Goal: Task Accomplishment & Management: Manage account settings

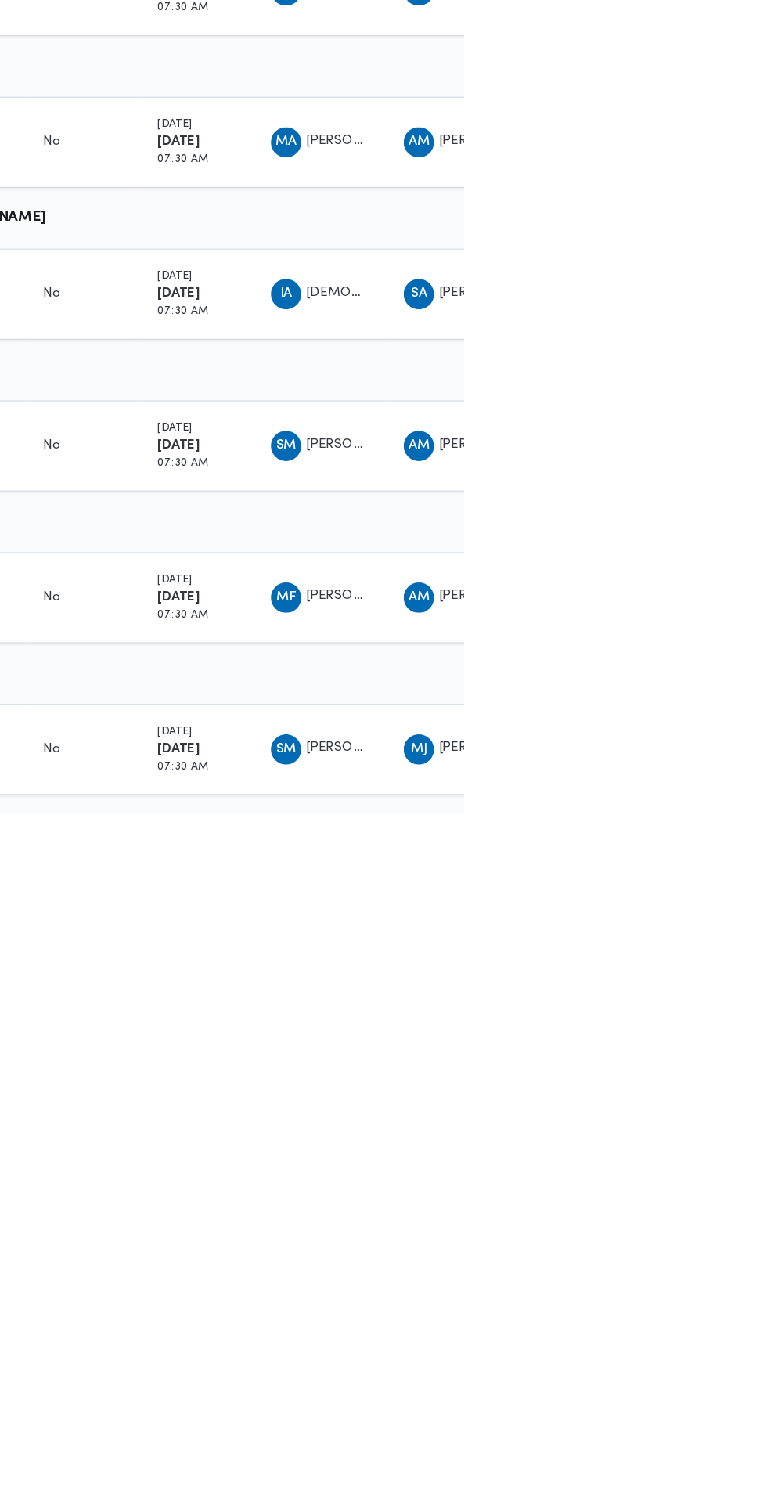
scroll to position [0, 25]
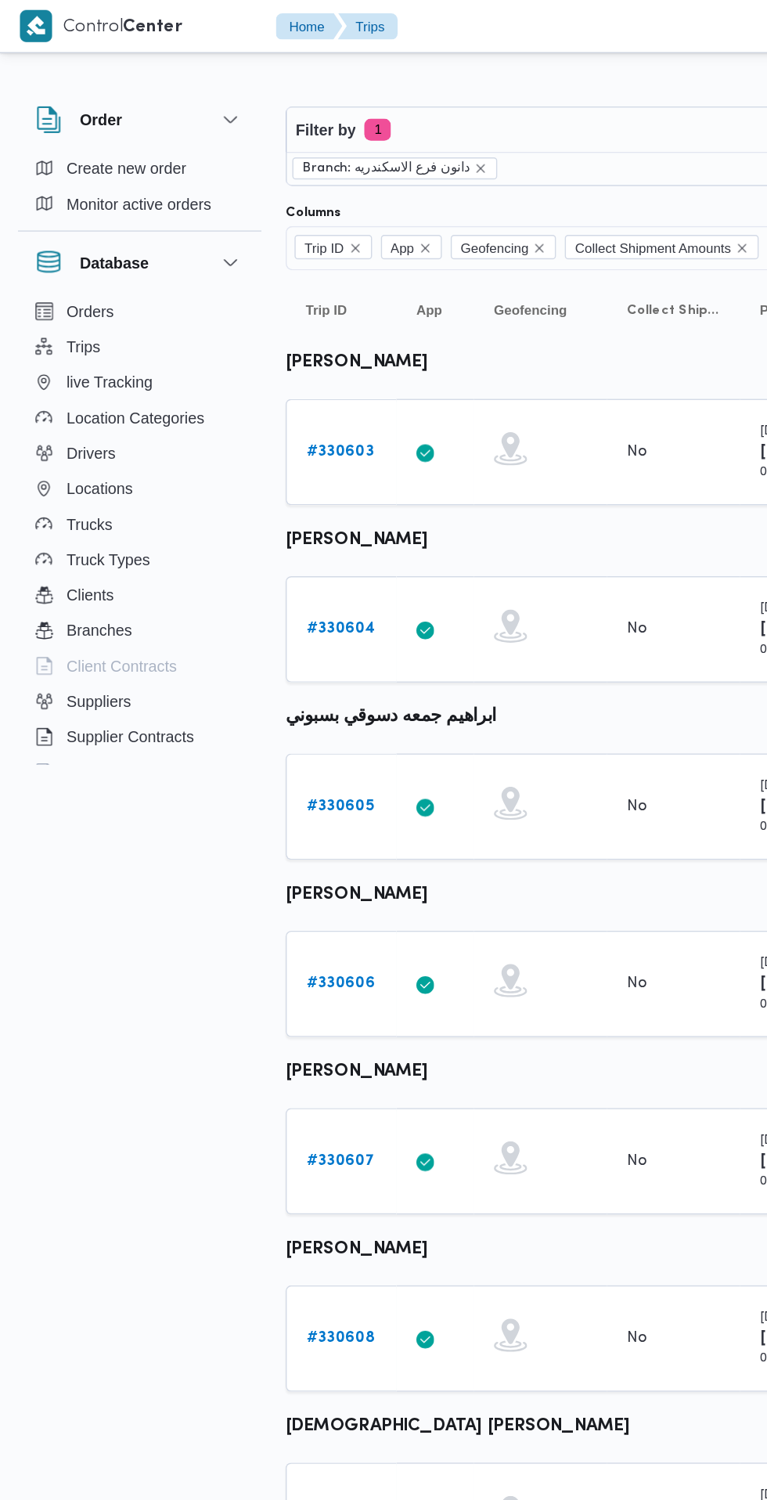
scroll to position [0, 0]
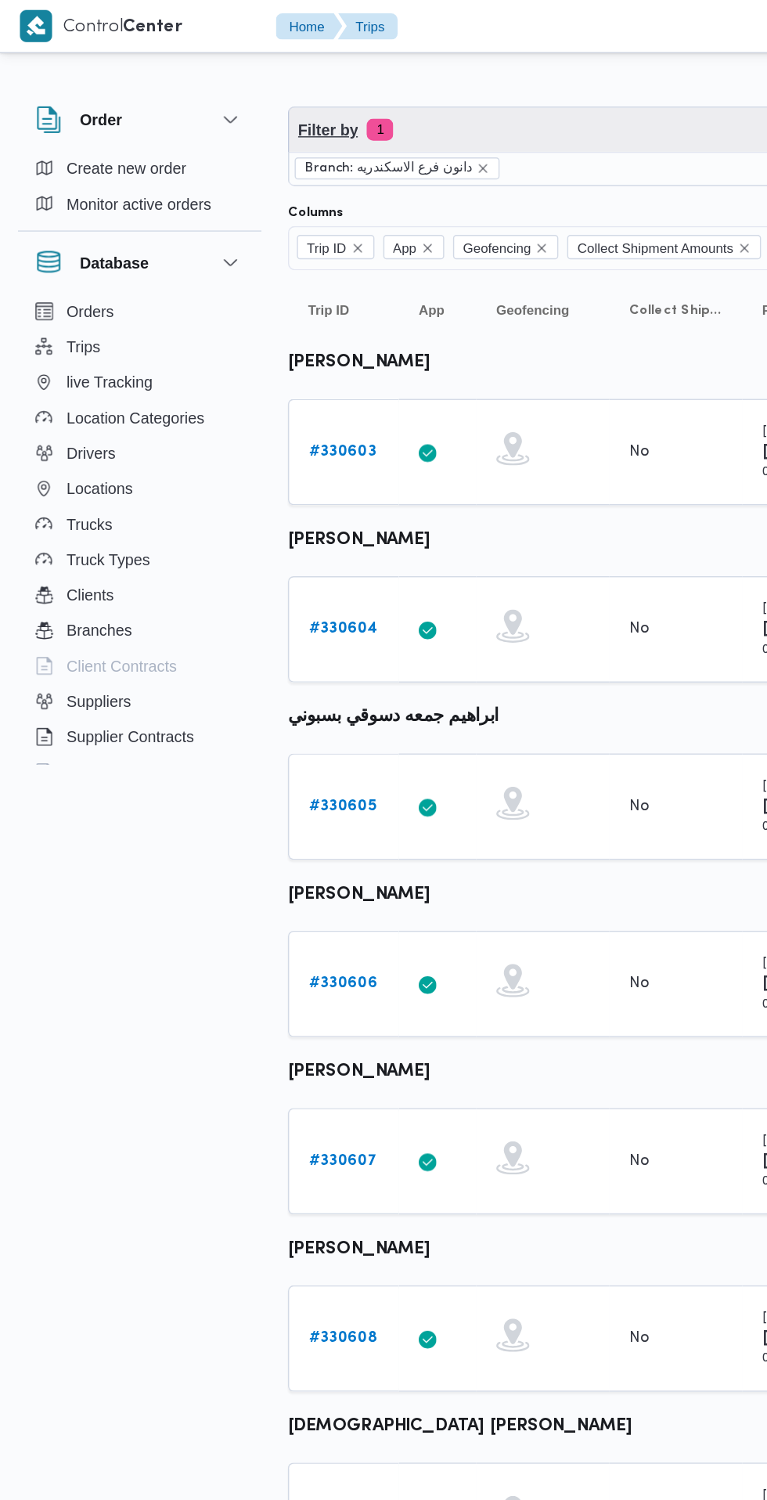
click at [358, 96] on span "Filter by 1" at bounding box center [391, 91] width 374 height 31
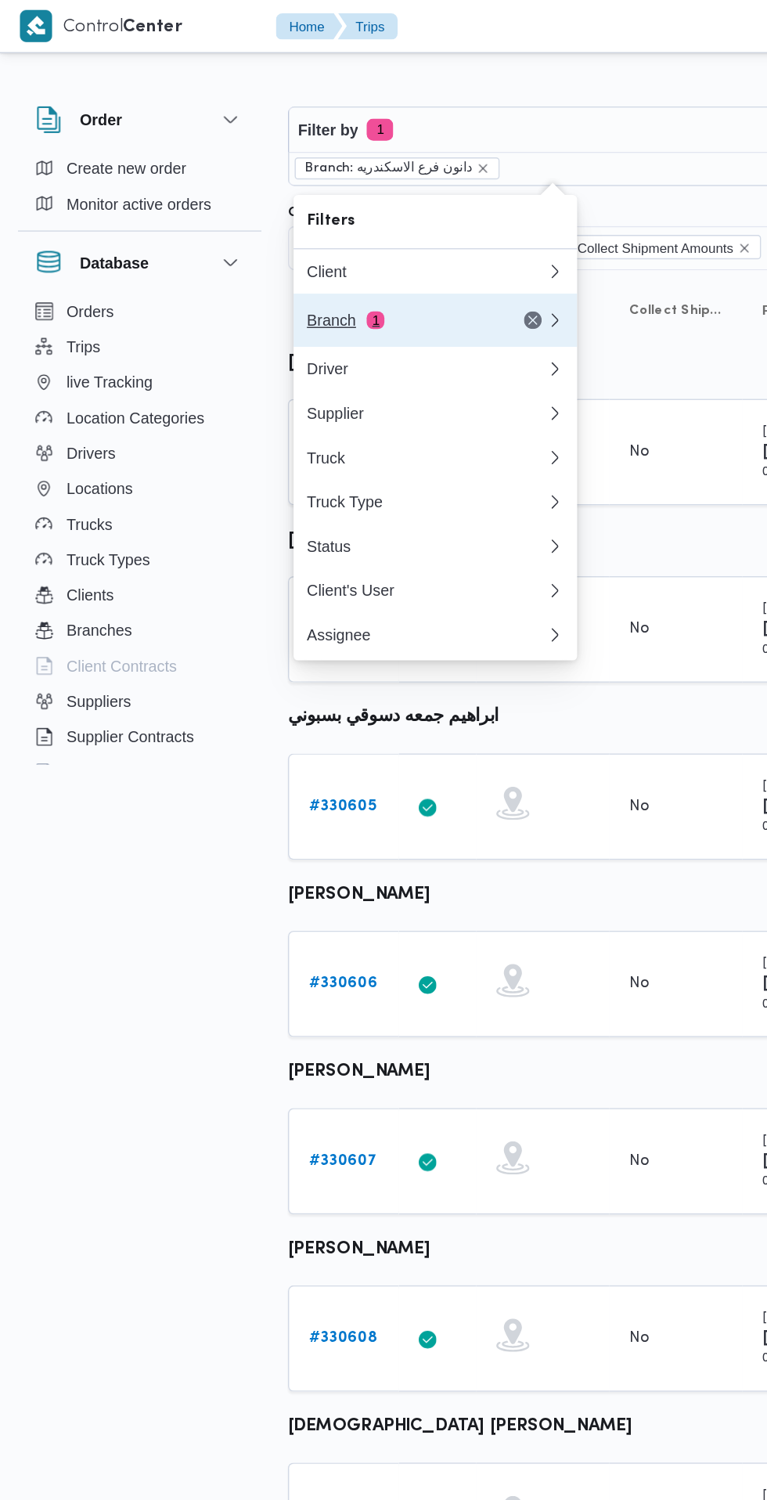
click at [297, 226] on div "Branch 1" at bounding box center [282, 226] width 131 height 13
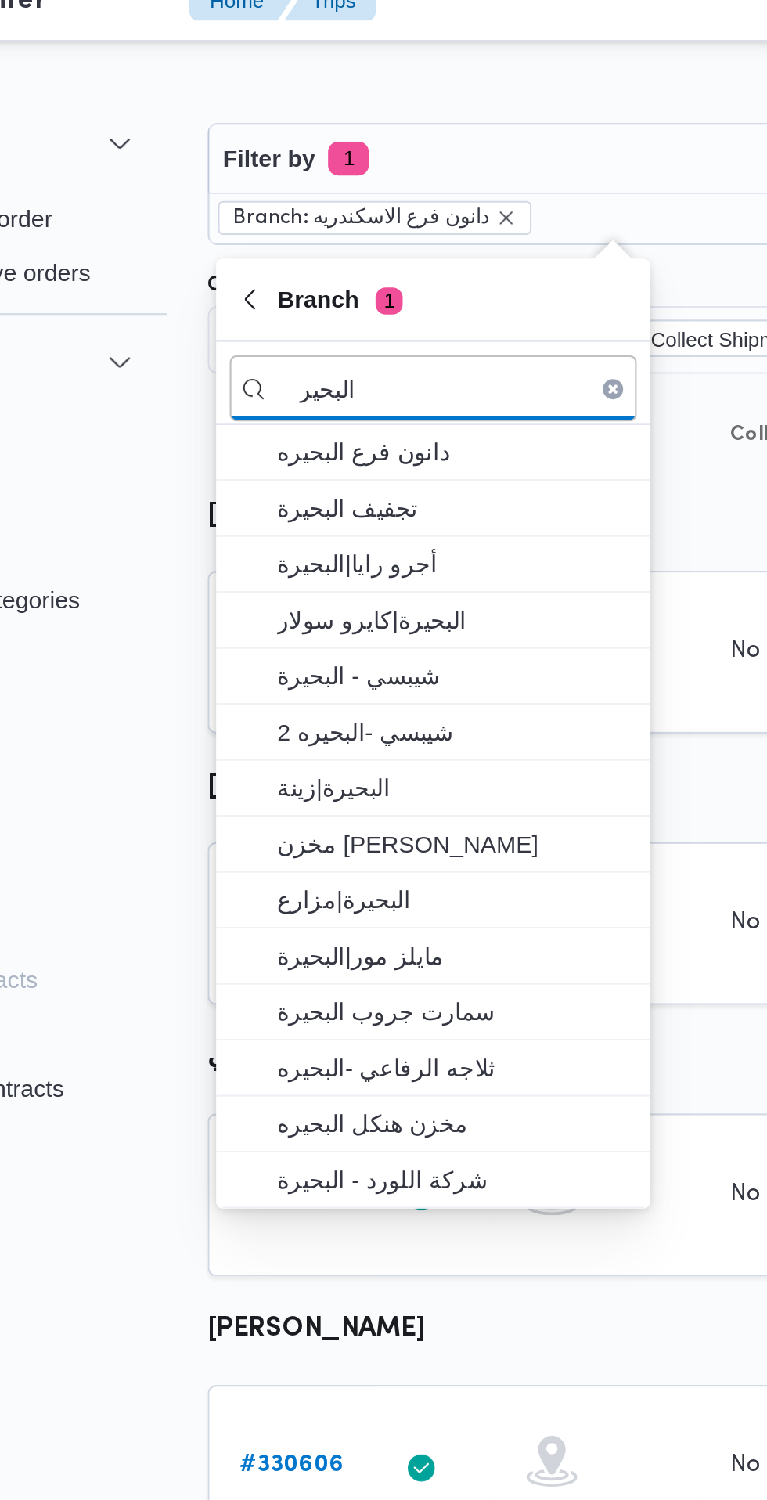
type input "البحير"
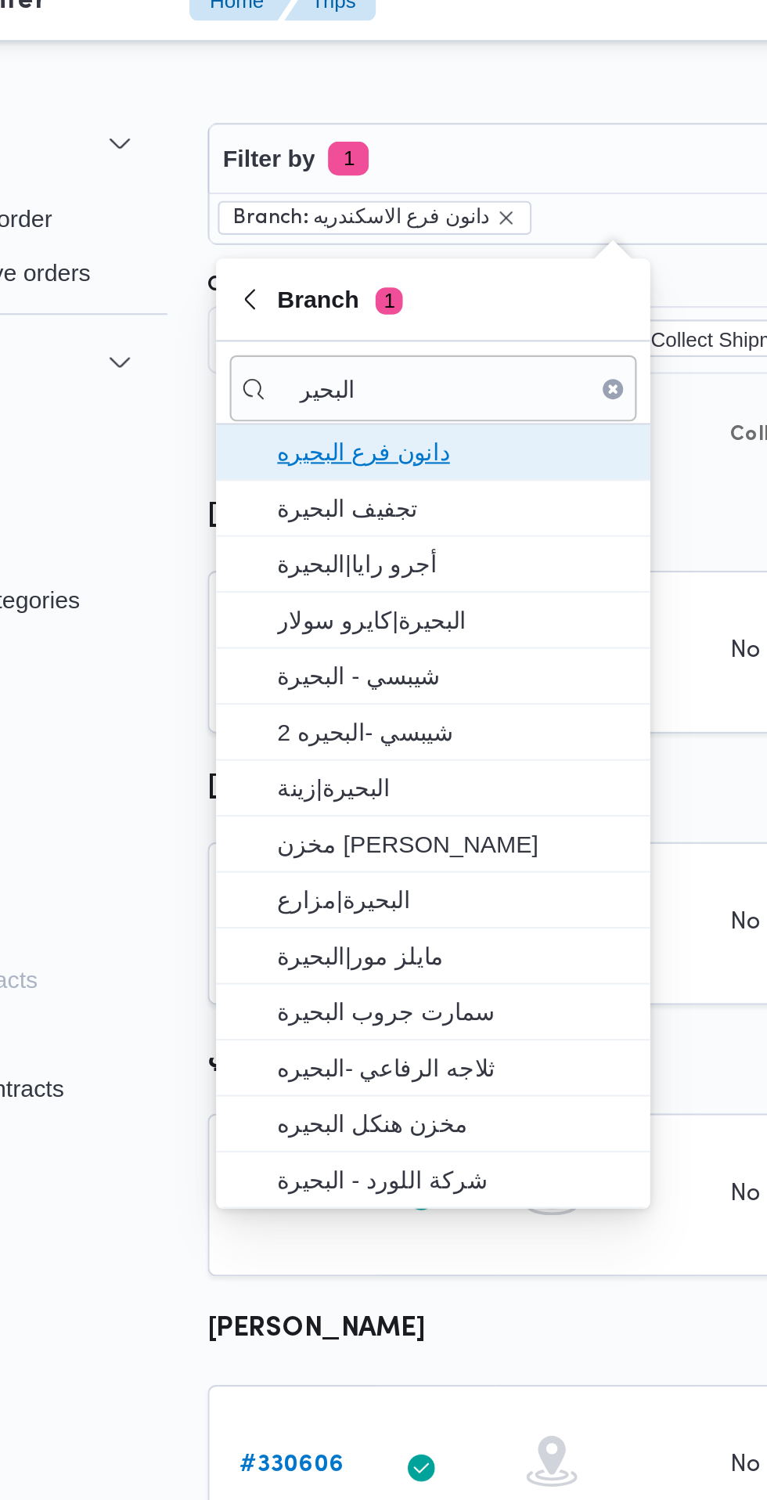
click at [350, 234] on span "دانون فرع البحيره" at bounding box center [317, 227] width 163 height 19
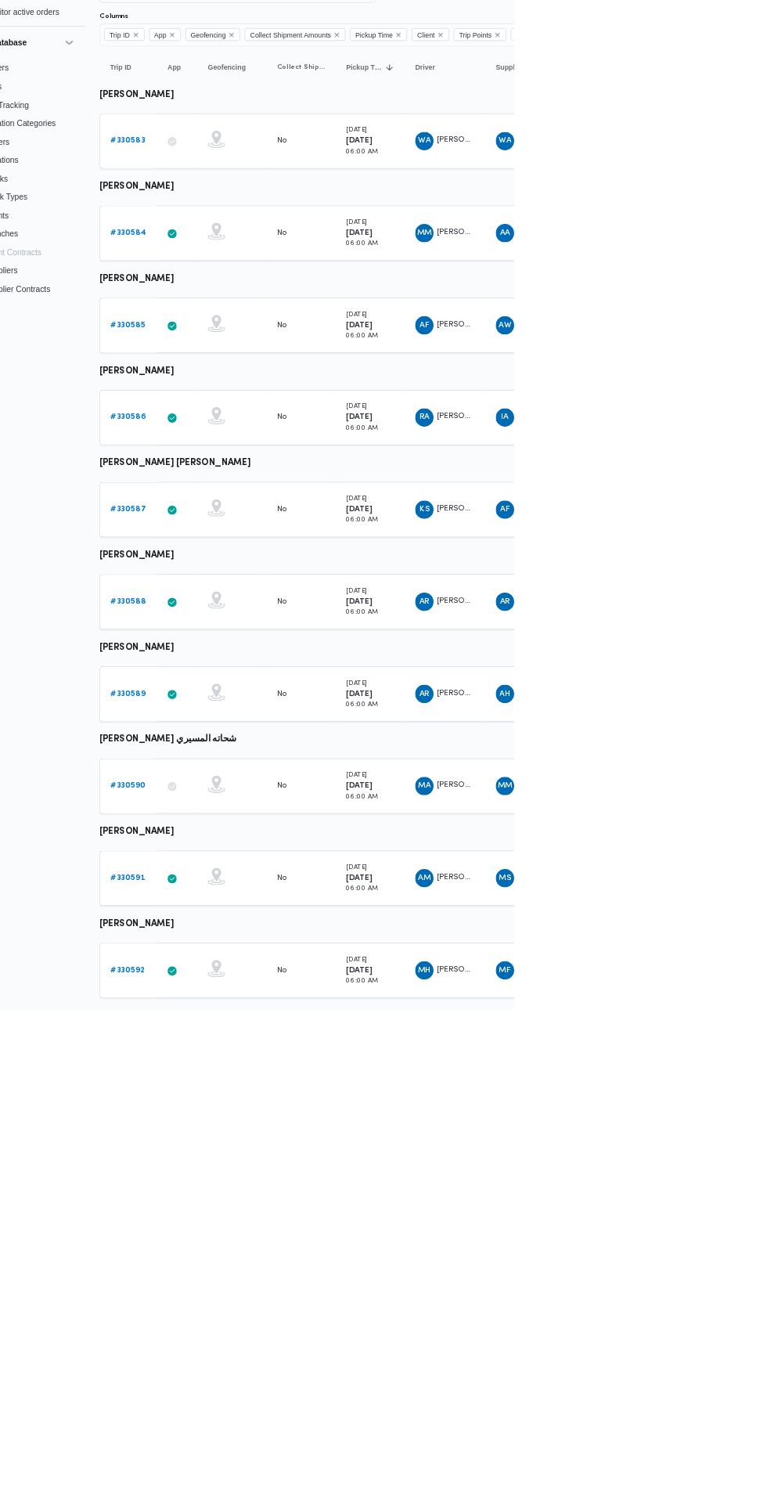
scroll to position [0, 25]
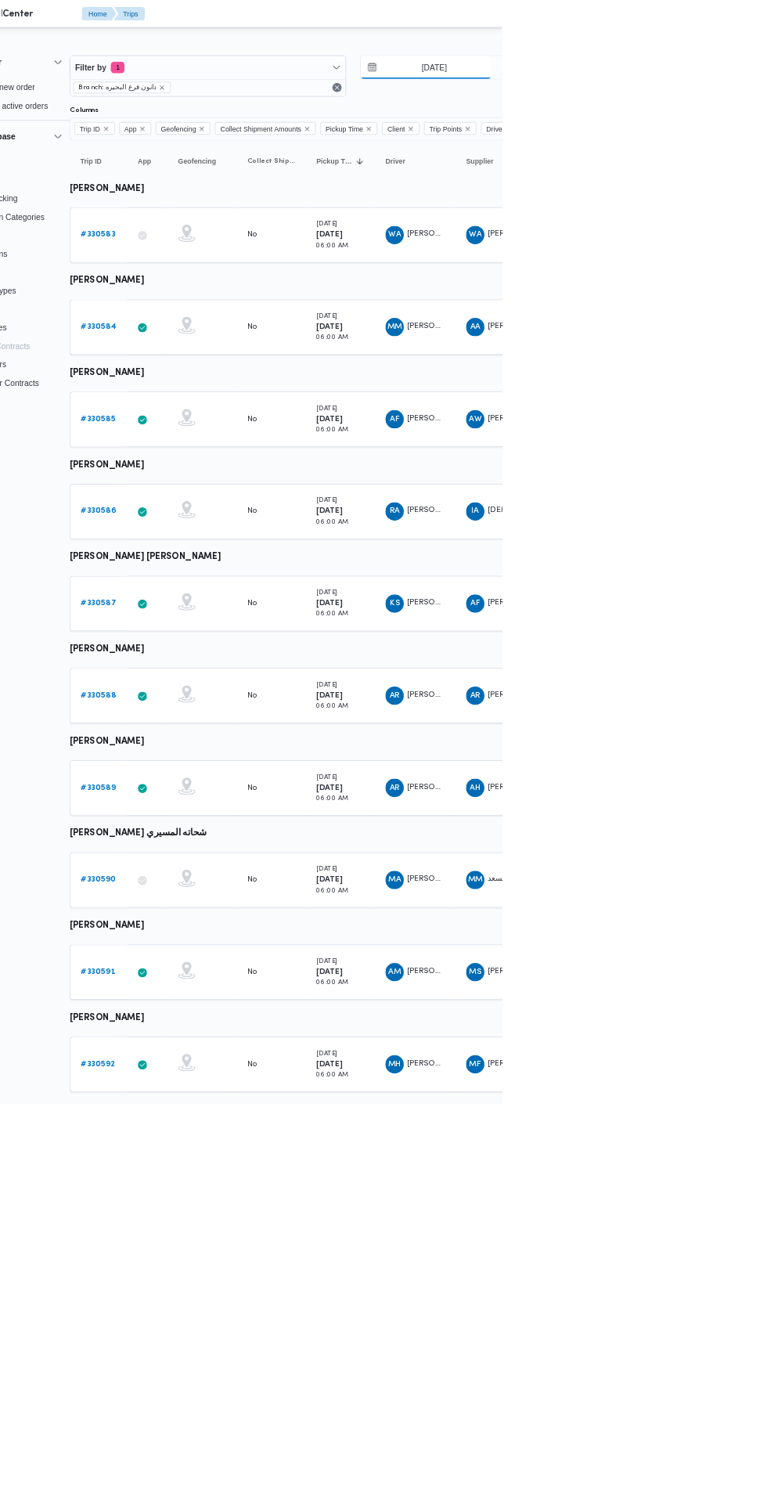
click at [693, 92] on input "12/8/2025" at bounding box center [663, 91] width 178 height 31
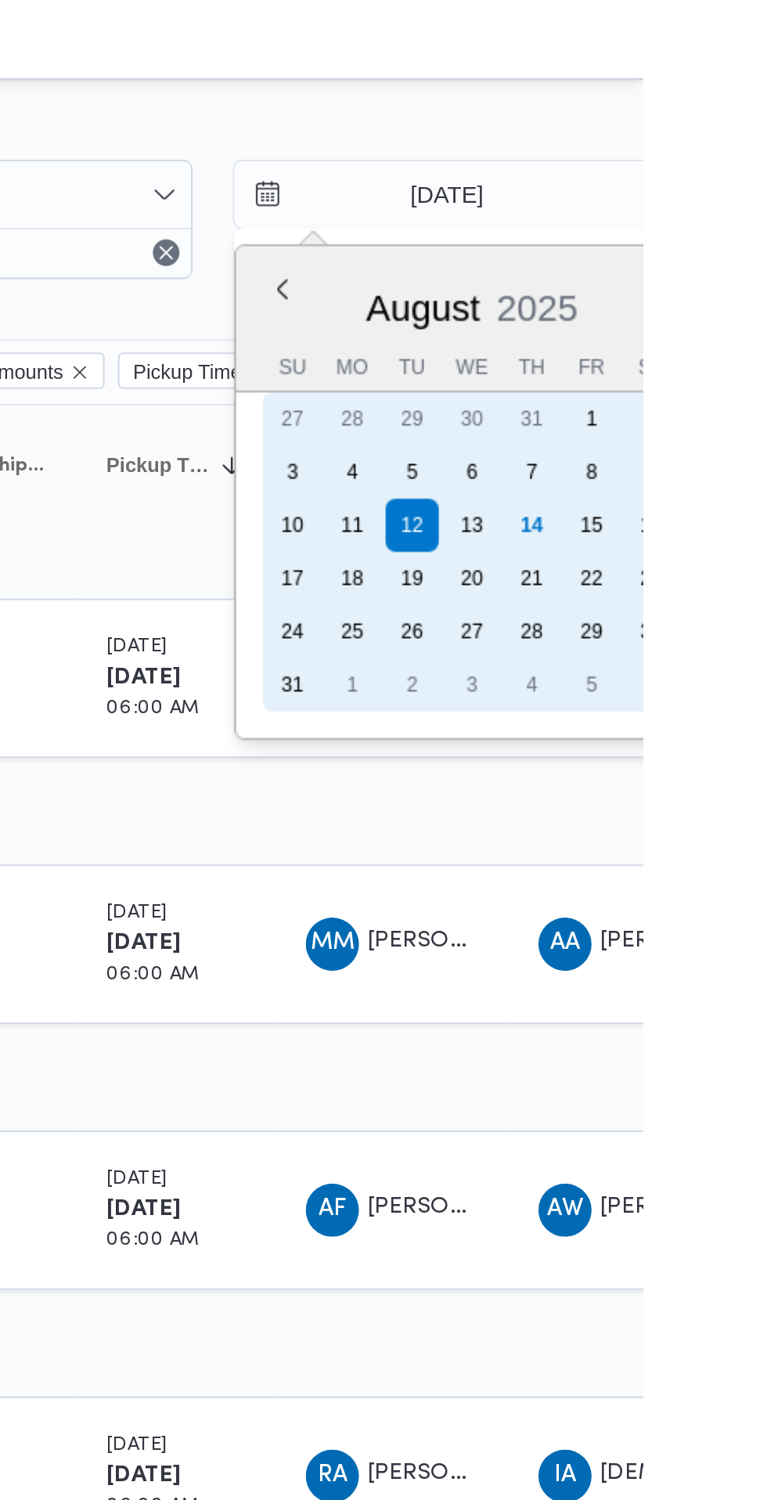
click at [712, 247] on div "14" at bounding box center [714, 247] width 25 height 25
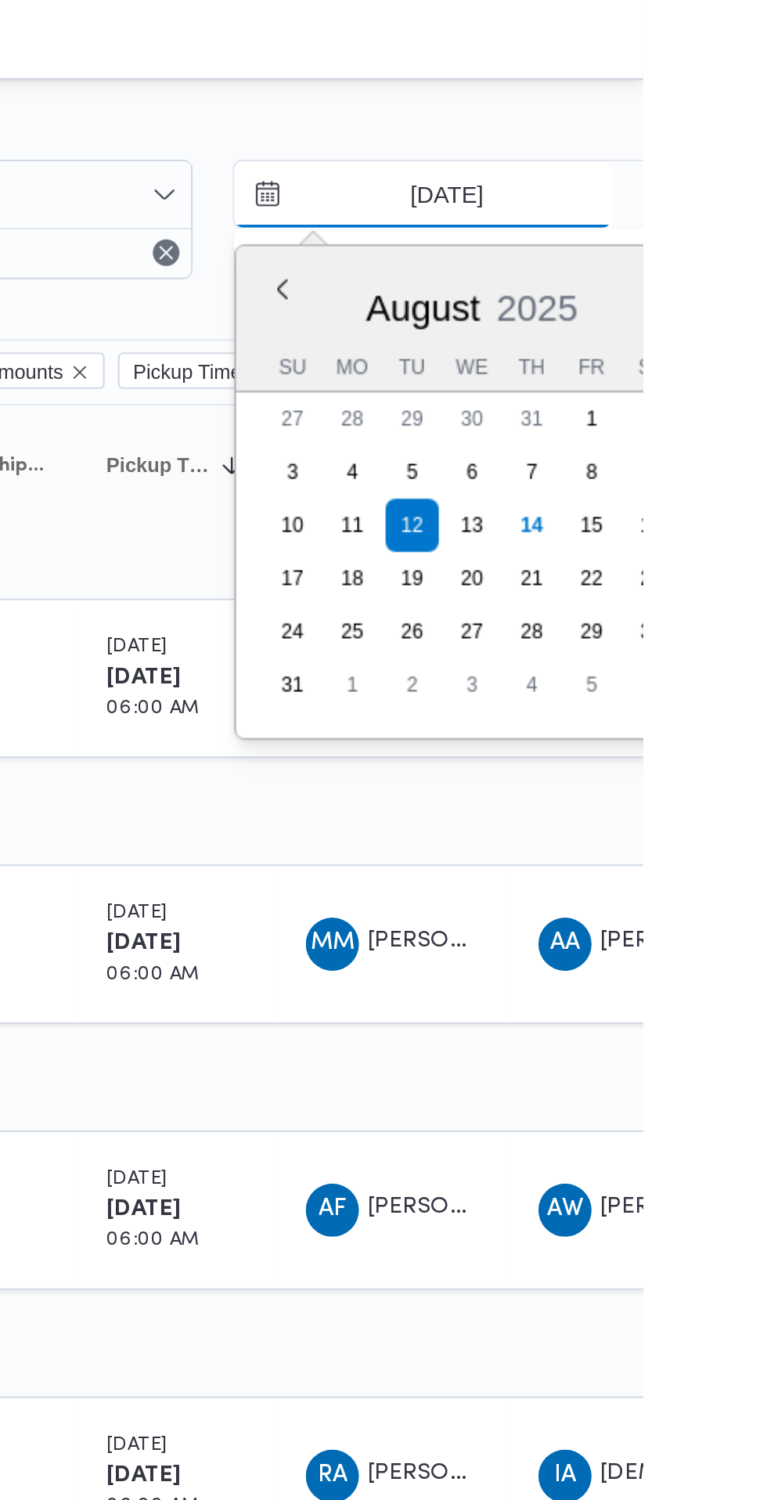
type input "14/8/2025"
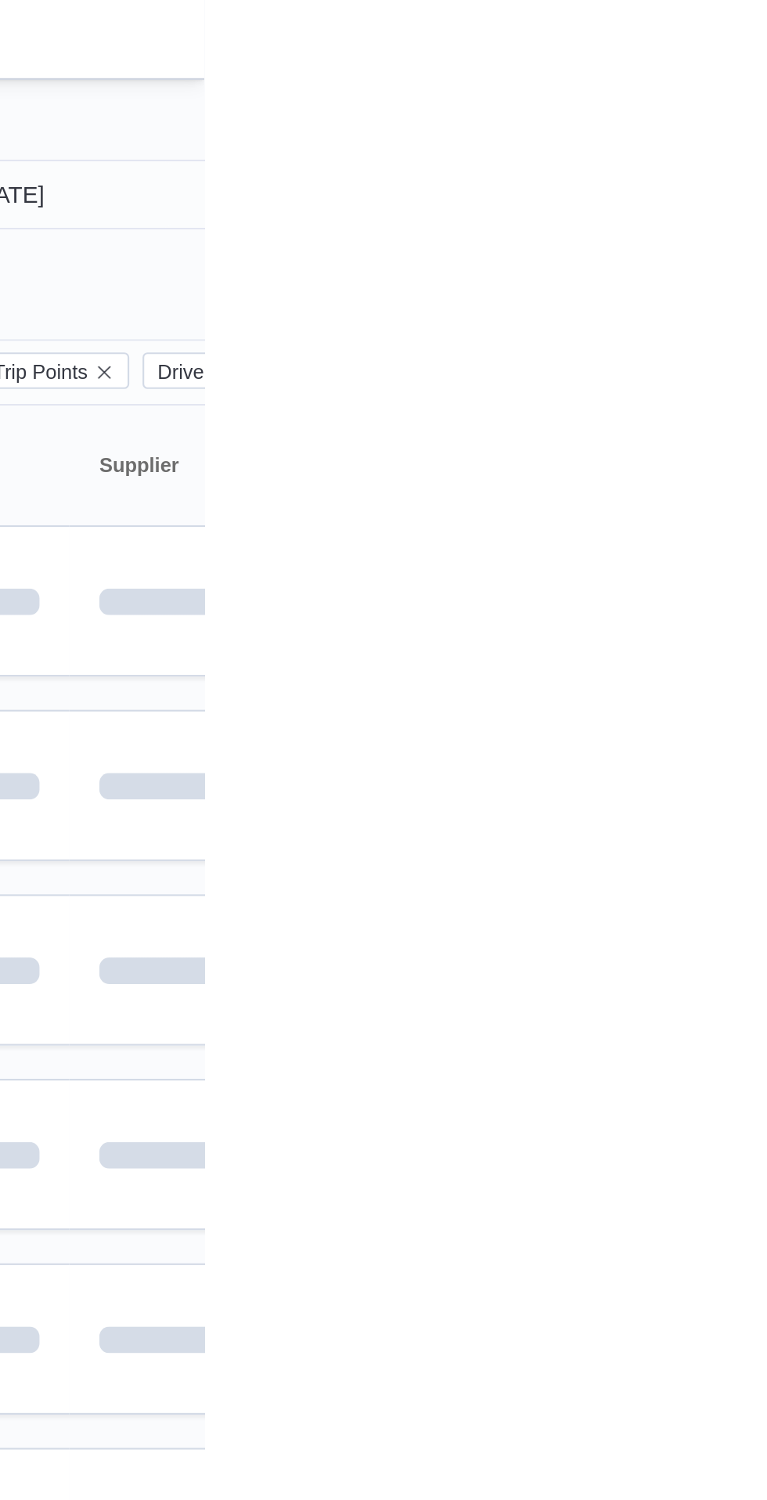
type input "14/8/2025"
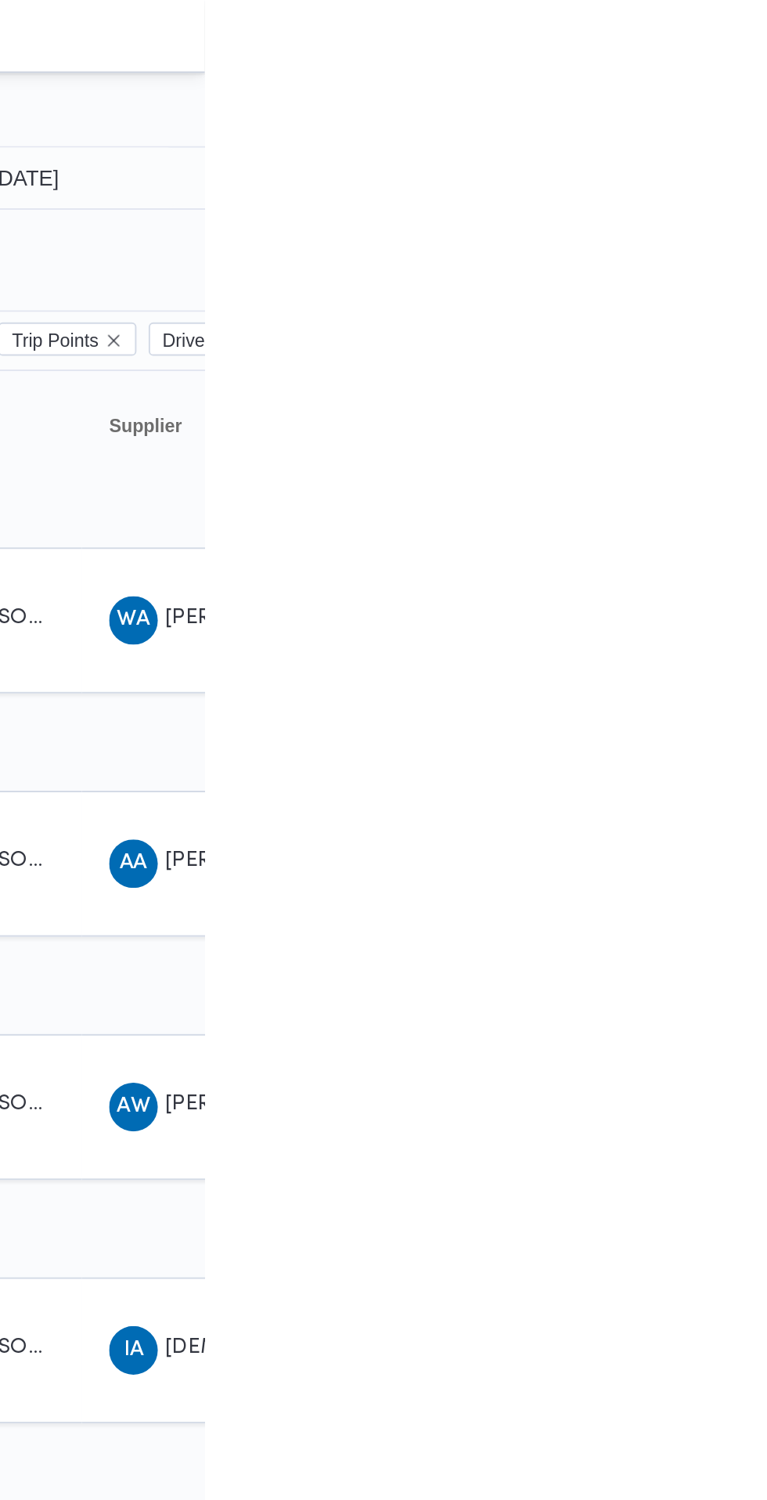
scroll to position [0, 24]
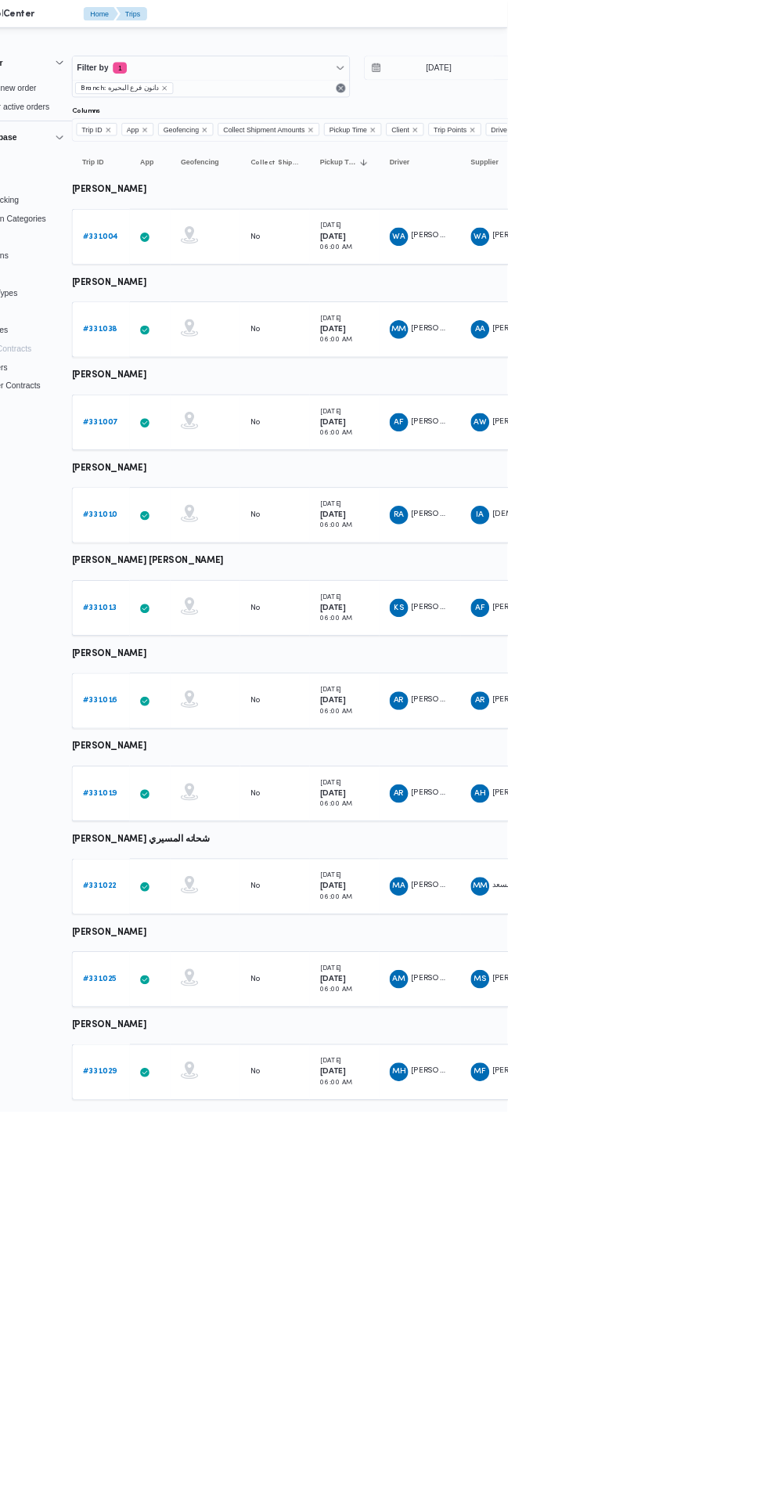
click at [763, 1329] on span "MS محمد سعيد عبدالصمد الجمسي" at bounding box center [758, 1321] width 81 height 25
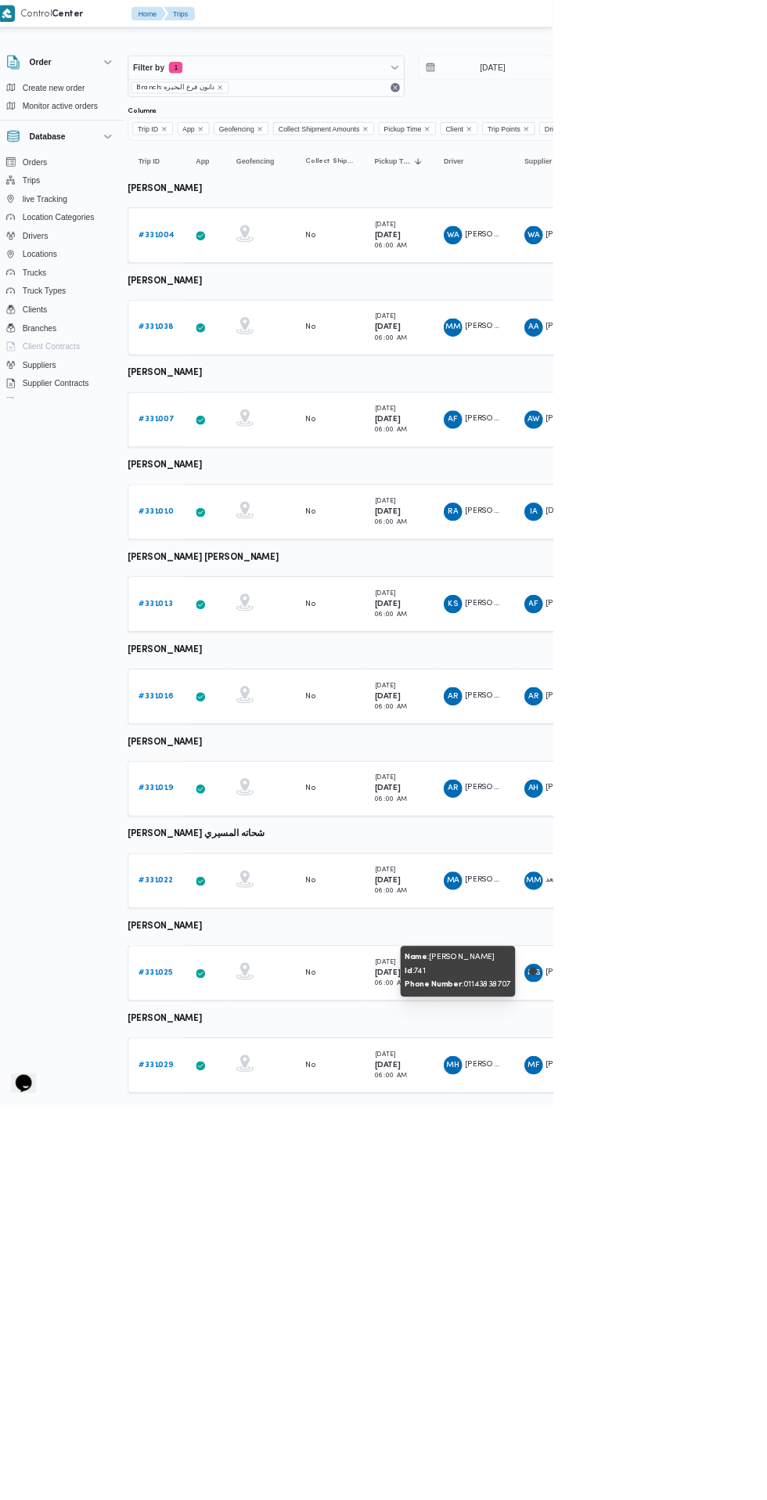
scroll to position [0, 13]
click at [290, 92] on span "Filter by 1" at bounding box center [379, 91] width 374 height 31
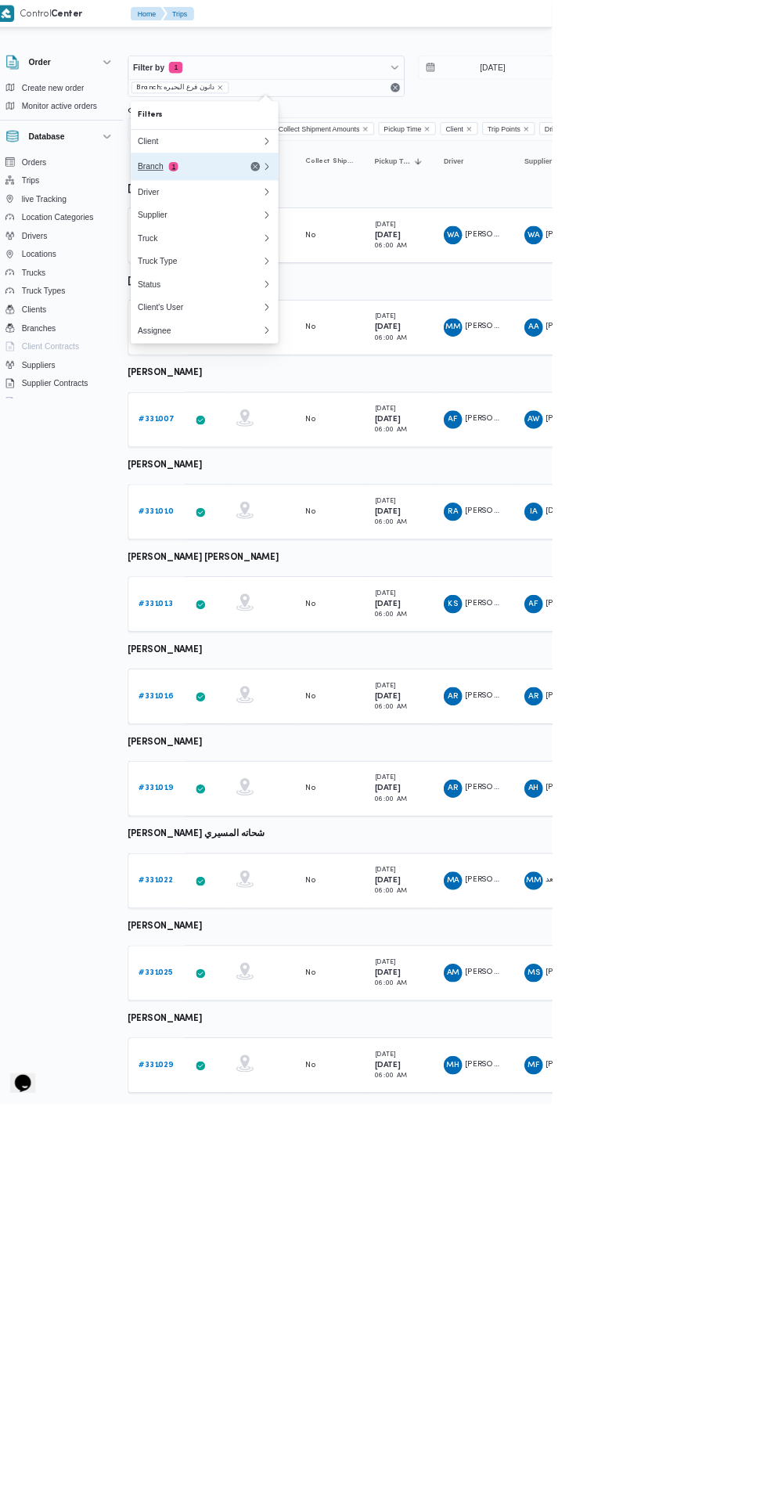
click at [244, 238] on button "Branch 1" at bounding box center [295, 226] width 200 height 38
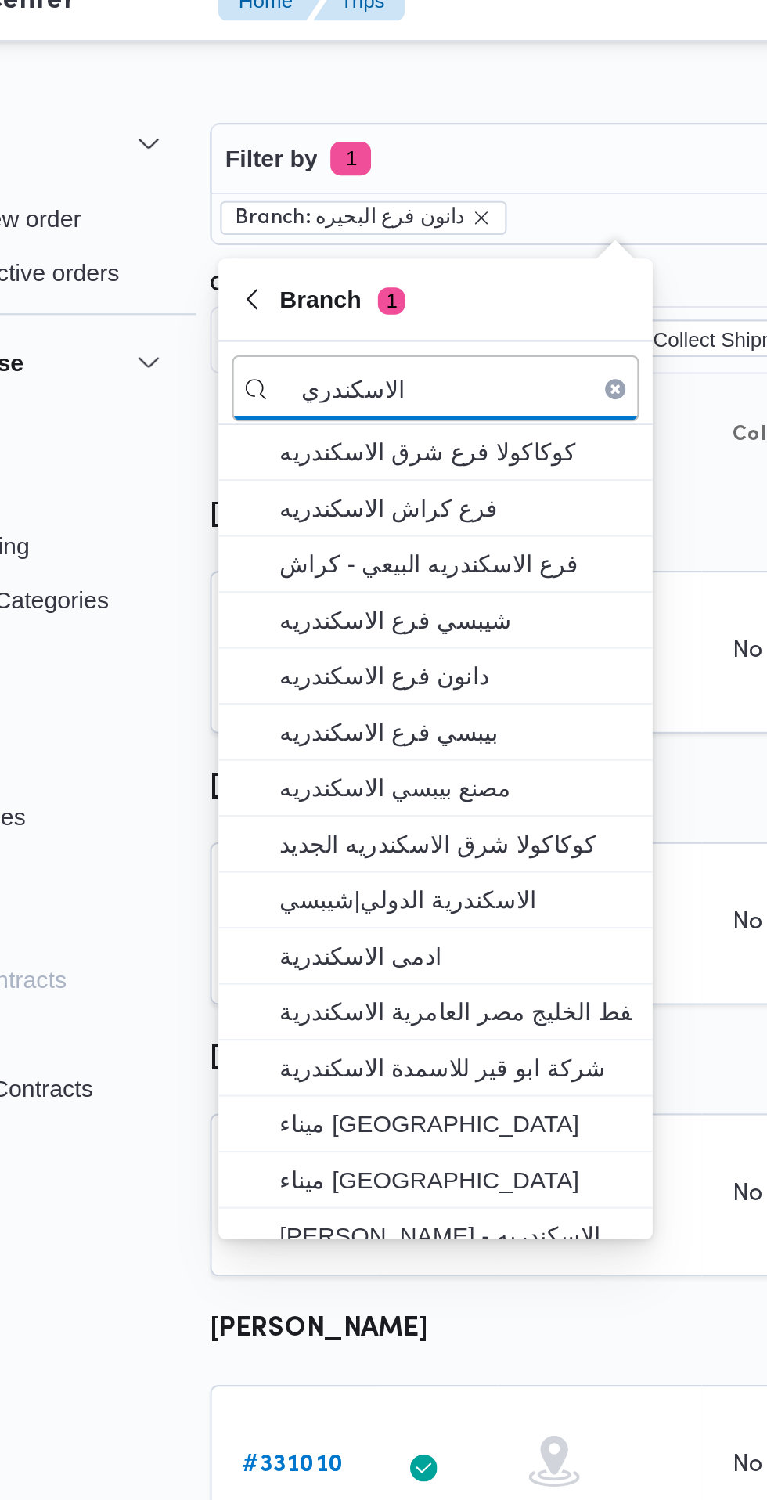
type input "الاسكندري"
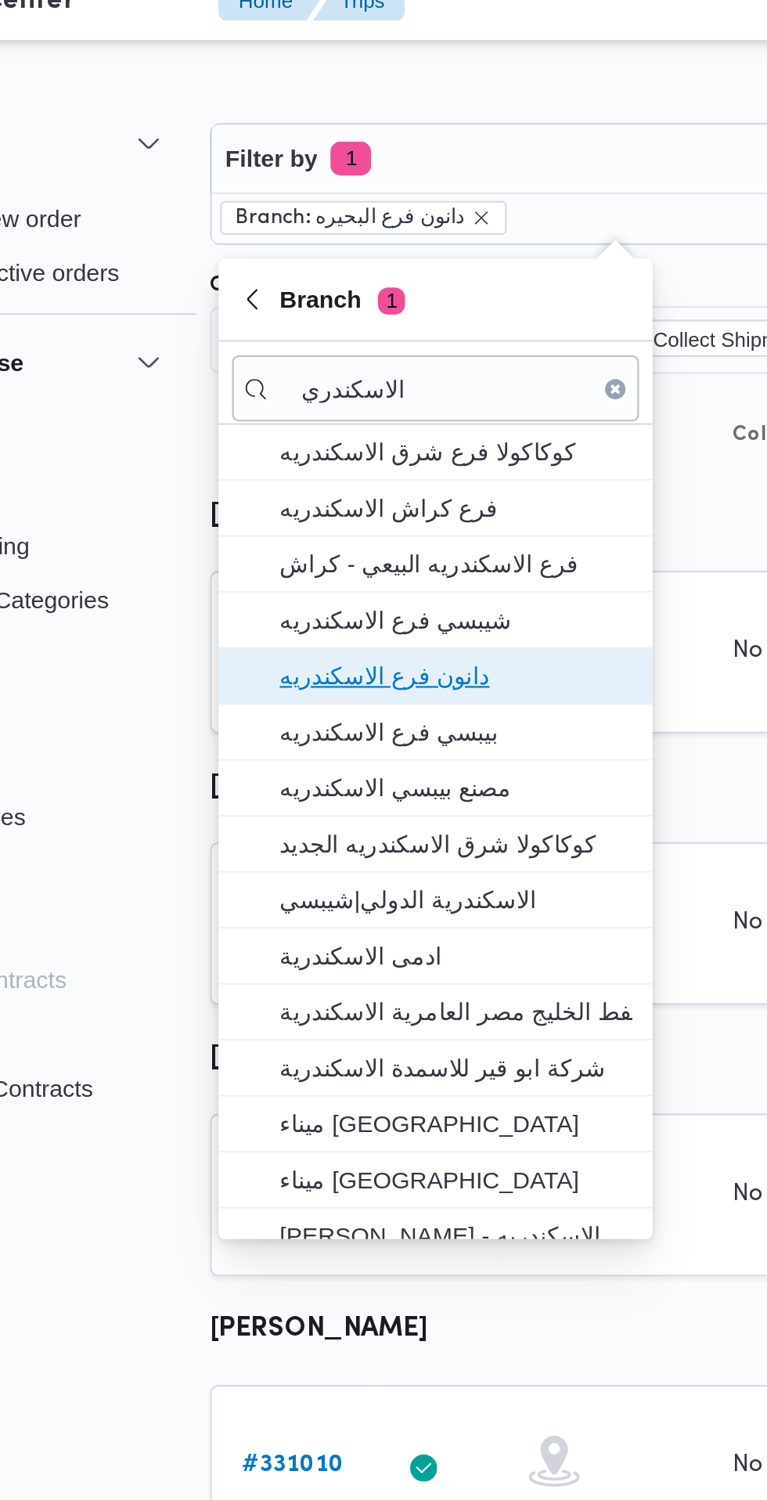
click at [353, 326] on span "دانون فرع الاسكندريه" at bounding box center [304, 330] width 163 height 19
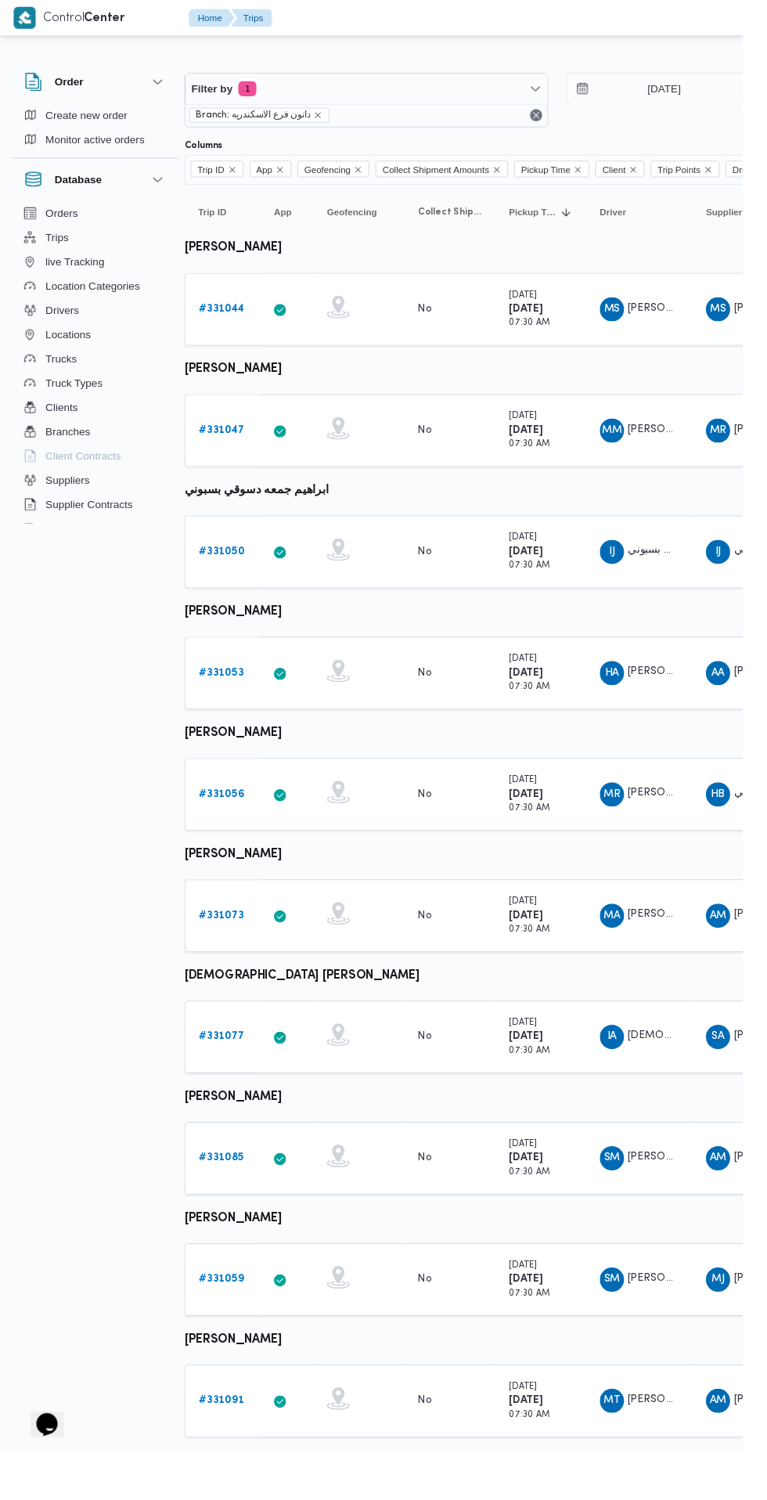
scroll to position [0, 13]
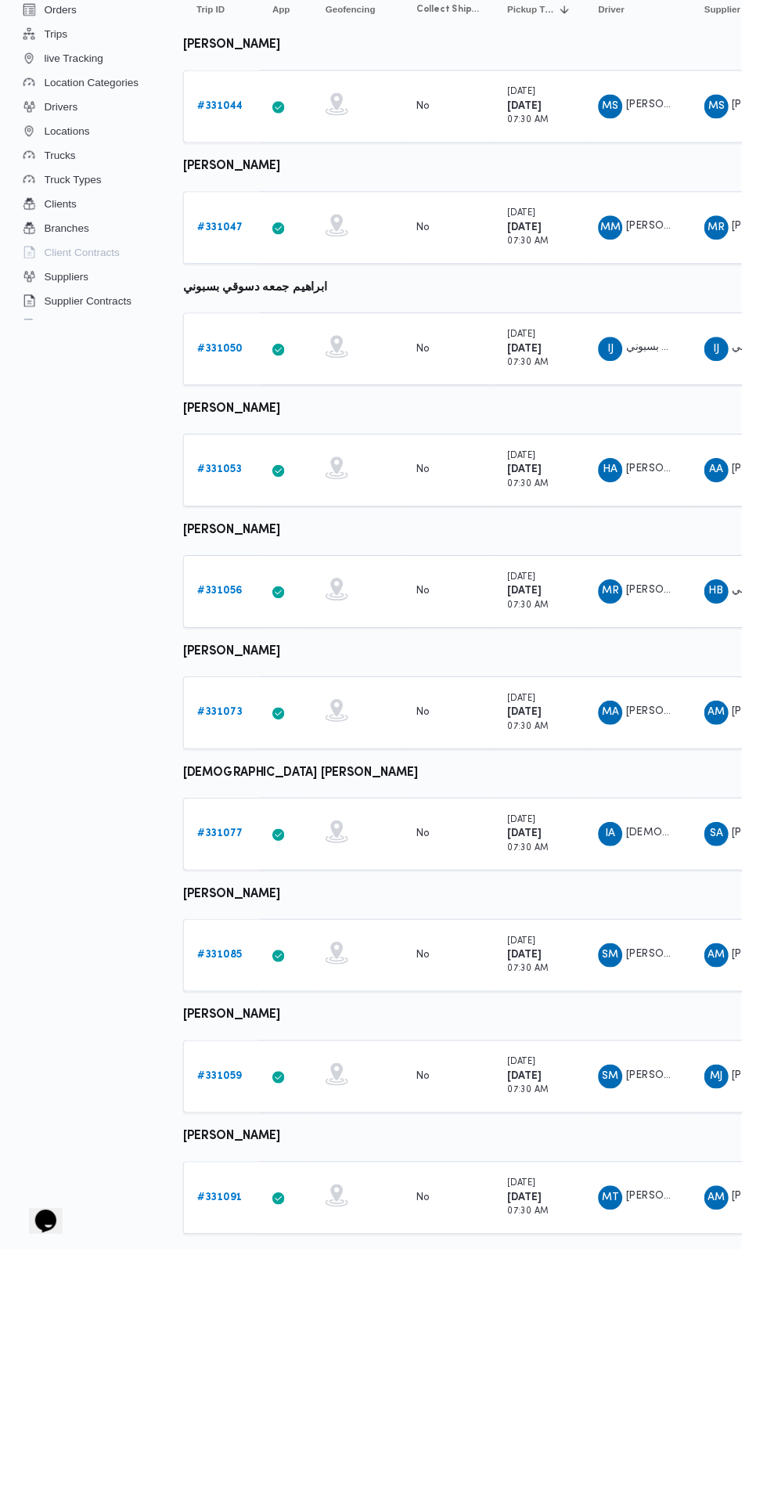
click at [232, 1319] on b "# 331059" at bounding box center [228, 1321] width 46 height 10
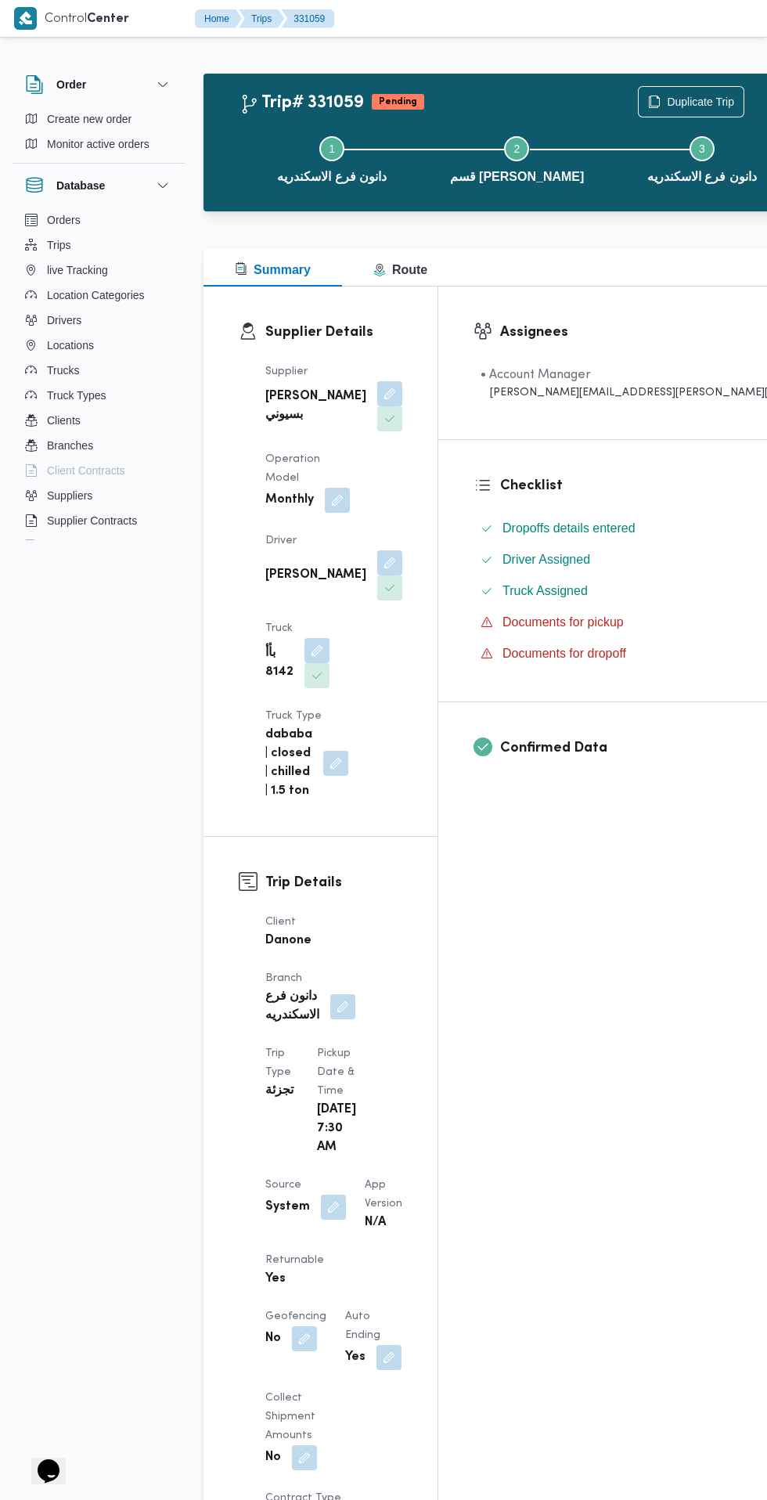
click at [377, 550] on button "button" at bounding box center [389, 562] width 25 height 25
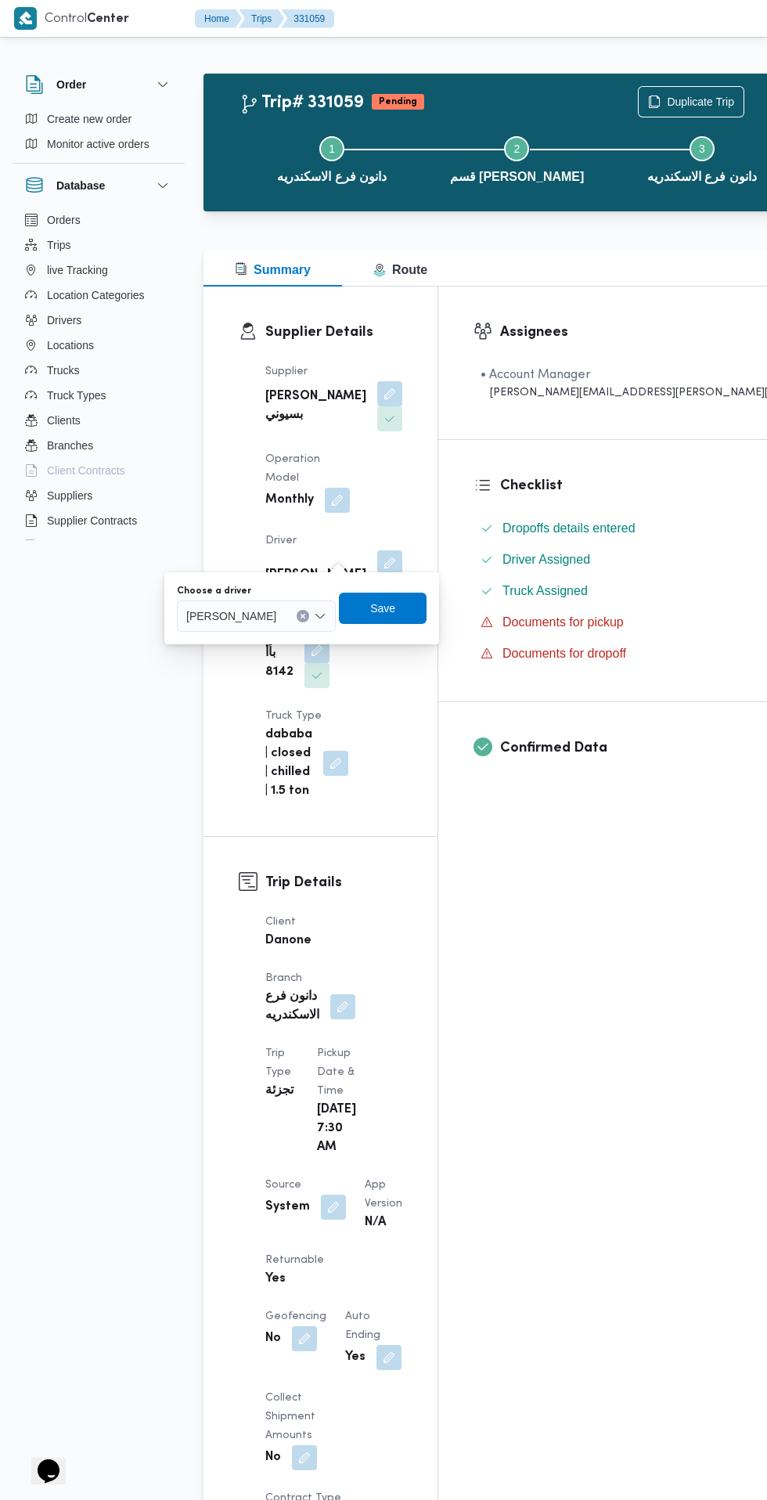
click at [276, 621] on span "شهاب محمد عبدالنبى عبدالسلام محمد" at bounding box center [231, 615] width 90 height 17
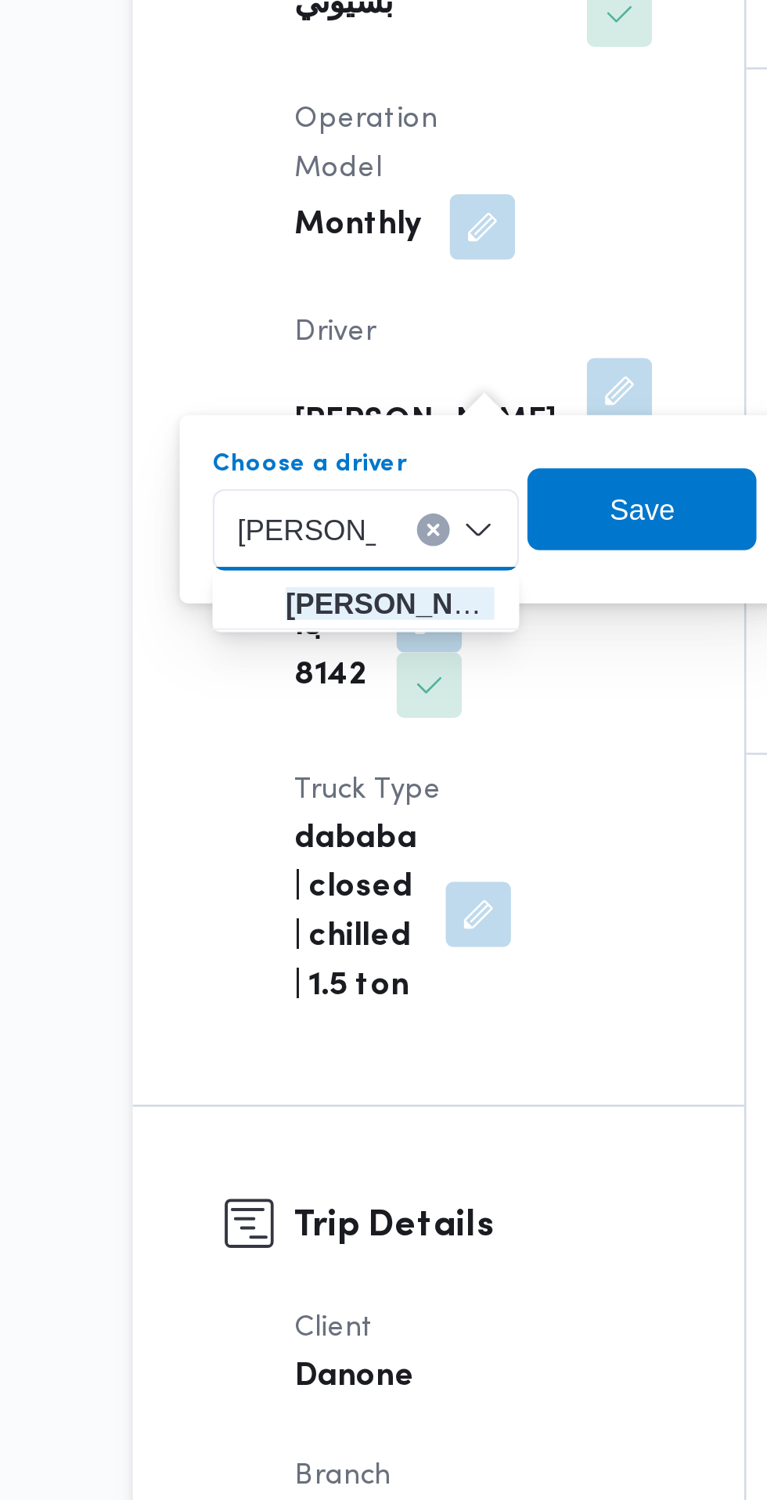
type input "السيد مهدي"
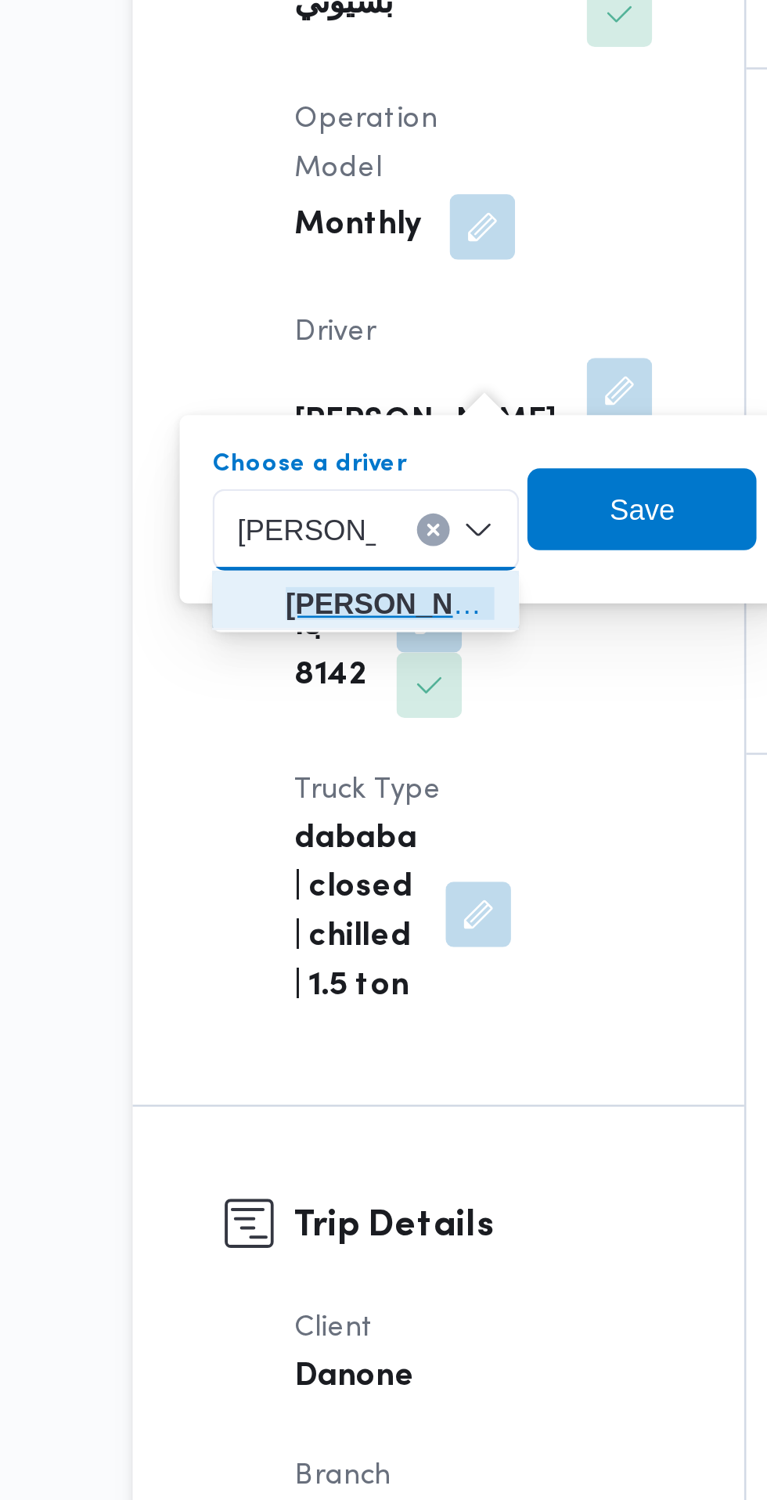
click at [319, 647] on span "السيد مهدي السيد العدوي سعد" at bounding box center [302, 644] width 80 height 19
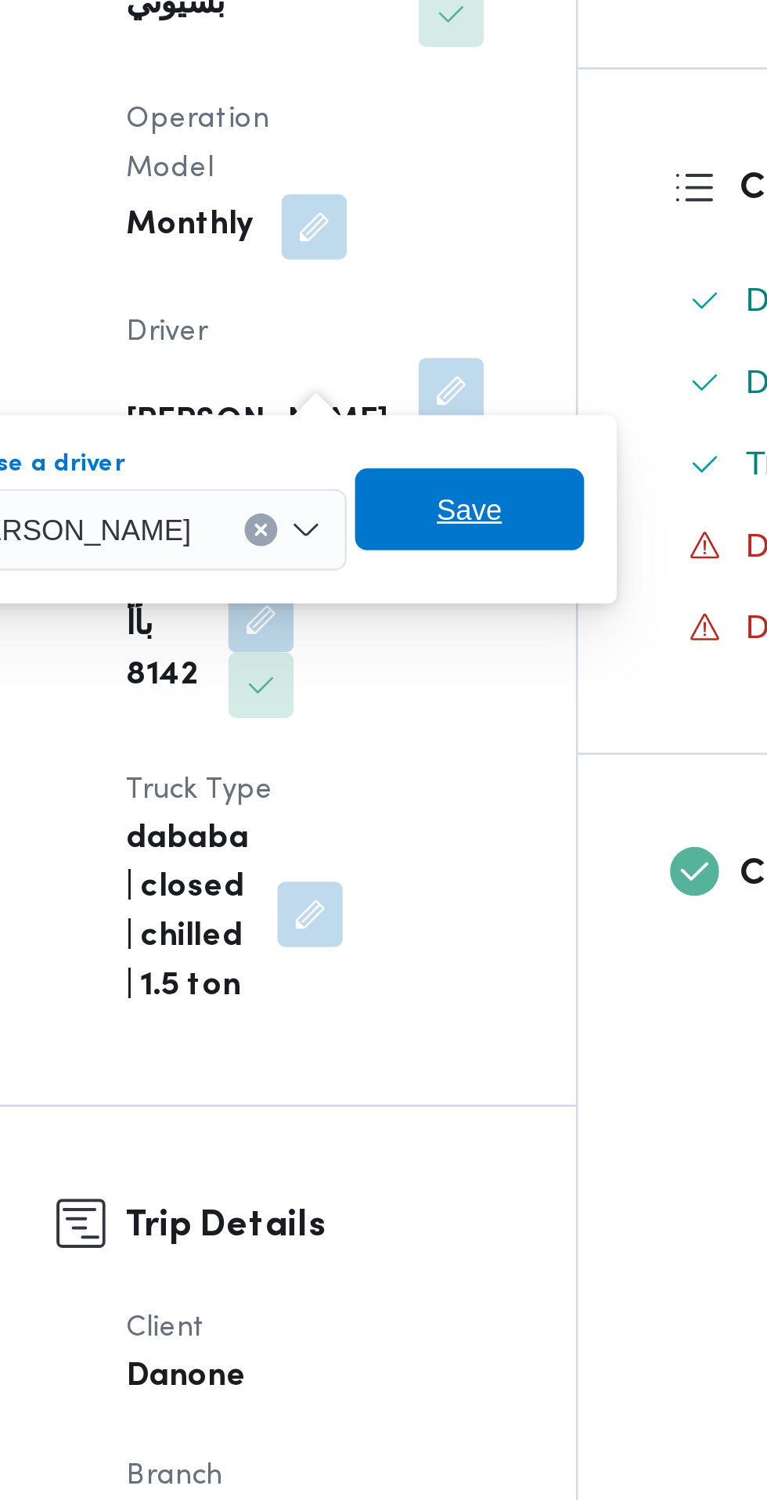
click at [441, 616] on span "Save" at bounding box center [397, 608] width 88 height 31
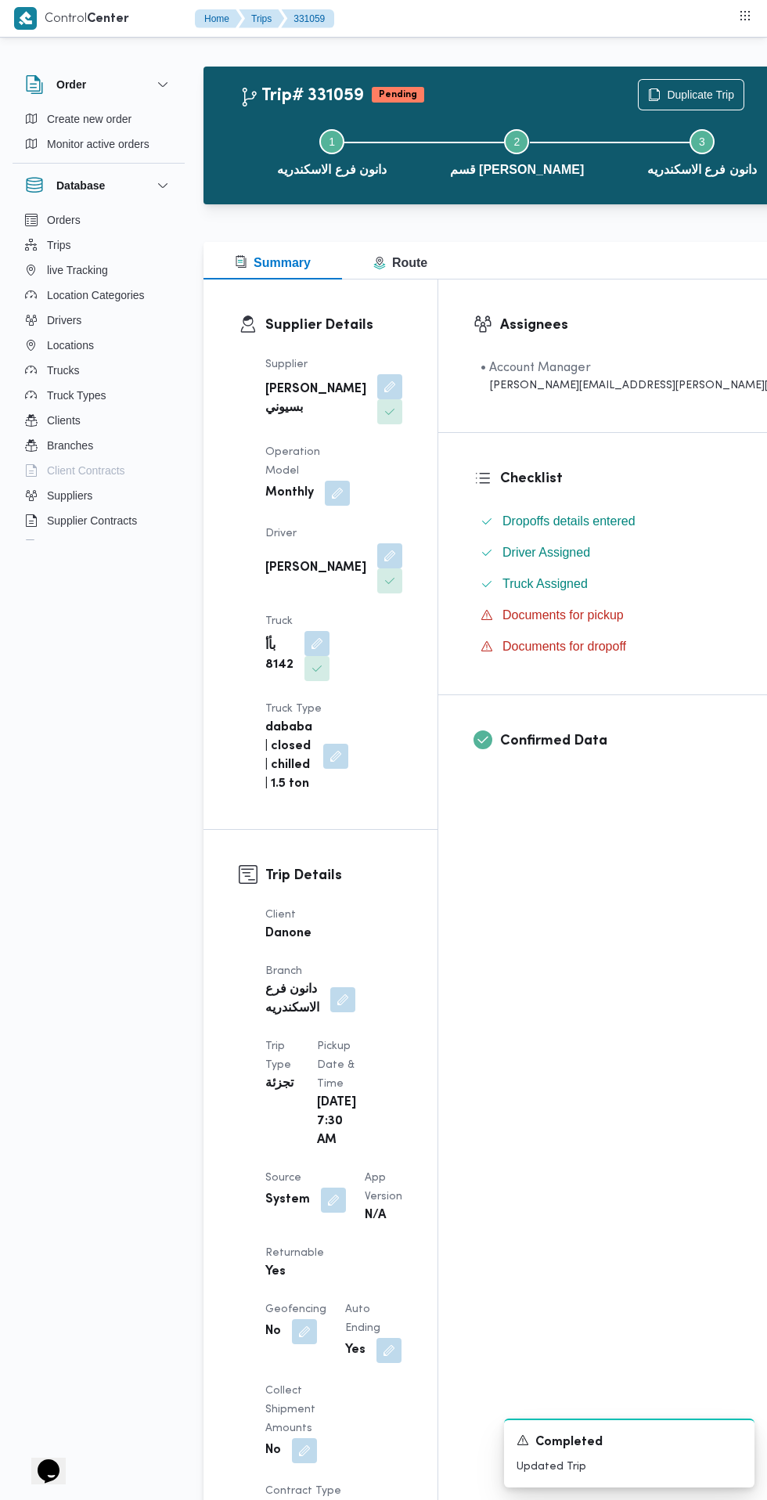
scroll to position [15, 0]
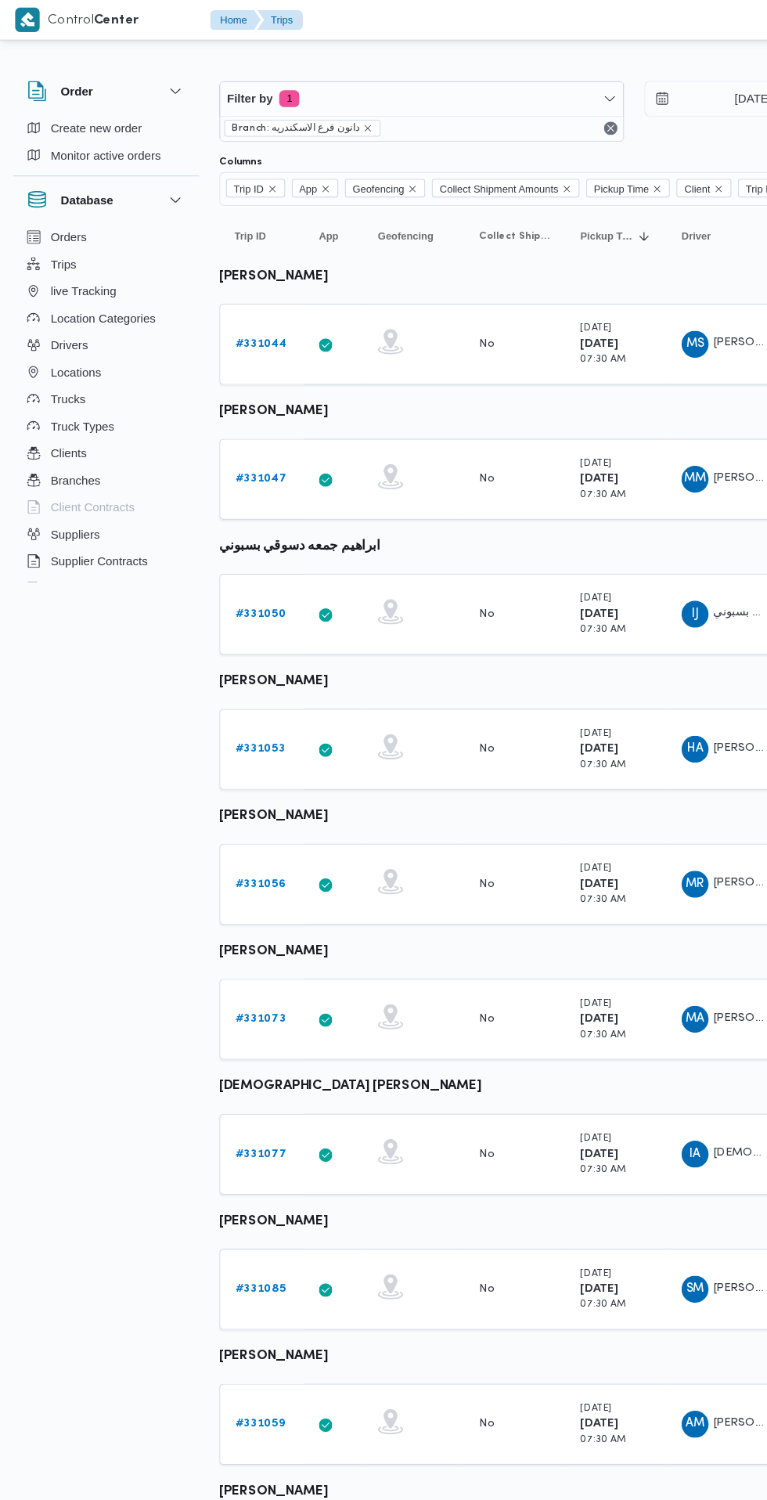
click at [222, 319] on b "# 331044" at bounding box center [242, 319] width 48 height 10
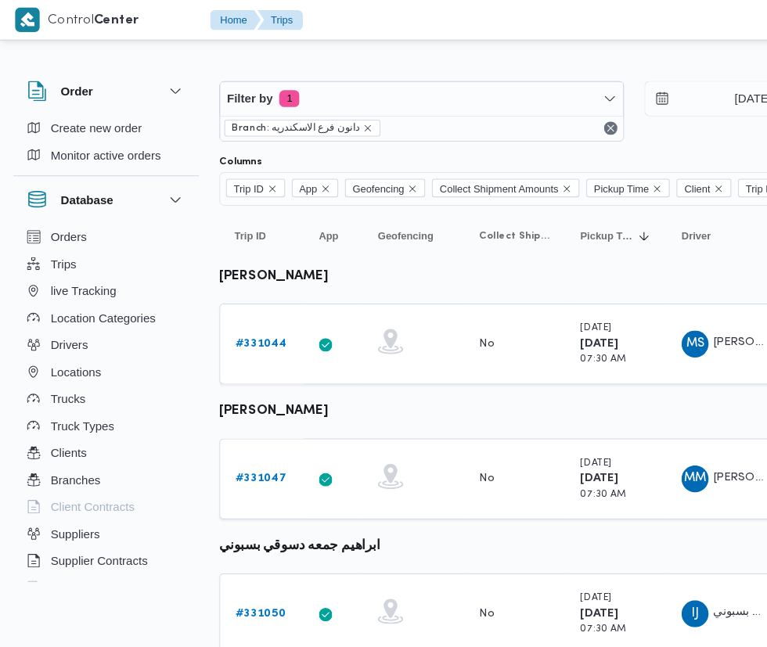
click at [249, 436] on link "# 331047" at bounding box center [242, 444] width 48 height 19
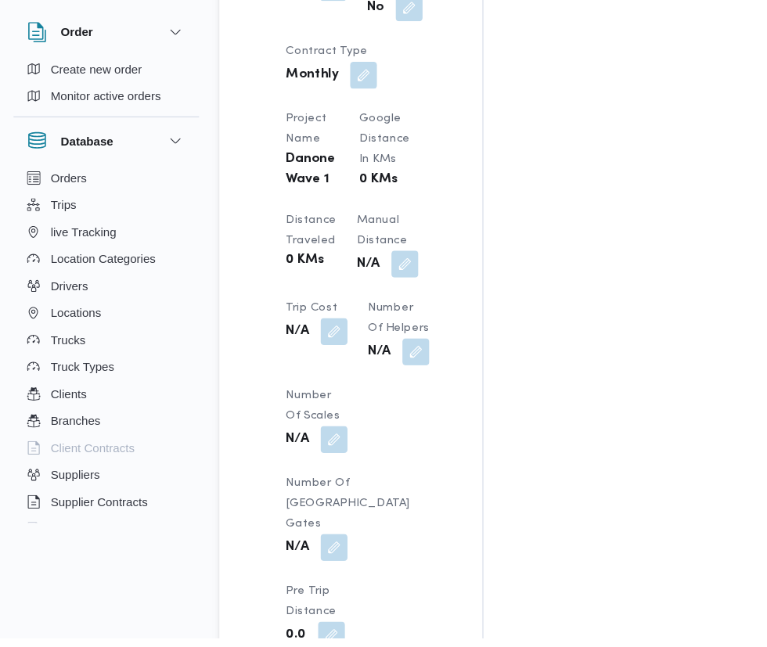
scroll to position [1410, 0]
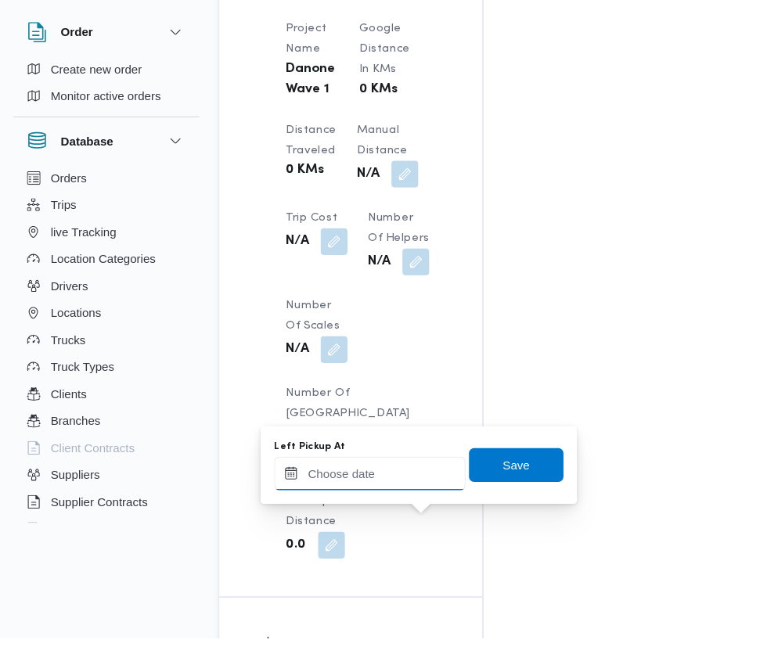
click at [361, 495] on input "Left Pickup At" at bounding box center [343, 493] width 178 height 31
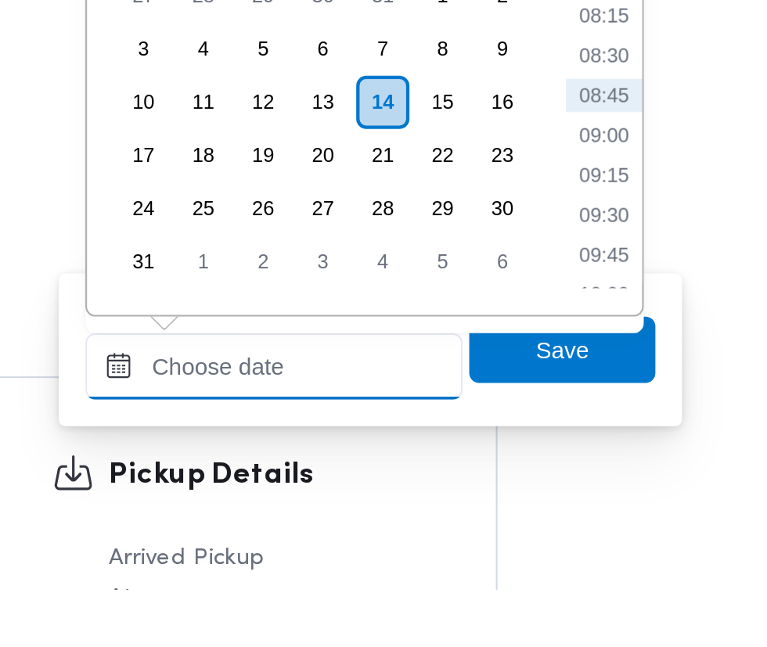
scroll to position [1472, 0]
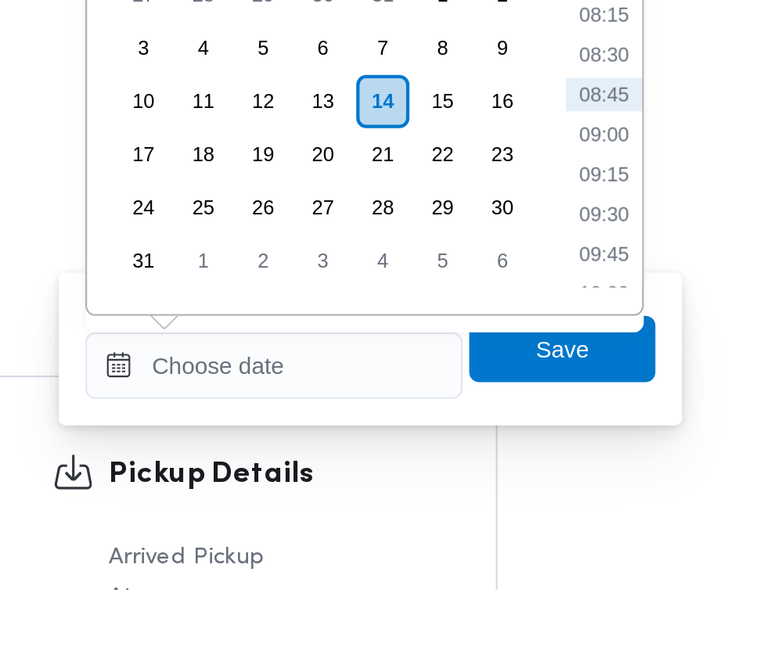
click at [510, 454] on li "09:15" at bounding box center [499, 452] width 36 height 16
type input "14/08/2025 09:15"
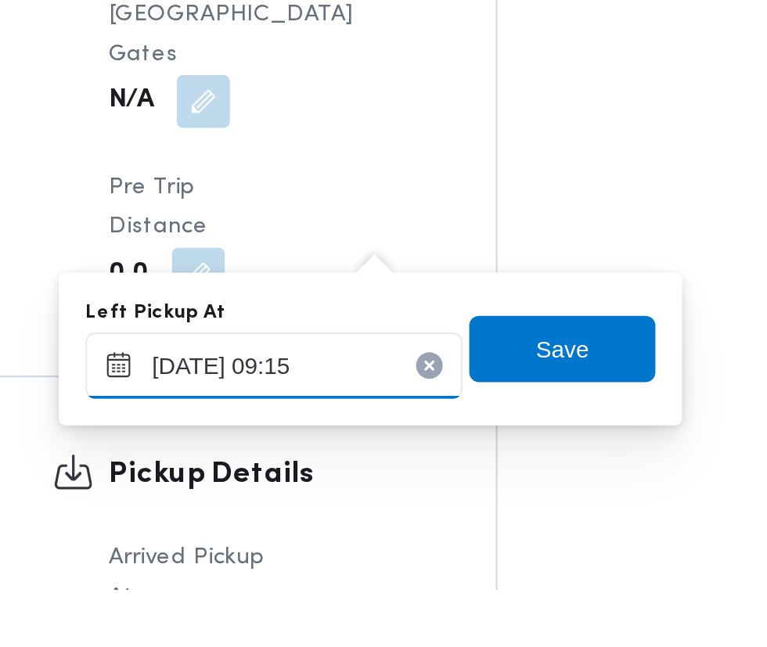
scroll to position [1472, 0]
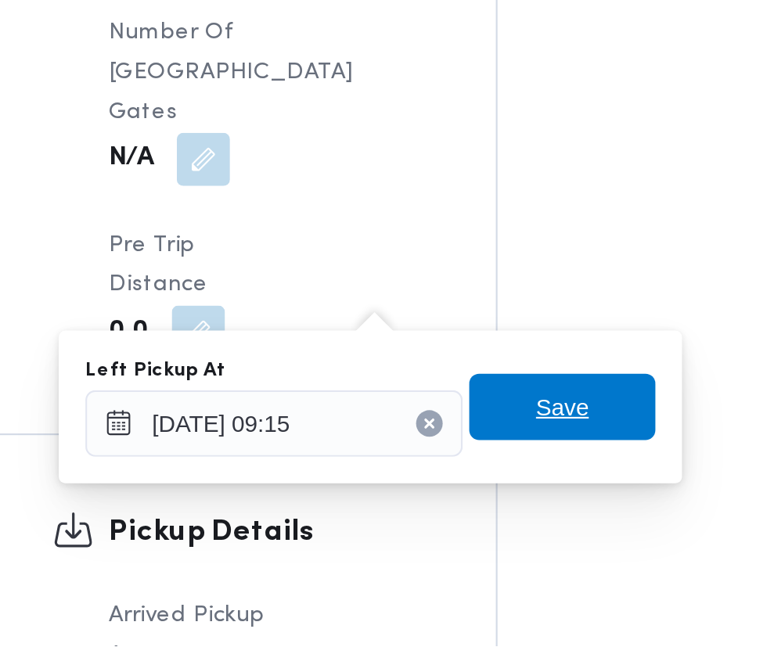
click at [496, 537] on span "Save" at bounding box center [479, 534] width 88 height 31
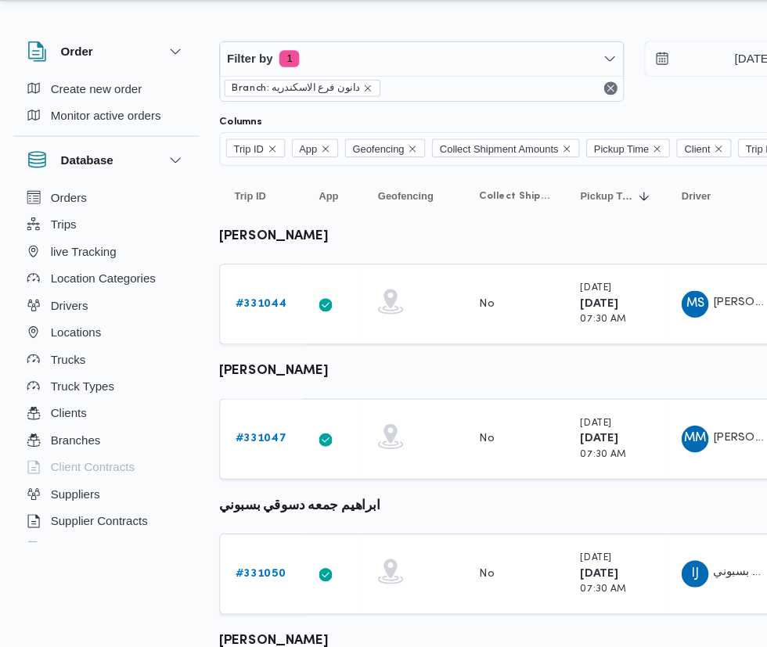
click at [222, 569] on b "# 331050" at bounding box center [241, 569] width 47 height 10
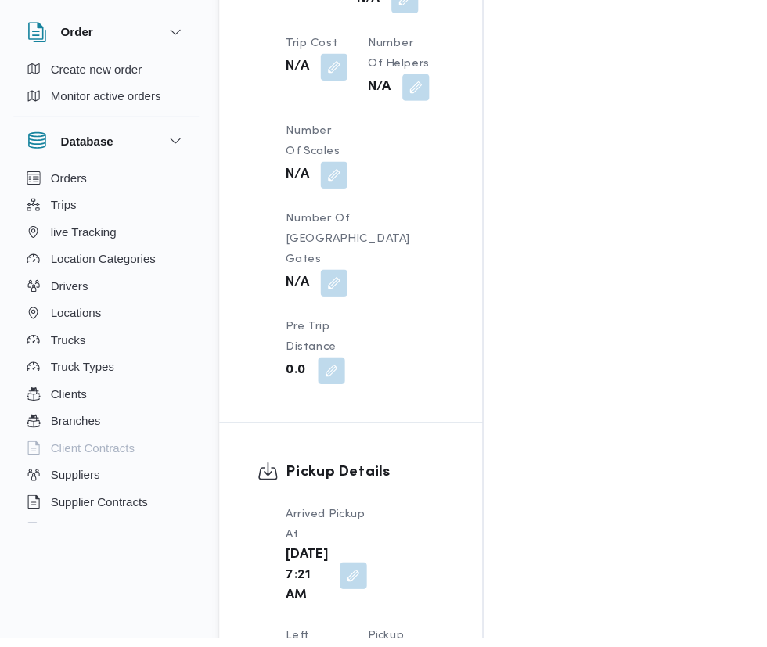
scroll to position [1644, 0]
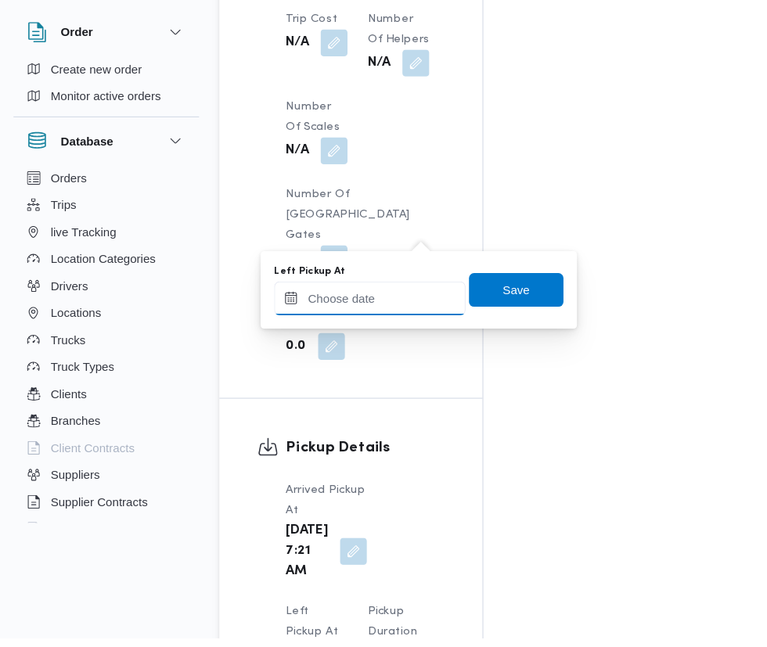
click at [357, 331] on input "Left Pickup At" at bounding box center [343, 331] width 178 height 31
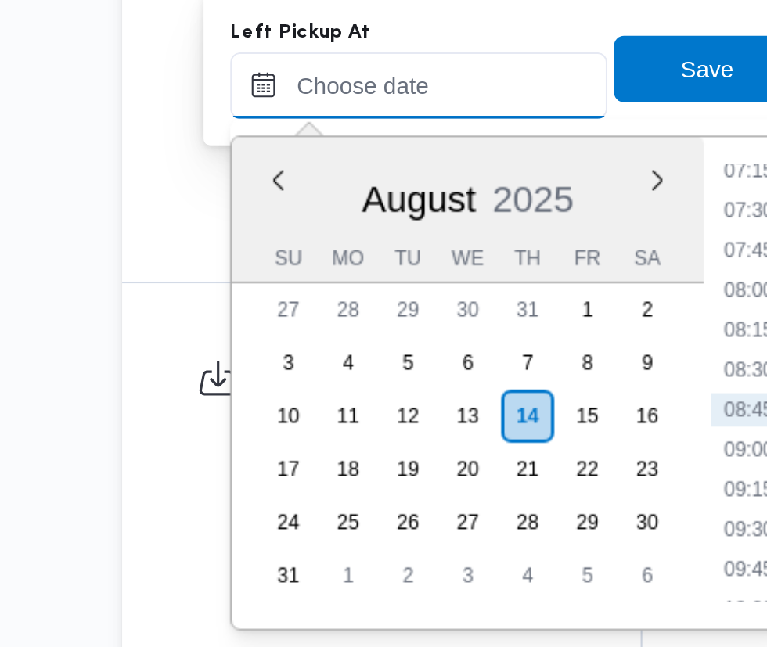
scroll to position [1713, 0]
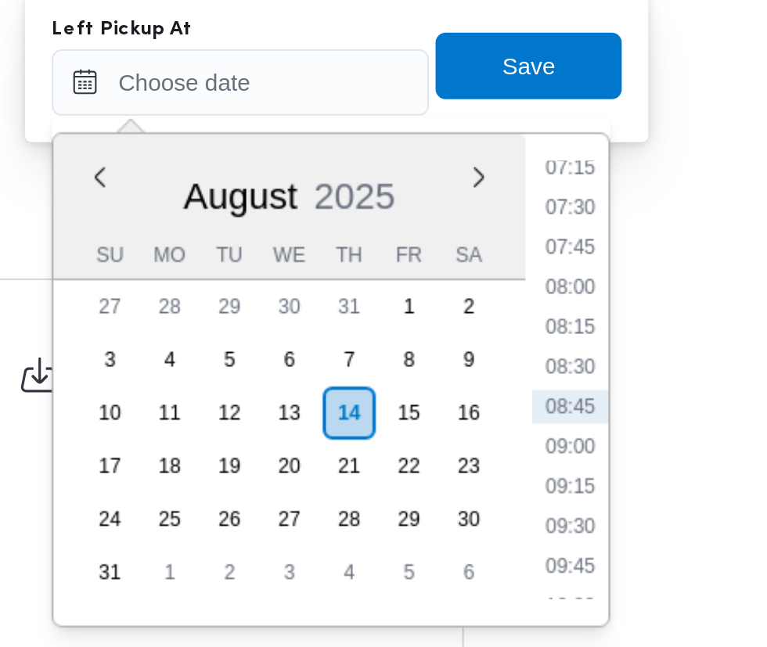
click at [499, 435] on li "09:00" at bounding box center [499, 435] width 36 height 16
type input "14/08/2025 09:00"
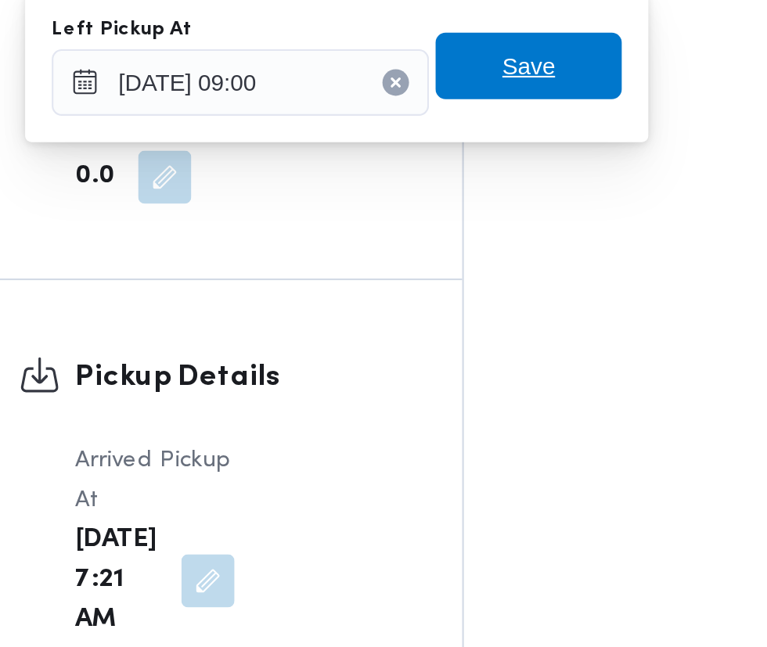
click at [498, 264] on span "Save" at bounding box center [479, 255] width 88 height 31
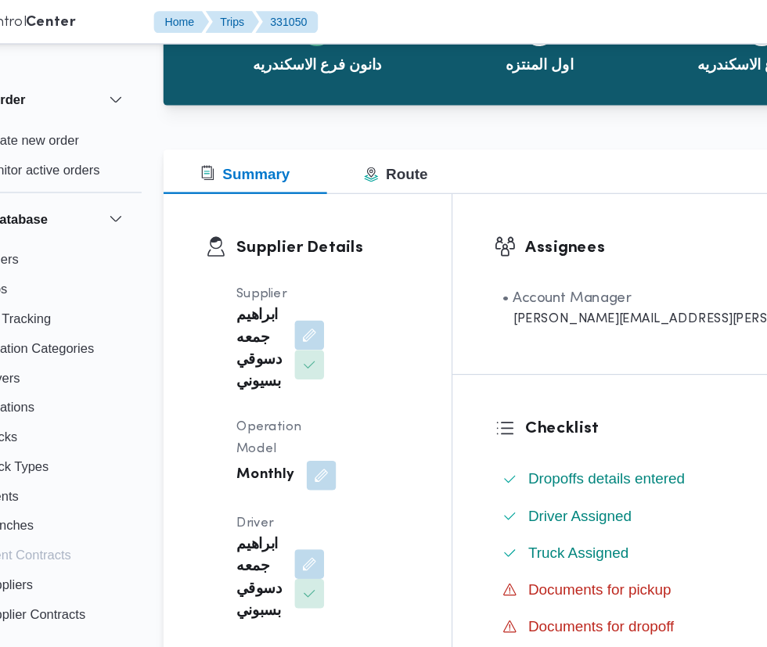
scroll to position [0, 0]
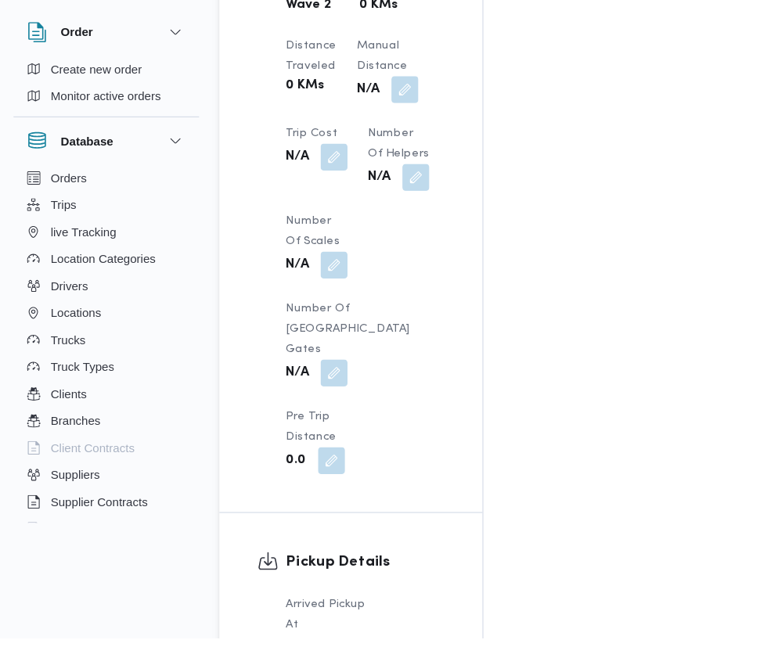
scroll to position [1494, 0]
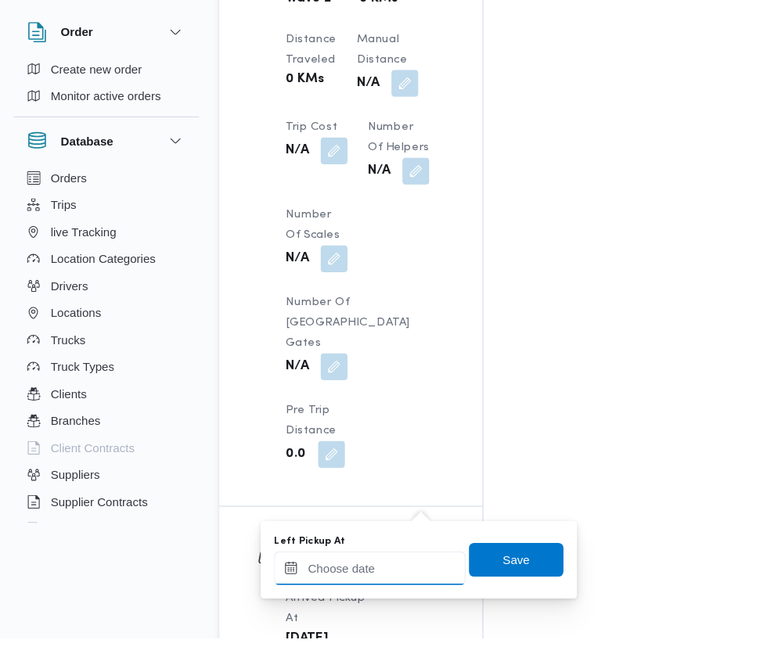
click at [367, 585] on input "Left Pickup At" at bounding box center [343, 582] width 178 height 31
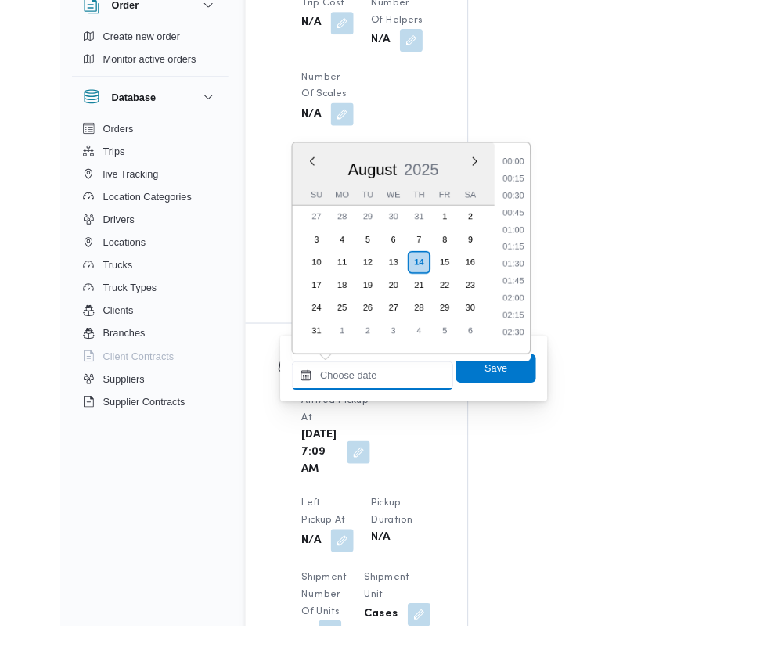
scroll to position [549, 0]
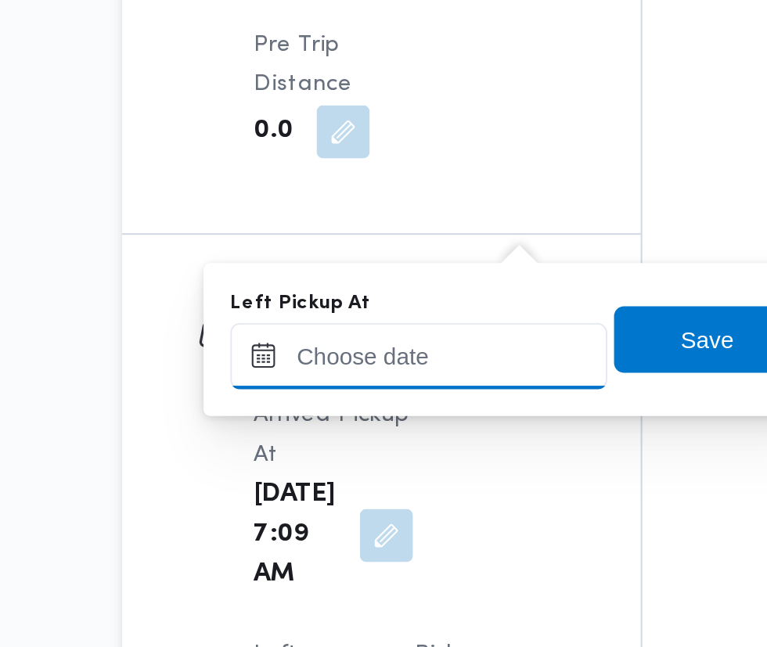
click at [396, 491] on input "Left Pickup At" at bounding box center [343, 491] width 178 height 31
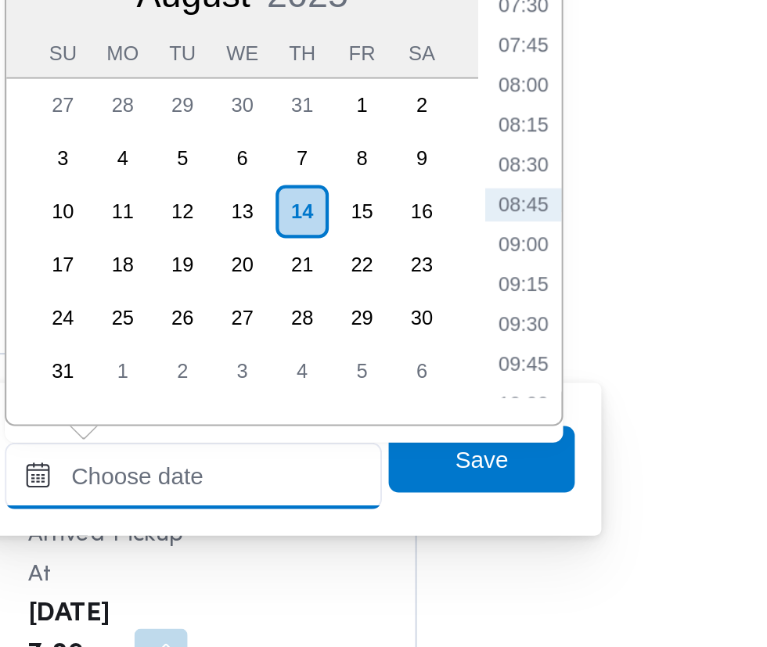
scroll to position [1585, 0]
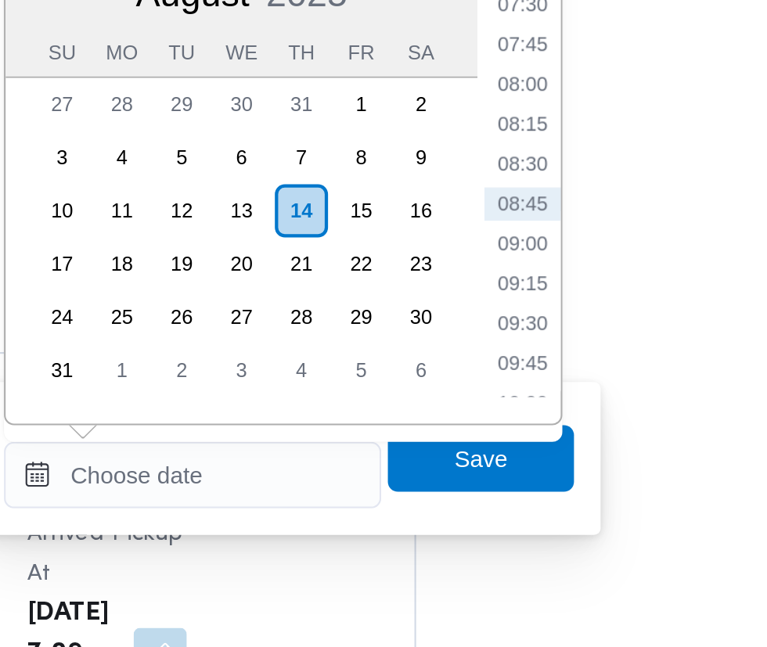
click at [502, 384] on li "09:00" at bounding box center [499, 383] width 36 height 16
type input "14/08/2025 09:00"
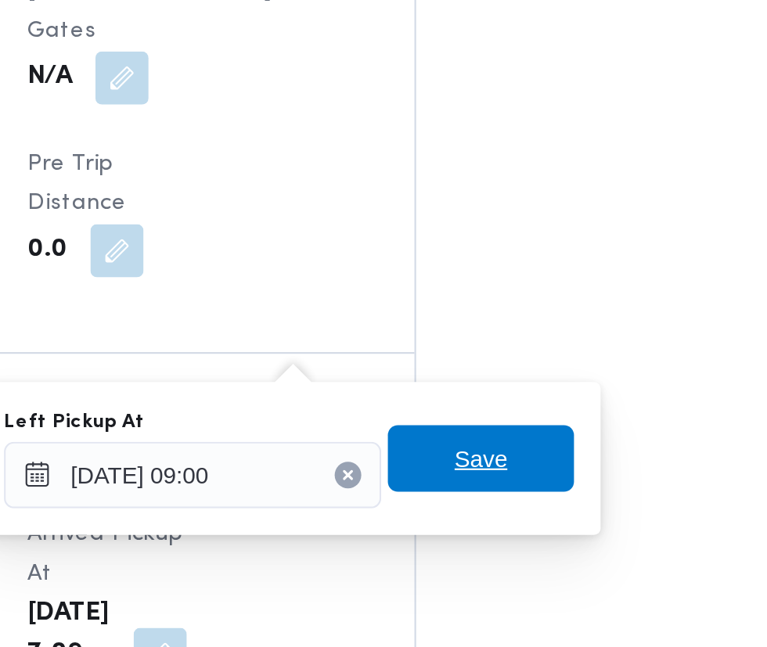
click at [499, 485] on span "Save" at bounding box center [479, 483] width 88 height 31
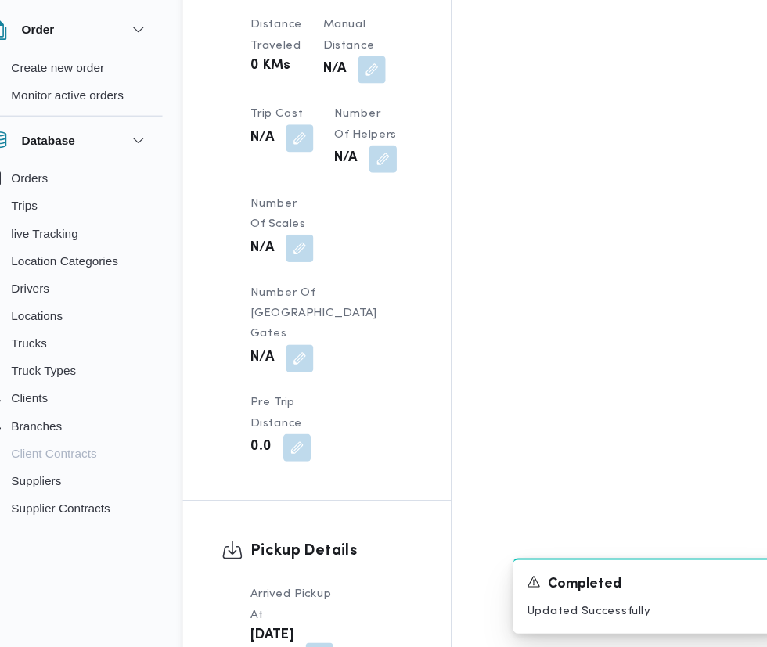
scroll to position [1587, 0]
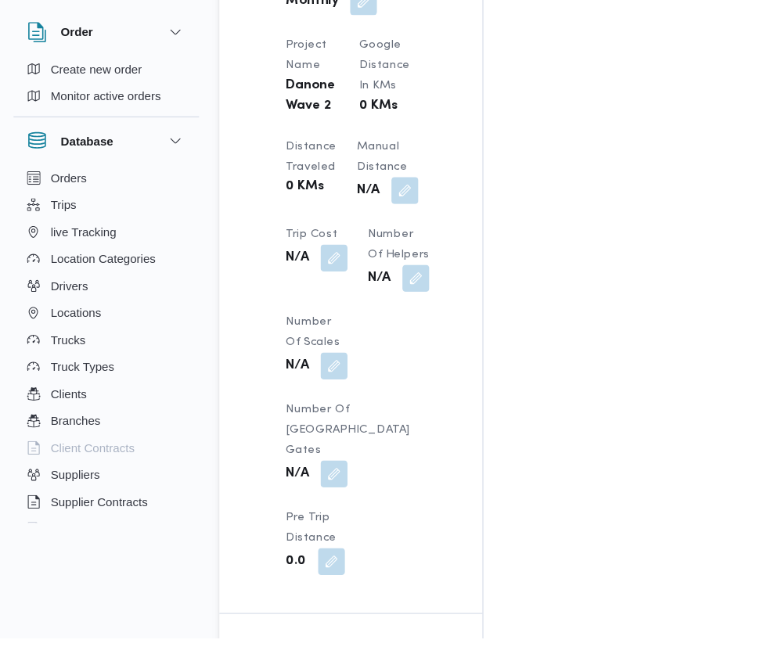
scroll to position [1396, 0]
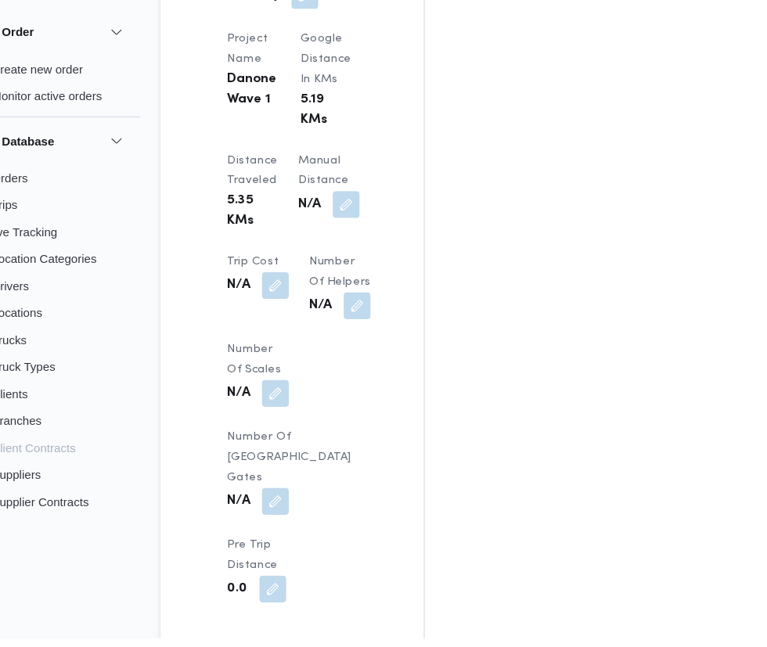
scroll to position [1402, 0]
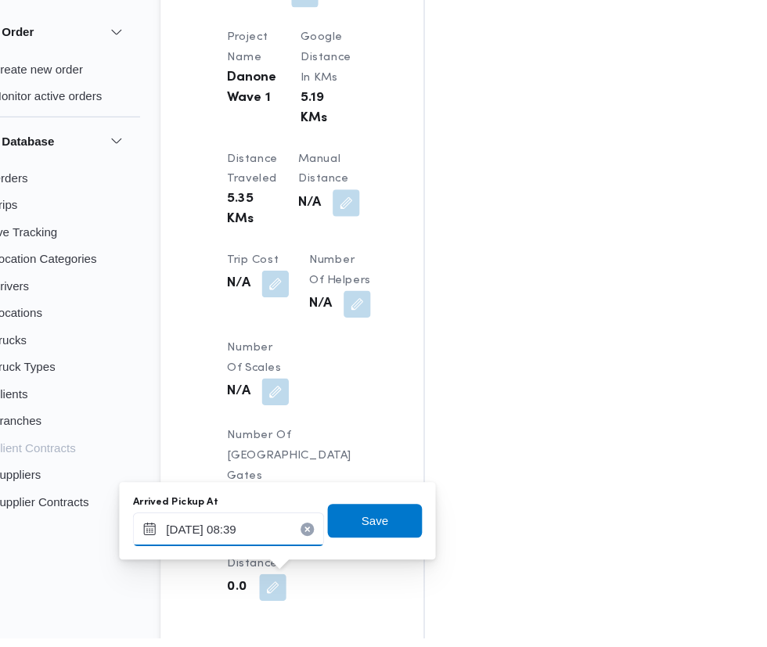
click at [268, 546] on input "14/08/2025 08:39" at bounding box center [267, 546] width 178 height 31
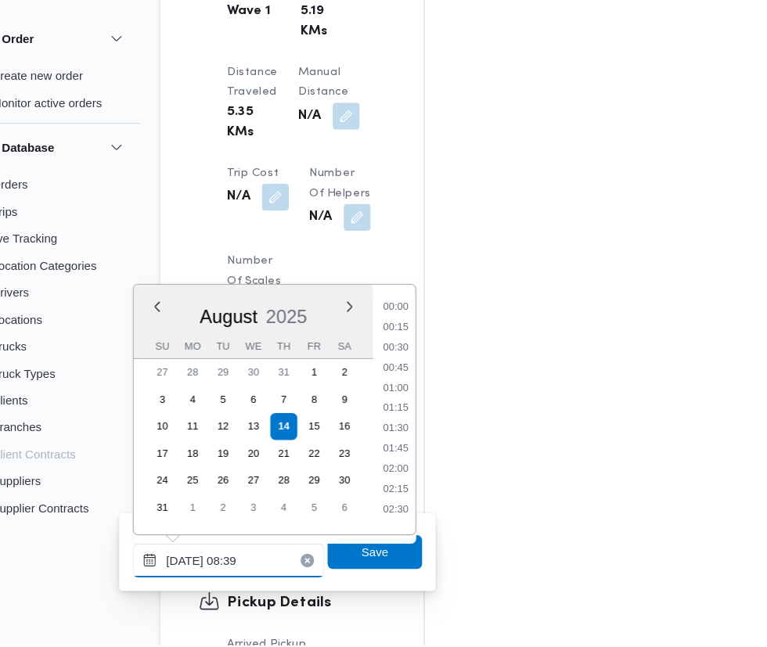
scroll to position [1530, 0]
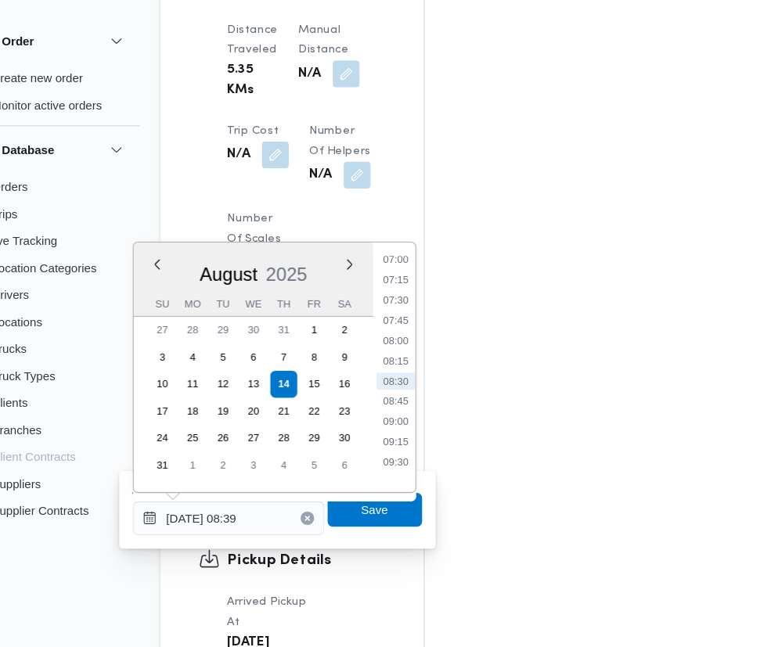
click at [421, 325] on li "07:30" at bounding box center [422, 325] width 36 height 16
type input "14/08/2025 07:30"
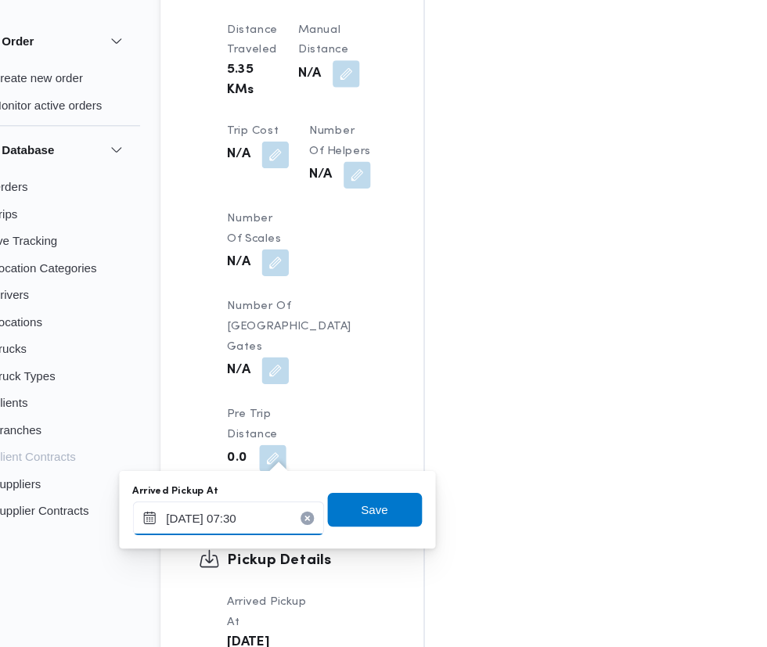
scroll to position [1562, 0]
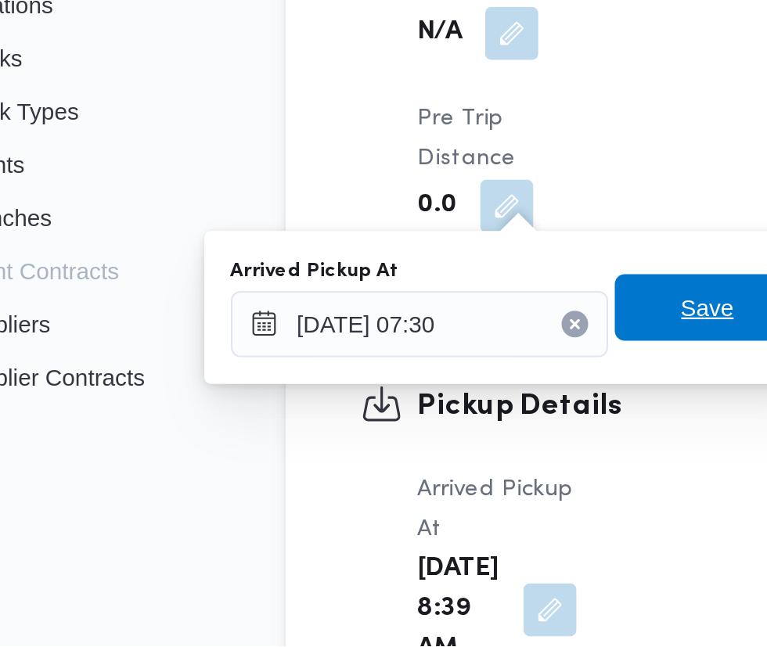
click at [391, 493] on span "Save" at bounding box center [402, 487] width 88 height 31
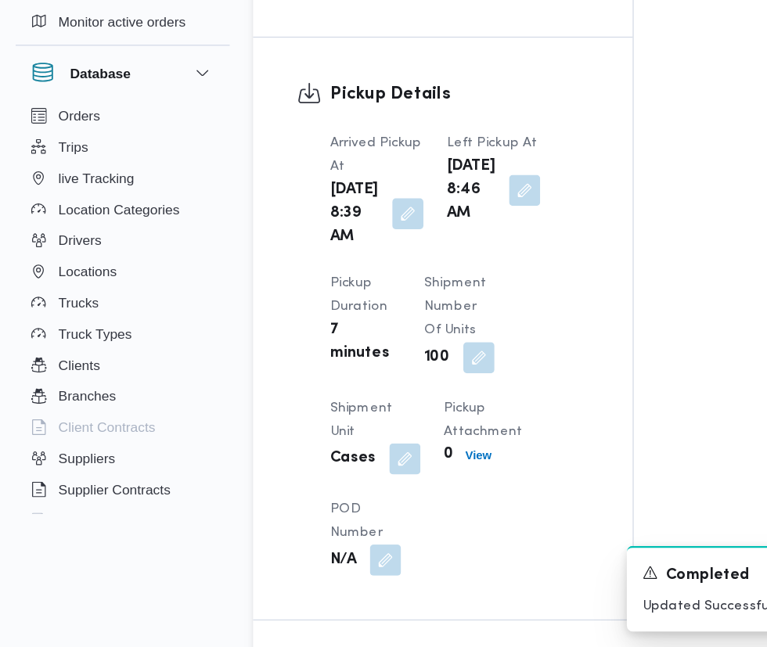
scroll to position [1562, 0]
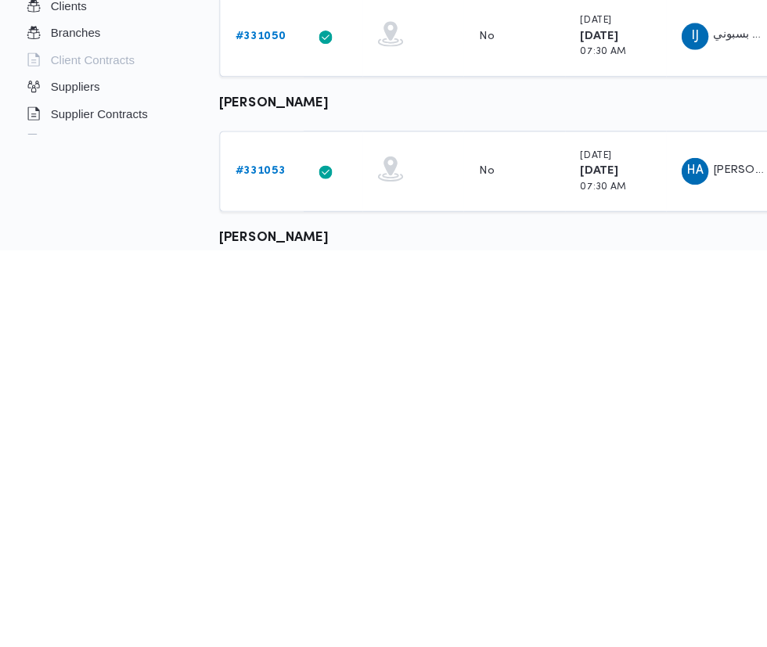
scroll to position [123, 0]
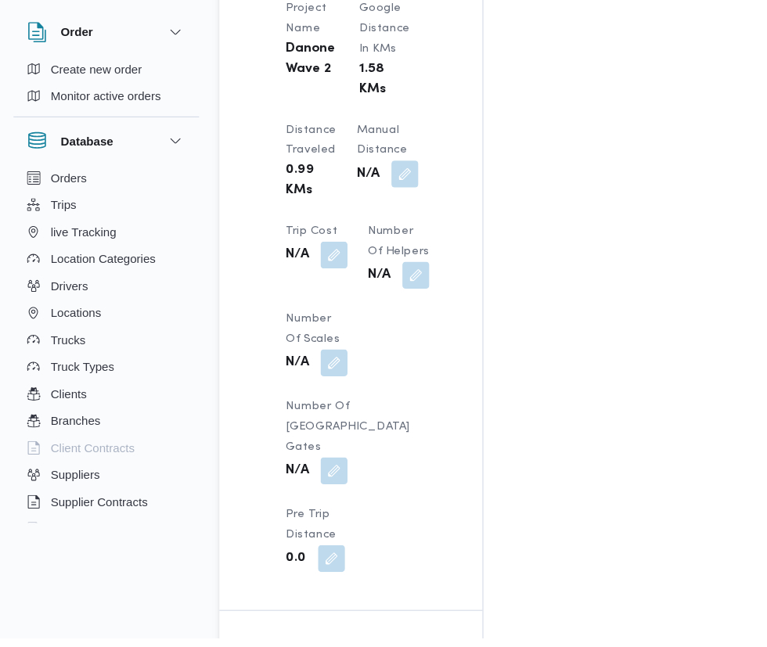
scroll to position [1430, 0]
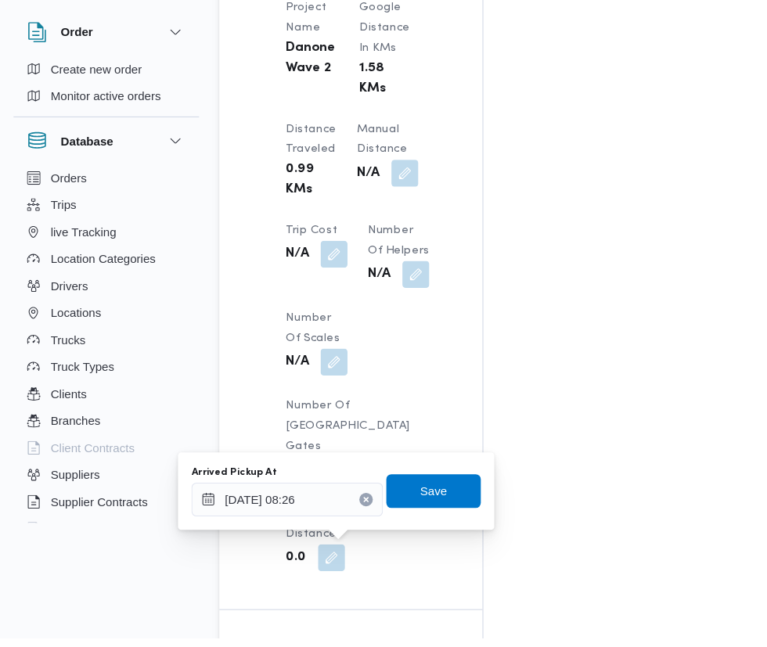
click at [240, 518] on input "14/08/2025 08:26" at bounding box center [267, 518] width 178 height 31
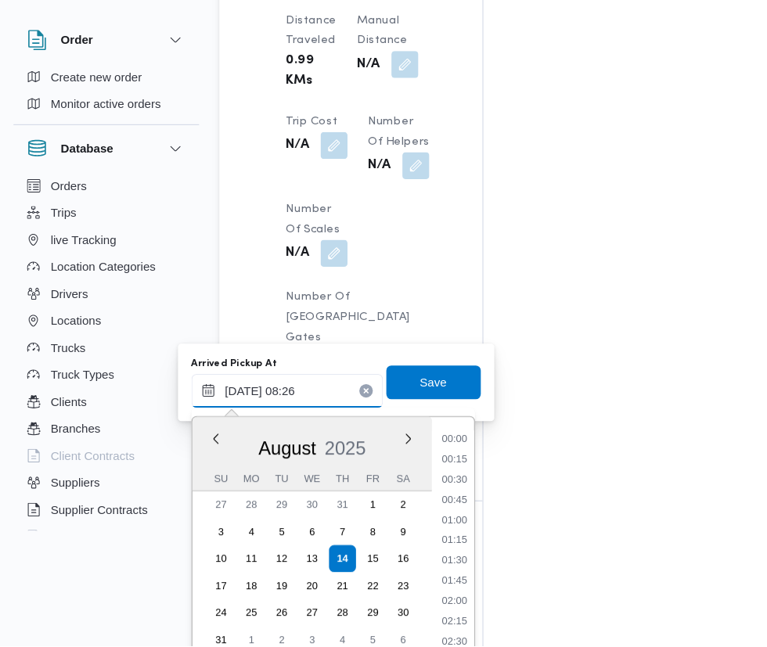
scroll to position [1558, 0]
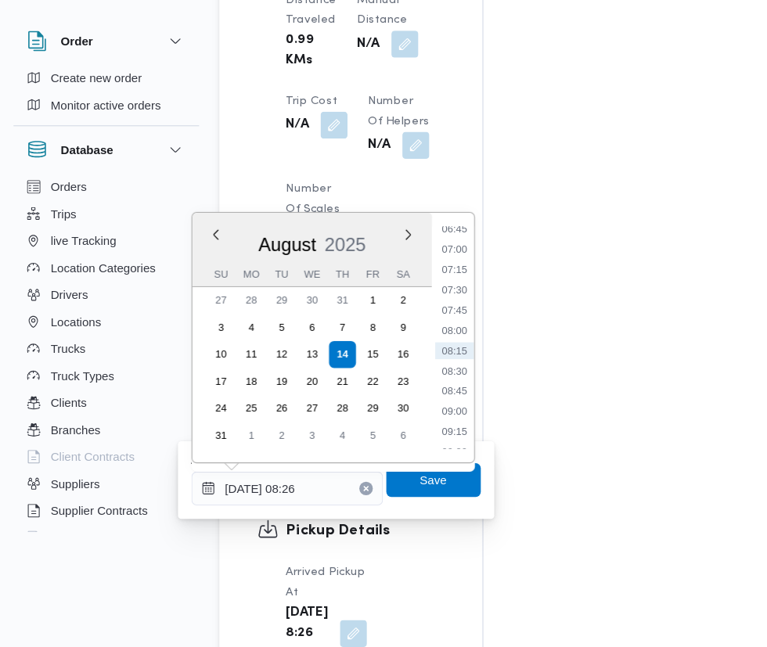
click at [420, 313] on li "07:30" at bounding box center [422, 316] width 36 height 16
type input "14/08/2025 07:30"
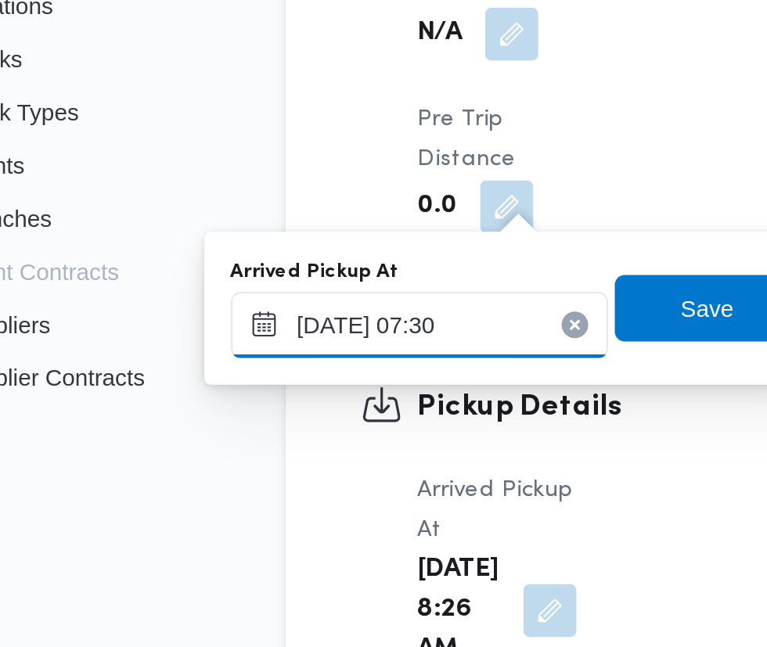
scroll to position [1562, 0]
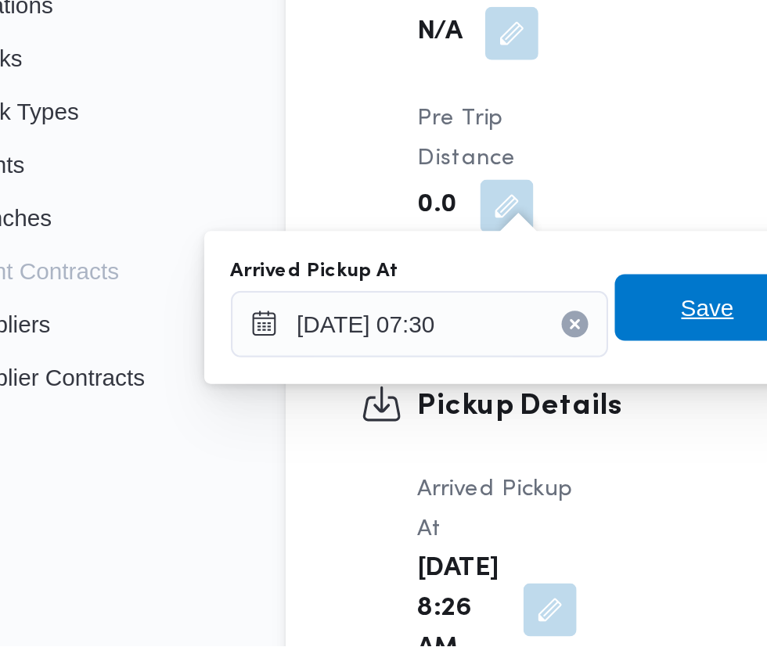
click at [394, 486] on span "Save" at bounding box center [402, 487] width 25 height 19
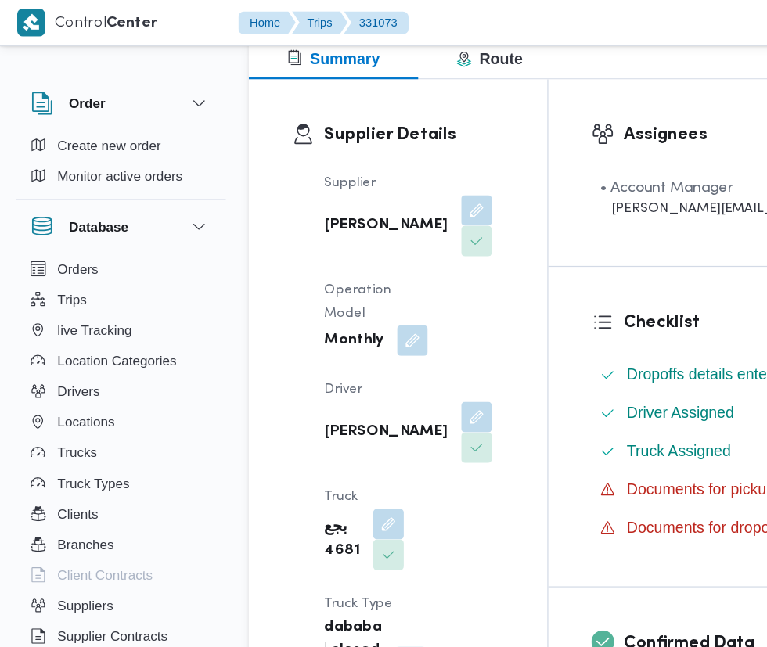
scroll to position [0, 0]
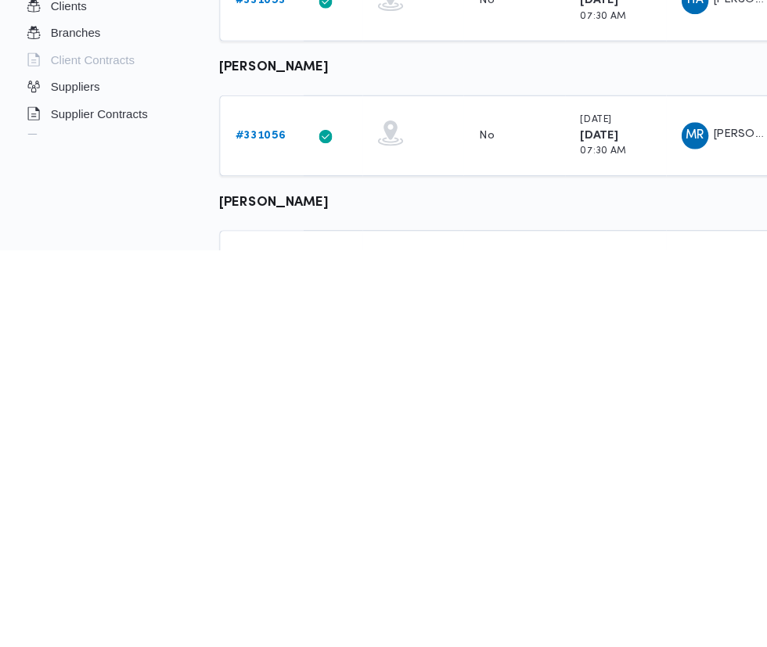
scroll to position [281, 0]
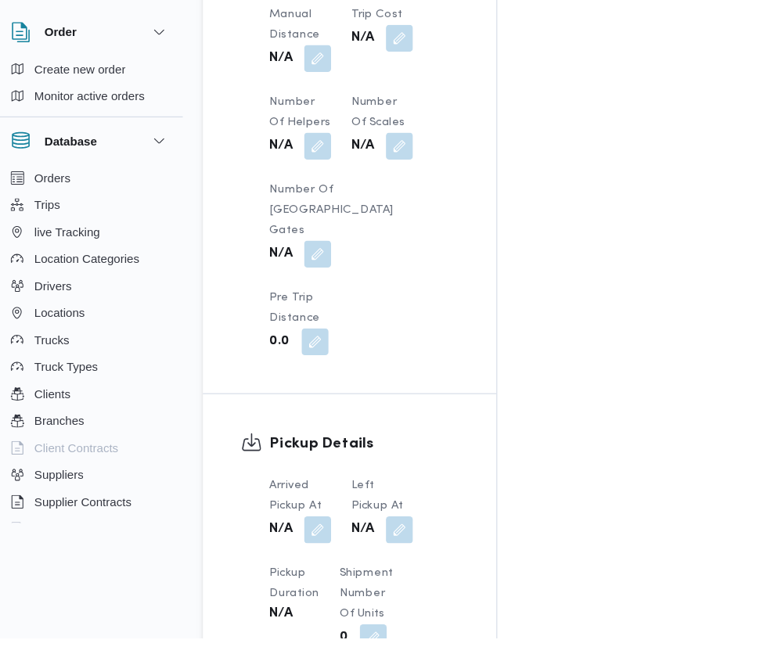
scroll to position [1399, 0]
click at [319, 533] on button "button" at bounding box center [309, 545] width 25 height 25
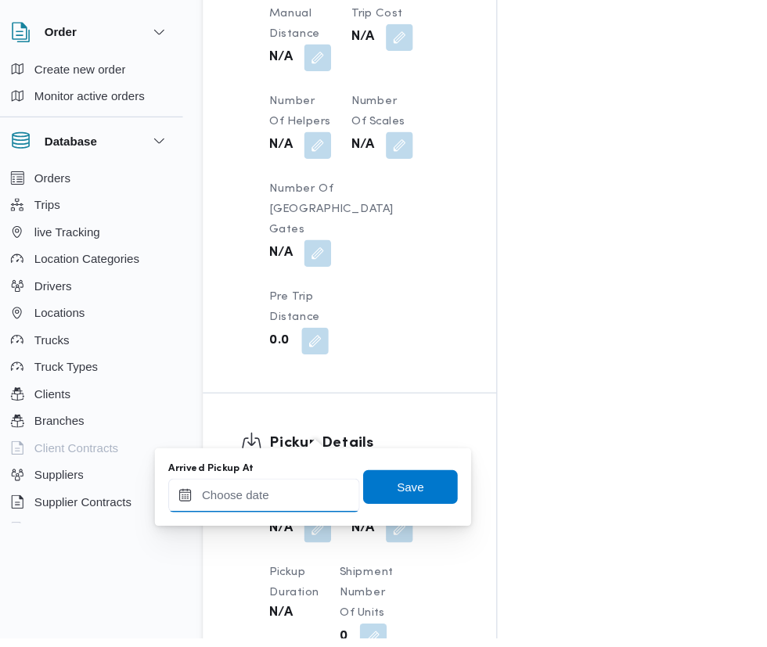
click at [268, 513] on input "Arrived Pickup At" at bounding box center [260, 514] width 178 height 31
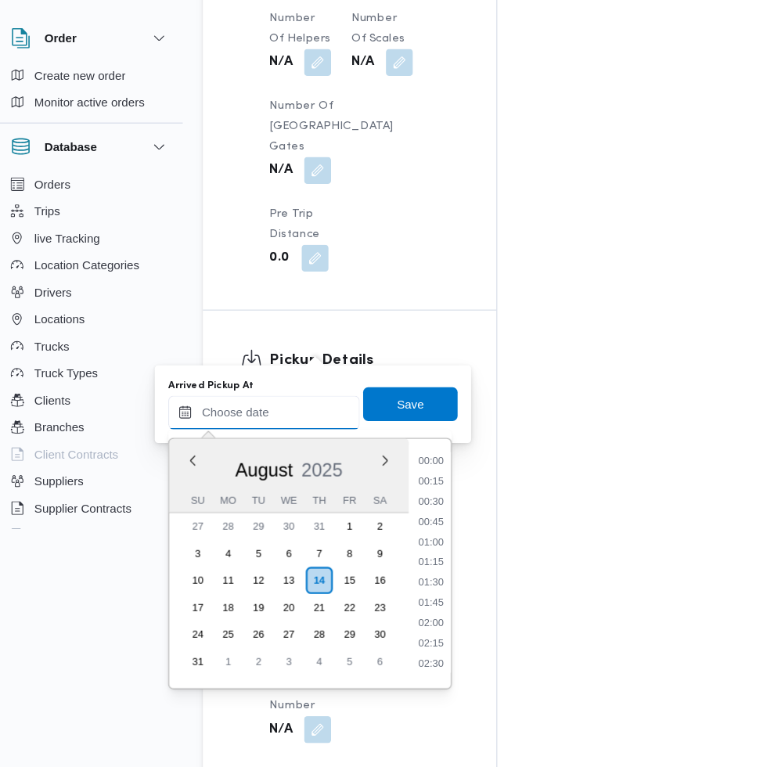
scroll to position [549, 0]
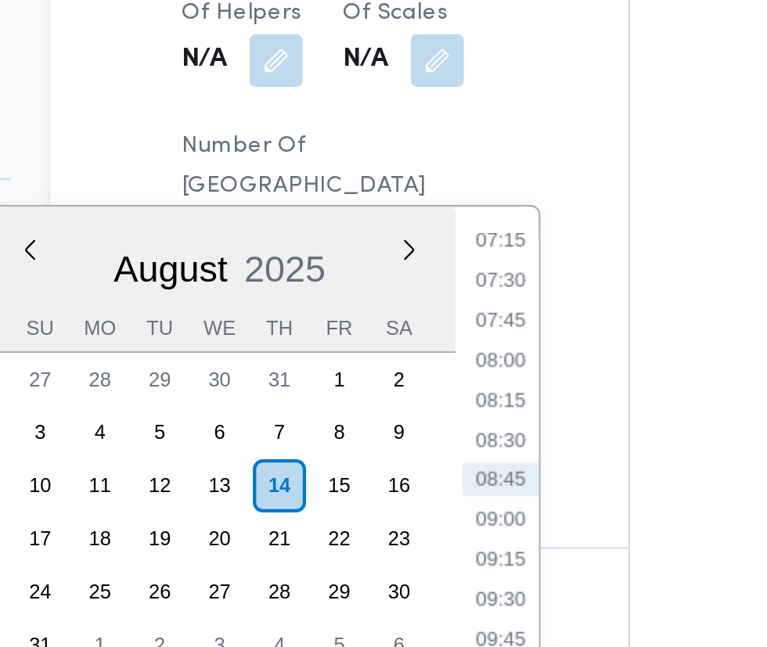
click at [420, 232] on li "07:45" at bounding box center [416, 230] width 36 height 16
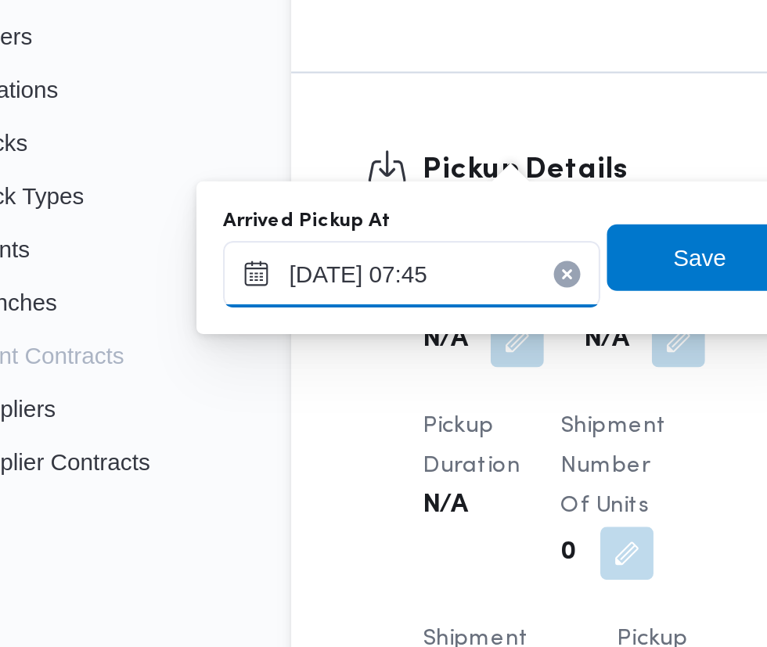
scroll to position [1482, 0]
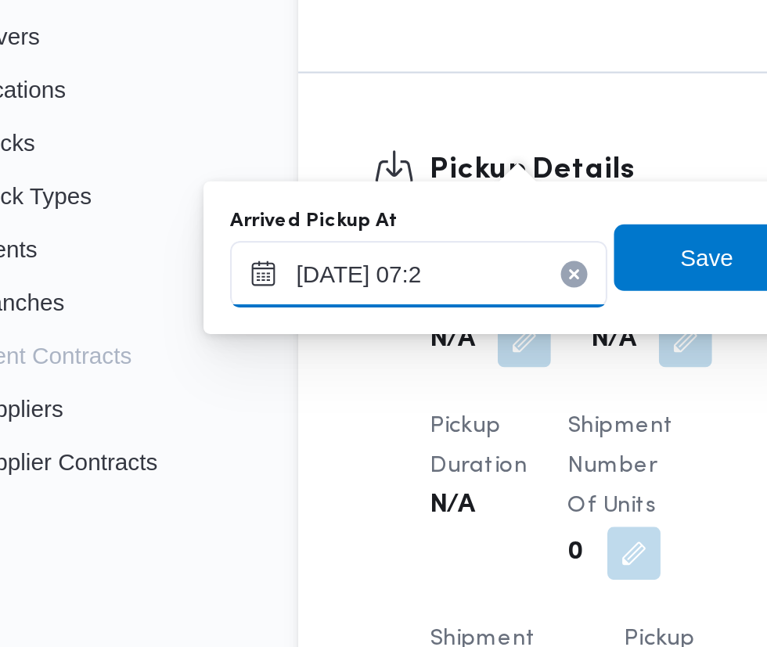
type input "14/08/2025 07:25"
click at [385, 427] on span "Save" at bounding box center [396, 424] width 88 height 31
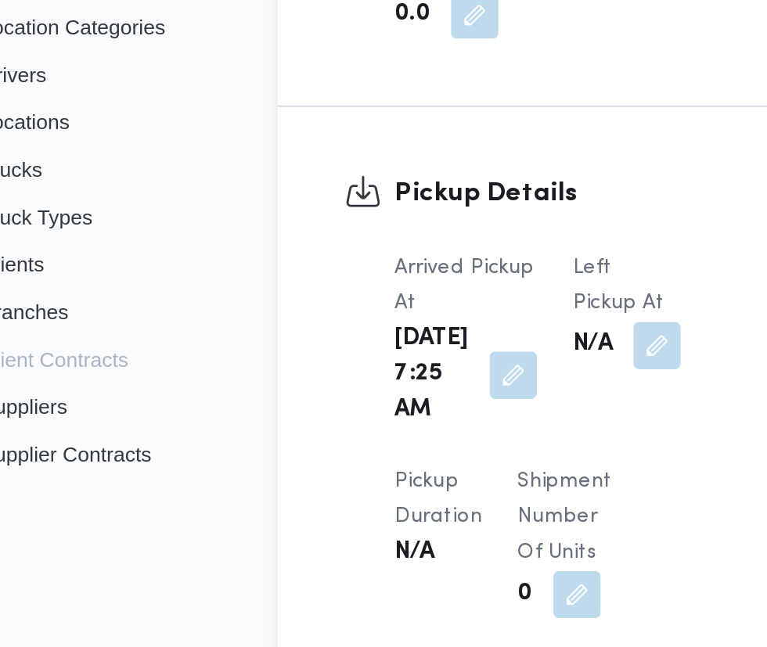
click at [394, 451] on button "button" at bounding box center [403, 463] width 25 height 25
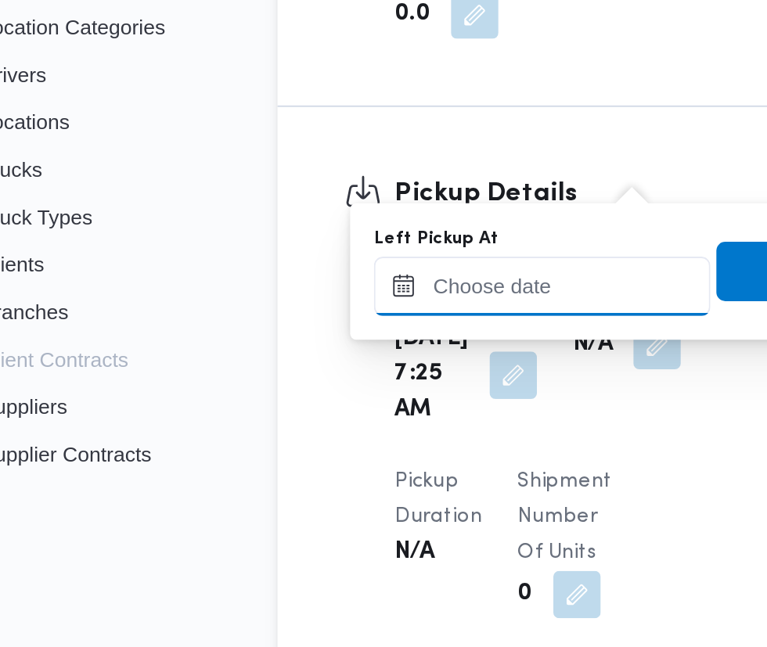
click at [348, 425] on input "Left Pickup At" at bounding box center [343, 431] width 178 height 31
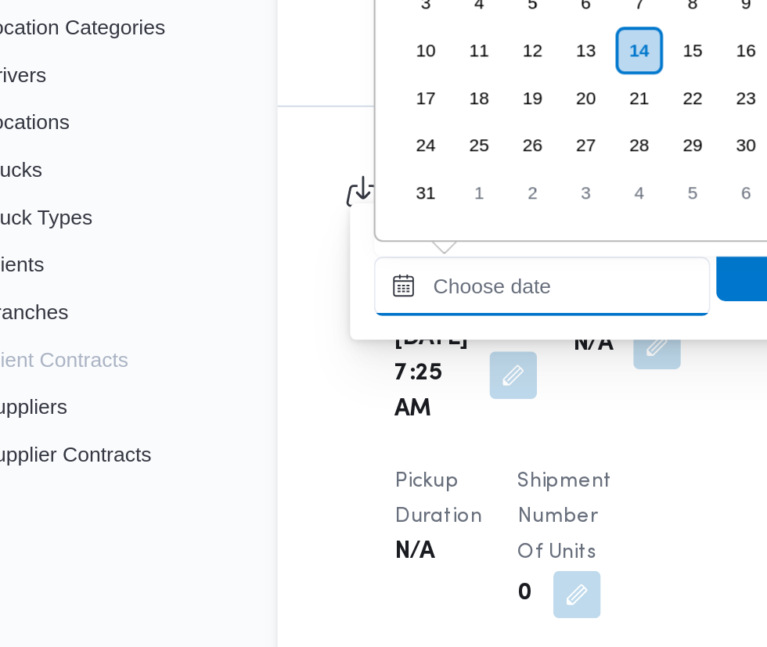
scroll to position [0, 0]
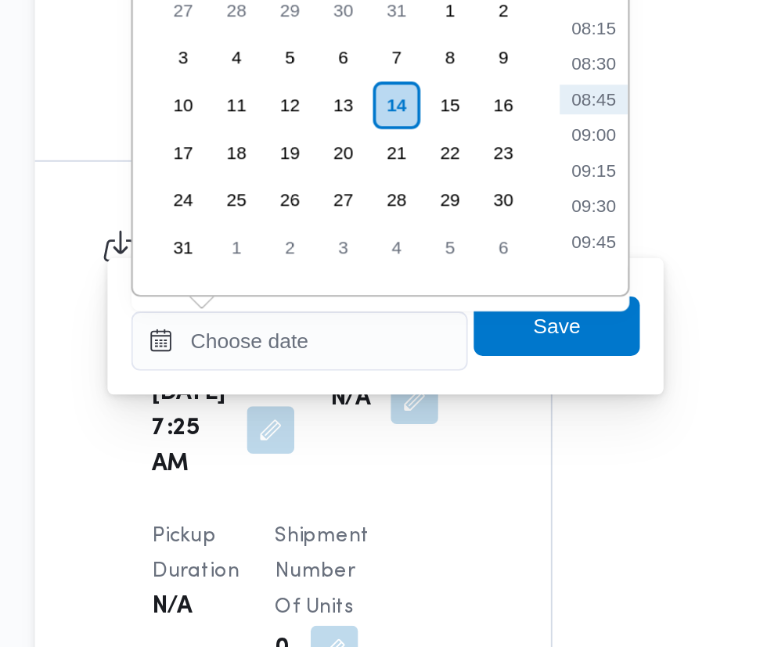
click at [495, 323] on li "09:00" at bounding box center [499, 323] width 36 height 16
type input "14/08/2025 09:00"
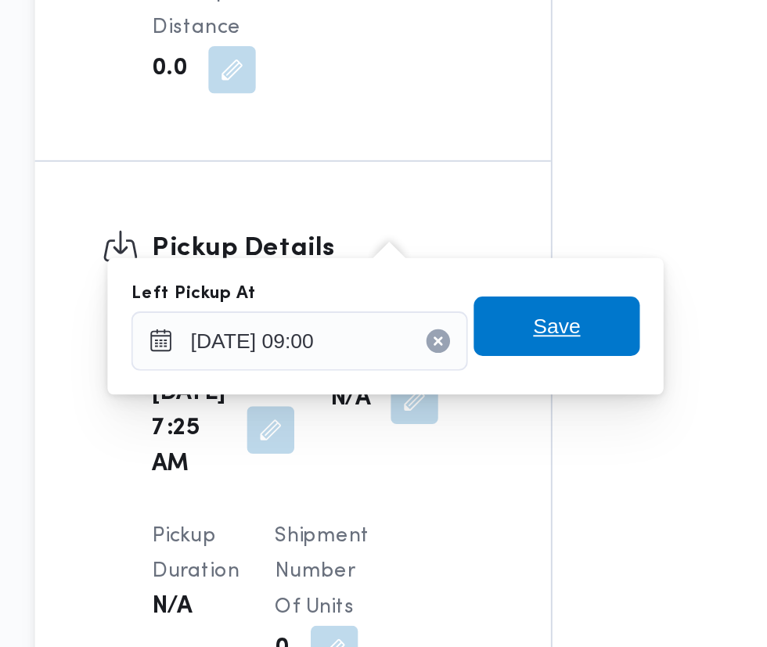
click at [497, 421] on span "Save" at bounding box center [479, 424] width 88 height 31
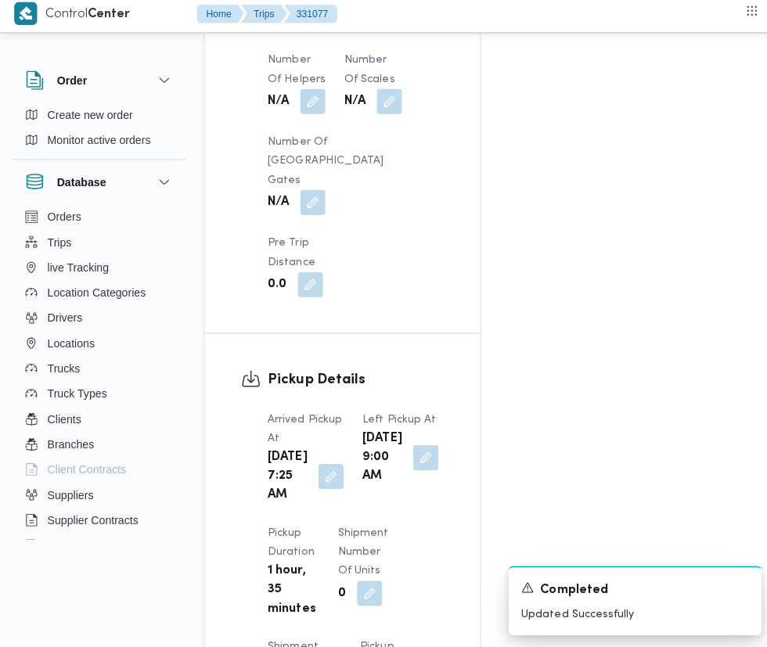
scroll to position [1483, 0]
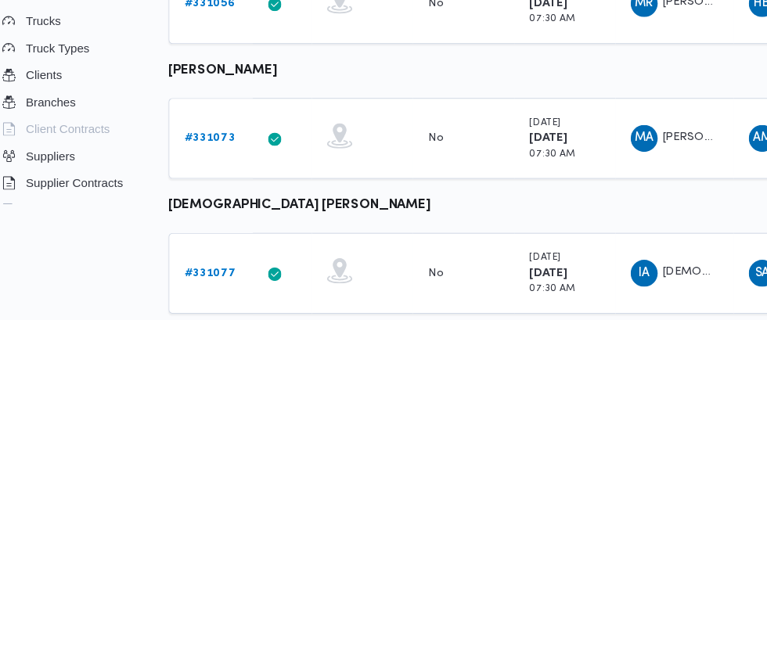
scroll to position [466, 0]
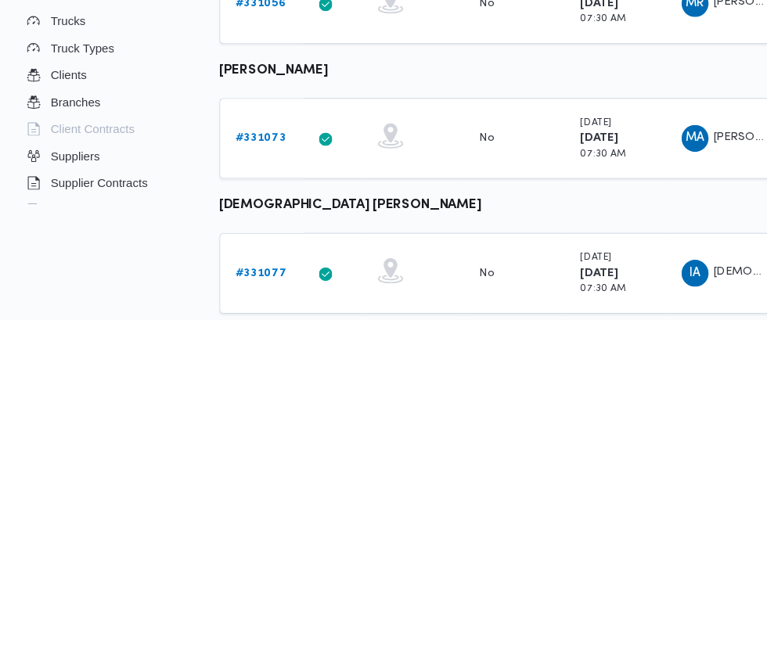
click at [249, 602] on b "# 331077" at bounding box center [242, 604] width 48 height 10
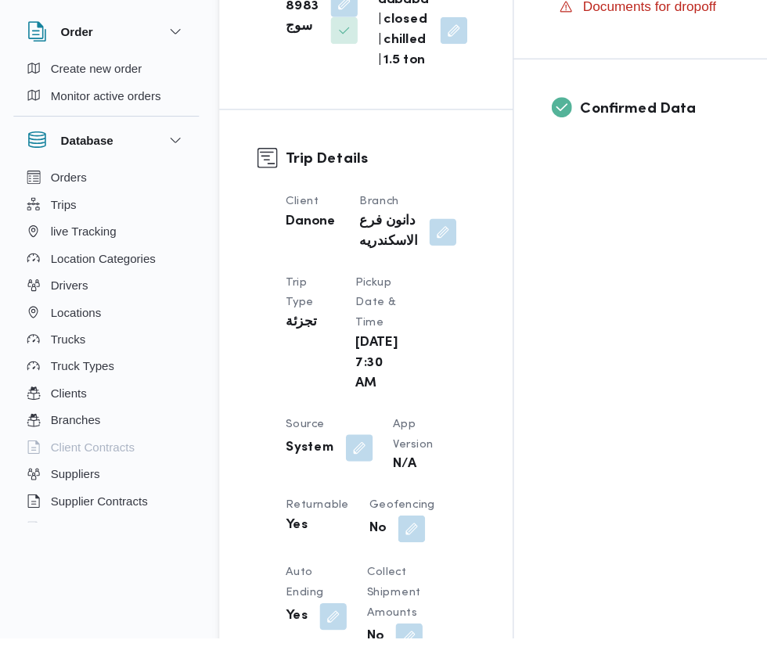
scroll to position [593, 0]
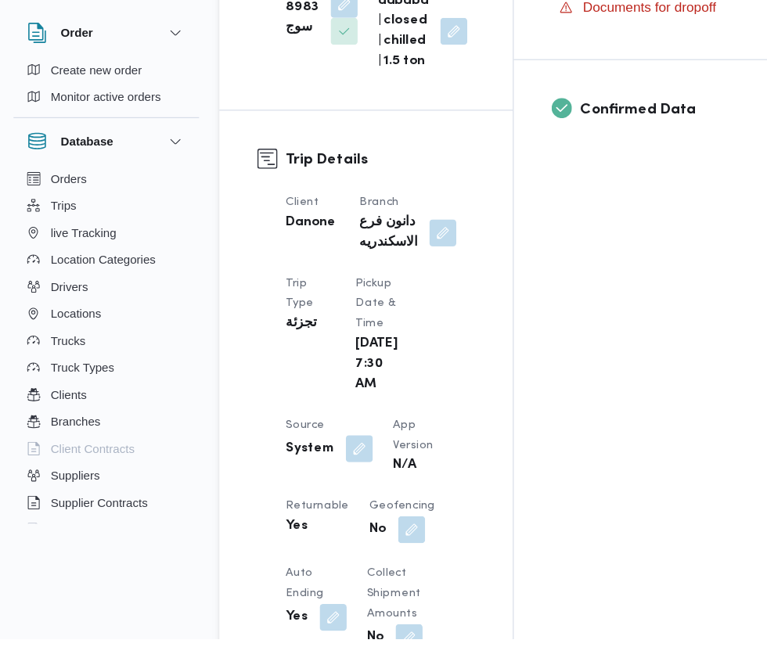
click at [330, 458] on button "button" at bounding box center [333, 470] width 25 height 25
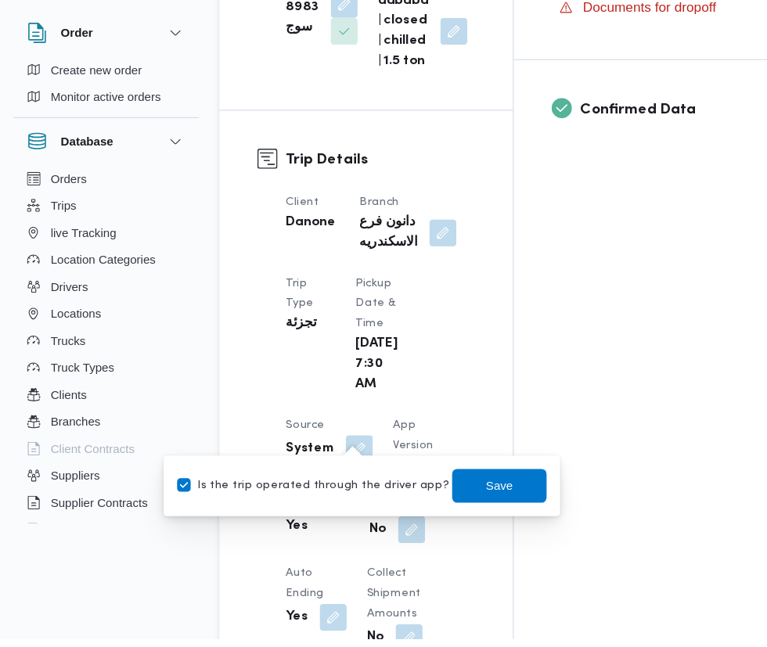
click at [305, 503] on label "Is the trip operated through the driver app?" at bounding box center [290, 504] width 252 height 19
checkbox input "false"
click at [469, 516] on span "Save" at bounding box center [464, 504] width 88 height 31
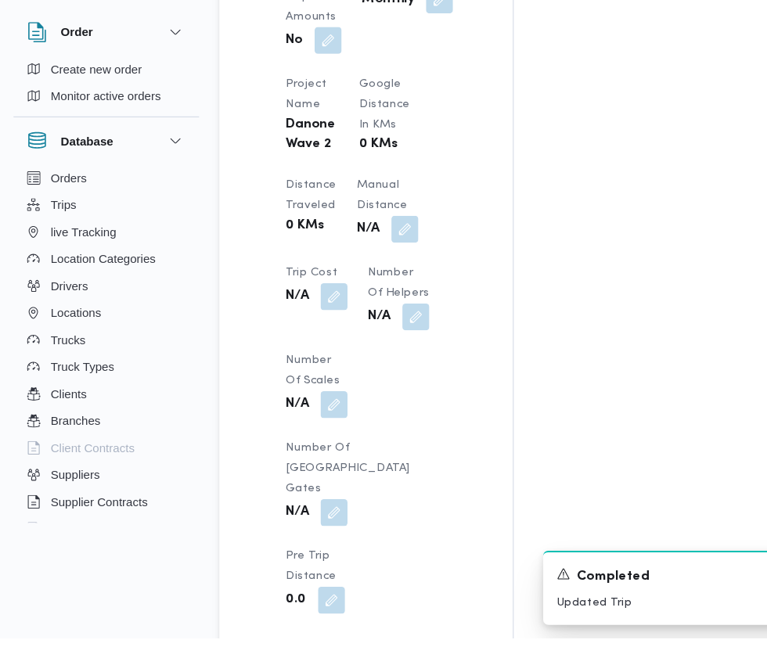
scroll to position [1355, 0]
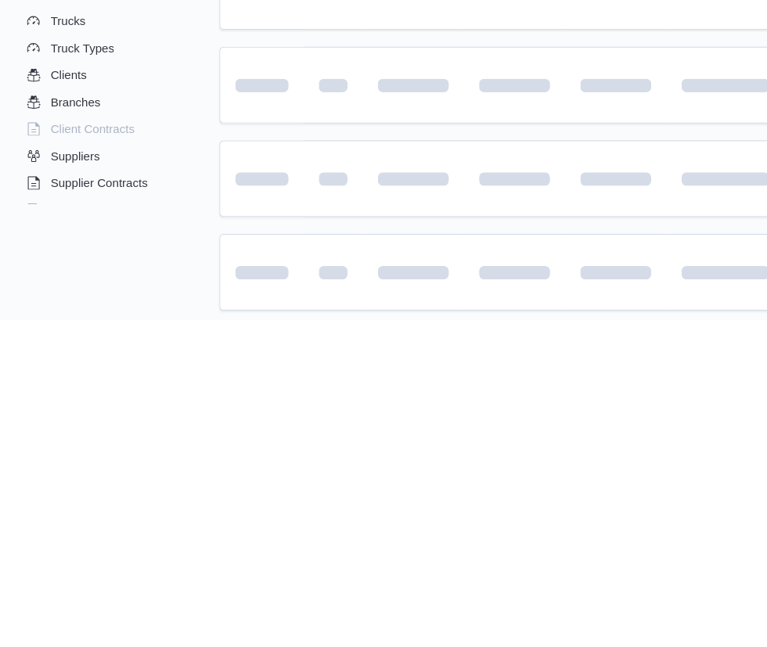
scroll to position [474, 0]
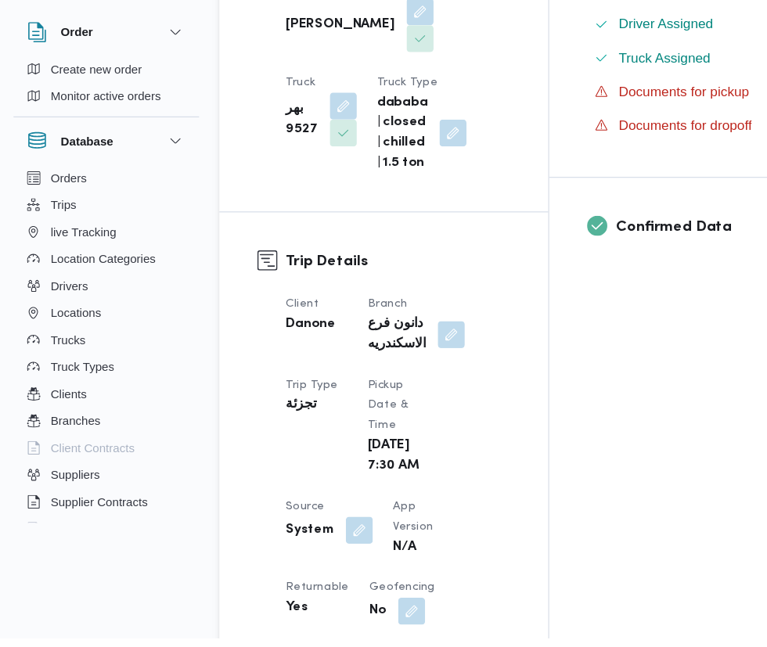
scroll to position [537, 0]
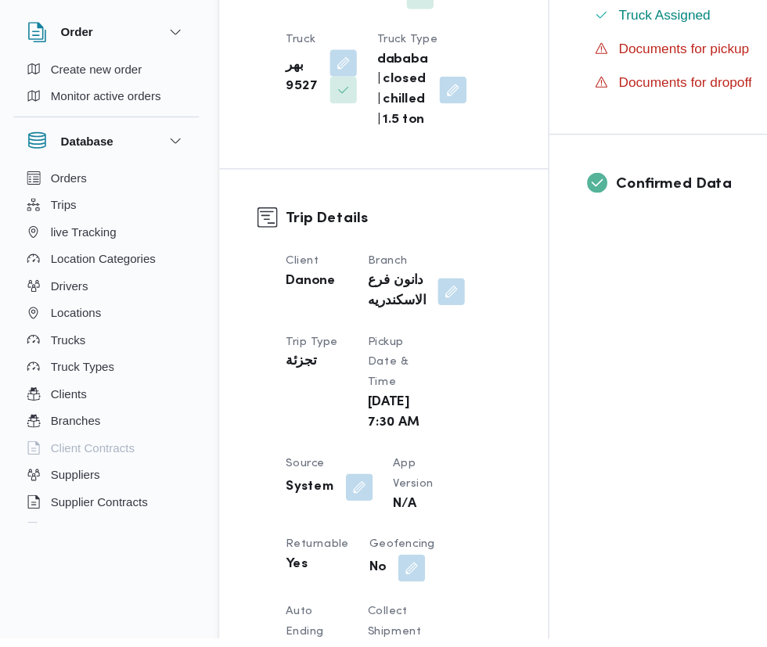
click at [325, 520] on button "button" at bounding box center [333, 507] width 25 height 25
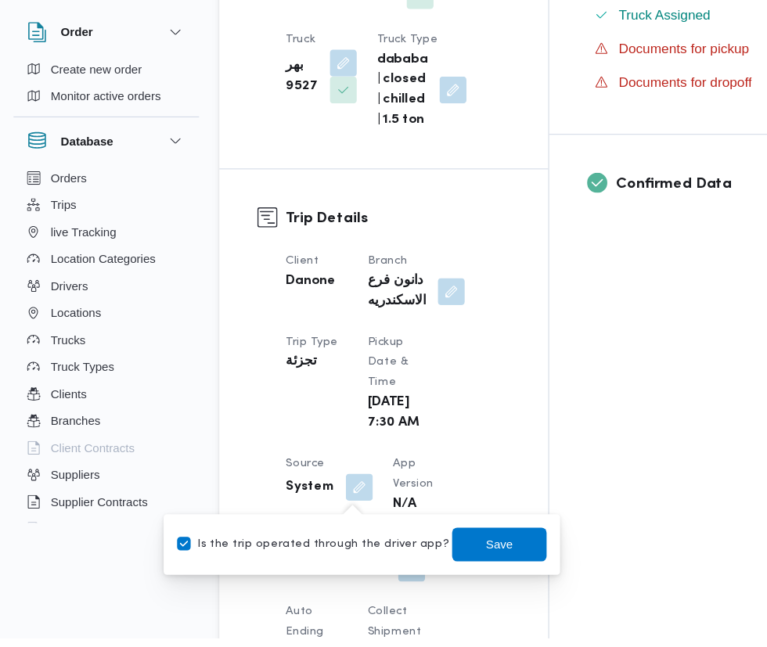
click at [310, 560] on label "Is the trip operated through the driver app?" at bounding box center [290, 560] width 252 height 19
checkbox input "false"
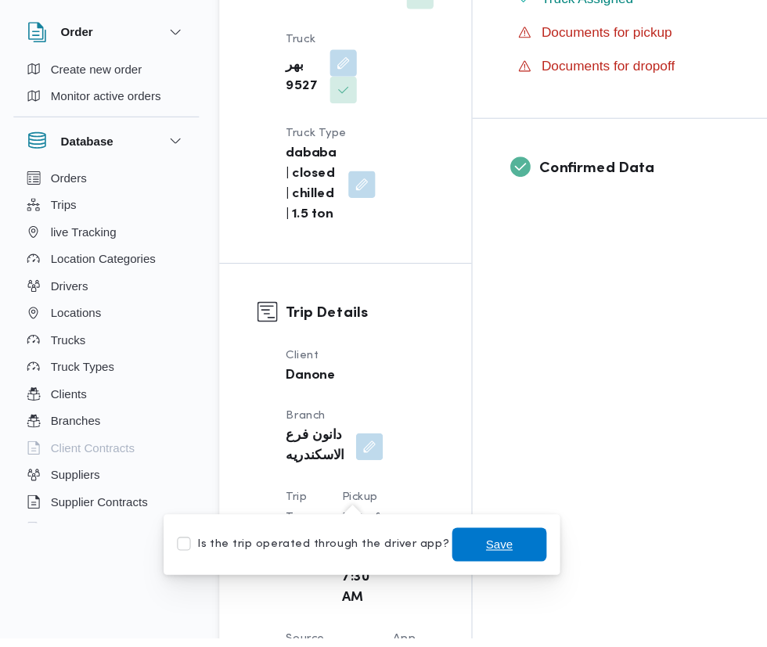
click at [452, 564] on span "Save" at bounding box center [463, 560] width 25 height 19
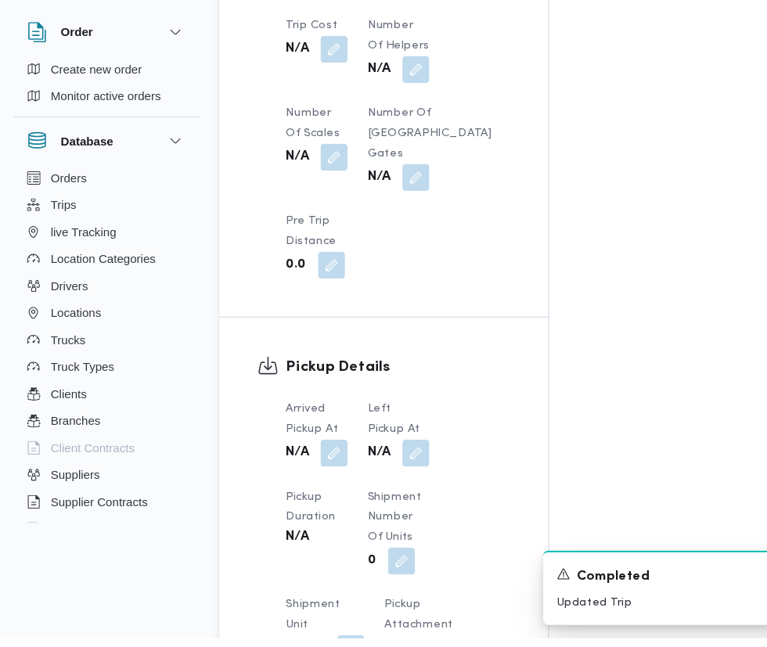
scroll to position [1465, 0]
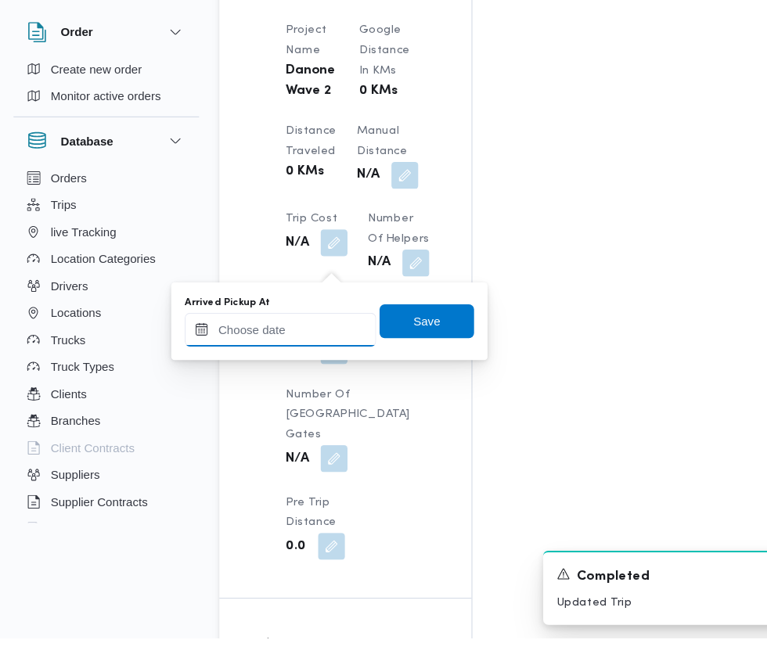
click at [279, 364] on input "Arrived Pickup At" at bounding box center [260, 360] width 178 height 31
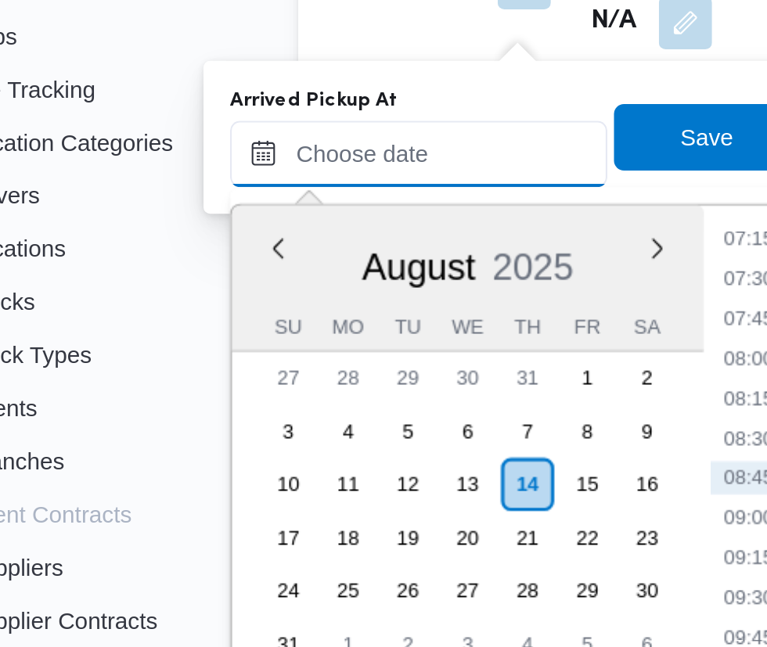
scroll to position [1526, 0]
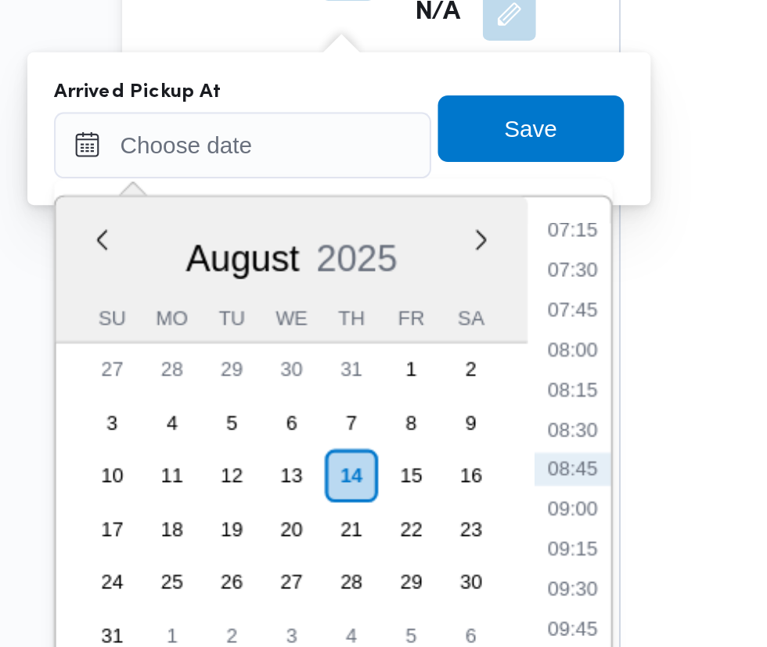
click at [420, 362] on li "07:30" at bounding box center [416, 359] width 36 height 16
type input "14/08/2025 07:30"
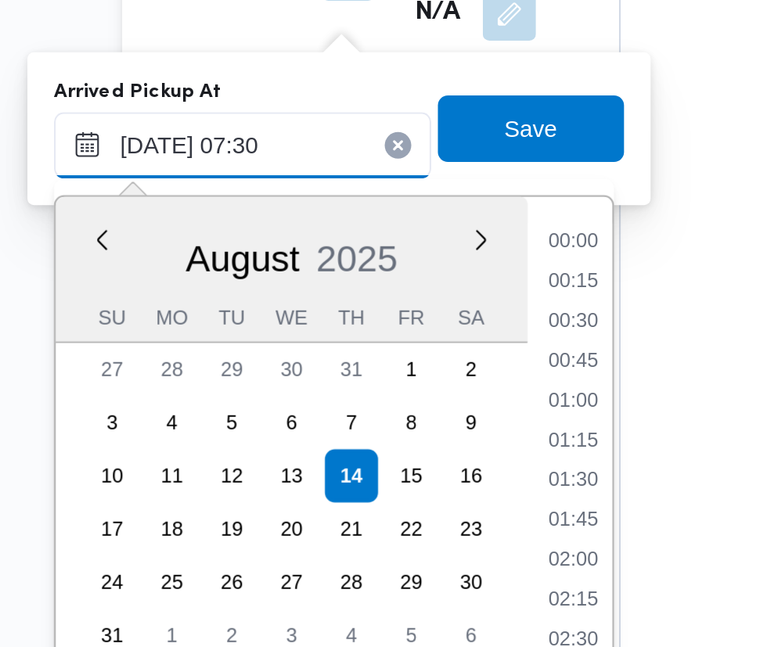
scroll to position [456, 0]
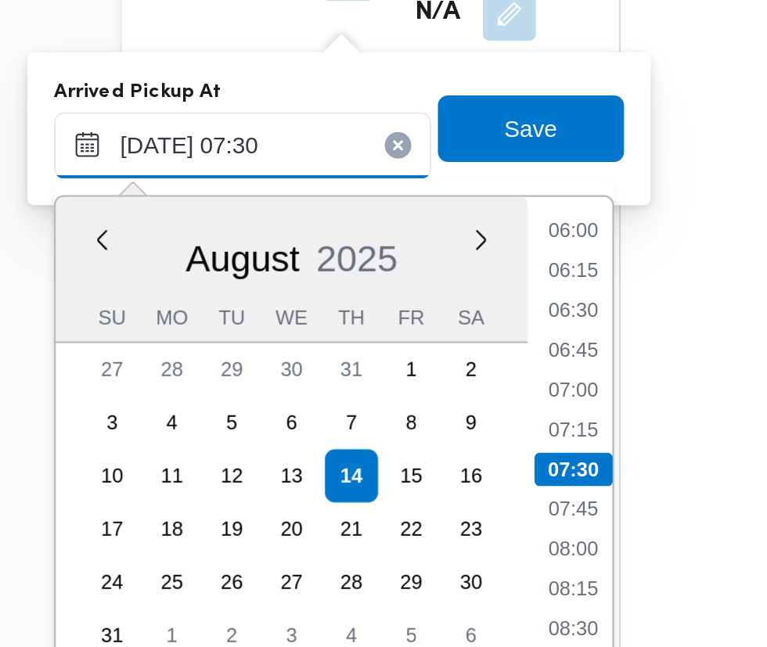
click at [298, 300] on input "14/08/2025 07:30" at bounding box center [260, 299] width 178 height 31
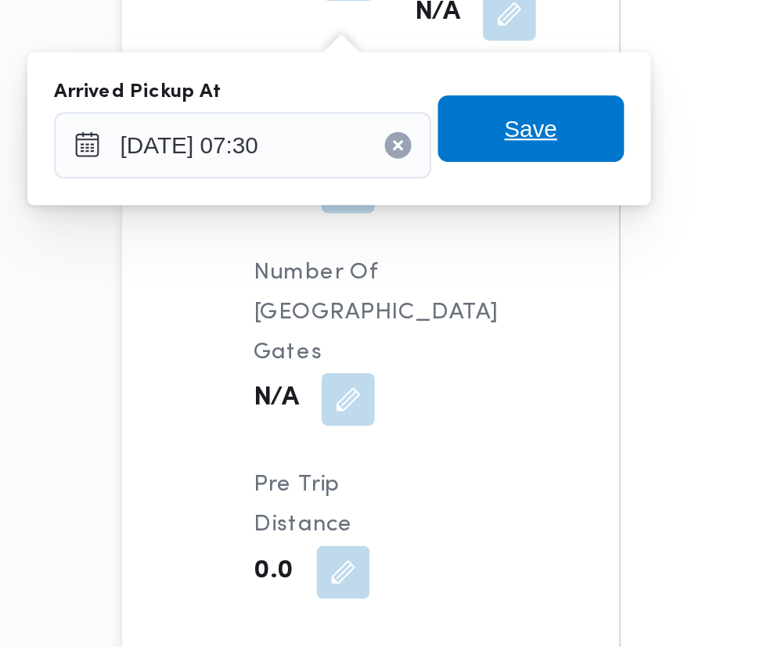
click at [396, 296] on span "Save" at bounding box center [396, 292] width 25 height 19
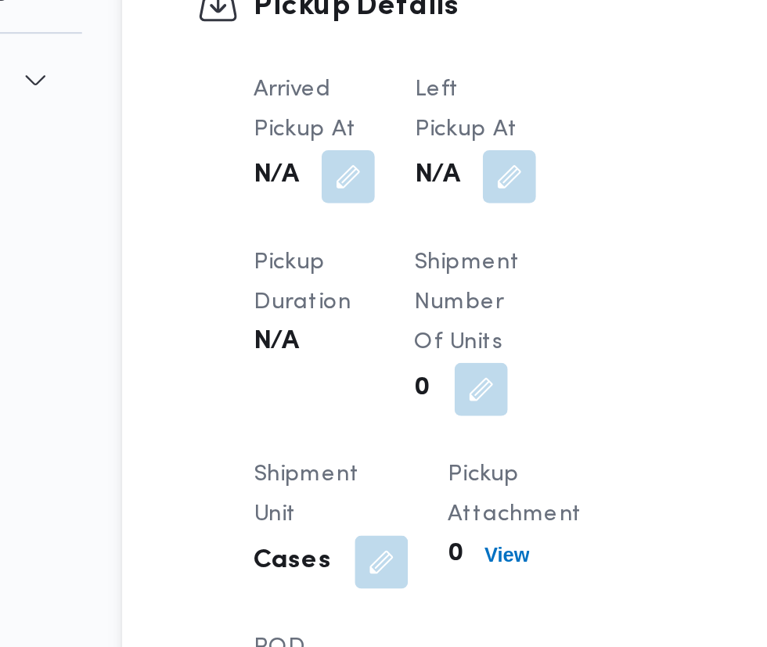
scroll to position [1526, 0]
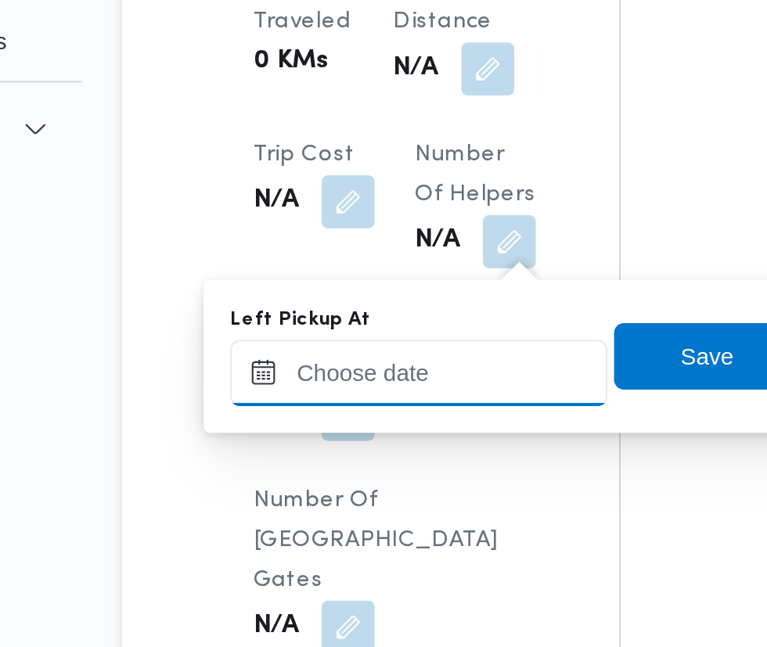
click at [359, 297] on input "Left Pickup At" at bounding box center [343, 300] width 178 height 31
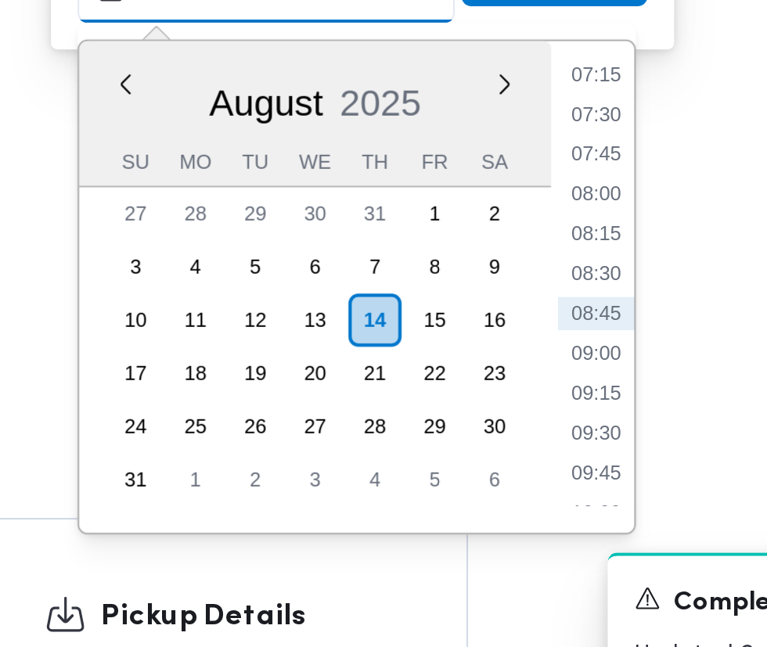
scroll to position [1526, 0]
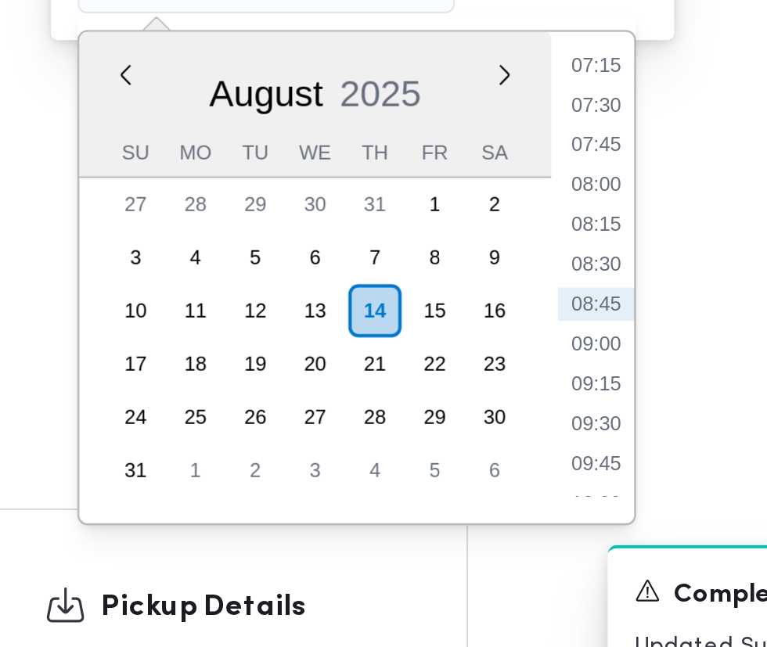
click at [500, 452] on li "08:45" at bounding box center [499, 453] width 36 height 16
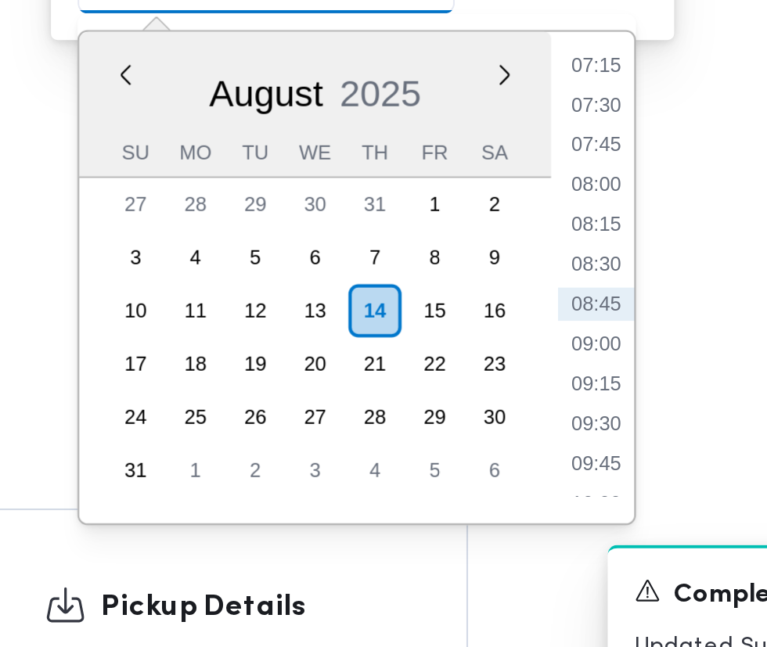
type input "14/08/2025 08:45"
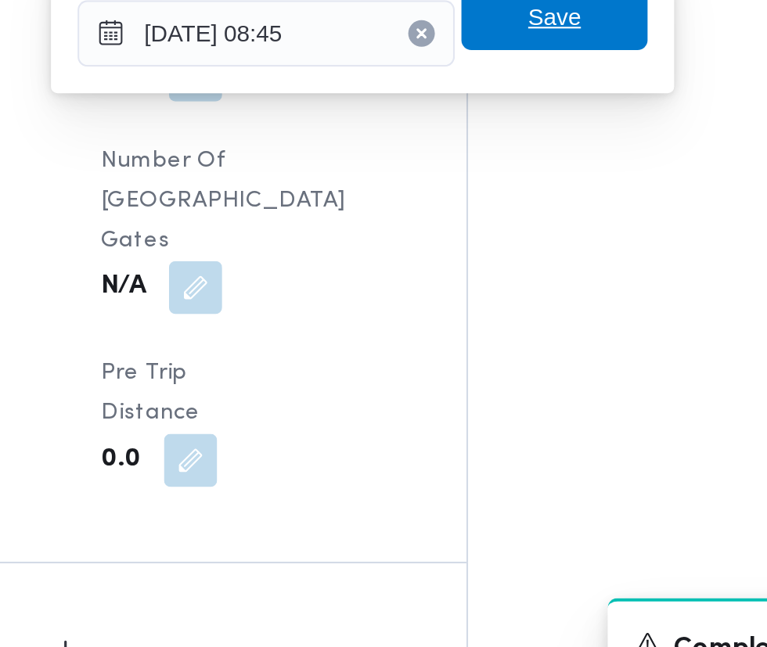
click at [485, 291] on span "Save" at bounding box center [478, 292] width 25 height 19
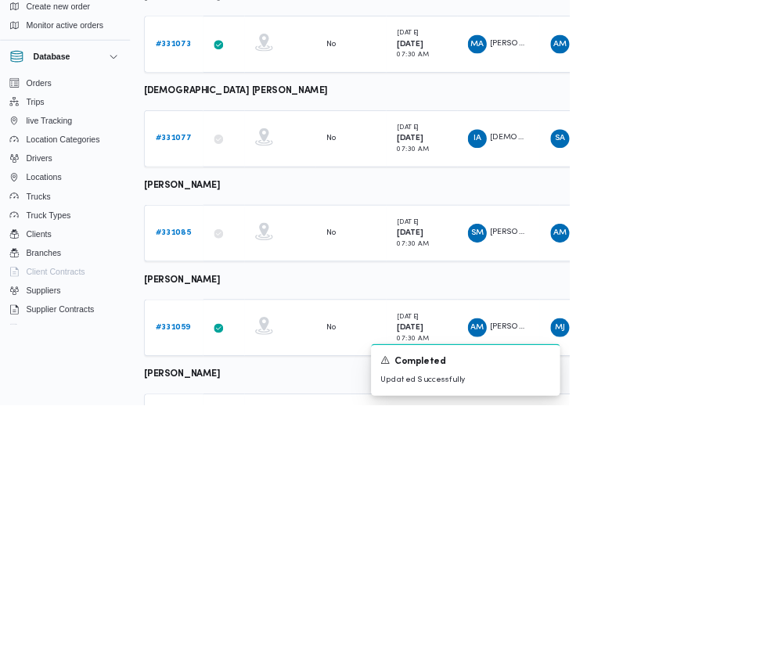
scroll to position [777, 0]
click at [241, 541] on b "# 331059" at bounding box center [241, 544] width 46 height 10
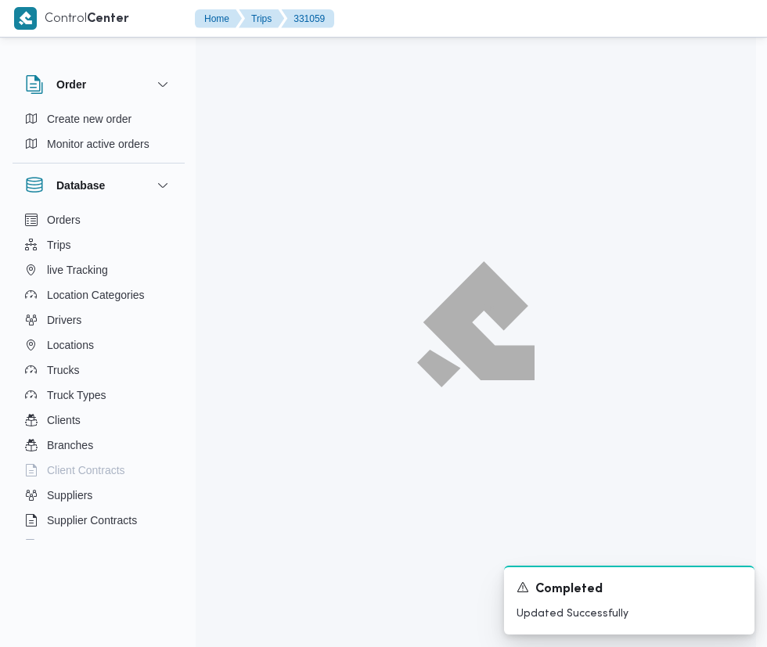
scroll to position [777, 0]
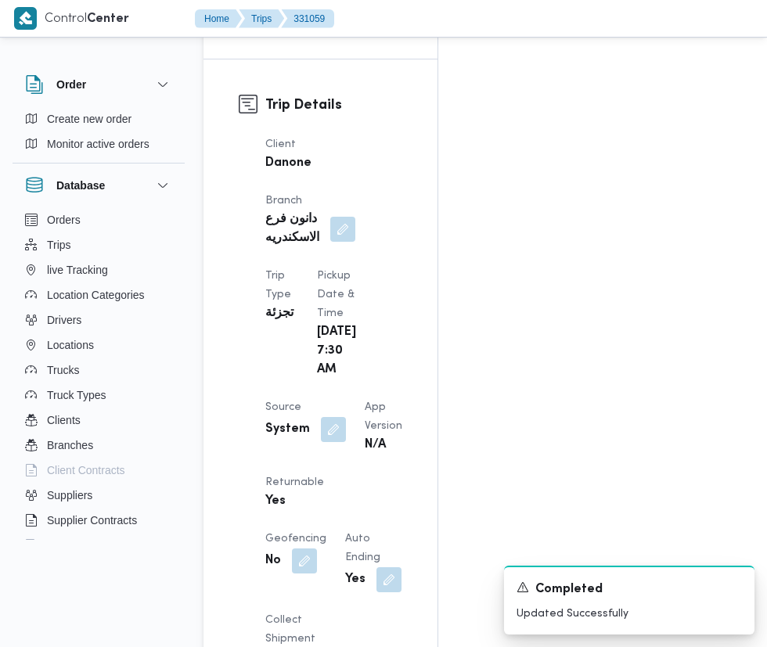
click at [330, 417] on button "button" at bounding box center [333, 429] width 25 height 25
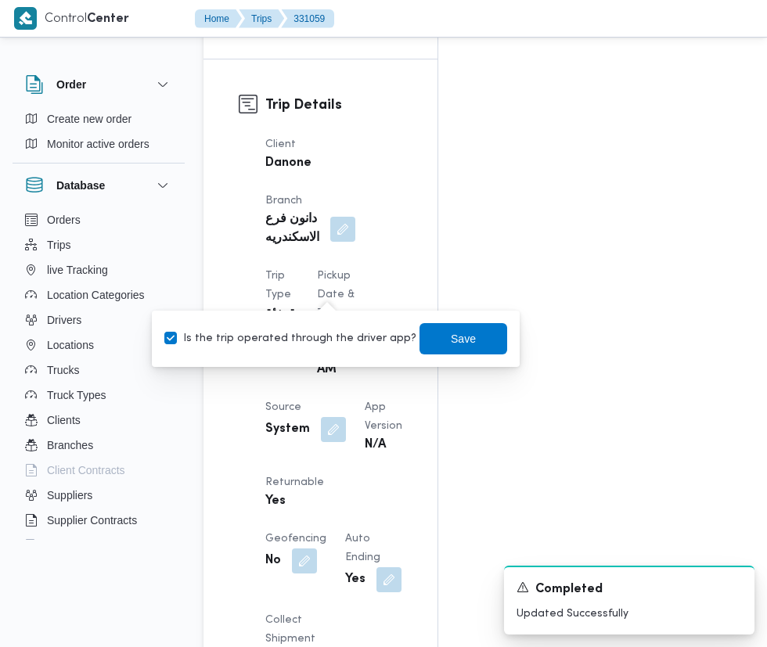
click at [305, 344] on label "Is the trip operated through the driver app?" at bounding box center [290, 339] width 252 height 19
checkbox input "false"
click at [451, 338] on span "Save" at bounding box center [463, 339] width 25 height 19
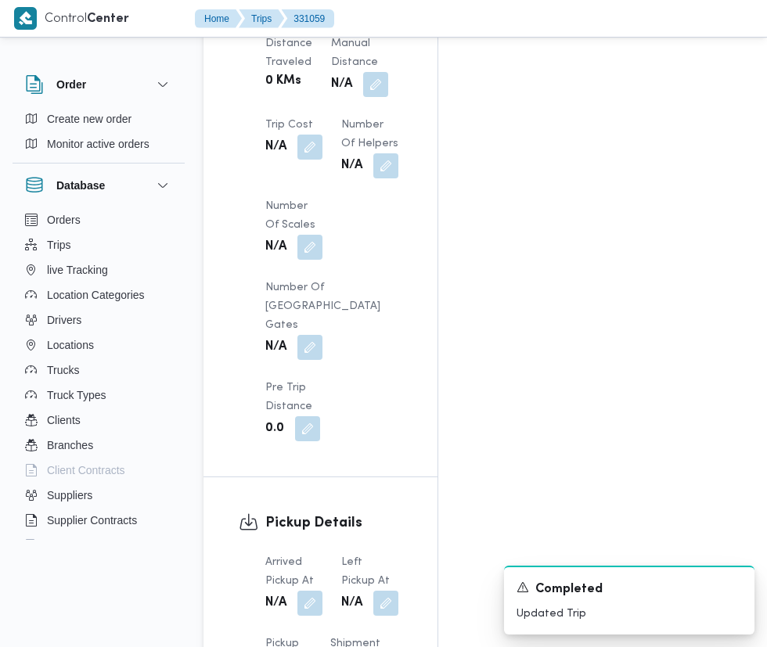
scroll to position [1619, 0]
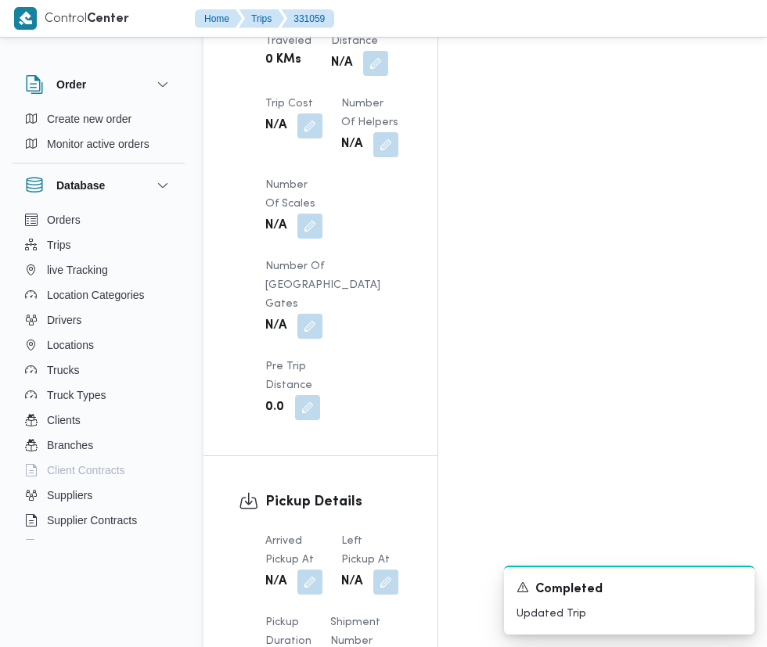
click at [311, 570] on button "button" at bounding box center [309, 582] width 25 height 25
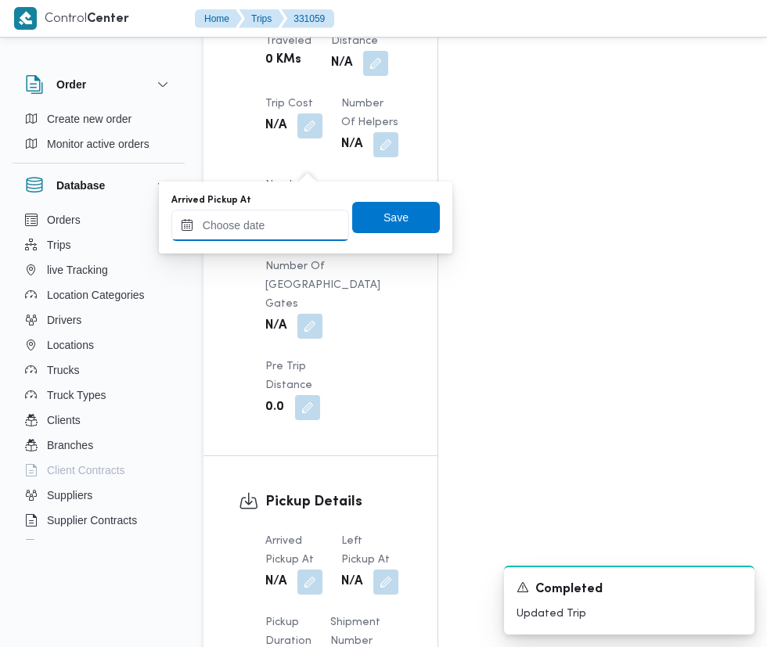
click at [286, 225] on input "Arrived Pickup At" at bounding box center [260, 225] width 178 height 31
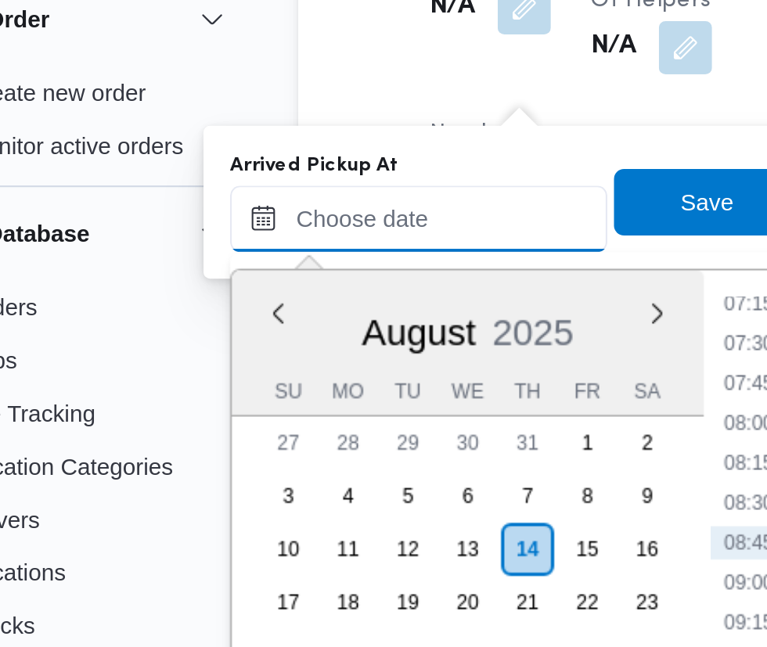
scroll to position [1666, 0]
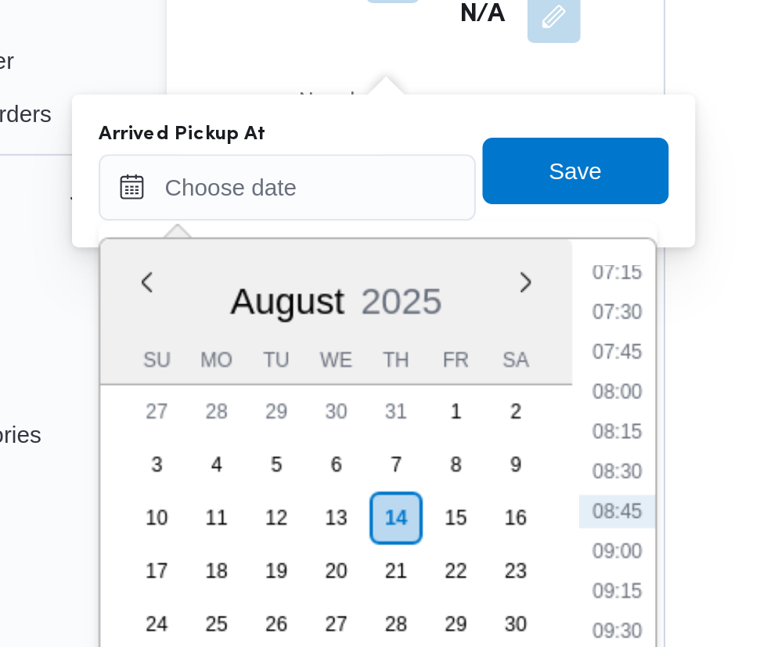
click at [422, 222] on li "07:15" at bounding box center [416, 219] width 36 height 16
type input "14/08/2025 07:15"
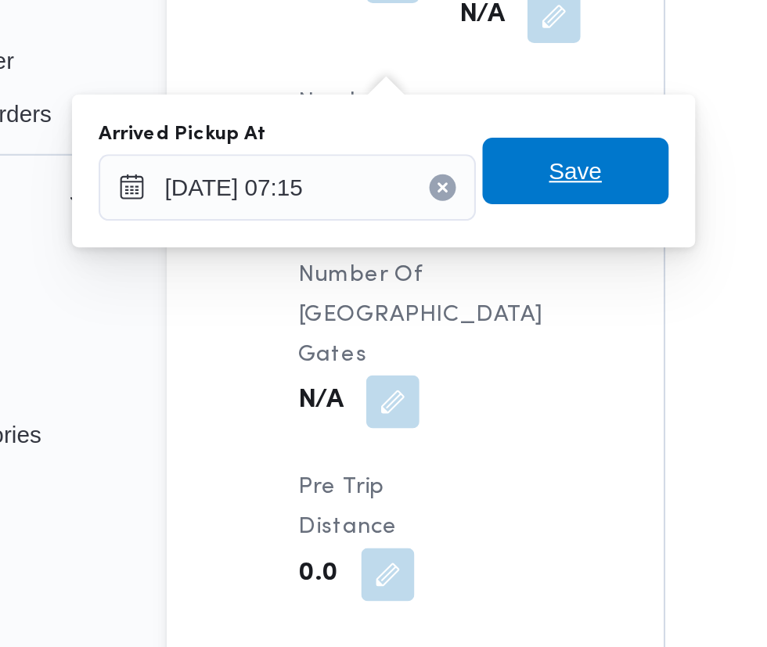
click at [418, 178] on span "Save" at bounding box center [396, 170] width 88 height 31
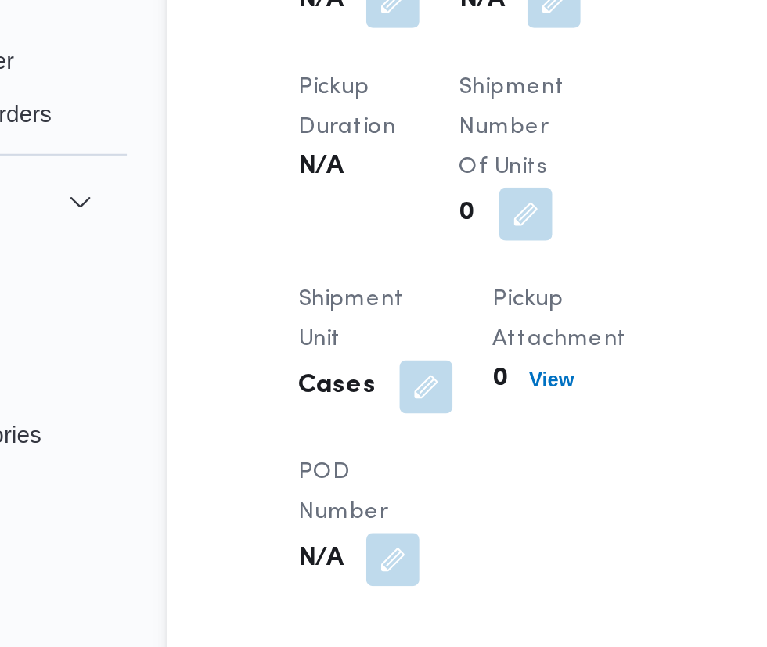
click at [389, 103] on button "button" at bounding box center [385, 90] width 25 height 25
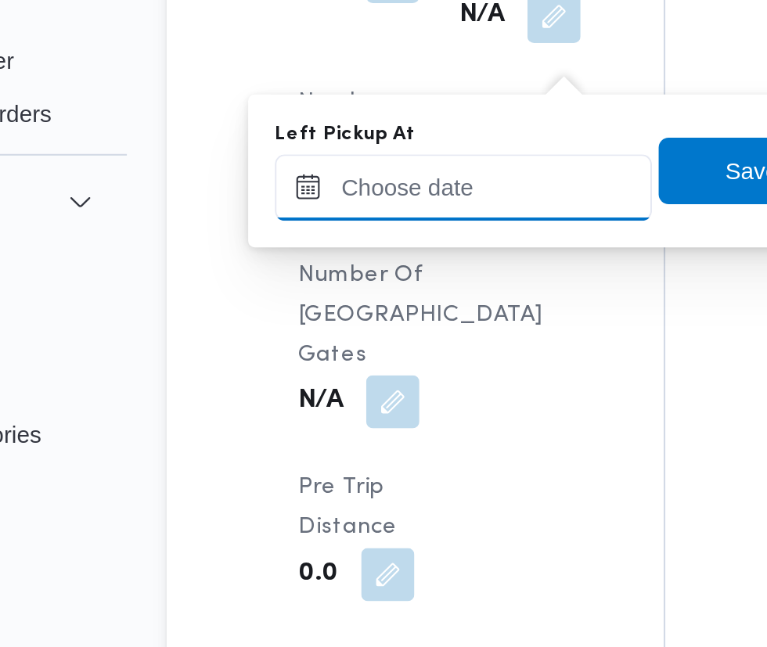
click at [369, 178] on input "Left Pickup At" at bounding box center [343, 178] width 178 height 31
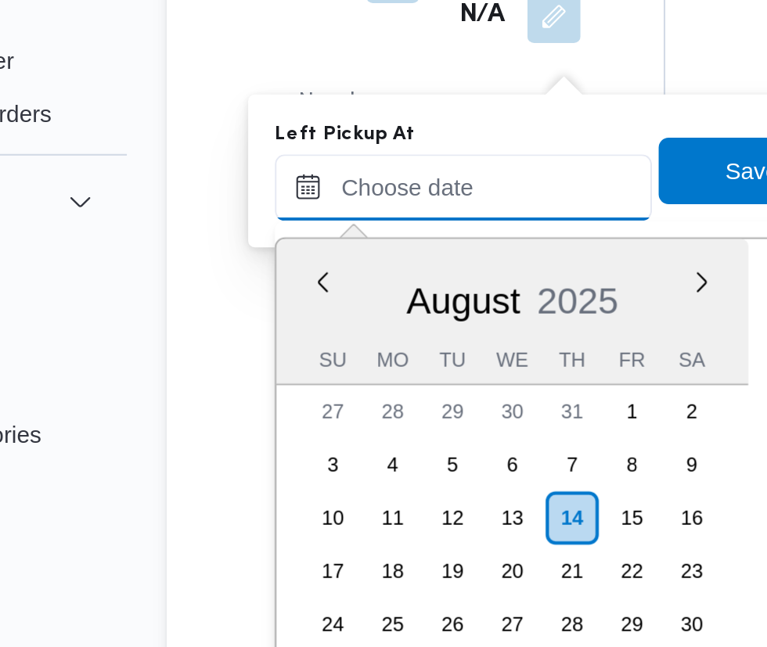
scroll to position [549, 0]
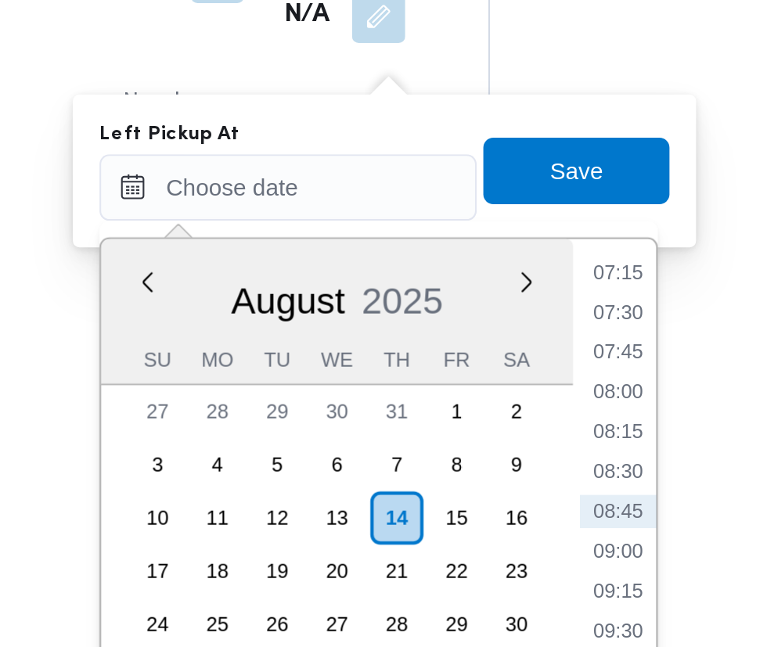
click at [503, 331] on li "08:45" at bounding box center [499, 331] width 36 height 16
type input "14/08/2025 08:45"
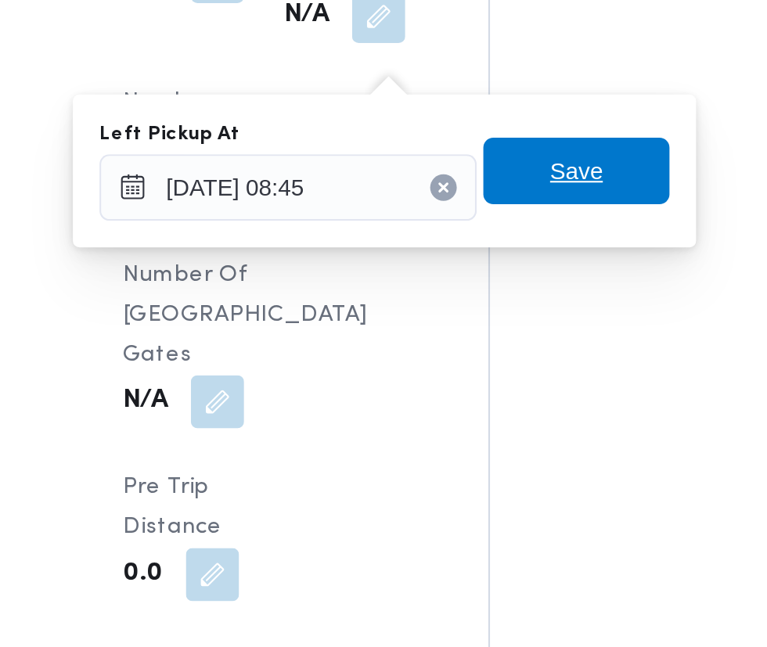
click at [485, 170] on span "Save" at bounding box center [478, 170] width 25 height 19
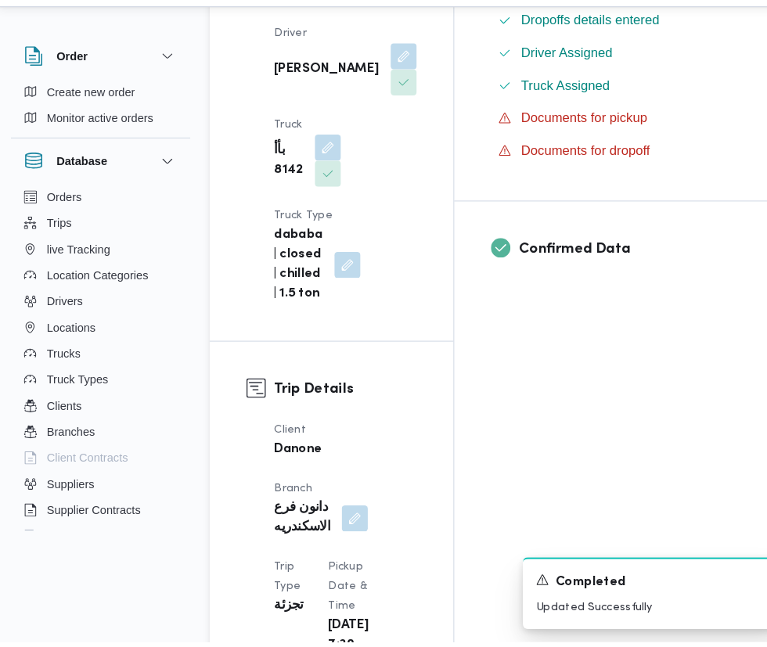
scroll to position [479, 0]
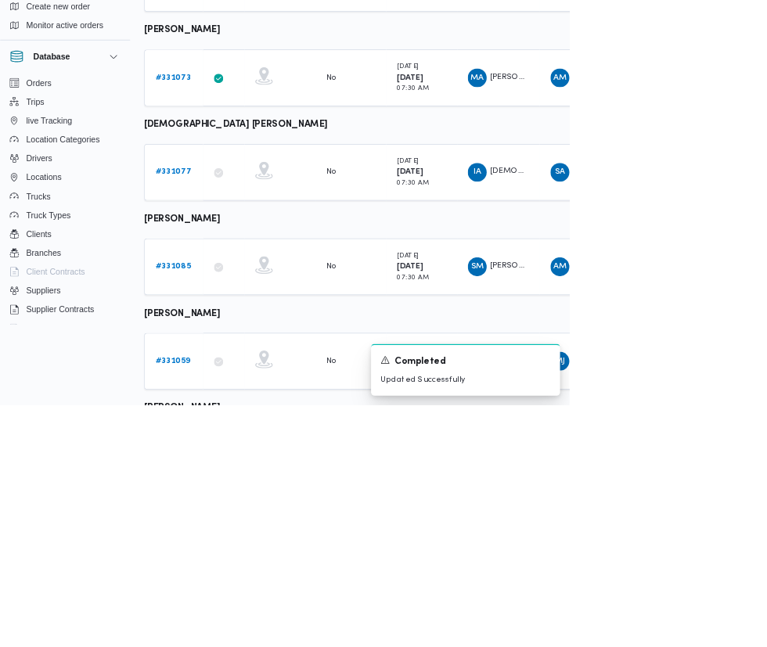
scroll to position [783, 0]
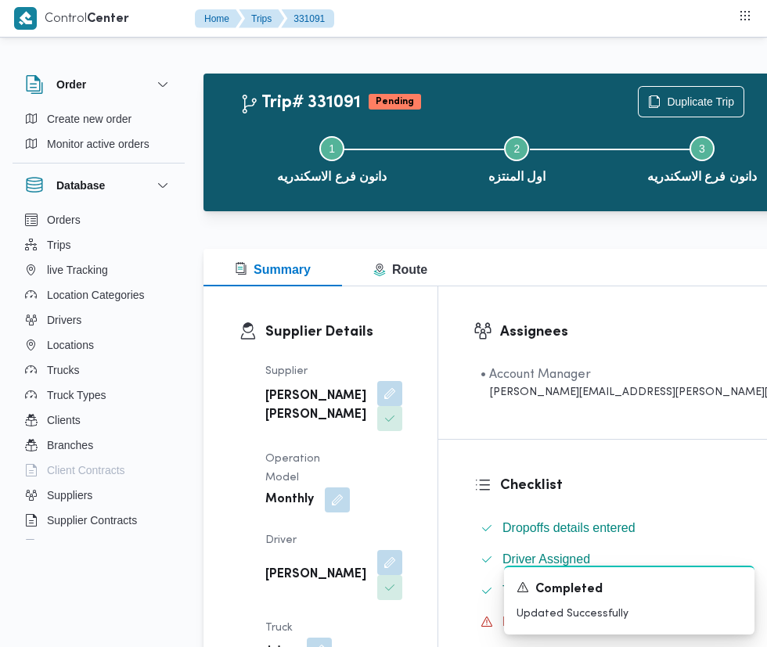
click at [377, 575] on button "button" at bounding box center [389, 562] width 25 height 25
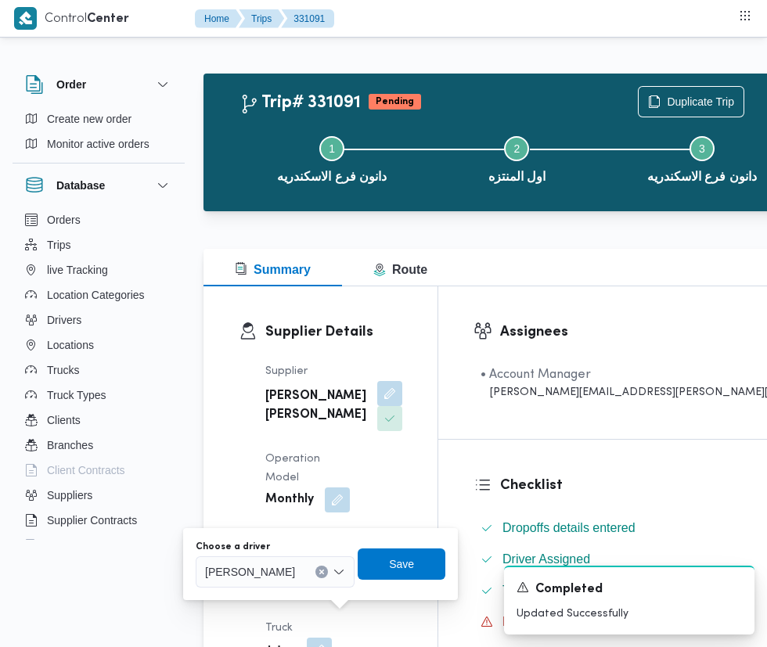
click at [295, 578] on span "محمود طارق وحيده عبدالجليل" at bounding box center [250, 571] width 90 height 17
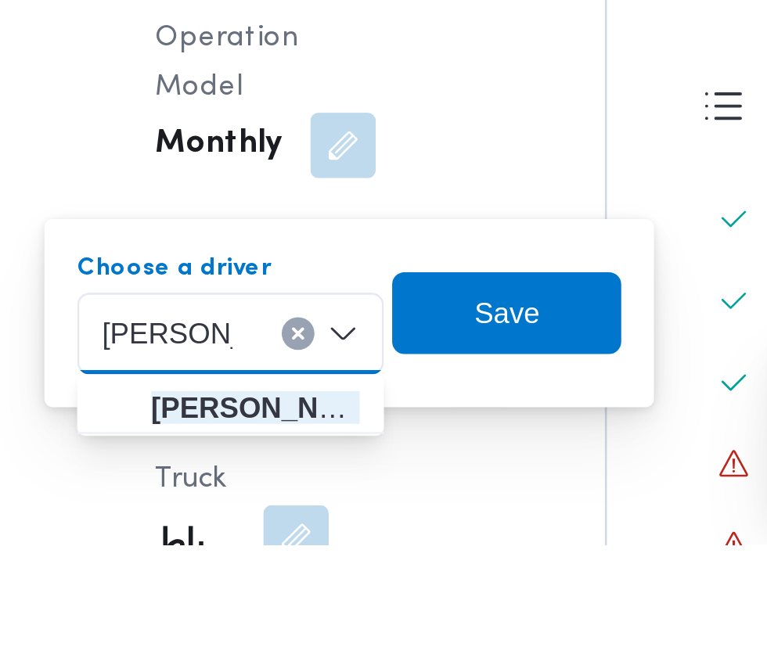
type input "محمد صبح"
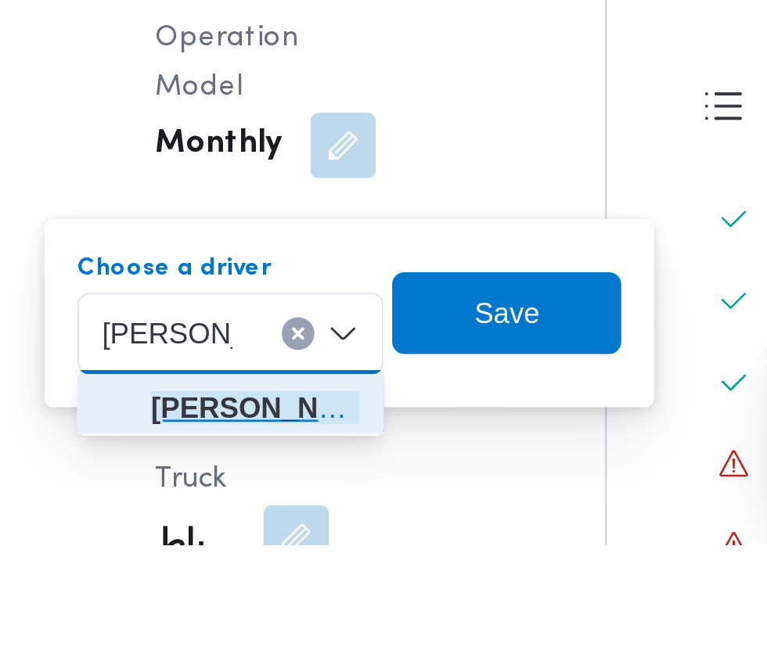
click at [320, 599] on span "محمد صبح ي محمد اسماعيل" at bounding box center [304, 594] width 80 height 19
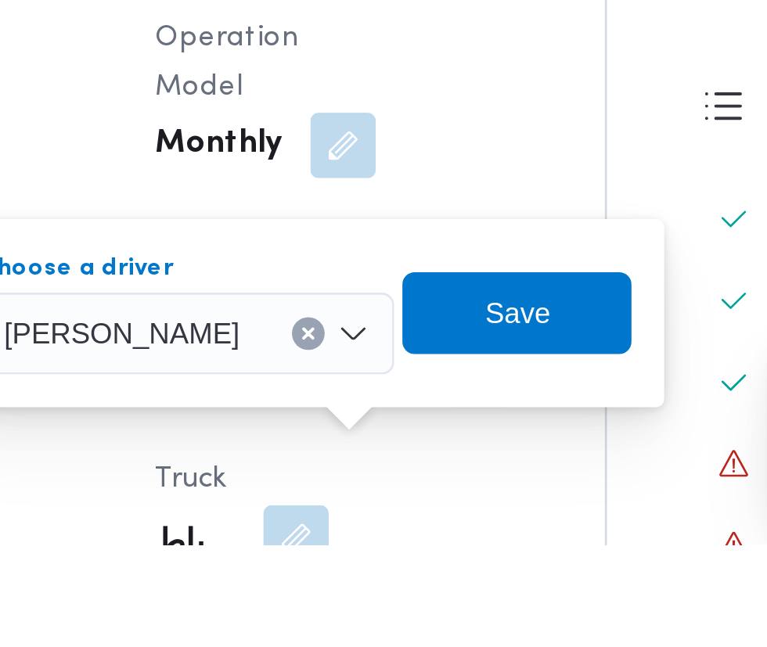
scroll to position [5, 0]
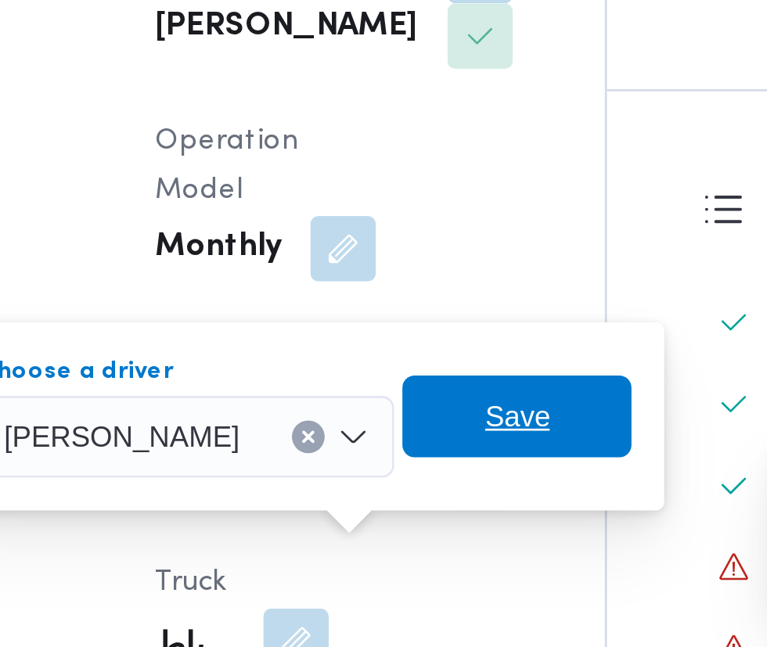
click at [436, 546] on span "Save" at bounding box center [404, 558] width 88 height 31
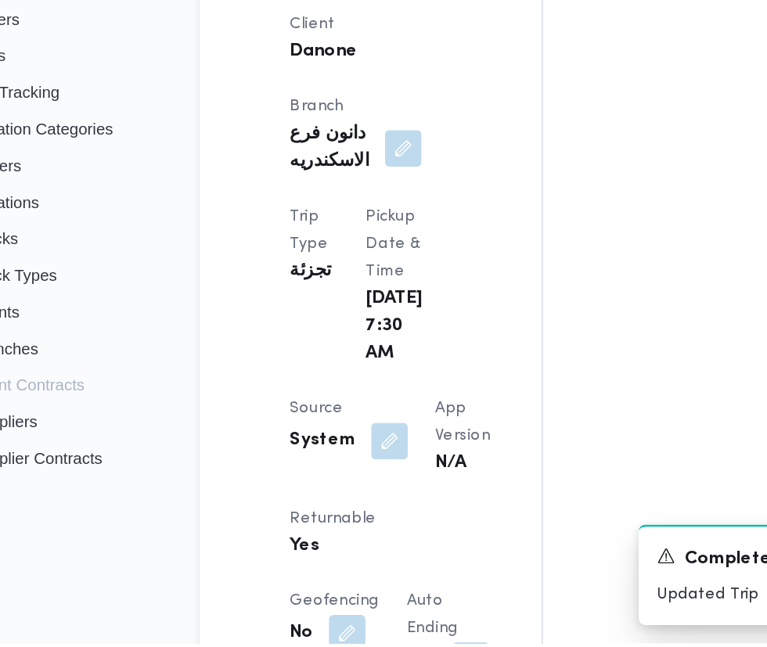
scroll to position [709, 0]
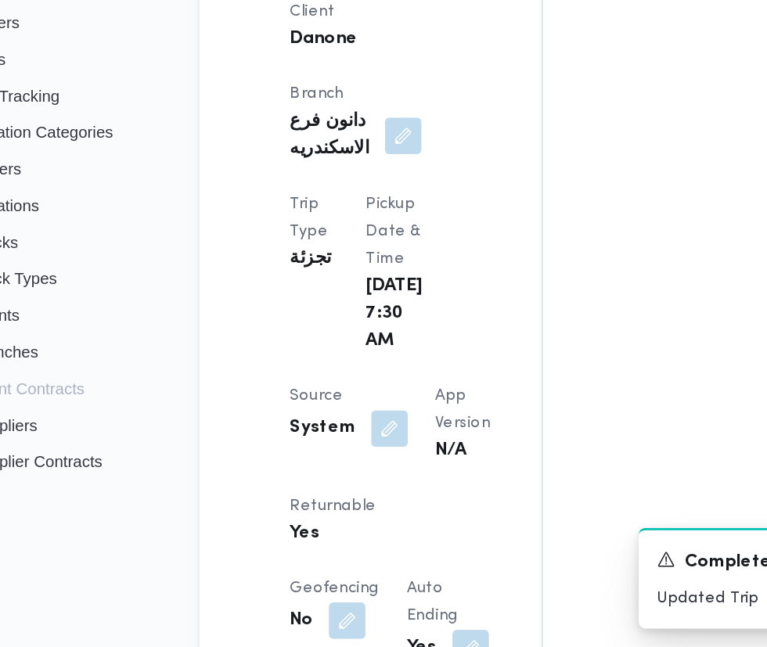
click at [334, 485] on button "button" at bounding box center [333, 497] width 25 height 25
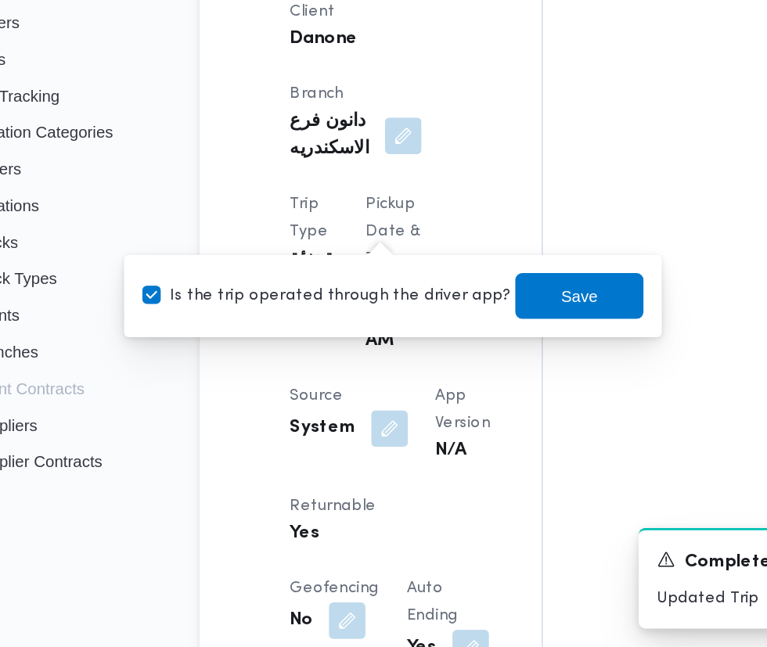
click at [301, 402] on label "Is the trip operated through the driver app?" at bounding box center [290, 407] width 252 height 19
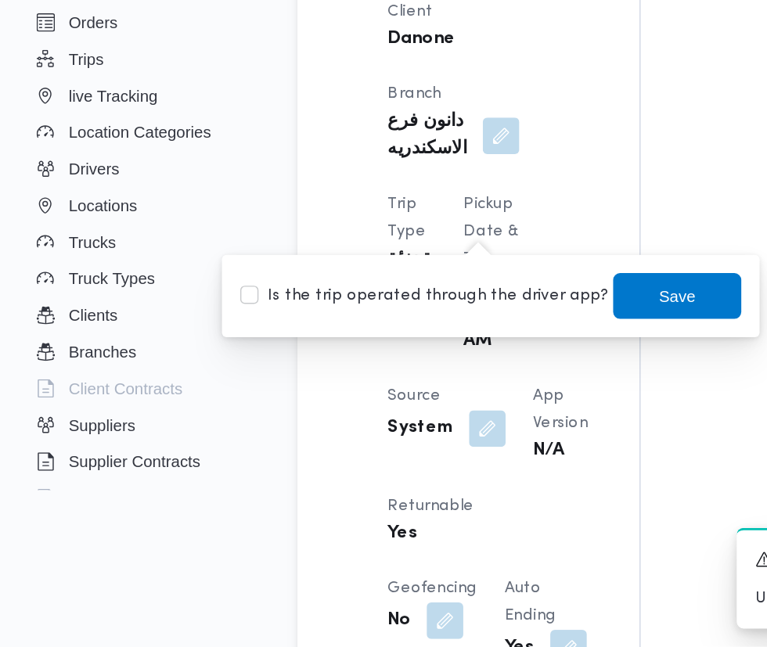
click at [396, 415] on label "Is the trip operated through the driver app?" at bounding box center [290, 407] width 252 height 19
click at [376, 410] on label "Is the trip operated through the driver app?" at bounding box center [290, 407] width 252 height 19
checkbox input "false"
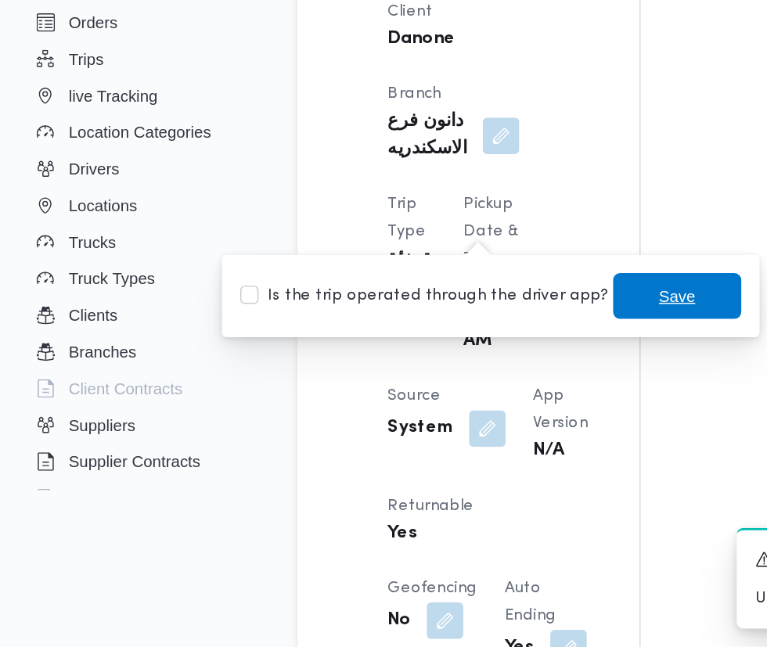
click at [454, 411] on span "Save" at bounding box center [463, 407] width 25 height 19
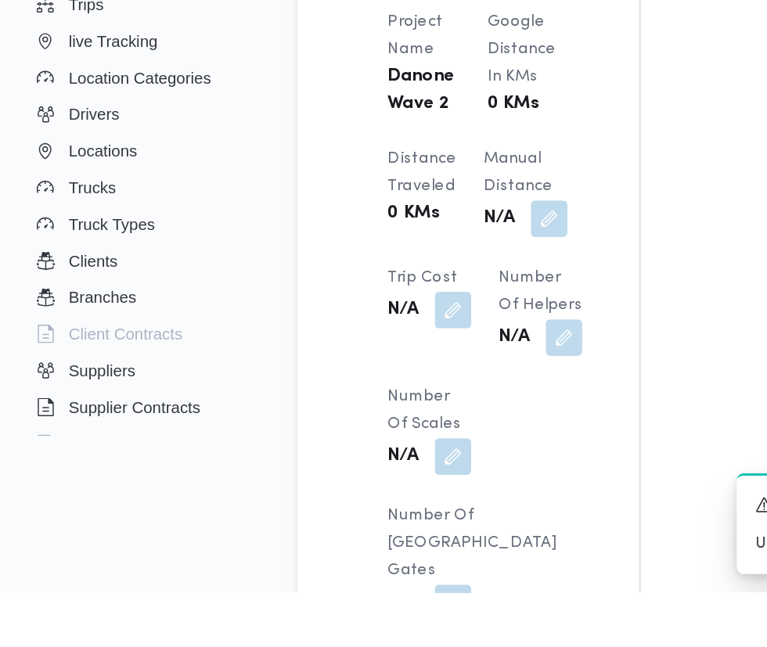
scroll to position [1294, 0]
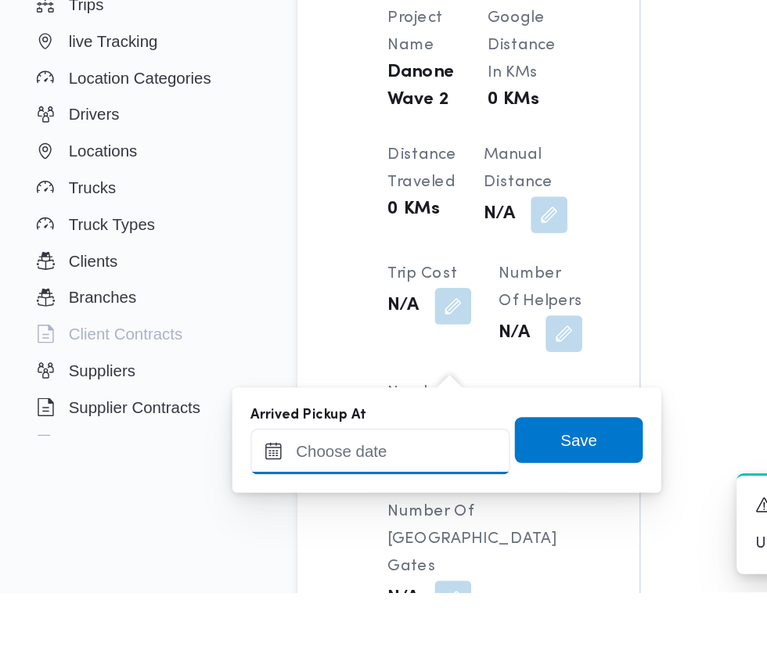
click at [269, 548] on input "Arrived Pickup At" at bounding box center [260, 550] width 178 height 31
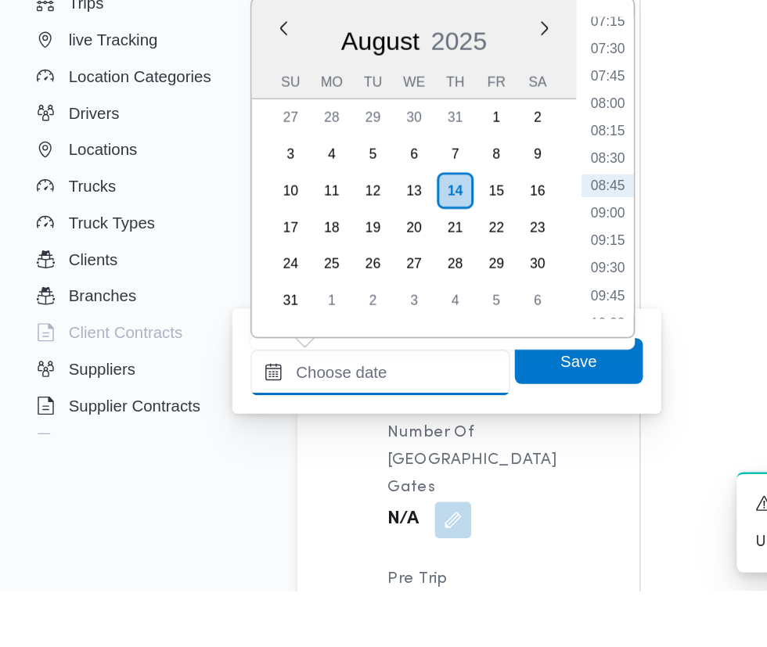
scroll to position [1347, 0]
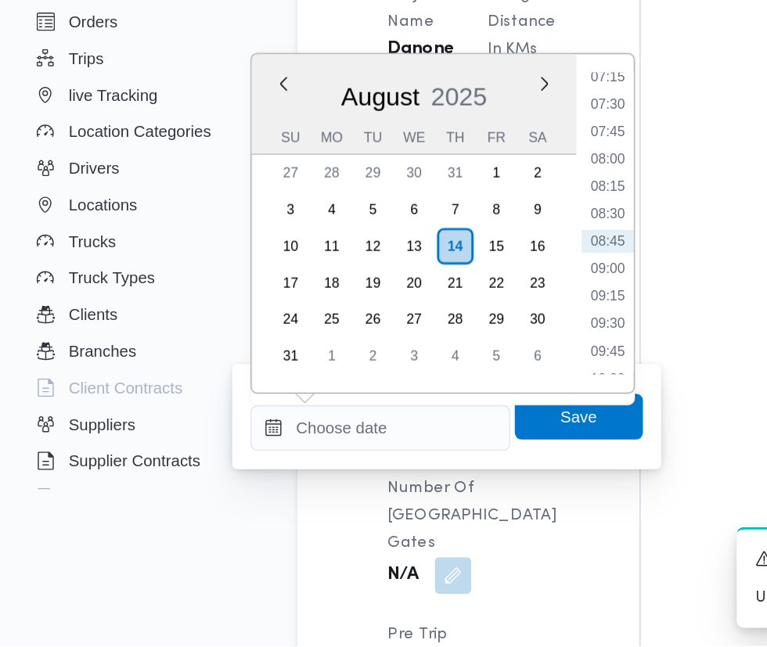
click at [422, 276] on li "07:30" at bounding box center [416, 276] width 36 height 16
type input "14/08/2025 07:30"
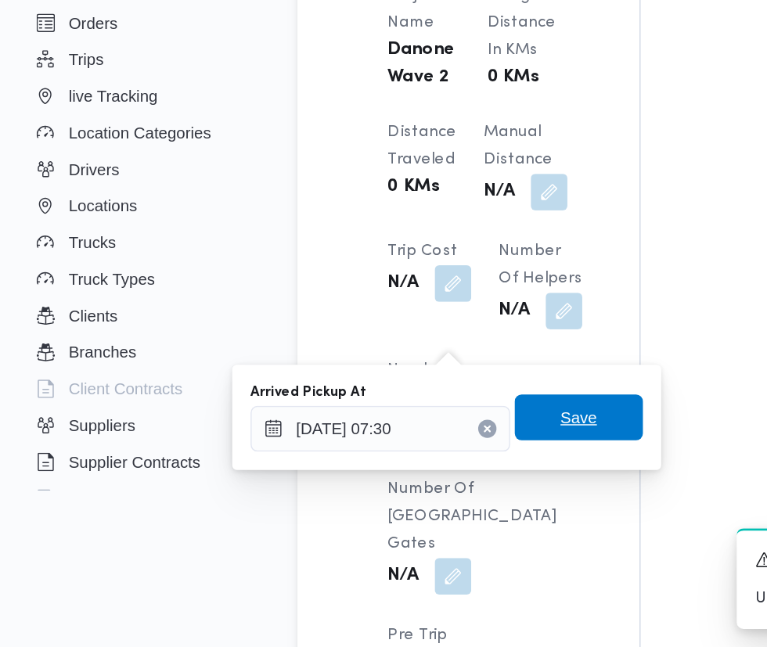
click at [418, 485] on span "Save" at bounding box center [396, 489] width 88 height 31
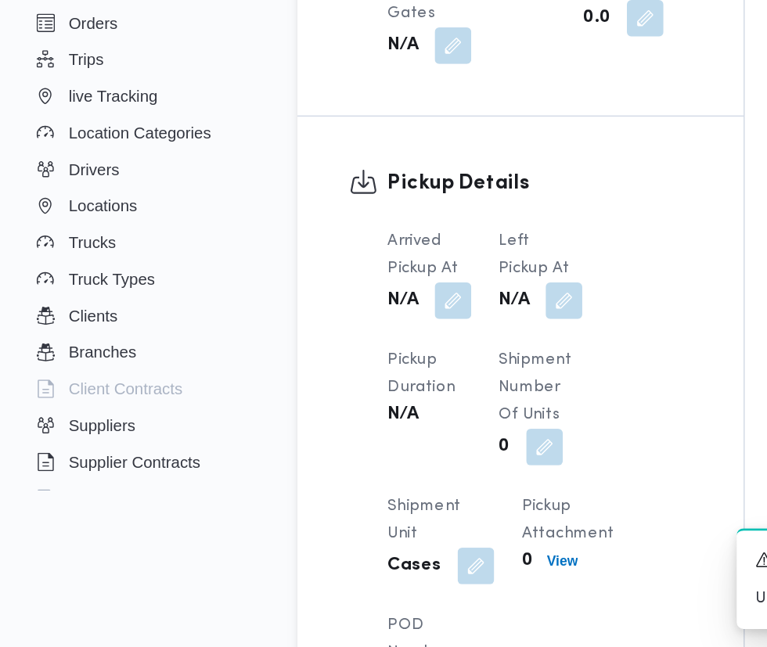
click at [384, 423] on span at bounding box center [382, 410] width 33 height 25
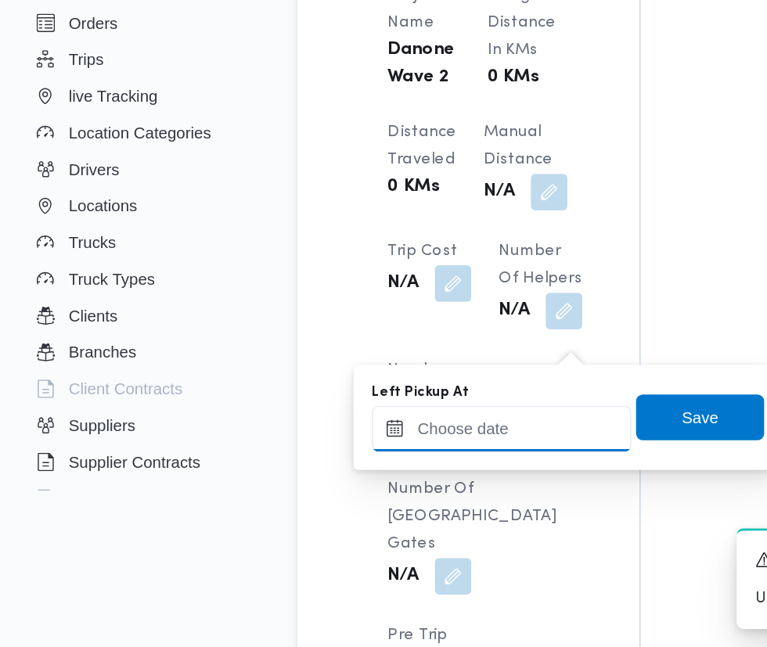
click at [354, 496] on input "Left Pickup At" at bounding box center [343, 497] width 178 height 31
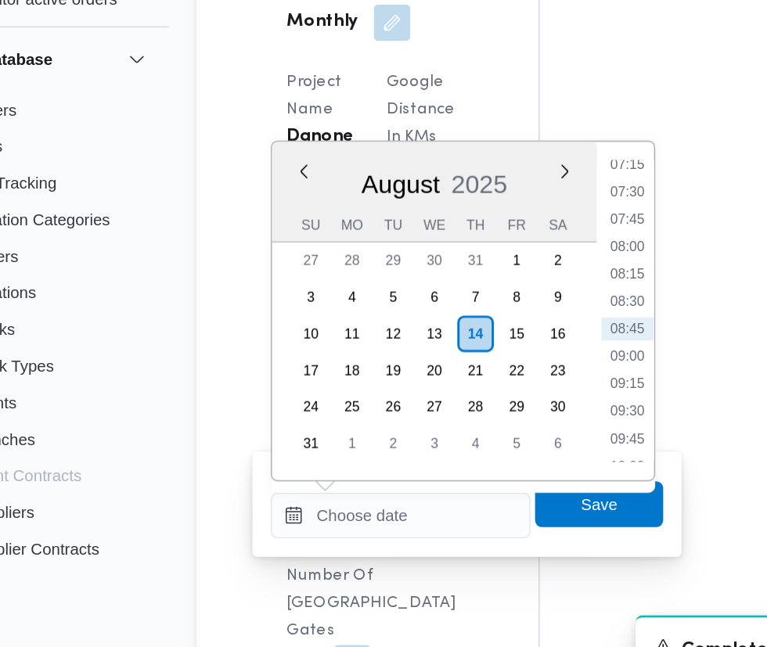
click at [499, 372] on li "08:45" at bounding box center [499, 370] width 36 height 16
type input "14/08/2025 08:45"
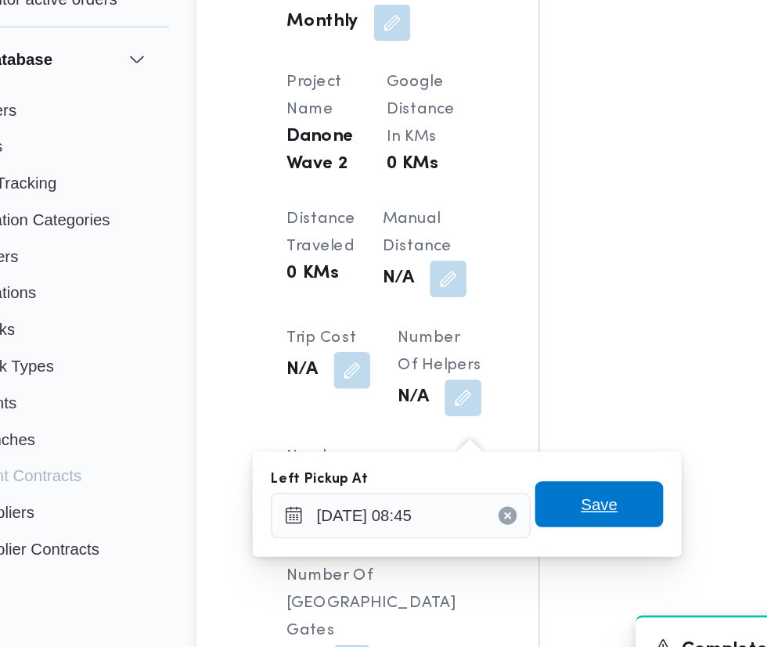
click at [499, 503] on span "Save" at bounding box center [479, 489] width 88 height 31
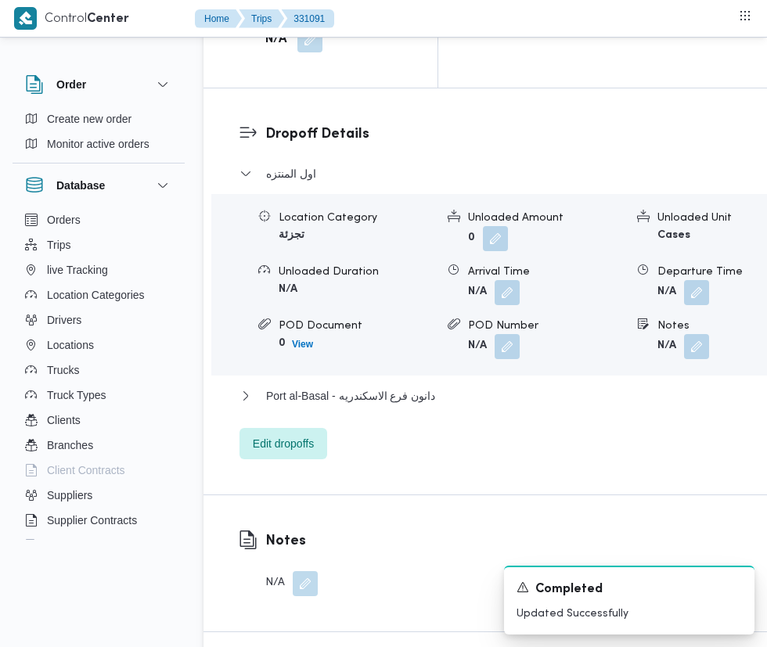
scroll to position [3064, 0]
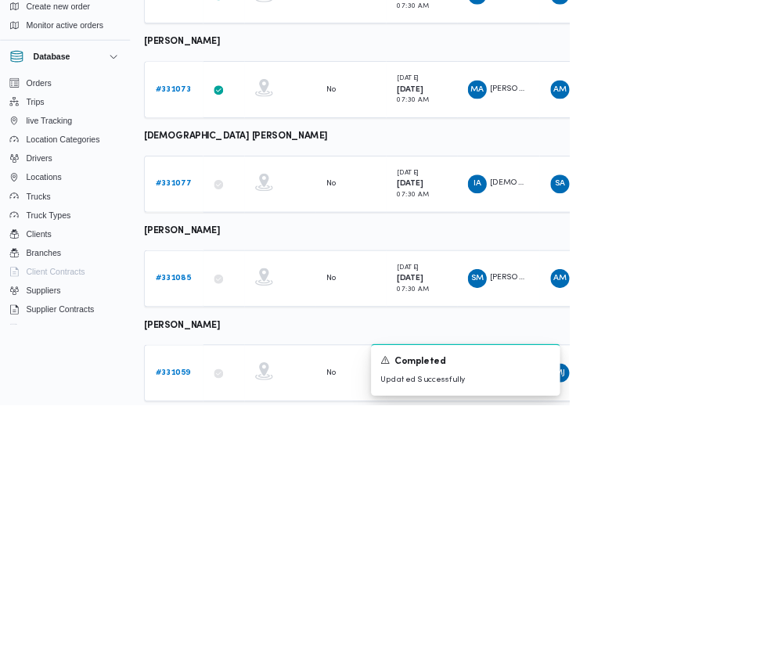
scroll to position [783, 0]
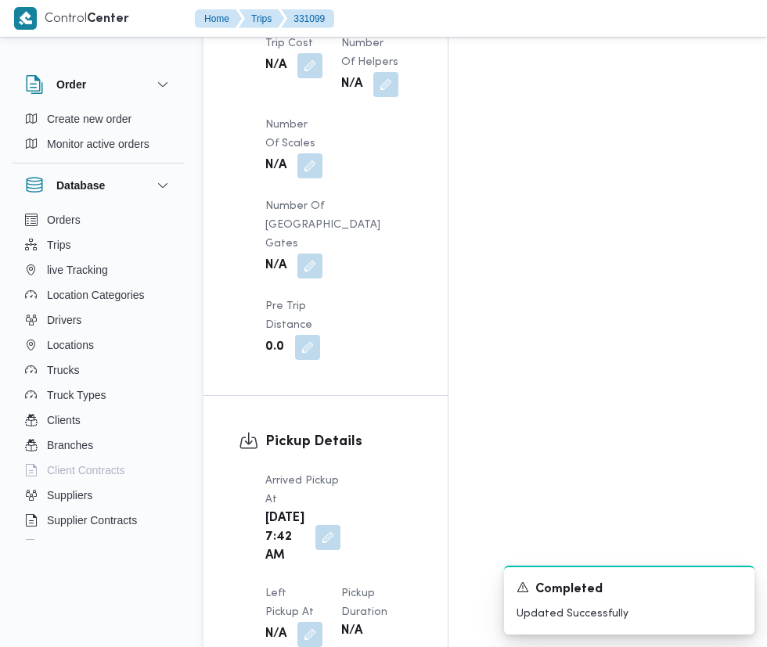
scroll to position [1626, 0]
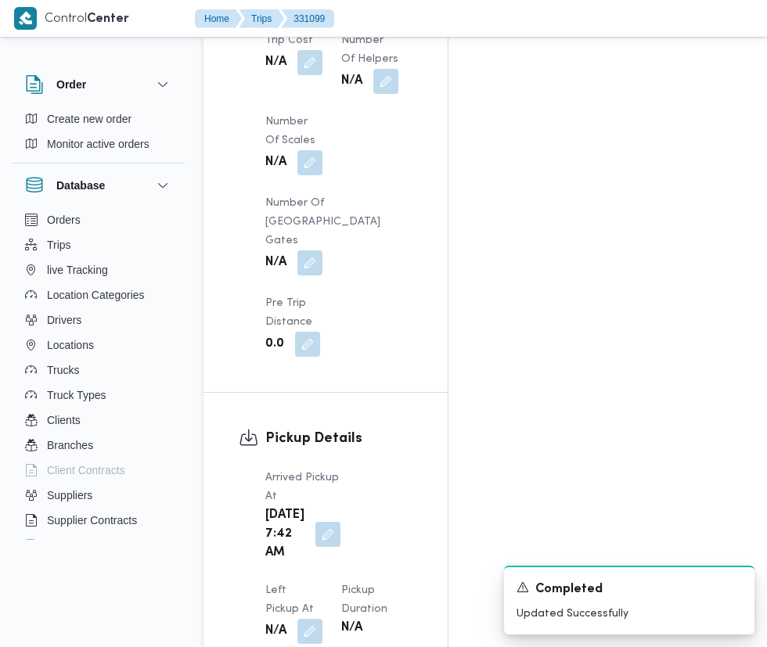
click at [319, 522] on button "button" at bounding box center [327, 534] width 25 height 25
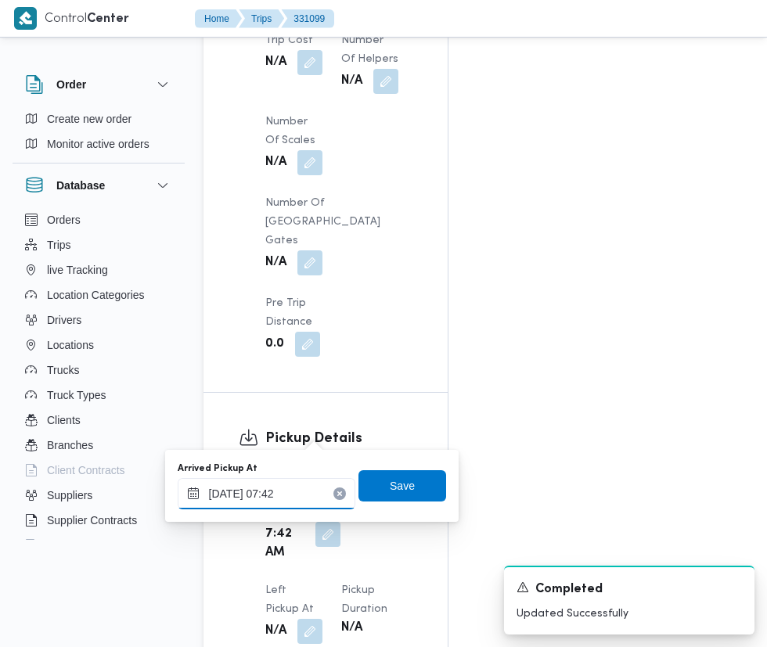
click at [286, 491] on input "14/08/2025 07:42" at bounding box center [267, 493] width 178 height 31
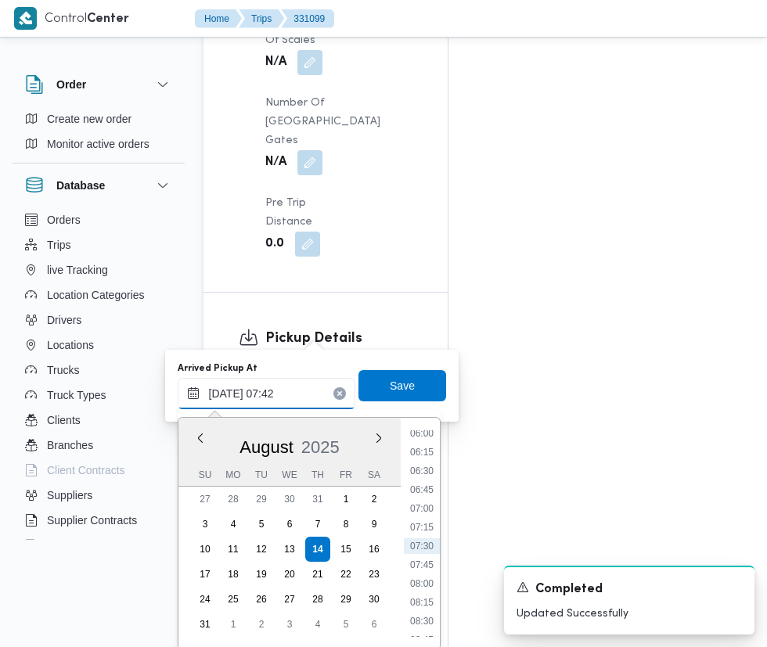
scroll to position [1745, 0]
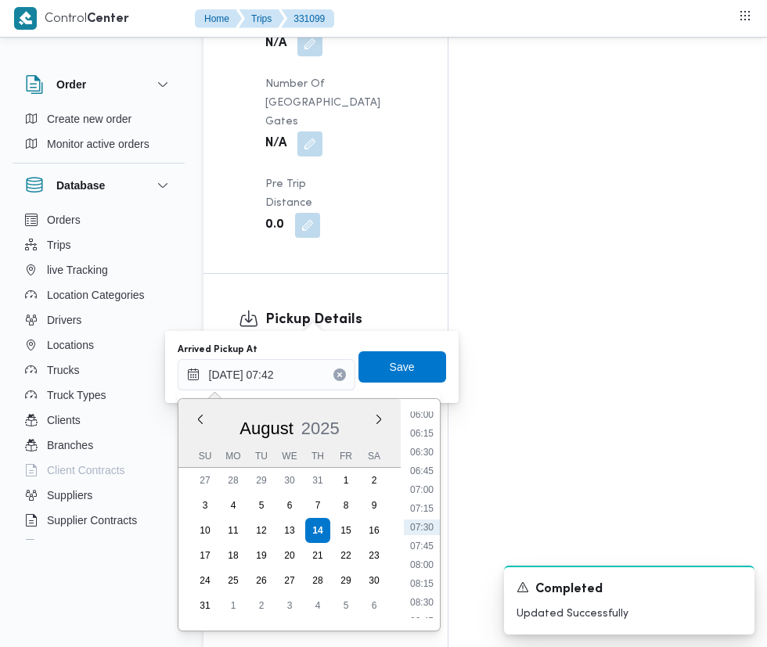
click at [426, 452] on li "06:30" at bounding box center [422, 453] width 36 height 16
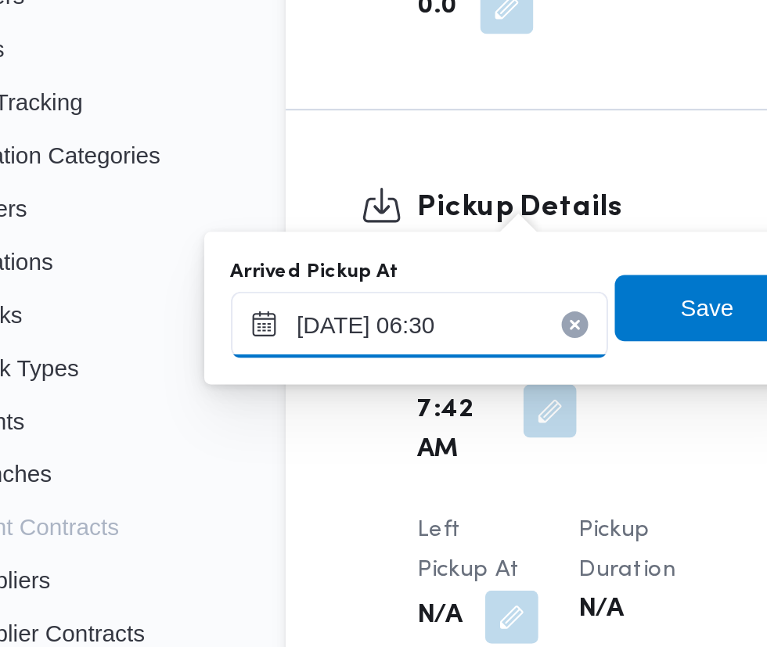
click at [307, 377] on input "14/08/2025 06:30" at bounding box center [267, 374] width 178 height 31
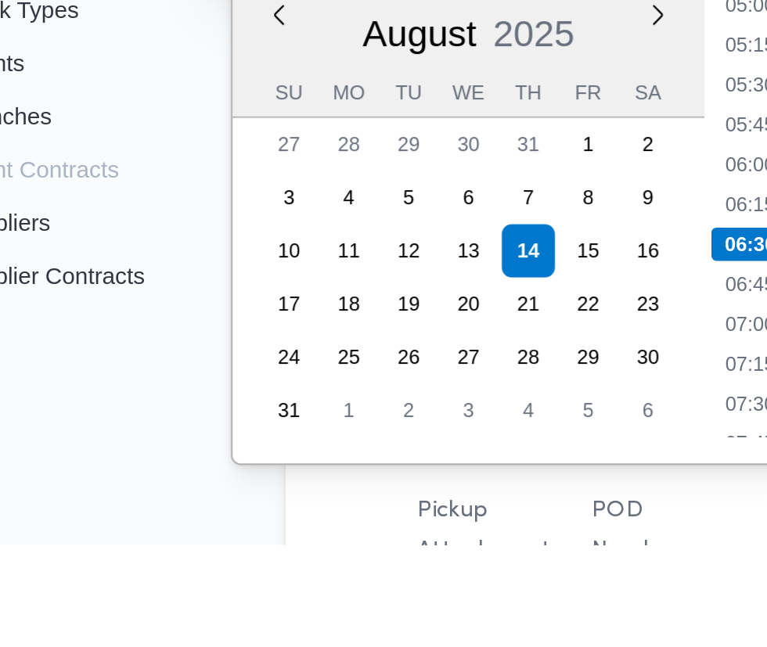
scroll to position [1779, 0]
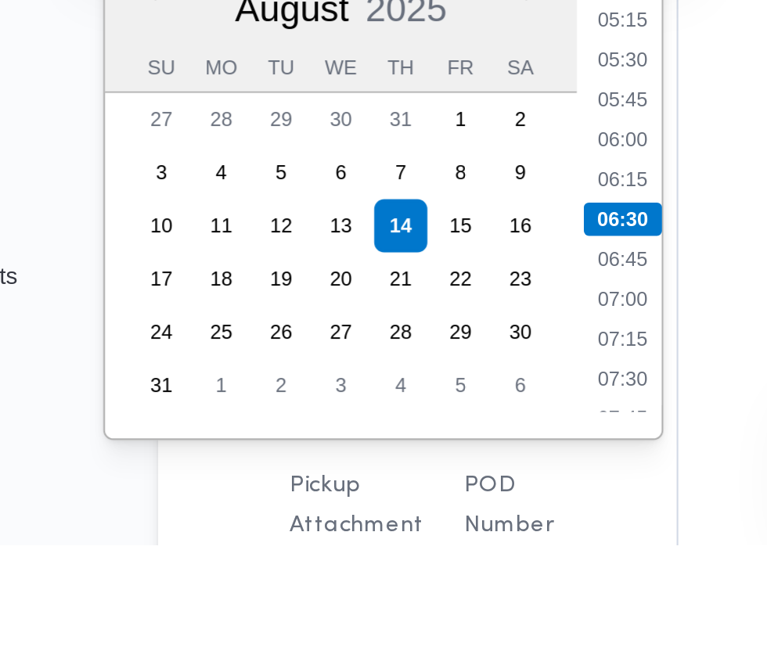
click at [433, 552] on li "07:15" at bounding box center [422, 550] width 36 height 16
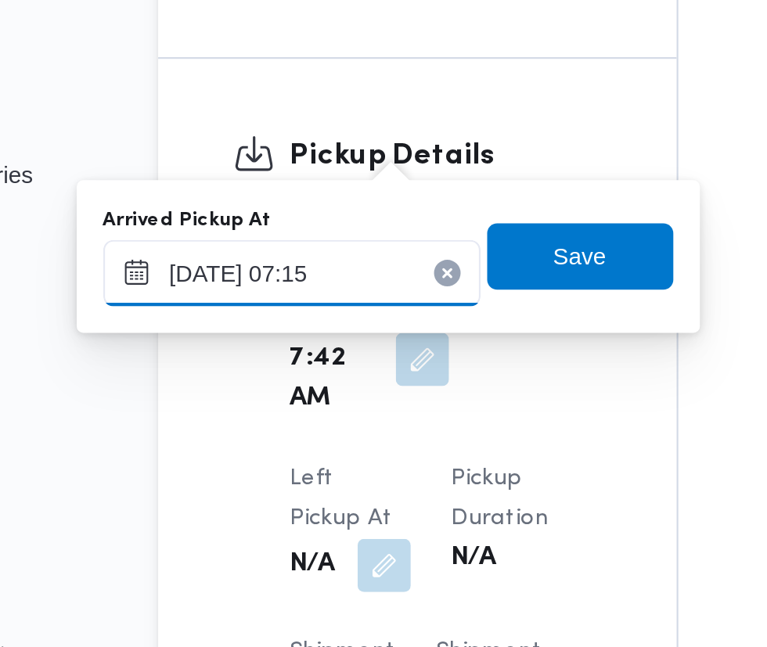
click at [315, 337] on input "14/08/2025 07:15" at bounding box center [267, 341] width 178 height 31
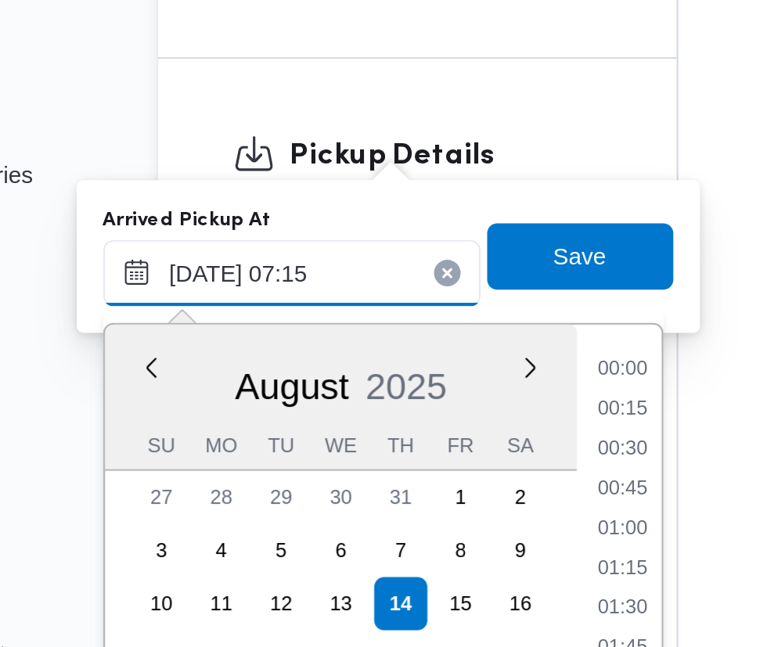
scroll to position [437, 0]
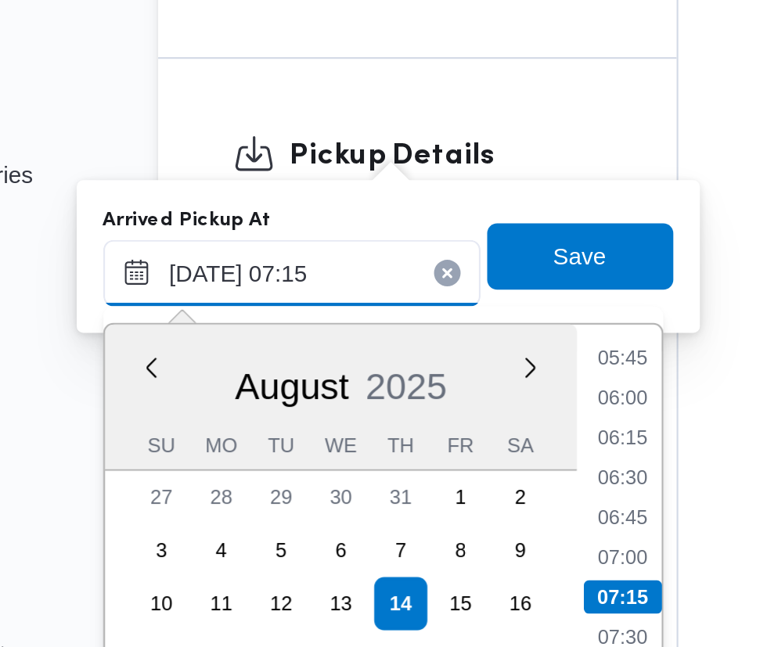
click at [321, 343] on input "14/08/2025 07:15" at bounding box center [267, 341] width 178 height 31
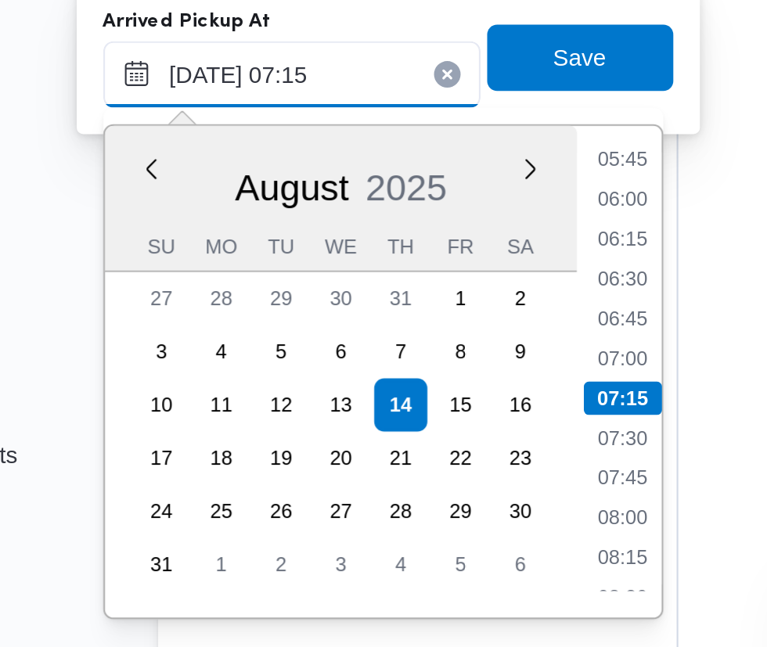
scroll to position [1779, 0]
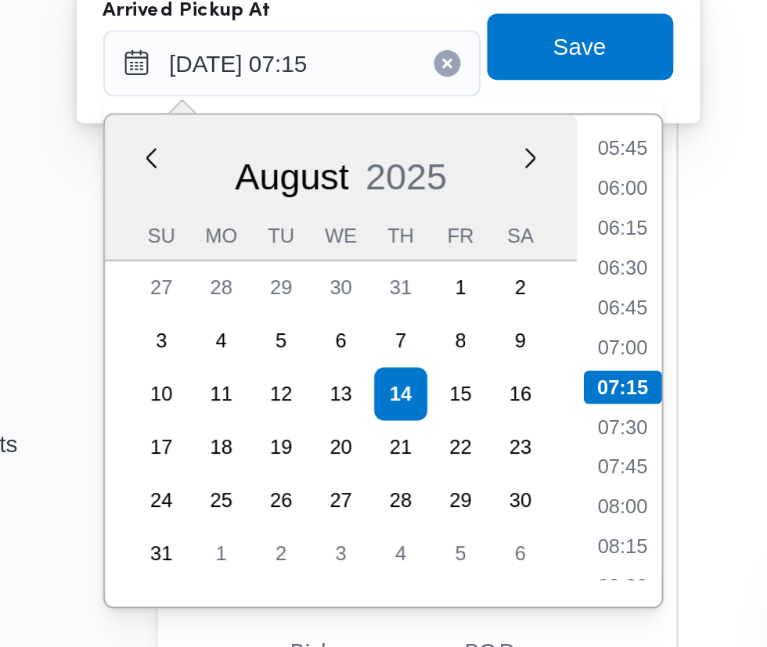
click at [425, 513] on li "07:30" at bounding box center [422, 513] width 36 height 16
type input "14/08/2025 07:30"
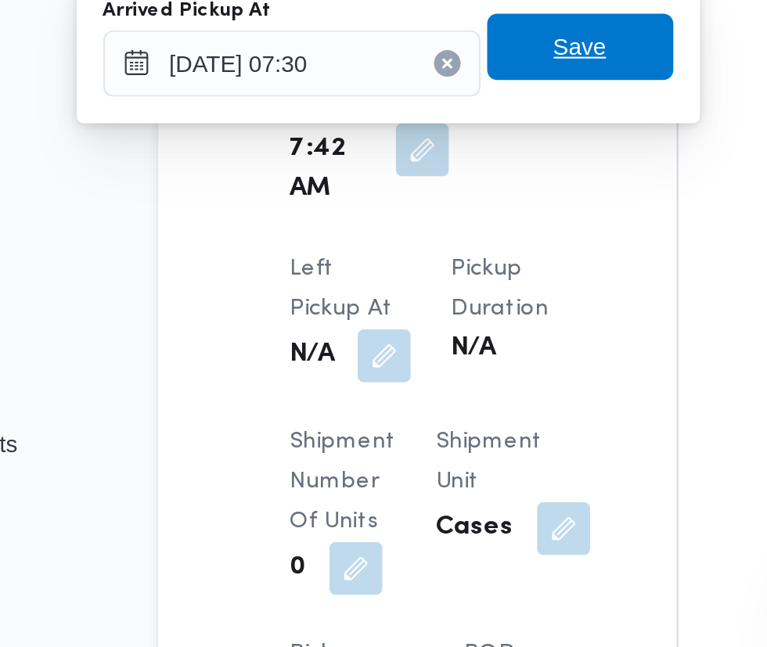
click at [409, 337] on span "Save" at bounding box center [402, 333] width 25 height 19
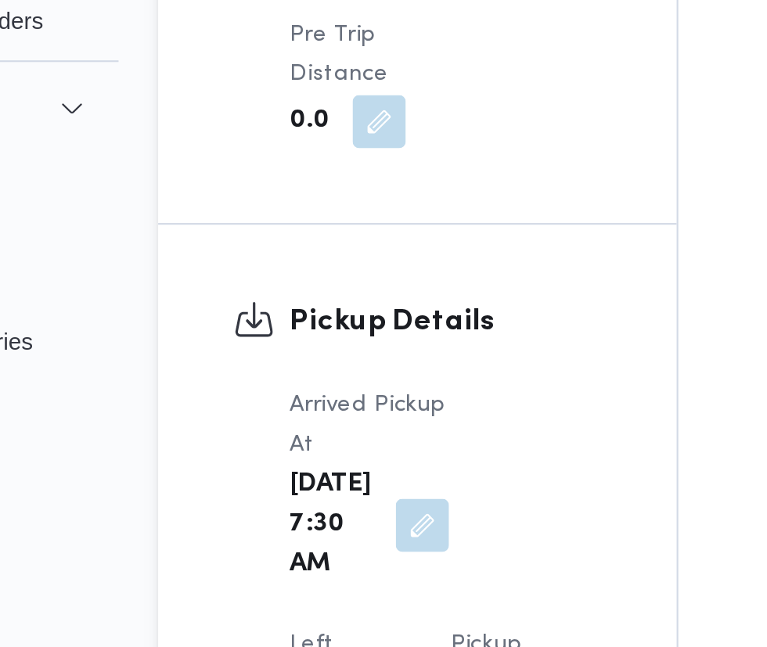
click at [322, 466] on button "button" at bounding box center [309, 478] width 25 height 25
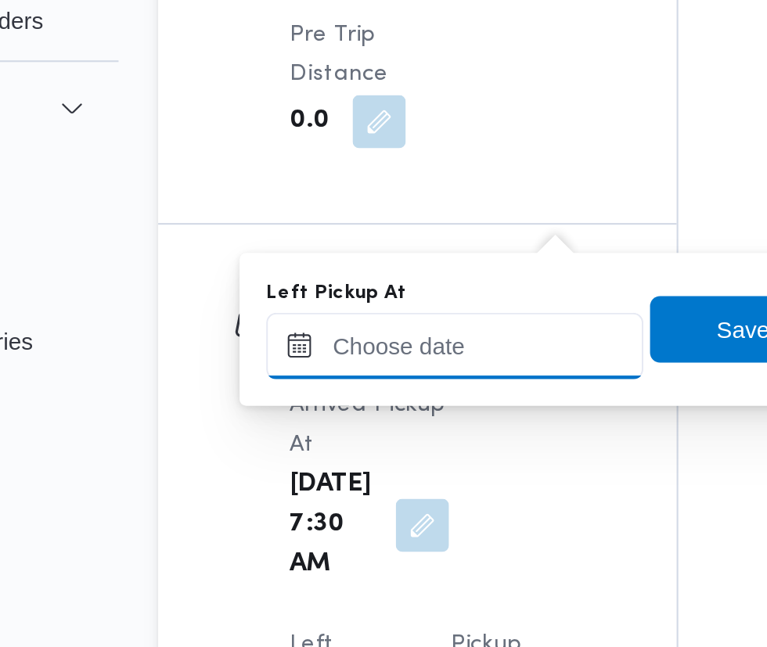
click at [362, 296] on input "Left Pickup At" at bounding box center [343, 297] width 178 height 31
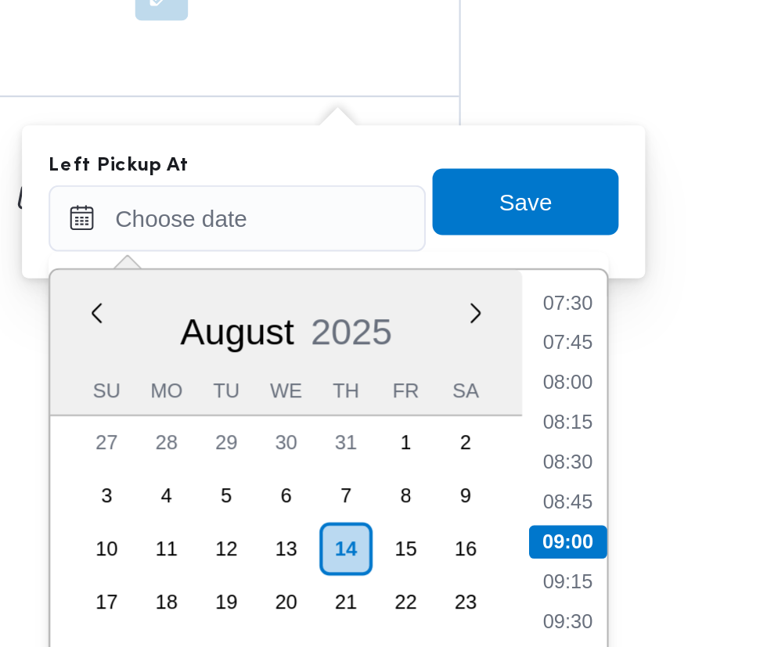
click at [499, 412] on li "08:30" at bounding box center [499, 413] width 36 height 16
type input "14/08/2025 08:30"
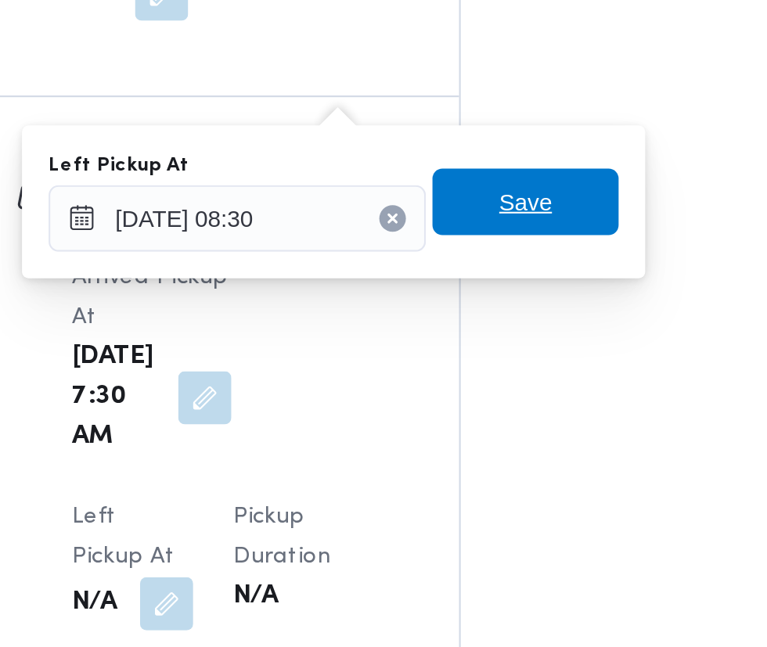
click at [485, 289] on span "Save" at bounding box center [478, 289] width 25 height 19
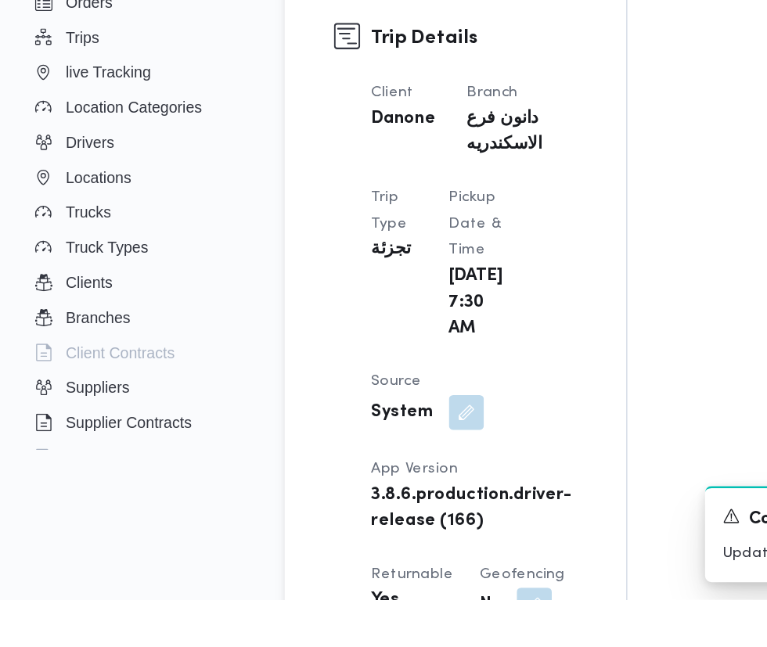
scroll to position [654, 0]
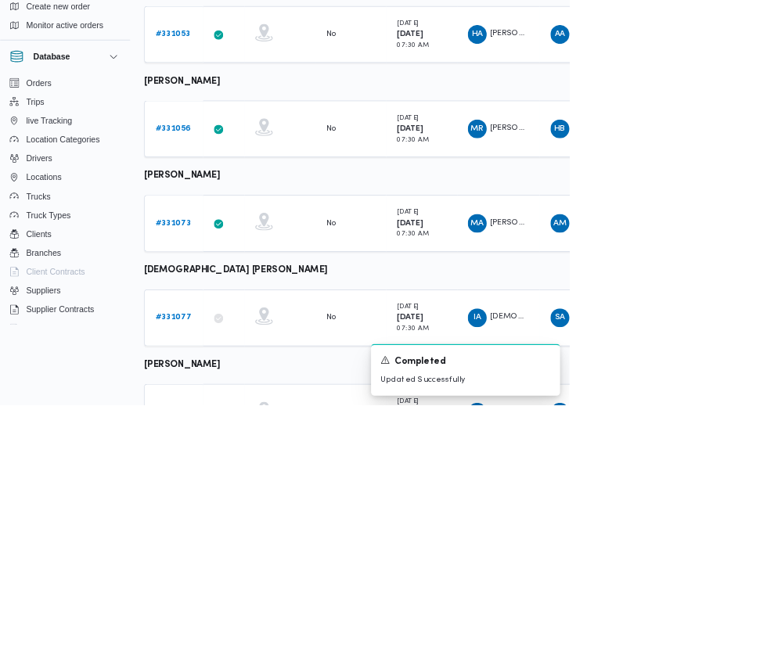
scroll to position [783, 0]
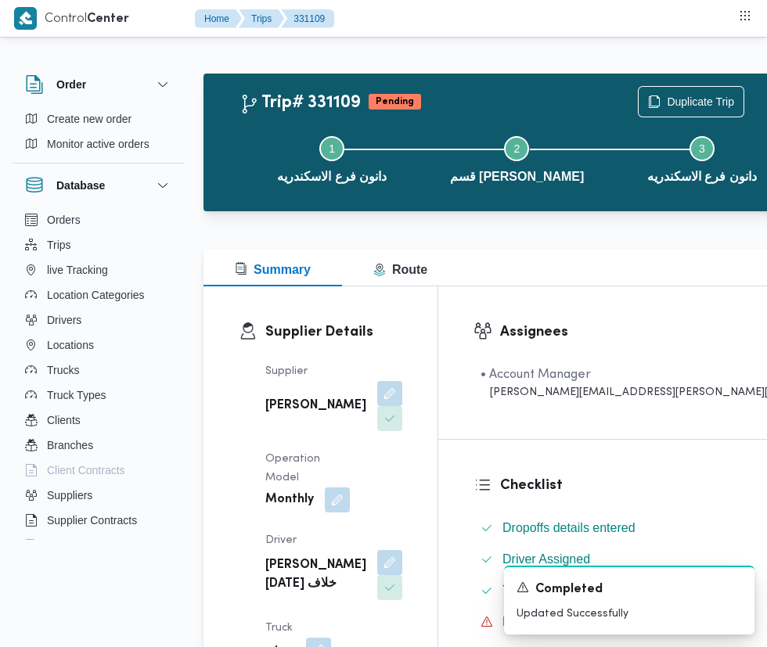
click at [377, 550] on button "button" at bounding box center [389, 562] width 25 height 25
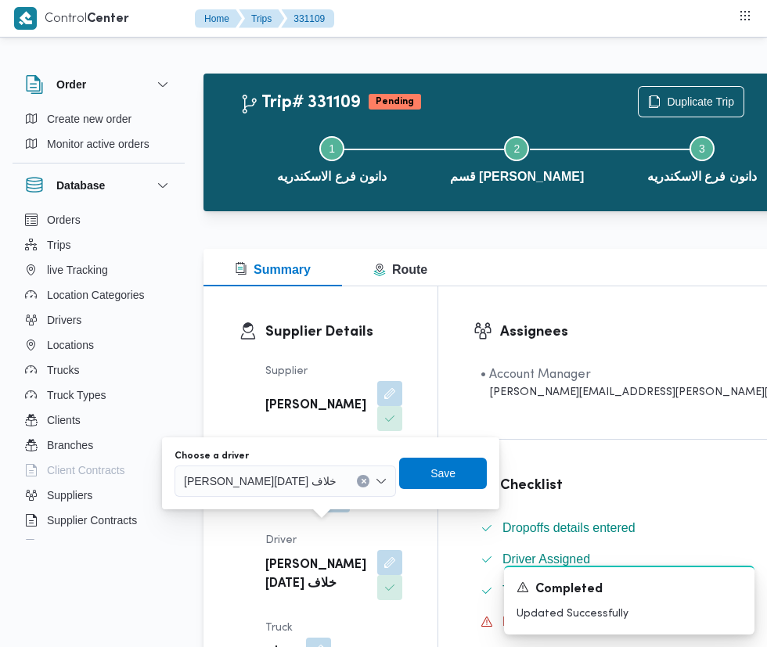
click at [344, 481] on input "Choose a driver" at bounding box center [345, 481] width 2 height 19
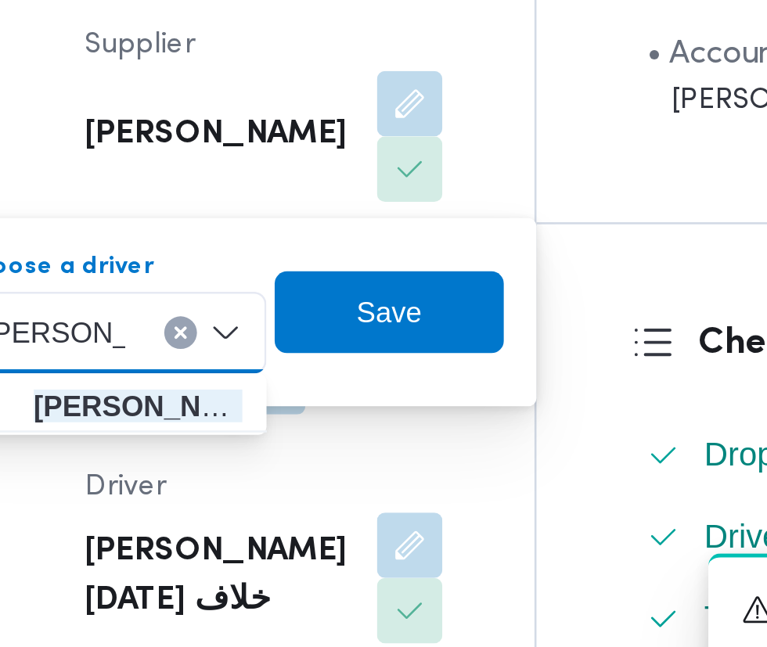
type input "محمد فهمي"
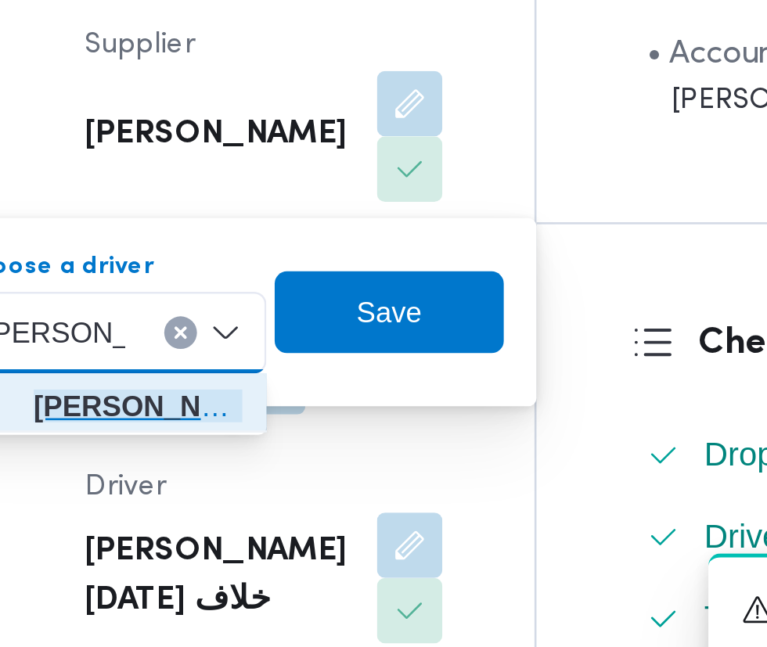
click at [309, 512] on mark "محمد فهمي" at bounding box center [292, 509] width 92 height 13
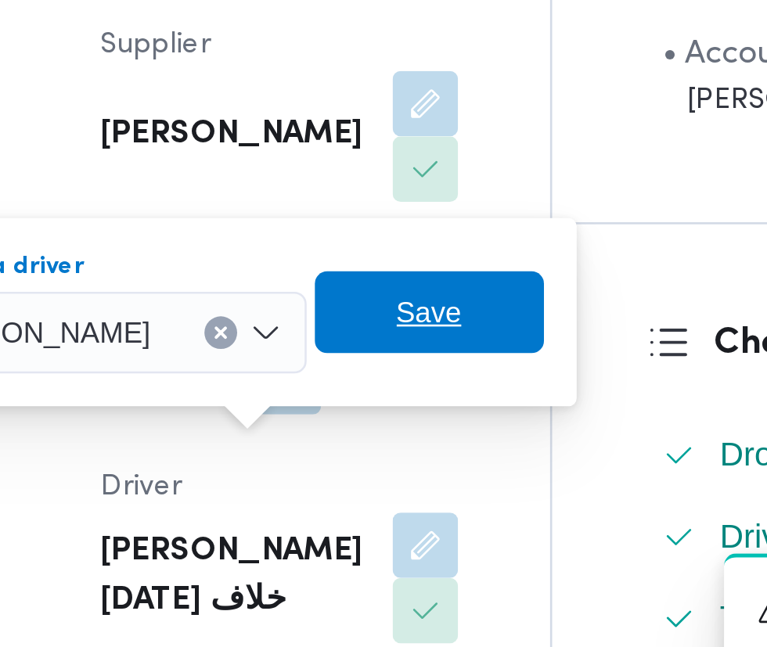
click at [430, 476] on span "Save" at bounding box center [392, 473] width 88 height 31
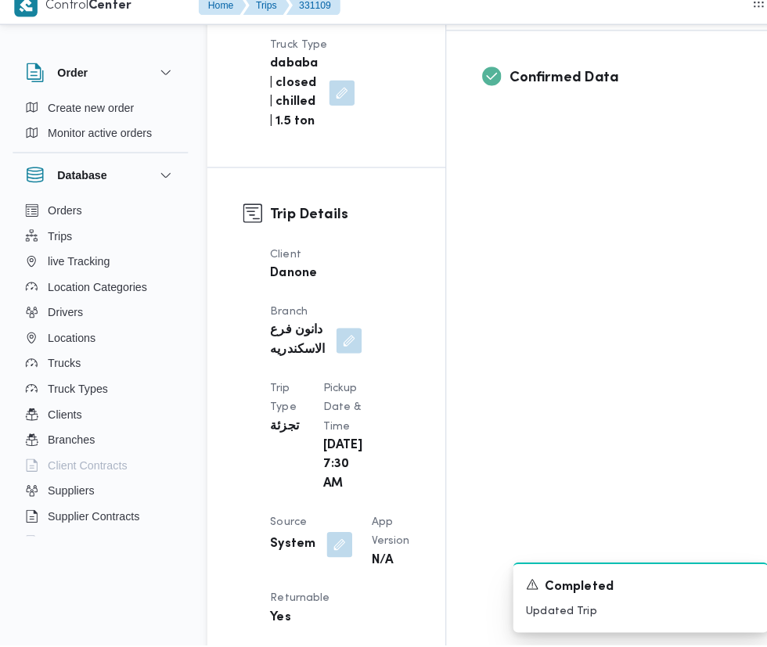
scroll to position [661, 0]
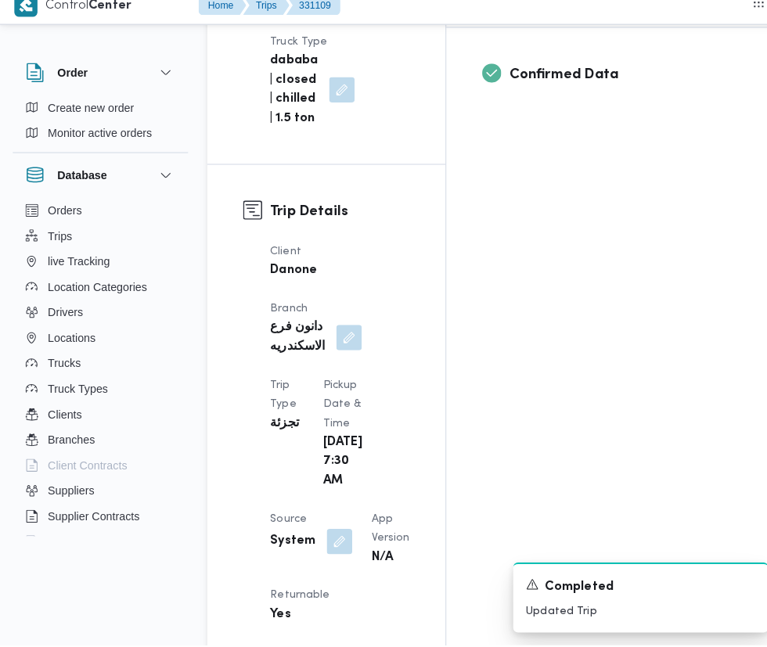
click at [327, 533] on button "button" at bounding box center [333, 545] width 25 height 25
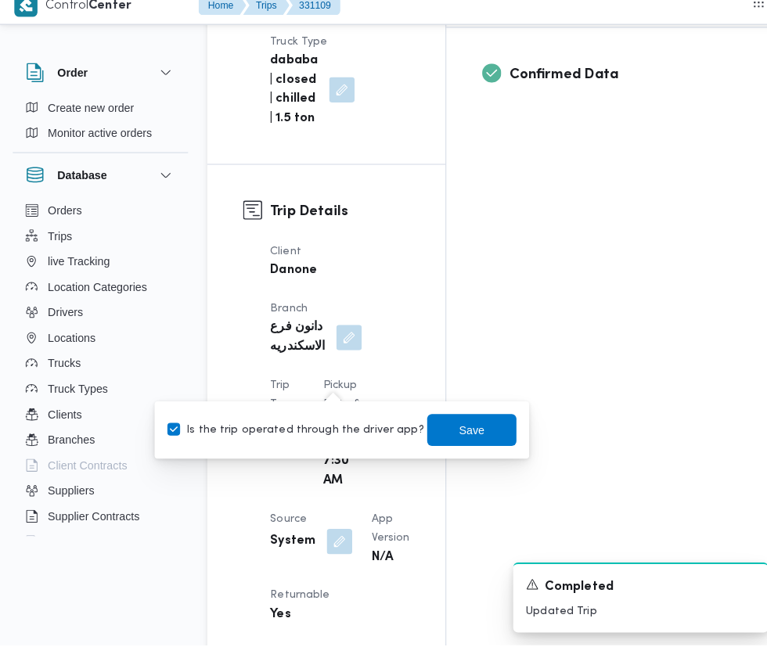
click at [316, 435] on label "Is the trip operated through the driver app?" at bounding box center [290, 436] width 252 height 19
checkbox input "false"
click at [451, 435] on span "Save" at bounding box center [463, 436] width 25 height 19
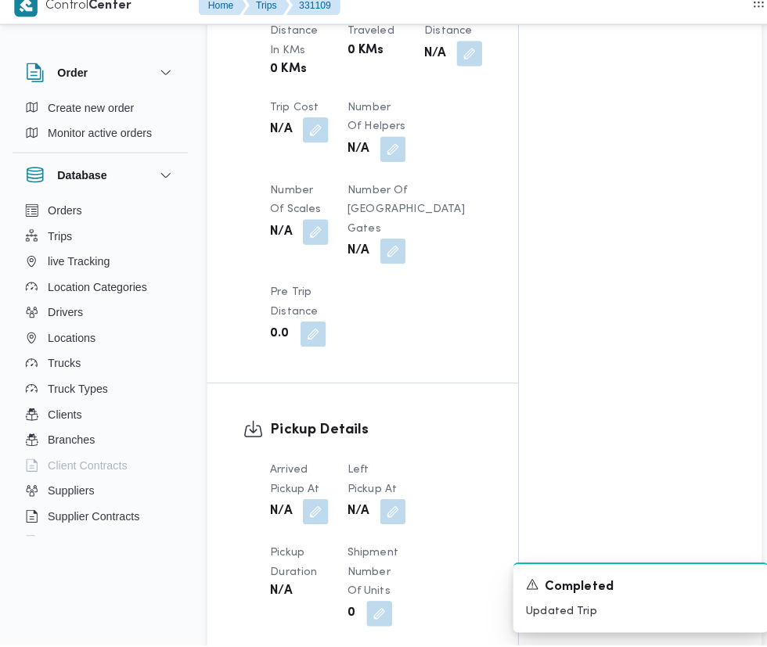
scroll to position [1335, 0]
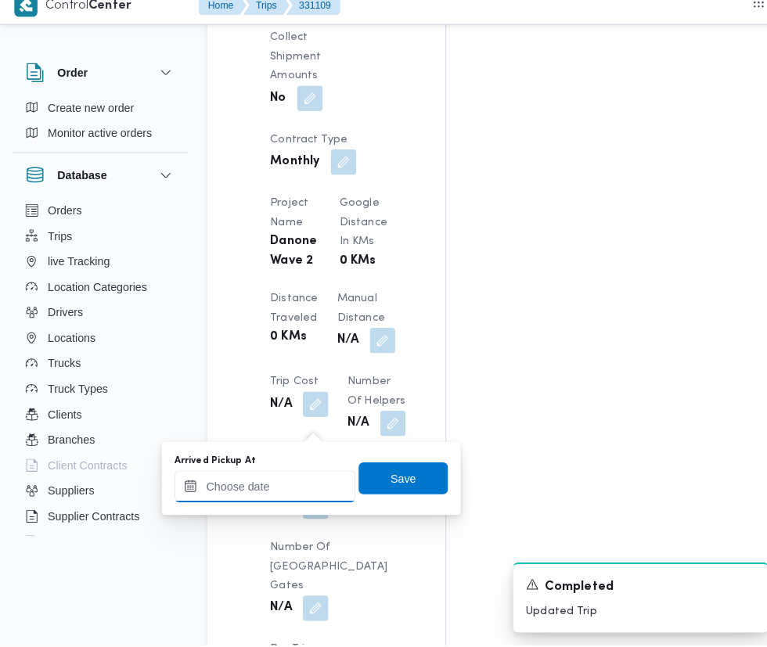
click at [283, 484] on input "Arrived Pickup At" at bounding box center [260, 490] width 178 height 31
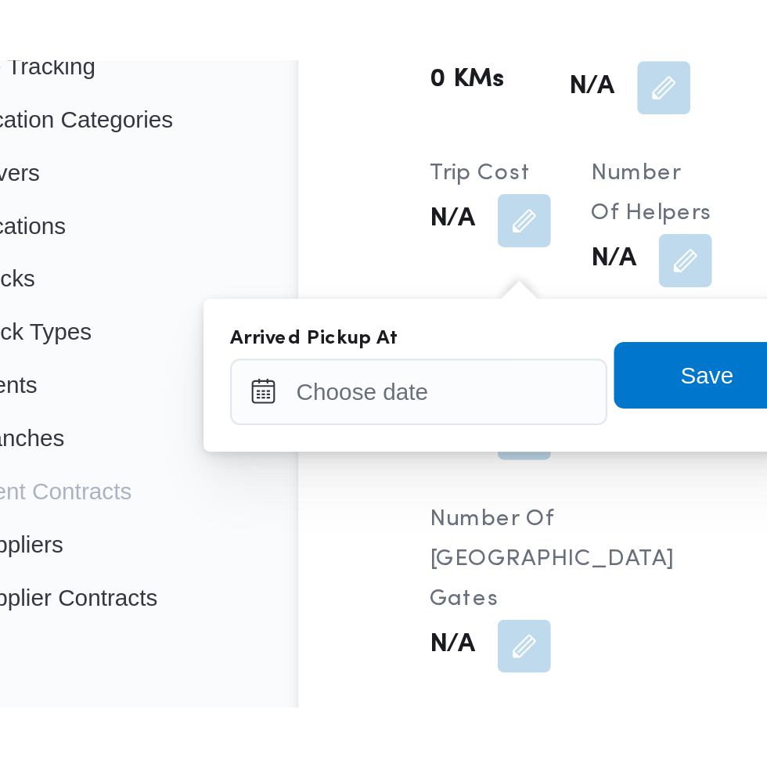
scroll to position [1403, 0]
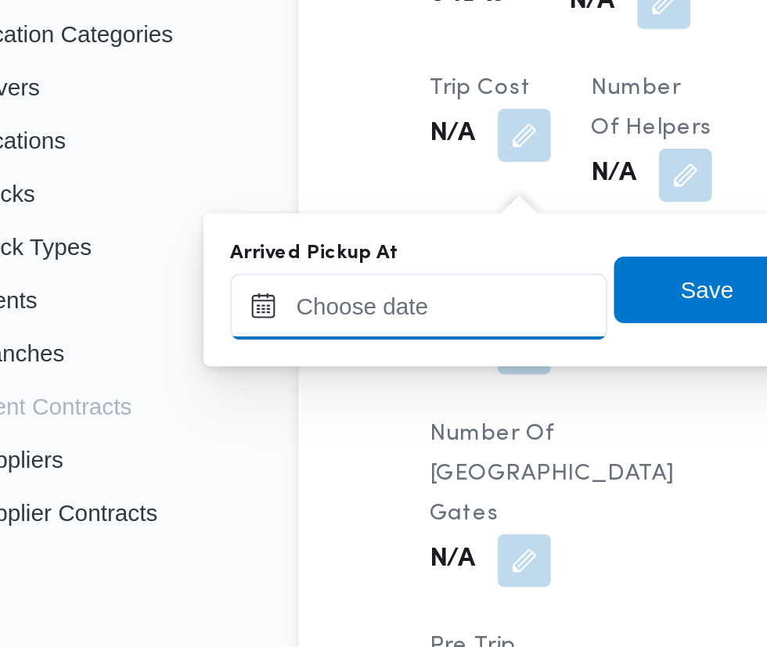
click at [286, 425] on input "Arrived Pickup At" at bounding box center [260, 423] width 178 height 31
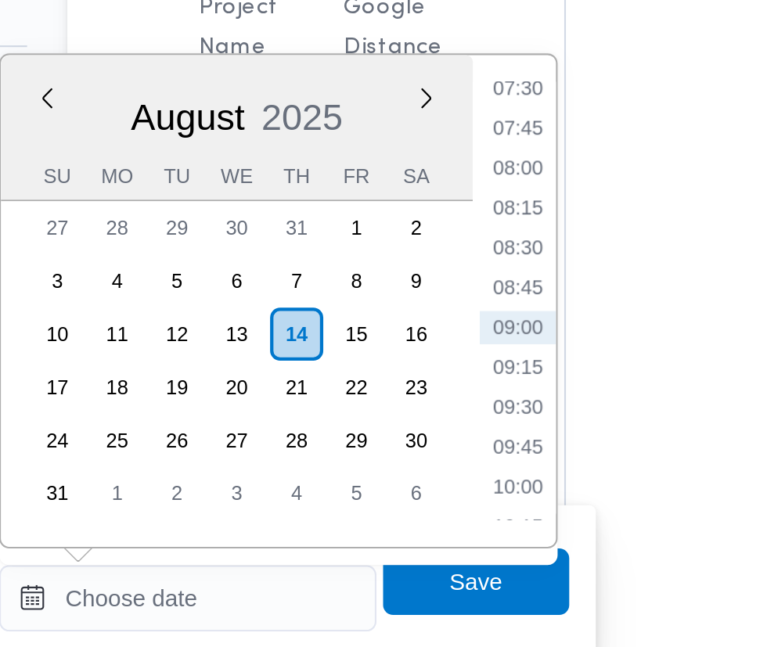
click at [414, 185] on li "07:30" at bounding box center [416, 183] width 36 height 16
type input "14/08/2025 07:30"
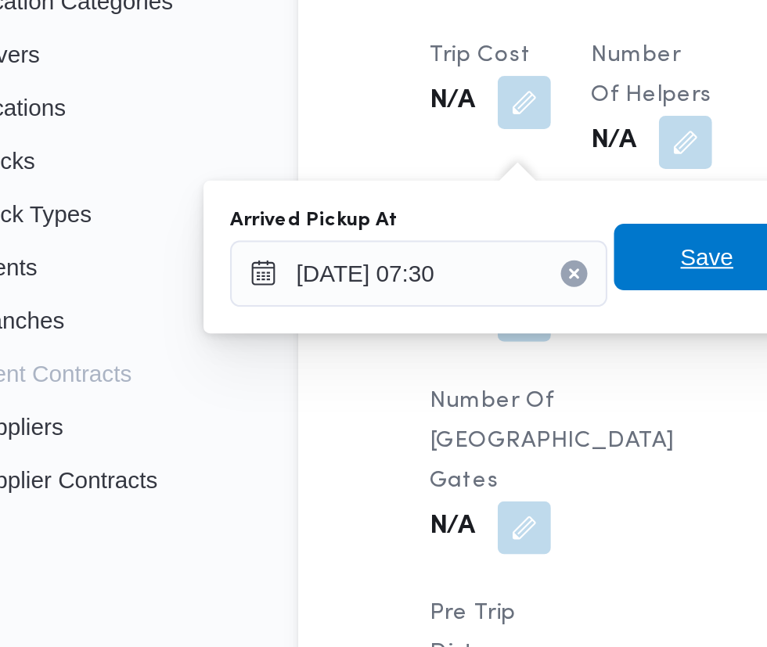
click at [390, 415] on span "Save" at bounding box center [396, 415] width 25 height 19
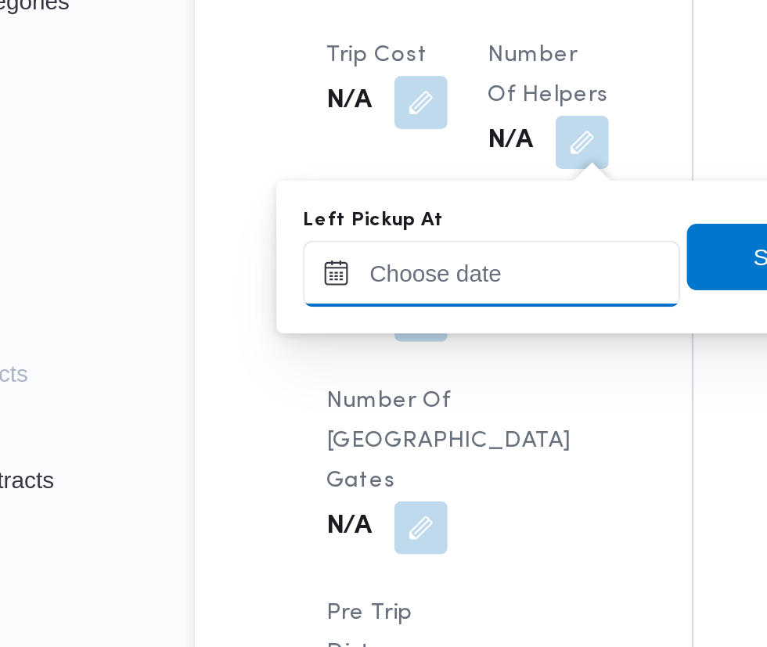
click at [355, 420] on input "Left Pickup At" at bounding box center [343, 423] width 178 height 31
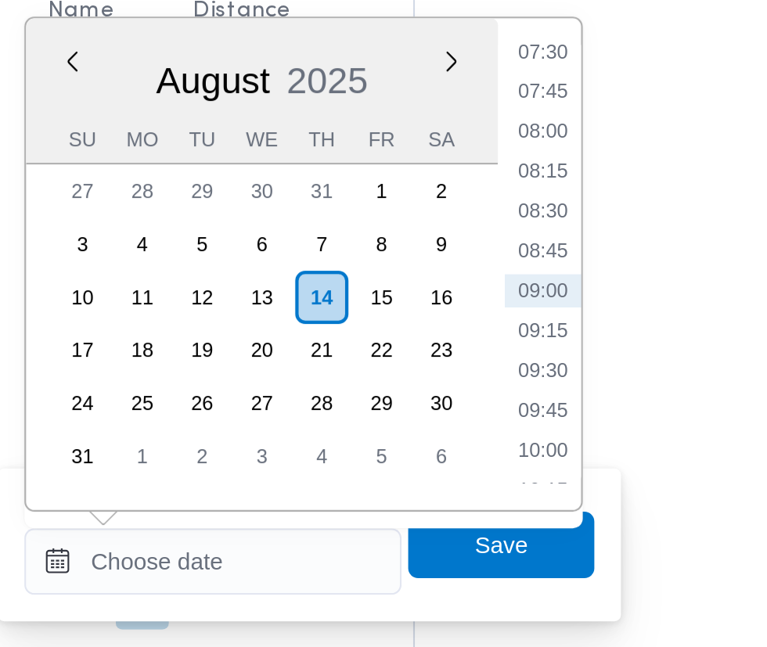
click at [504, 258] on li "08:30" at bounding box center [499, 258] width 36 height 16
type input "14/08/2025 08:30"
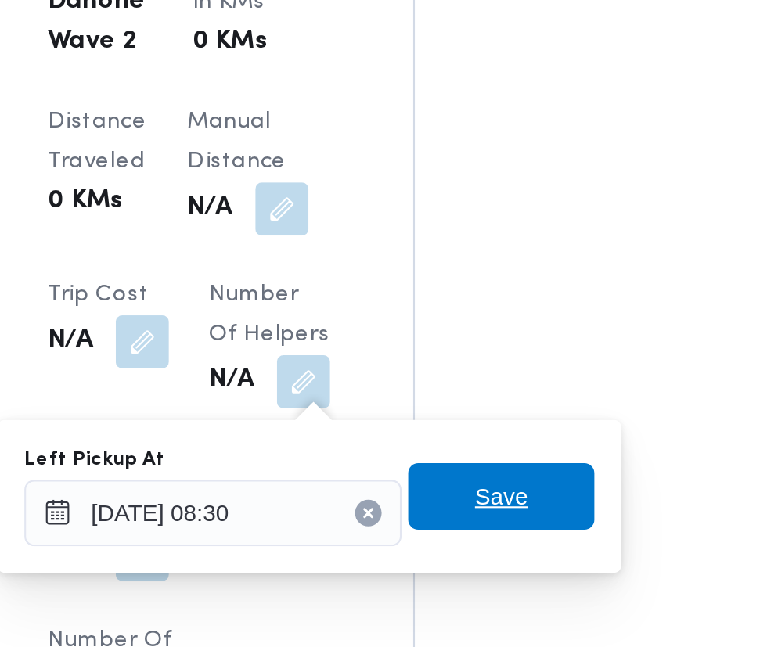
click at [498, 419] on span "Save" at bounding box center [479, 415] width 88 height 31
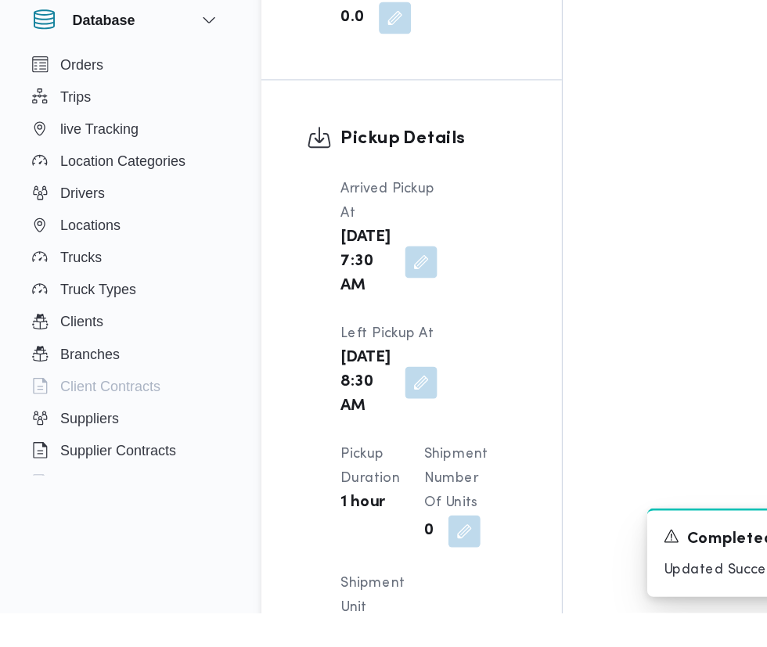
scroll to position [1864, 0]
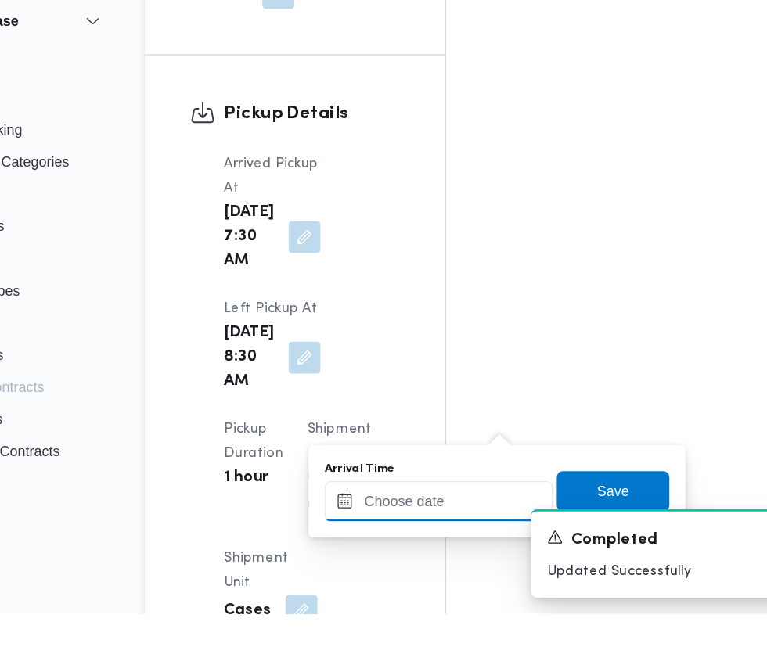
click at [427, 559] on input "Arrival Time" at bounding box center [433, 559] width 178 height 31
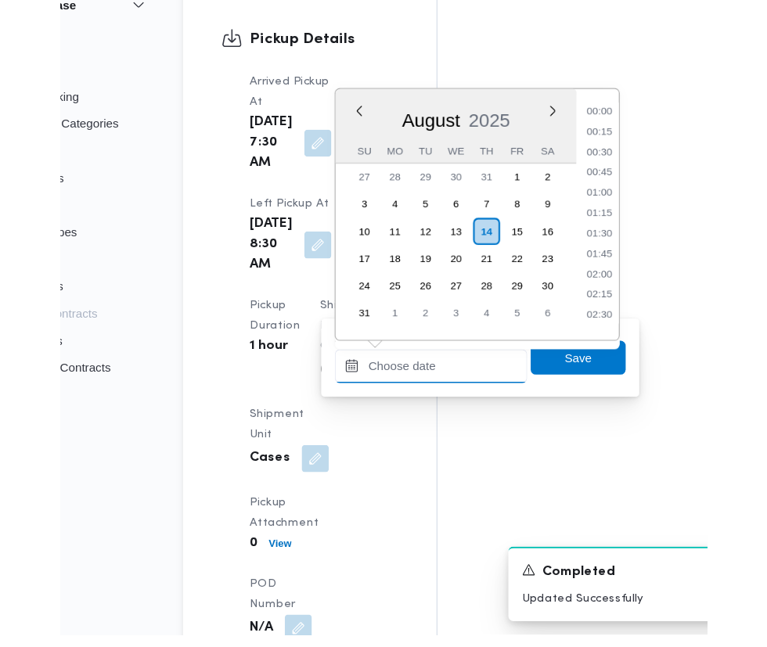
scroll to position [1904, 0]
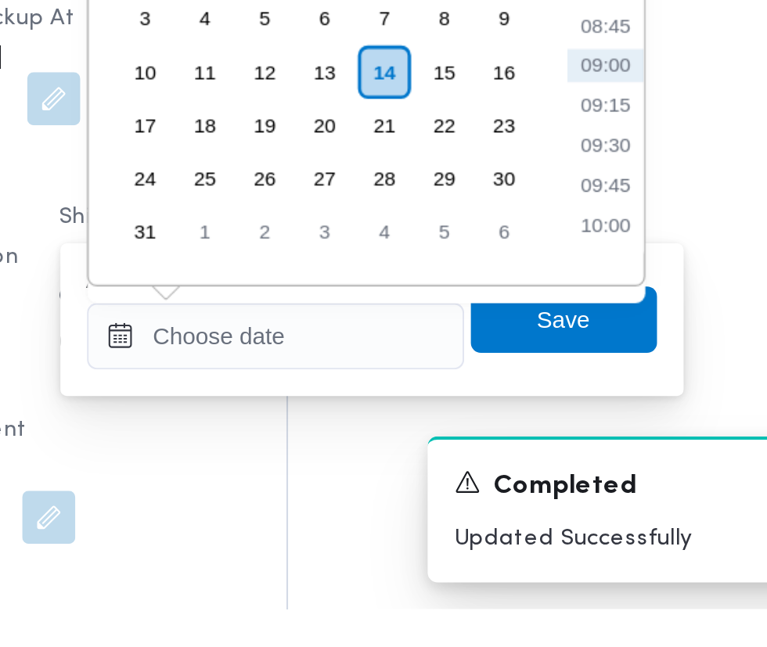
click at [596, 427] on li "09:30" at bounding box center [588, 429] width 36 height 16
type input "14/08/2025 09:30"
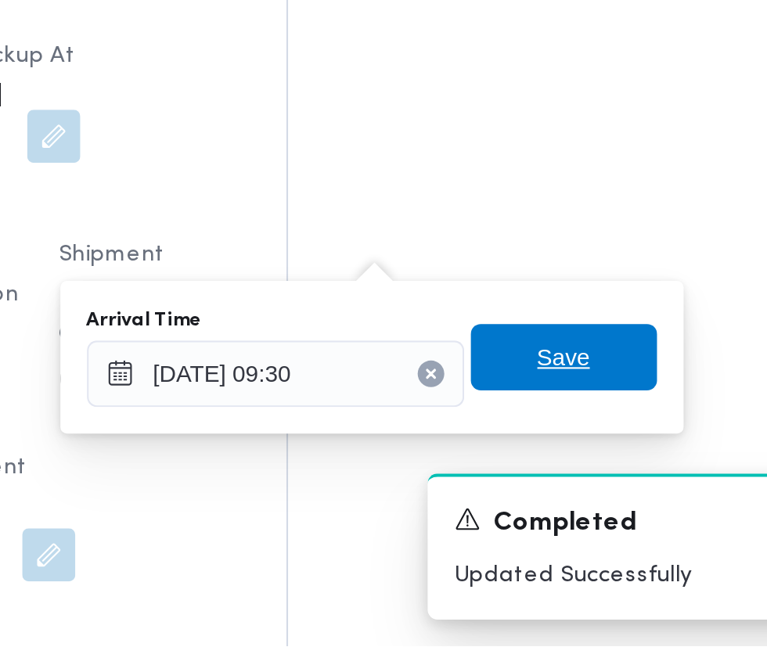
click at [579, 509] on span "Save" at bounding box center [568, 511] width 25 height 19
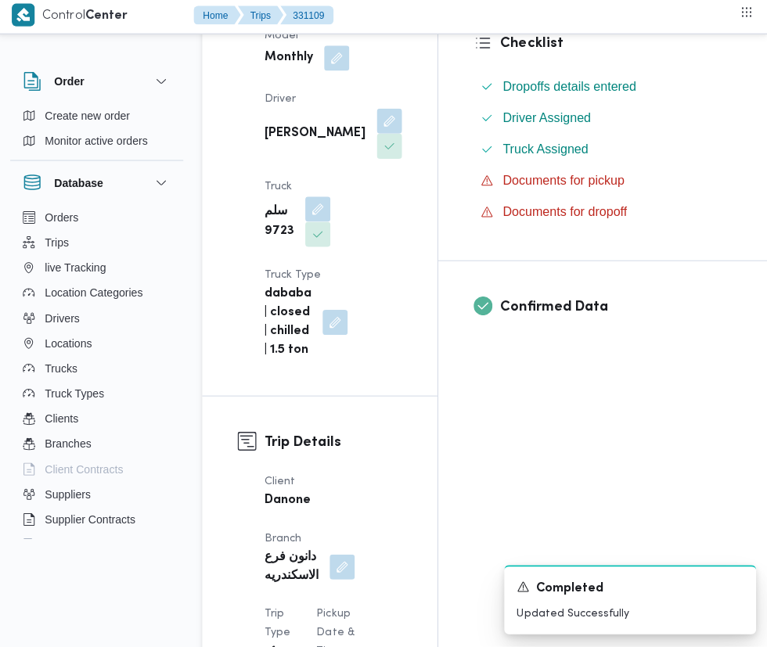
scroll to position [440, 0]
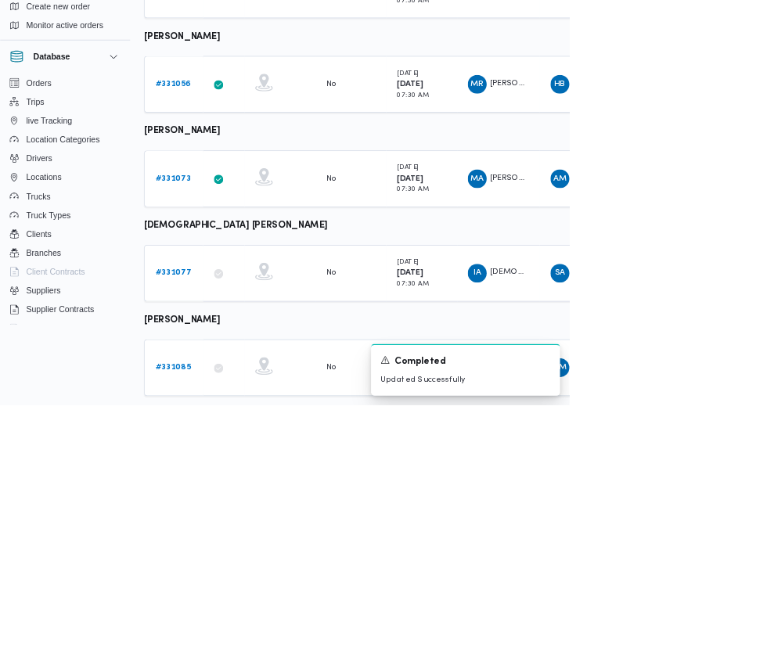
scroll to position [783, 0]
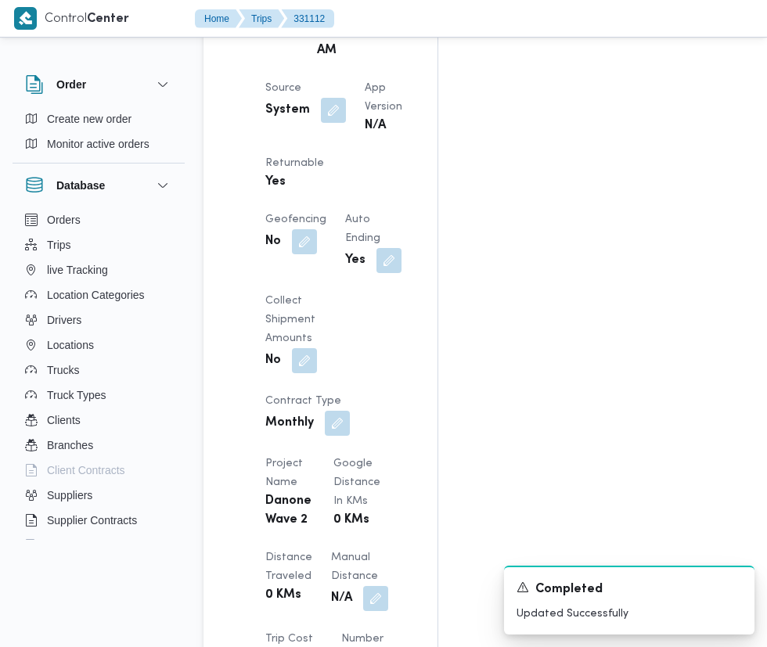
scroll to position [1387, 0]
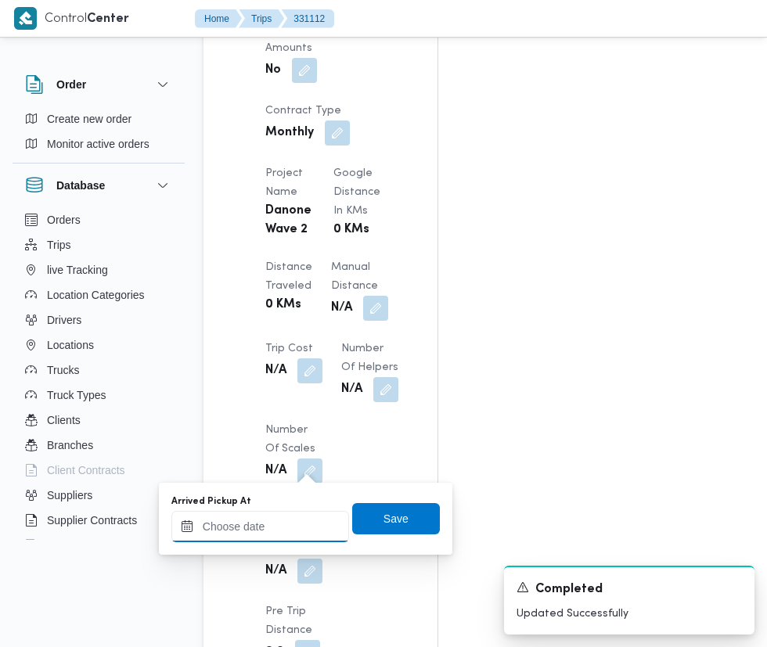
click at [276, 530] on input "Arrived Pickup At" at bounding box center [260, 526] width 178 height 31
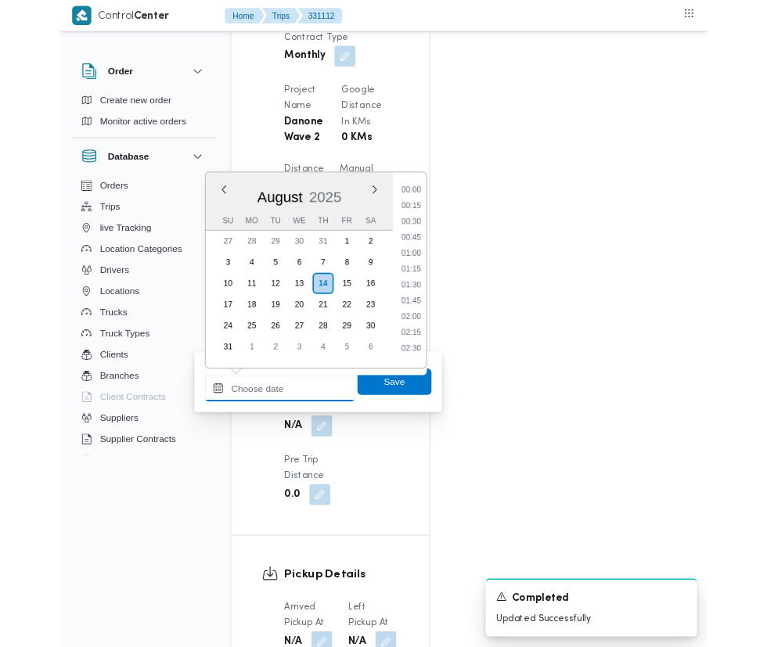
scroll to position [1454, 0]
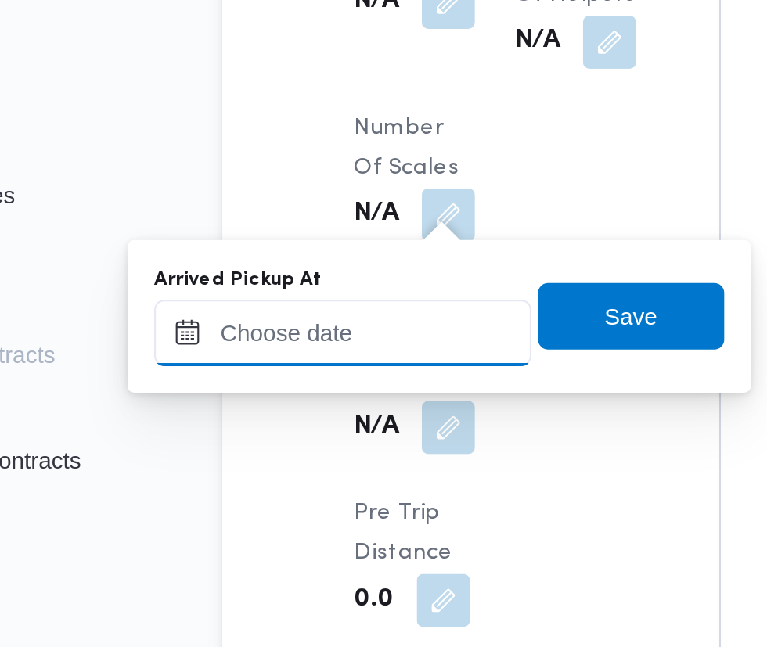
click at [283, 459] on input "Arrived Pickup At" at bounding box center [260, 460] width 178 height 31
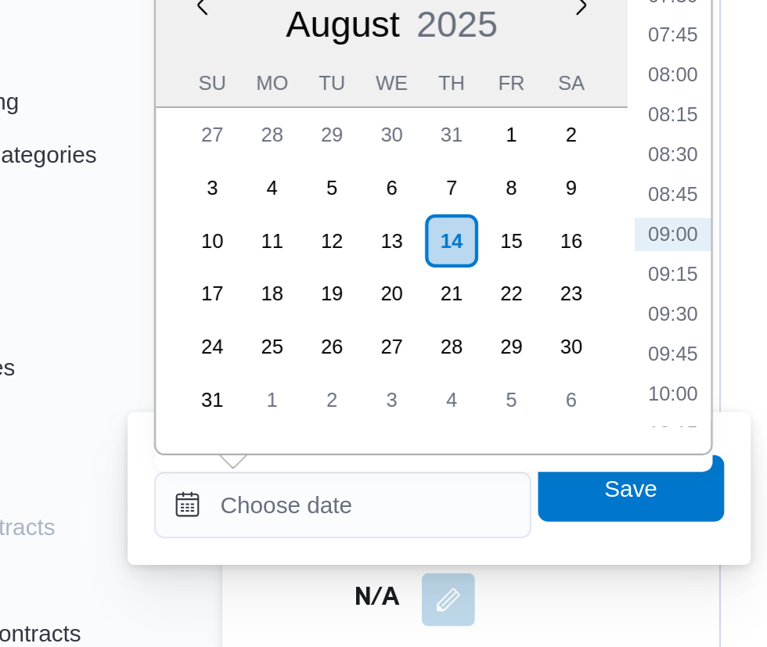
click at [417, 240] on li "07:45" at bounding box center [416, 239] width 36 height 16
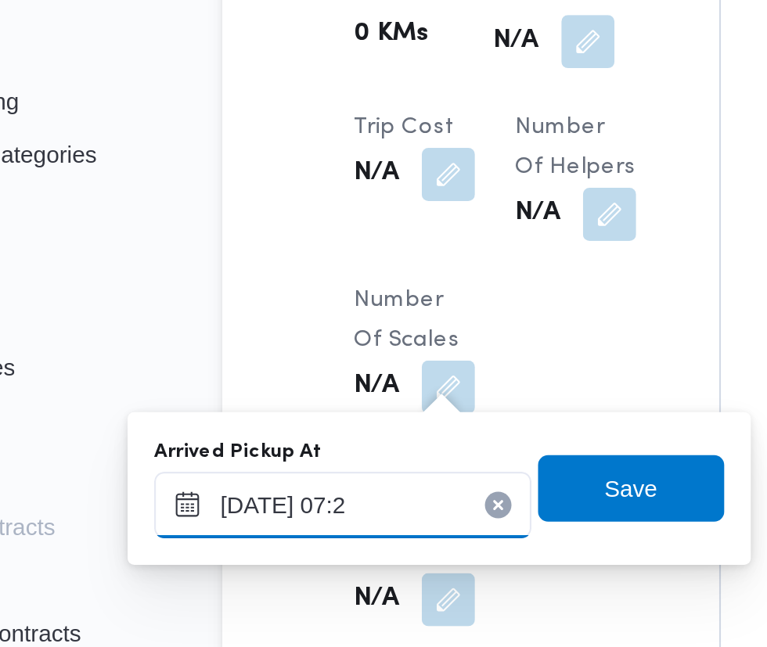
type input "14/08/2025 07:20"
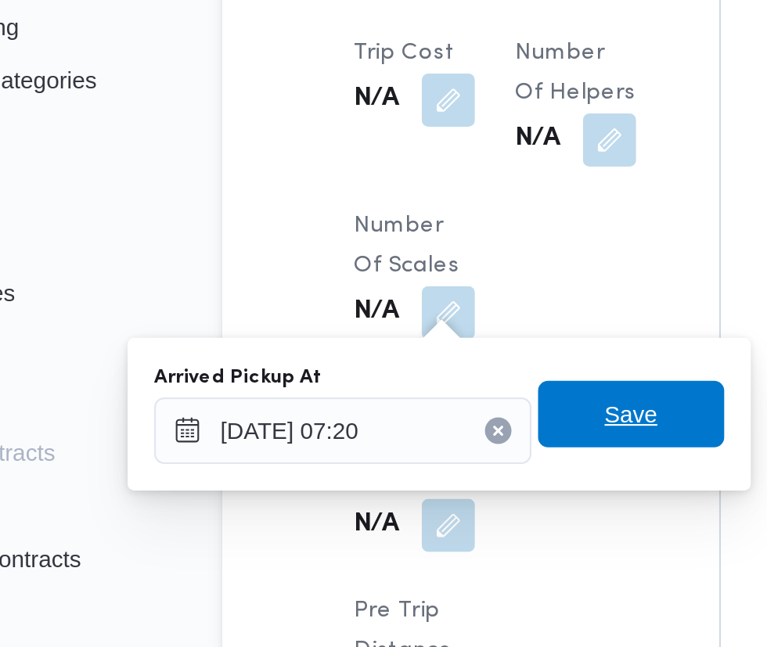
click at [417, 448] on span "Save" at bounding box center [396, 452] width 88 height 31
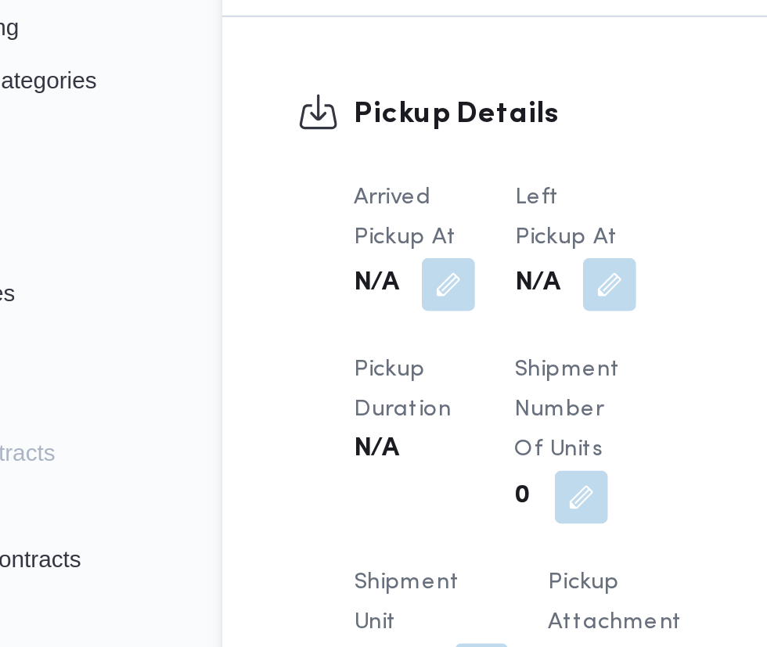
click at [388, 394] on button "button" at bounding box center [385, 391] width 25 height 25
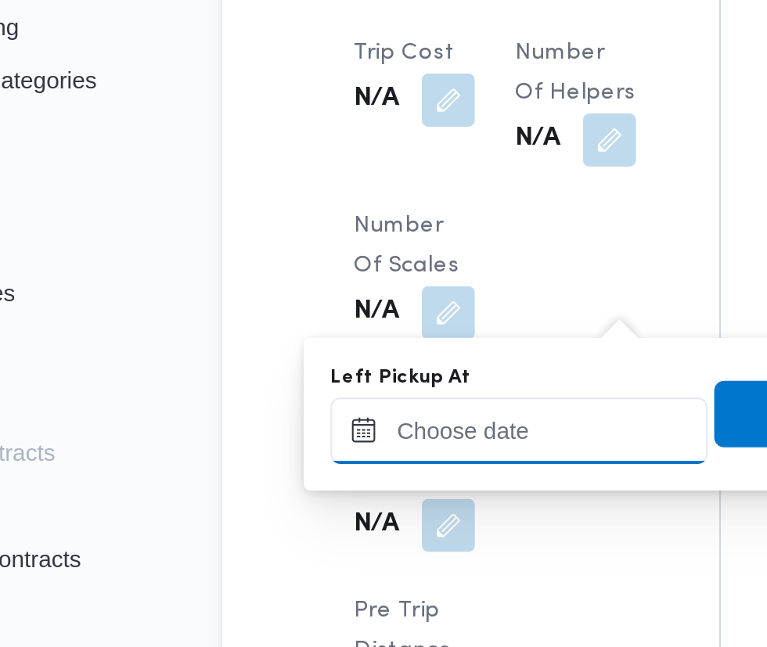
click at [355, 457] on input "Left Pickup At" at bounding box center [343, 460] width 178 height 31
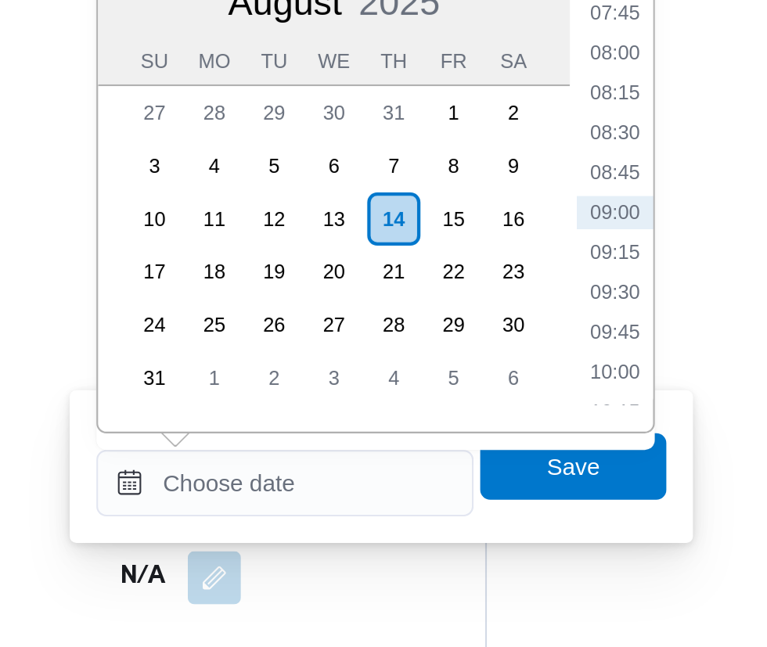
click at [508, 297] on li "08:30" at bounding box center [499, 295] width 36 height 16
type input "14/08/2025 08:30"
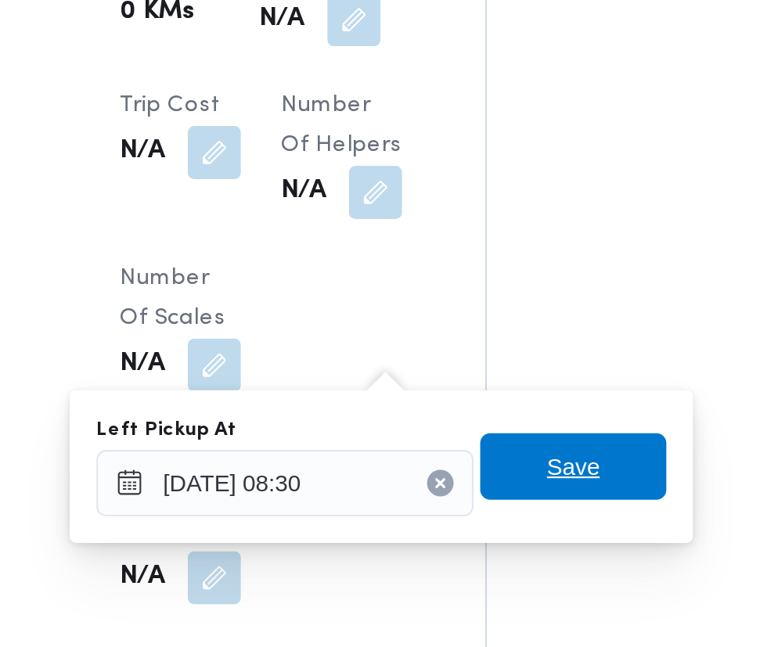
click at [499, 453] on span "Save" at bounding box center [479, 452] width 88 height 31
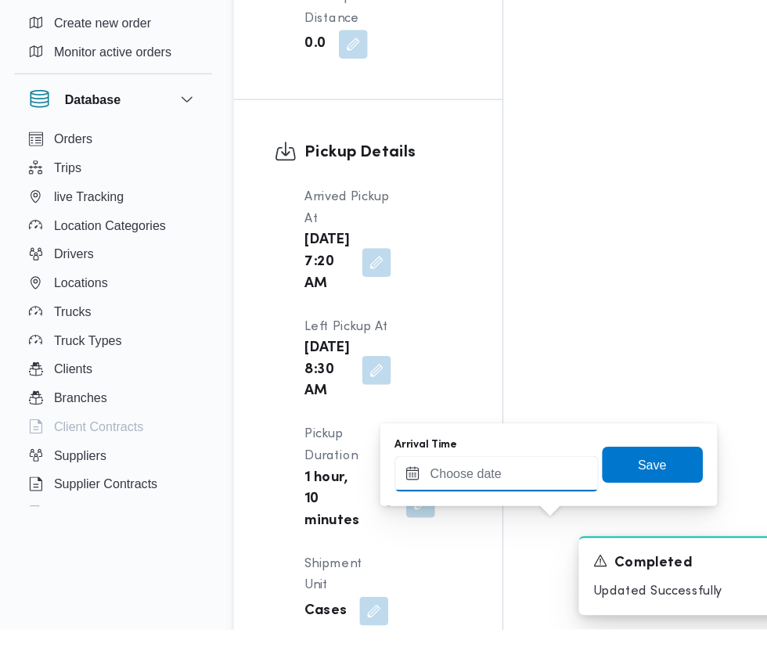
click at [430, 516] on input "Arrival Time" at bounding box center [433, 511] width 178 height 31
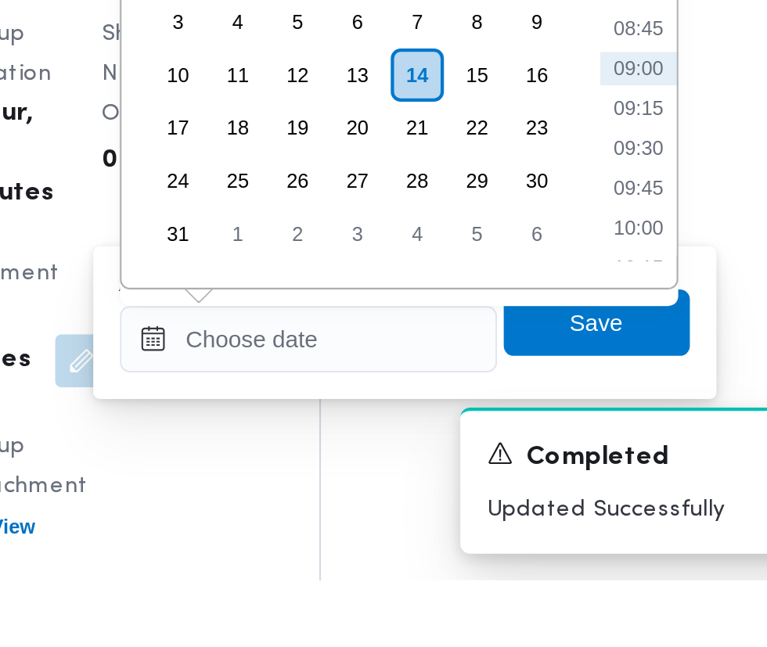
click at [594, 448] on li "09:30" at bounding box center [588, 444] width 36 height 16
type input "14/08/2025 09:30"
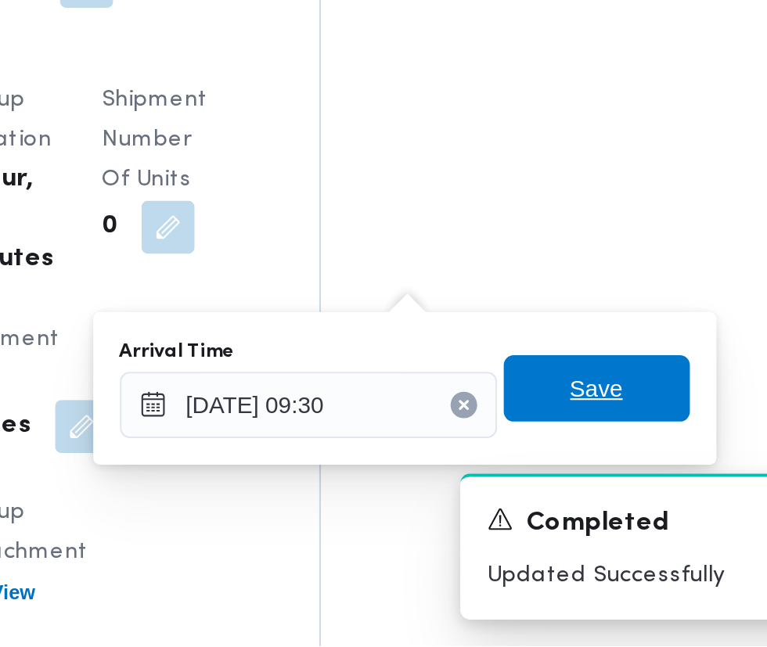
click at [578, 521] on span "Save" at bounding box center [568, 526] width 25 height 19
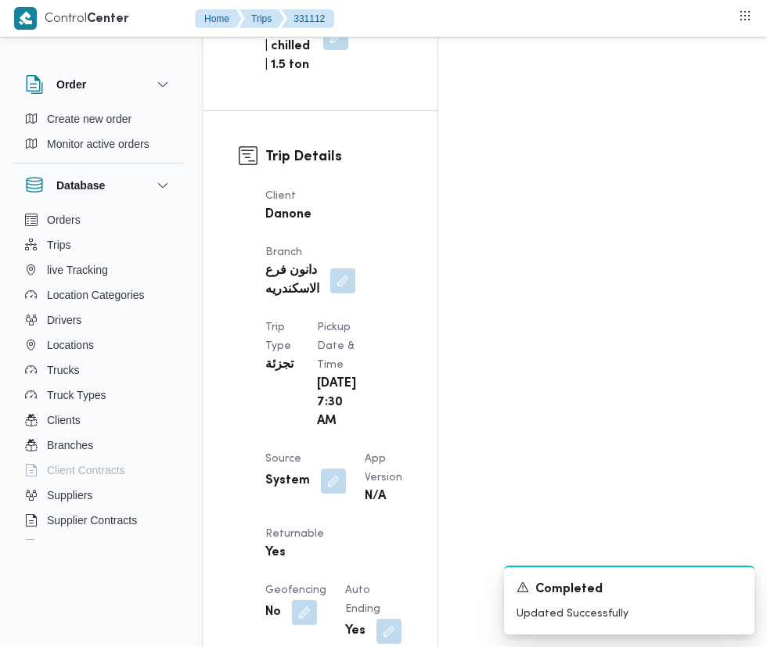
click at [335, 469] on button "button" at bounding box center [333, 481] width 25 height 25
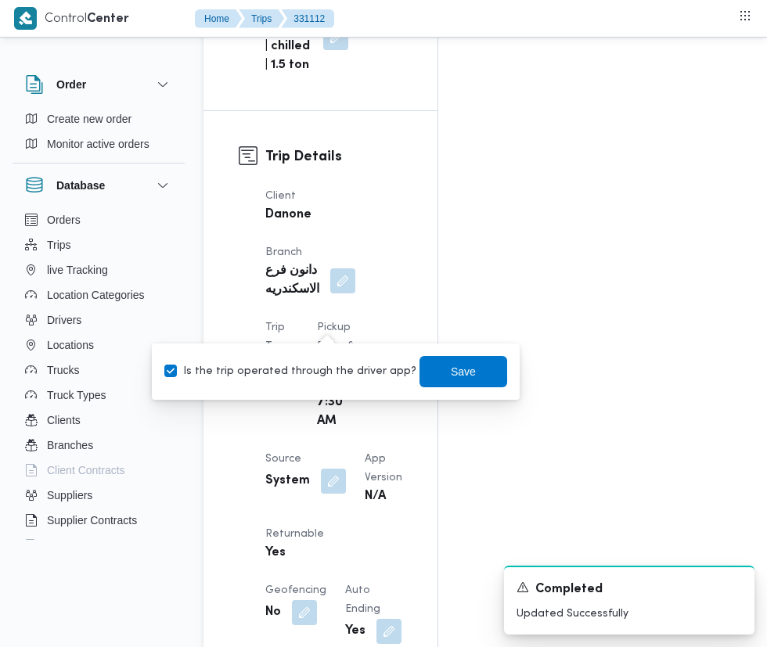
click at [312, 377] on label "Is the trip operated through the driver app?" at bounding box center [290, 371] width 252 height 19
checkbox input "false"
click at [451, 371] on span "Save" at bounding box center [463, 371] width 25 height 19
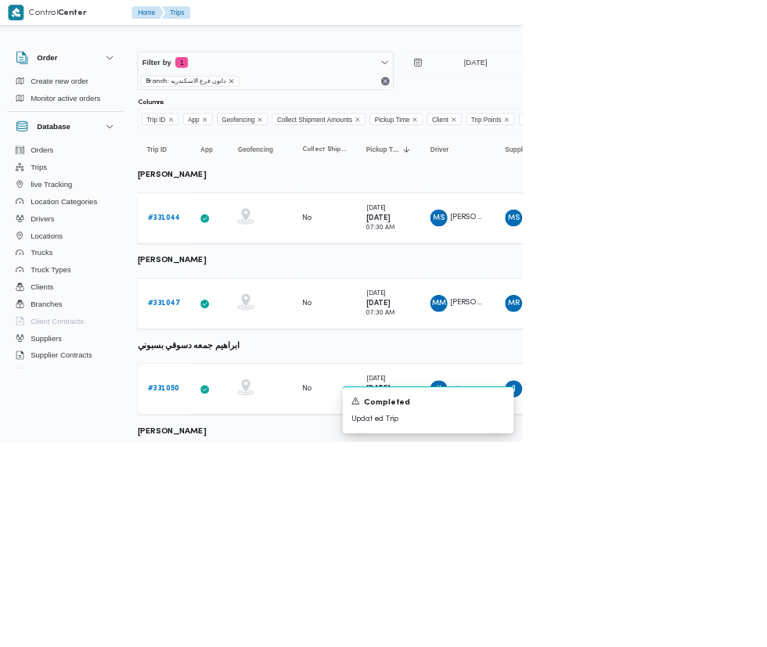
click at [338, 119] on icon "remove selected entity" at bounding box center [341, 119] width 6 height 6
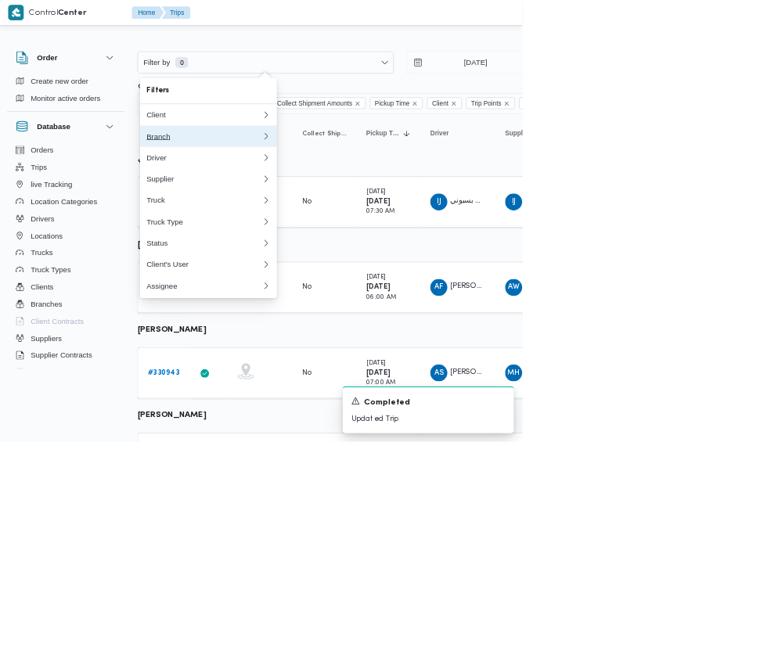
click at [242, 204] on div "Branch" at bounding box center [298, 199] width 163 height 13
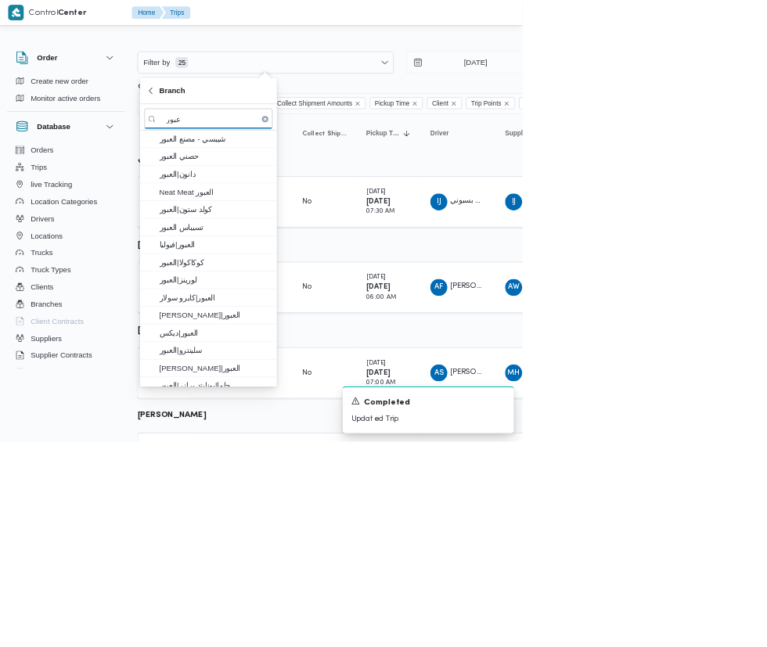
type input "عبور"
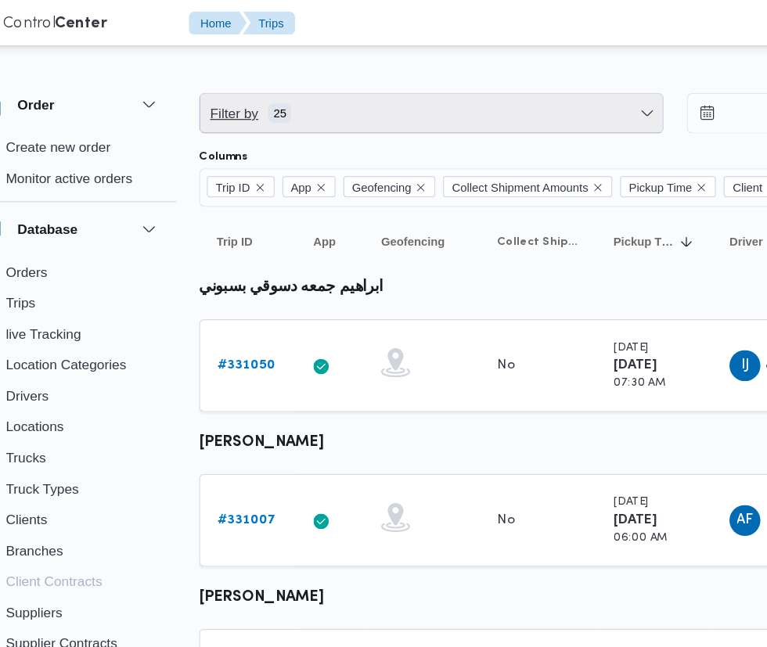
click at [430, 93] on span "Filter by 25" at bounding box center [391, 91] width 374 height 31
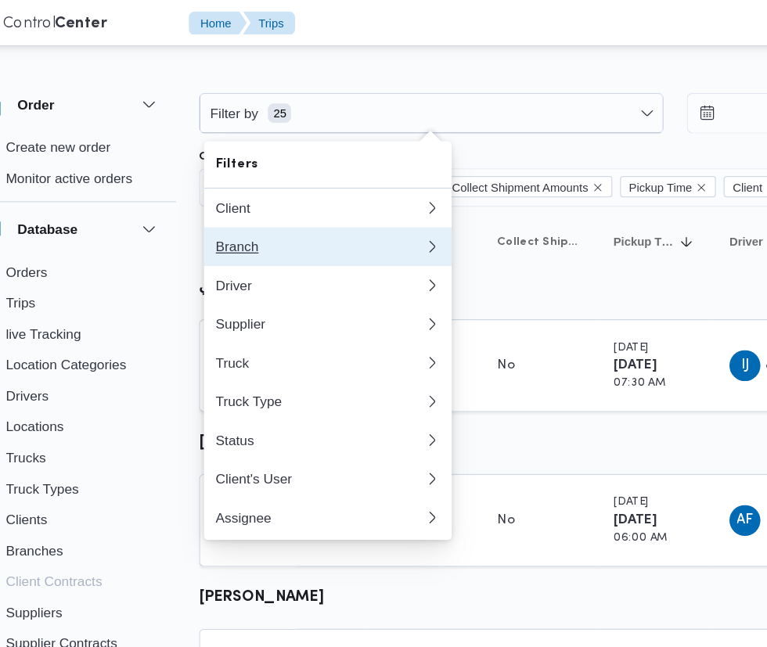
click at [306, 204] on div "Branch" at bounding box center [298, 199] width 163 height 13
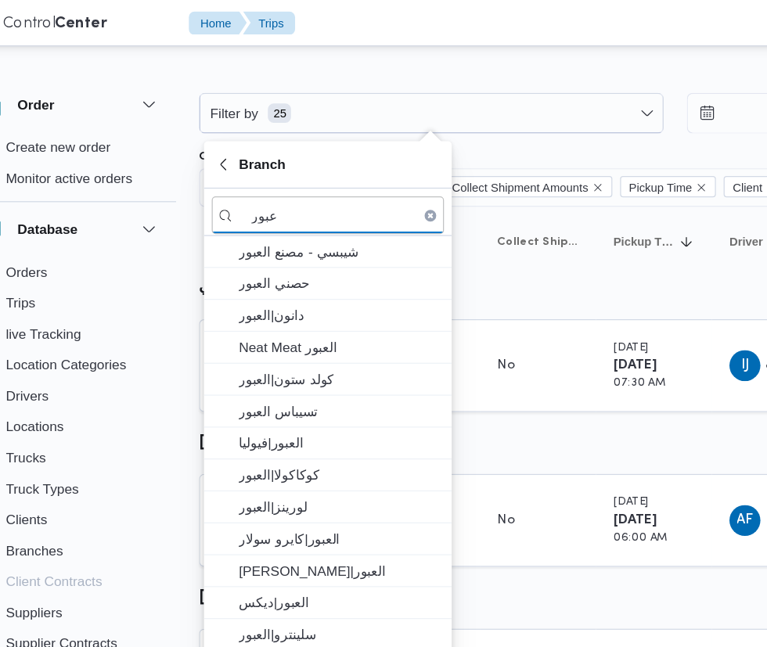
type input "عبور"
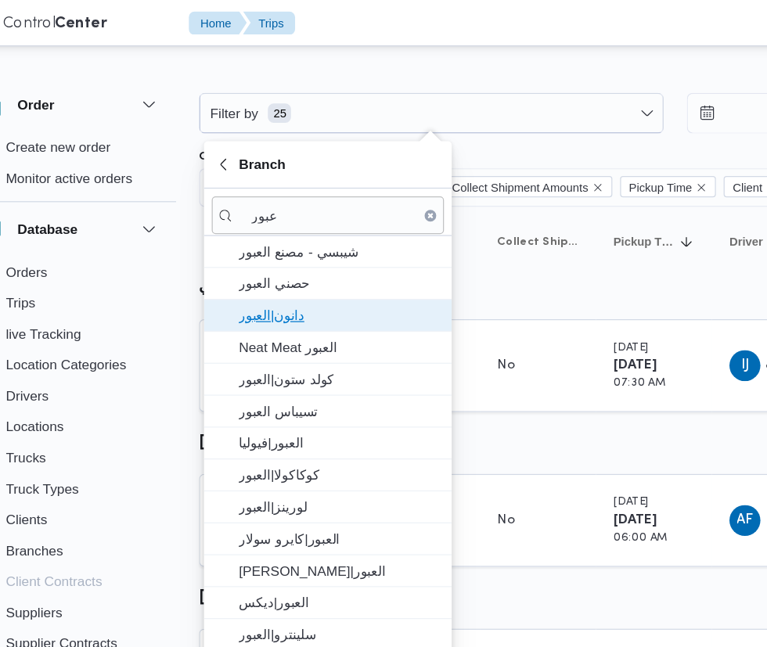
click at [326, 259] on span "دانون|العبور" at bounding box center [317, 255] width 163 height 19
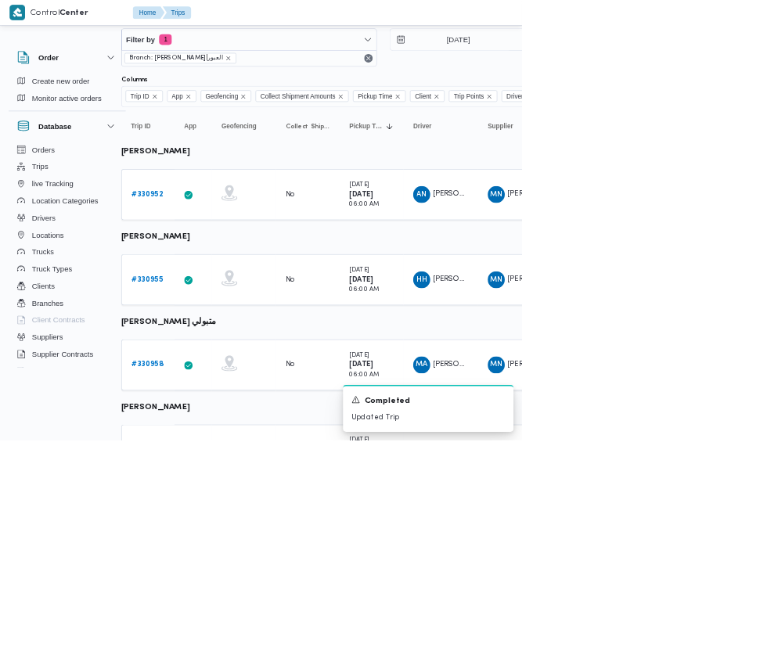
scroll to position [33, 0]
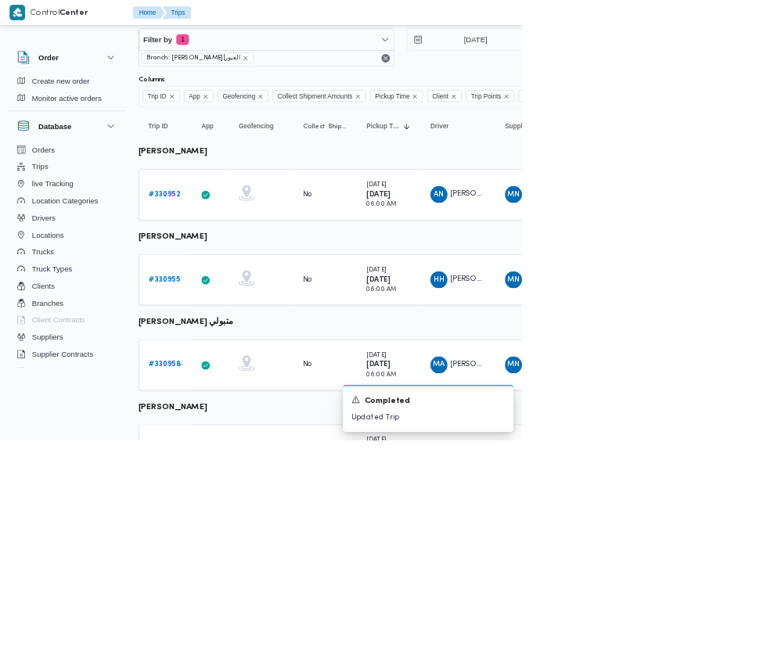
click at [241, 286] on b "# 330952" at bounding box center [241, 286] width 46 height 10
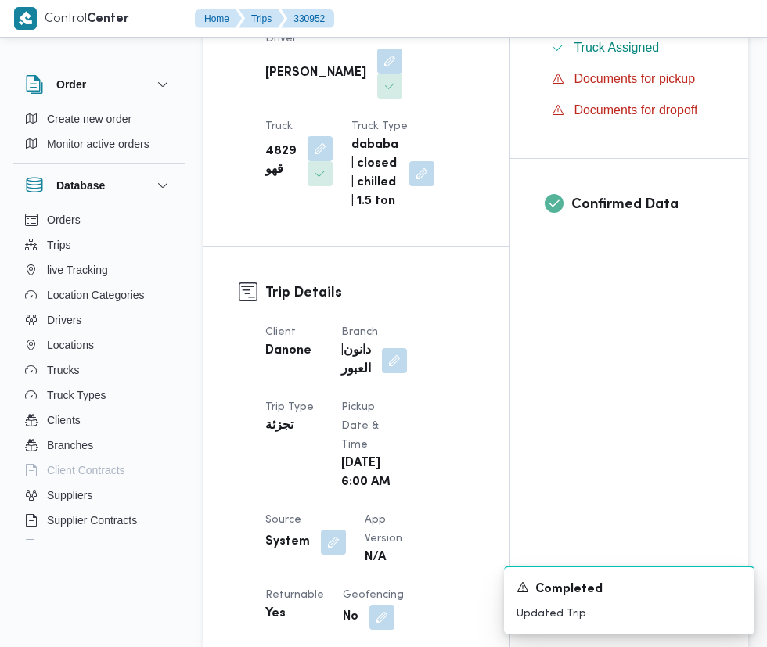
scroll to position [532, 0]
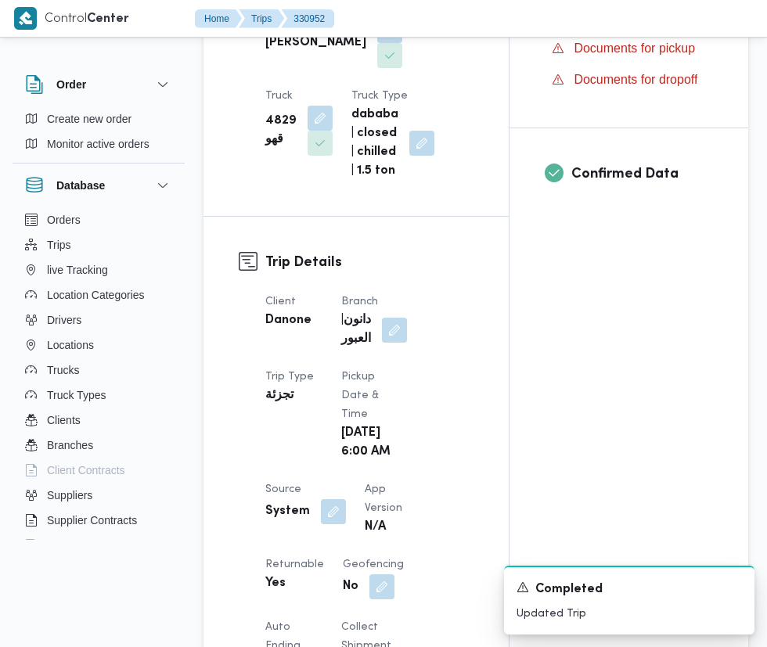
click at [330, 517] on button "button" at bounding box center [333, 511] width 25 height 25
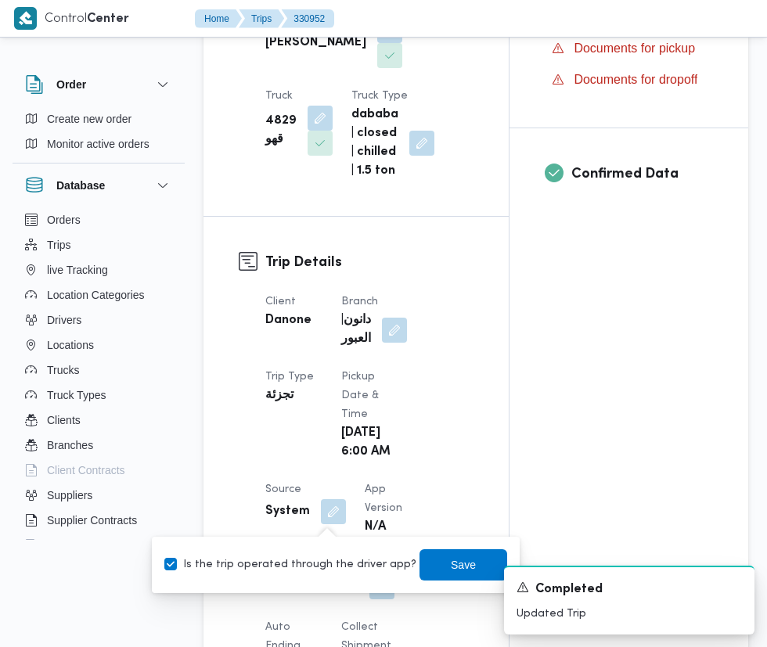
click at [292, 564] on label "Is the trip operated through the driver app?" at bounding box center [290, 565] width 252 height 19
checkbox input "false"
click at [471, 570] on span "Save" at bounding box center [464, 564] width 88 height 31
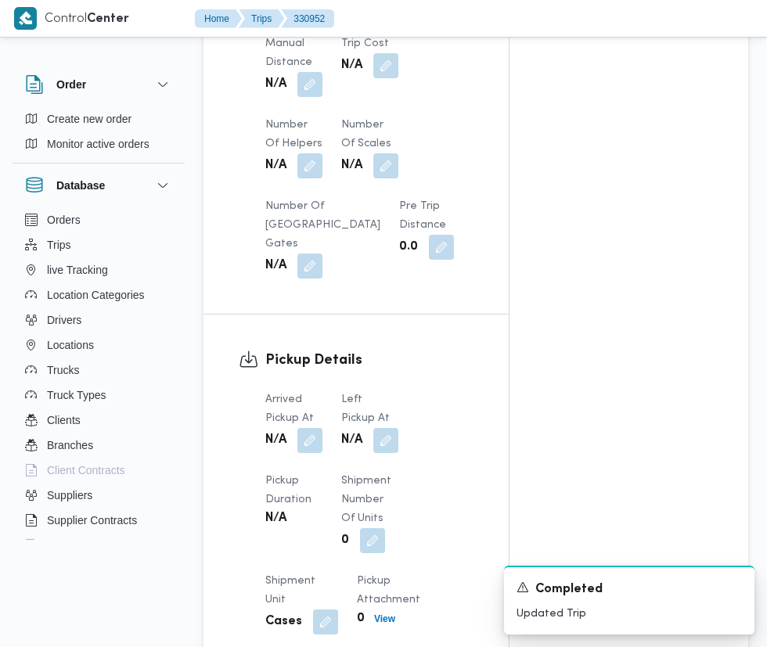
scroll to position [1327, 0]
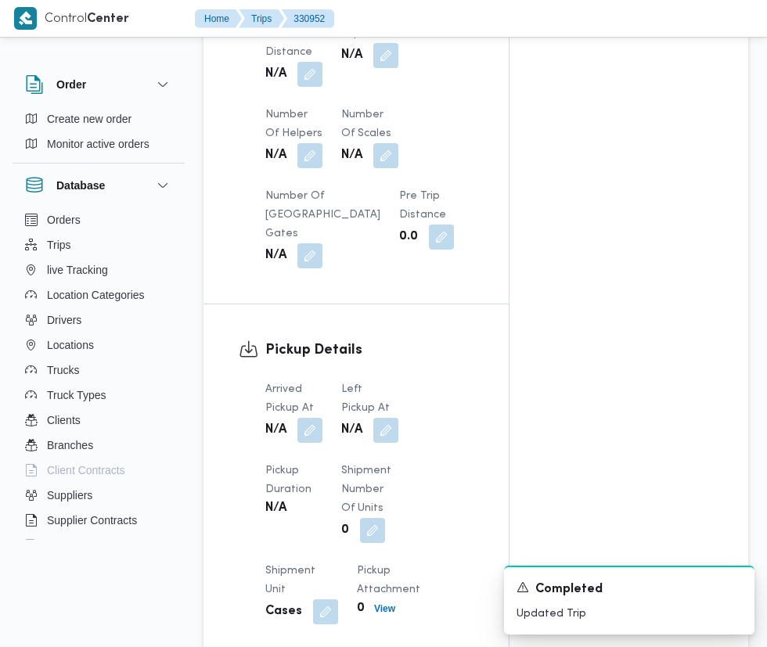
click at [304, 439] on button "button" at bounding box center [309, 430] width 25 height 25
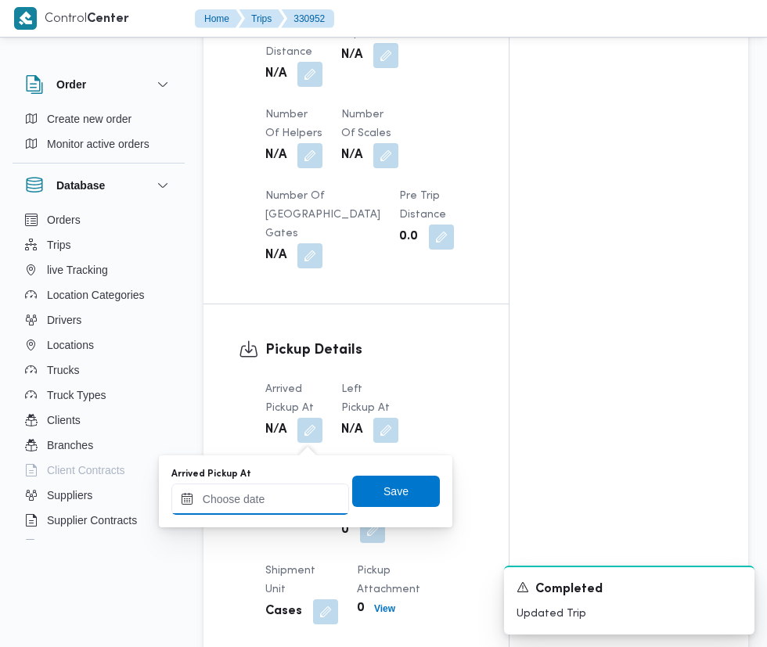
click at [262, 503] on input "Arrived Pickup At" at bounding box center [260, 499] width 178 height 31
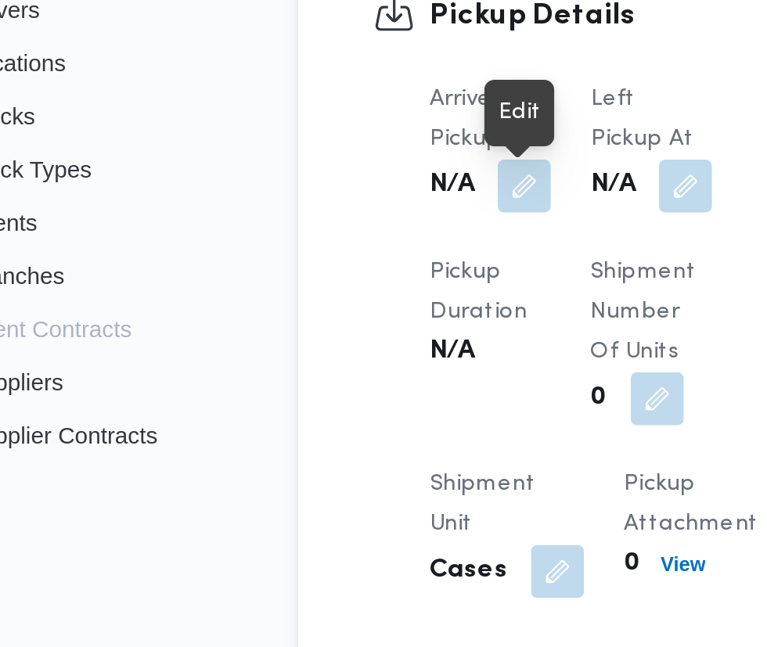
scroll to position [1353, 0]
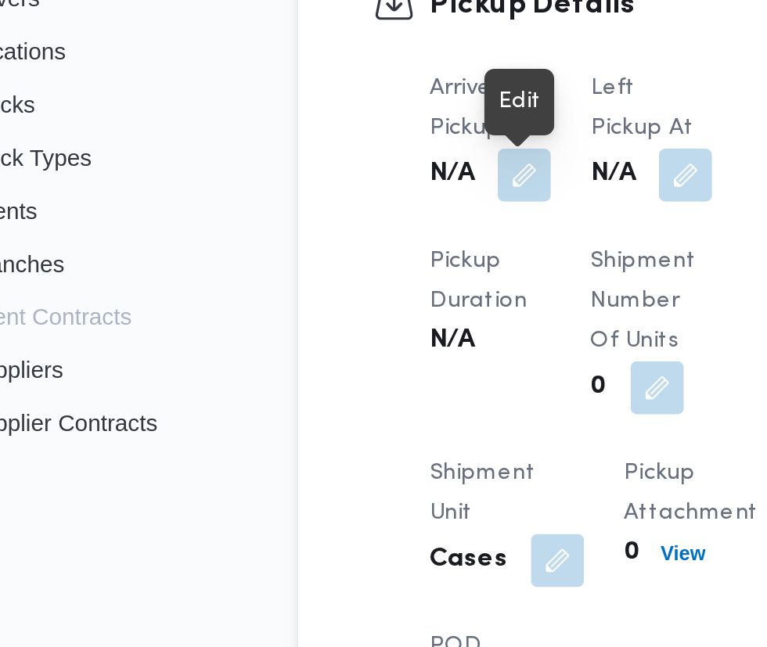
click at [307, 413] on button "button" at bounding box center [309, 403] width 25 height 25
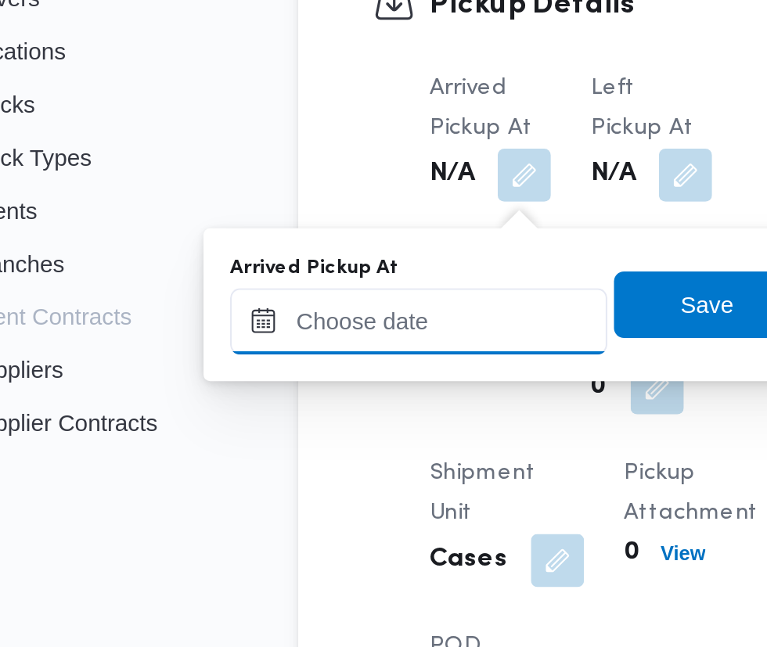
click at [266, 476] on input "Arrived Pickup At" at bounding box center [260, 472] width 178 height 31
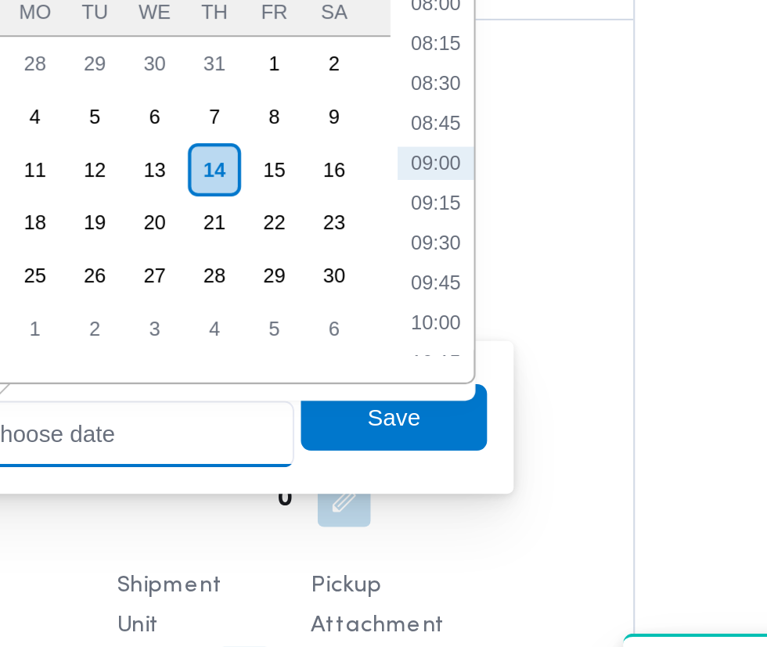
scroll to position [1354, 0]
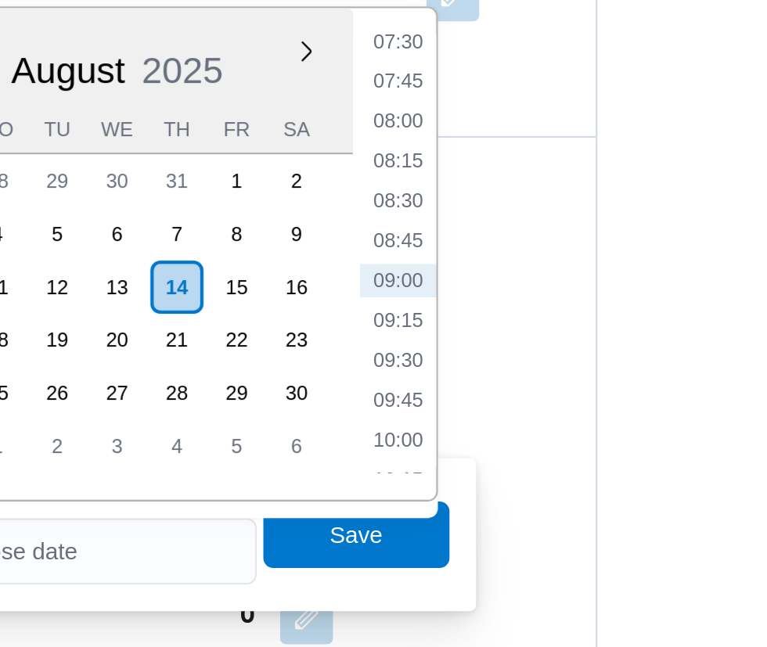
click at [427, 232] on li "07:30" at bounding box center [416, 232] width 36 height 16
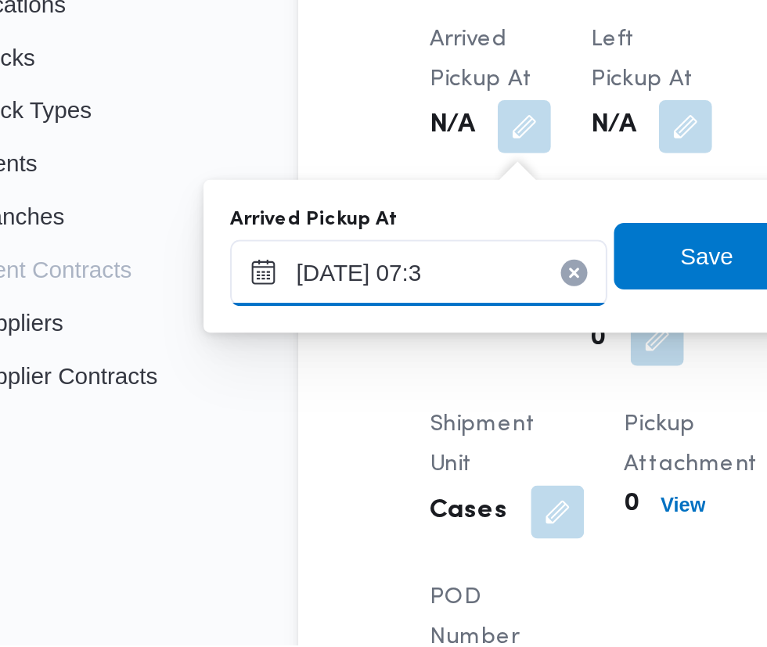
type input "14/08/2025 07:31"
click at [398, 463] on span "Save" at bounding box center [396, 464] width 25 height 19
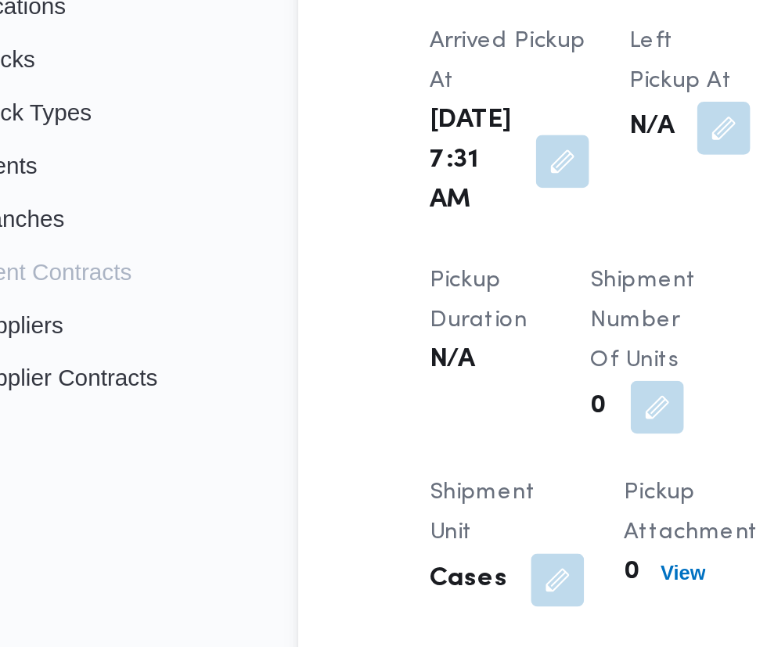
click at [402, 403] on button "button" at bounding box center [403, 403] width 25 height 25
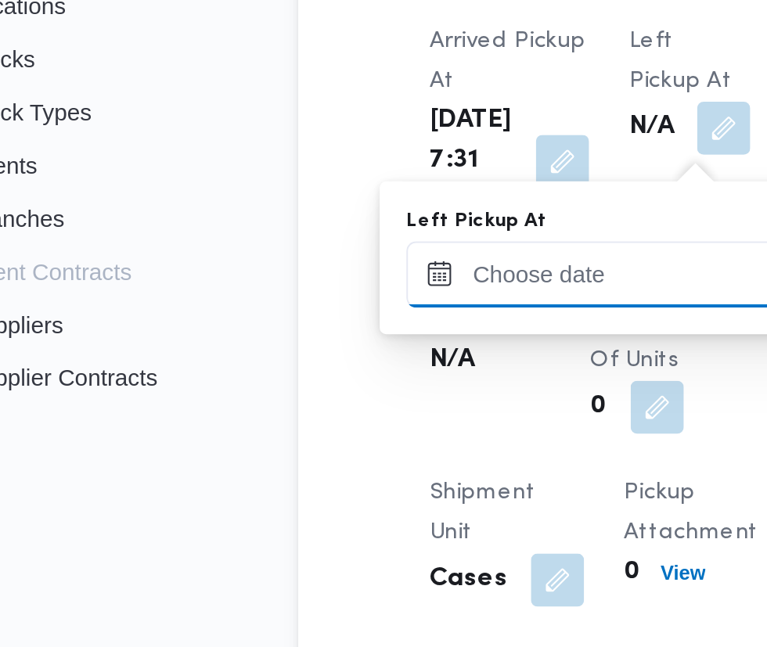
click at [337, 476] on input "Left Pickup At" at bounding box center [343, 471] width 178 height 31
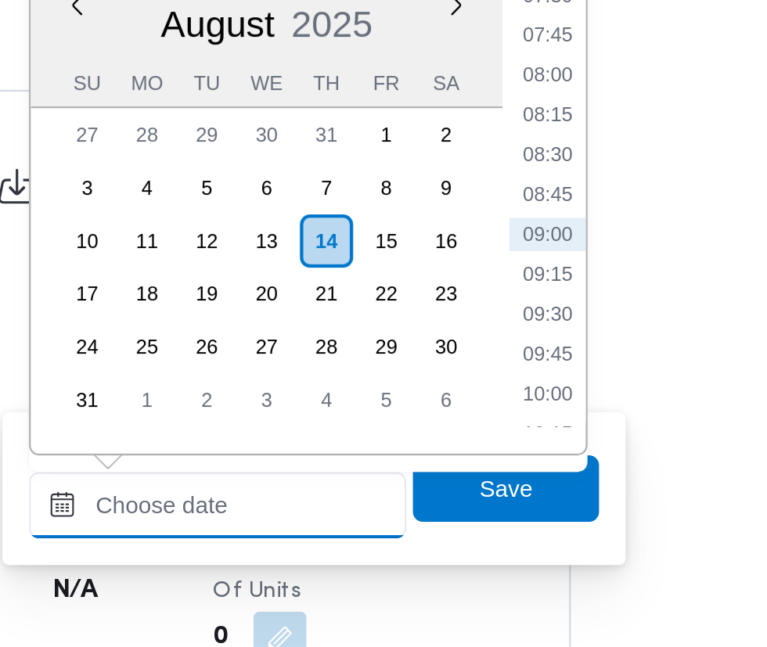
scroll to position [1353, 0]
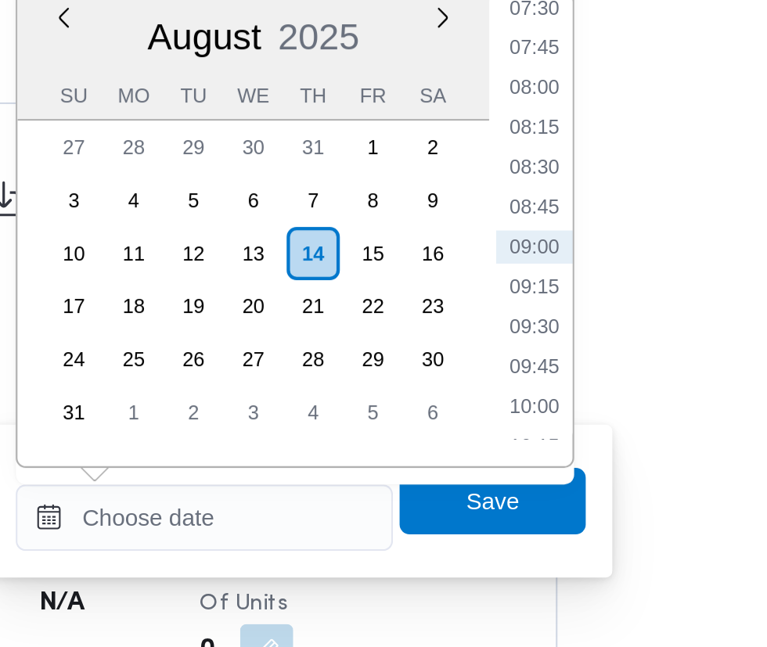
click at [502, 327] on li "08:45" at bounding box center [499, 327] width 36 height 16
type input "14/08/2025 08:45"
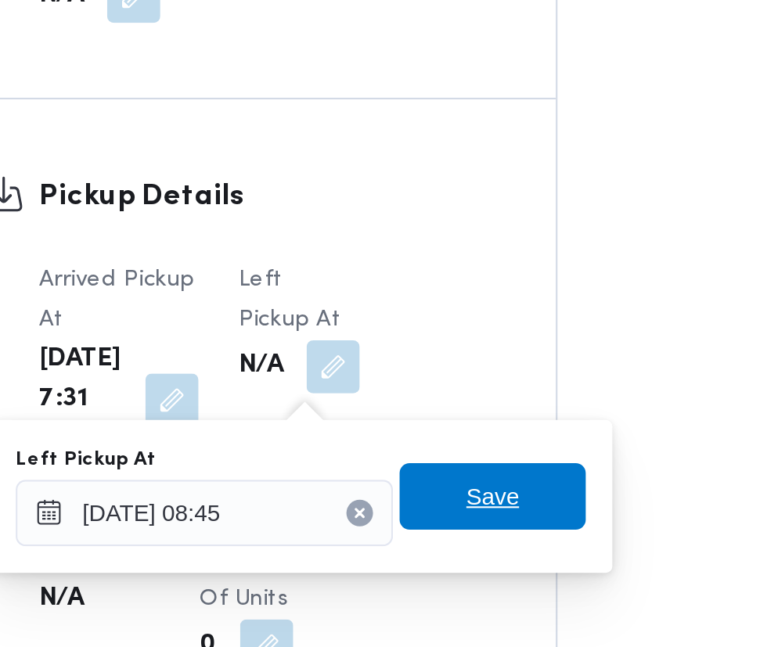
click at [507, 463] on span "Save" at bounding box center [479, 464] width 88 height 31
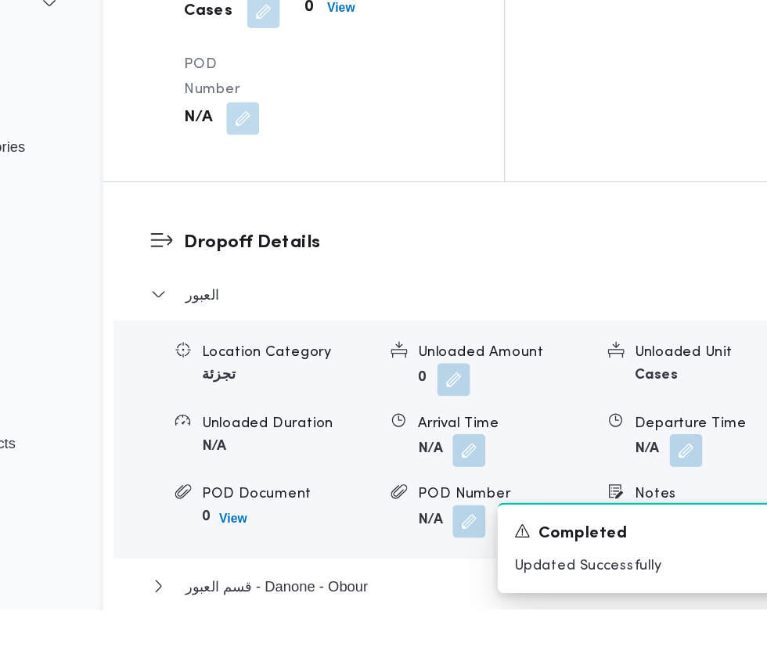
scroll to position [1823, 0]
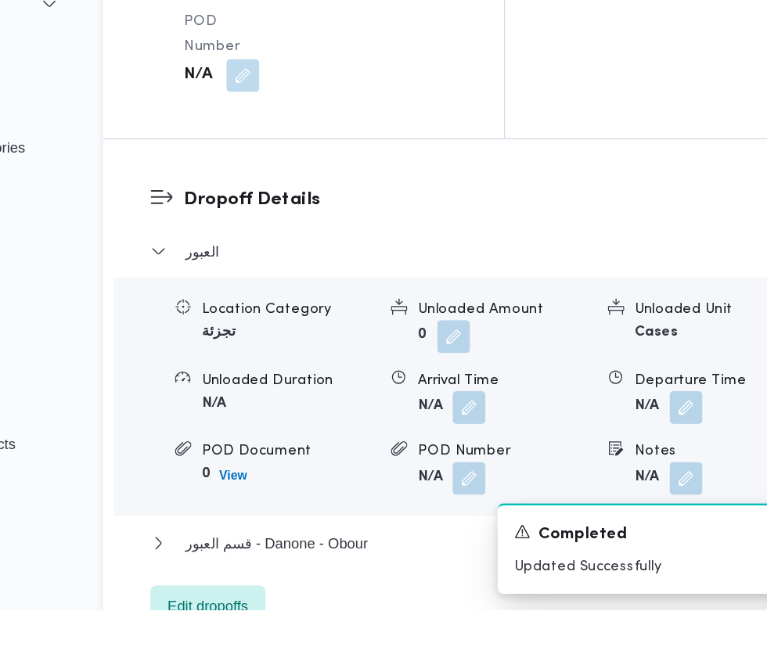
click at [477, 506] on button "button" at bounding box center [482, 493] width 25 height 25
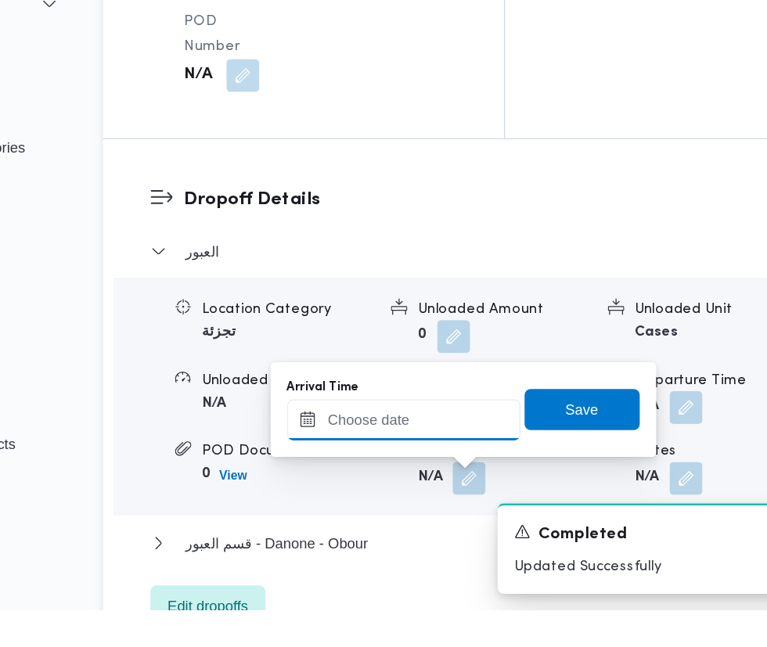
click at [455, 503] on input "Arrival Time" at bounding box center [433, 502] width 178 height 31
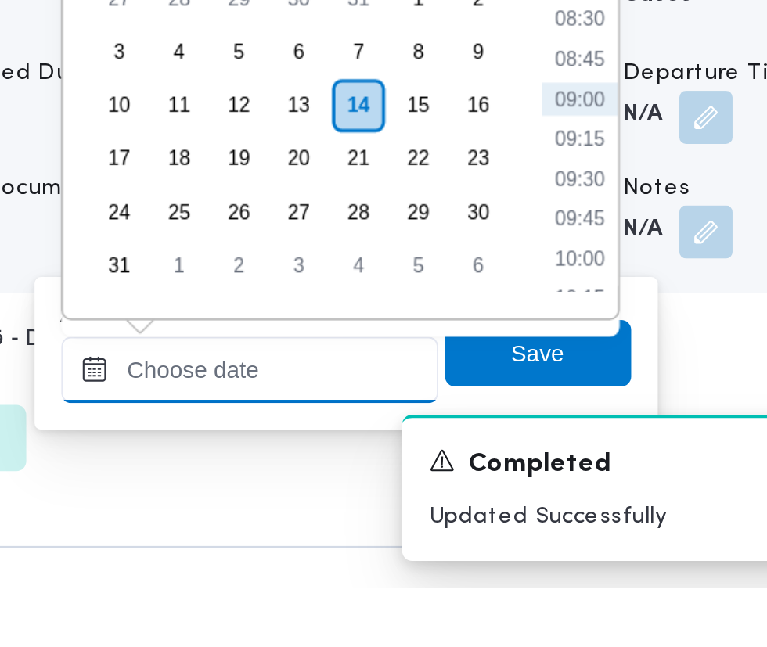
scroll to position [1891, 0]
click at [595, 416] on li "09:00" at bounding box center [588, 417] width 36 height 16
type input "14/08/2025 09:00"
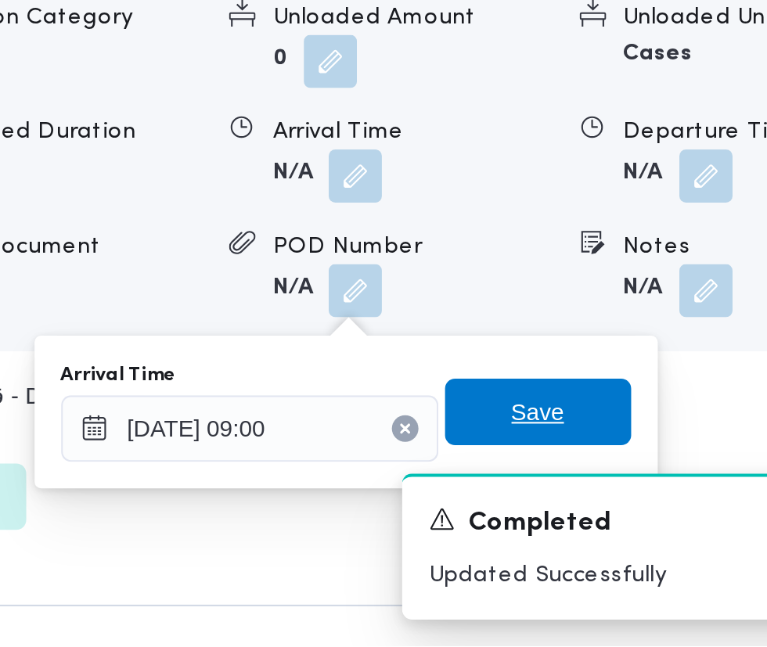
click at [581, 535] on span "Save" at bounding box center [568, 537] width 25 height 19
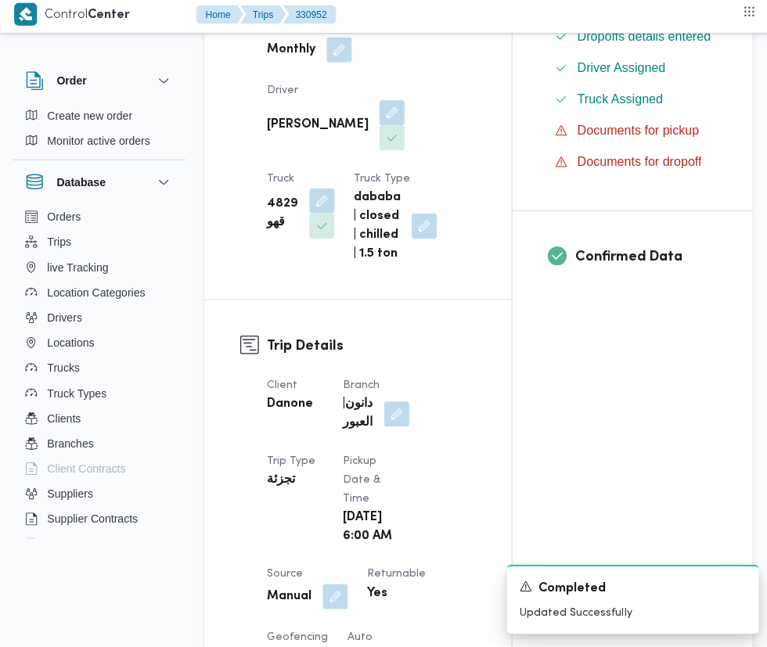
scroll to position [447, 0]
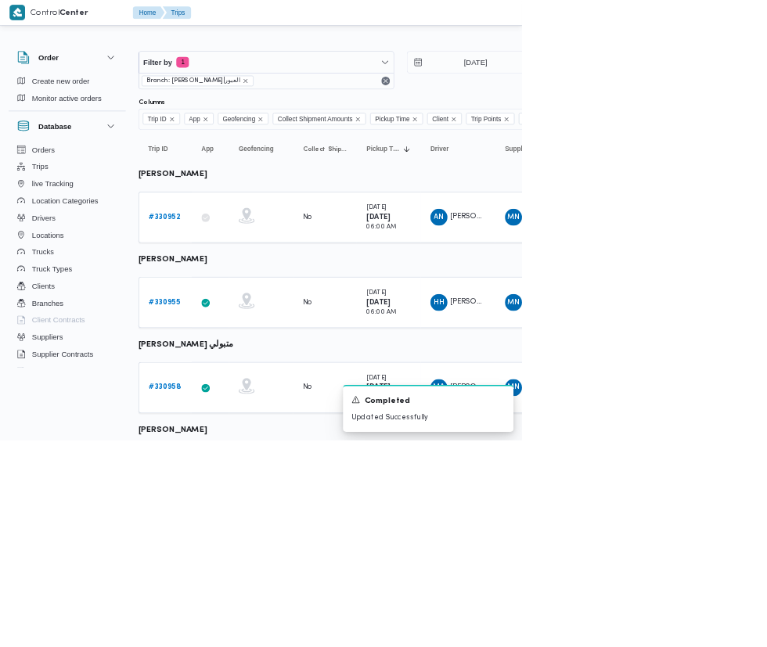
click at [245, 444] on b "# 330955" at bounding box center [241, 444] width 46 height 10
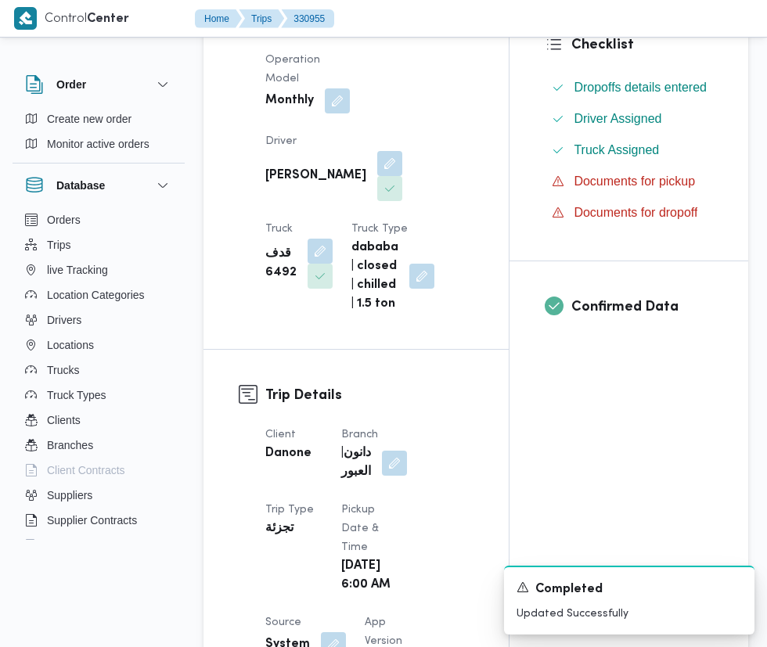
scroll to position [400, 0]
click at [322, 638] on span at bounding box center [329, 644] width 33 height 25
click at [322, 654] on button "button" at bounding box center [333, 644] width 25 height 25
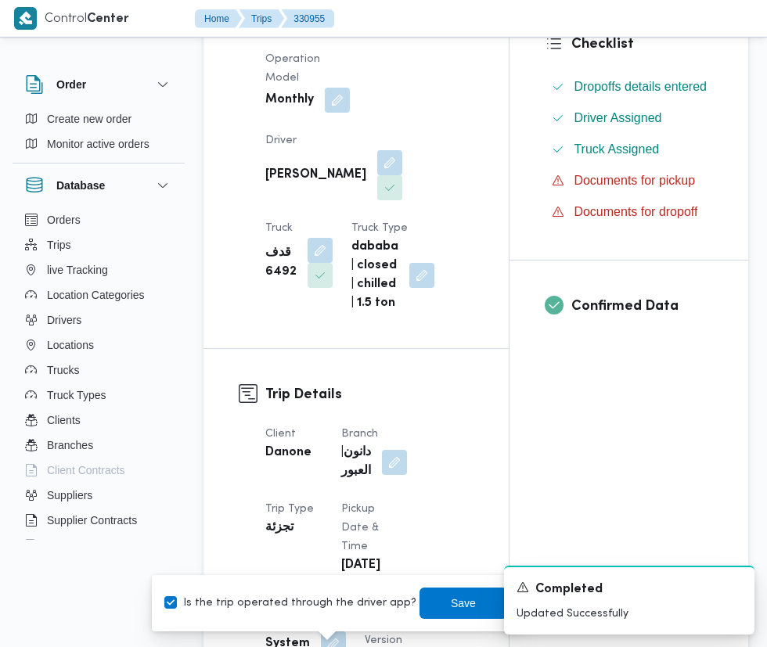
click at [305, 603] on label "Is the trip operated through the driver app?" at bounding box center [290, 603] width 252 height 19
checkbox input "false"
click at [451, 603] on span "Save" at bounding box center [463, 603] width 25 height 19
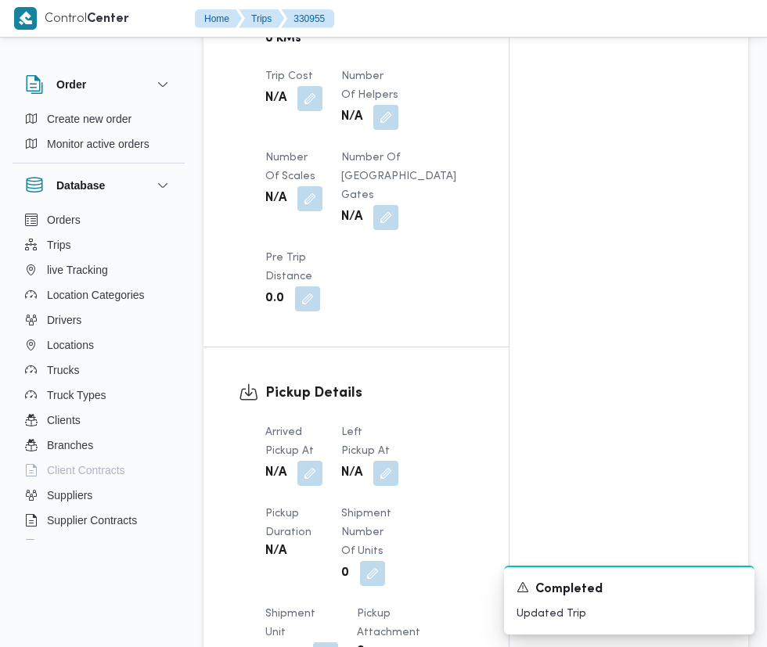
scroll to position [1372, 0]
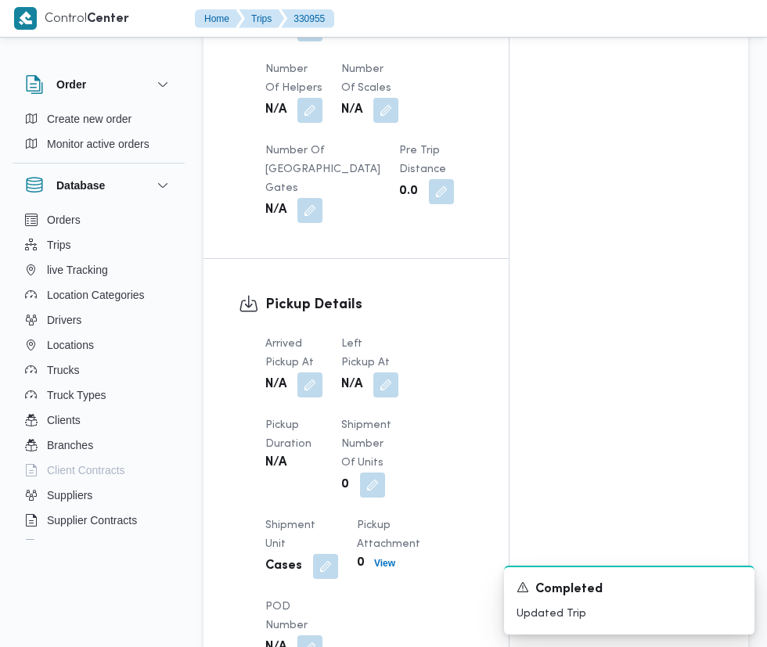
click at [323, 480] on div "Arrived Pickup At N/A Left Pickup At N/A Pickup Duration N/A Shipment Number of…" at bounding box center [369, 498] width 227 height 344
click at [319, 398] on button "button" at bounding box center [309, 385] width 25 height 25
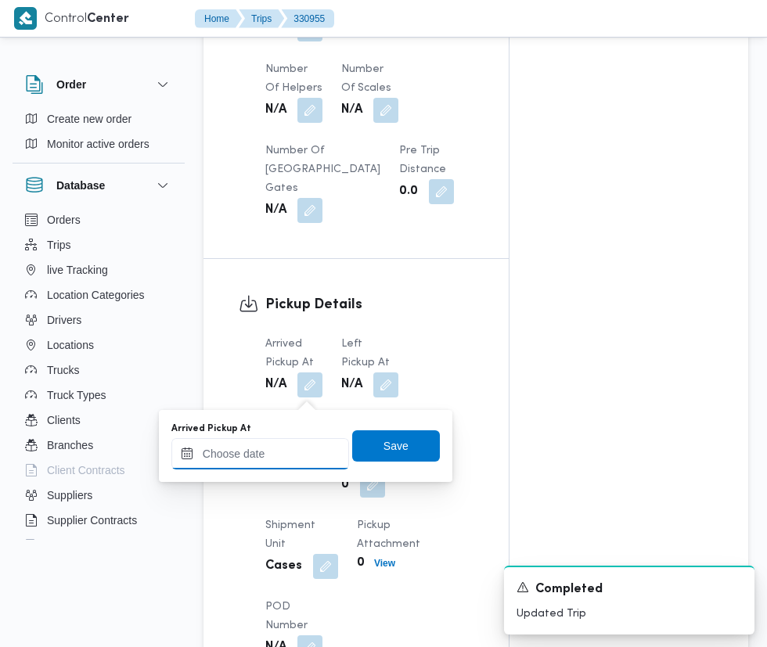
click at [277, 451] on input "Arrived Pickup At" at bounding box center [260, 453] width 178 height 31
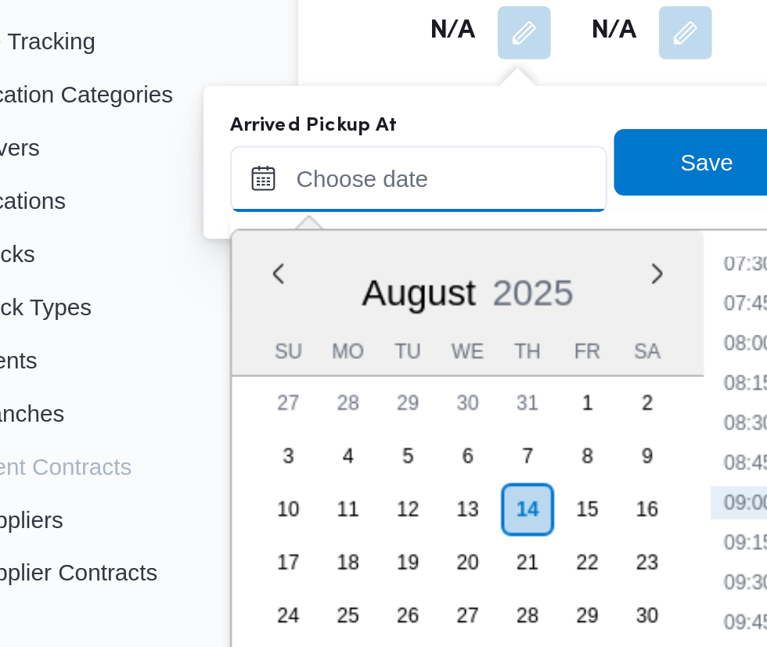
scroll to position [1491, 0]
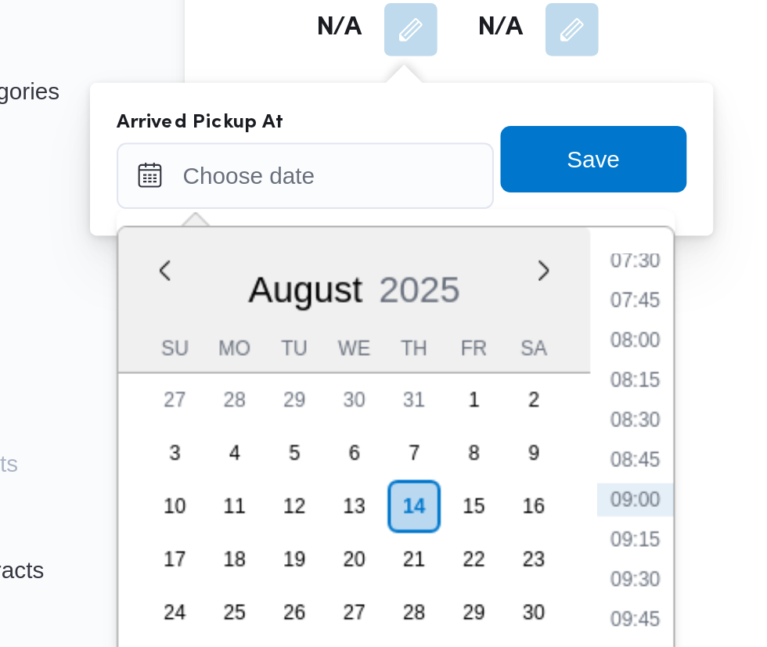
click at [426, 380] on li "07:30" at bounding box center [416, 375] width 36 height 16
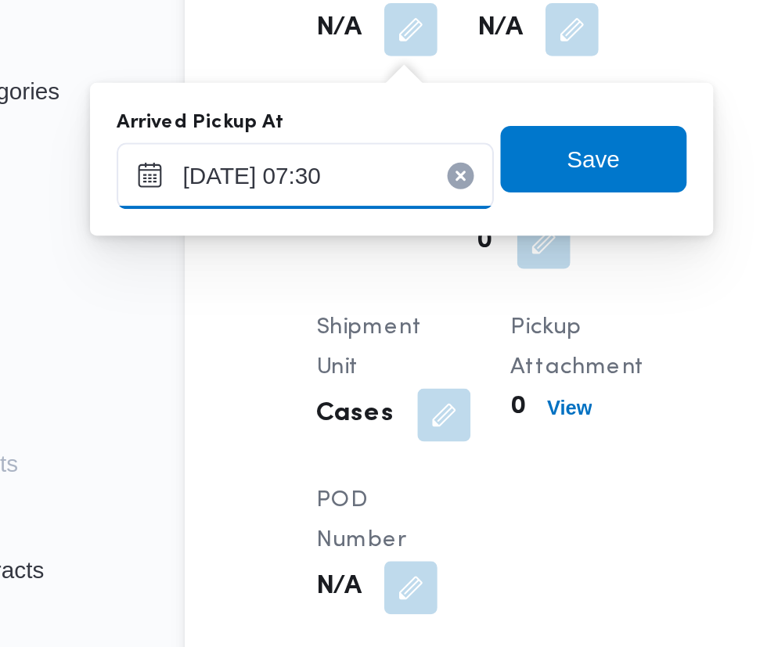
click at [279, 331] on input "14/08/2025 07:30" at bounding box center [260, 334] width 178 height 31
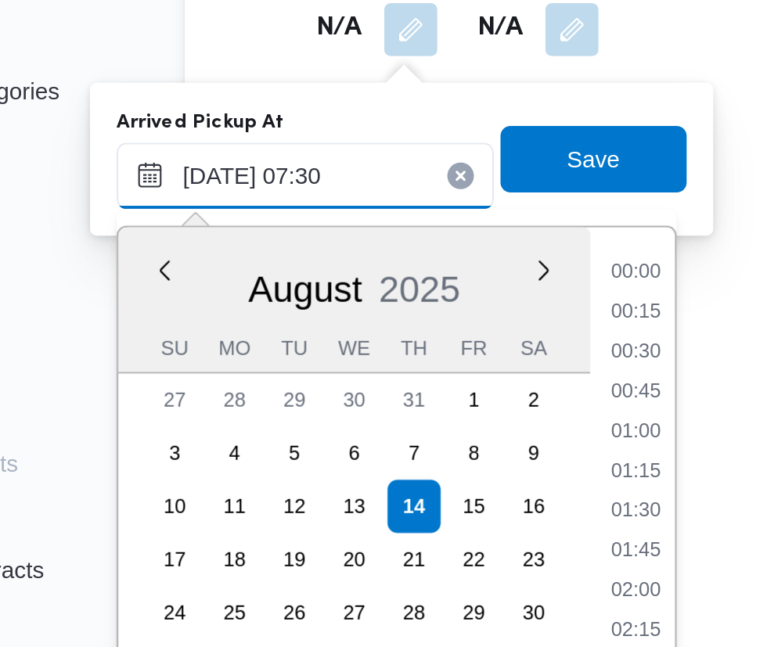
scroll to position [456, 0]
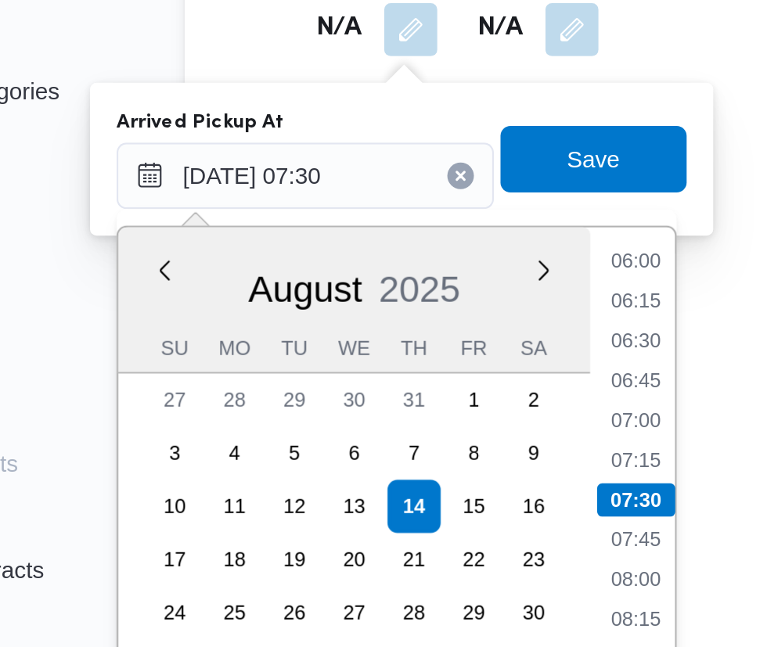
click at [419, 431] on li "06:45" at bounding box center [416, 431] width 36 height 16
type input "14/08/2025 06:45"
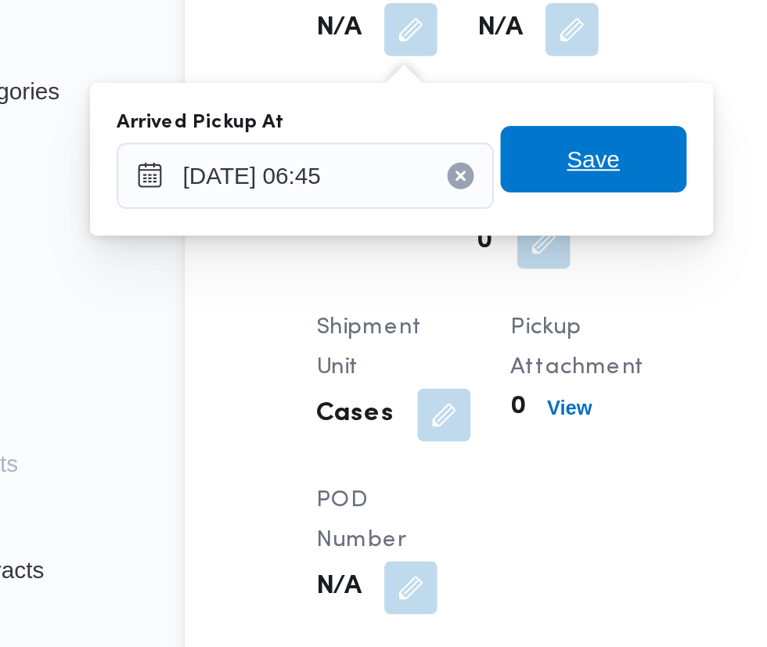
click at [400, 326] on span "Save" at bounding box center [396, 327] width 25 height 19
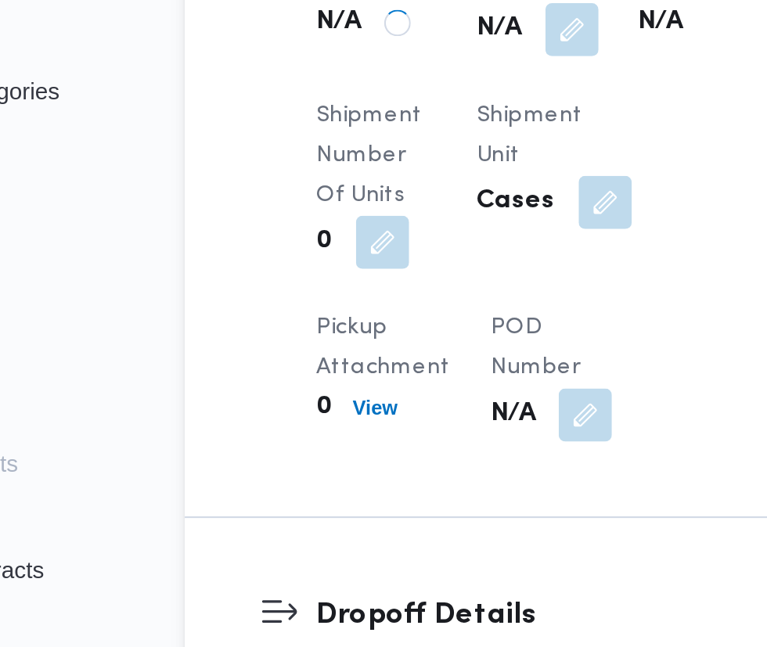
scroll to position [1491, 0]
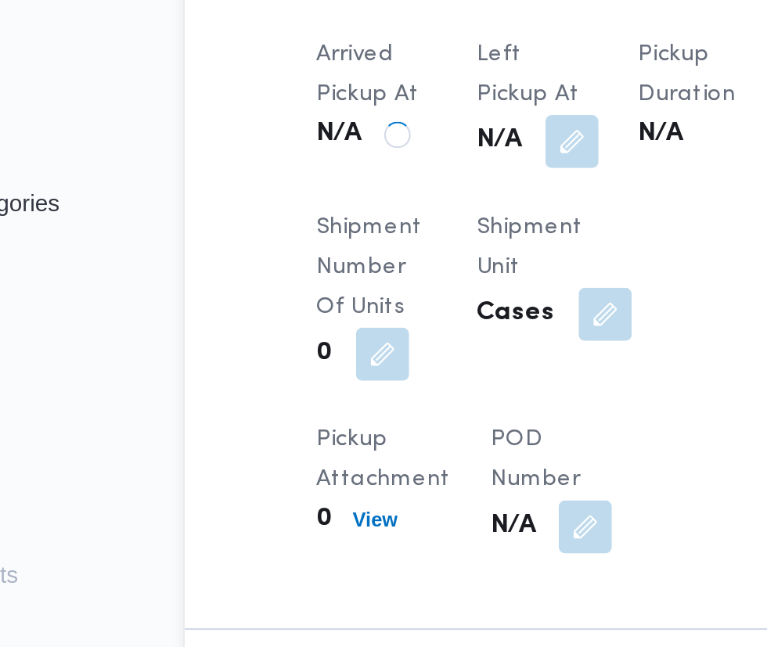
click at [387, 274] on button "button" at bounding box center [385, 266] width 25 height 25
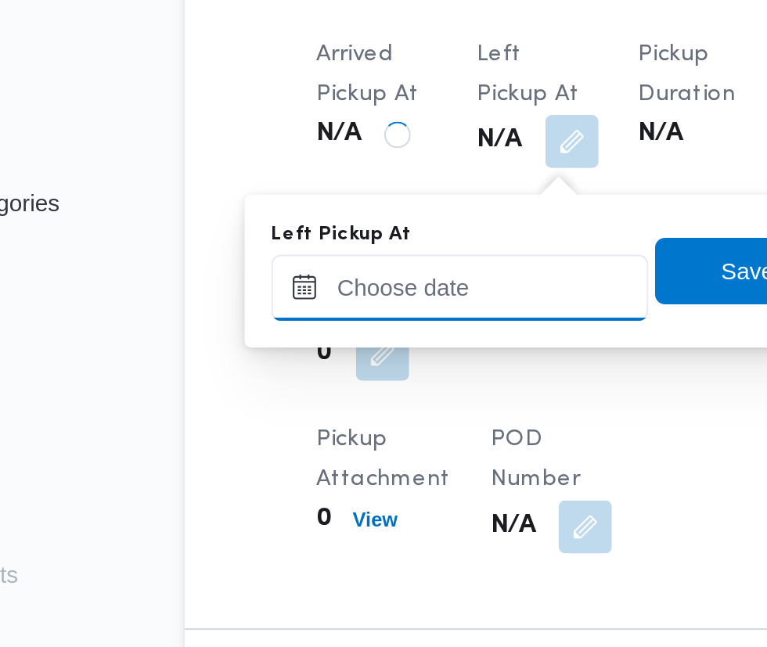
click at [348, 332] on input "Left Pickup At" at bounding box center [333, 334] width 178 height 31
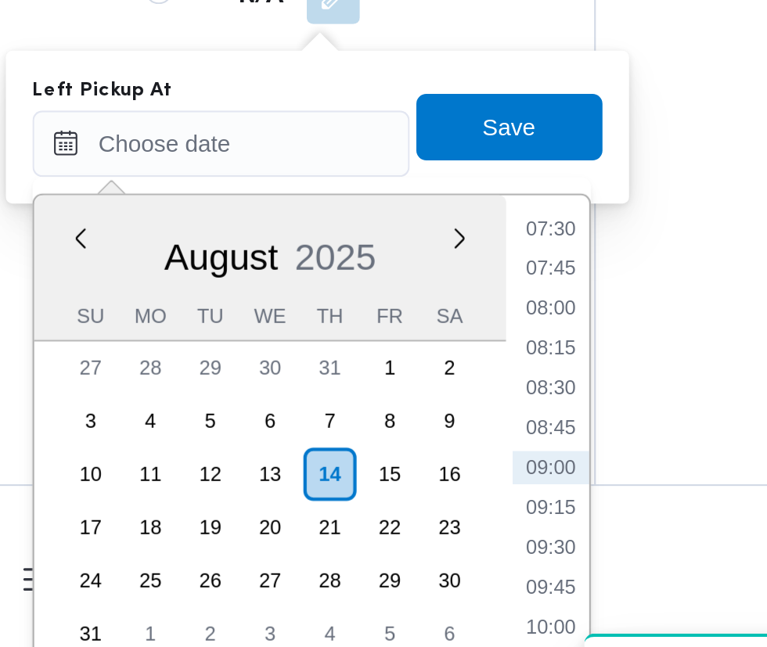
click at [492, 463] on li "08:45" at bounding box center [488, 469] width 36 height 16
type input "14/08/2025 08:45"
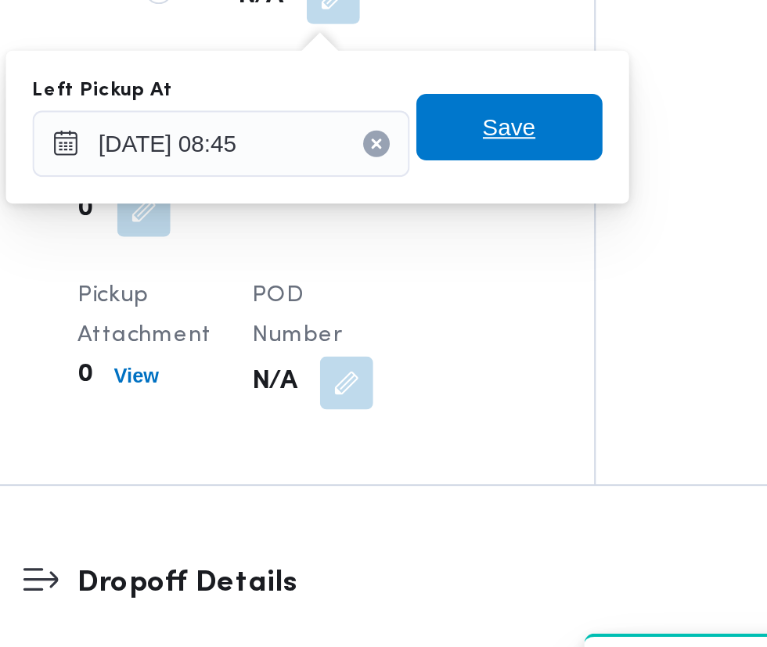
click at [481, 332] on span "Save" at bounding box center [468, 327] width 25 height 19
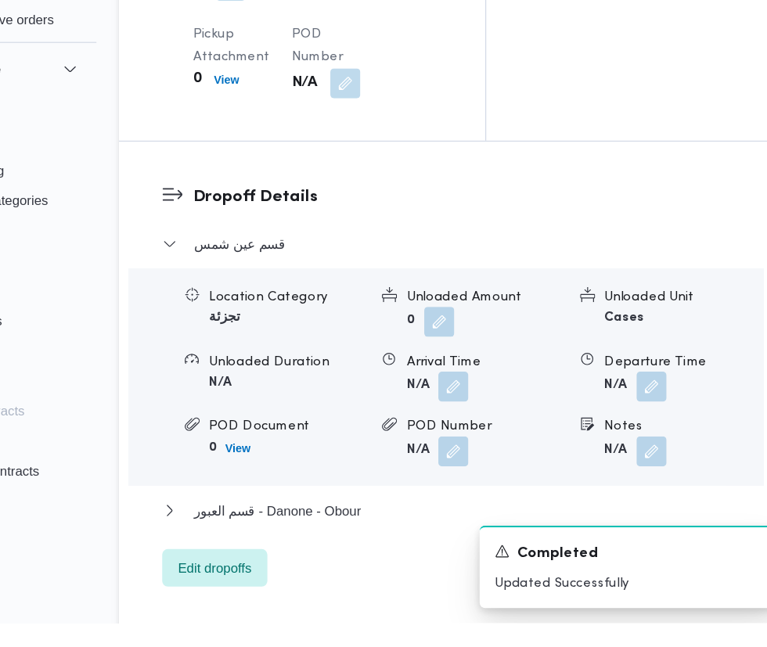
scroll to position [1742, 0]
click at [470, 463] on button "button" at bounding box center [482, 450] width 25 height 25
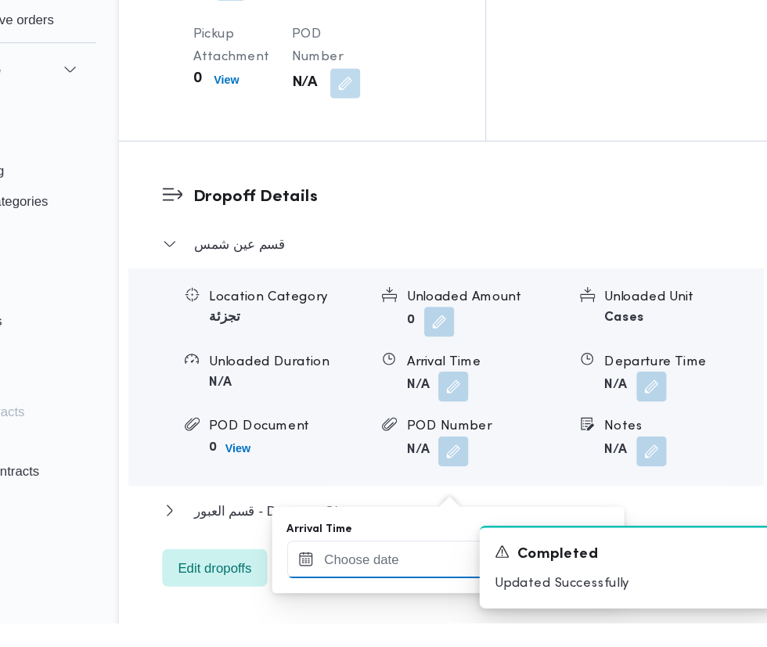
click at [443, 589] on input "Arrival Time" at bounding box center [433, 593] width 178 height 31
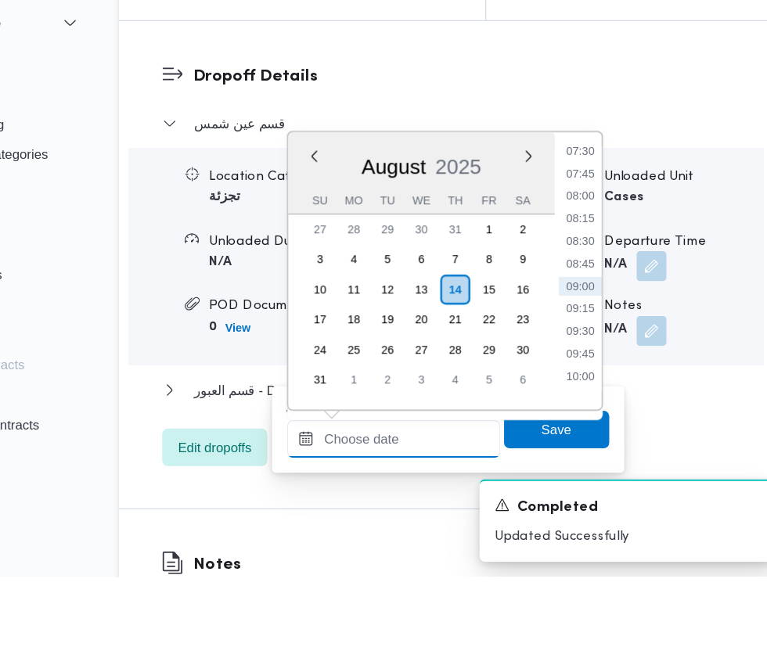
scroll to position [1803, 0]
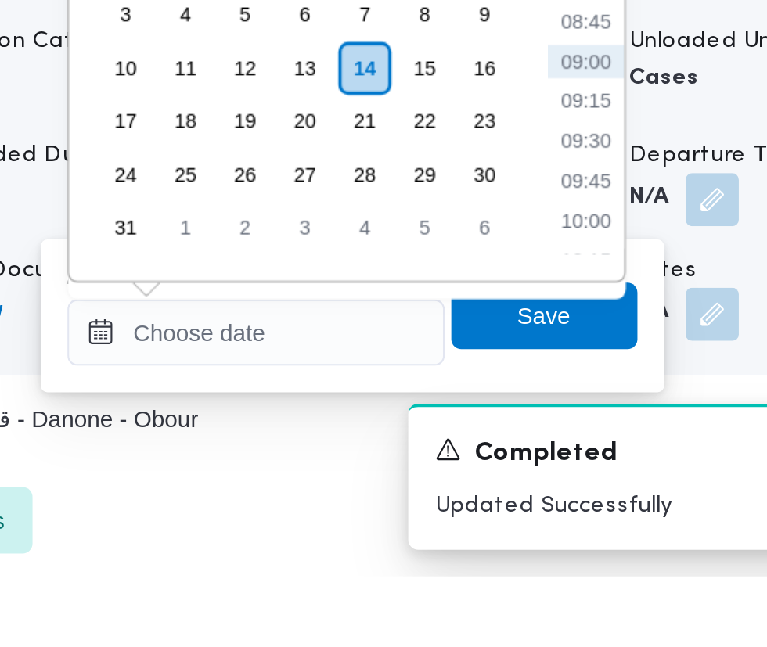
click at [593, 444] on li "09:30" at bounding box center [588, 442] width 36 height 16
type input "14/08/2025 09:30"
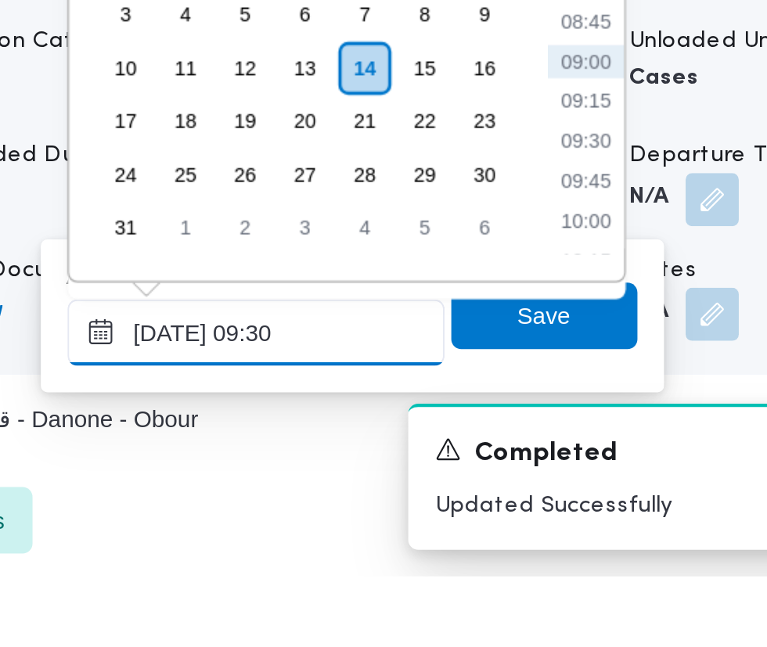
scroll to position [1803, 0]
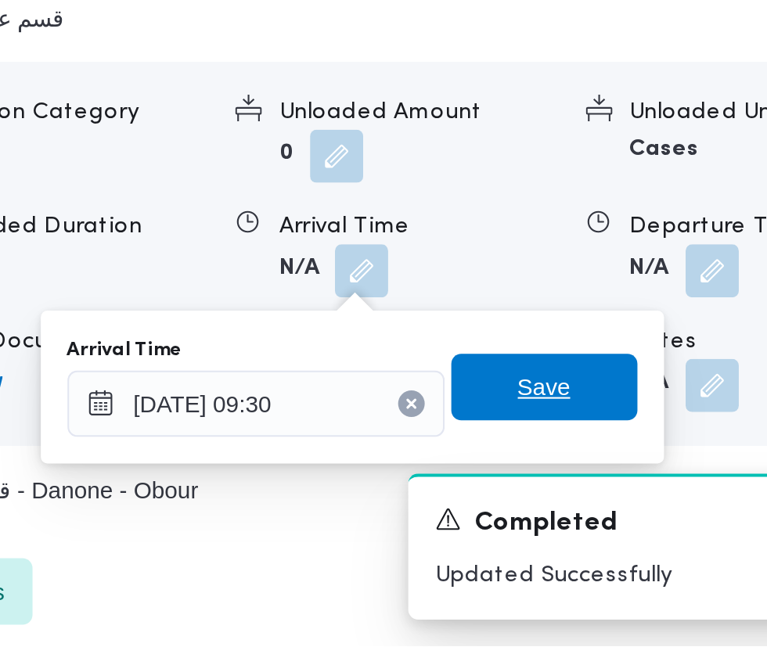
click at [572, 525] on span "Save" at bounding box center [568, 525] width 25 height 19
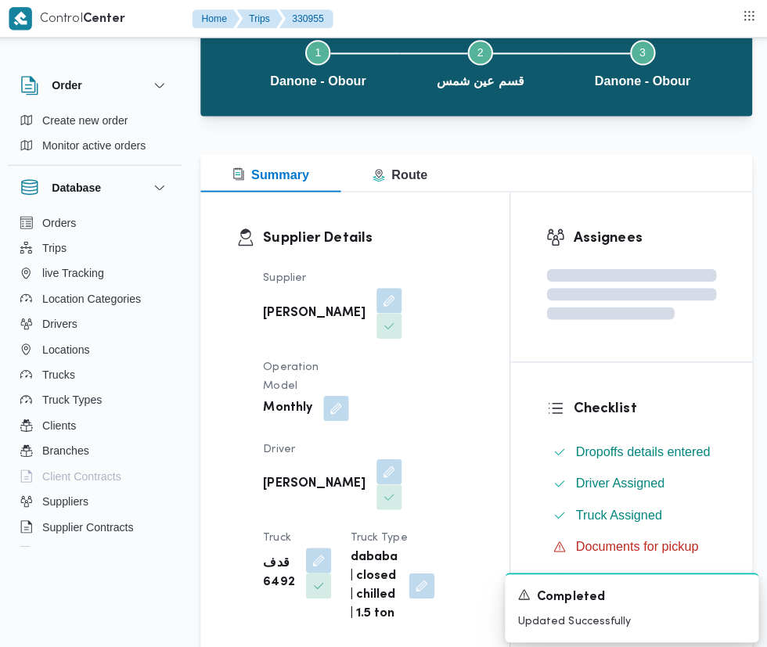
scroll to position [0, 0]
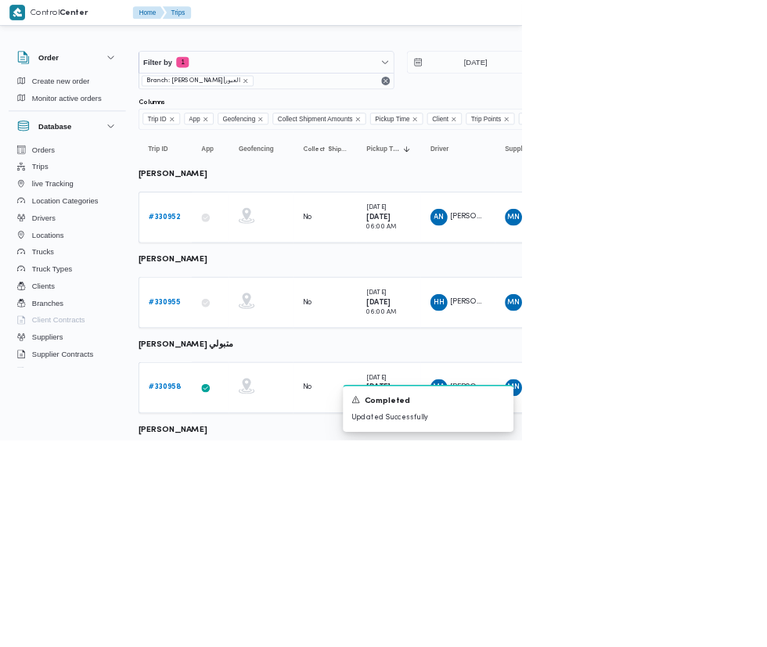
click at [241, 569] on b "# 330958" at bounding box center [241, 569] width 47 height 10
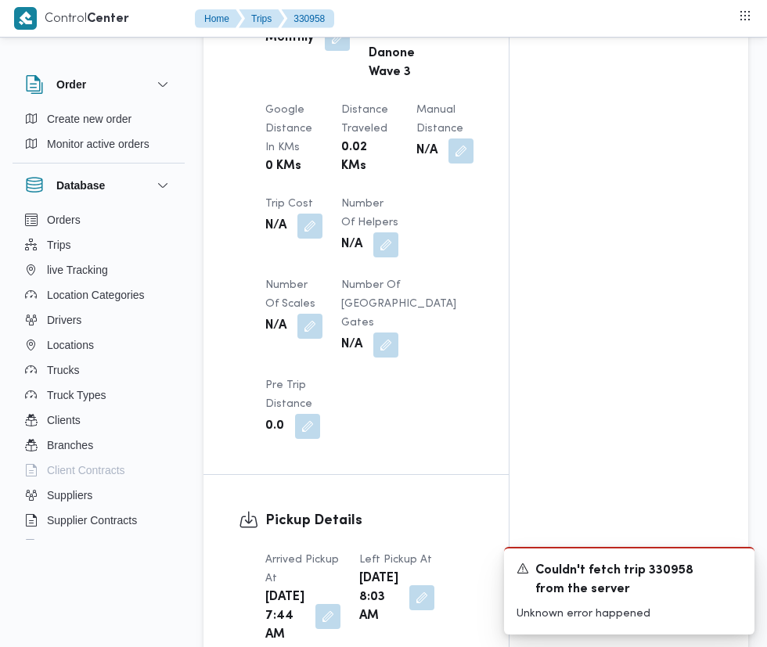
scroll to position [1300, 0]
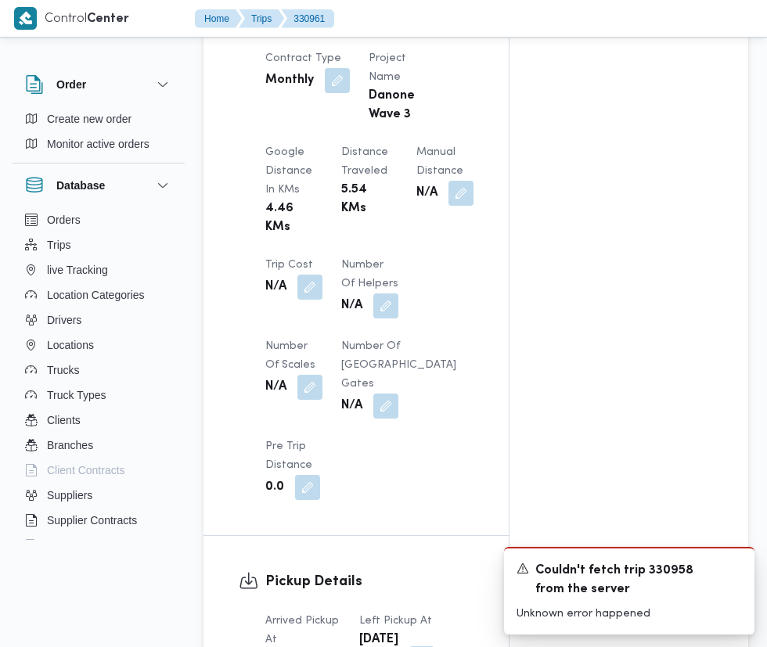
scroll to position [1248, 0]
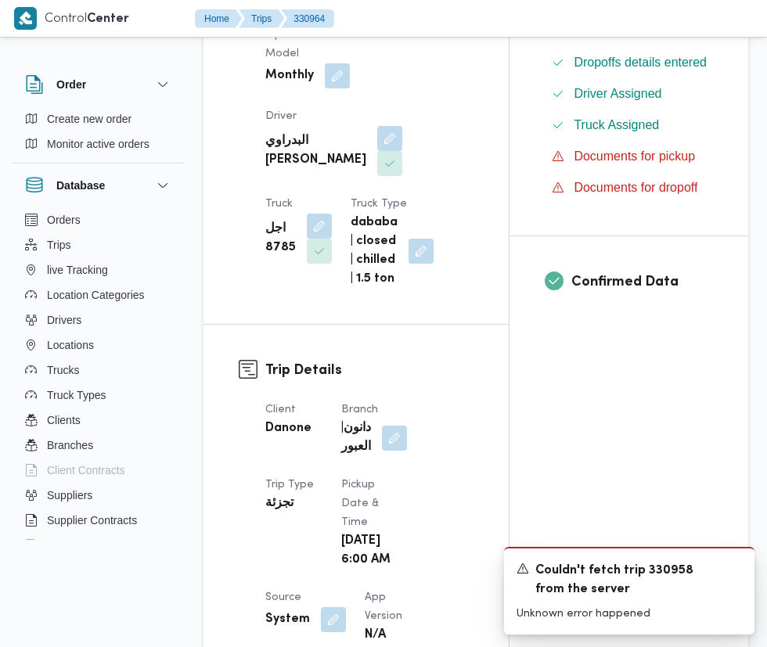
scroll to position [542, 0]
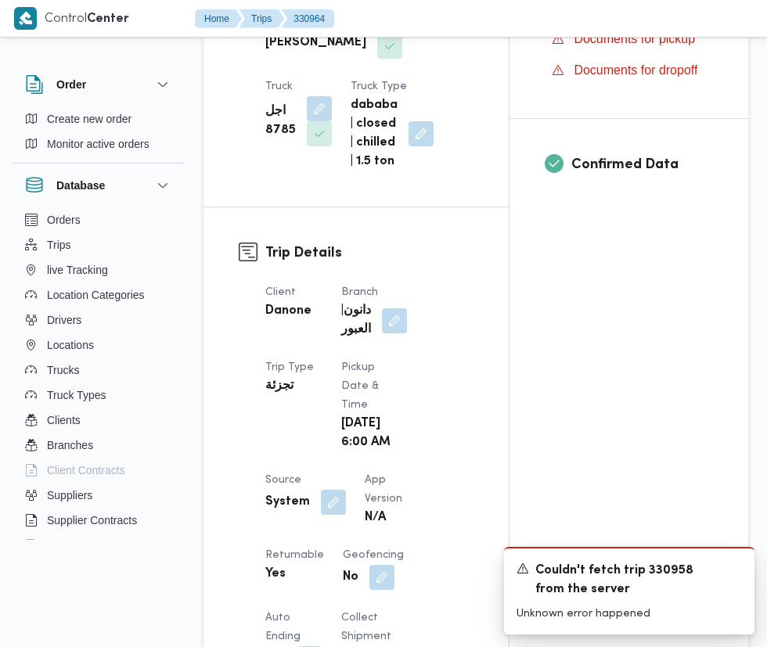
click at [323, 499] on button "button" at bounding box center [333, 502] width 25 height 25
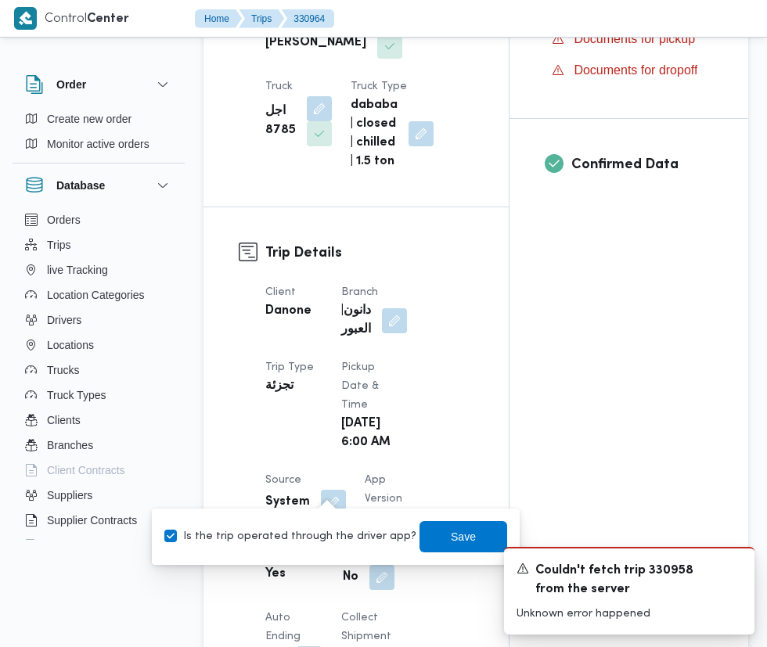
click at [319, 539] on label "Is the trip operated through the driver app?" at bounding box center [290, 537] width 252 height 19
checkbox input "false"
click at [454, 546] on span "Save" at bounding box center [463, 537] width 25 height 19
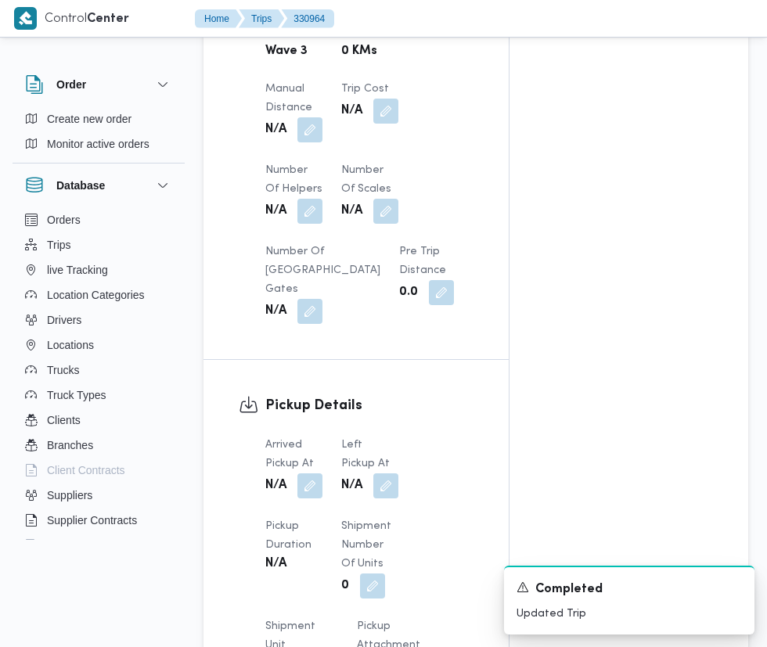
scroll to position [1285, 0]
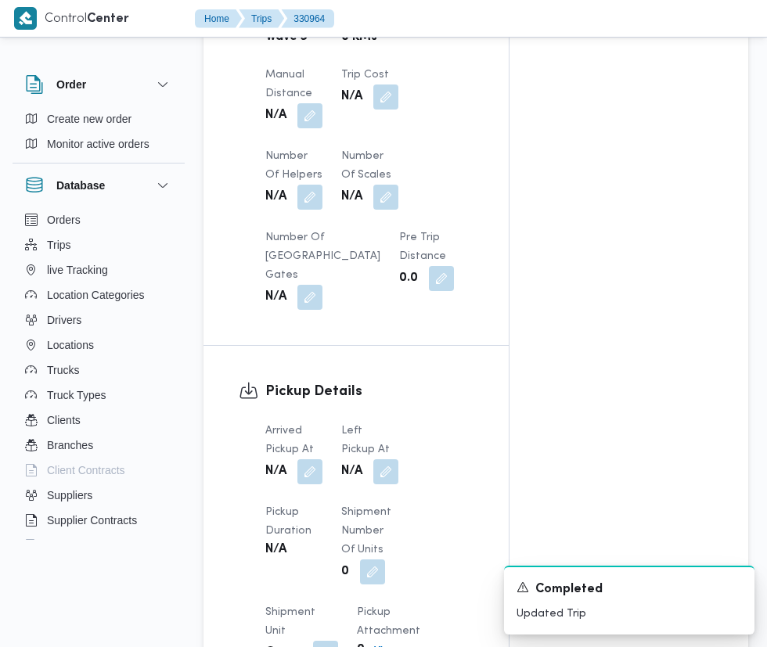
click at [321, 459] on button "button" at bounding box center [309, 471] width 25 height 25
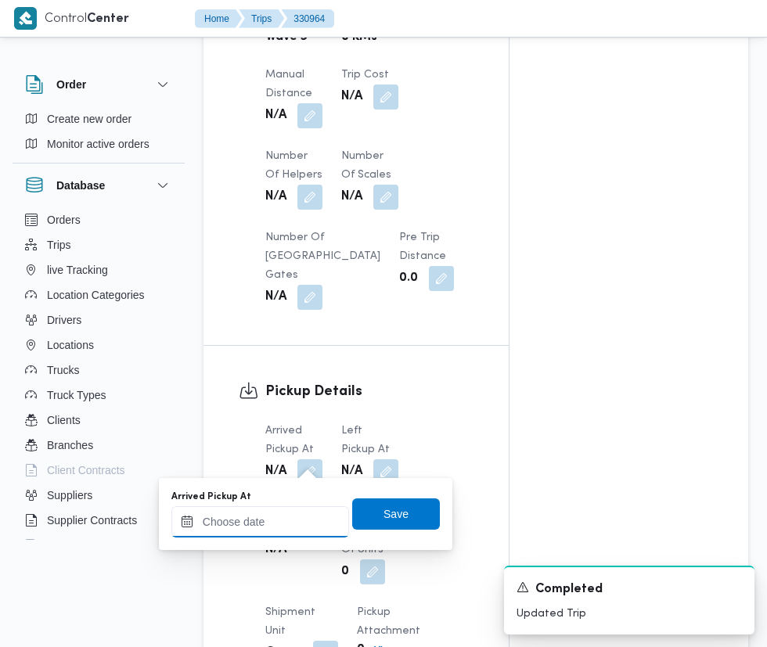
click at [286, 522] on input "Arrived Pickup At" at bounding box center [260, 521] width 178 height 31
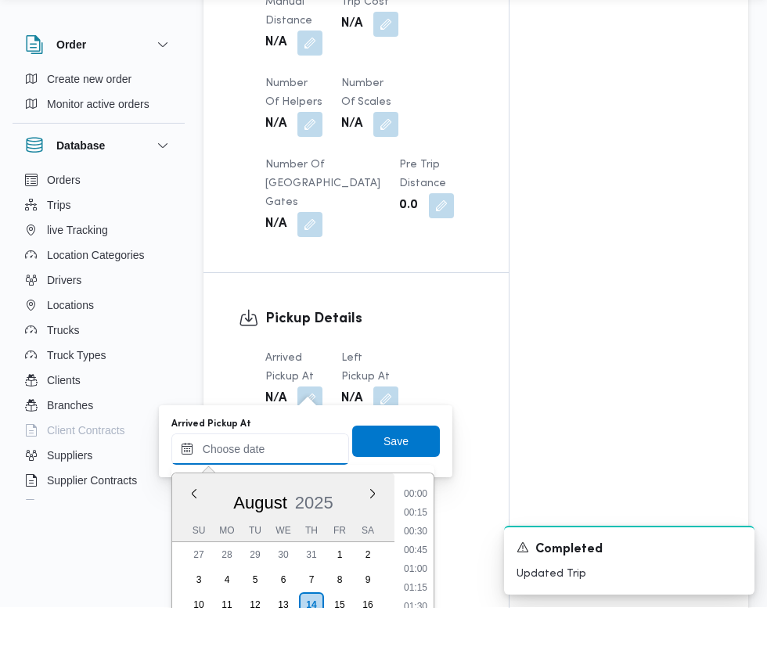
scroll to position [568, 0]
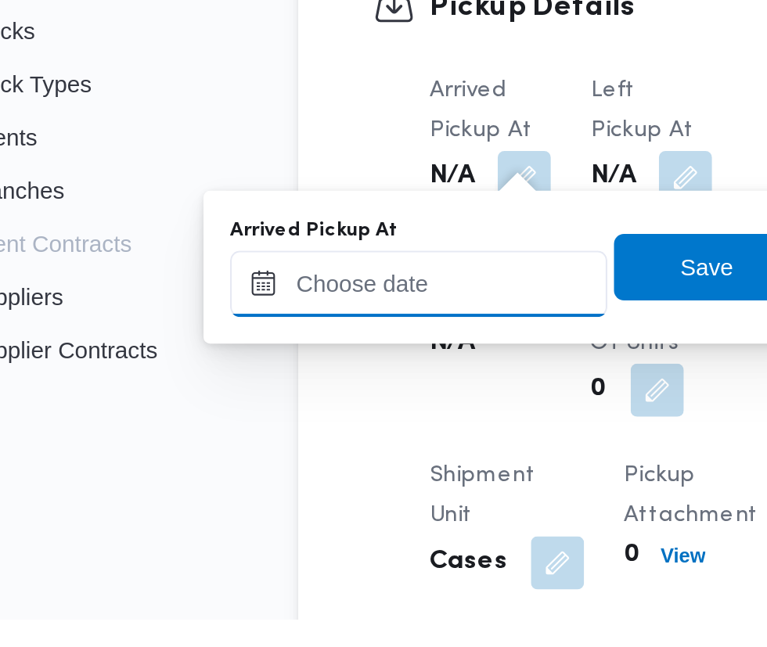
click at [300, 488] on input "Arrived Pickup At" at bounding box center [260, 489] width 178 height 31
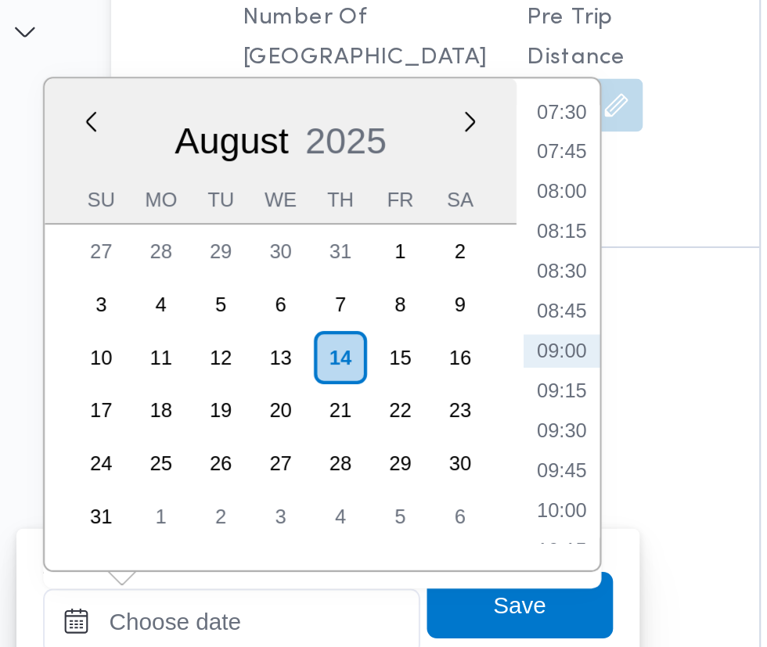
scroll to position [1344, 0]
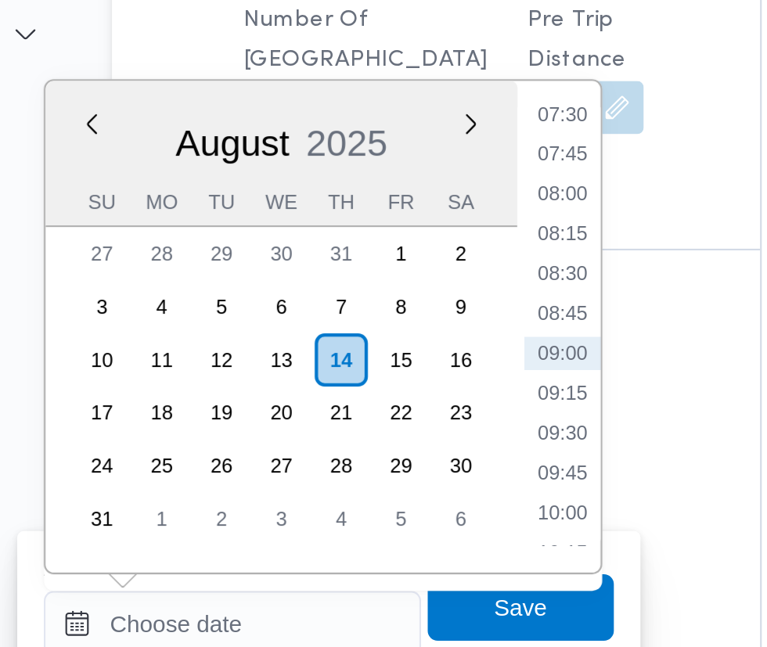
click at [416, 222] on li "07:30" at bounding box center [416, 223] width 36 height 16
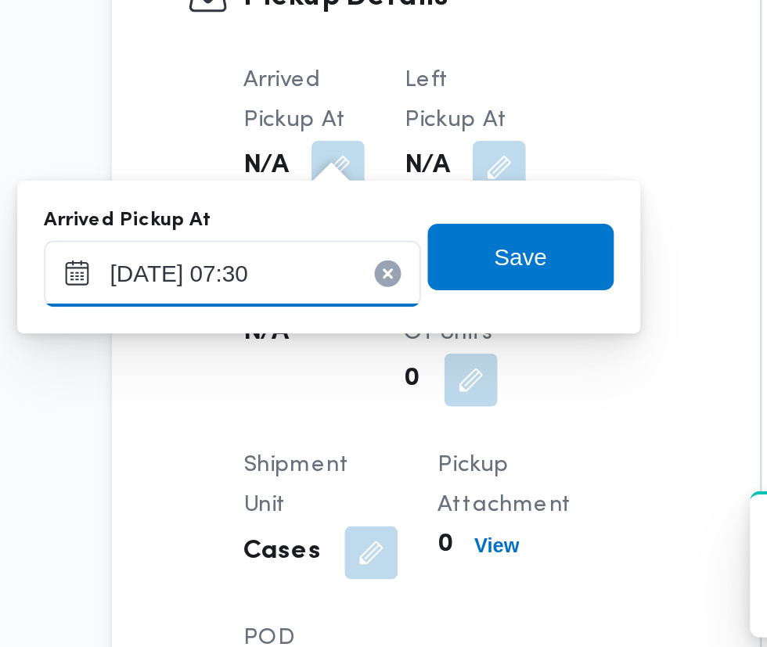
click at [315, 461] on input "14/08/2025 07:30" at bounding box center [260, 463] width 178 height 31
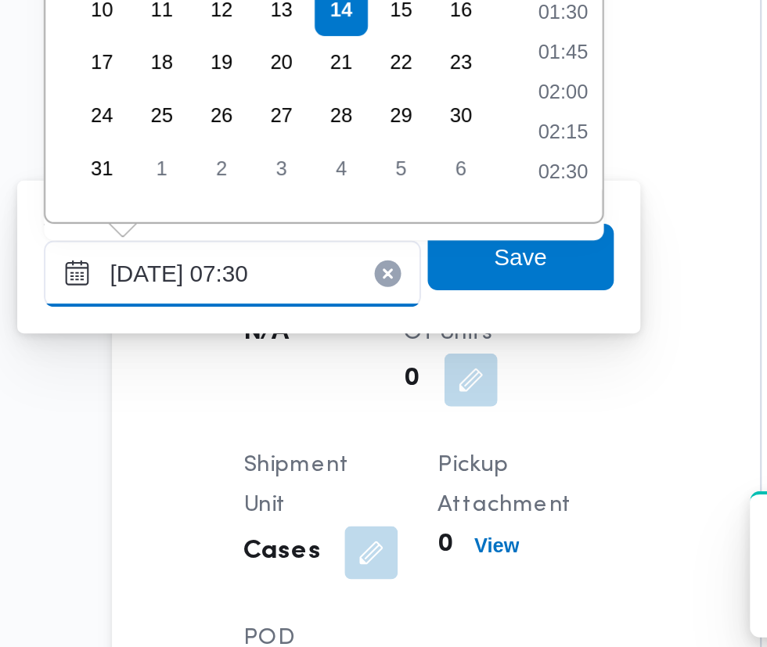
scroll to position [456, 0]
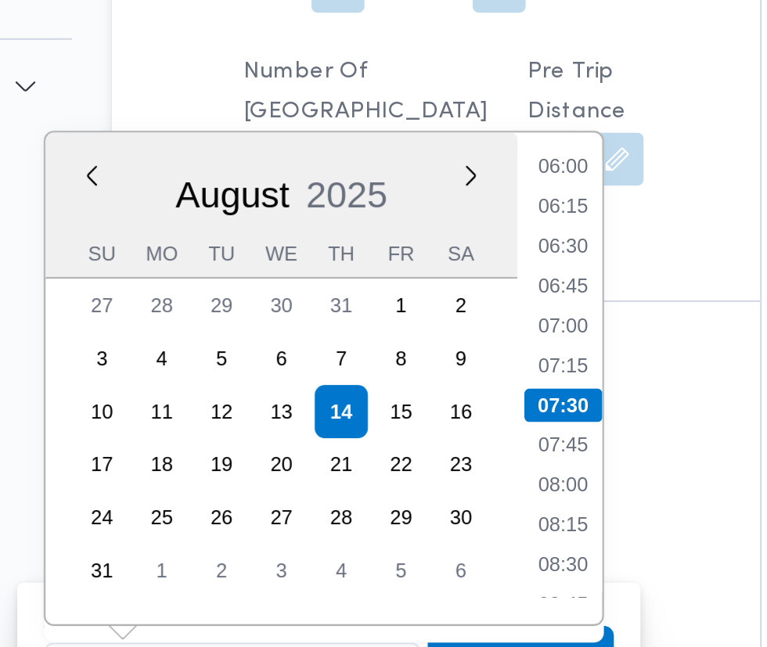
click at [421, 281] on li "06:45" at bounding box center [416, 280] width 36 height 16
type input "14/08/2025 06:45"
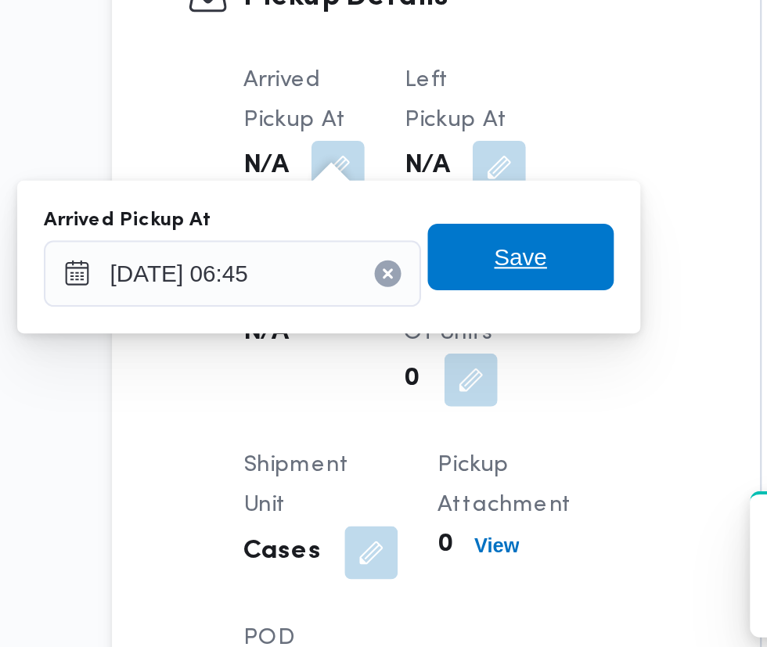
click at [421, 459] on span "Save" at bounding box center [396, 455] width 88 height 31
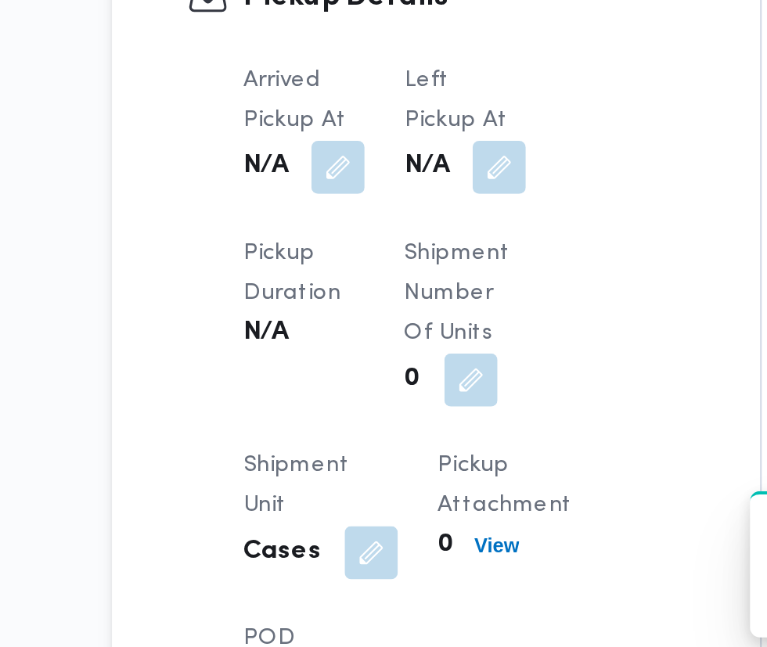
click at [391, 402] on button "button" at bounding box center [385, 413] width 25 height 25
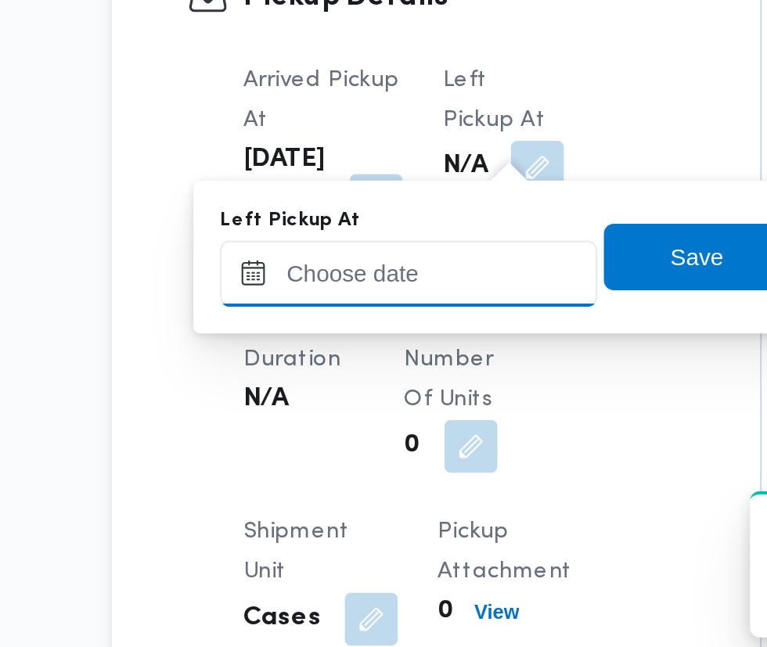
click at [372, 459] on input "Left Pickup At" at bounding box center [343, 463] width 178 height 31
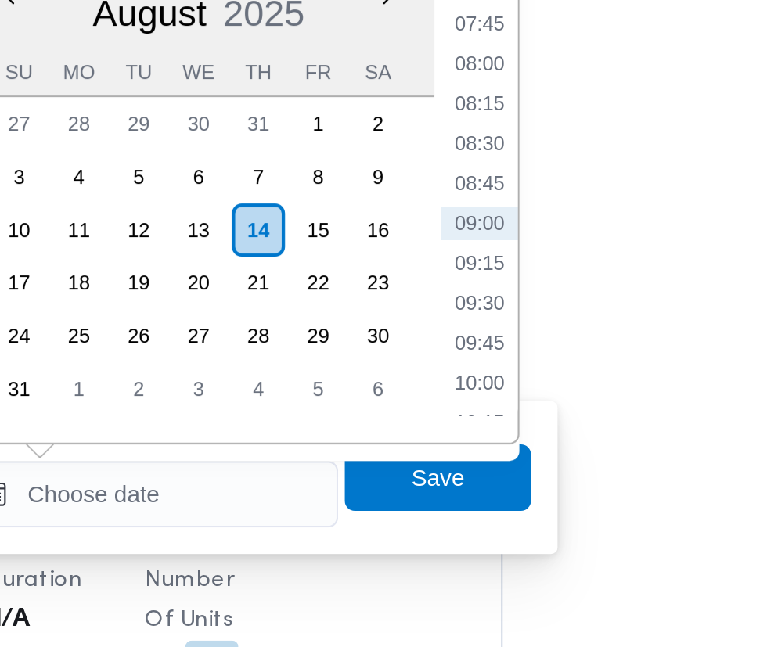
click at [502, 315] on li "08:45" at bounding box center [499, 317] width 36 height 16
type input "14/08/2025 08:45"
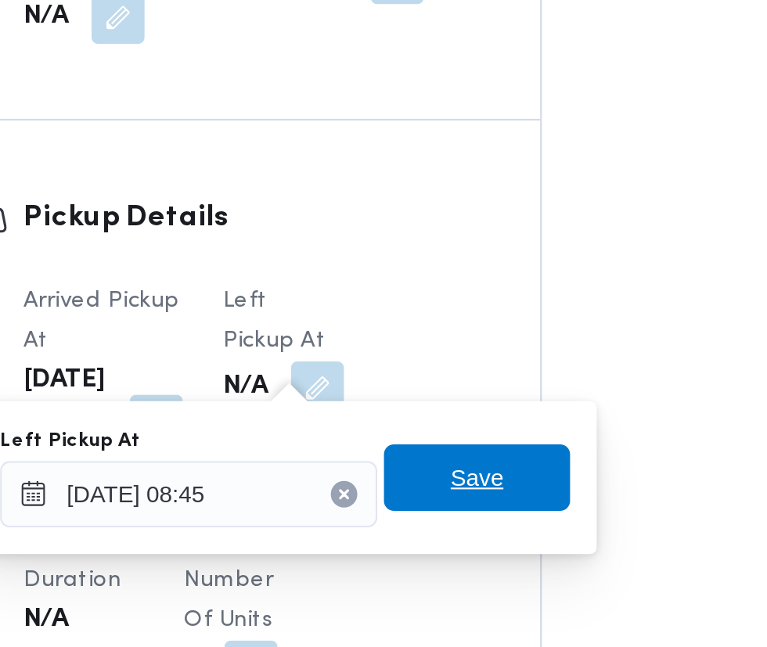
click at [511, 458] on span "Save" at bounding box center [479, 455] width 88 height 31
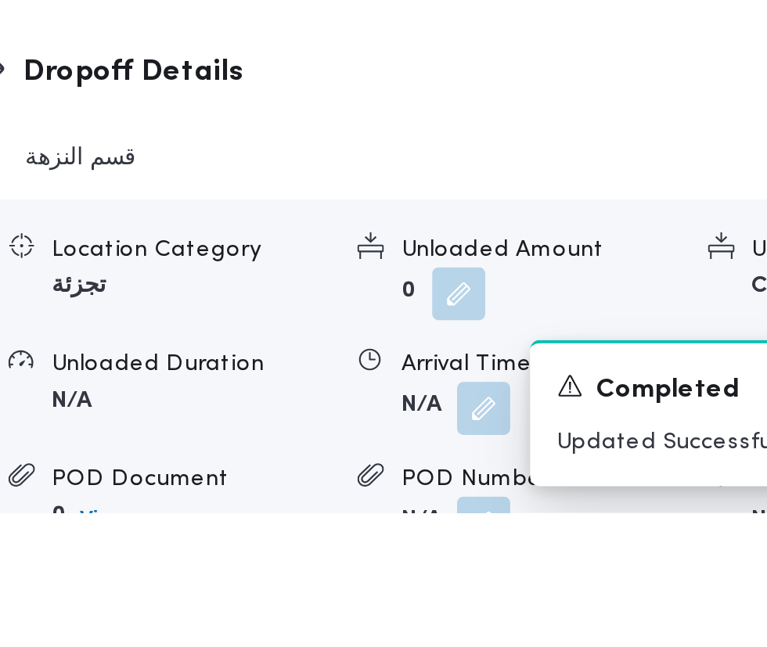
scroll to position [1706, 0]
click at [478, 611] on button "button" at bounding box center [482, 597] width 25 height 25
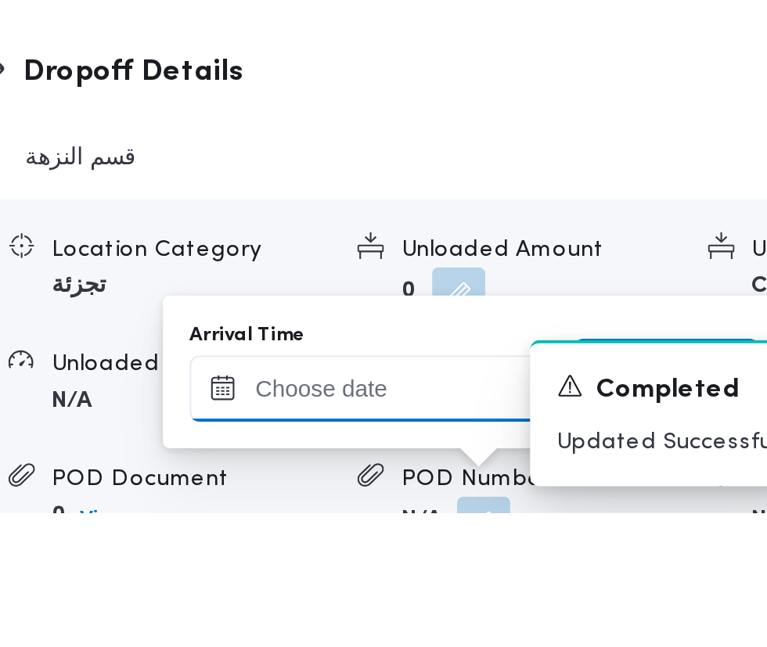
click at [461, 588] on input "Arrival Time" at bounding box center [433, 588] width 178 height 31
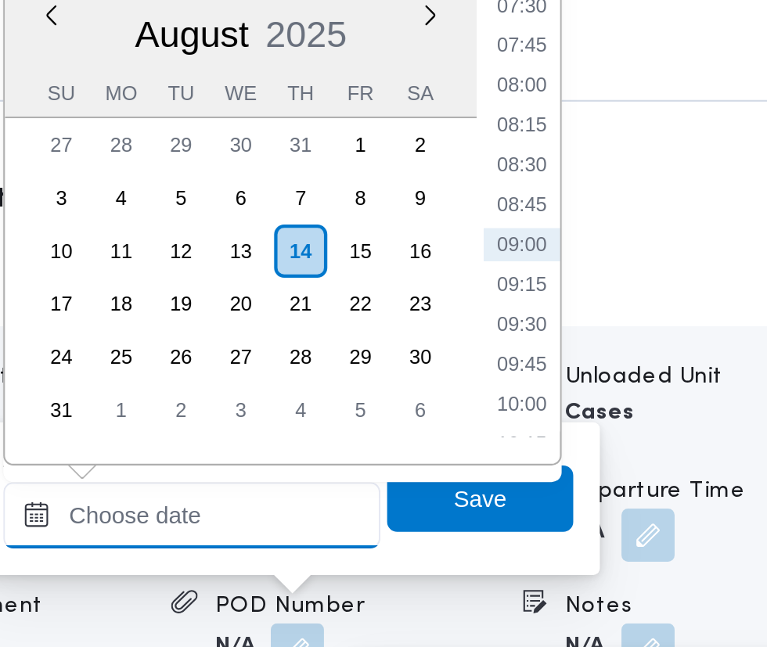
scroll to position [1793, 0]
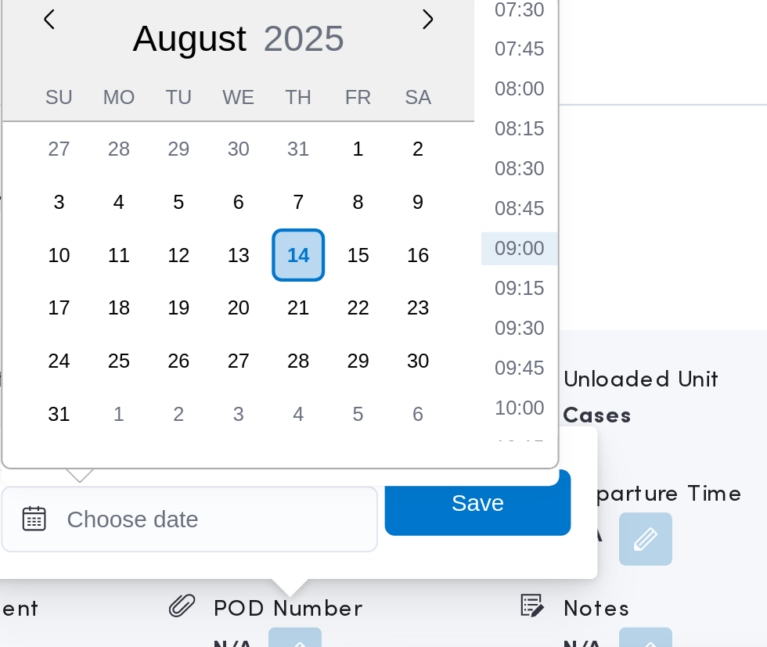
click at [596, 392] on li "09:15" at bounding box center [588, 393] width 36 height 16
type input "14/08/2025 09:15"
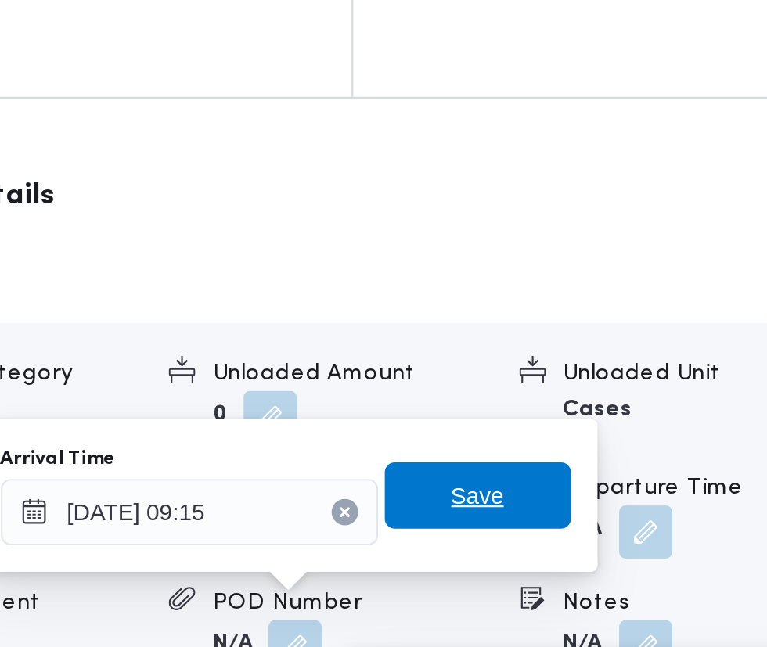
click at [587, 491] on span "Save" at bounding box center [568, 493] width 88 height 31
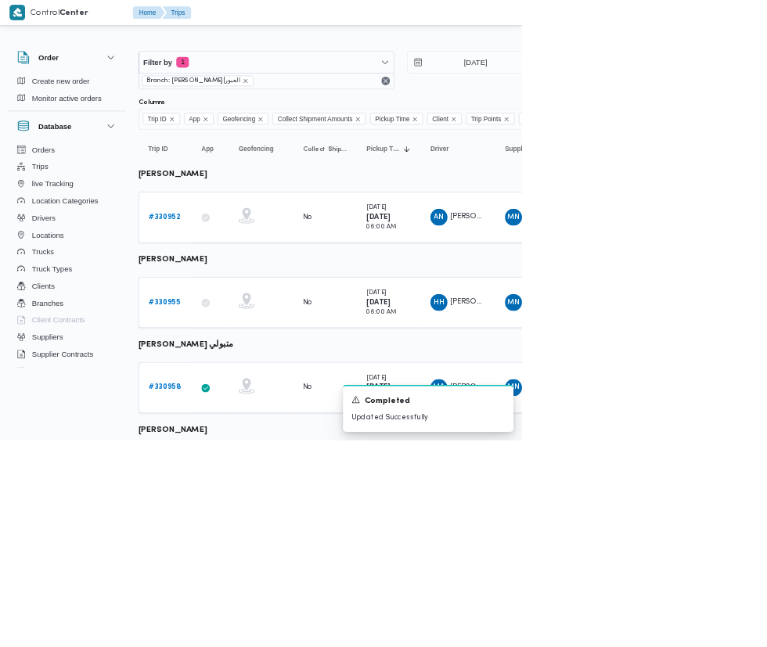
scroll to position [33, 0]
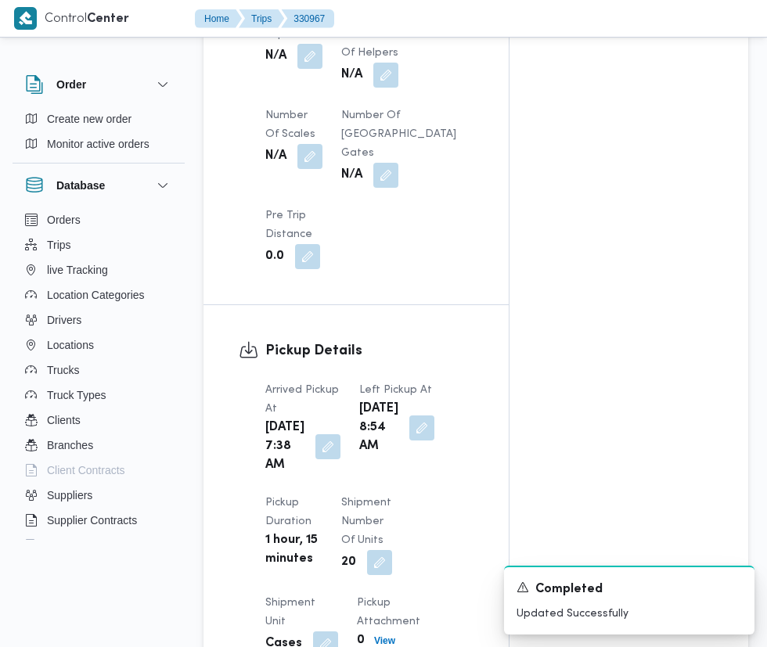
scroll to position [1433, 0]
click at [317, 459] on button "button" at bounding box center [327, 446] width 25 height 25
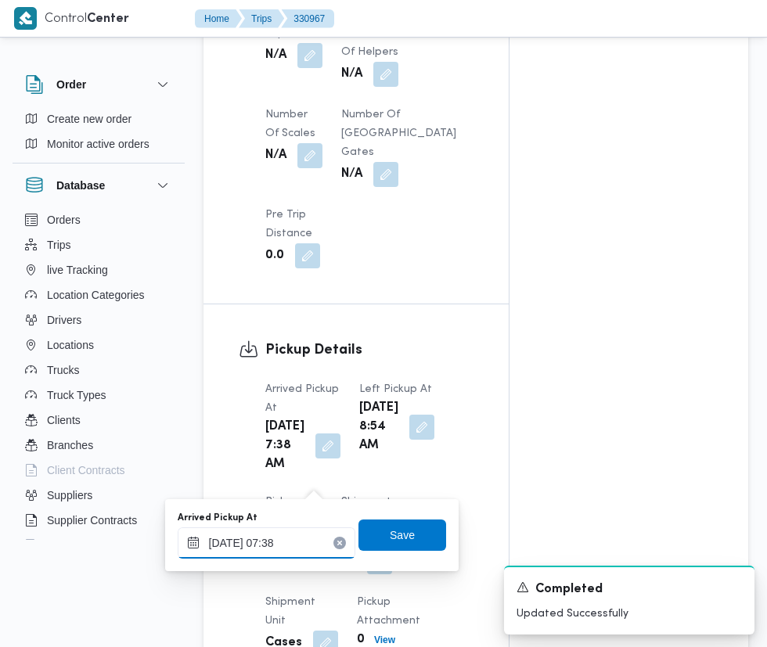
click at [279, 539] on input "14/08/2025 07:38" at bounding box center [267, 543] width 178 height 31
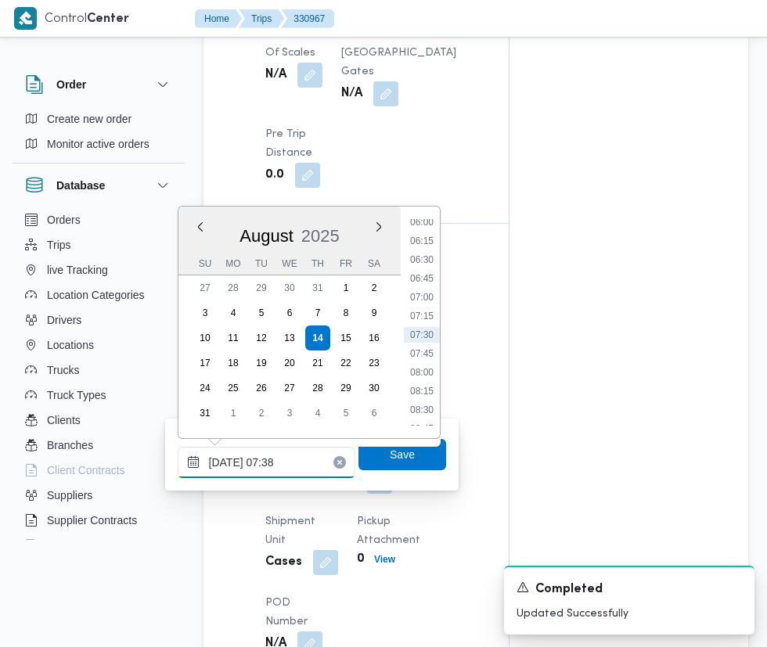
scroll to position [1553, 0]
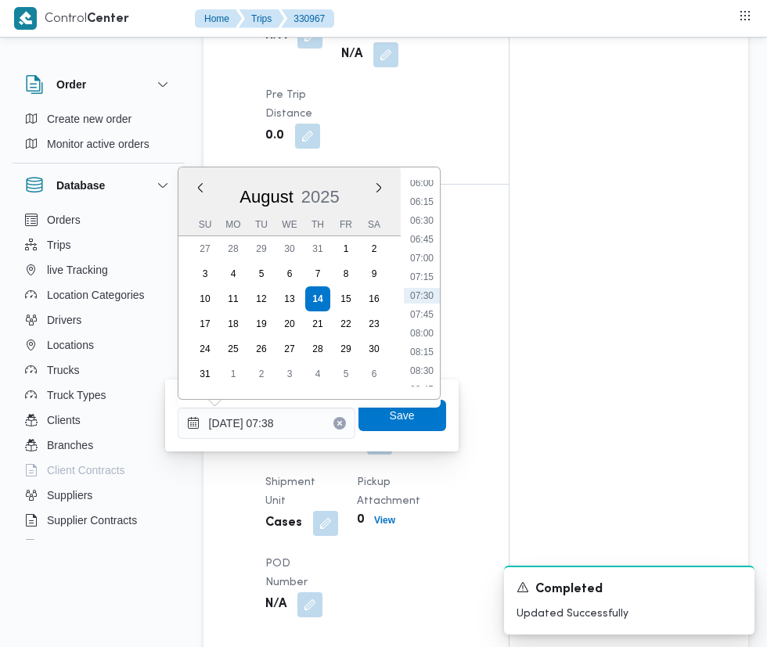
click at [428, 290] on li "07:30" at bounding box center [422, 296] width 36 height 16
type input "14/08/2025 07:30"
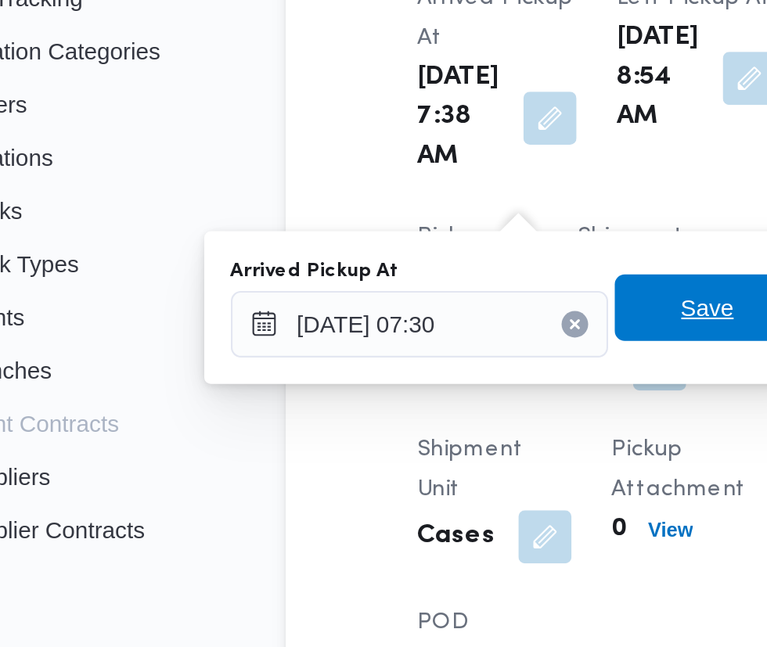
click at [391, 420] on span "Save" at bounding box center [402, 415] width 88 height 31
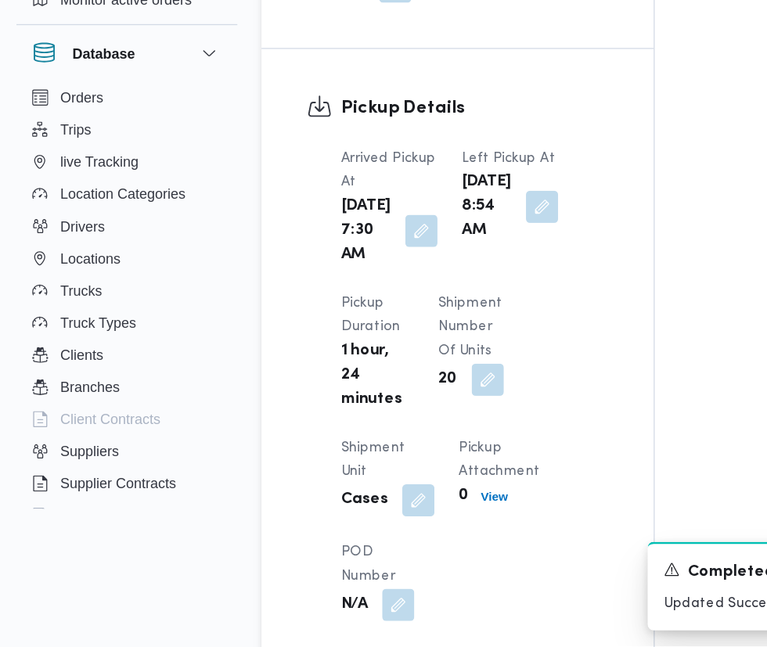
scroll to position [1572, 0]
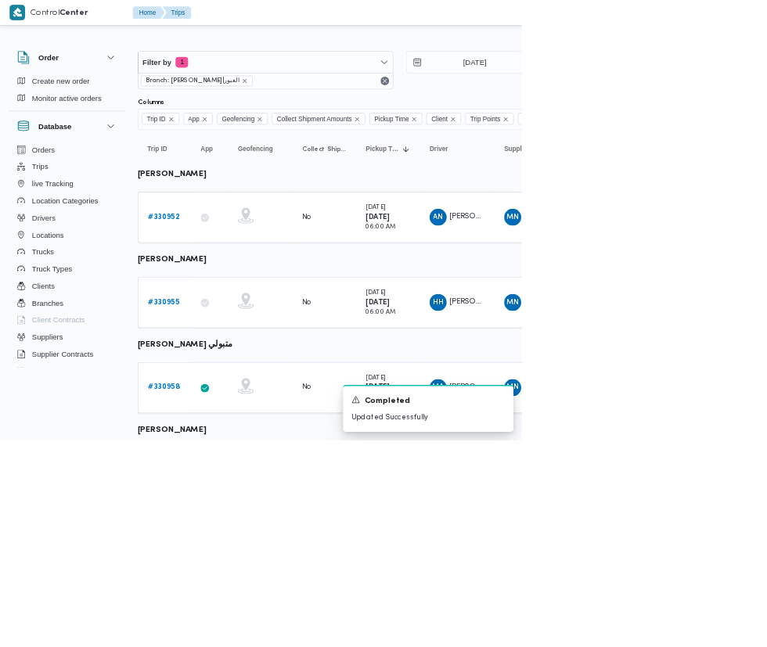
scroll to position [33, 1]
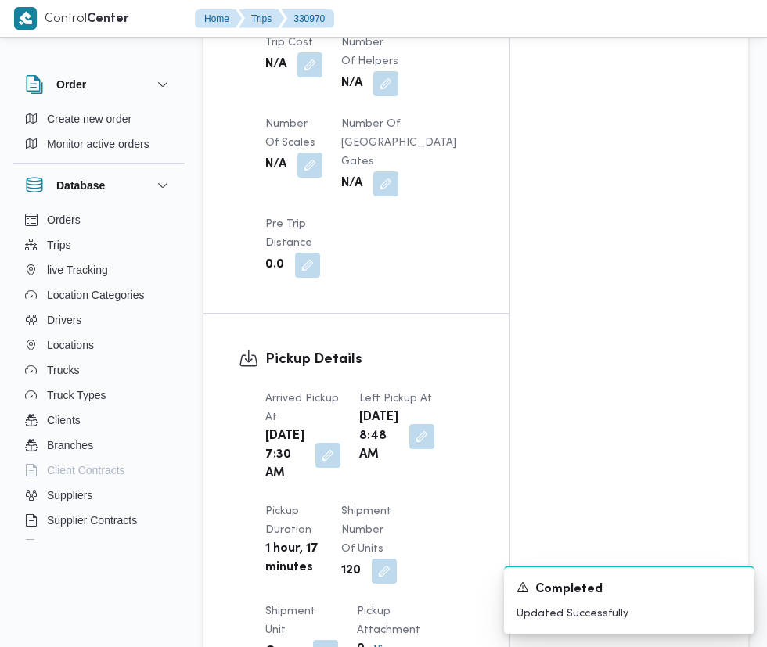
scroll to position [1430, 0]
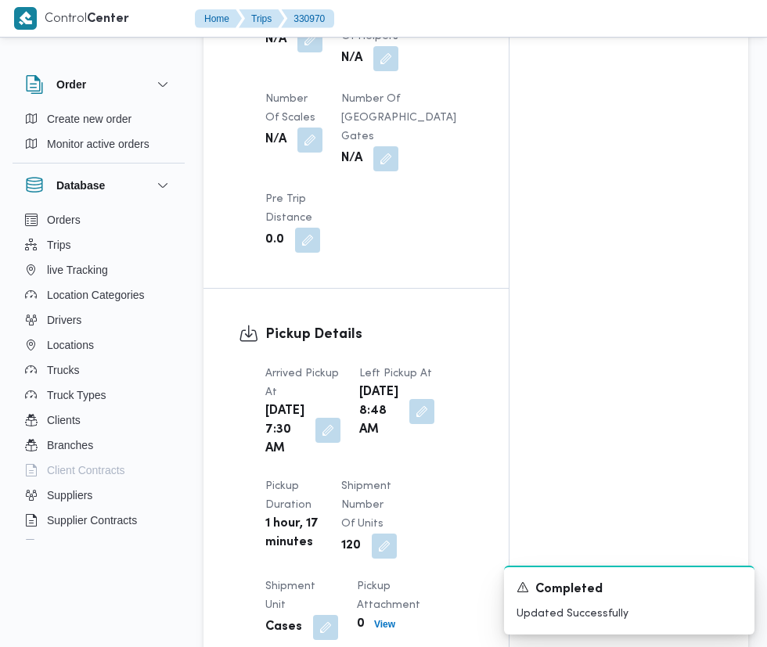
click at [317, 443] on button "button" at bounding box center [327, 430] width 25 height 25
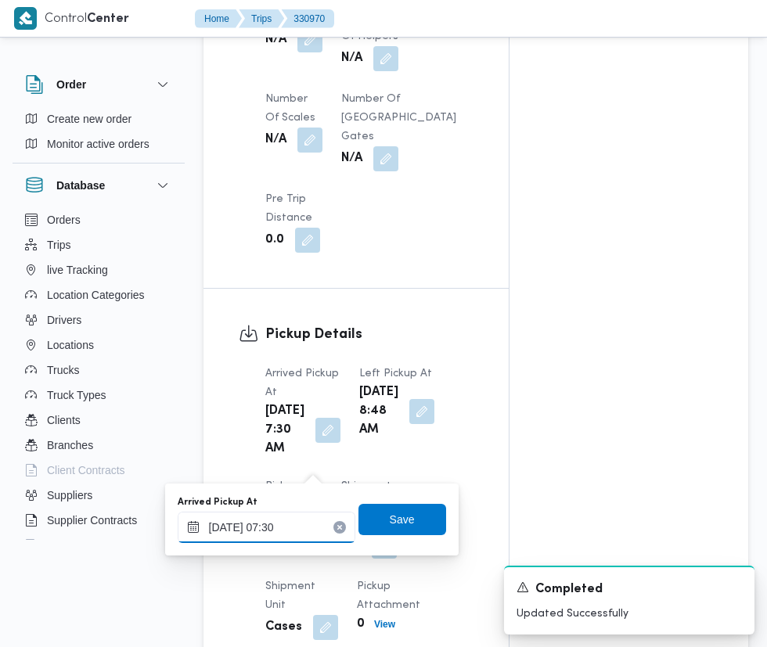
click at [293, 527] on input "14/08/2025 07:30" at bounding box center [267, 527] width 178 height 31
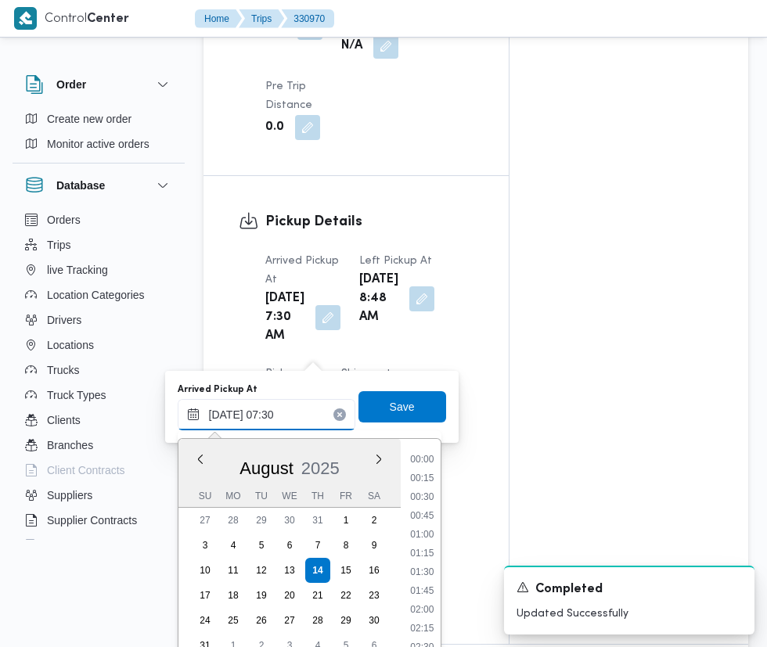
scroll to position [456, 0]
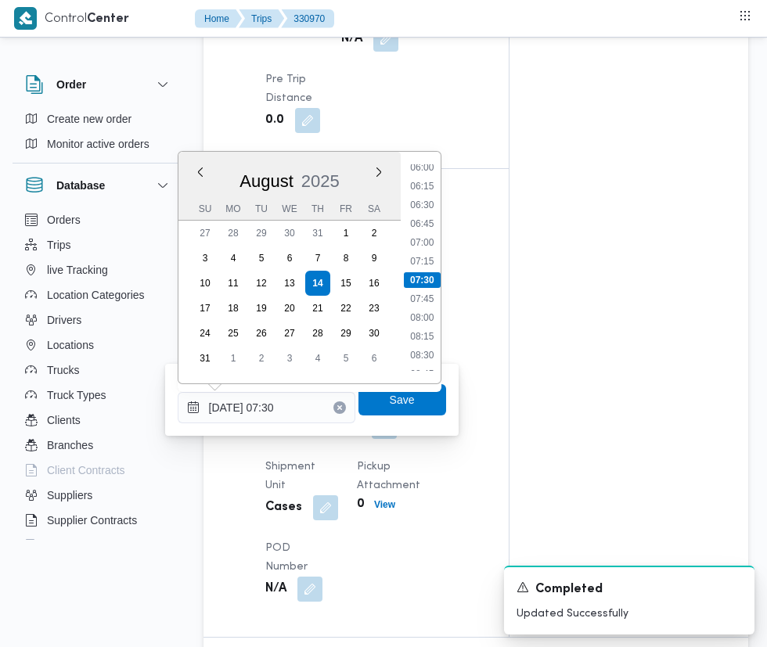
click at [432, 272] on li "07:30" at bounding box center [422, 280] width 37 height 16
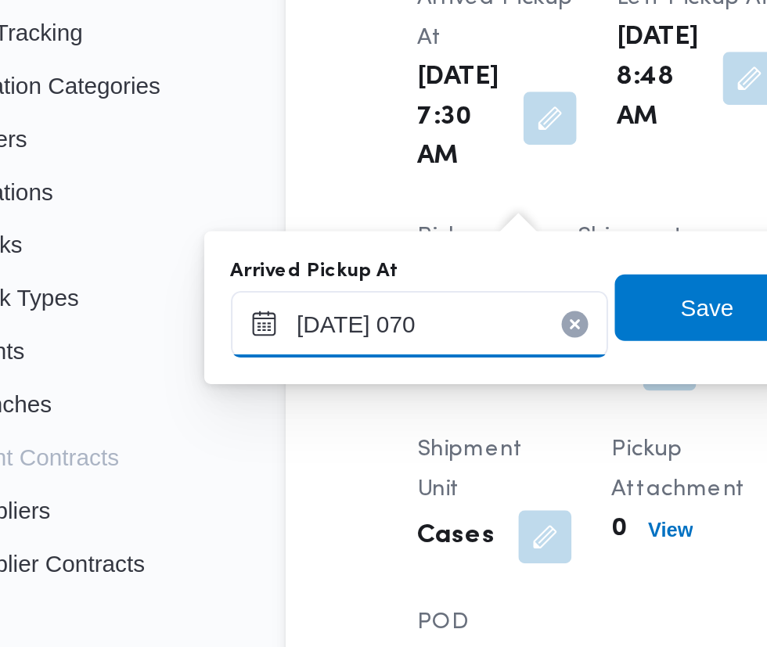
click at [299, 402] on input "14/08/2025 070" at bounding box center [267, 407] width 178 height 31
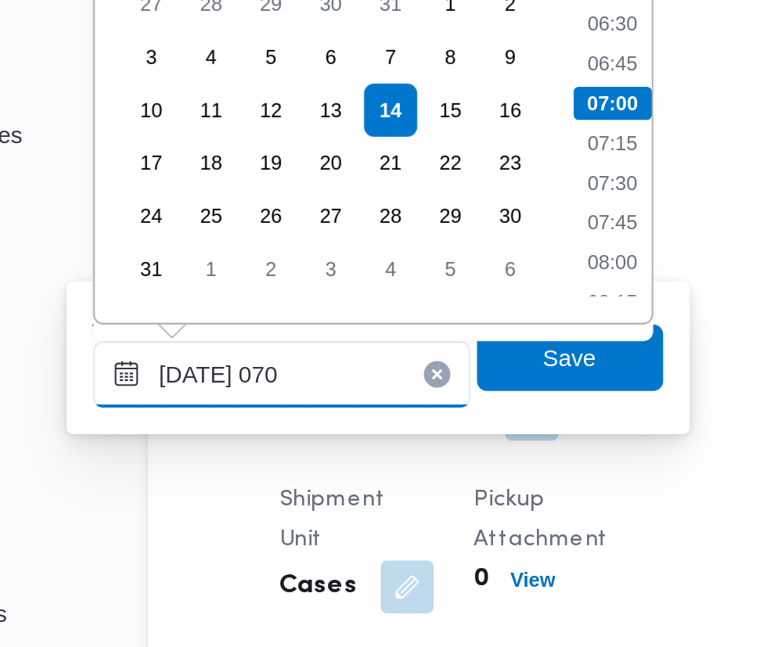
scroll to position [1550, 0]
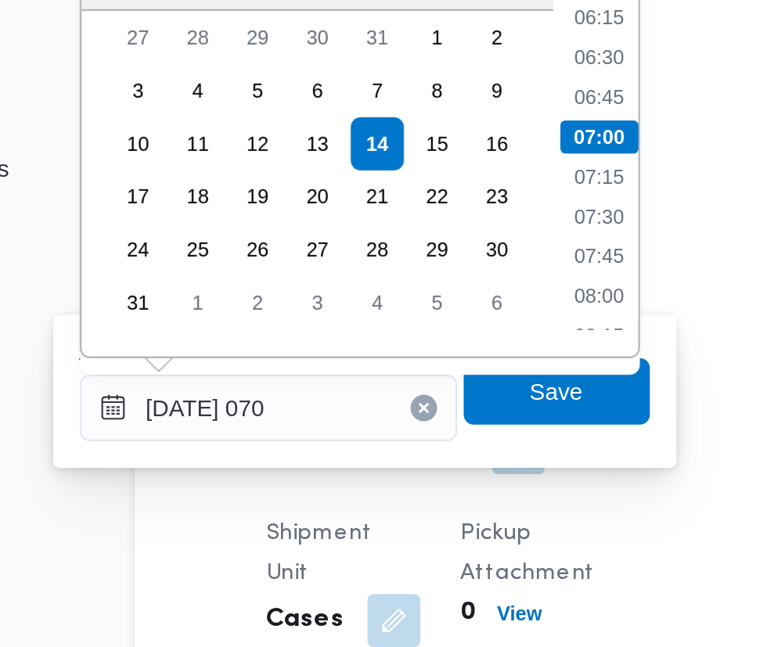
click at [423, 279] on li "07:00" at bounding box center [422, 280] width 37 height 16
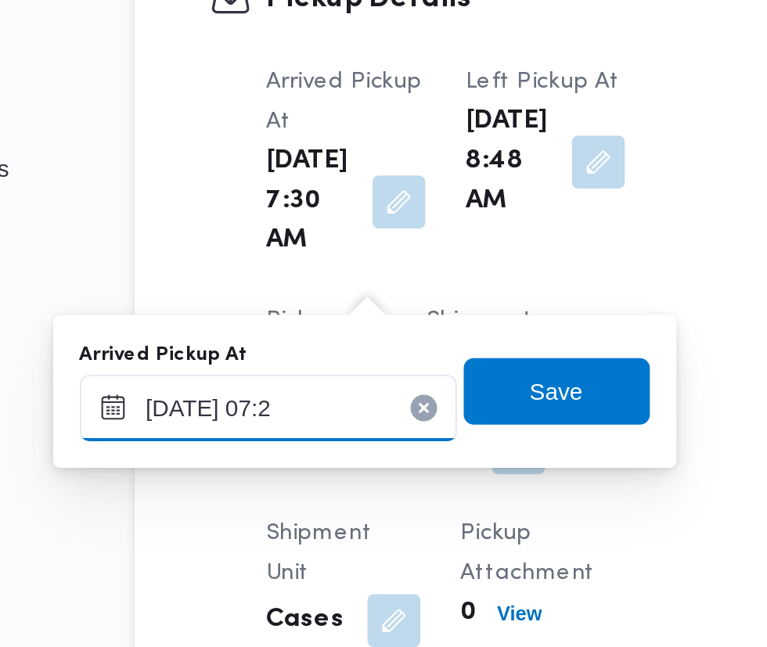
type input "14/08/2025 07:23"
click at [421, 396] on span "Save" at bounding box center [402, 399] width 88 height 31
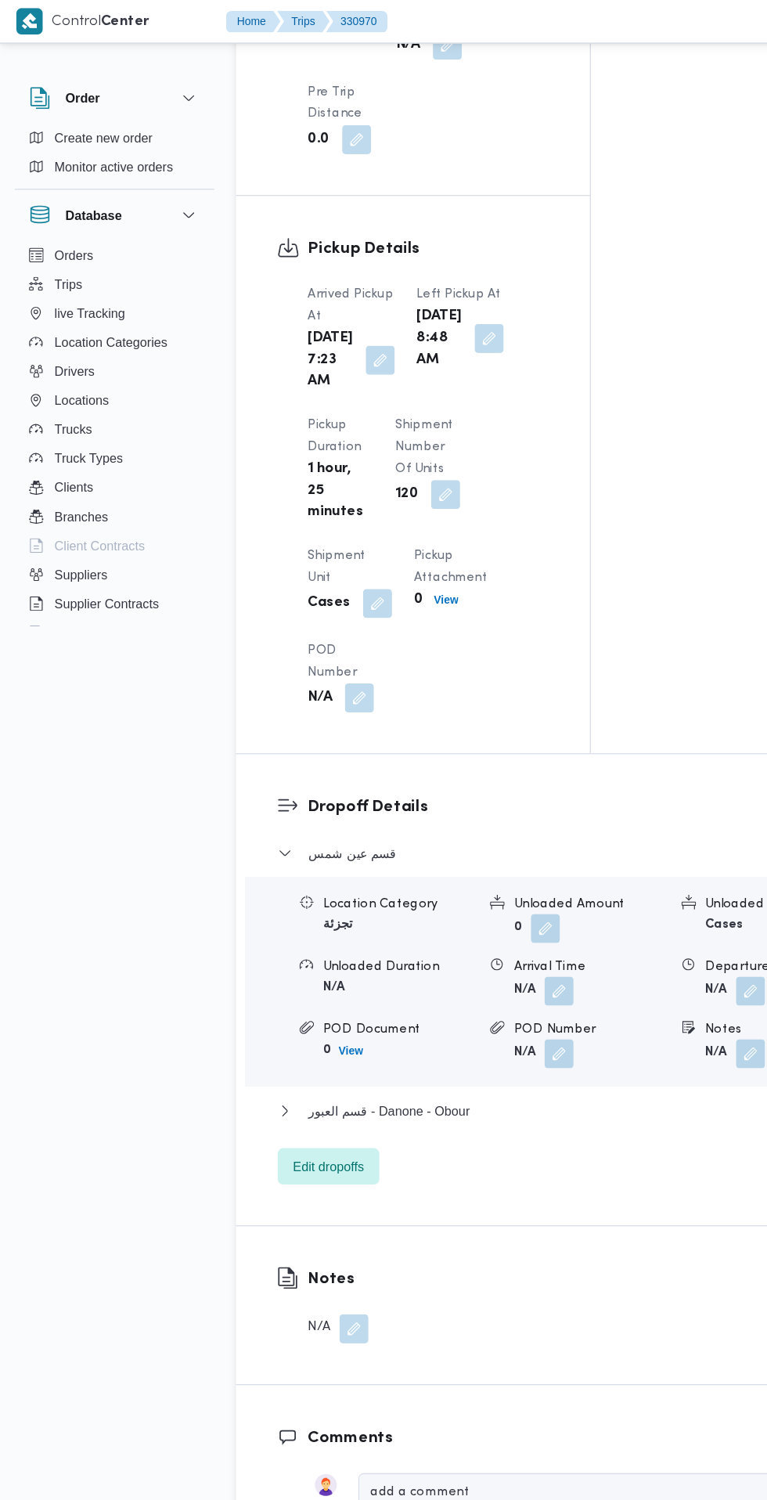
click at [483, 867] on button "button" at bounding box center [482, 854] width 25 height 25
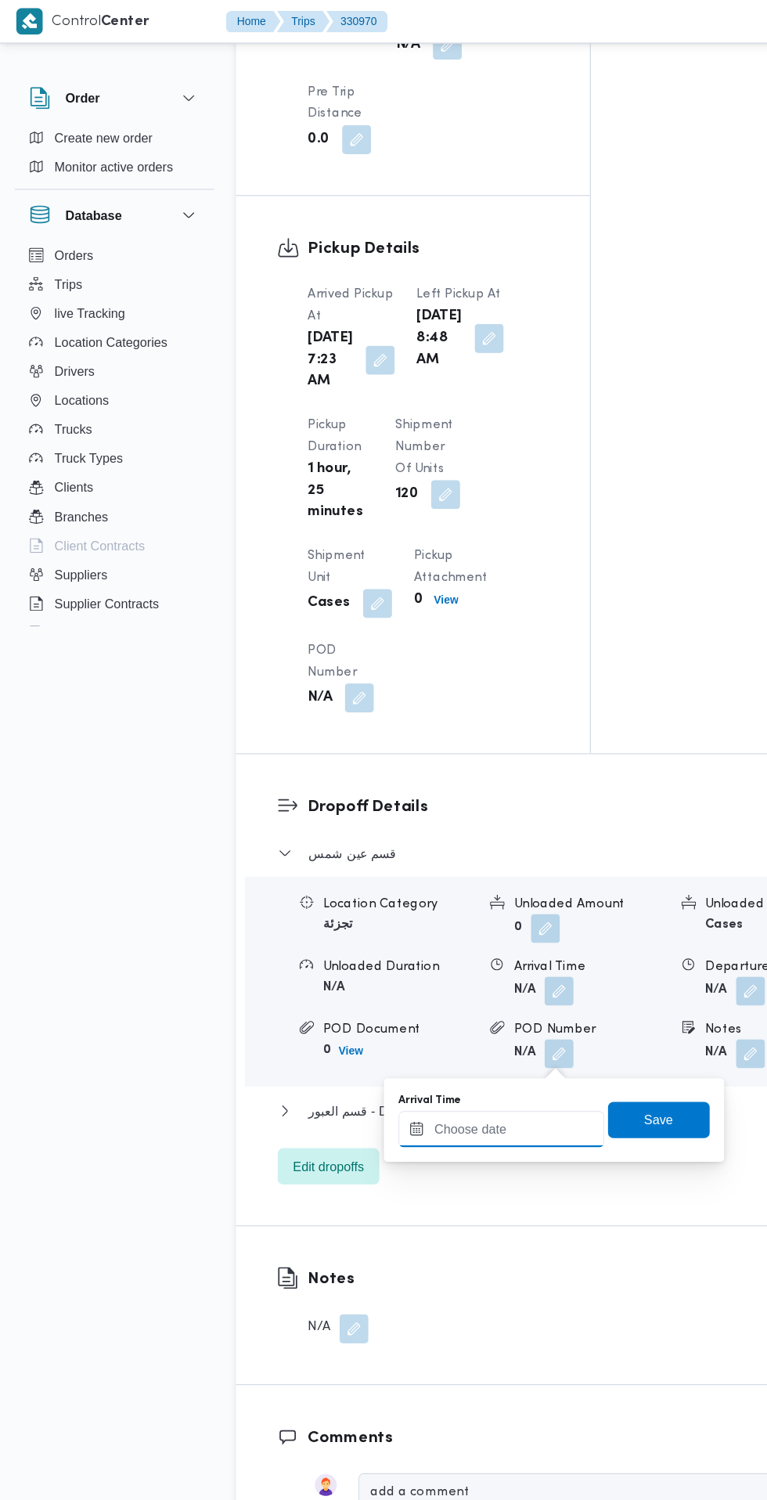
click at [428, 969] on input "Arrival Time" at bounding box center [433, 973] width 178 height 31
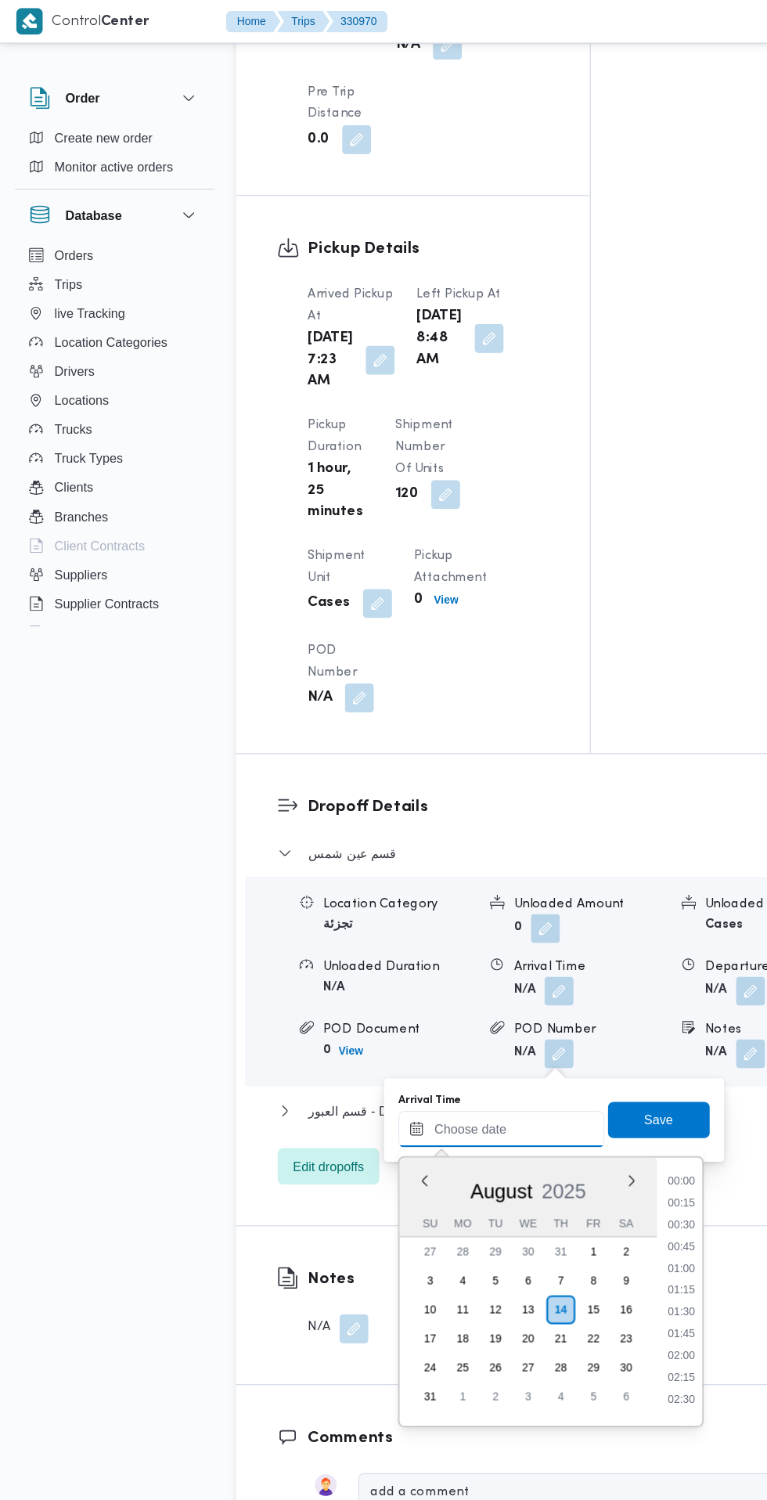
scroll to position [568, 0]
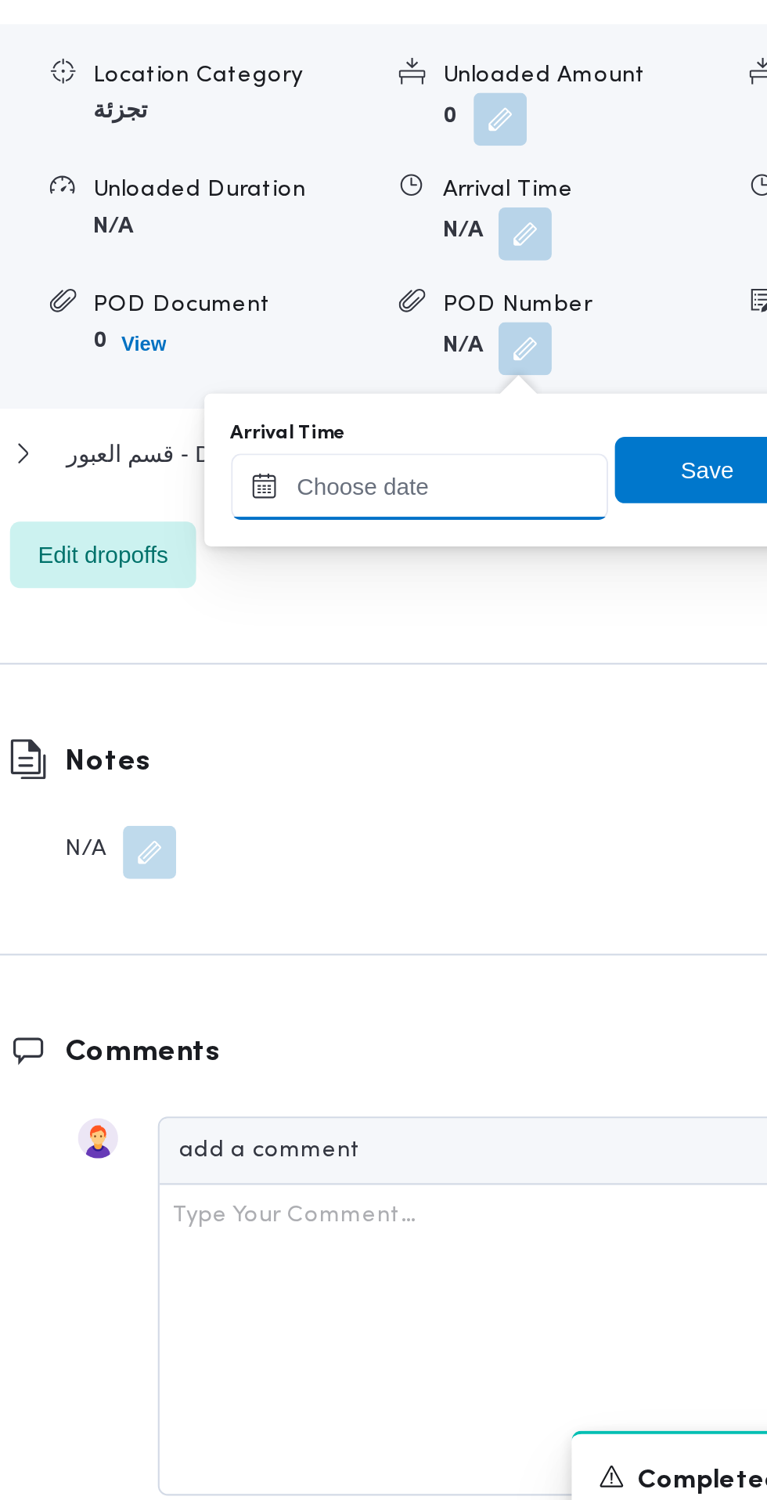
click at [470, 974] on input "Arrival Time" at bounding box center [433, 973] width 178 height 31
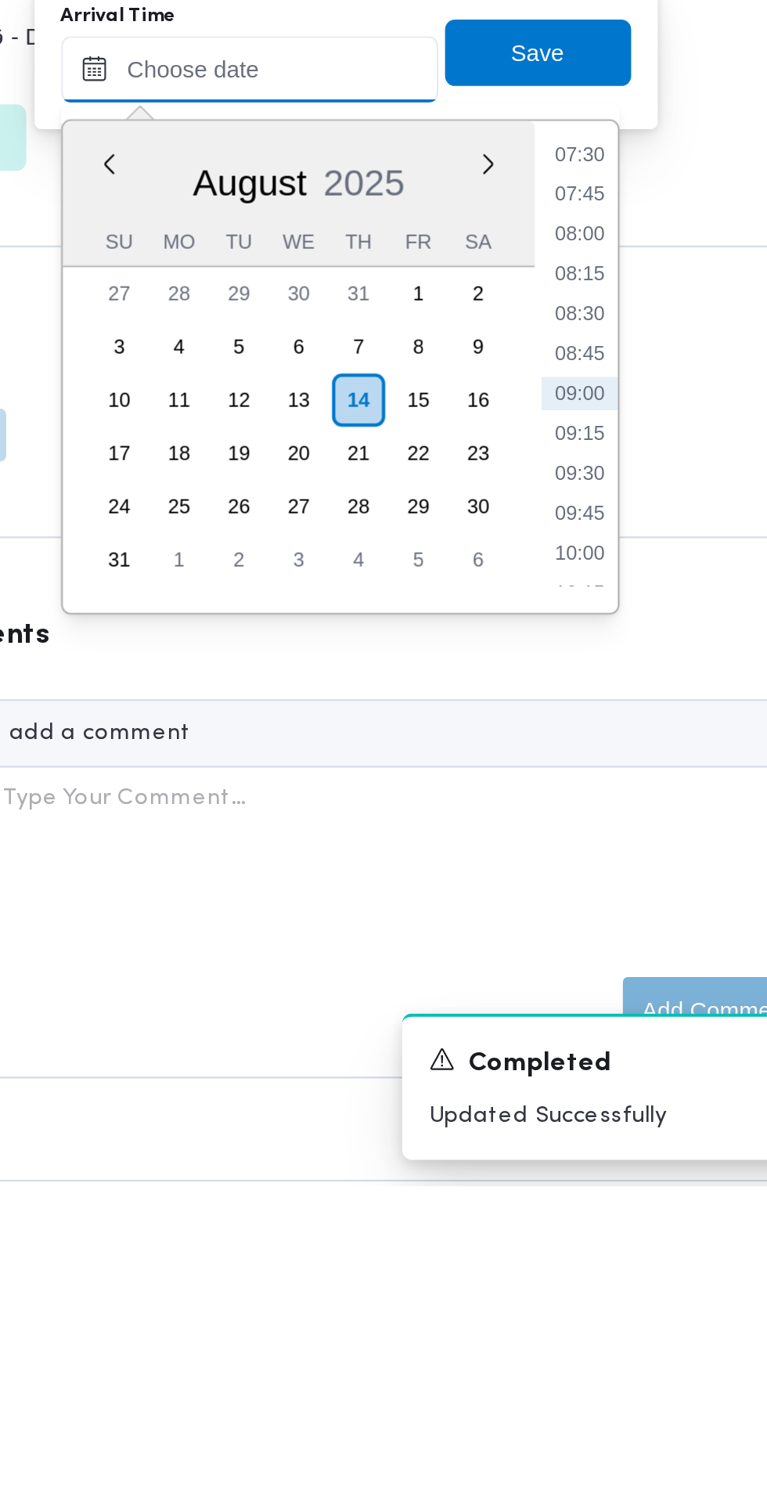
scroll to position [1550, 0]
click at [585, 1177] on li "09:45" at bounding box center [588, 1183] width 36 height 16
type input "14/08/2025 09:45"
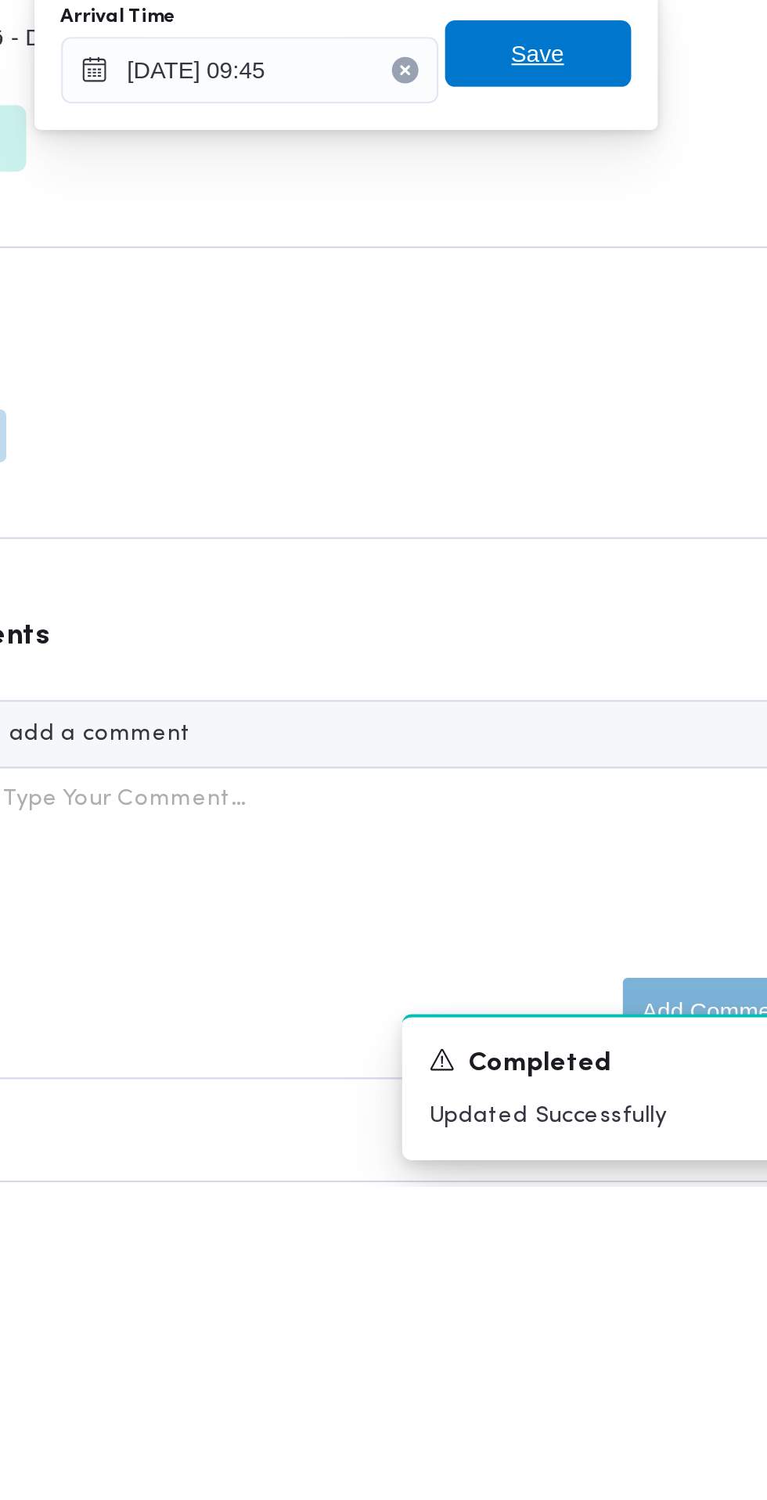
click at [567, 970] on span "Save" at bounding box center [568, 965] width 25 height 19
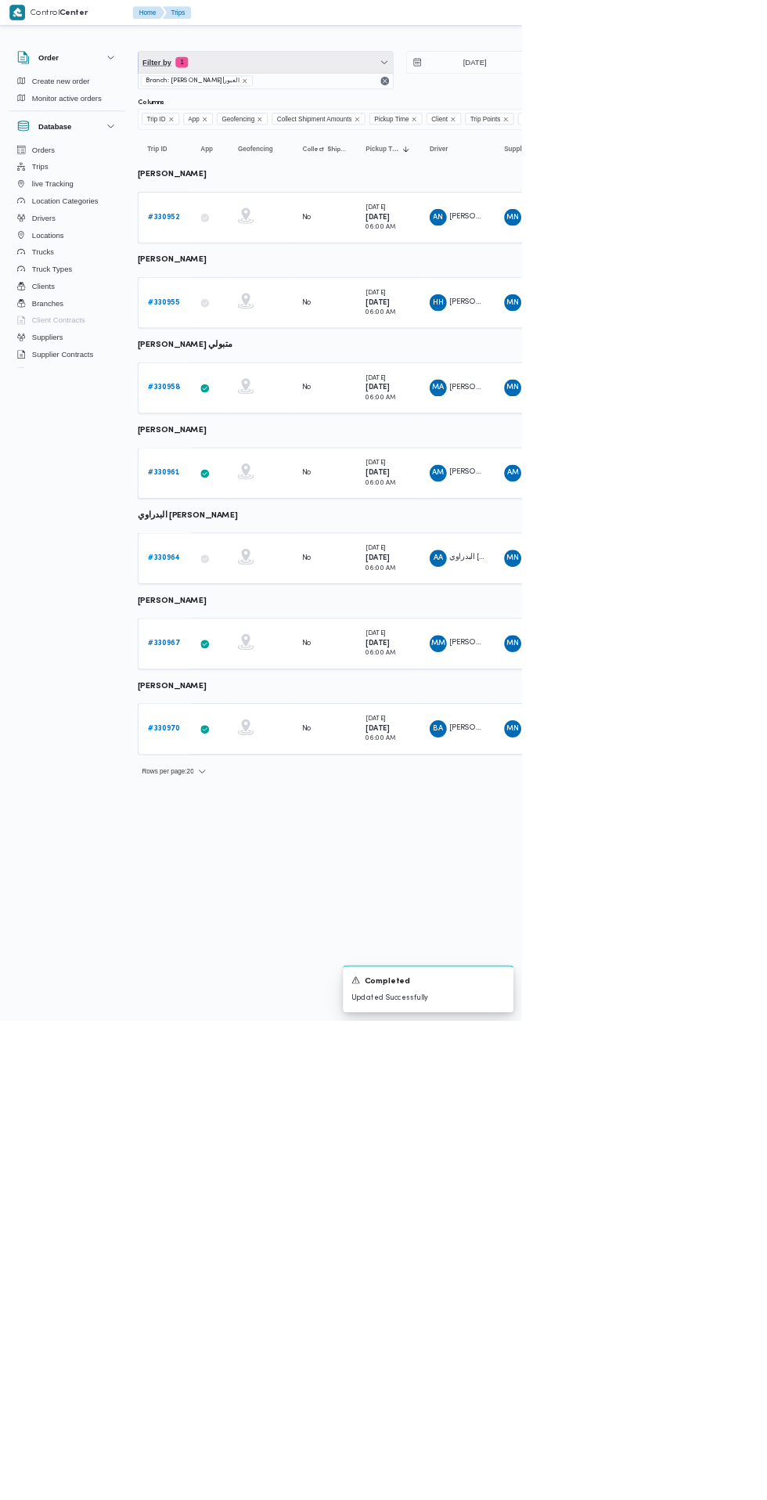
click at [456, 92] on span "Filter by 1" at bounding box center [391, 91] width 374 height 31
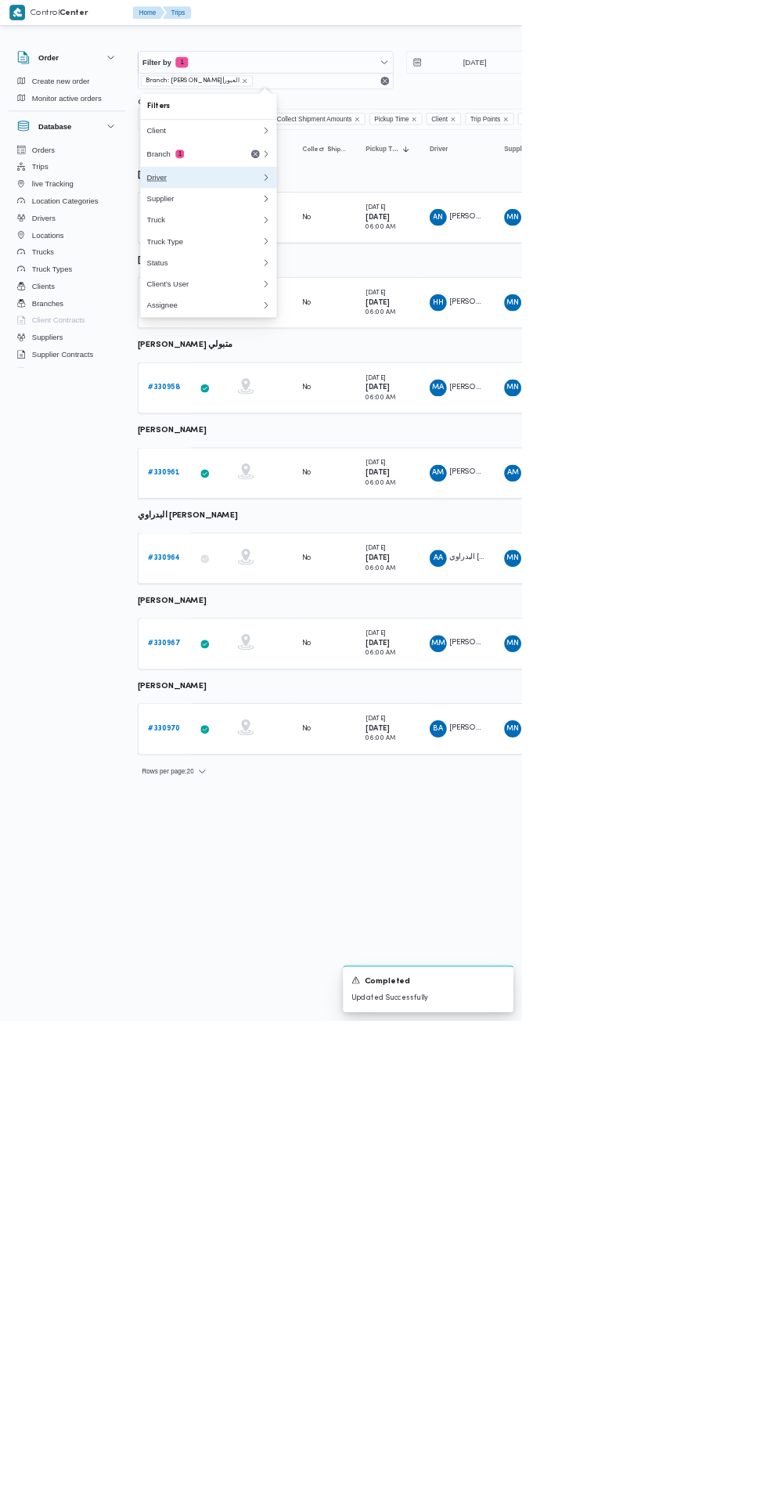
click at [322, 261] on div "Driver" at bounding box center [300, 260] width 169 height 13
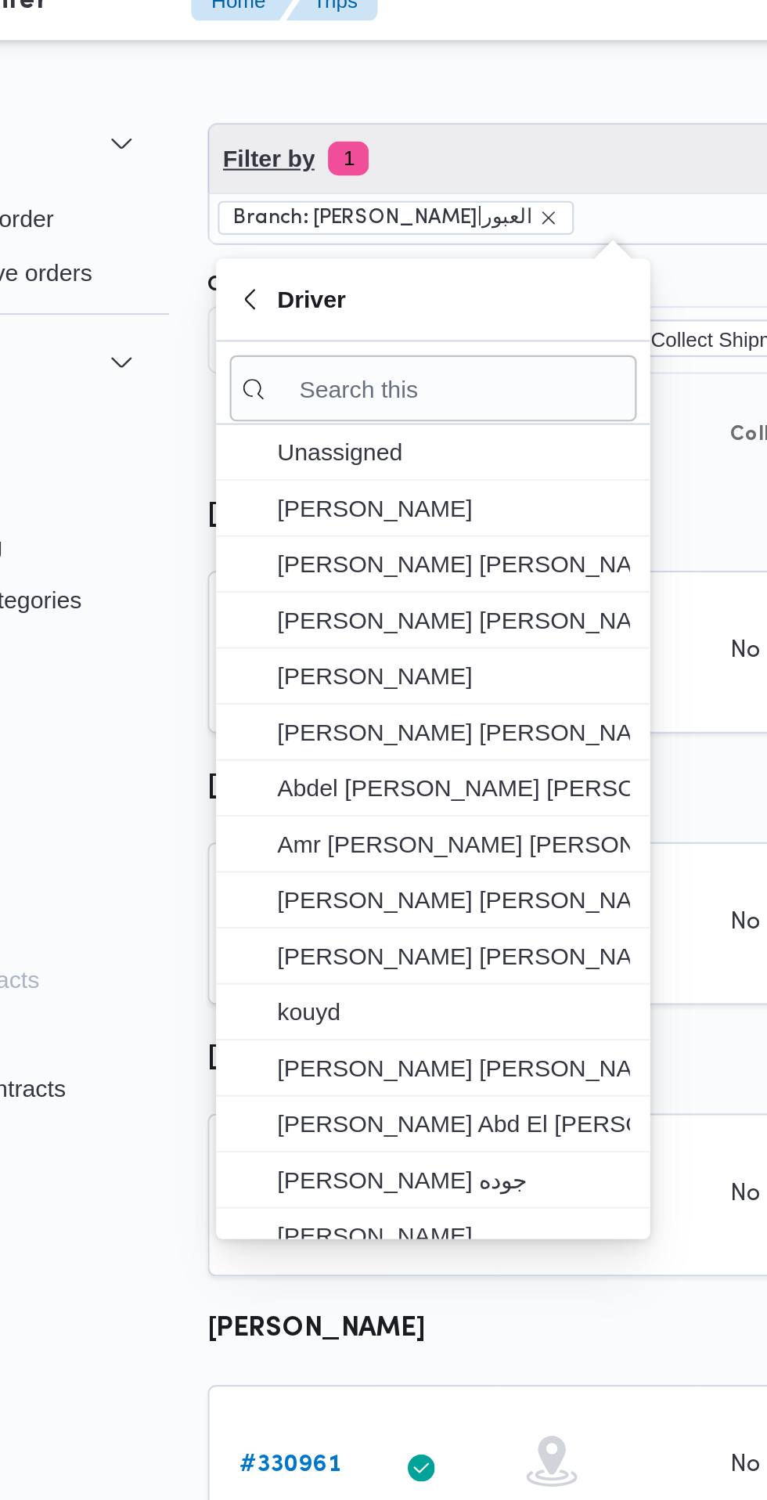
click at [268, 88] on span "1" at bounding box center [267, 92] width 19 height 16
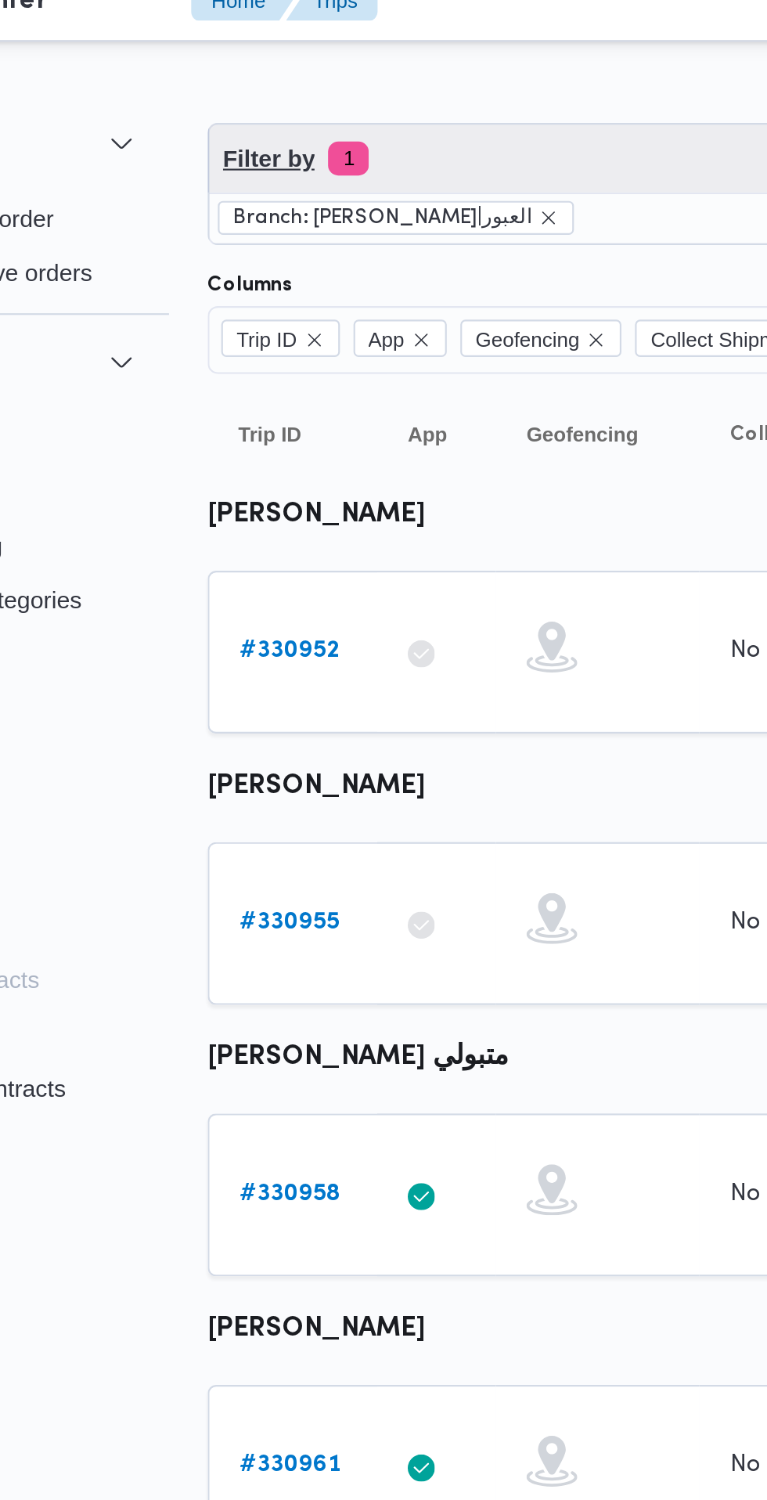
click at [294, 84] on span "Filter by 1" at bounding box center [391, 91] width 374 height 31
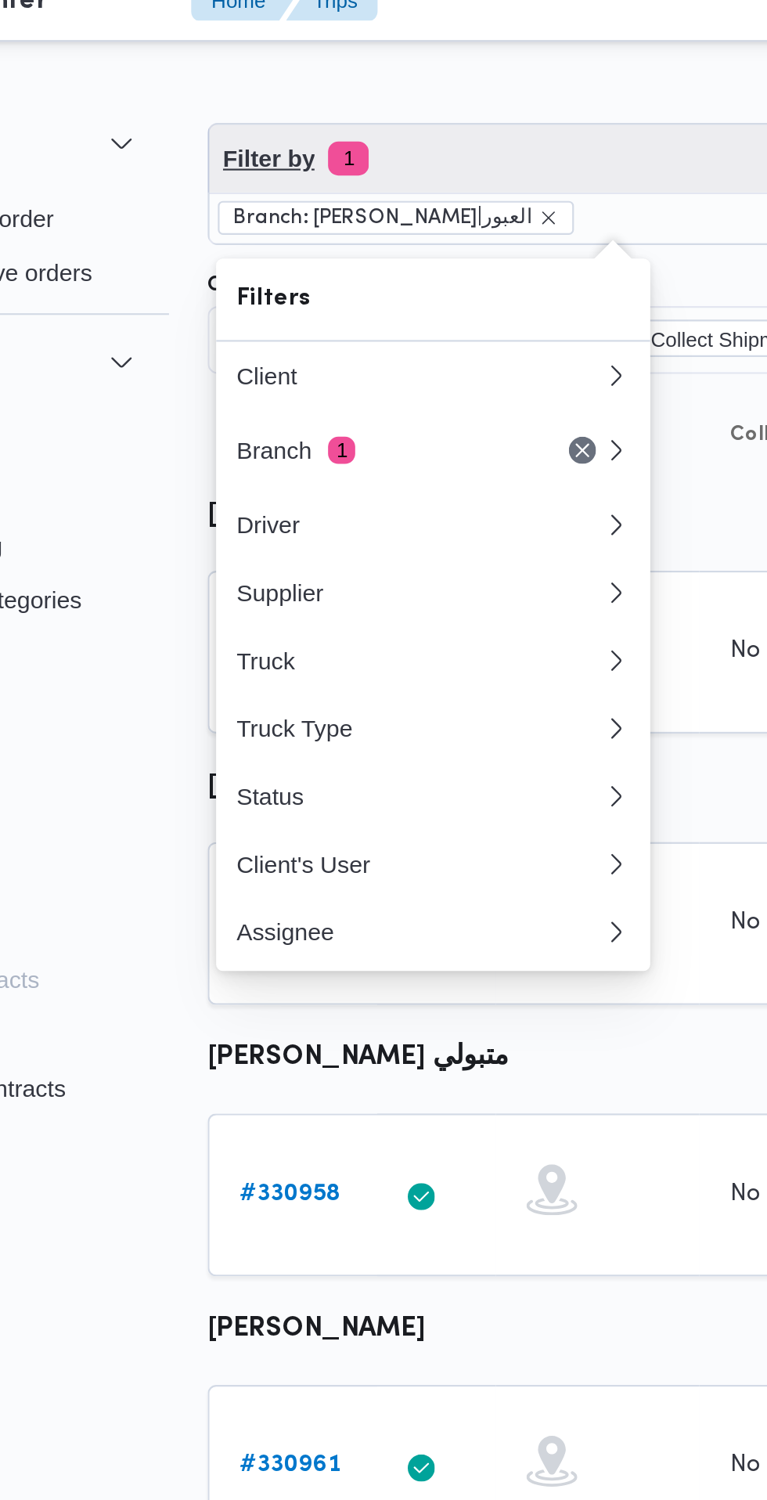
click at [317, 80] on span "Filter by 1" at bounding box center [391, 91] width 374 height 31
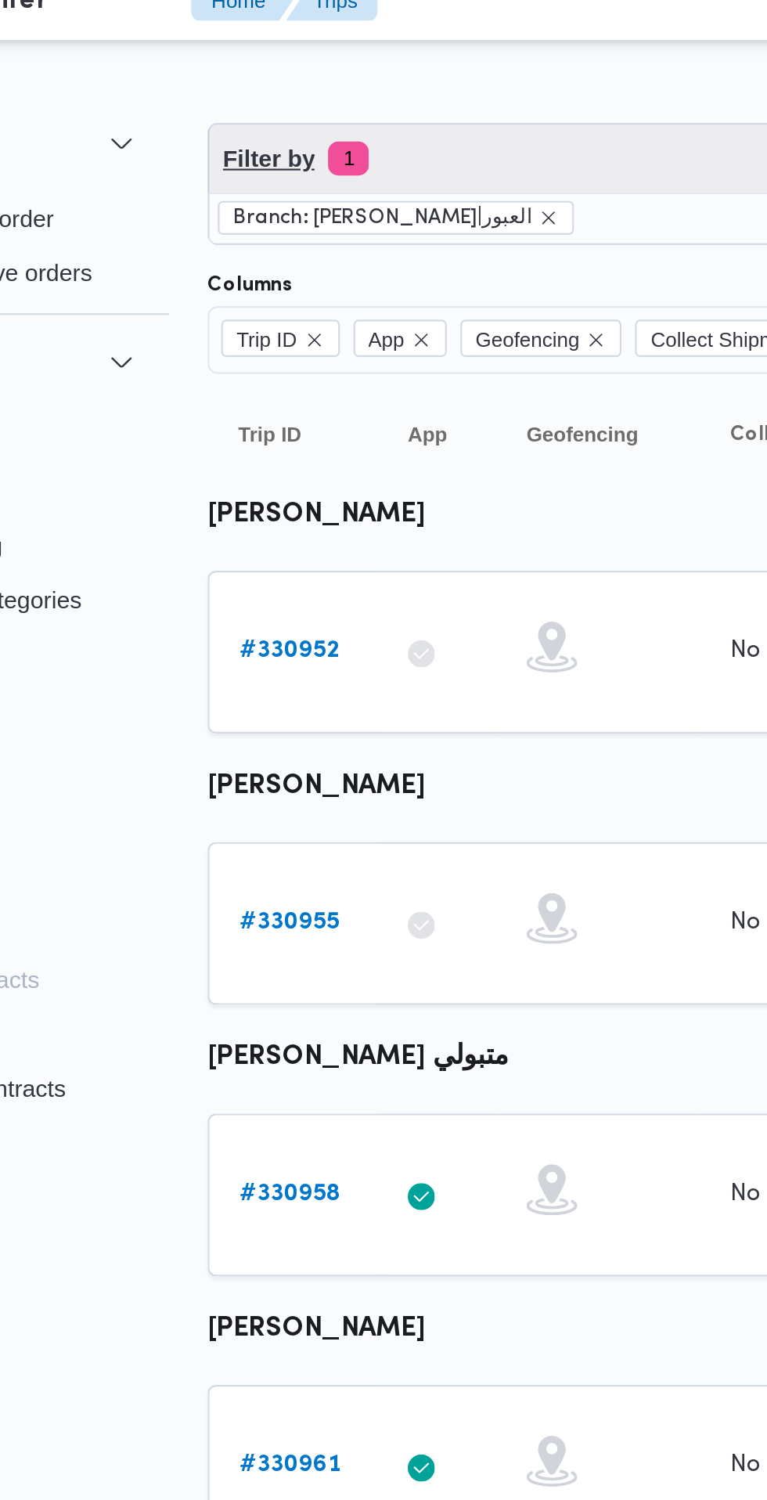
click at [334, 96] on span "Filter by 1" at bounding box center [391, 91] width 374 height 31
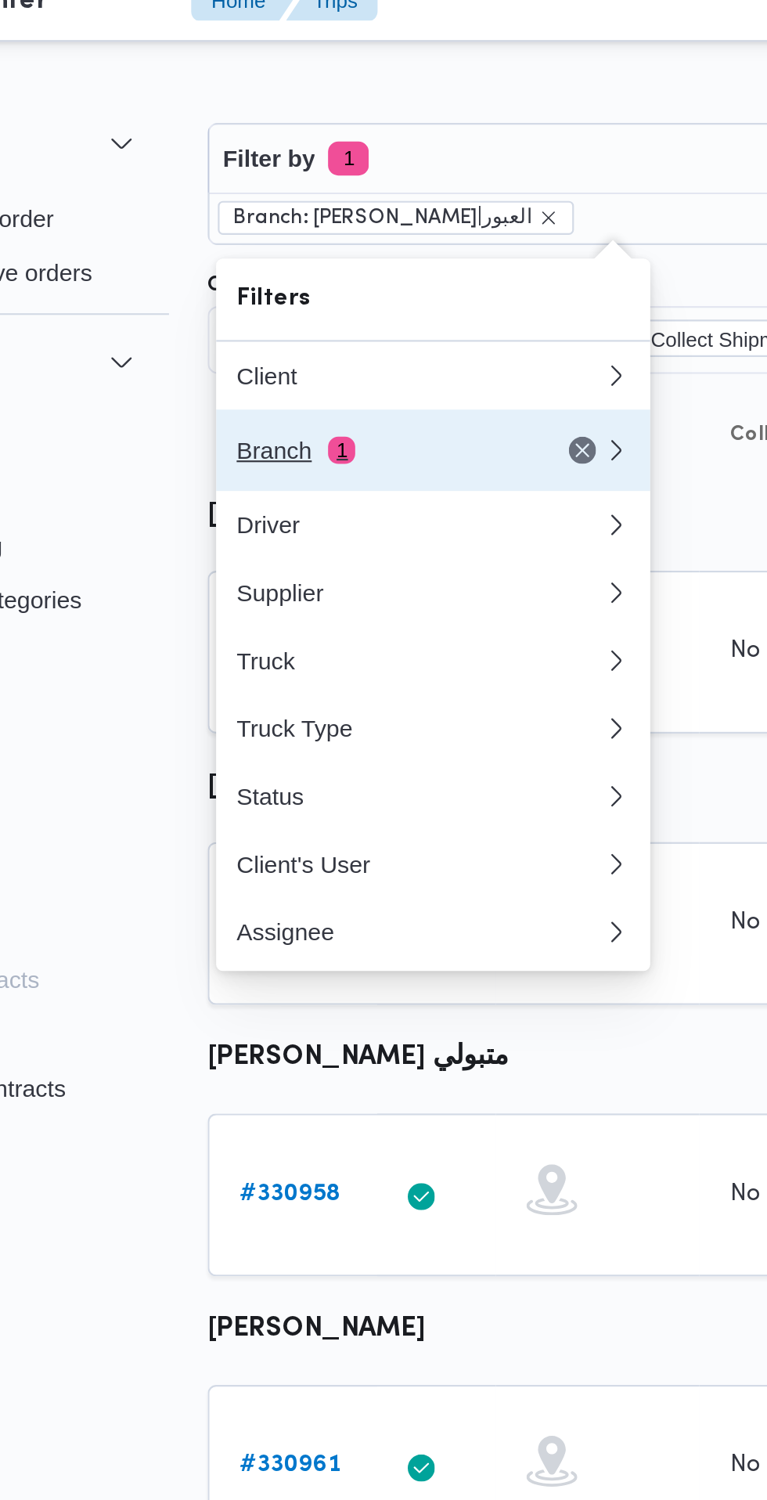
click at [310, 222] on div "Branch 1" at bounding box center [281, 226] width 131 height 13
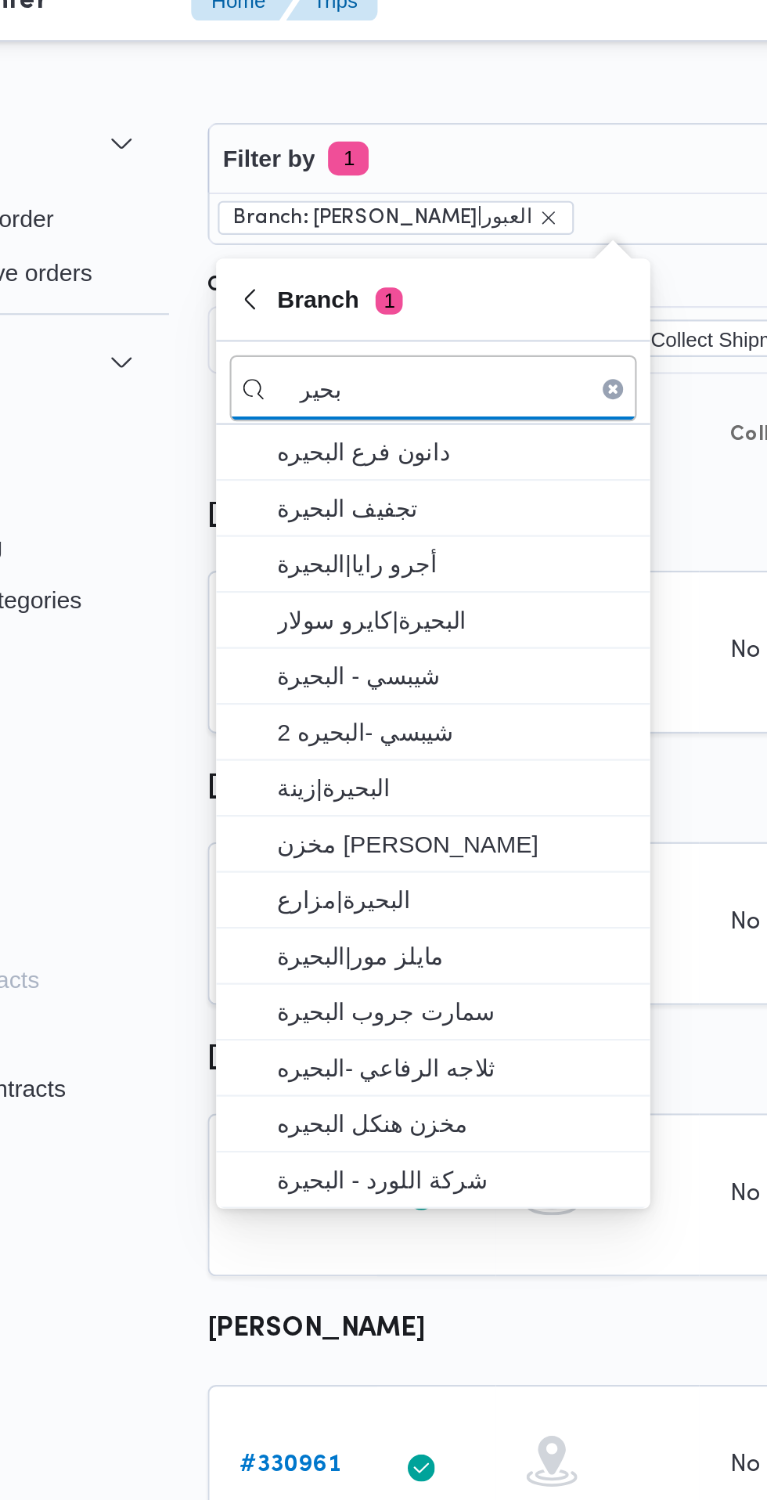
type input "بحير"
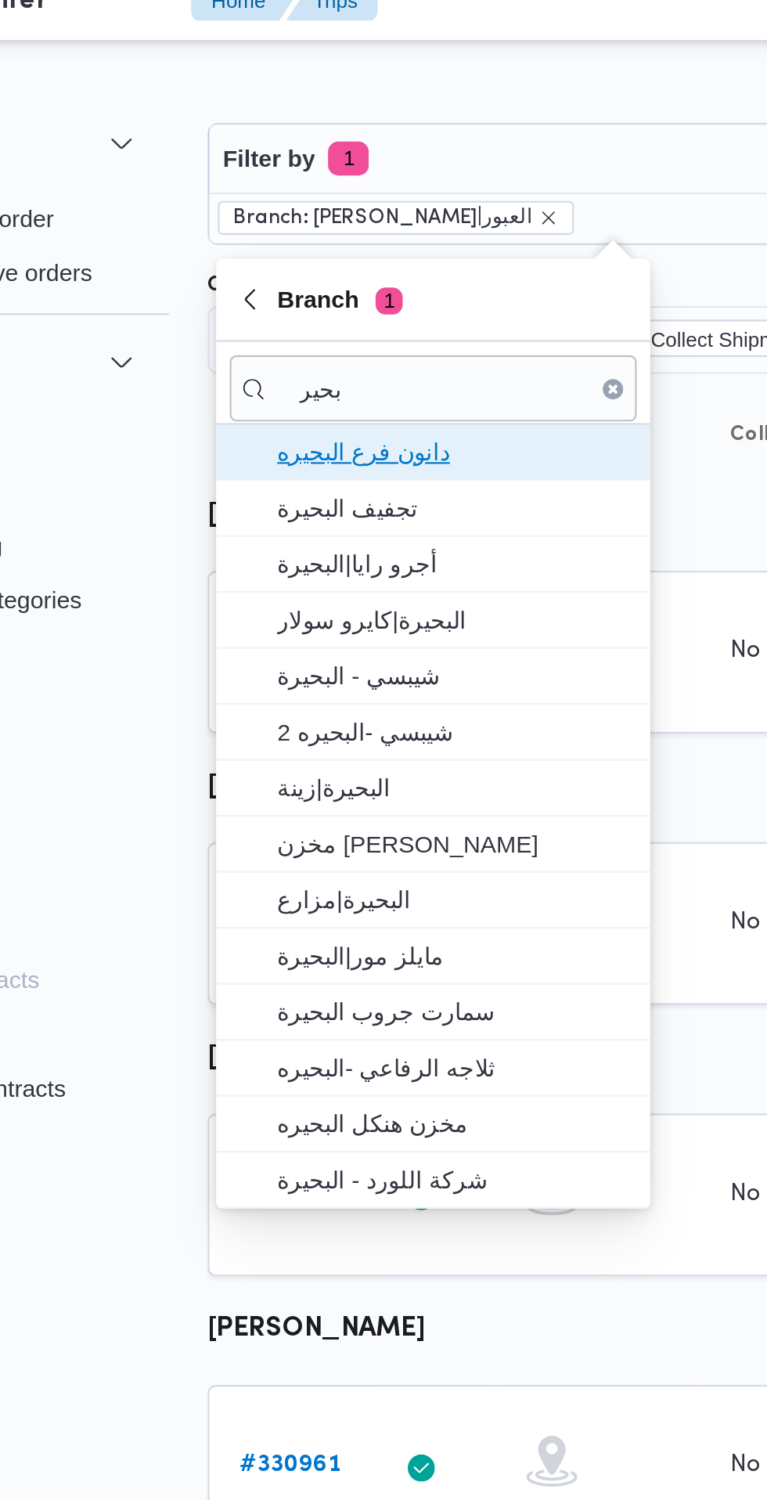
click at [354, 231] on span "دانون فرع البحيره" at bounding box center [316, 227] width 163 height 19
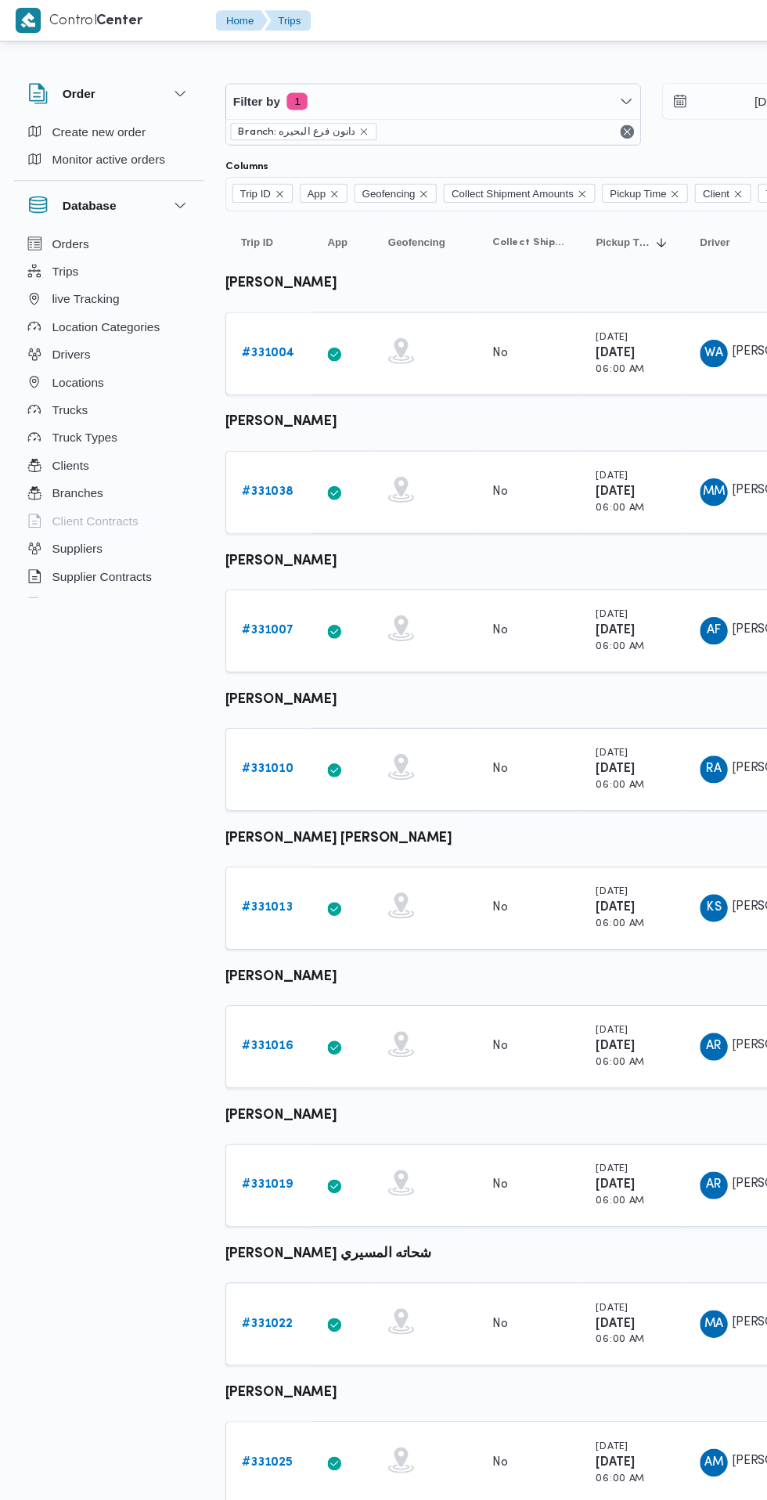
click at [237, 324] on b "# 331004" at bounding box center [242, 319] width 48 height 10
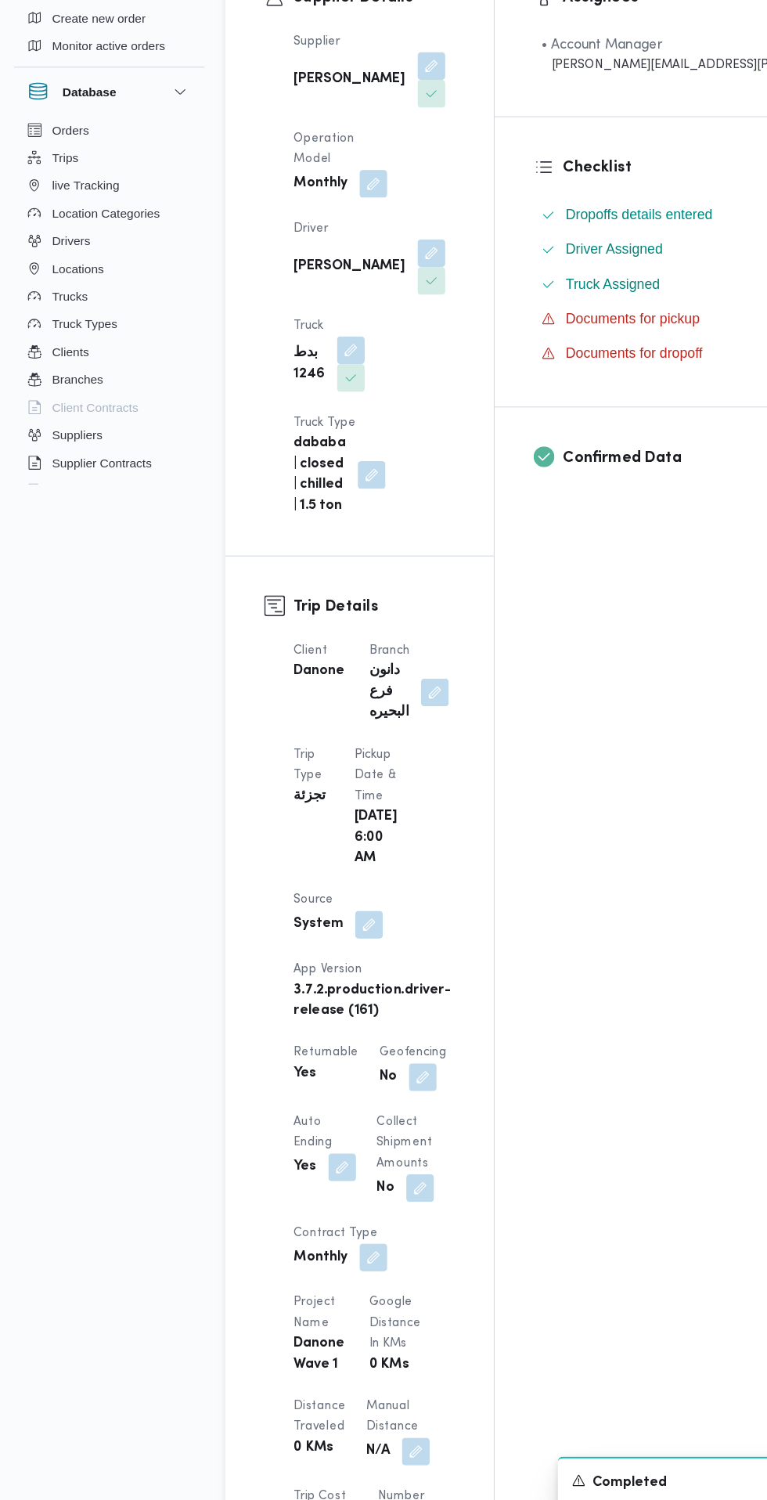
scroll to position [254, 0]
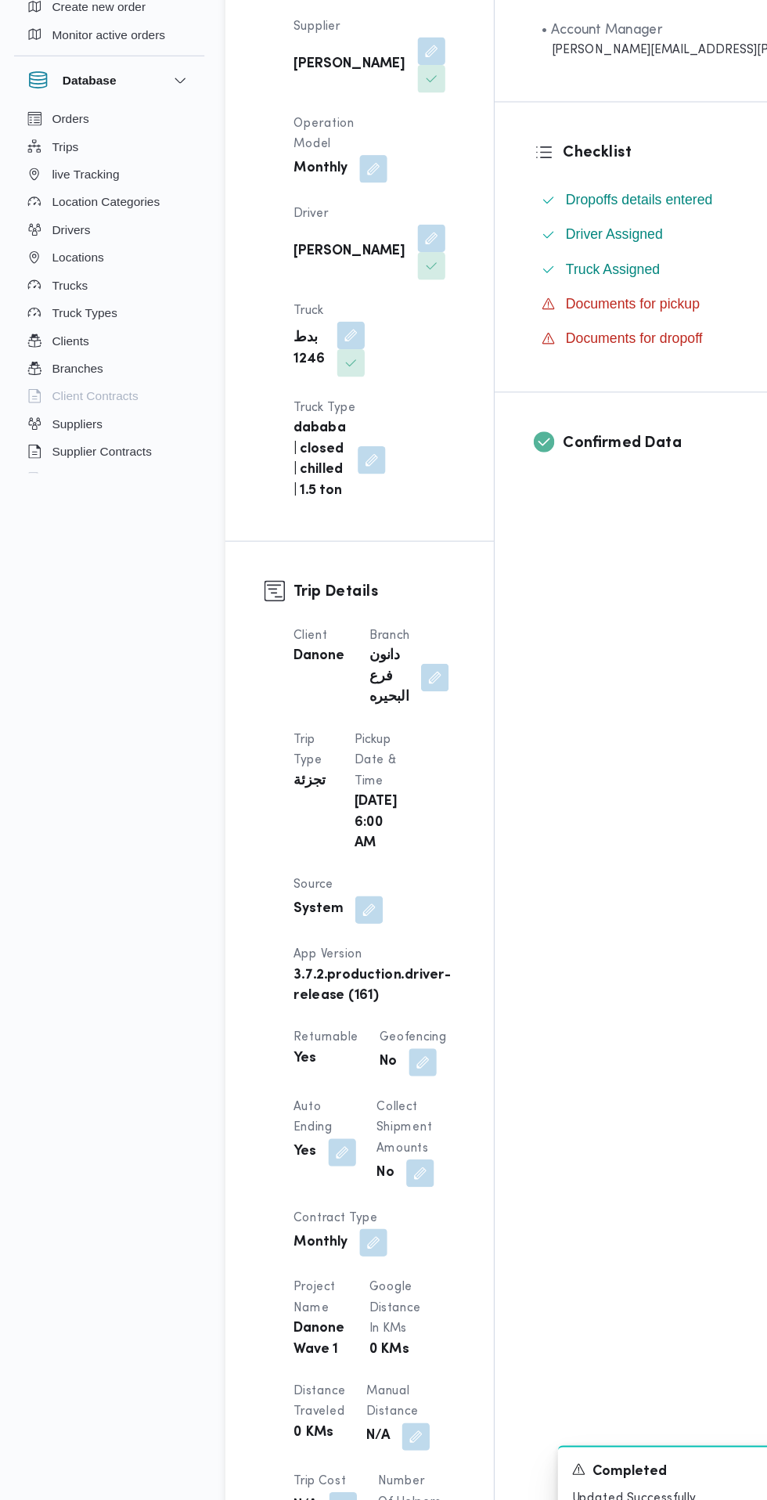
click at [326, 922] on button "button" at bounding box center [333, 934] width 25 height 25
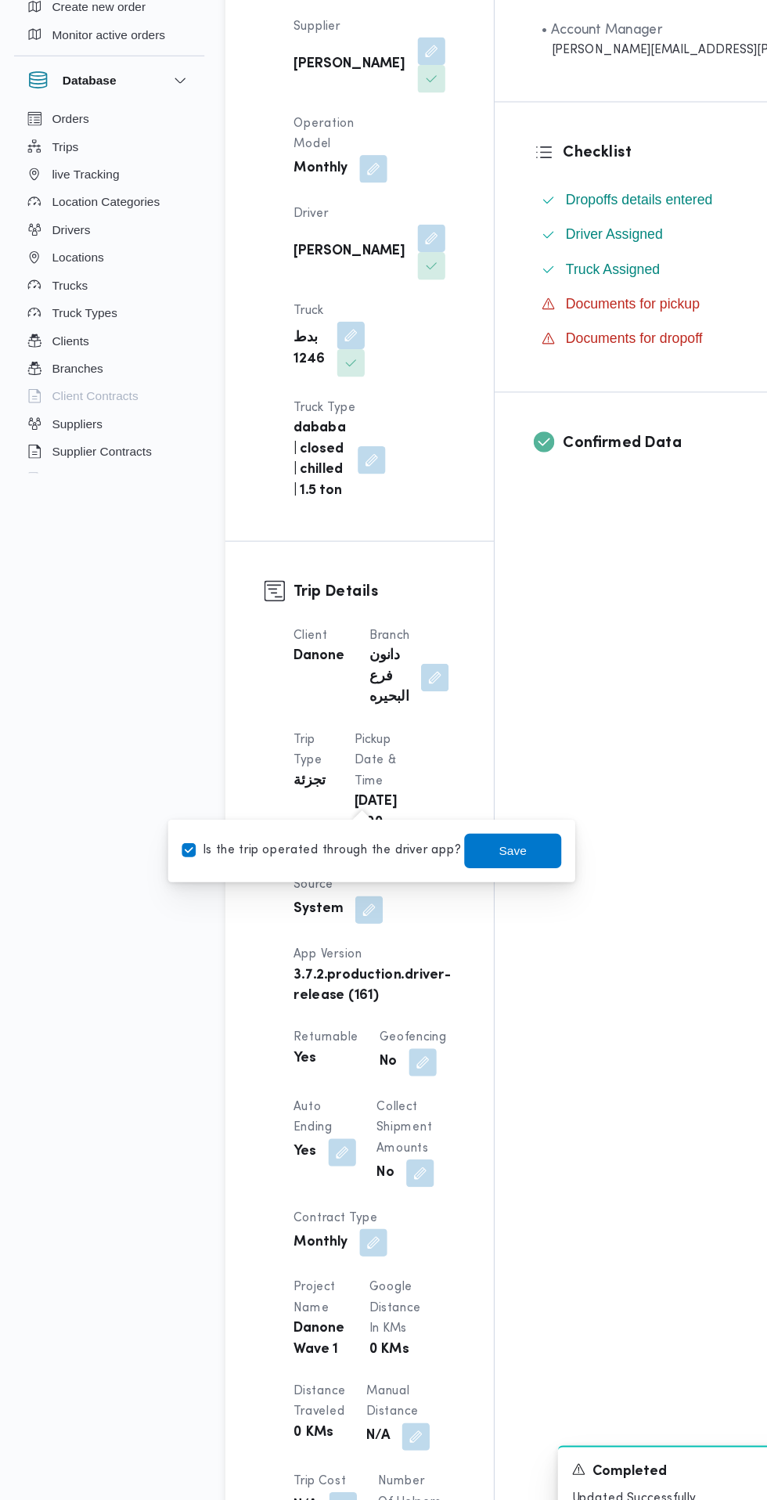
click at [308, 876] on label "Is the trip operated through the driver app?" at bounding box center [290, 881] width 252 height 19
checkbox input "false"
click at [472, 879] on span "Save" at bounding box center [464, 881] width 88 height 31
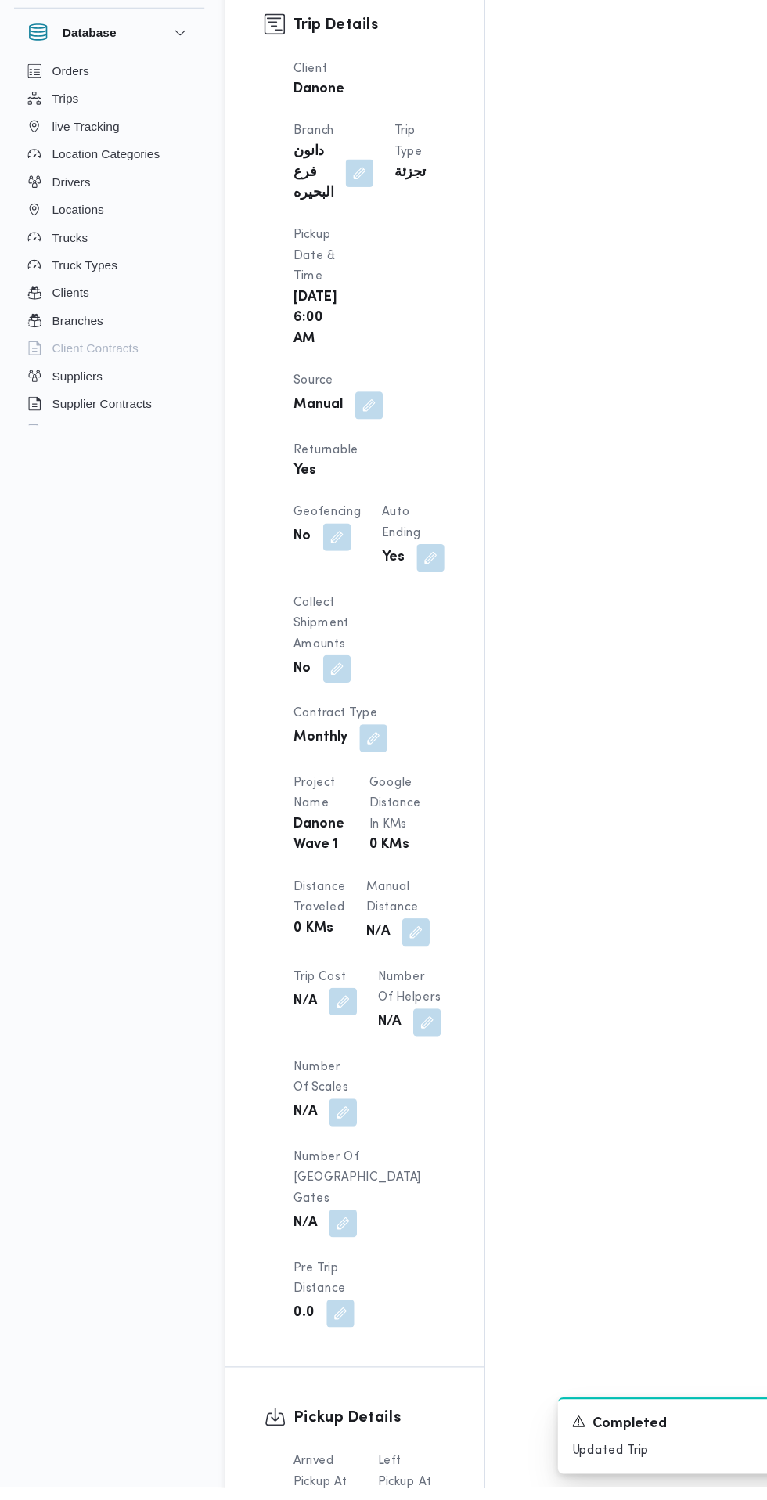
scroll to position [723, 0]
click at [300, 1499] on button "button" at bounding box center [309, 1516] width 25 height 25
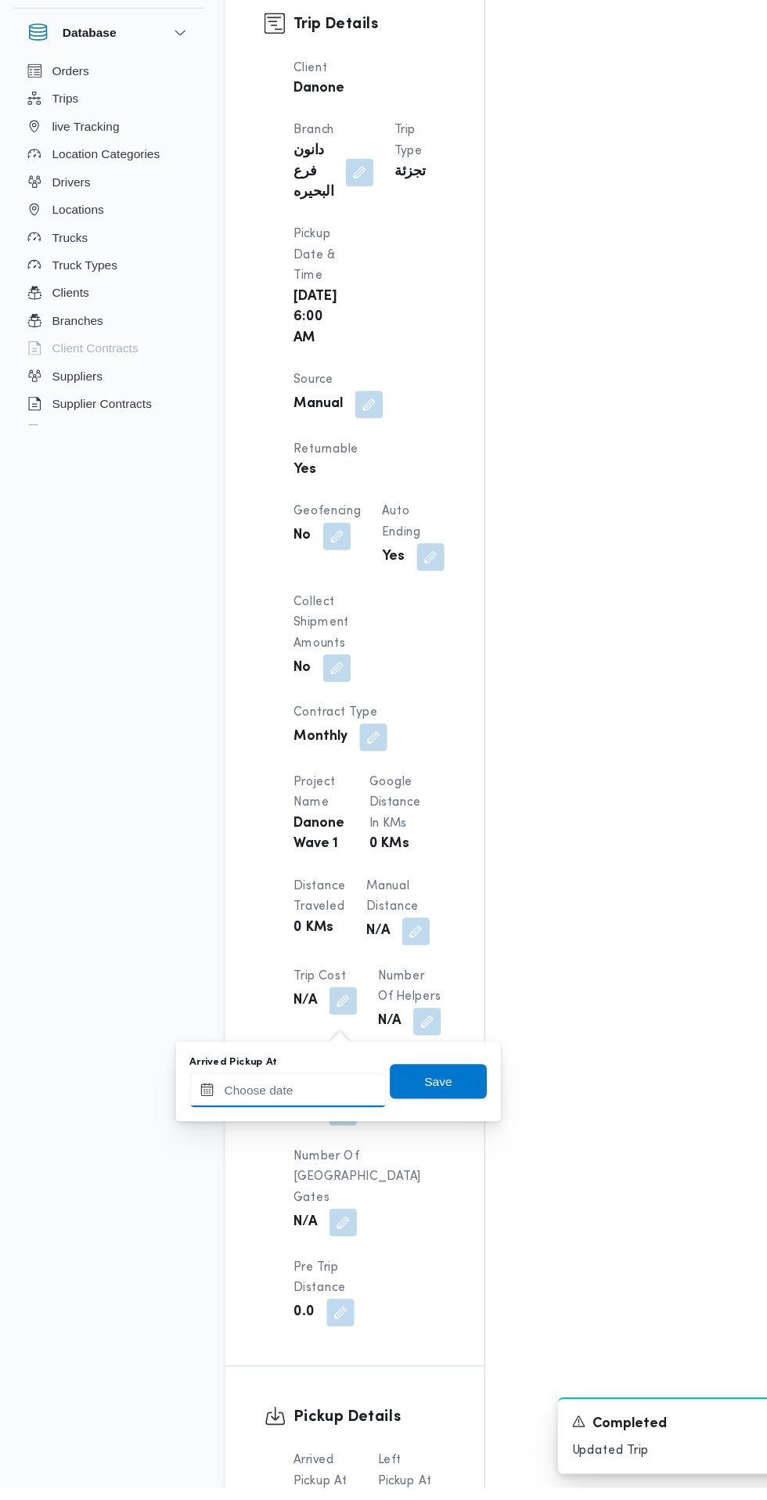
click at [292, 1140] on input "Arrived Pickup At" at bounding box center [260, 1140] width 178 height 31
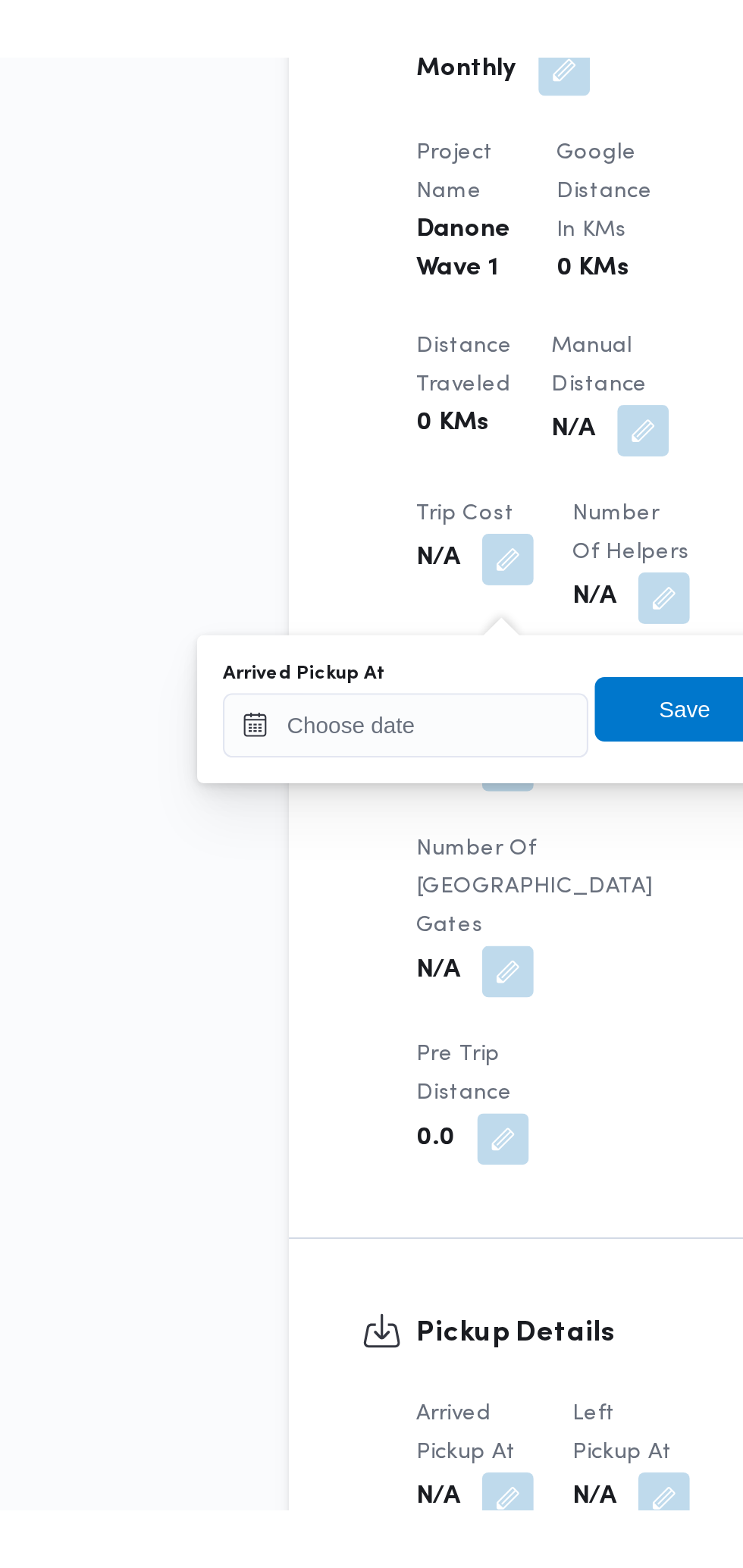
scroll to position [783, 0]
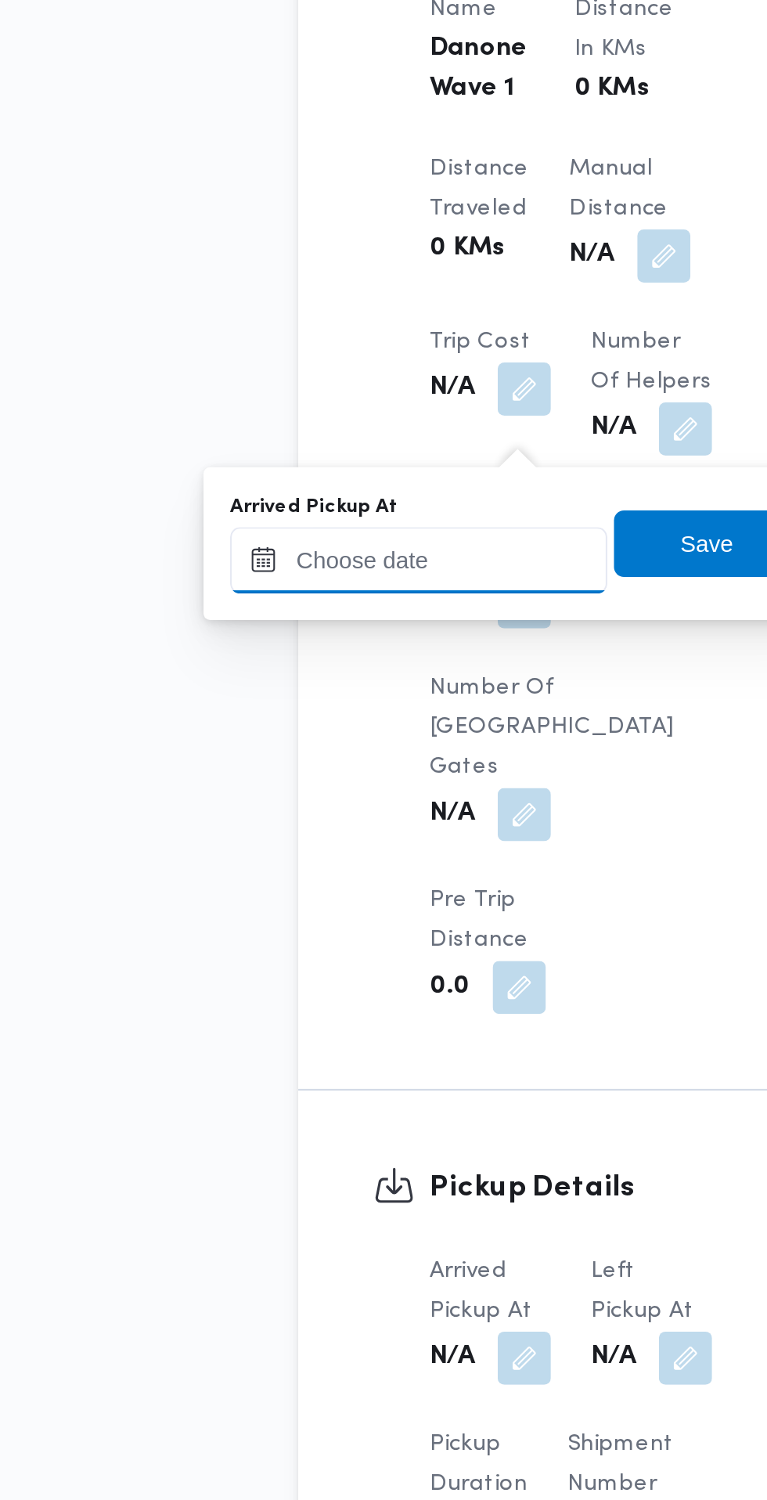
click at [294, 1055] on input "Arrived Pickup At" at bounding box center [260, 1055] width 178 height 31
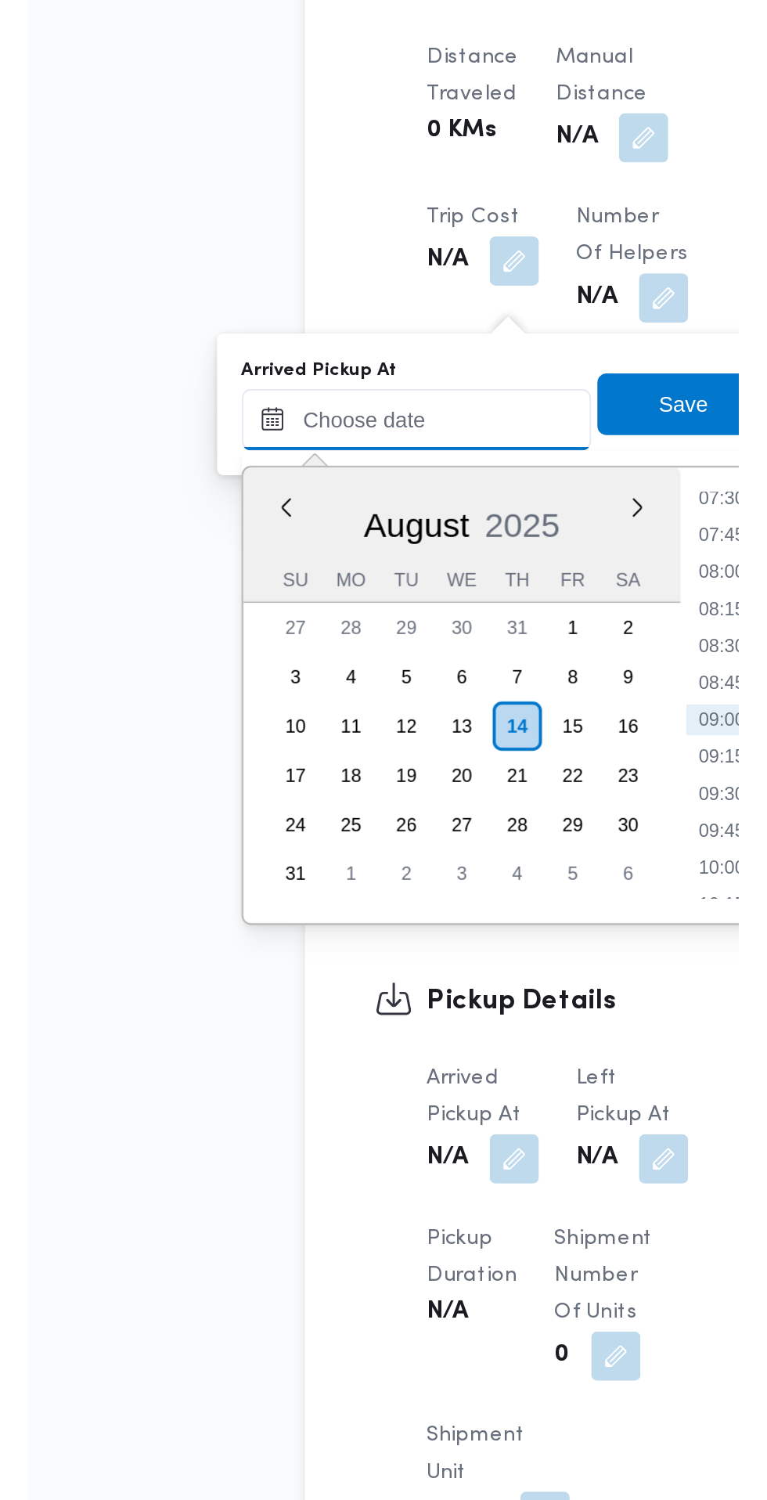
scroll to position [817, 0]
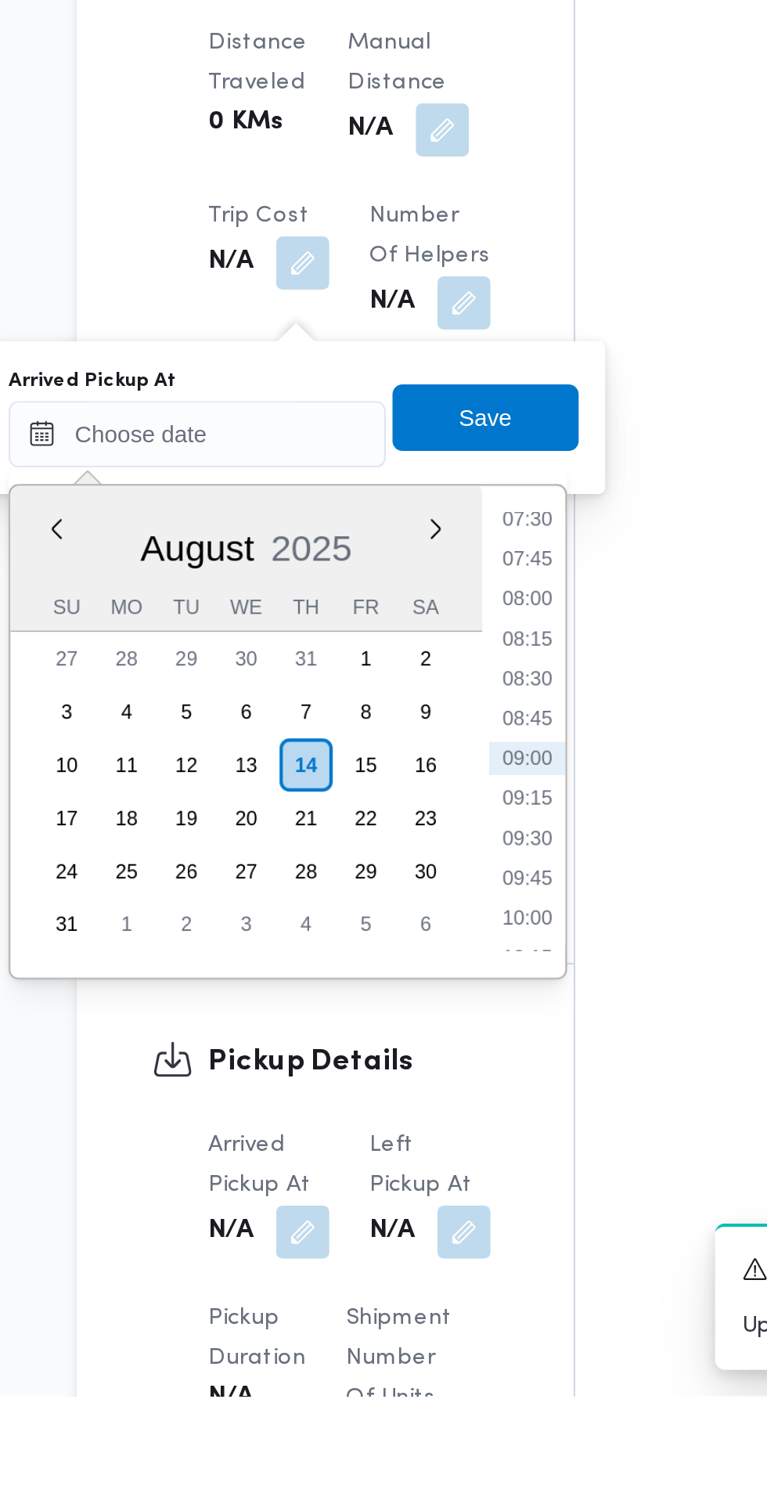
click at [412, 1090] on li "07:30" at bounding box center [416, 1087] width 36 height 16
type input "14/08/2025 07:30"
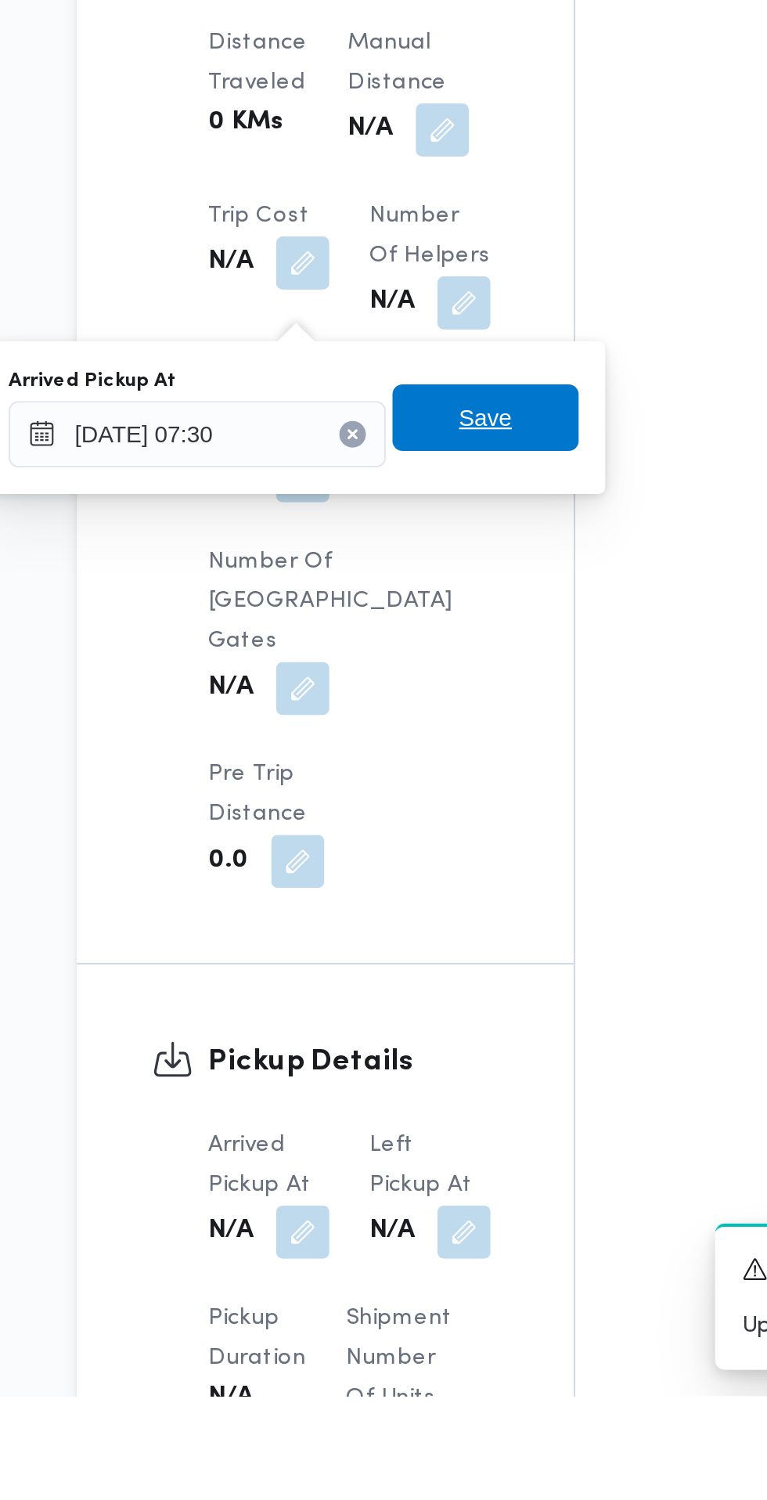
click at [419, 1039] on span "Save" at bounding box center [396, 1038] width 88 height 31
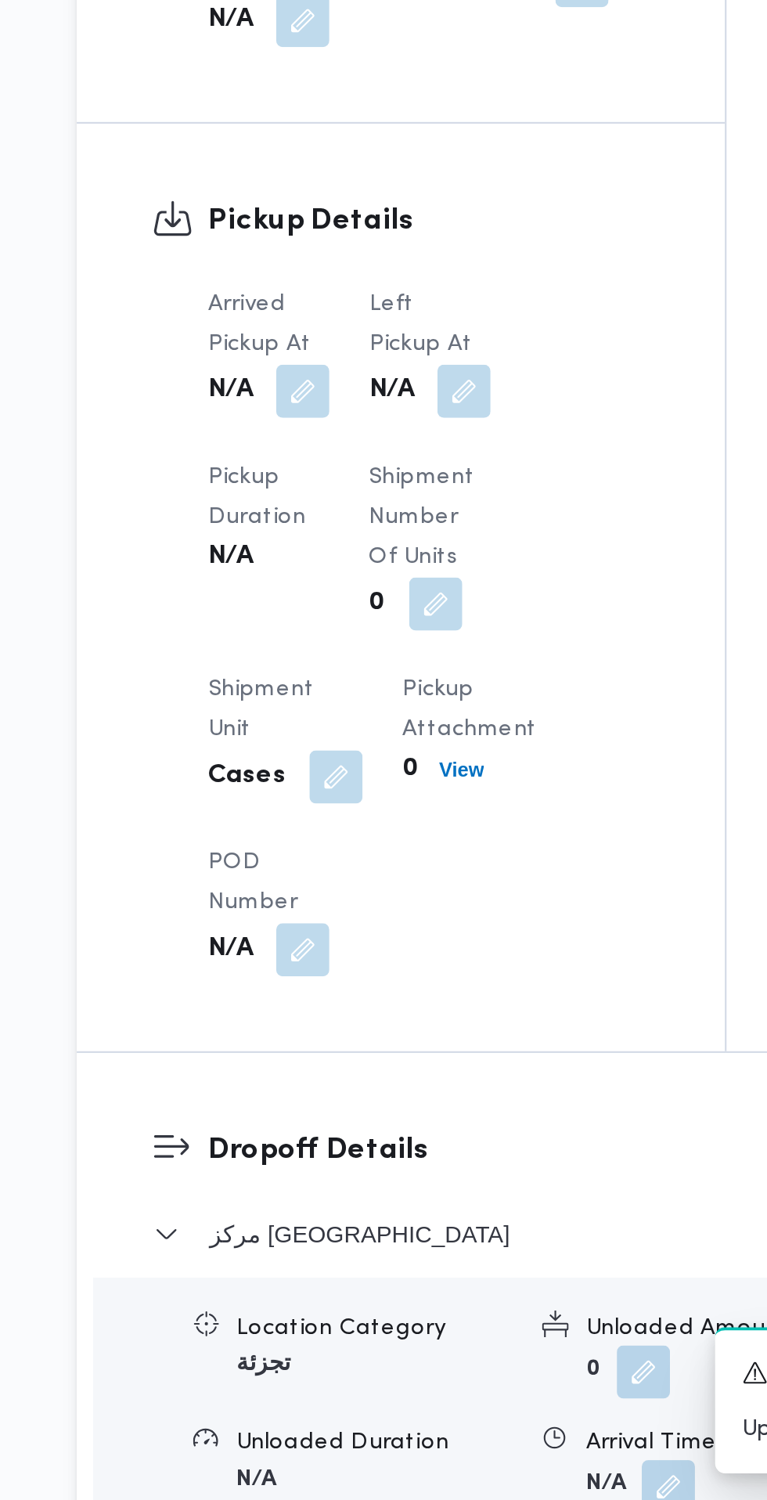
click at [388, 969] on button "button" at bounding box center [385, 977] width 25 height 25
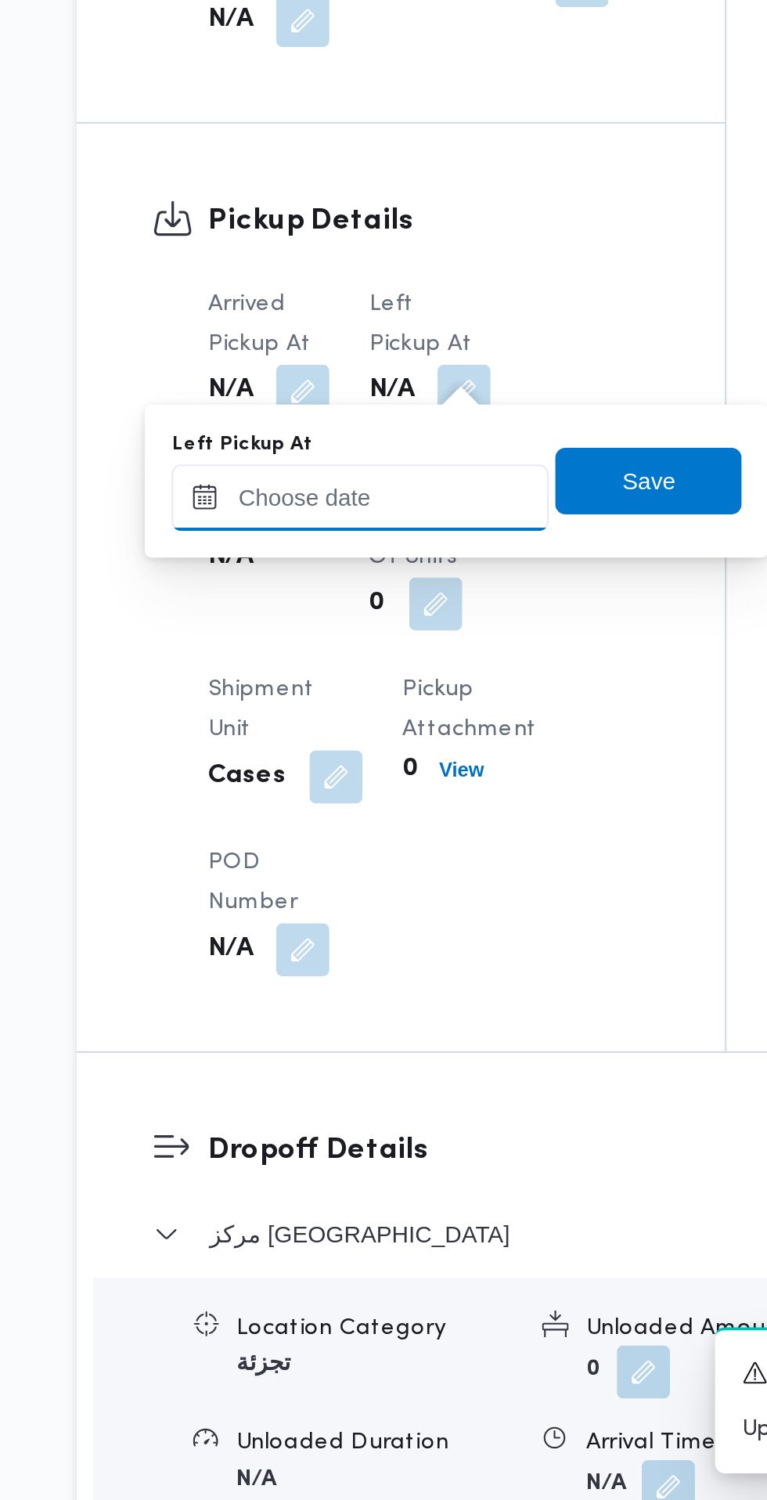
click at [367, 1025] on div "Left Pickup At" at bounding box center [337, 1019] width 178 height 47
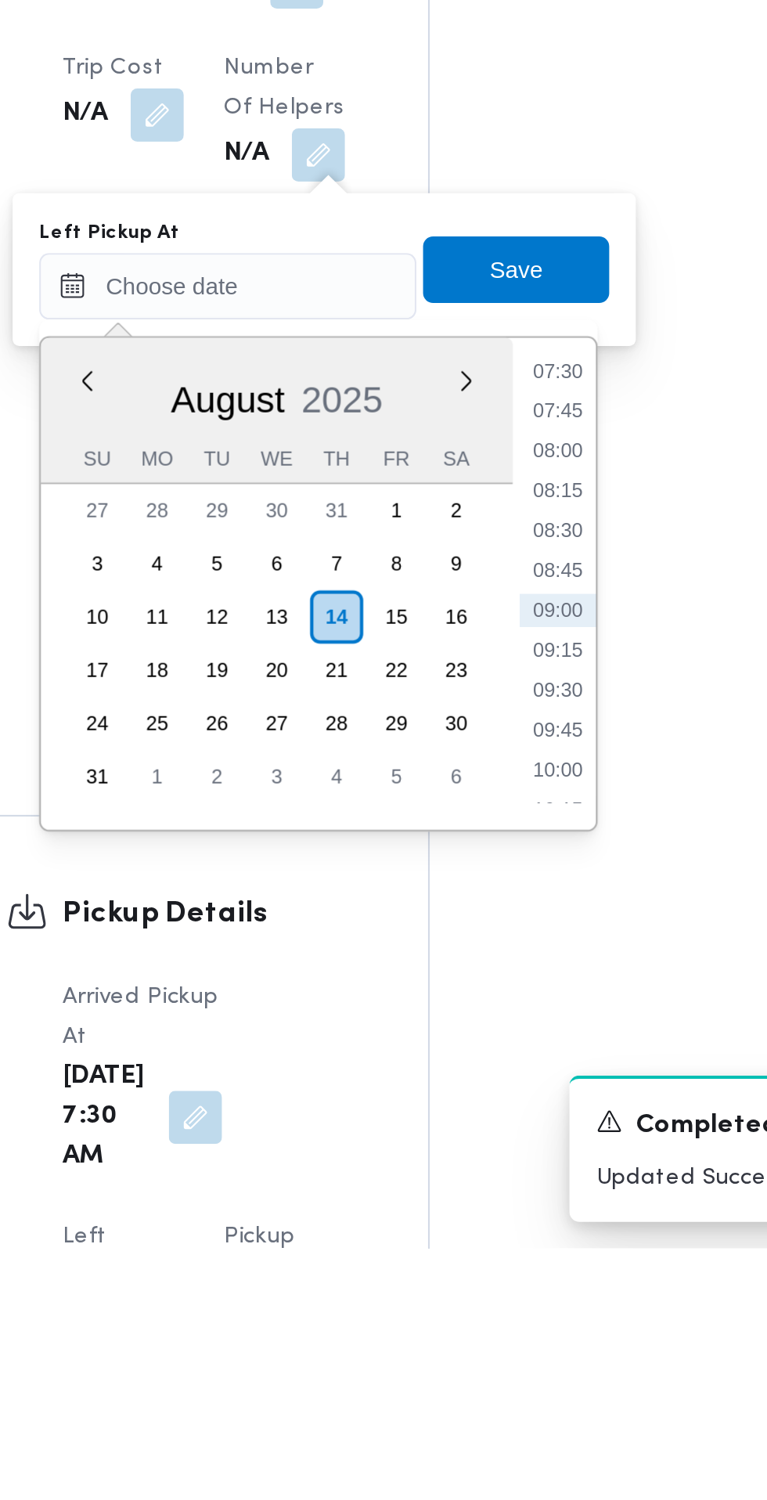
click at [503, 1163] on li "08:30" at bounding box center [499, 1162] width 36 height 16
type input "14/08/2025 08:30"
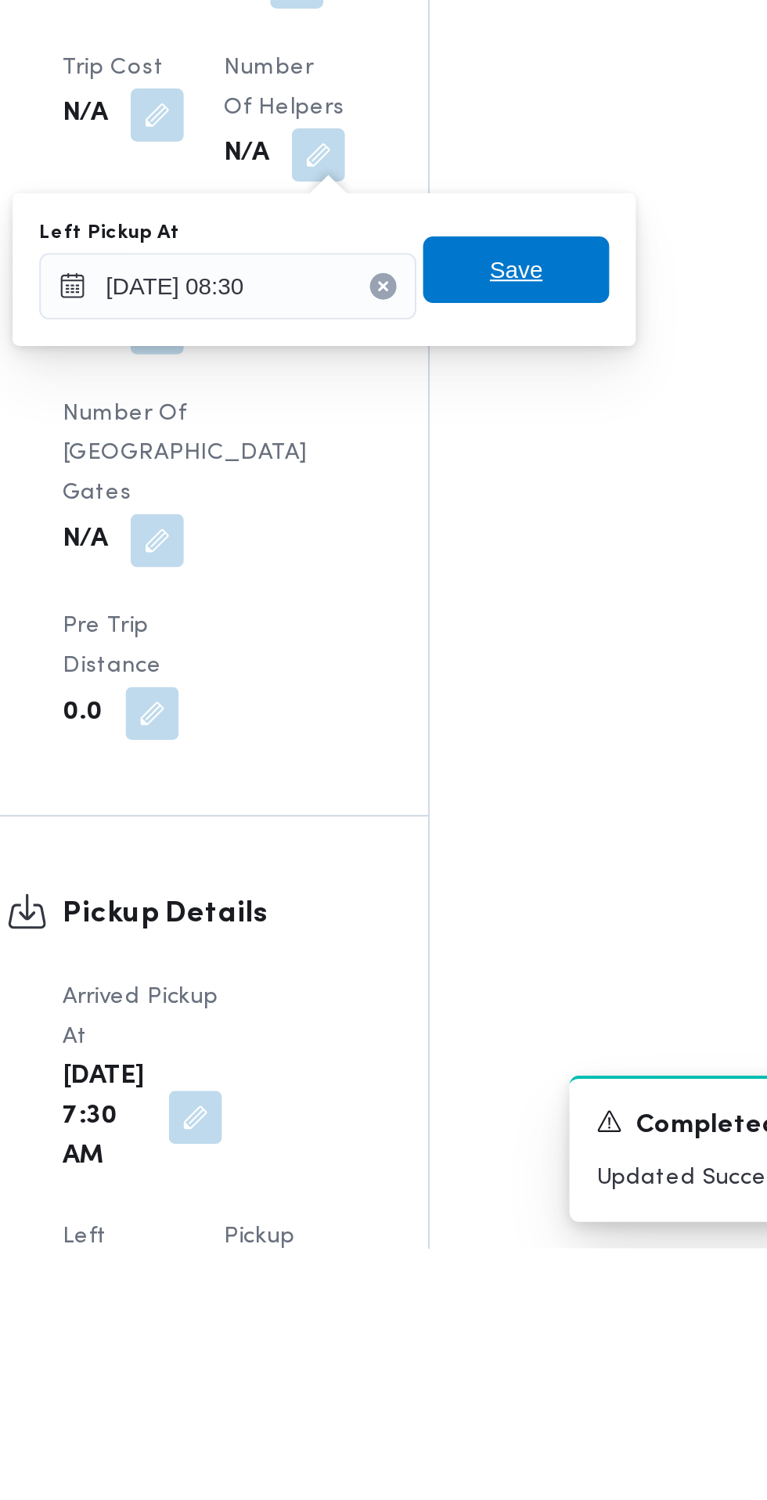
click at [492, 1046] on span "Save" at bounding box center [478, 1038] width 25 height 19
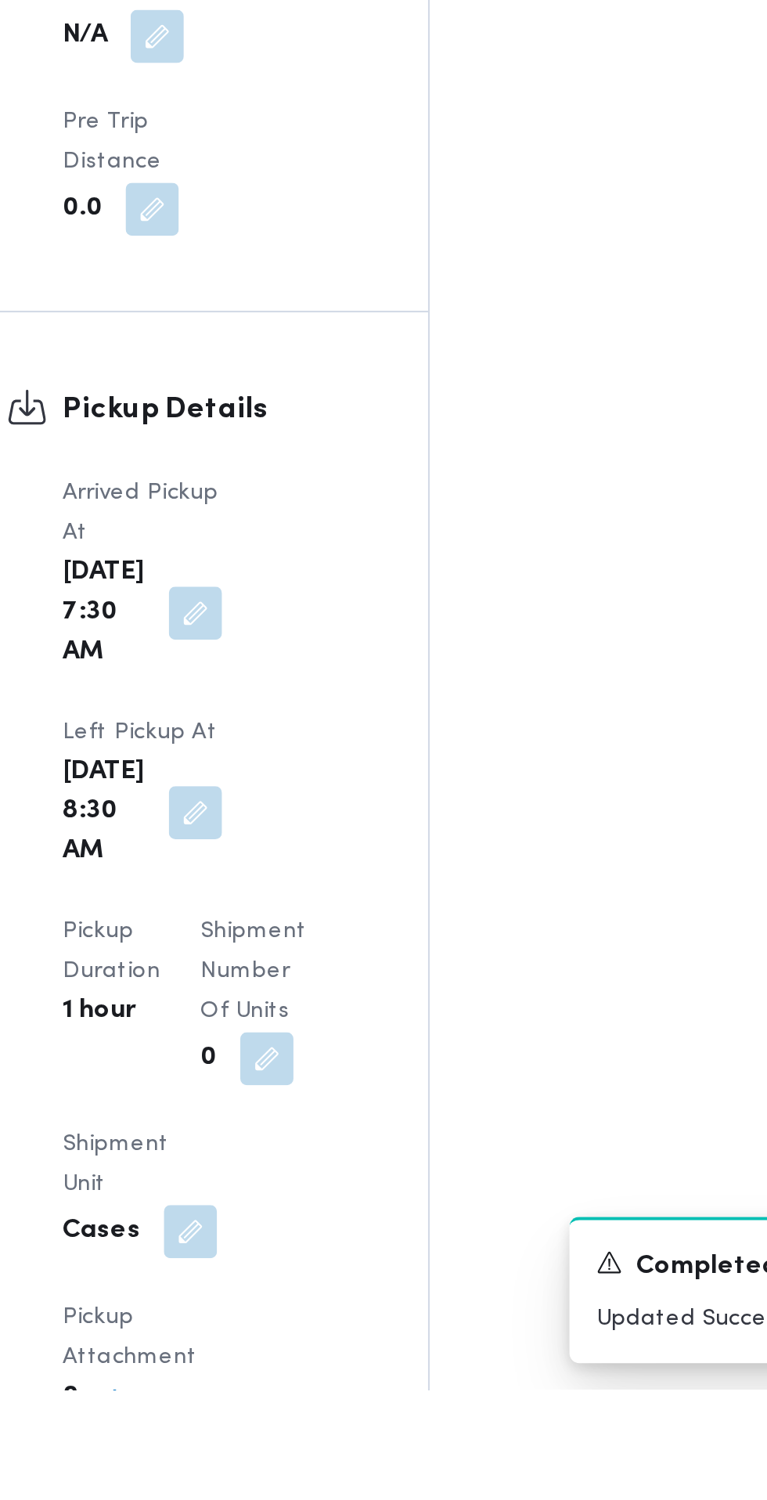
scroll to position [1140, 0]
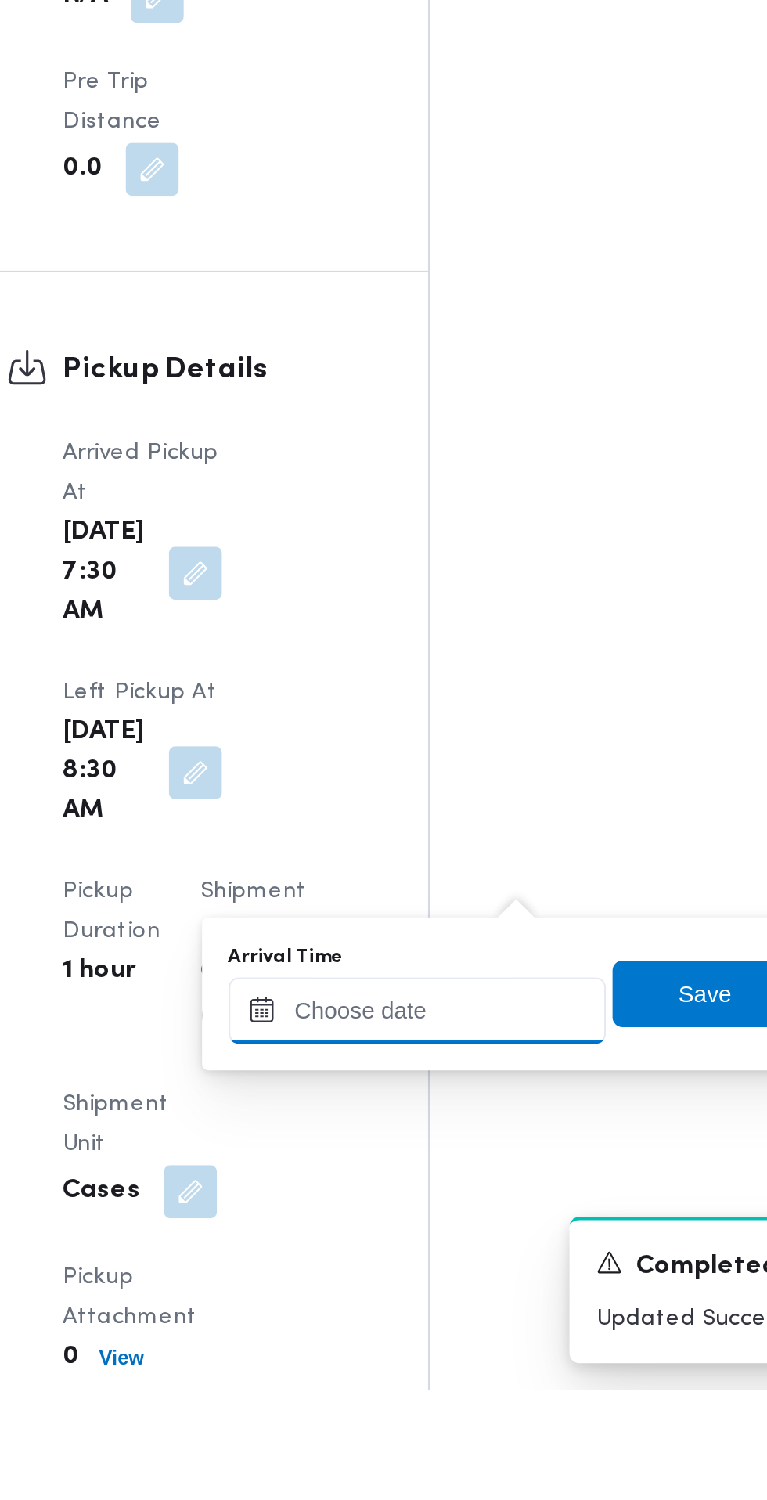
click at [433, 1321] on input "Arrival Time" at bounding box center [433, 1321] width 178 height 31
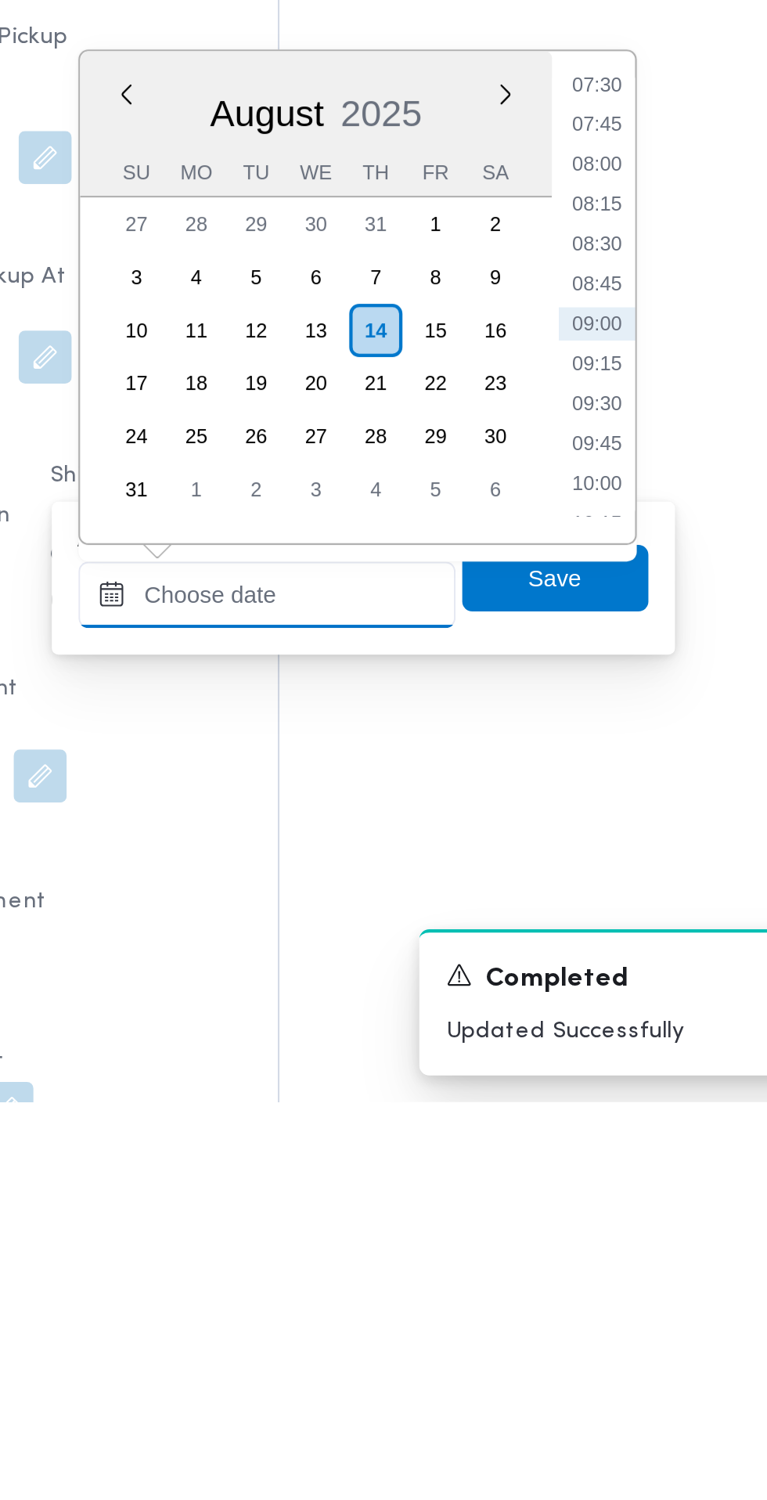
scroll to position [1199, 0]
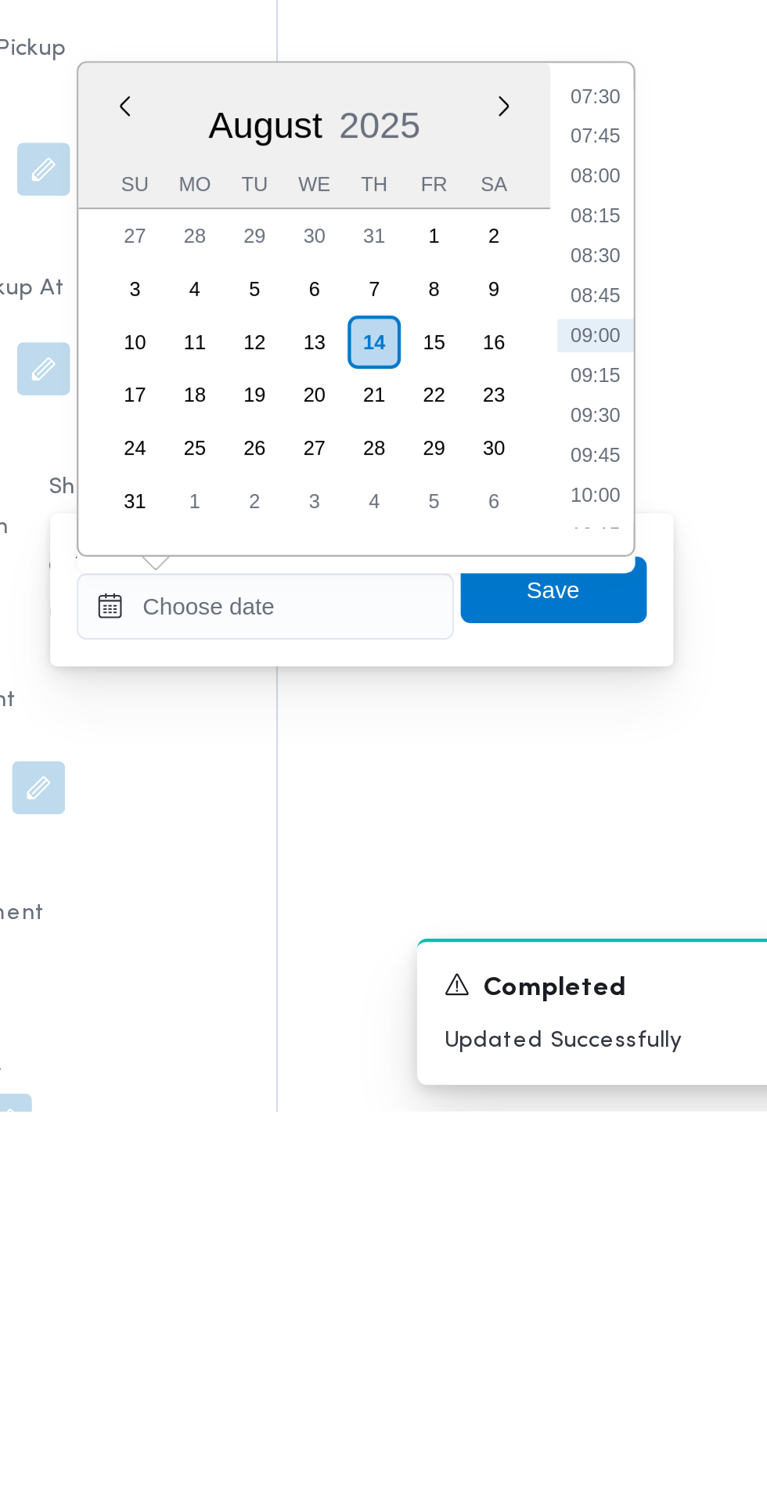
click at [595, 1169] on li "09:30" at bounding box center [588, 1172] width 36 height 16
type input "14/08/2025 09:30"
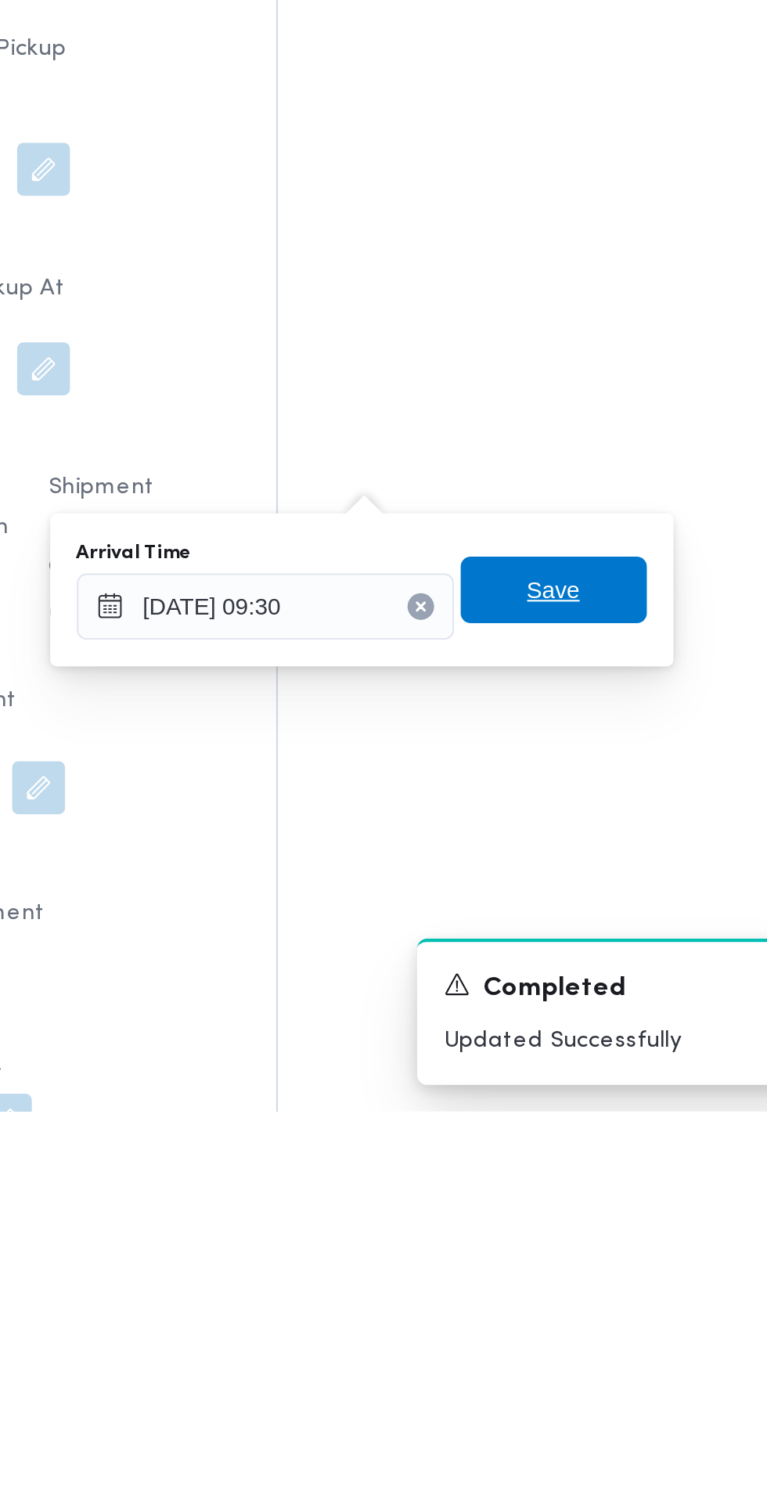
click at [583, 1262] on span "Save" at bounding box center [568, 1253] width 88 height 31
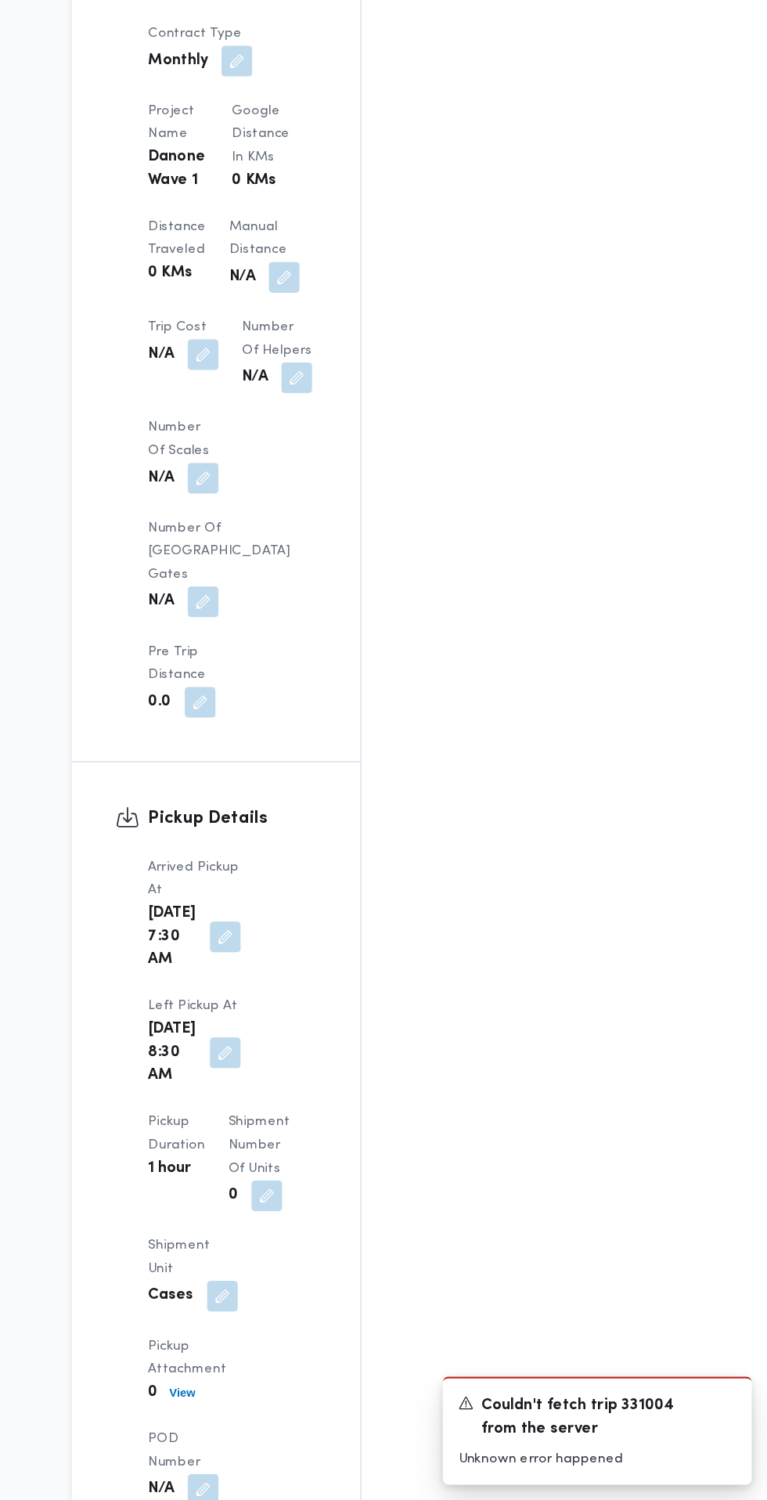
scroll to position [1212, 0]
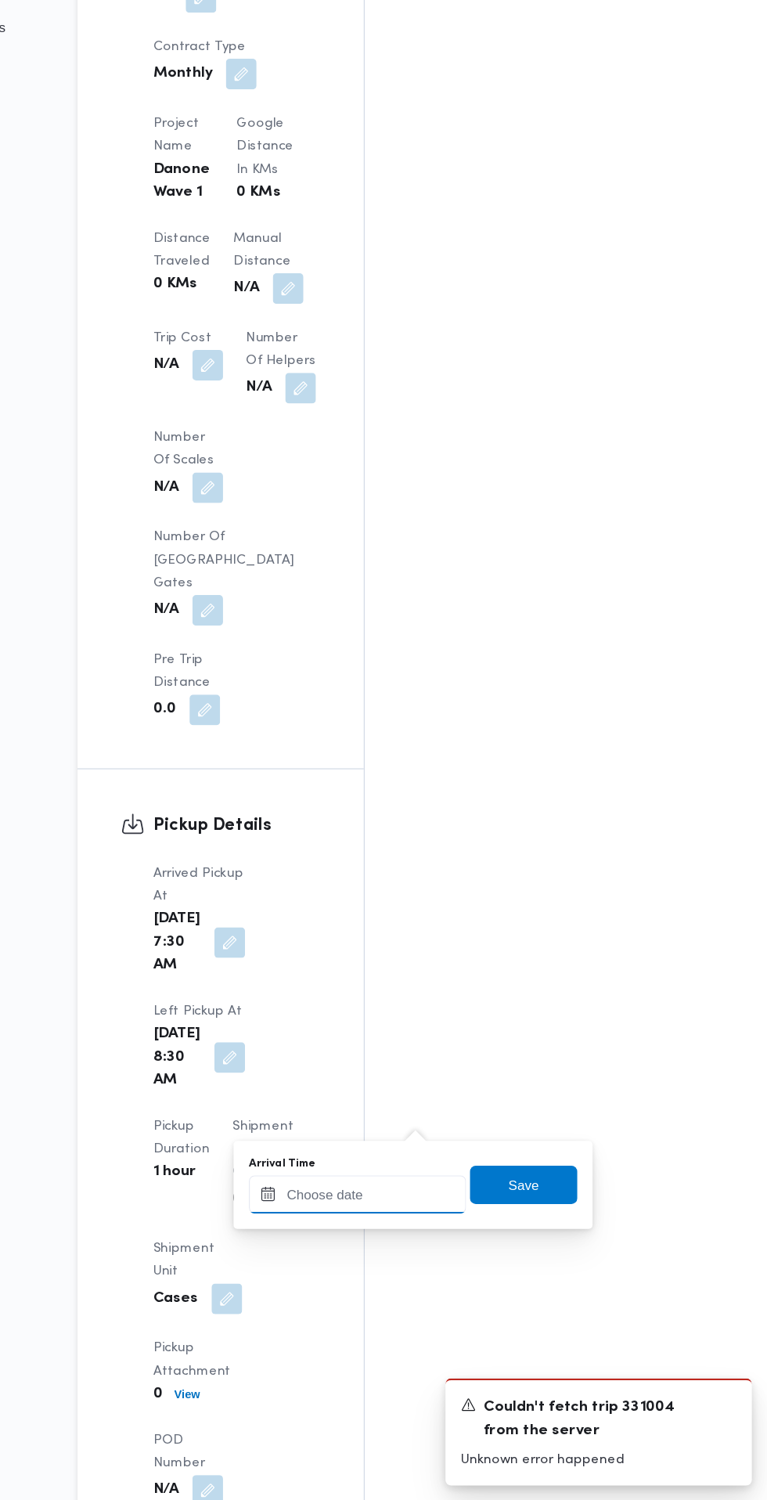
click at [480, 1240] on div at bounding box center [433, 1249] width 178 height 31
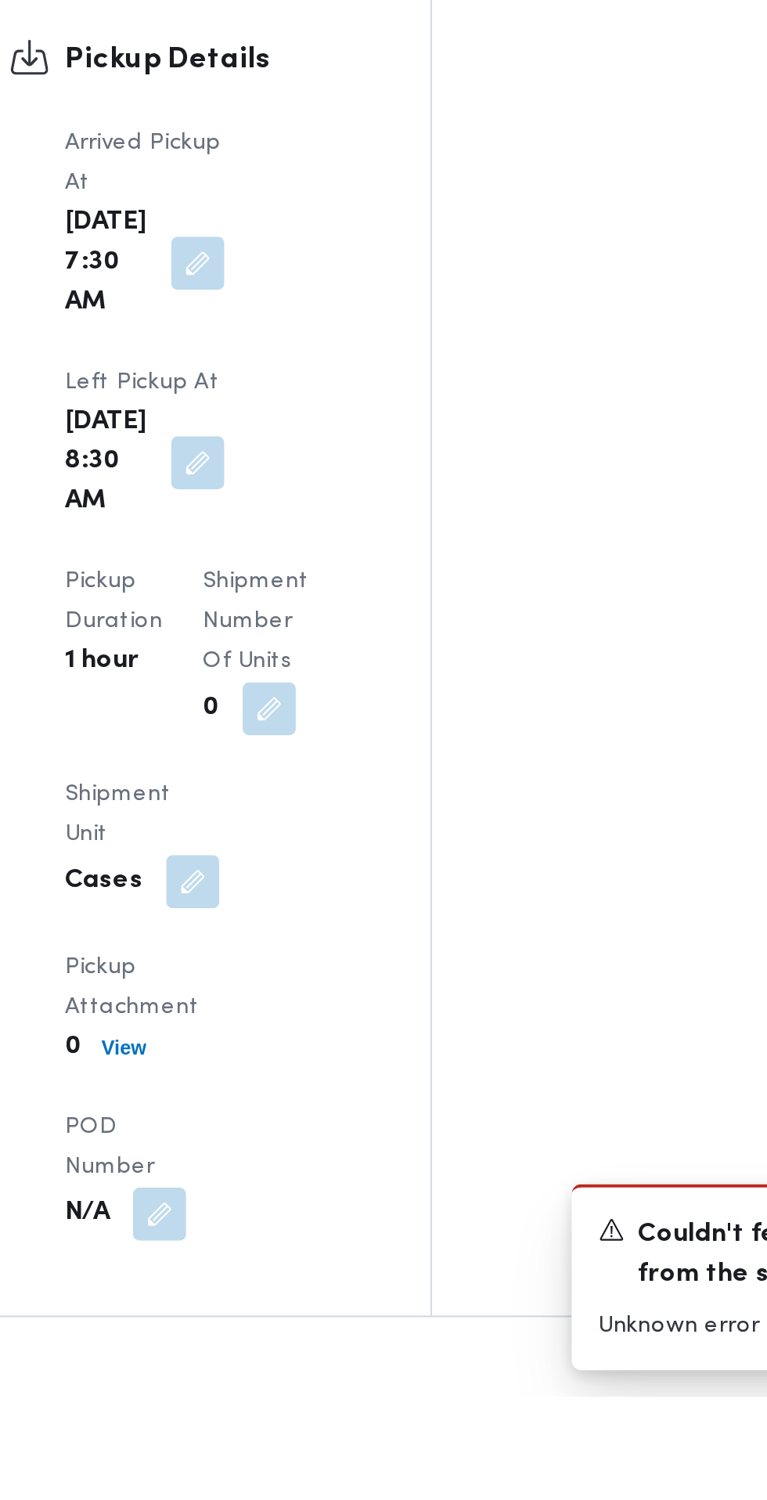
scroll to position [1290, 0]
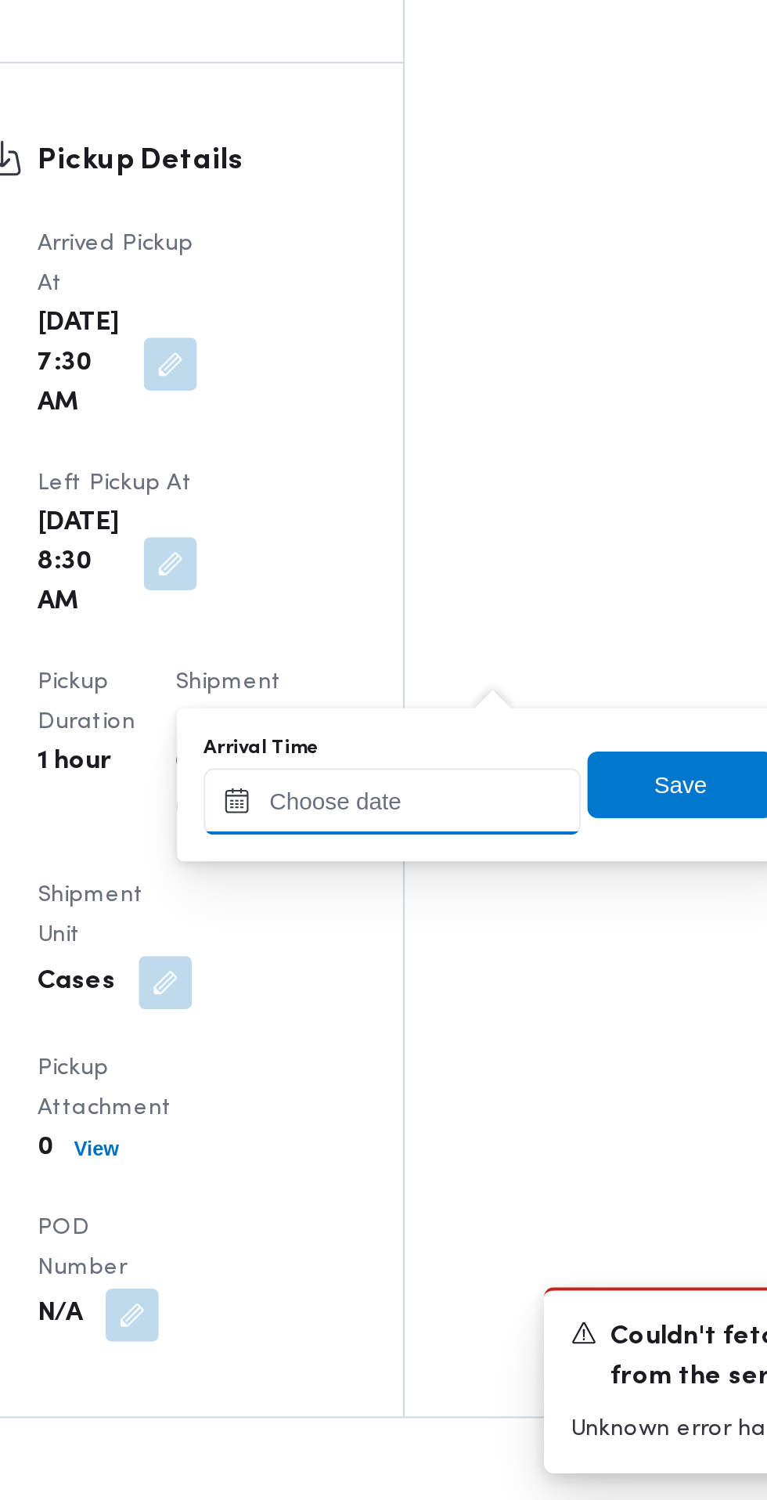
click at [446, 1170] on input "Arrival Time" at bounding box center [433, 1170] width 178 height 31
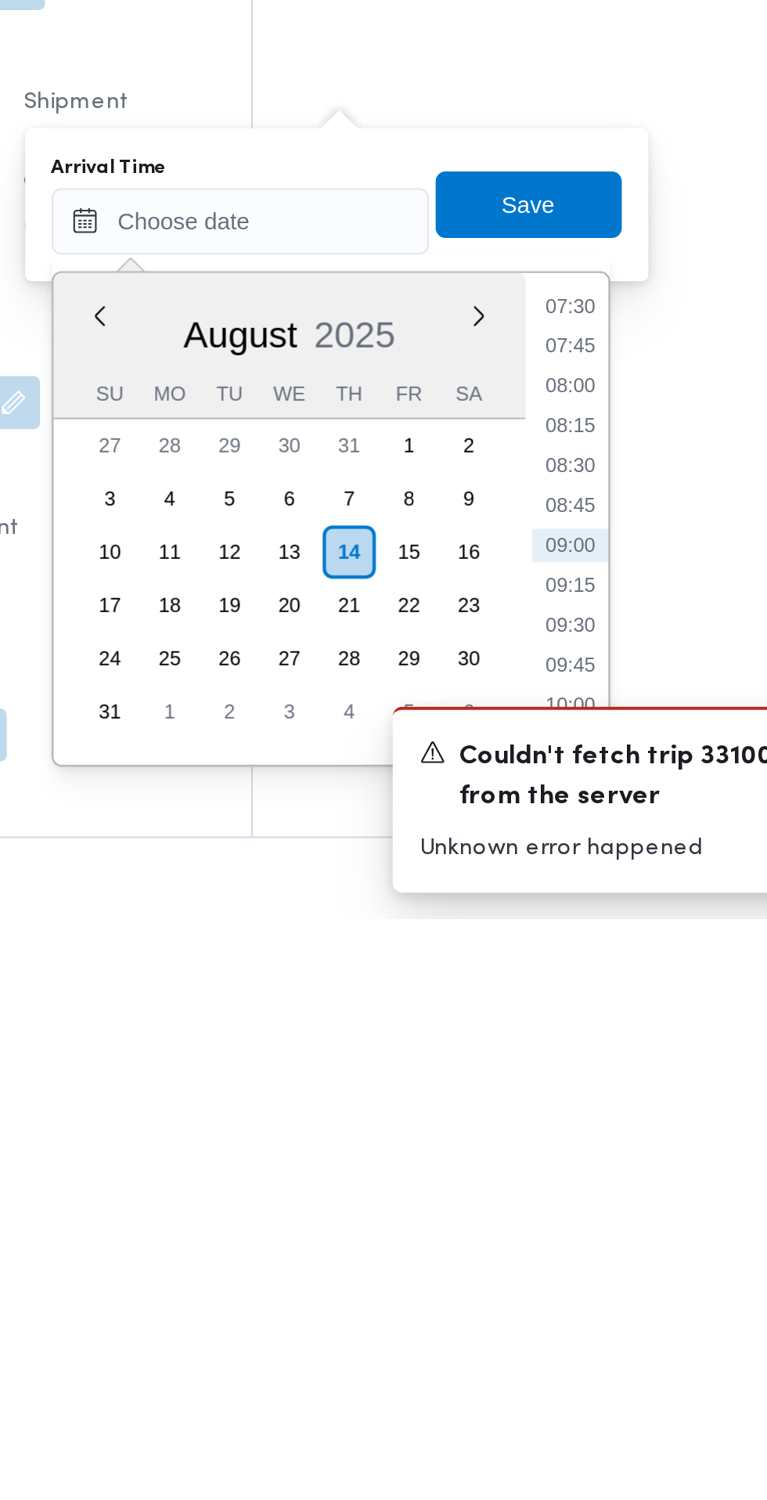
click at [589, 1324] on li "09:00" at bounding box center [588, 1324] width 36 height 16
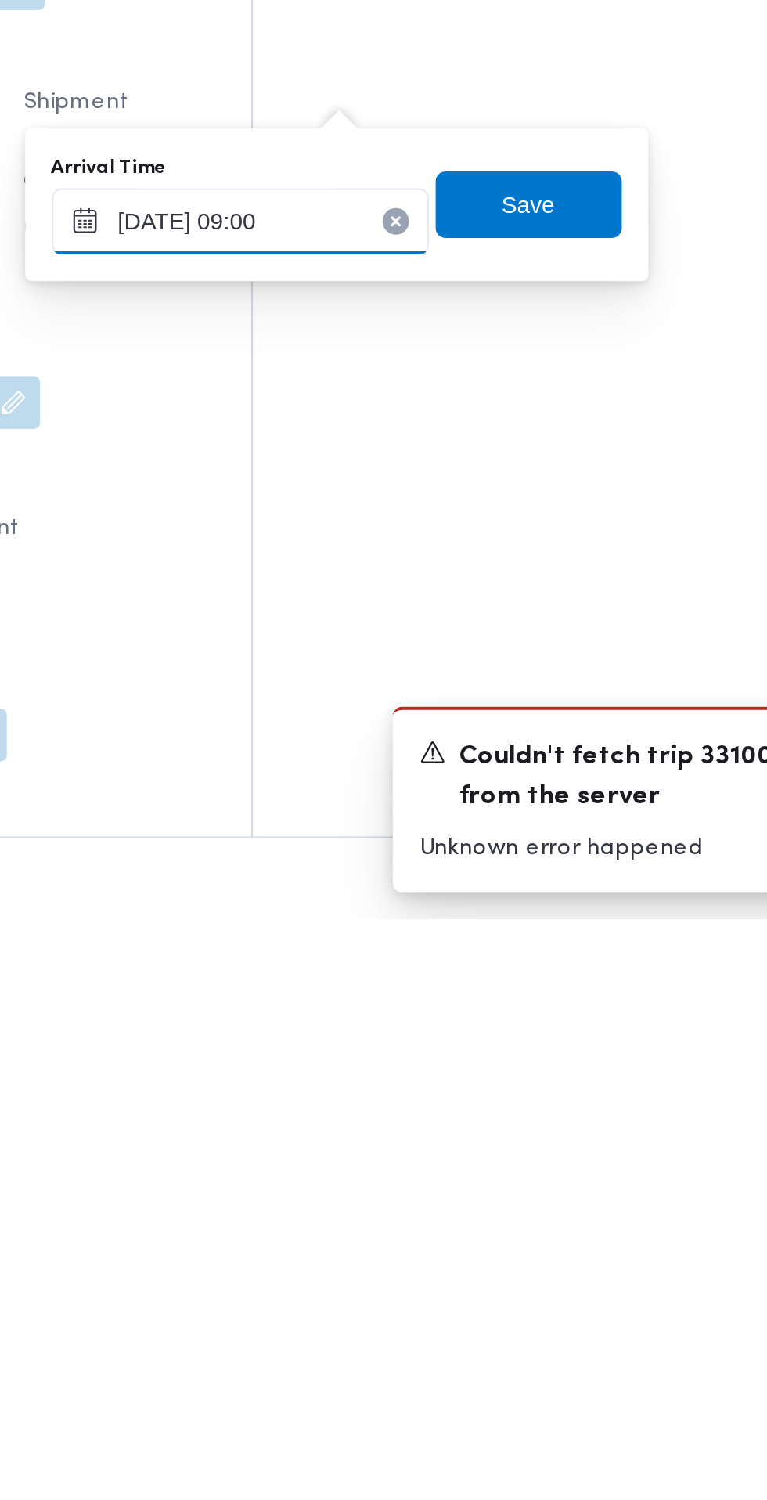
type input "14/08/2025 09:00"
click at [593, 1162] on span "Save" at bounding box center [568, 1162] width 88 height 31
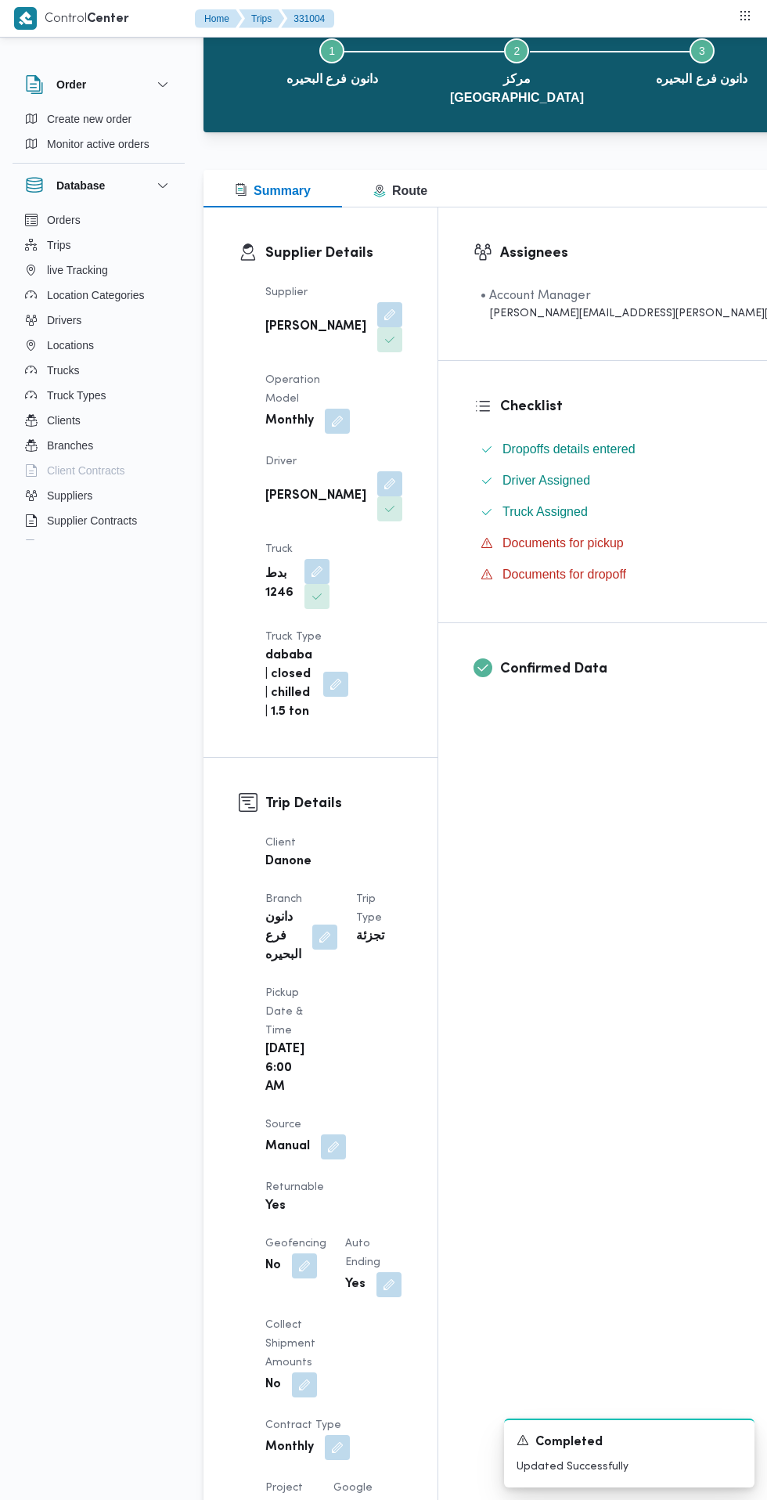
scroll to position [0, 0]
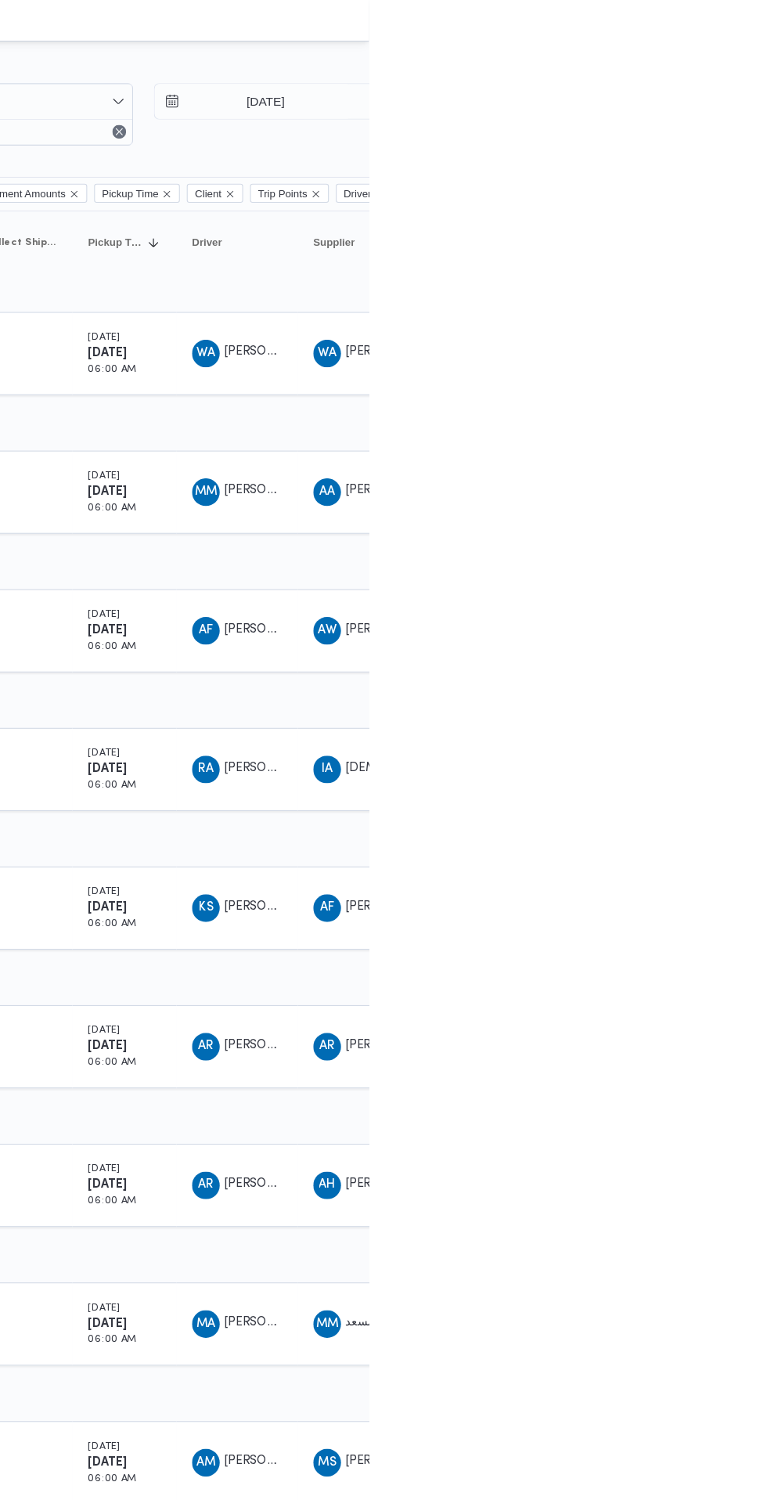
scroll to position [0, 25]
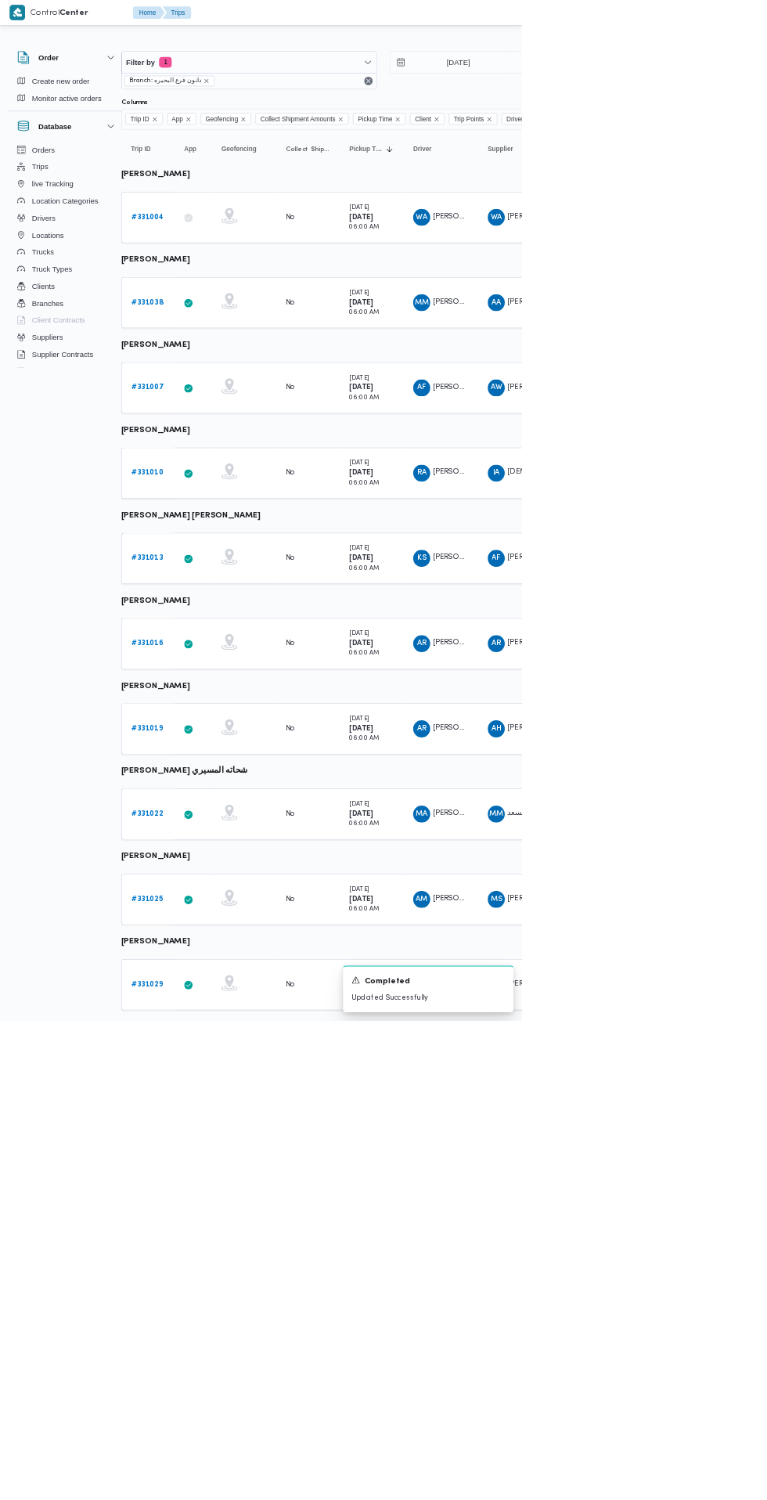
click at [208, 1191] on b "# 331022" at bounding box center [216, 1196] width 46 height 10
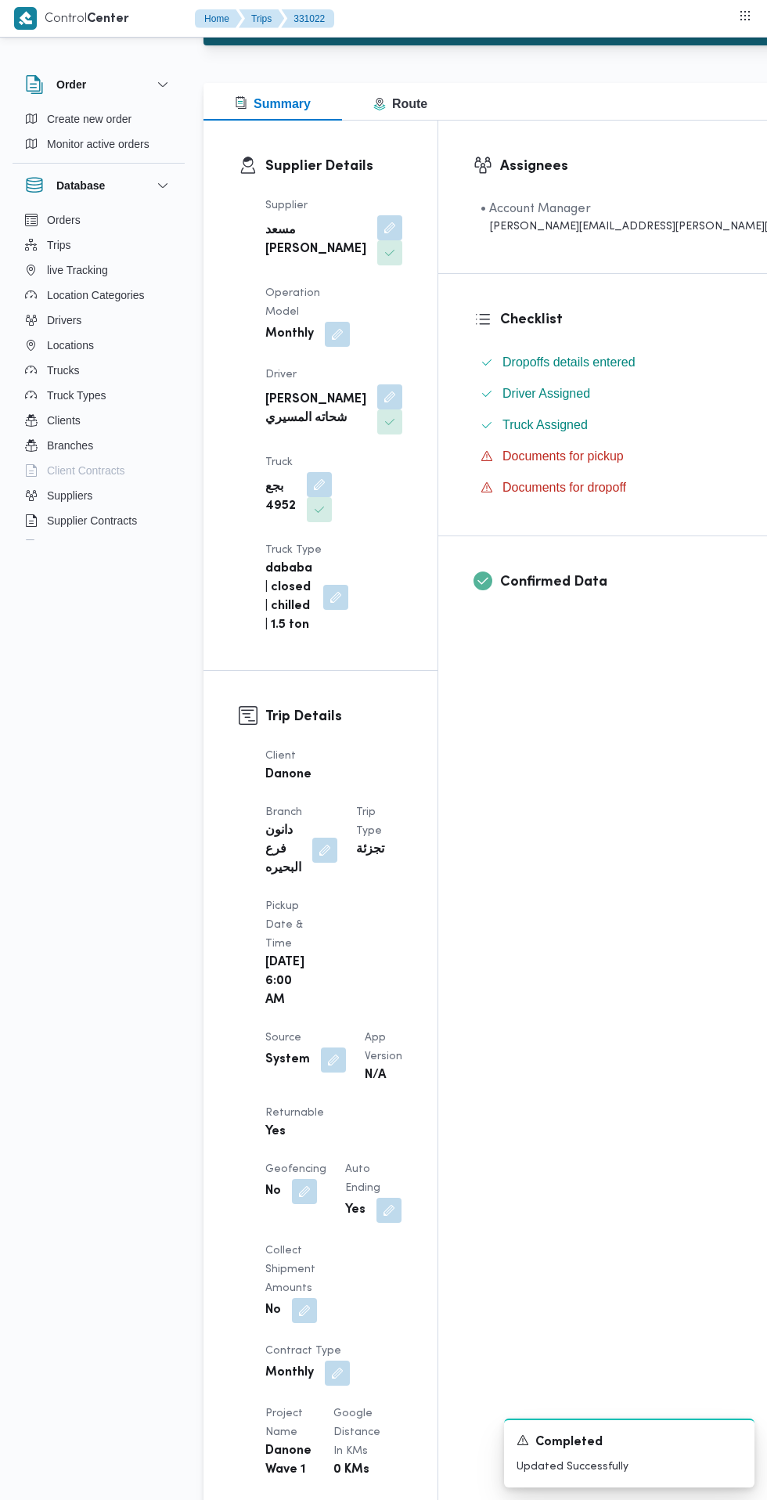
scroll to position [182, 0]
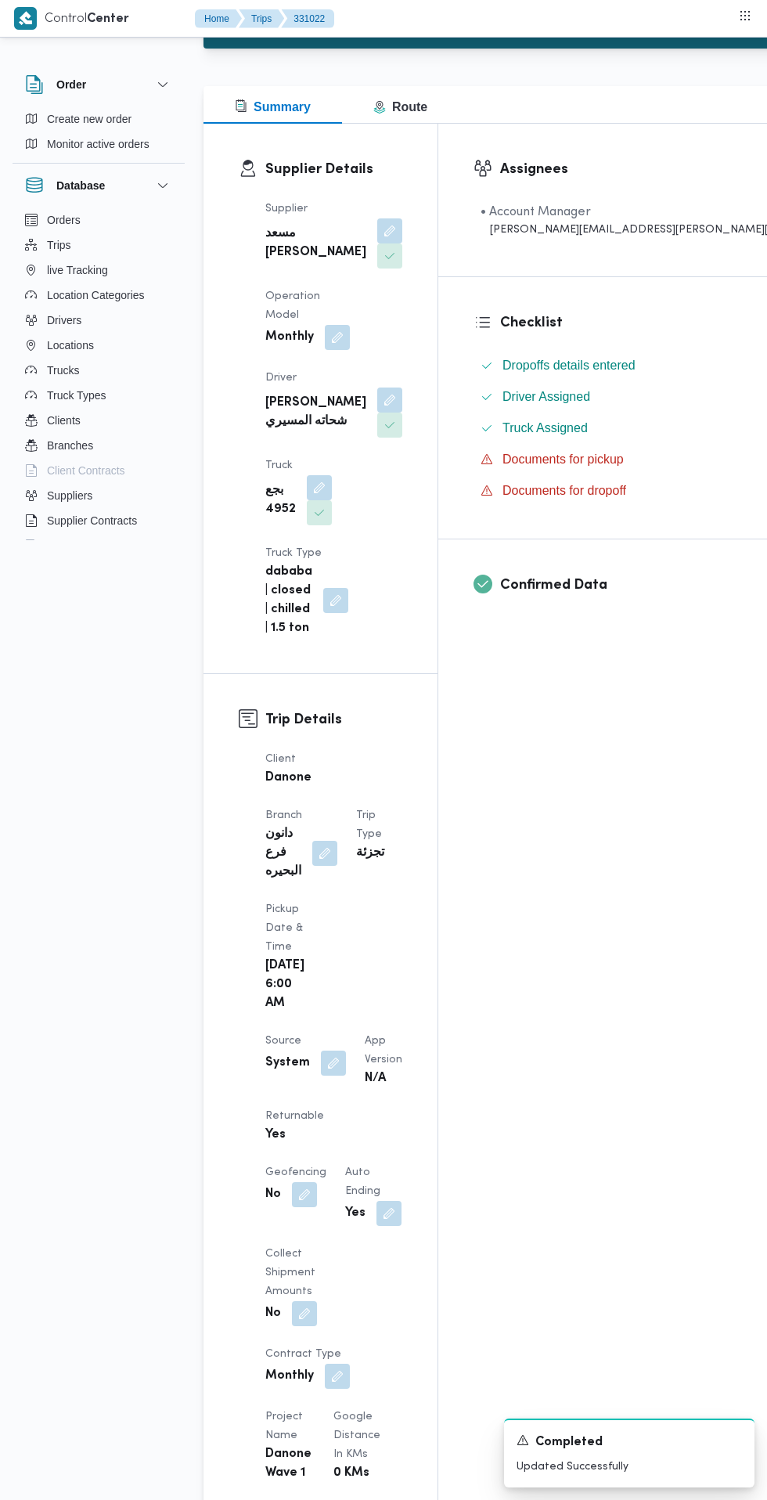
click at [330, 1050] on button "button" at bounding box center [333, 1062] width 25 height 25
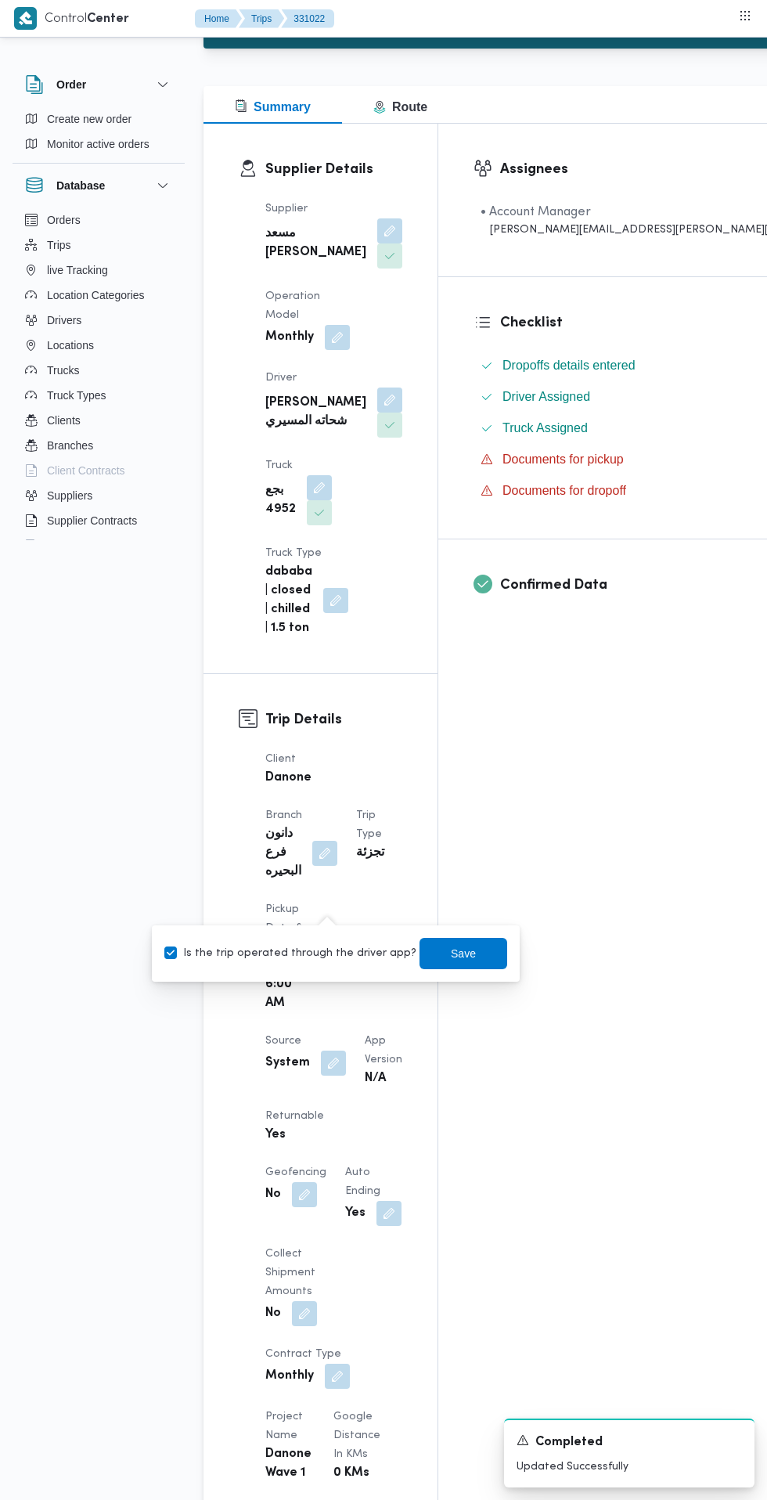
click at [323, 960] on label "Is the trip operated through the driver app?" at bounding box center [290, 953] width 252 height 19
checkbox input "false"
click at [451, 953] on span "Save" at bounding box center [463, 953] width 25 height 19
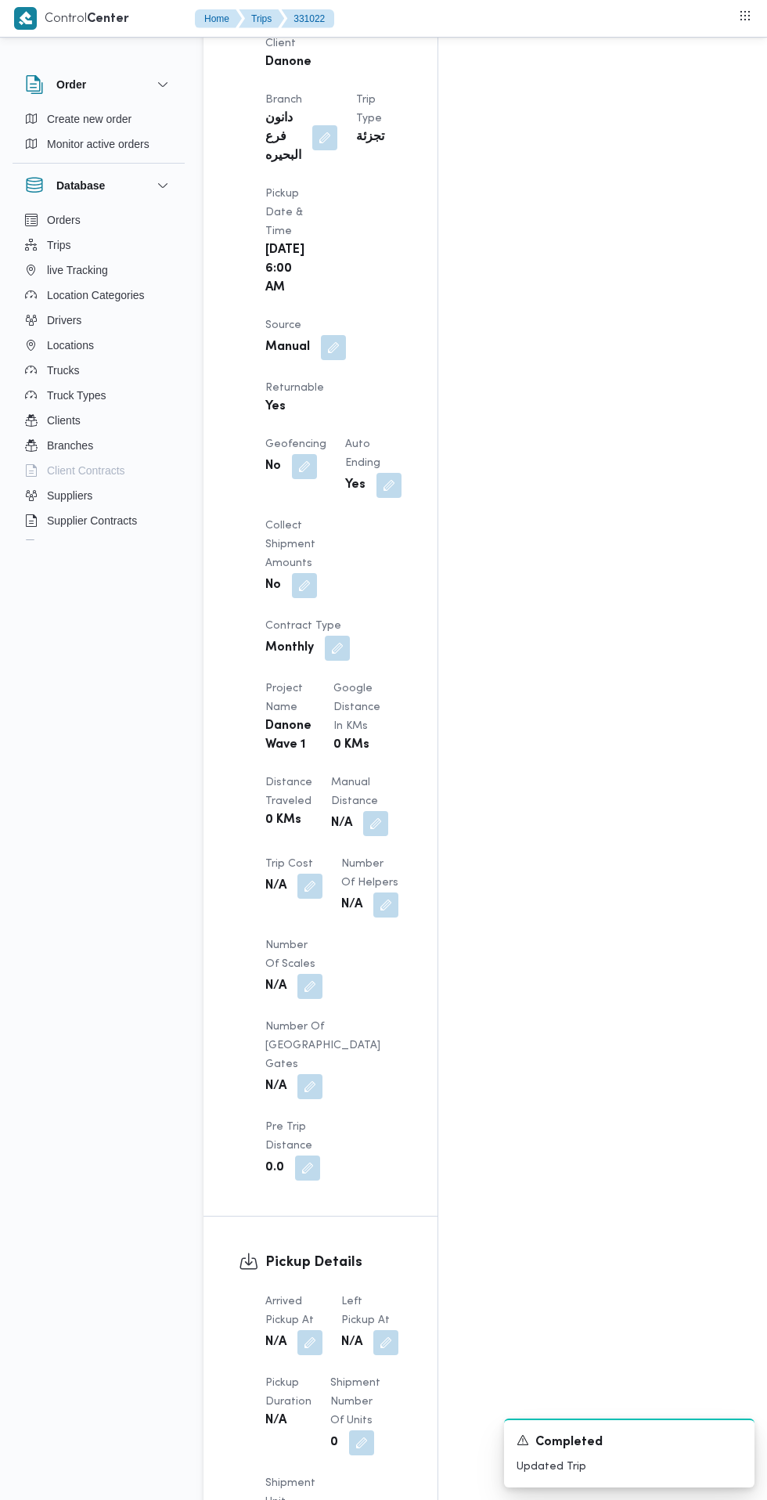
scroll to position [896, 0]
click at [311, 1331] on button "button" at bounding box center [309, 1343] width 25 height 25
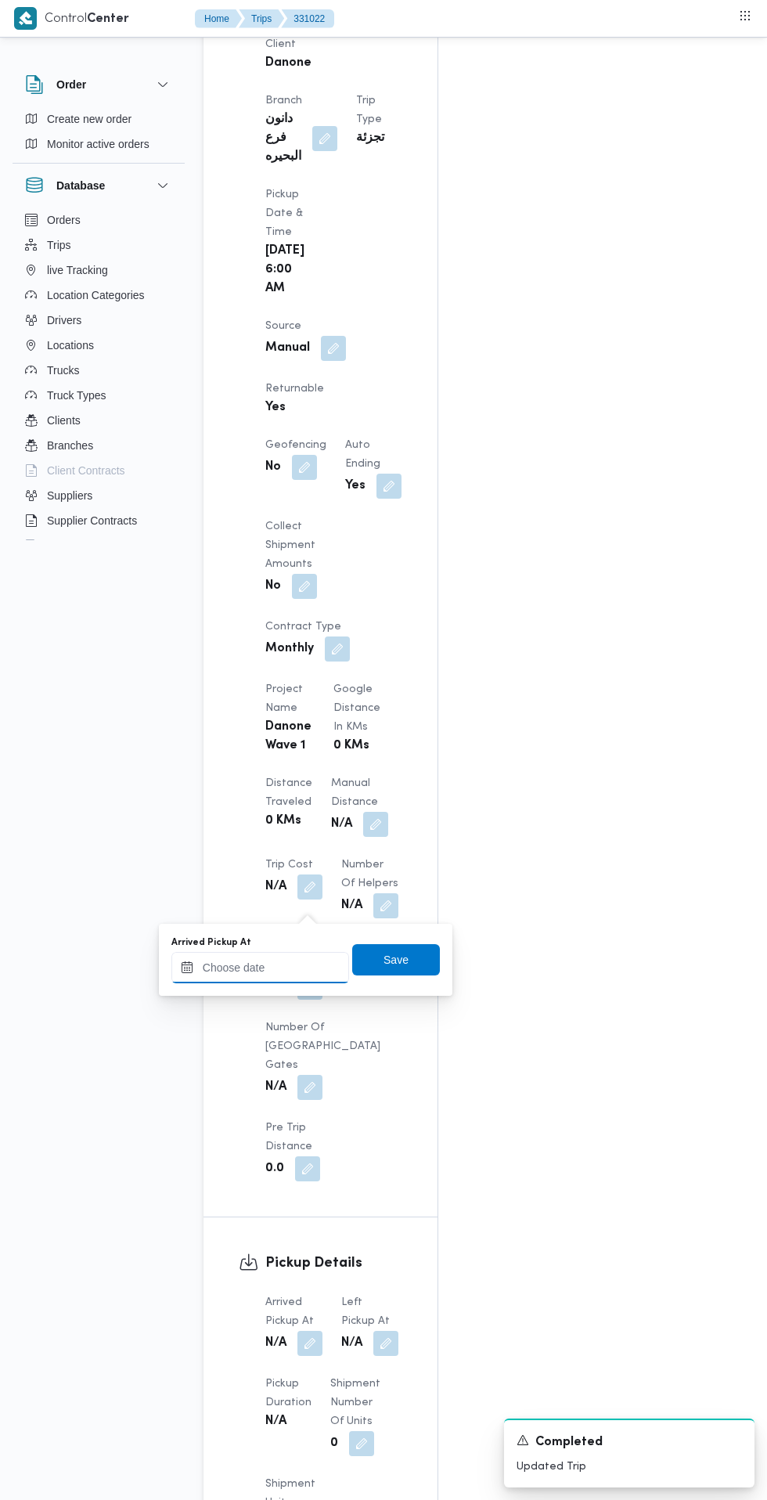
click at [311, 967] on input "Arrived Pickup At" at bounding box center [260, 967] width 178 height 31
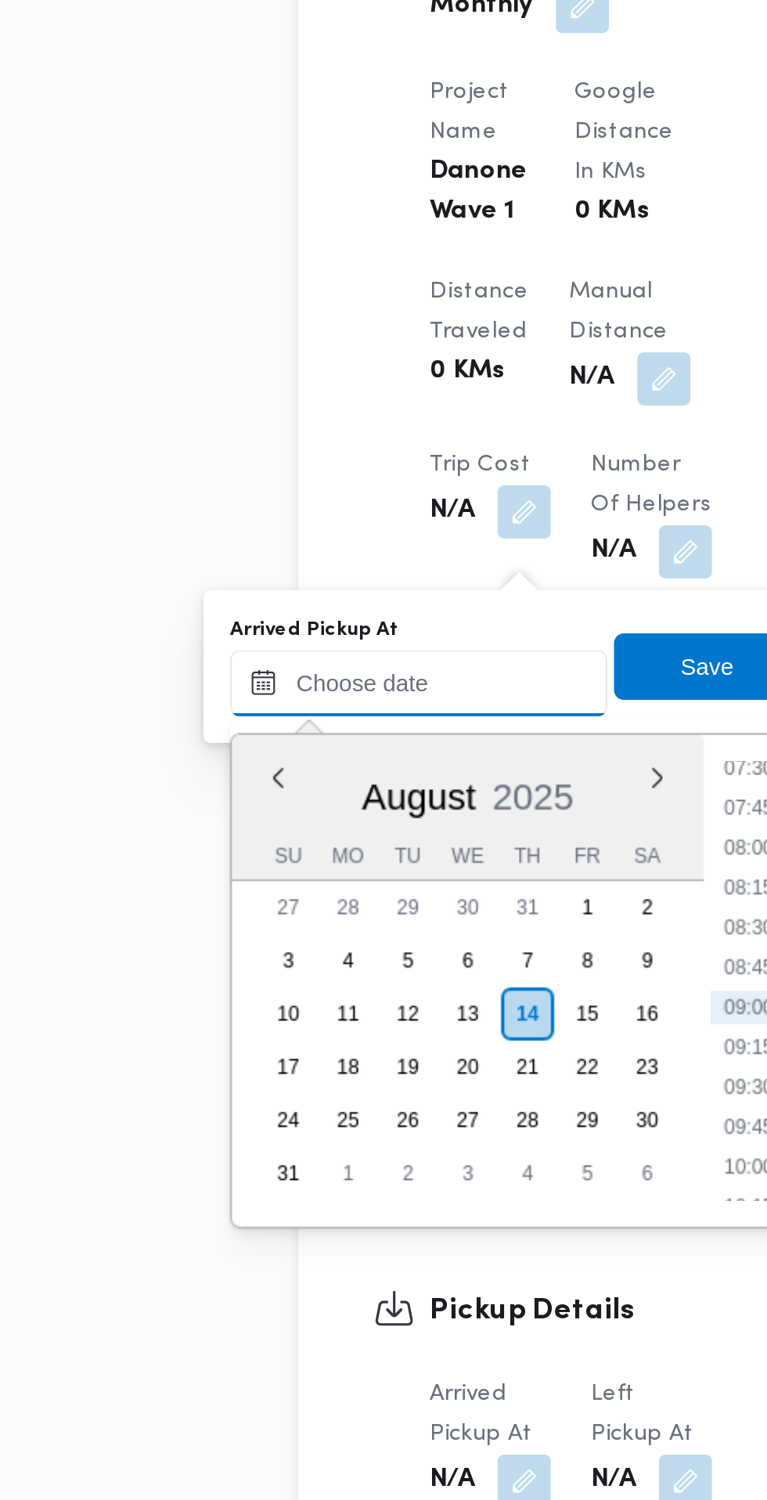
scroll to position [943, 0]
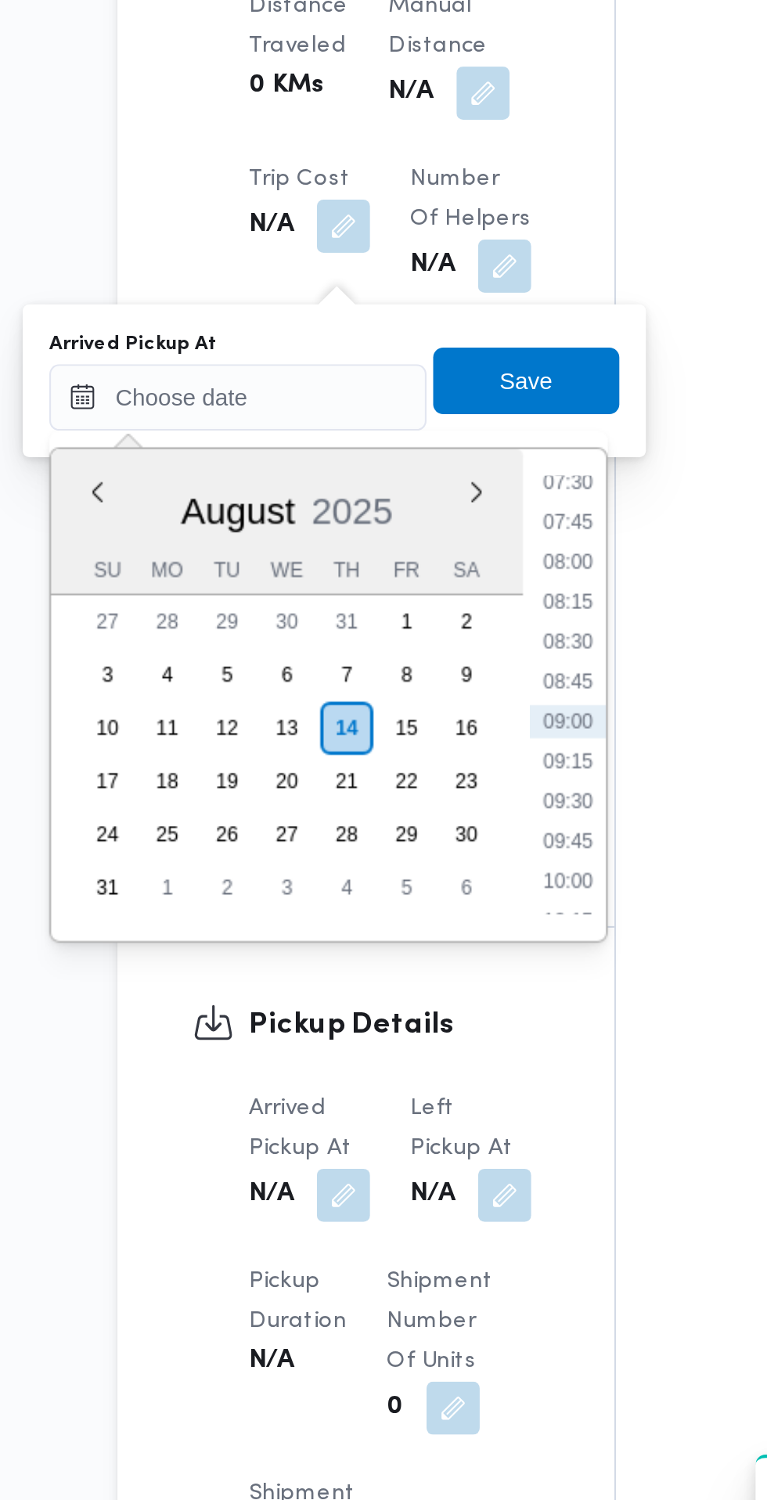
click at [418, 964] on li "07:30" at bounding box center [416, 961] width 36 height 16
type input "14/08/2025 07:30"
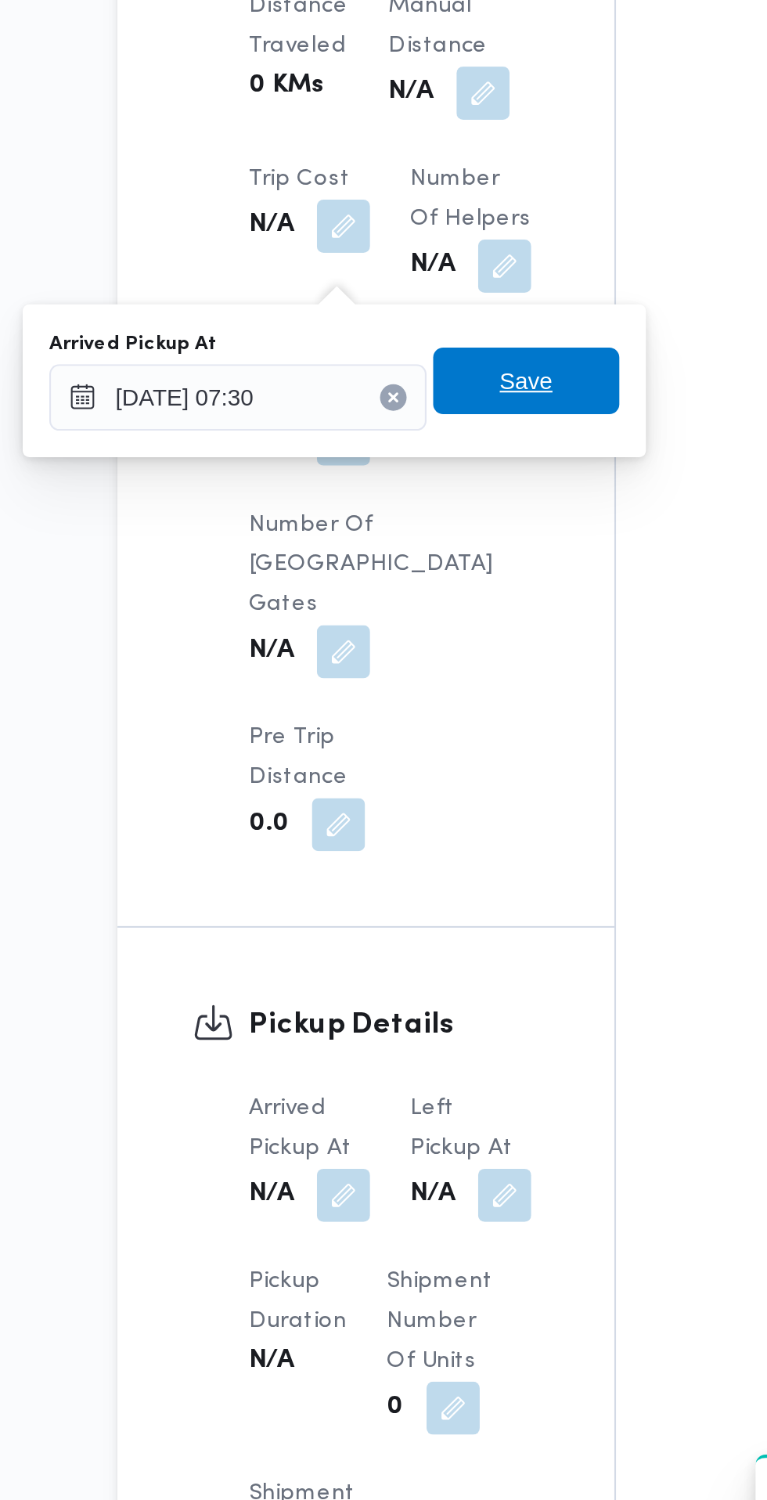
click at [416, 919] on span "Save" at bounding box center [396, 912] width 88 height 31
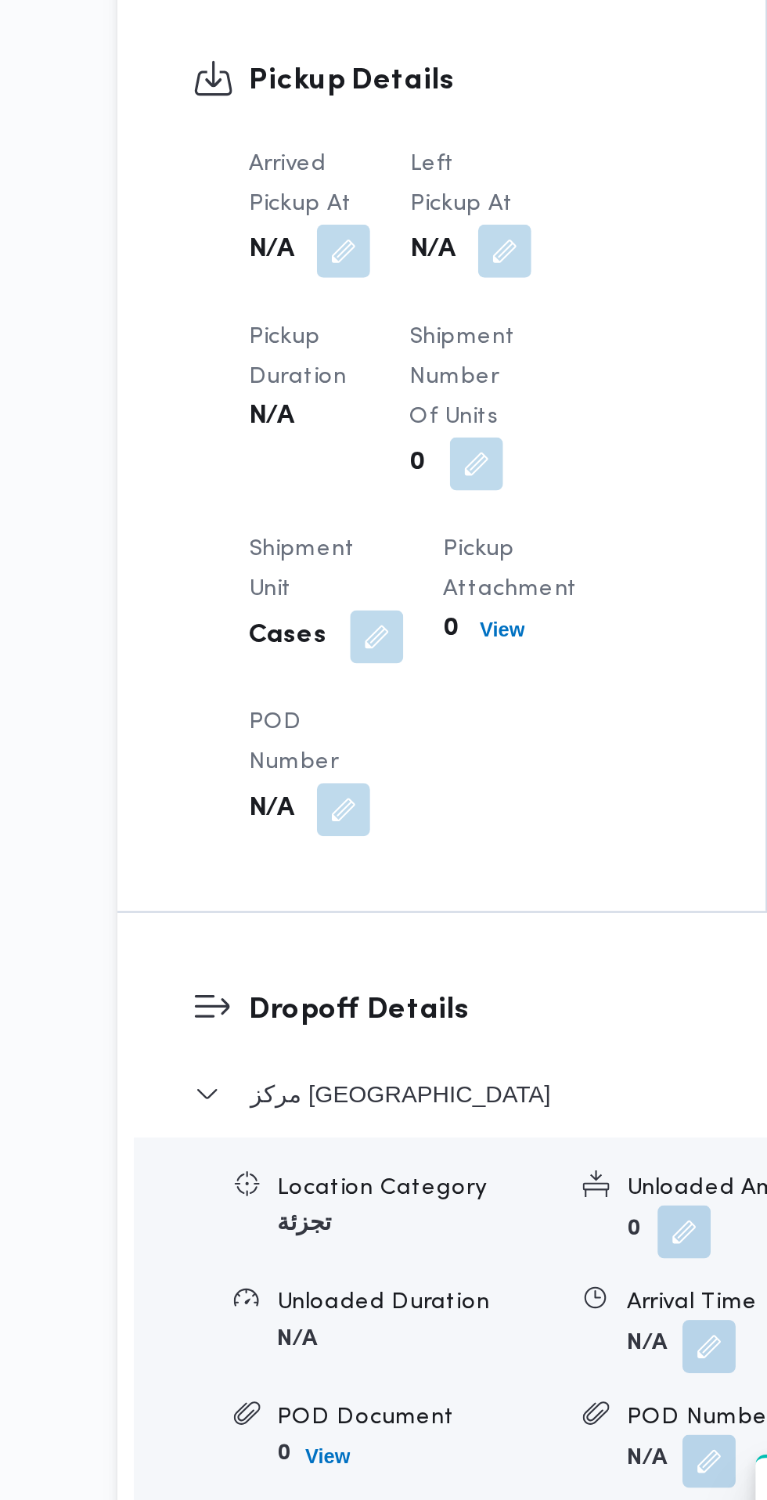
scroll to position [924, 0]
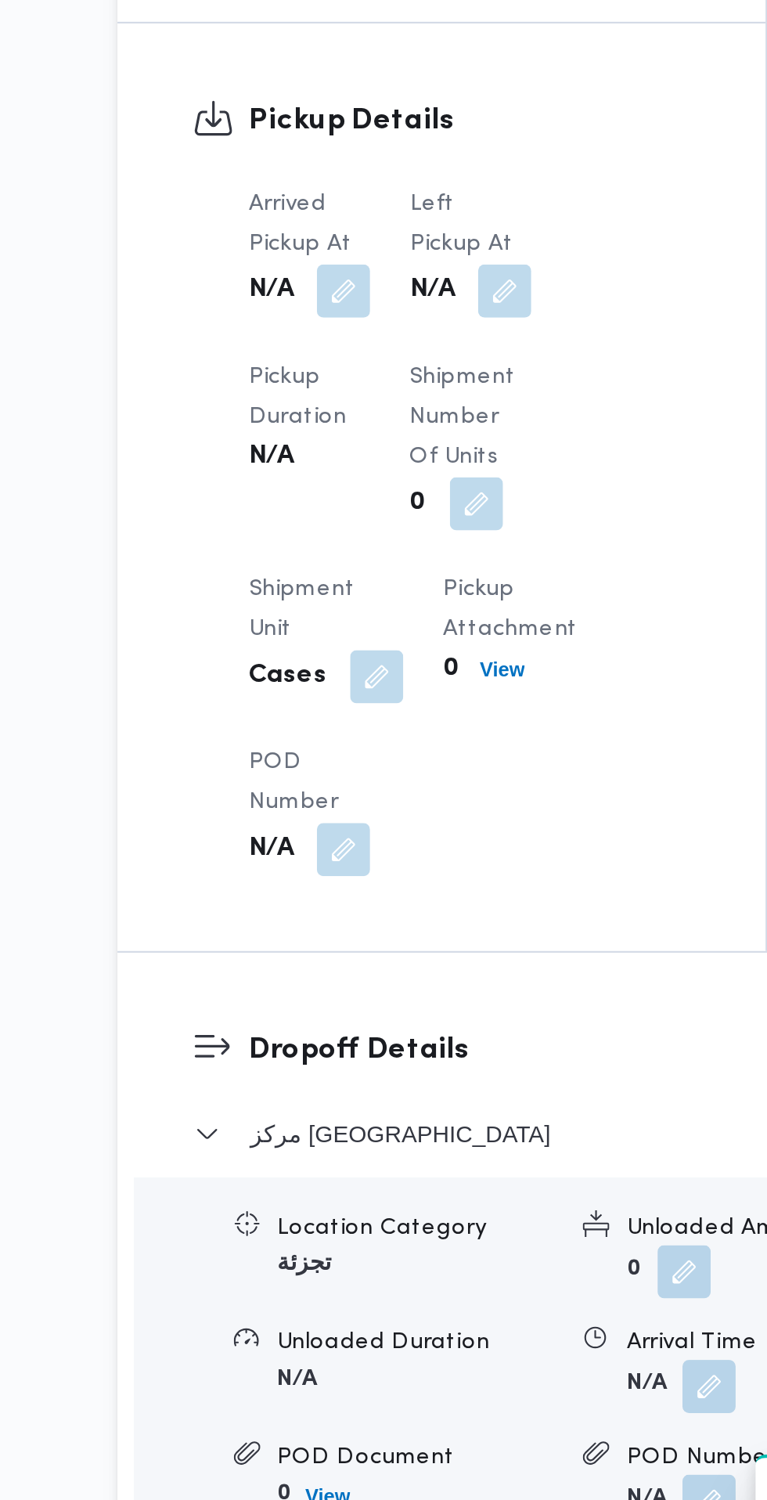
click at [389, 862] on button "button" at bounding box center [385, 870] width 25 height 25
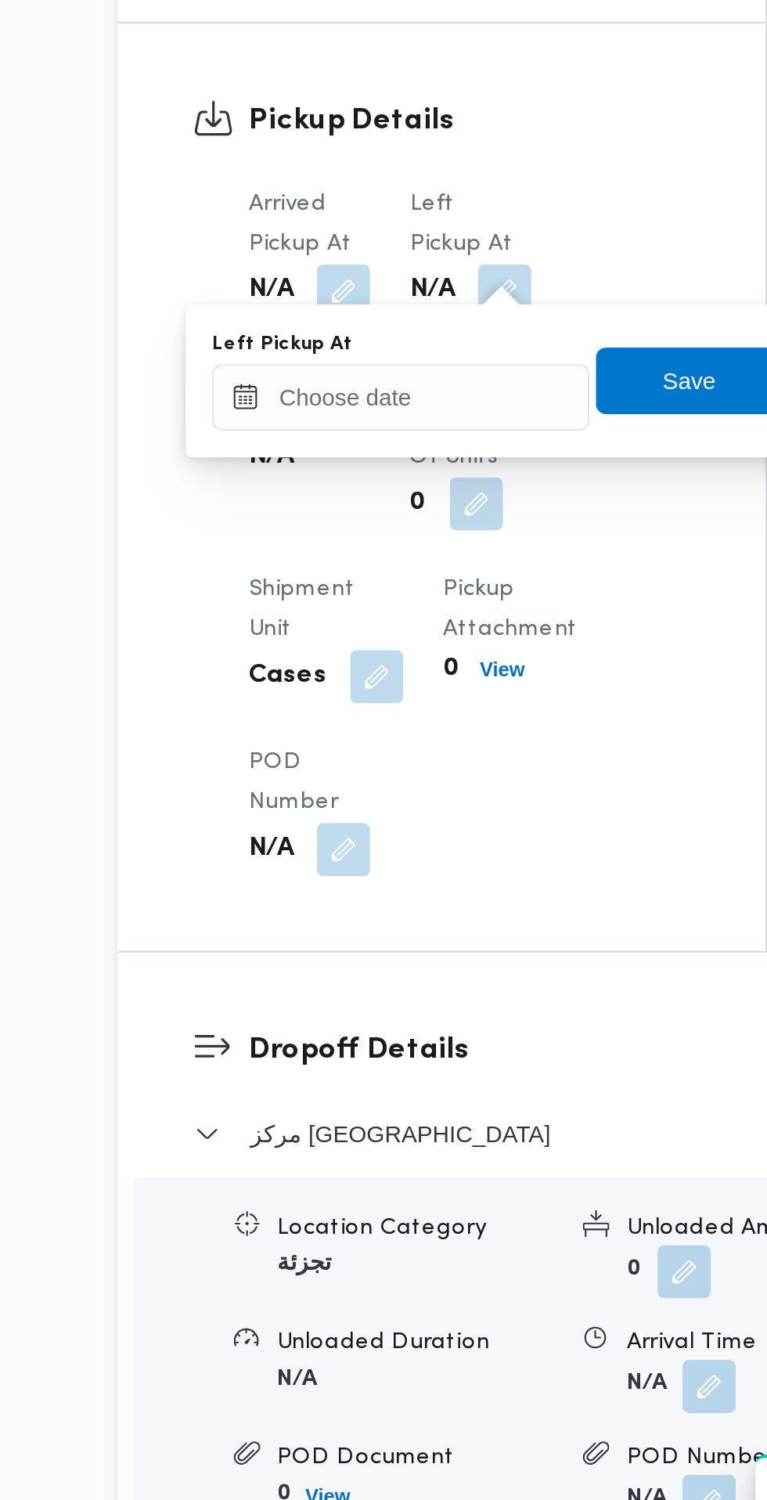
scroll to position [943, 0]
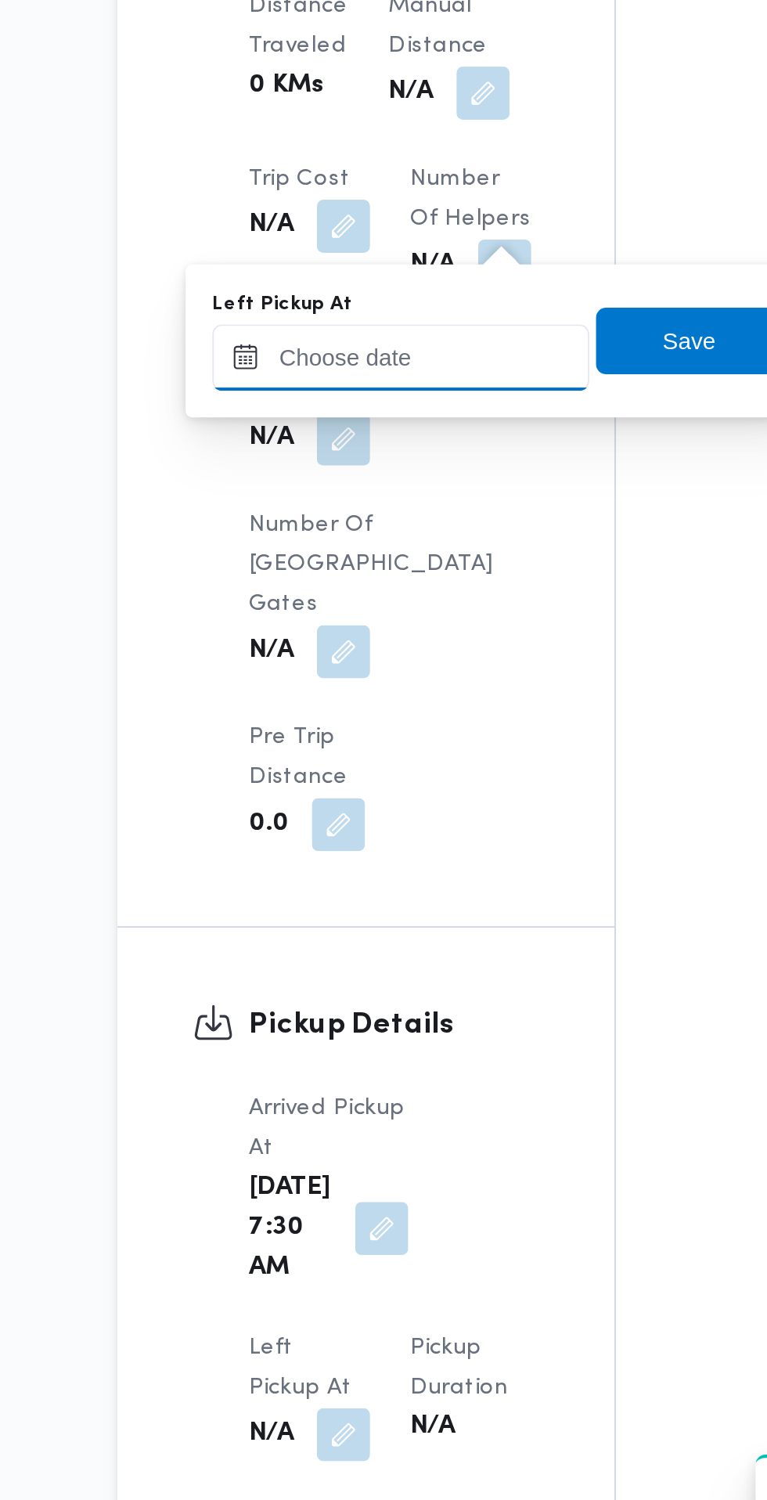
click at [368, 914] on input "Left Pickup At" at bounding box center [337, 901] width 178 height 31
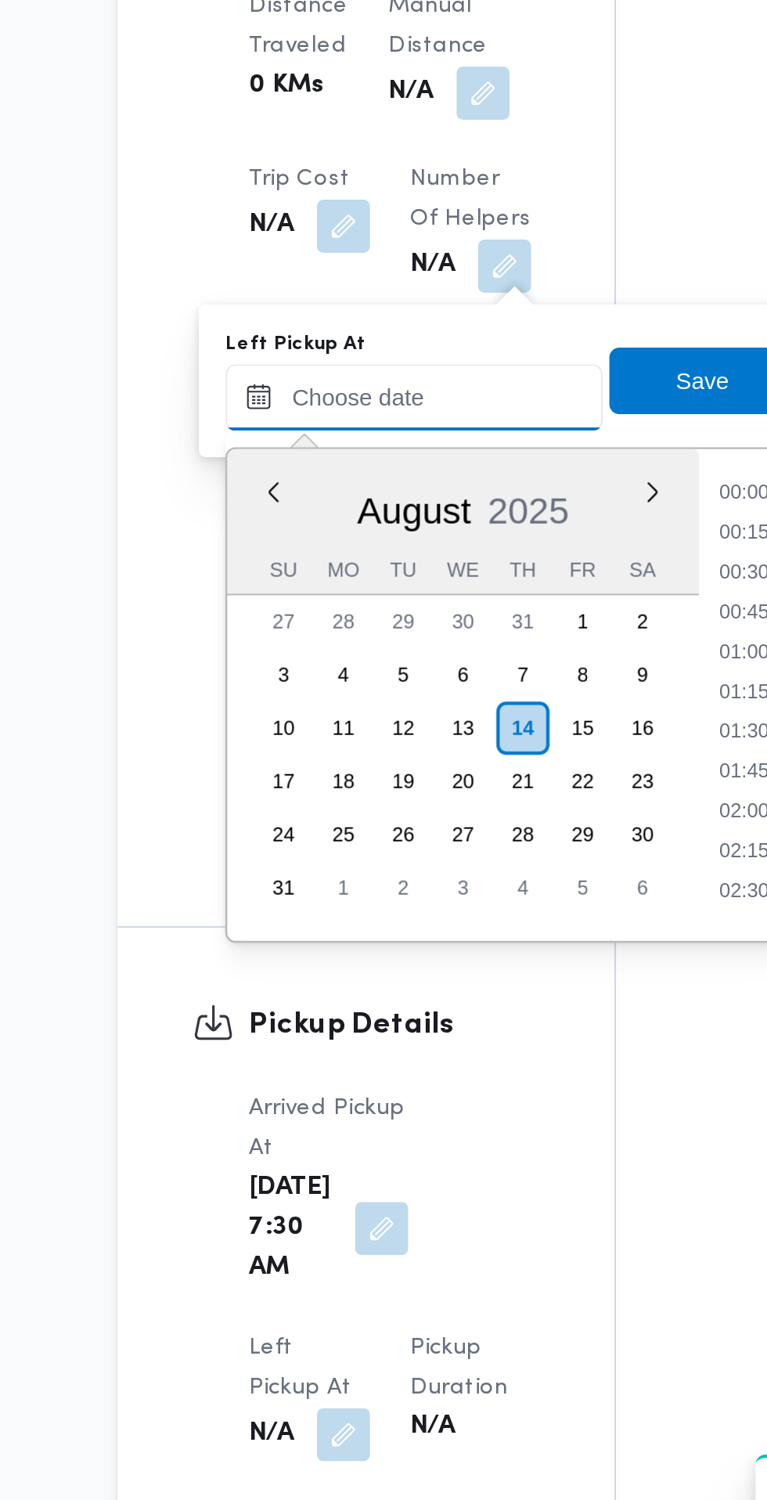
scroll to position [568, 0]
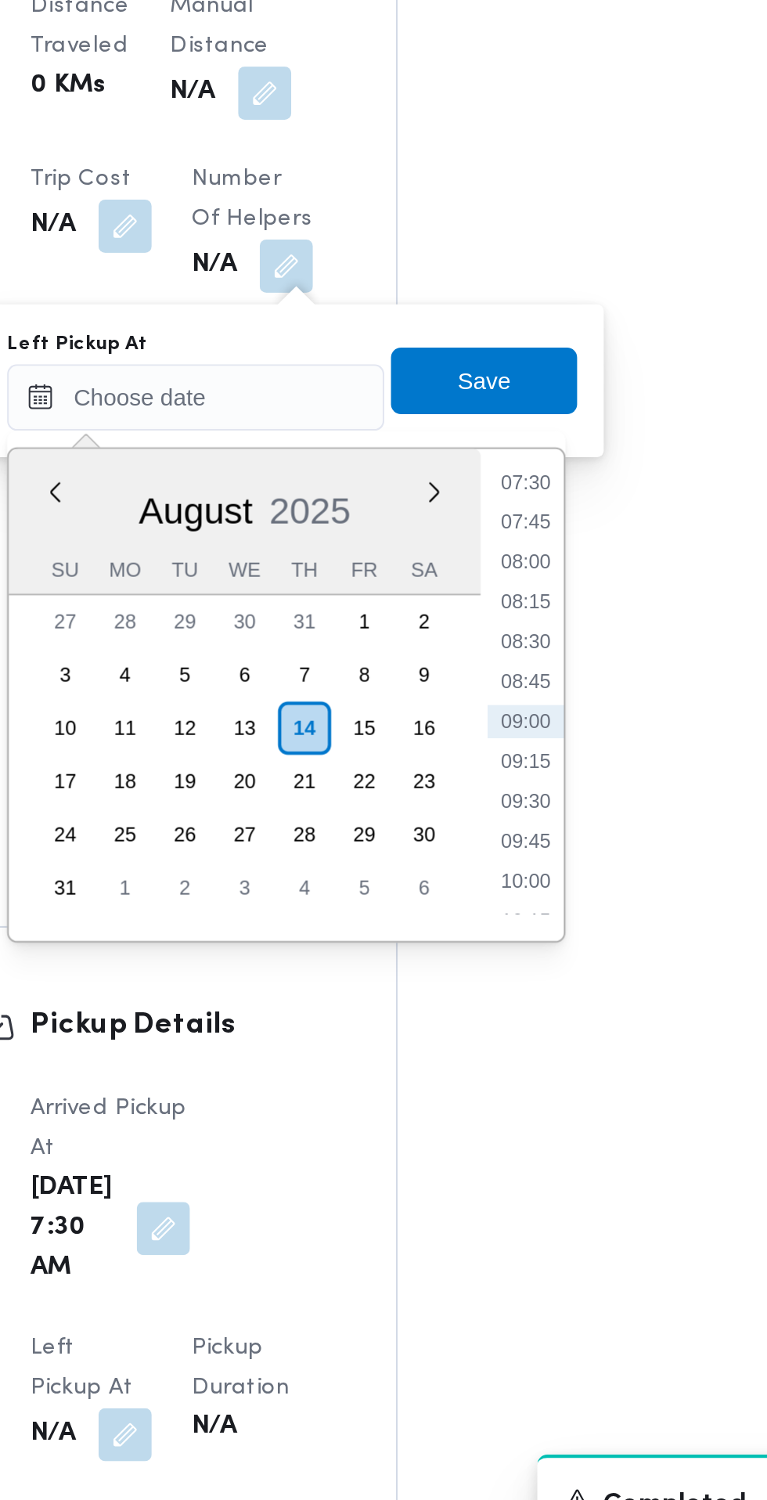
click at [503, 1040] on li "08:30" at bounding box center [499, 1036] width 36 height 16
type input "14/08/2025 08:30"
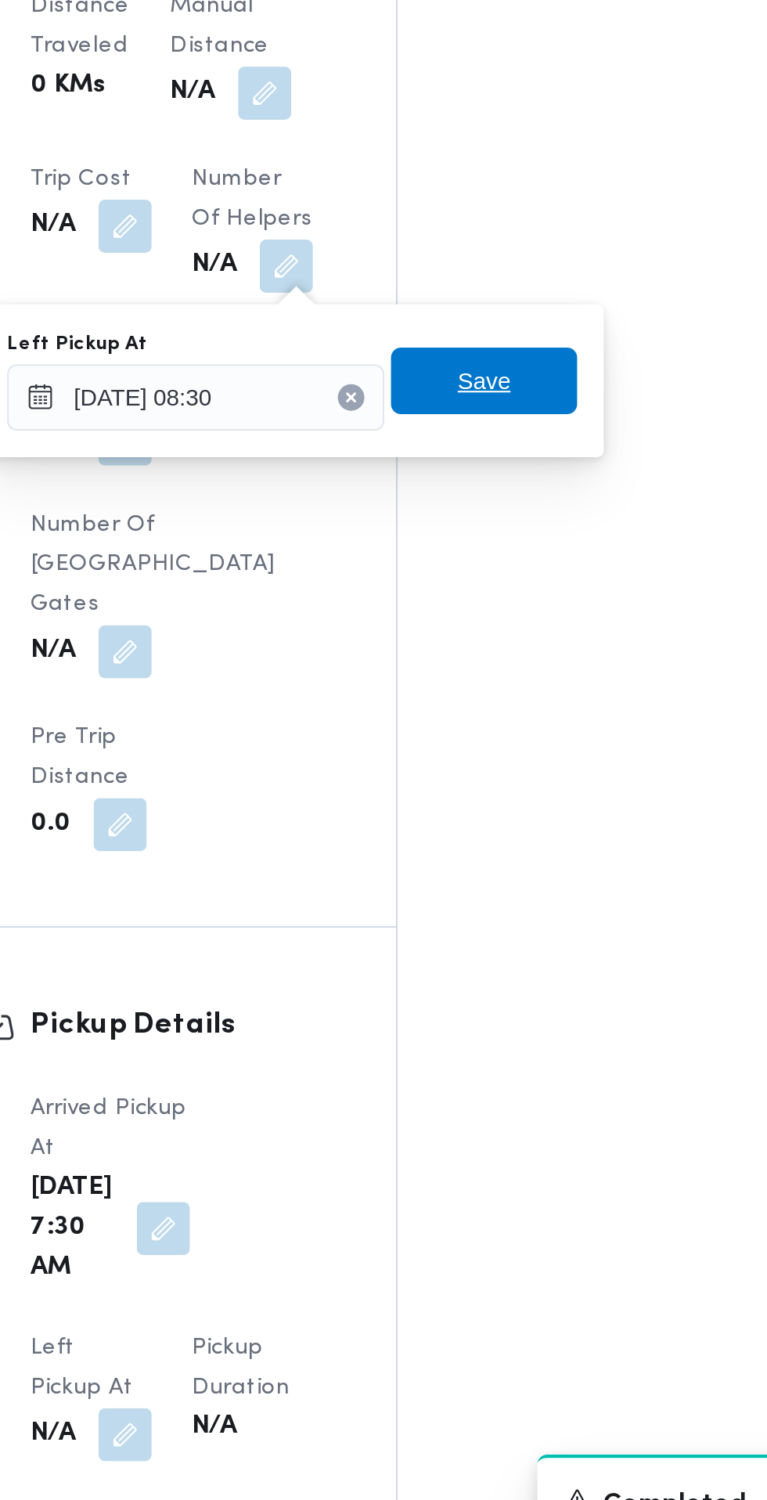
click at [503, 913] on span "Save" at bounding box center [479, 912] width 88 height 31
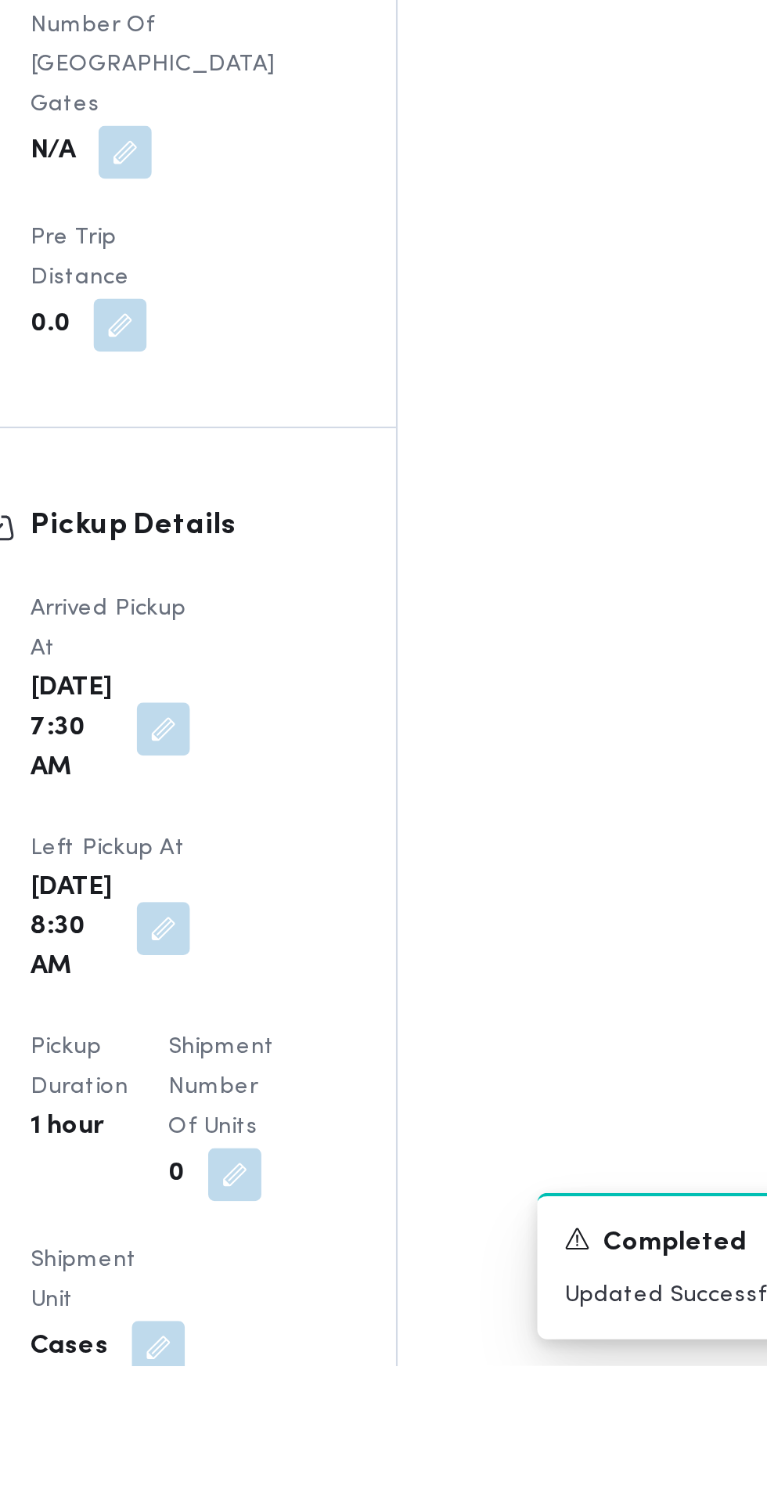
scroll to position [1074, 0]
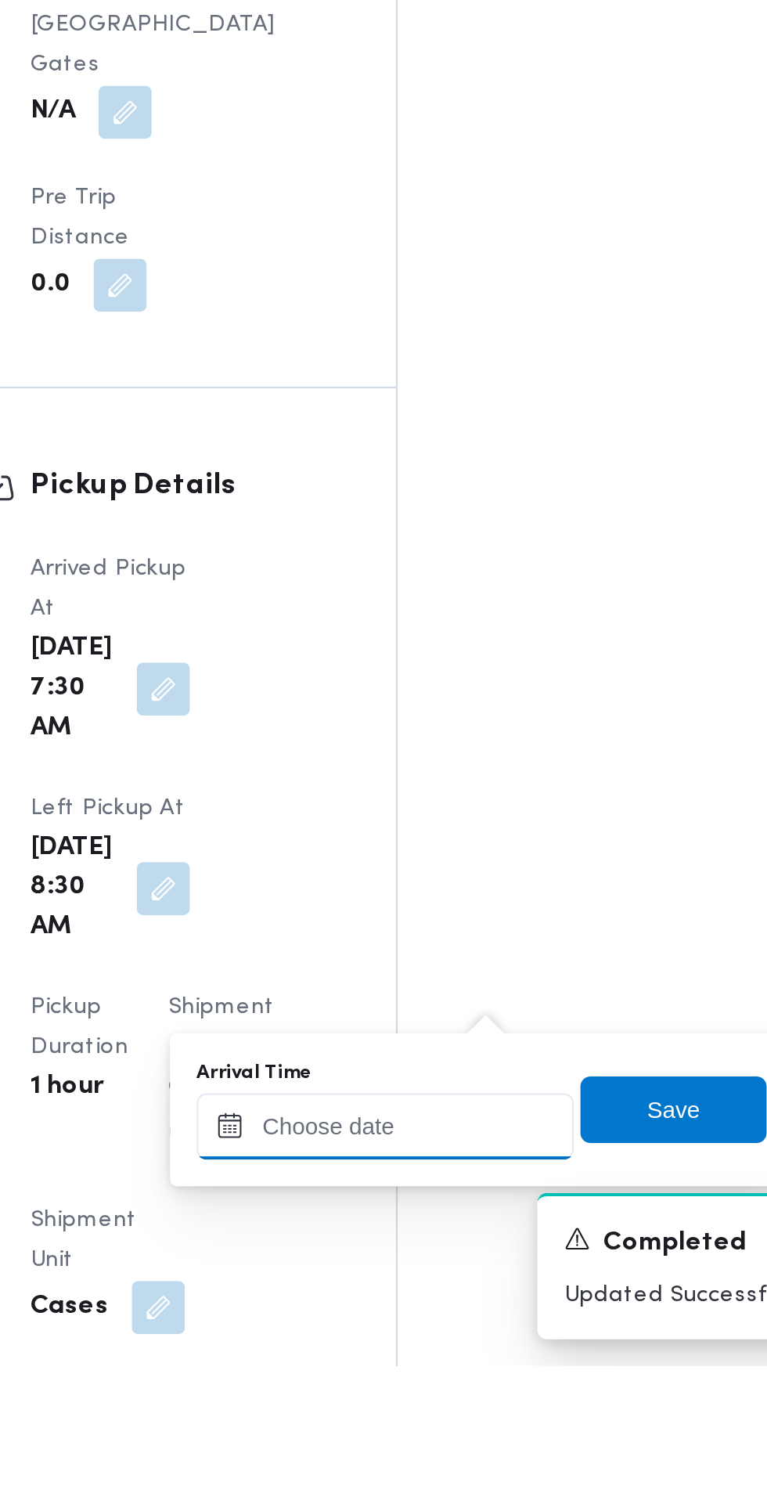
click at [462, 1391] on input "Arrival Time" at bounding box center [433, 1386] width 178 height 31
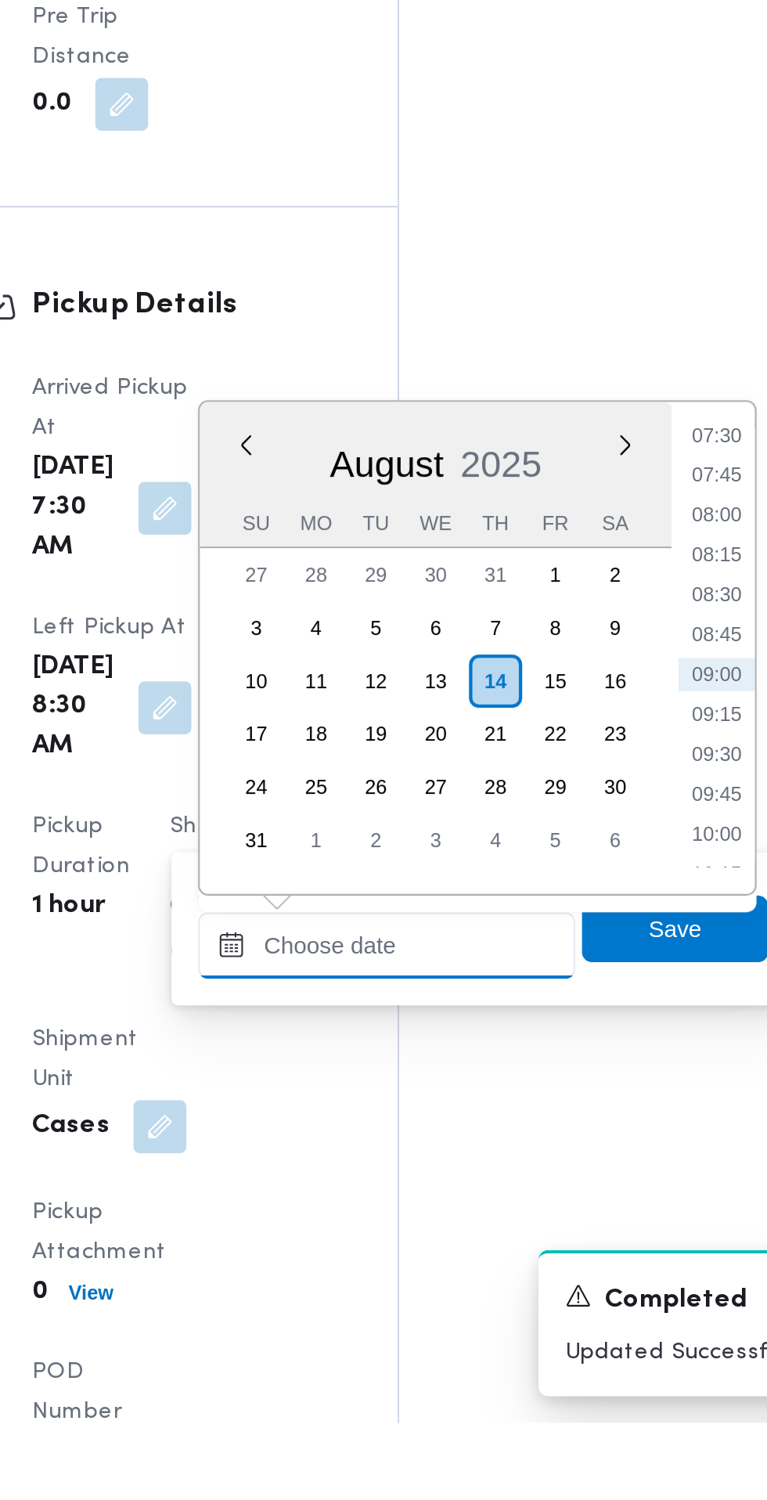
scroll to position [1186, 0]
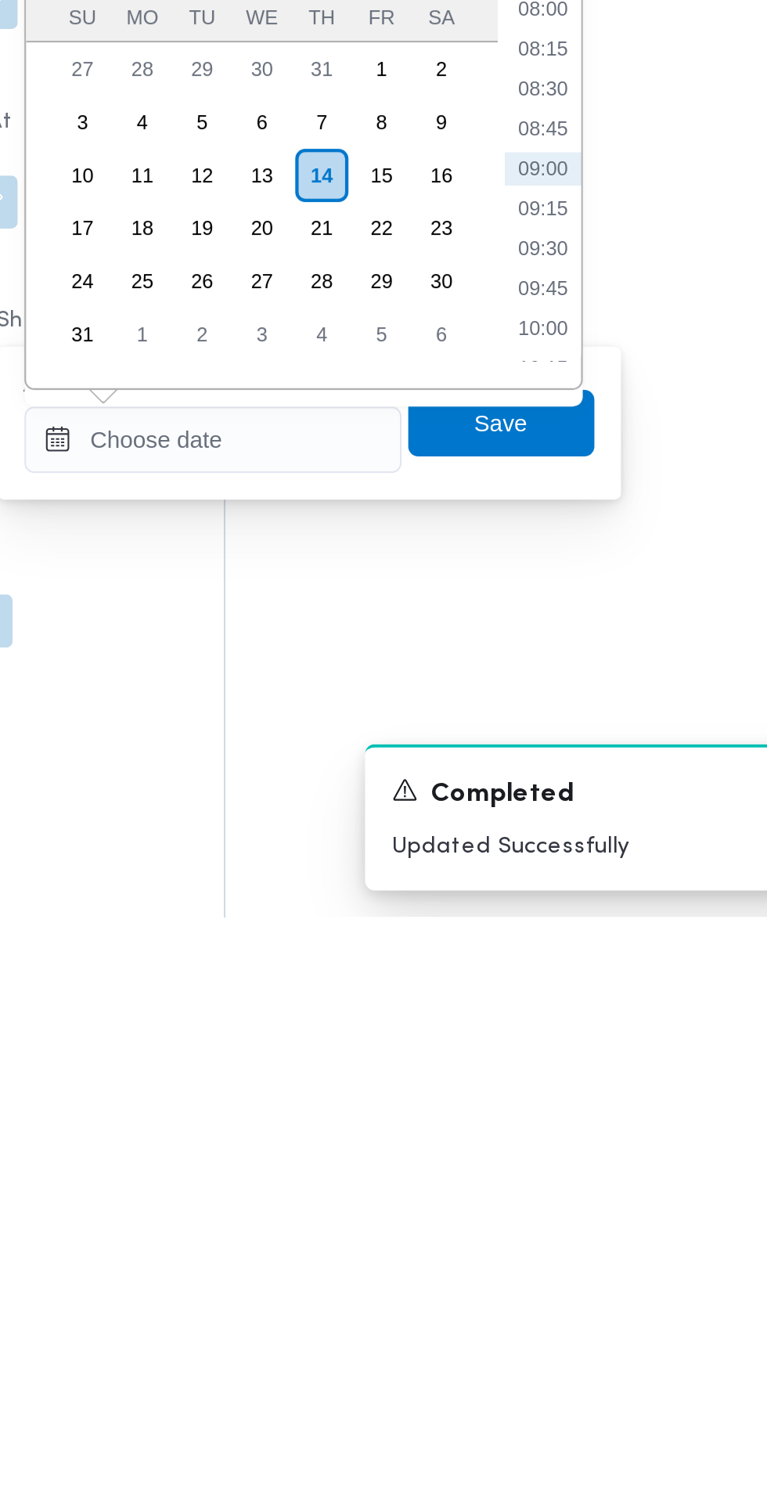
click at [585, 1182] on li "09:30" at bounding box center [588, 1185] width 36 height 16
type input "14/08/2025 09:30"
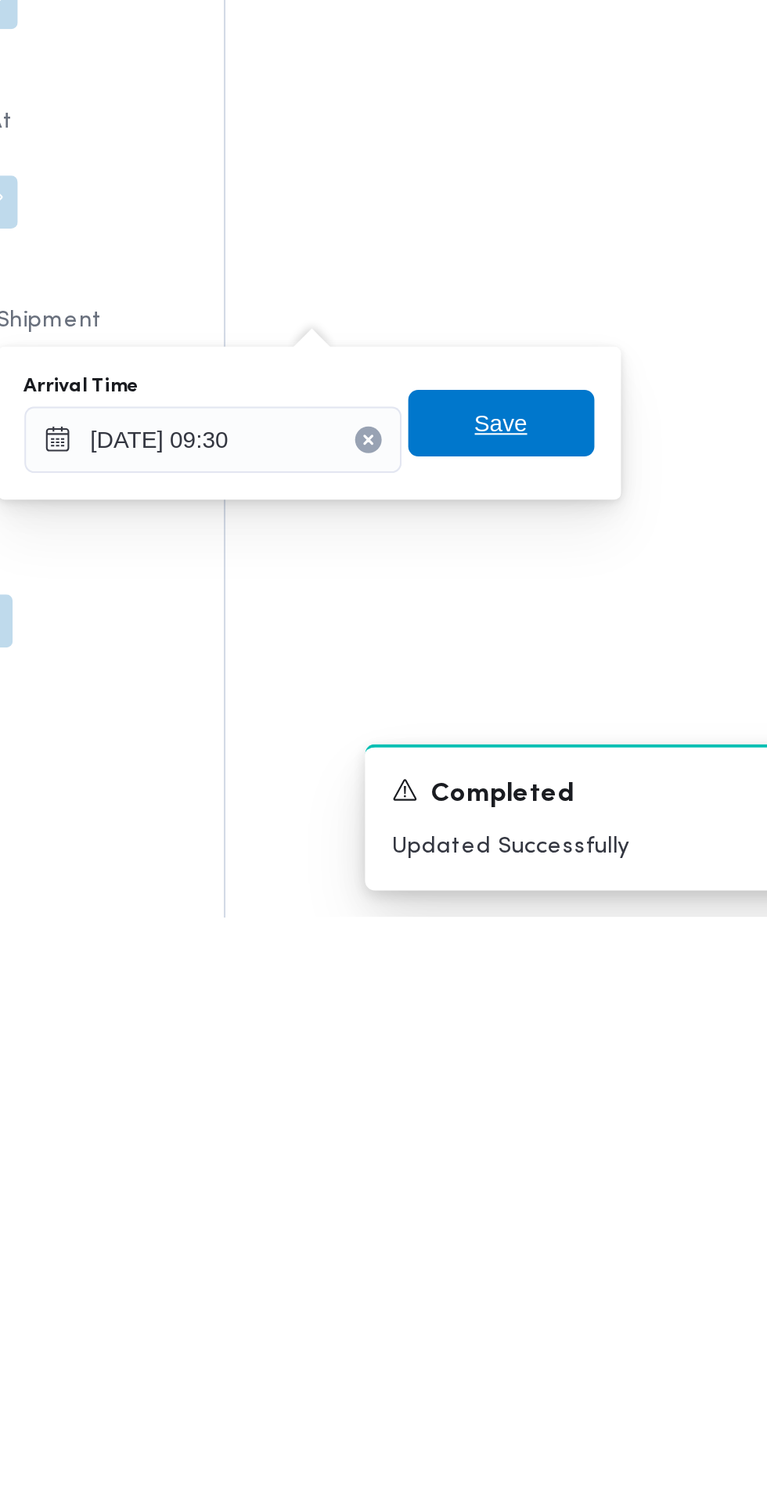
click at [591, 1270] on span "Save" at bounding box center [568, 1267] width 88 height 31
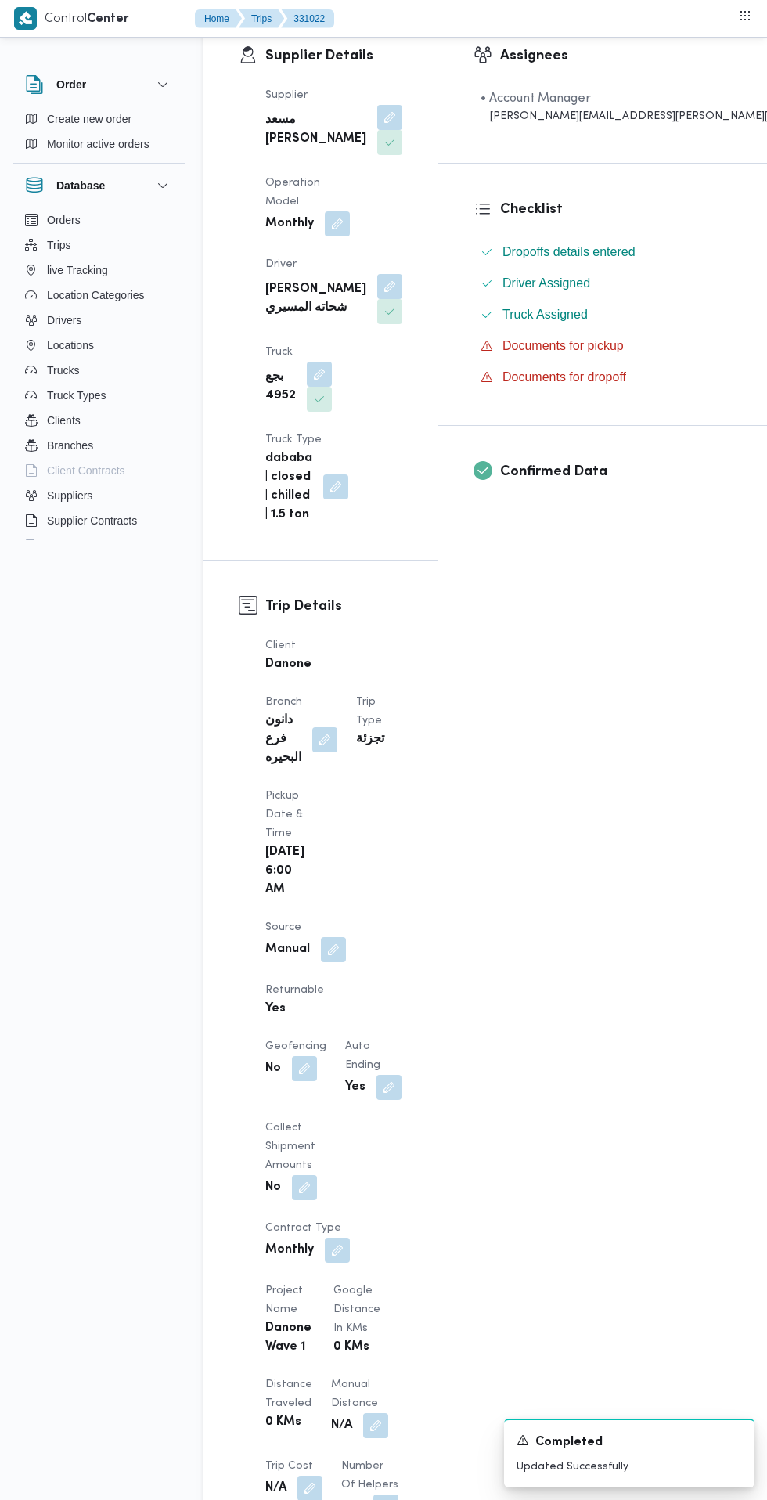
scroll to position [0, 0]
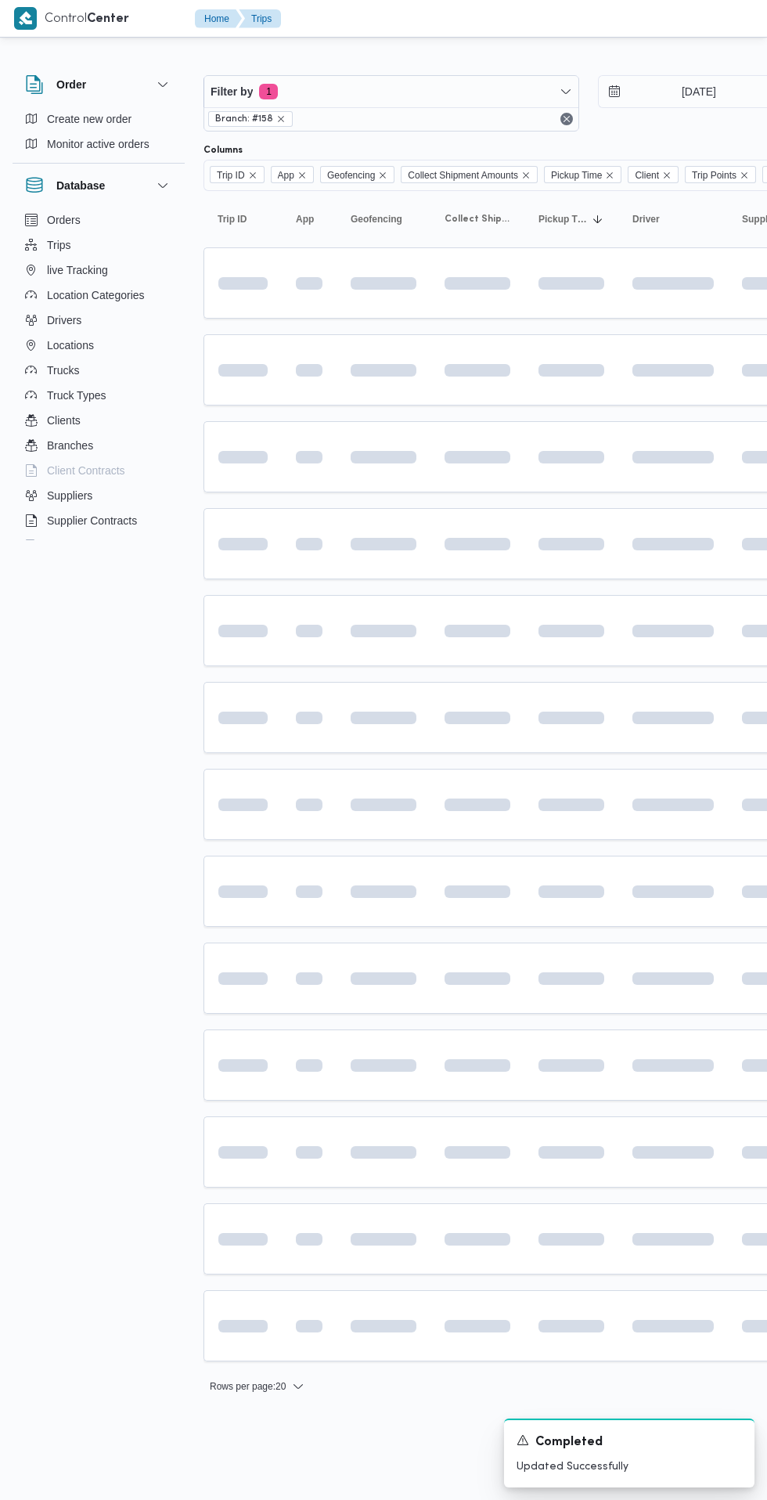
scroll to position [0, 25]
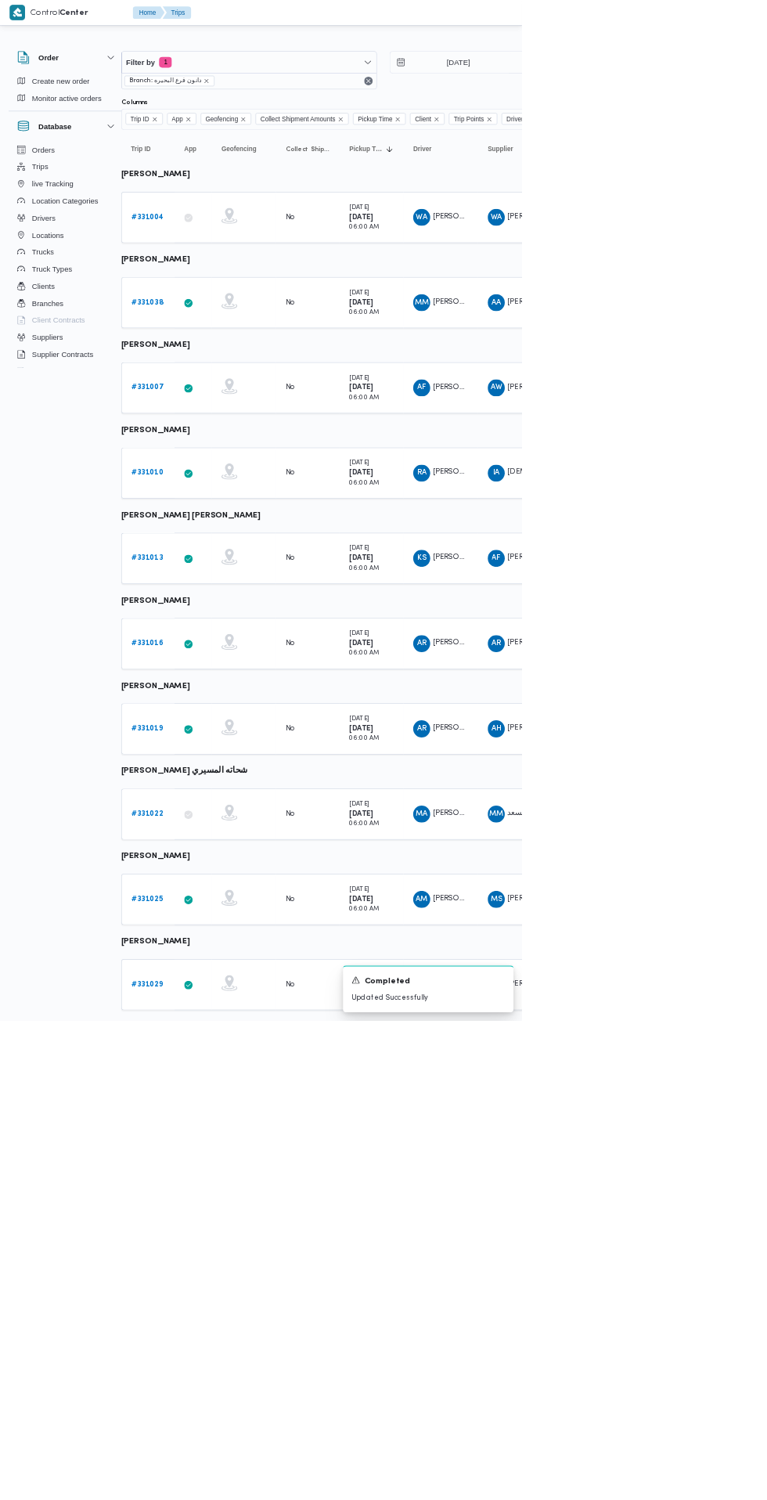
click at [197, 1319] on b "# 331025" at bounding box center [216, 1321] width 46 height 10
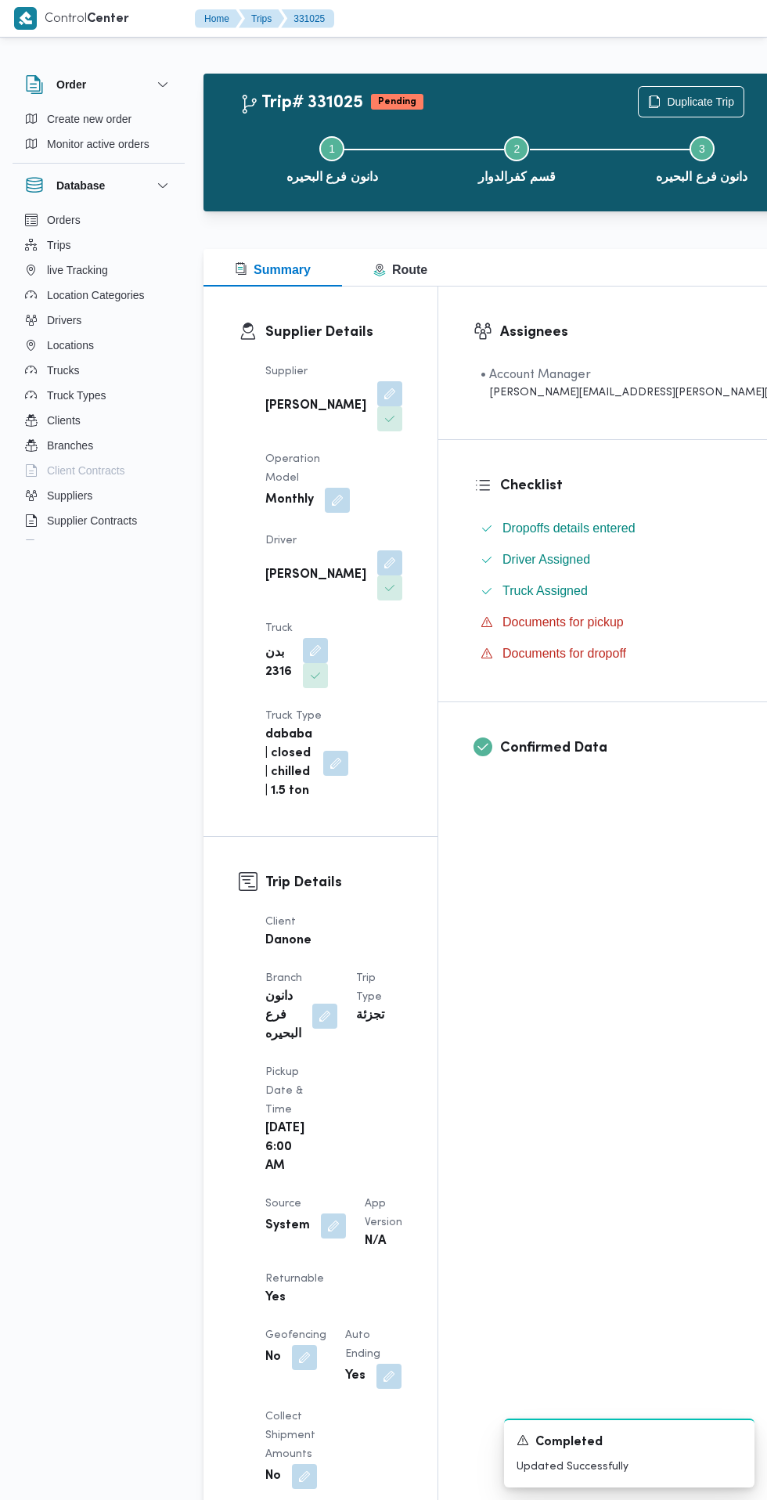
click at [330, 1098] on div "Client Danone Branch دانون فرع البحيره Trip Type تجزئة Pickup date & time Thu, …" at bounding box center [334, 1491] width 156 height 1177
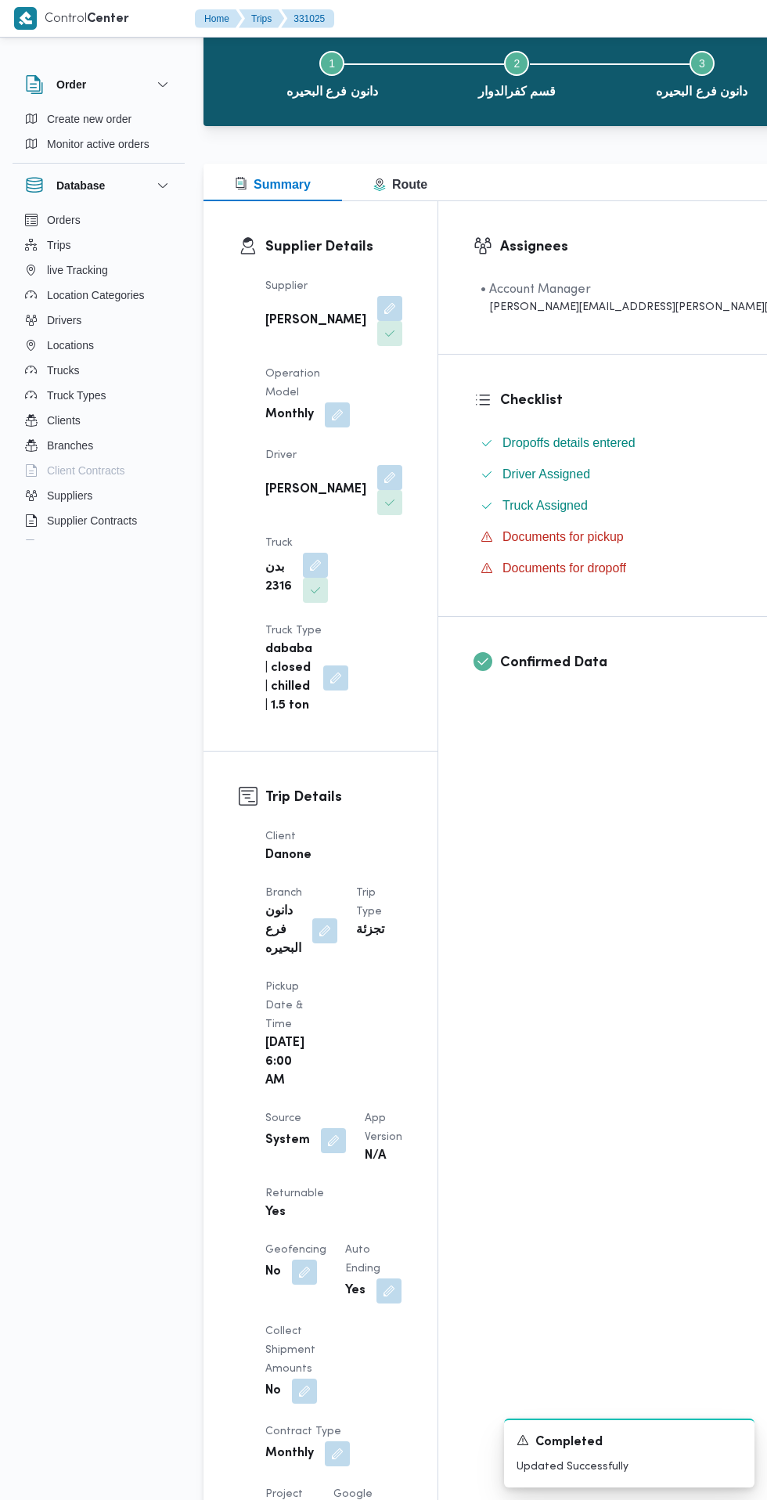
scroll to position [88, 0]
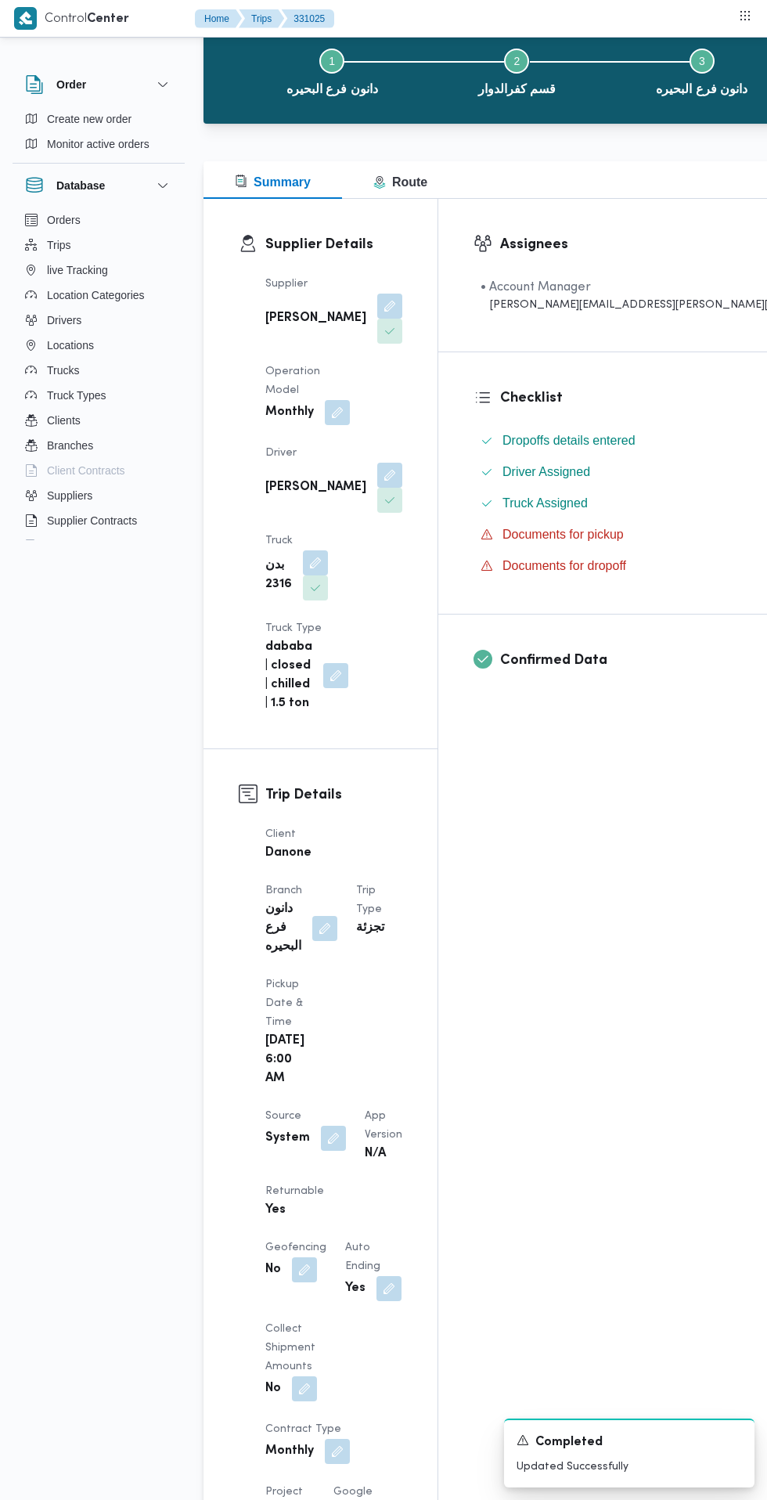
click at [330, 1126] on button "button" at bounding box center [333, 1138] width 25 height 25
click at [330, 1155] on label "Is the trip operated through the driver app?" at bounding box center [290, 1147] width 252 height 19
checkbox input "false"
click at [446, 1157] on span "Save" at bounding box center [464, 1147] width 88 height 31
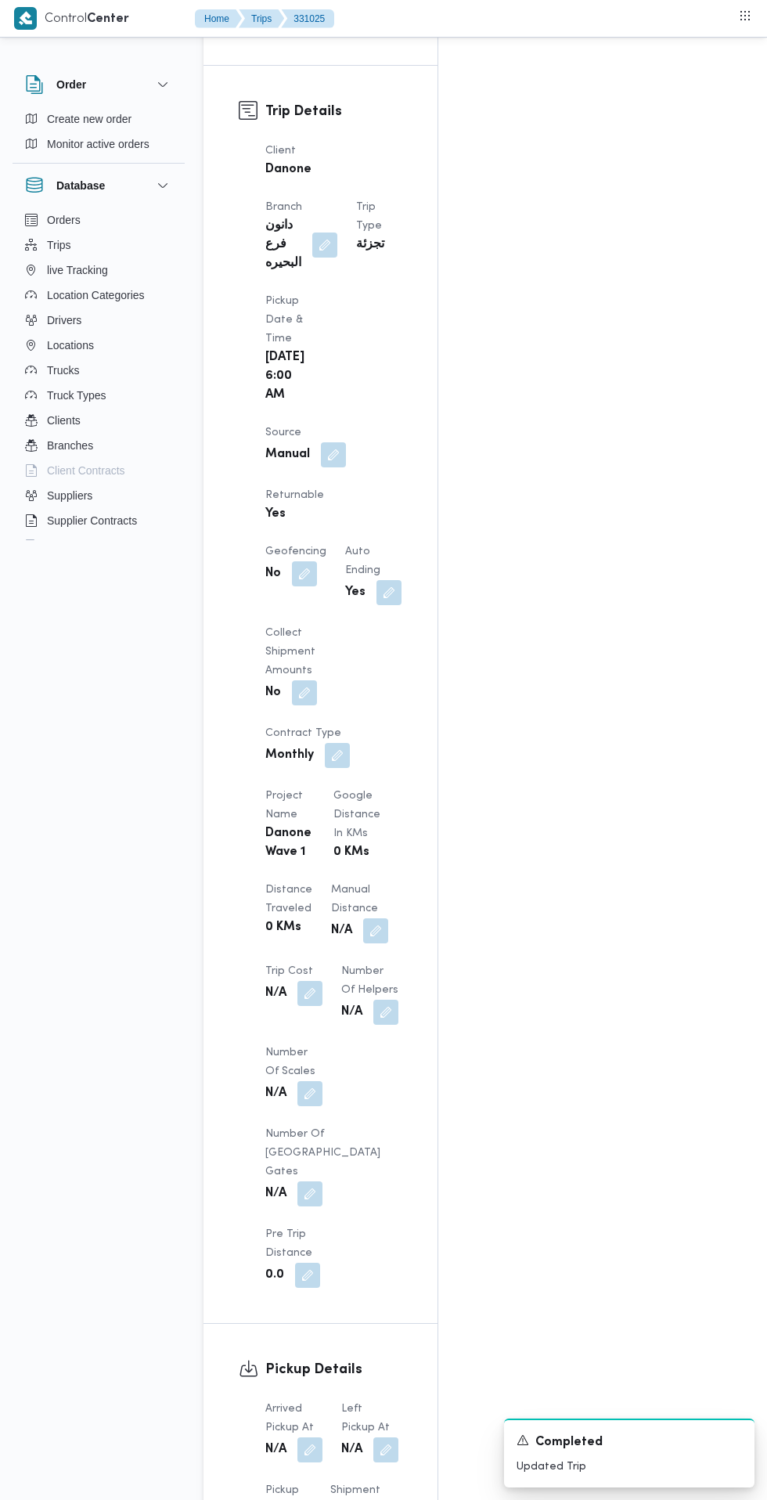
scroll to position [827, 0]
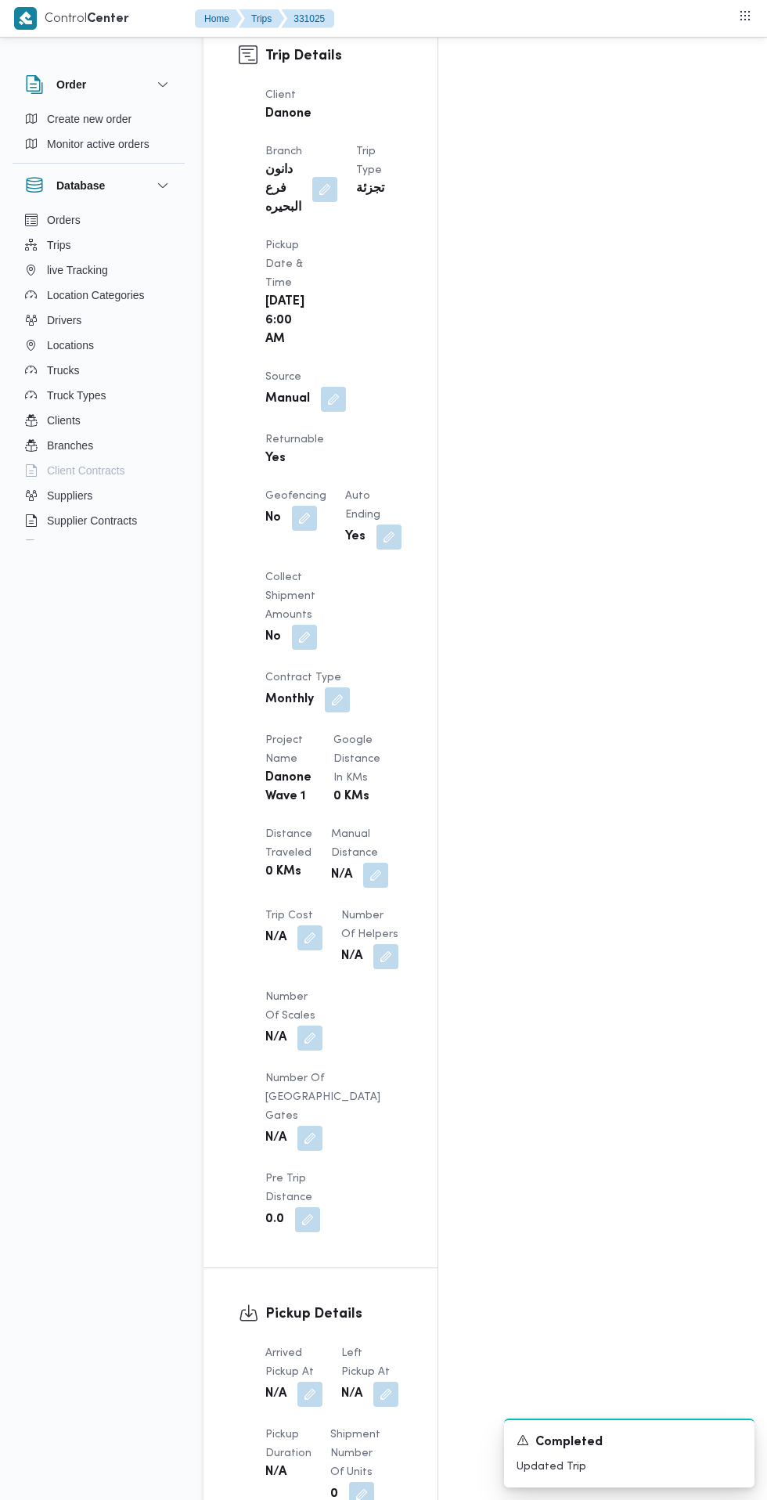
click at [311, 1381] on button "button" at bounding box center [309, 1393] width 25 height 25
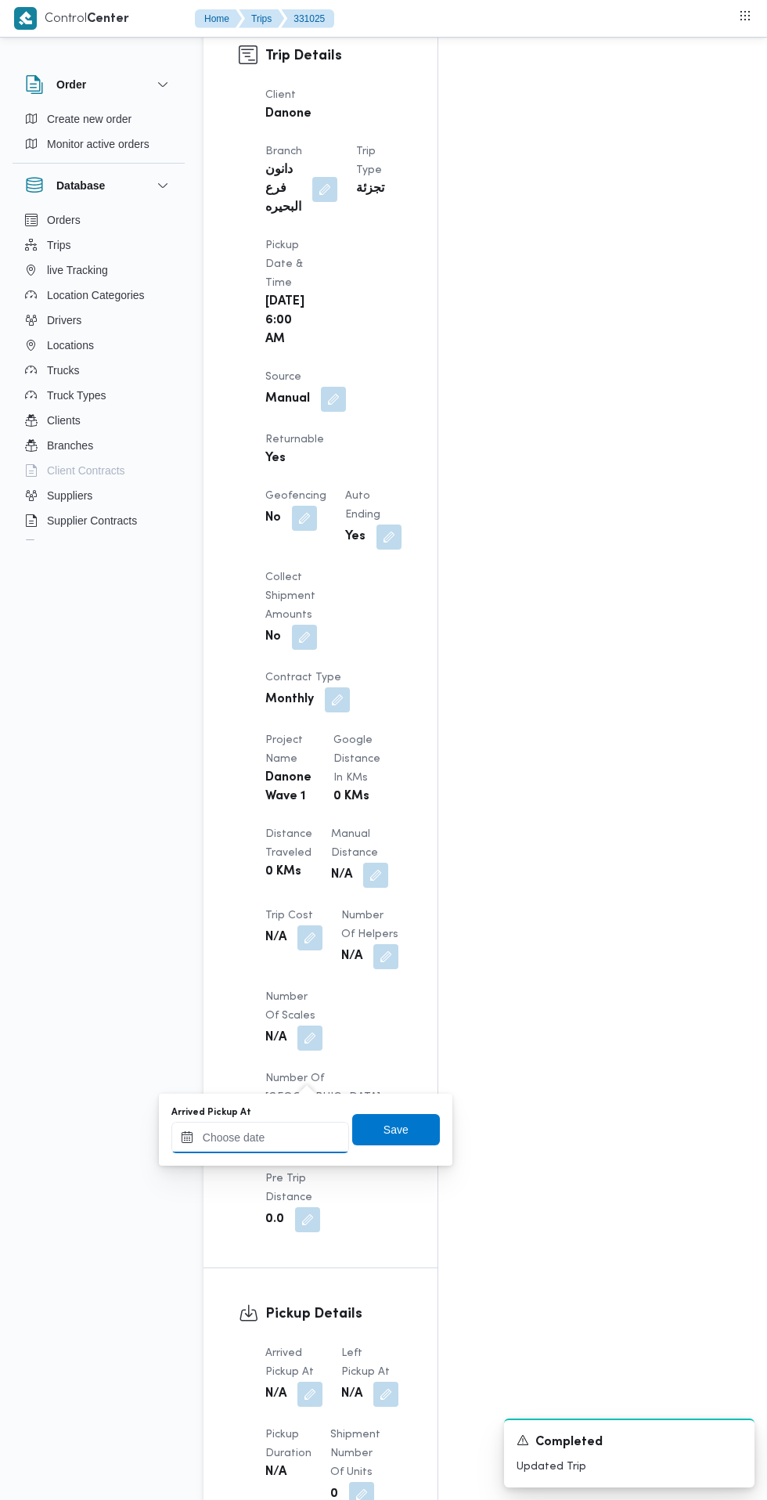
click at [318, 1137] on input "Arrived Pickup At" at bounding box center [260, 1137] width 178 height 31
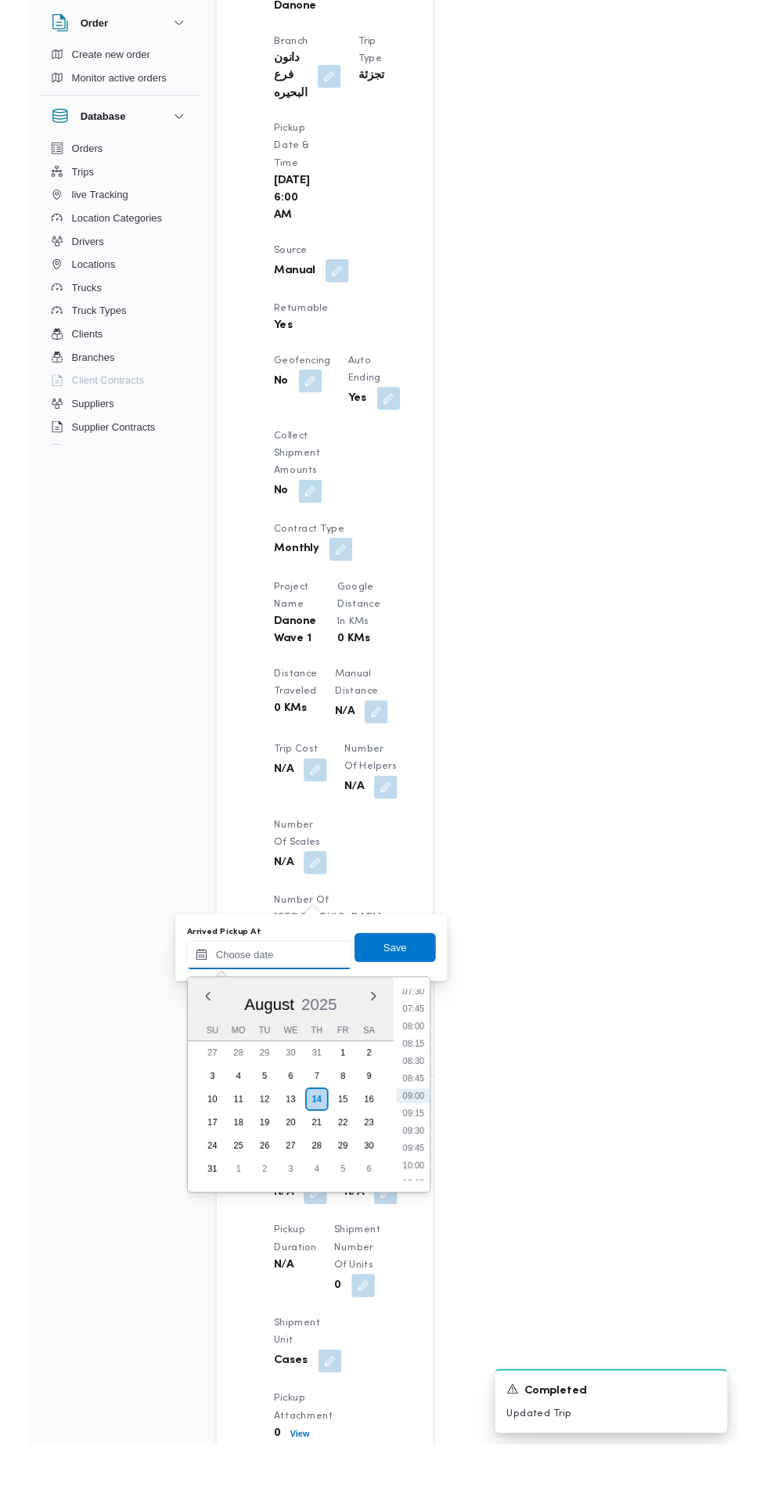
scroll to position [874, 0]
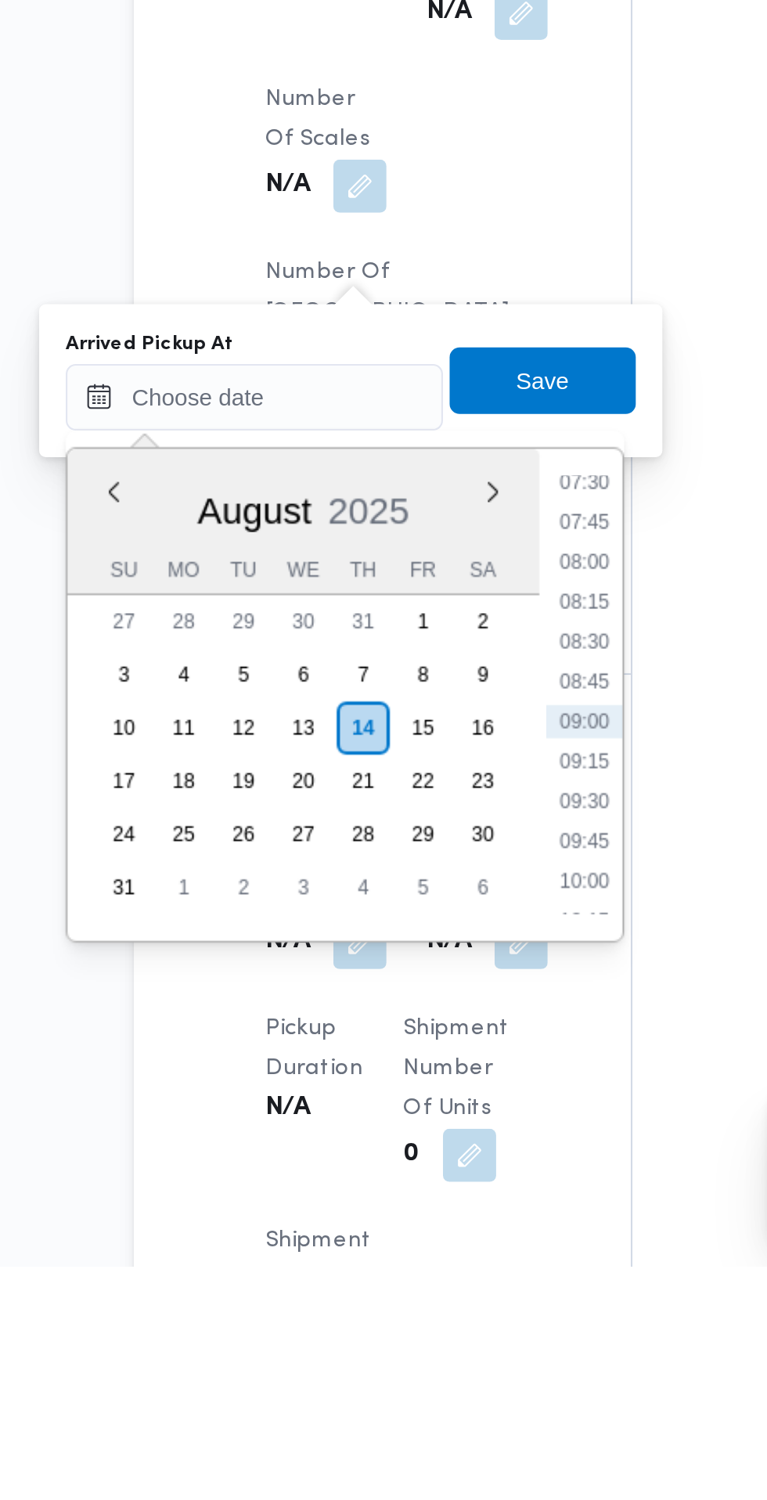
click at [416, 1132] on li "07:30" at bounding box center [416, 1130] width 36 height 16
type input "14/08/2025 07:30"
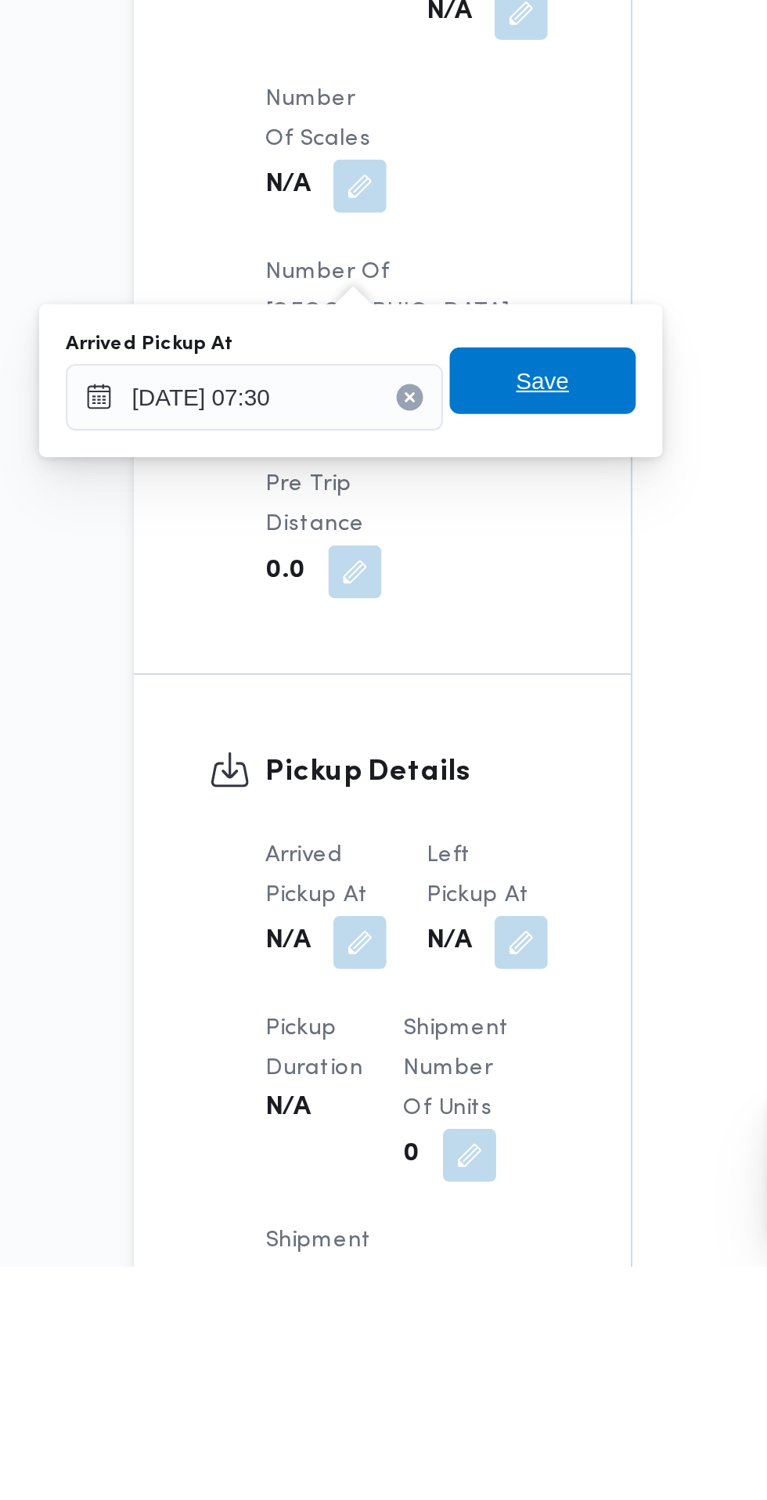
click at [415, 1090] on span "Save" at bounding box center [396, 1082] width 88 height 31
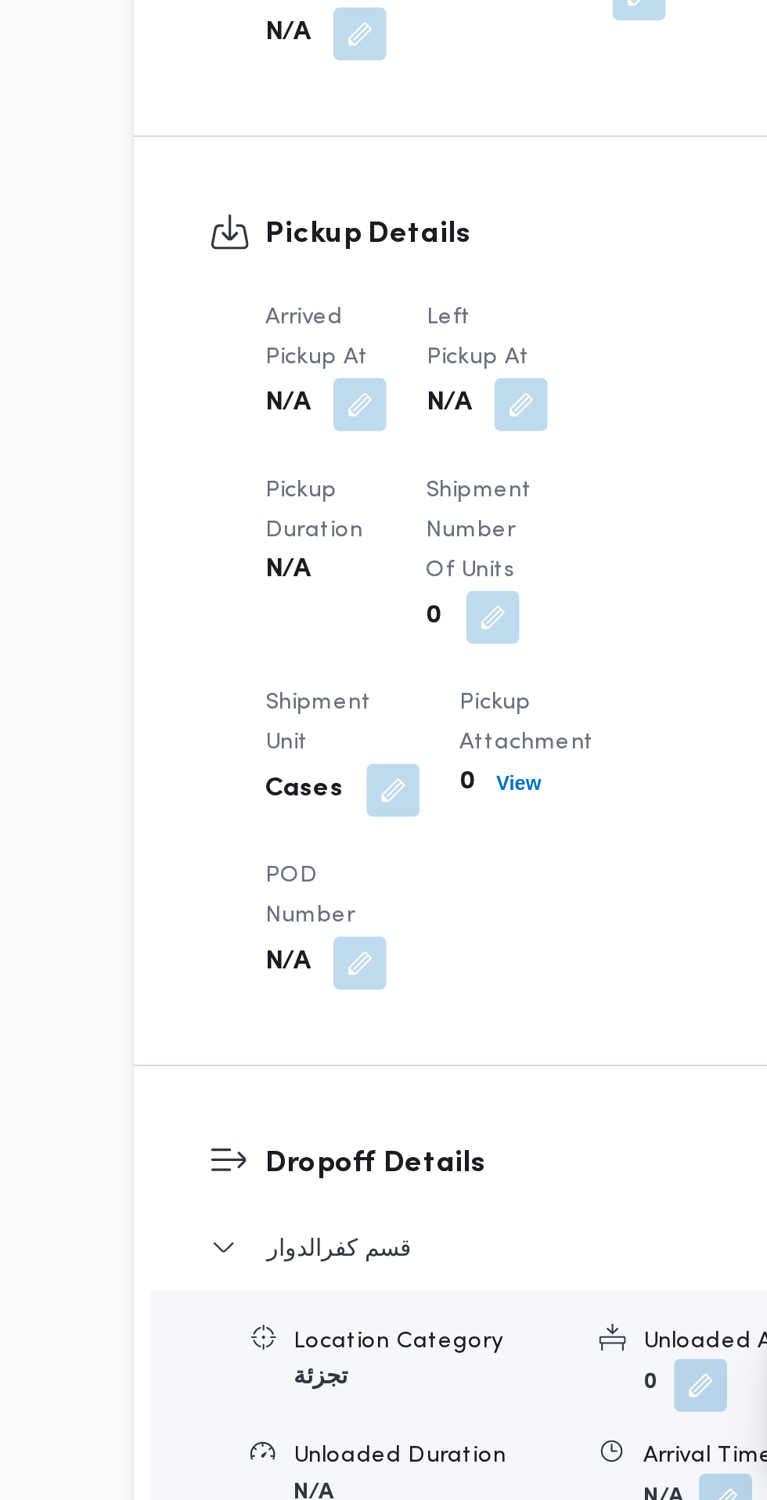
click at [391, 971] on dt "Left Pickup At" at bounding box center [369, 953] width 57 height 38
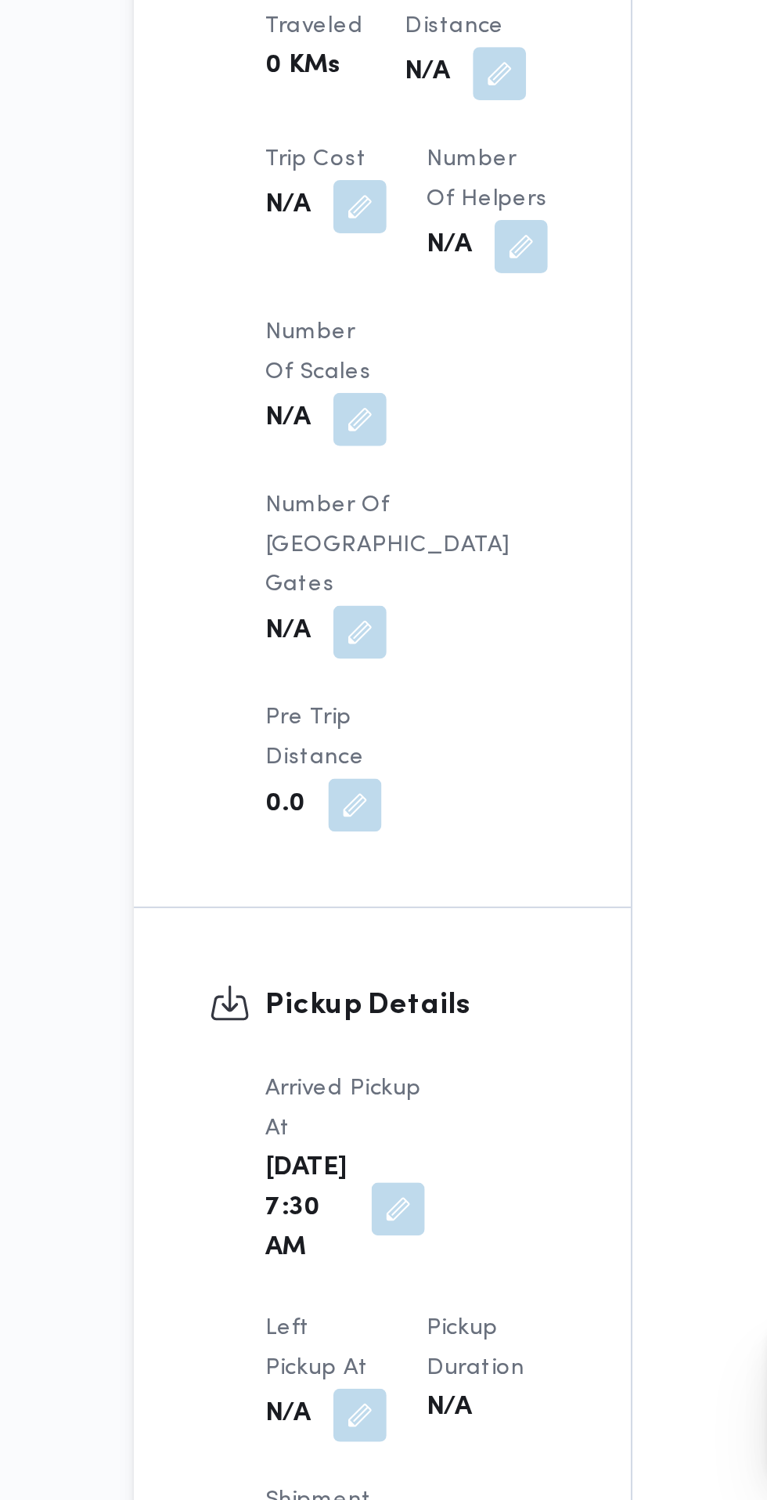
click at [322, 1447] on button "button" at bounding box center [309, 1459] width 25 height 25
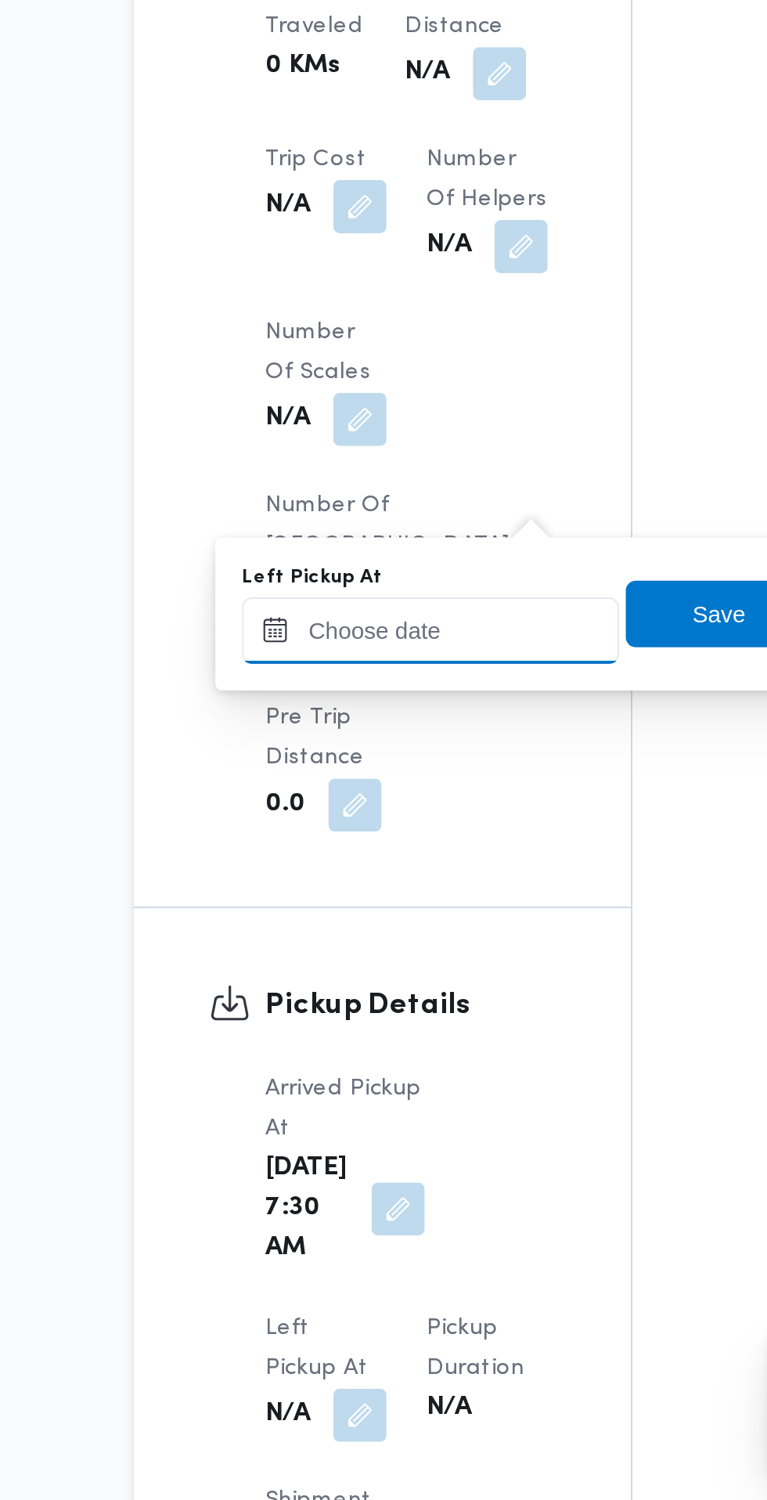
click at [354, 1090] on input "Left Pickup At" at bounding box center [343, 1090] width 178 height 31
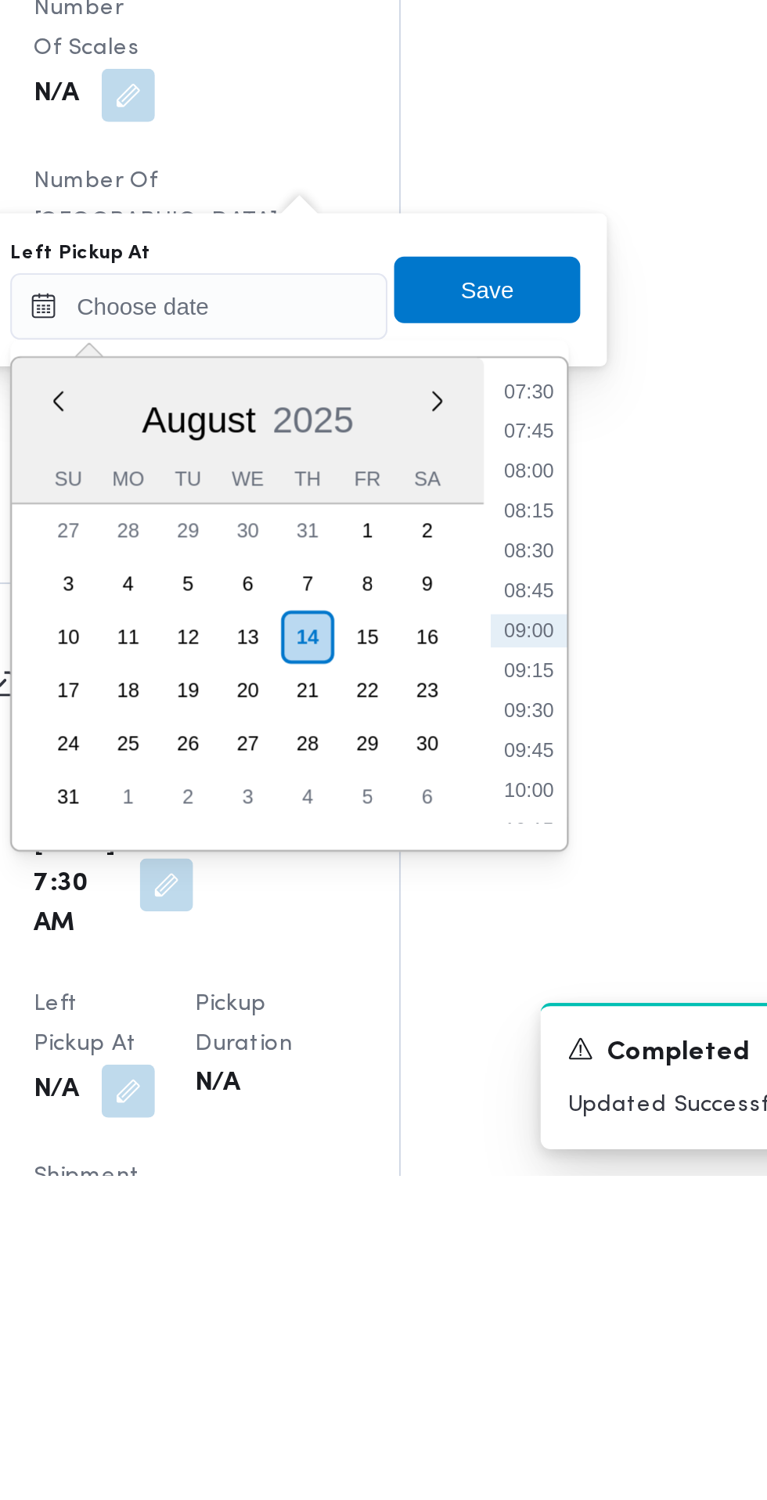
click at [497, 1201] on li "08:30" at bounding box center [499, 1206] width 36 height 16
type input "14/08/2025 08:30"
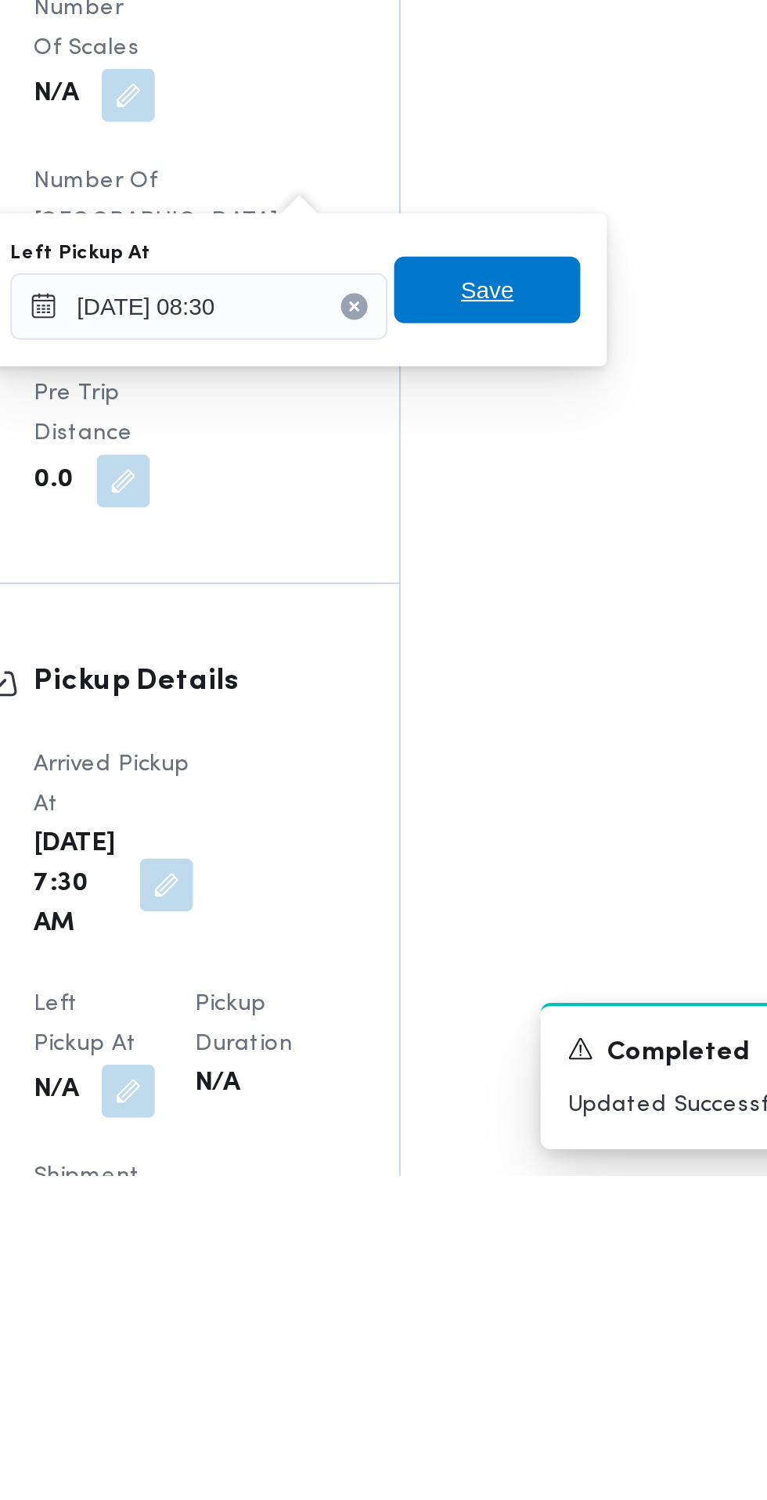
click at [506, 1092] on span "Save" at bounding box center [479, 1082] width 88 height 31
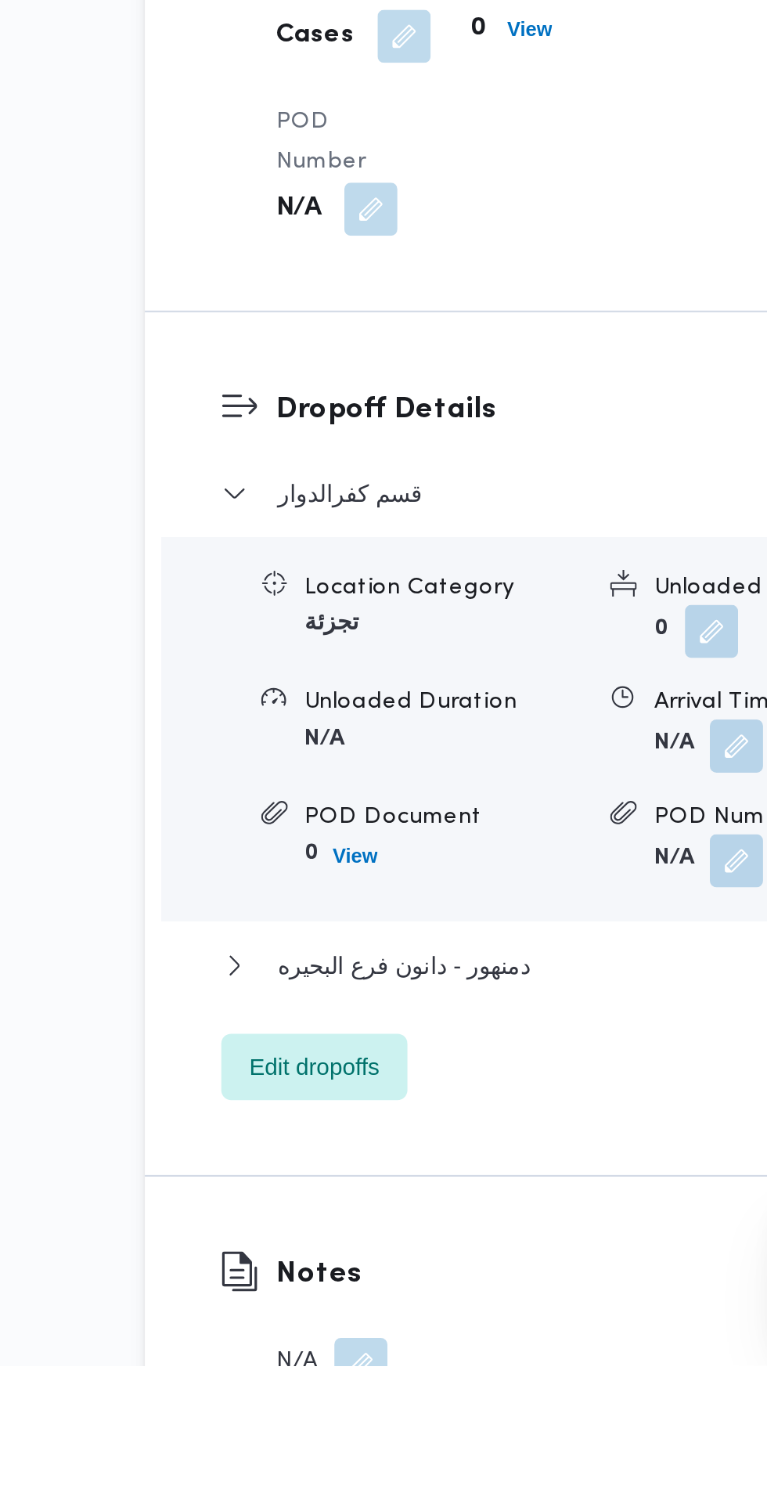
scroll to position [1216, 0]
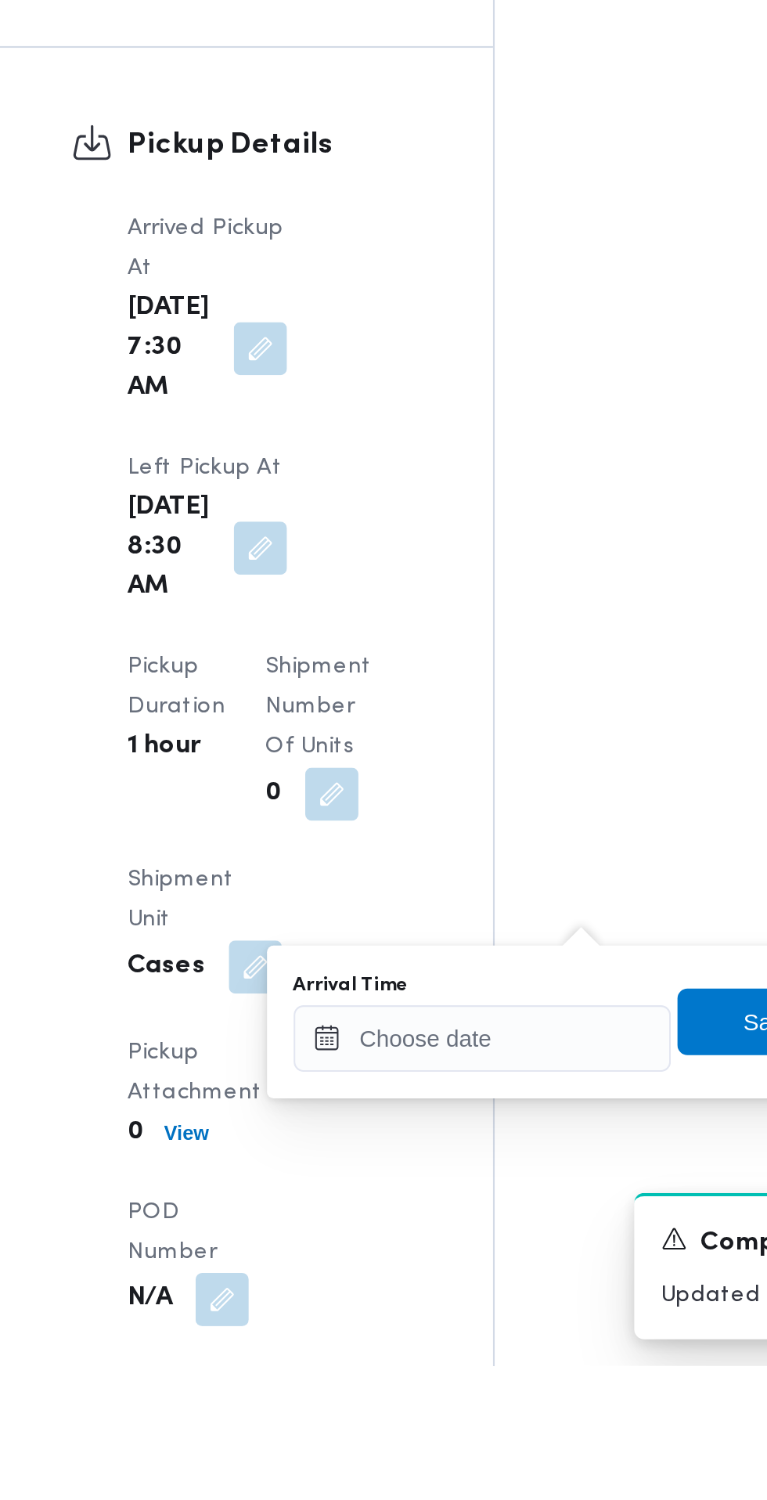
click at [430, 1364] on div "You are in a dialog. To close this dialog, hit escape. Arrival Time Save" at bounding box center [478, 1338] width 294 height 72
click at [436, 1342] on input "Arrival Time" at bounding box center [433, 1345] width 178 height 31
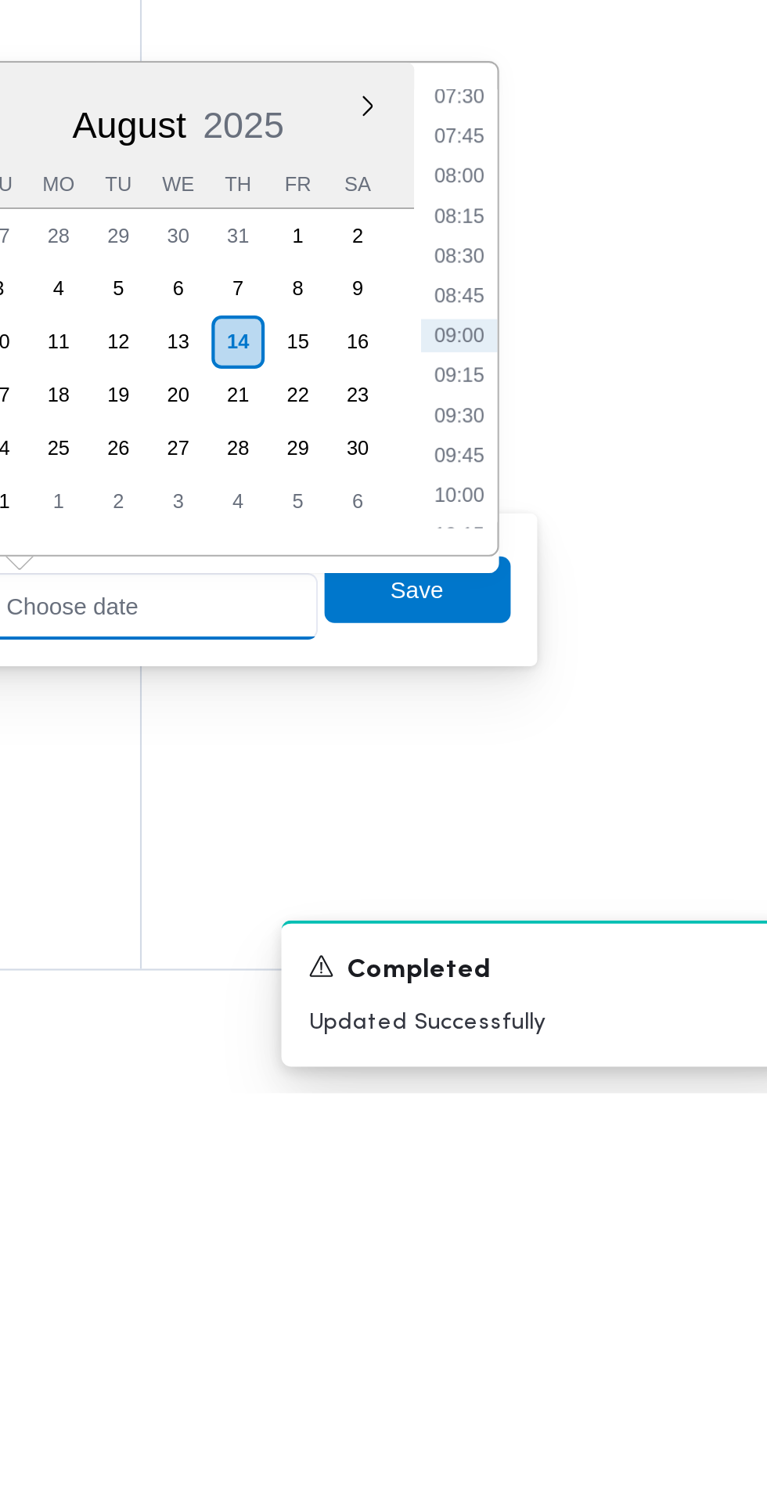
scroll to position [1291, 0]
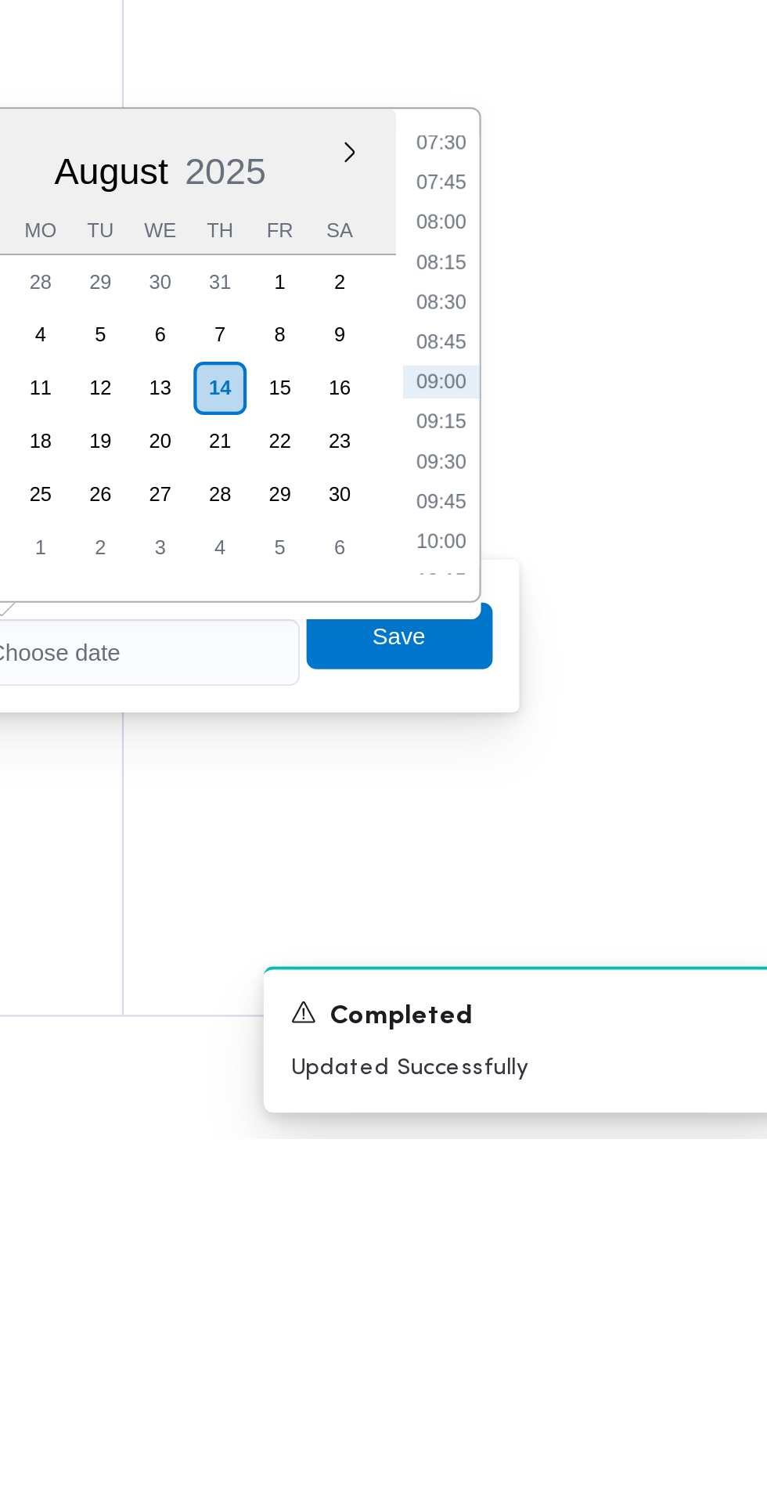
click at [594, 1141] on li "09:00" at bounding box center [588, 1143] width 36 height 16
type input "14/08/2025 09:00"
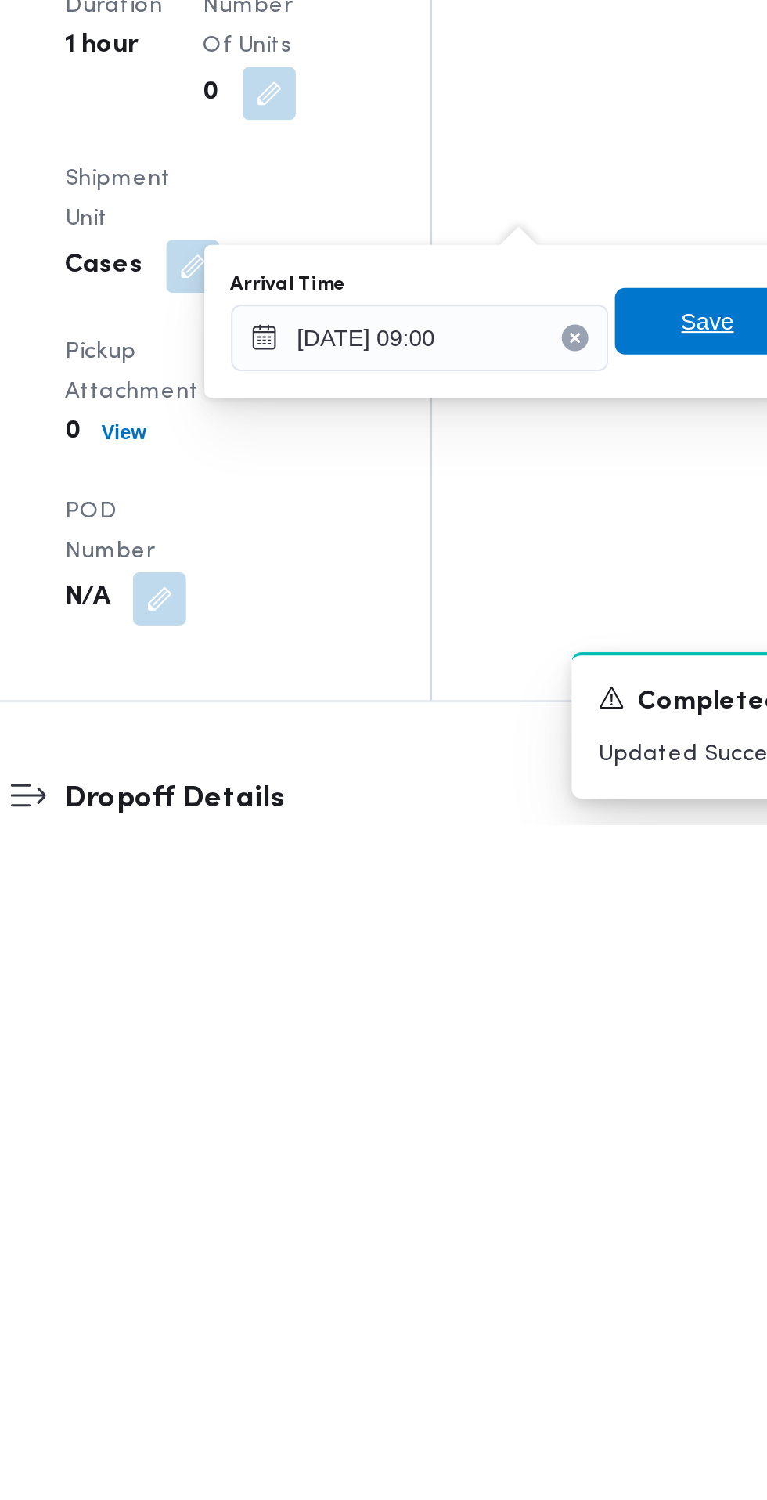
click at [562, 1258] on span "Save" at bounding box center [568, 1262] width 25 height 19
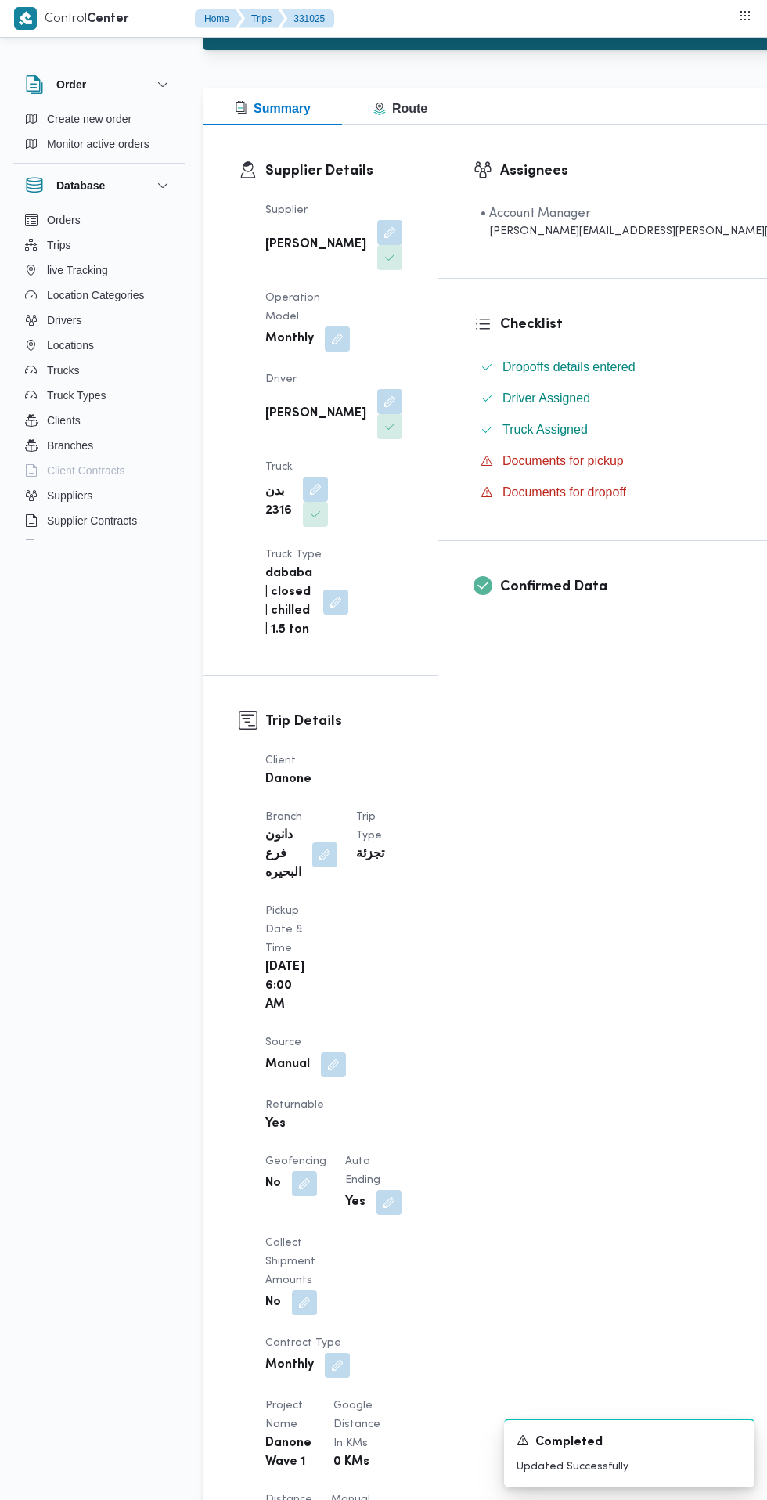
scroll to position [0, 0]
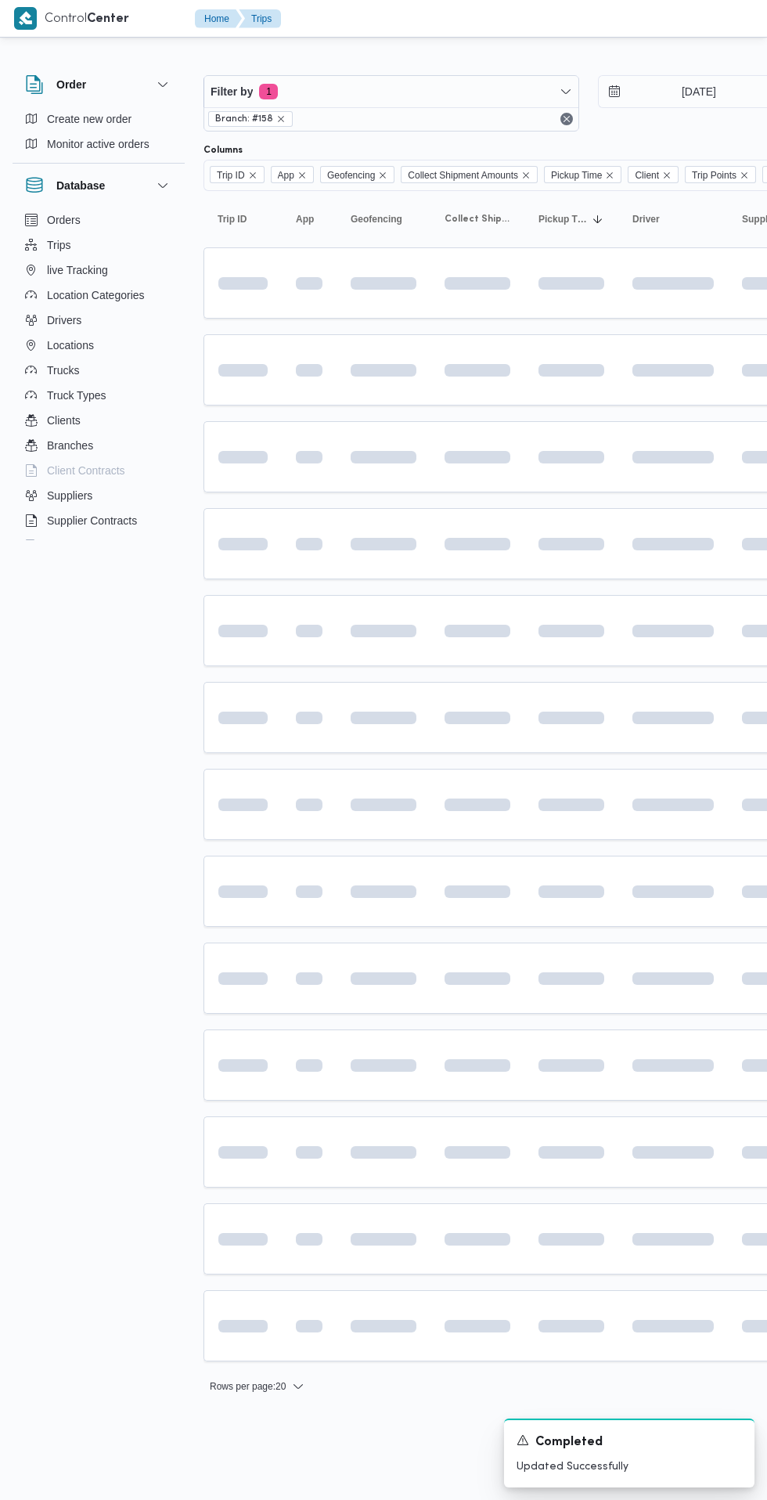
scroll to position [0, 25]
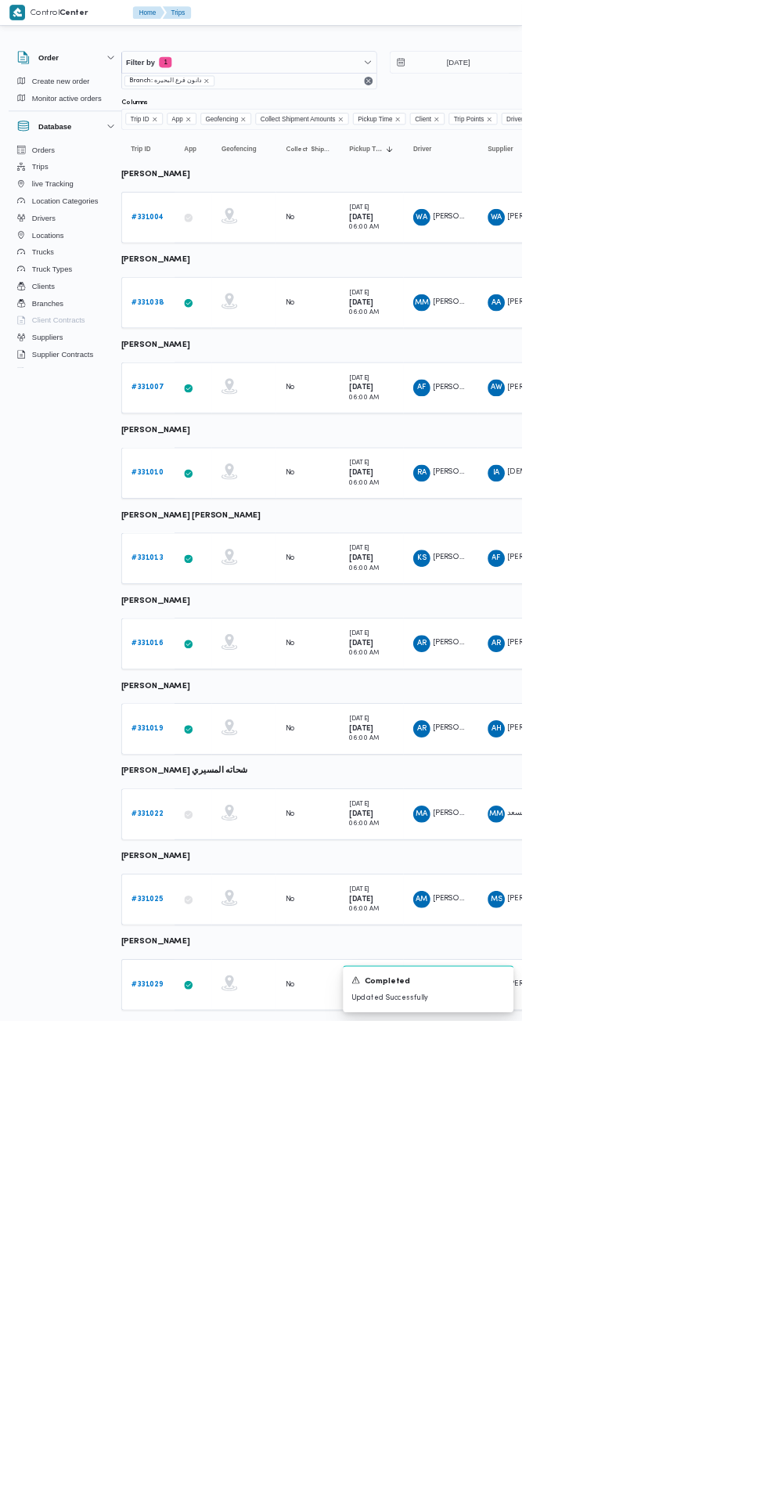
click at [216, 444] on b "# 331038" at bounding box center [216, 444] width 47 height 10
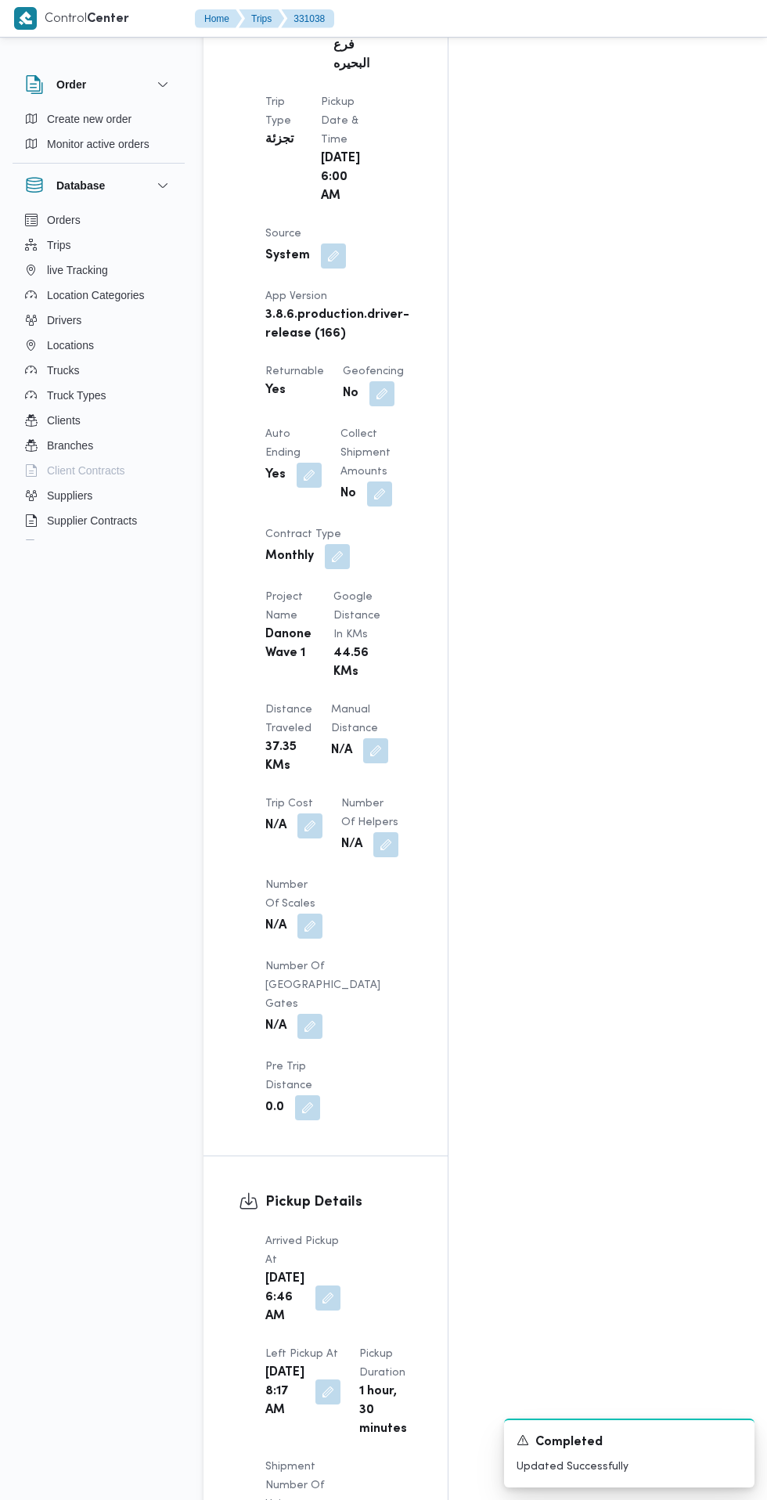
scroll to position [910, 0]
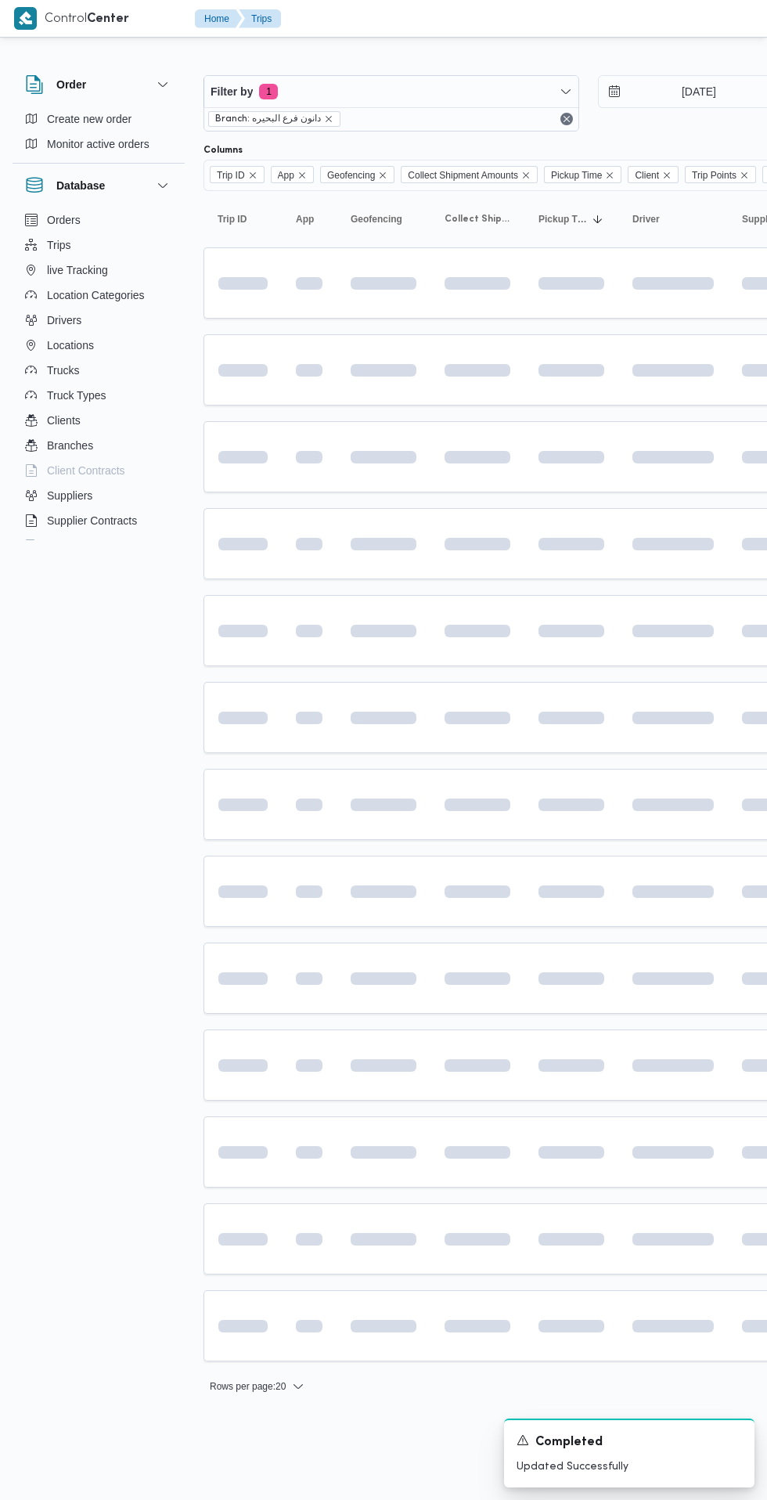
scroll to position [0, 25]
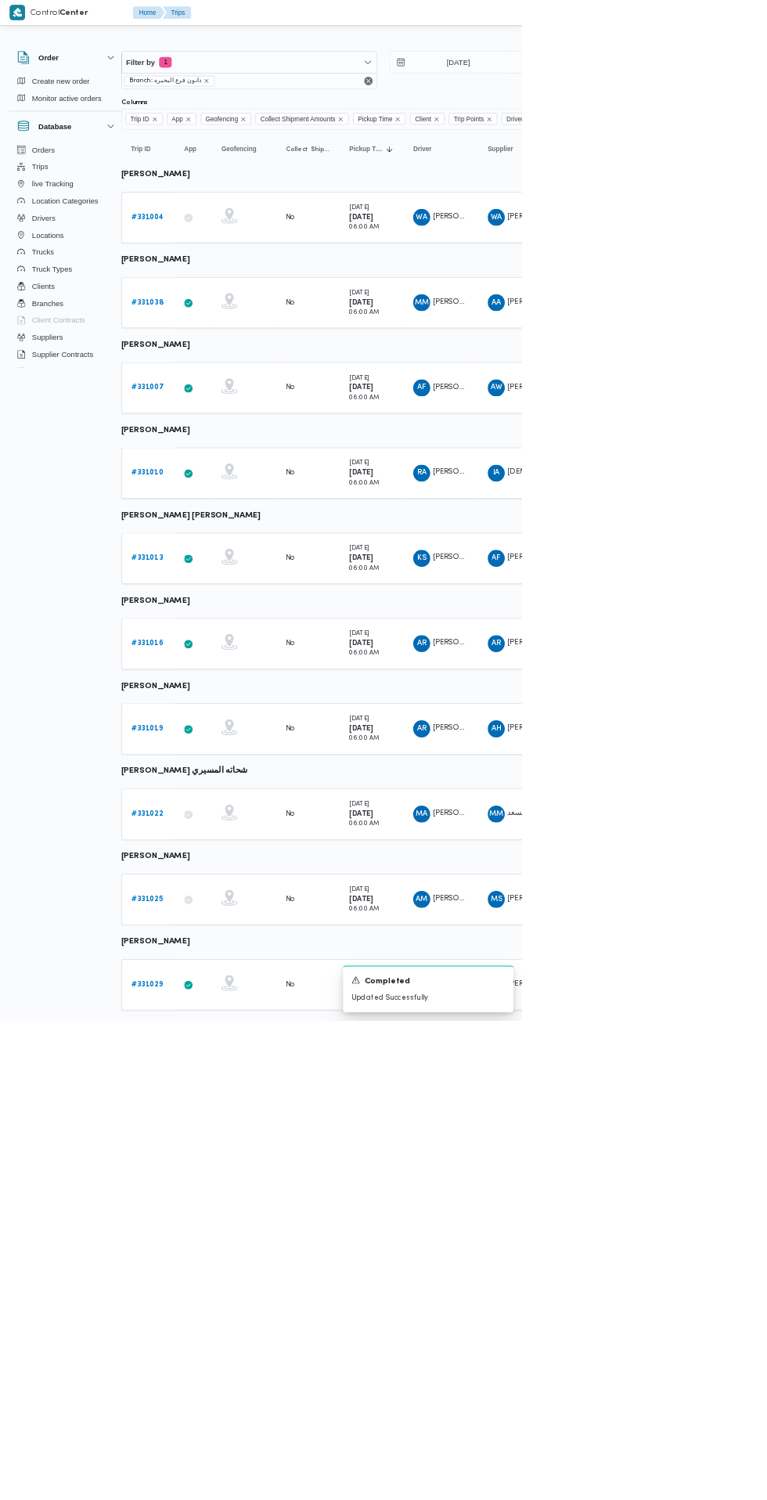
click at [207, 567] on b "# 331007" at bounding box center [217, 569] width 48 height 10
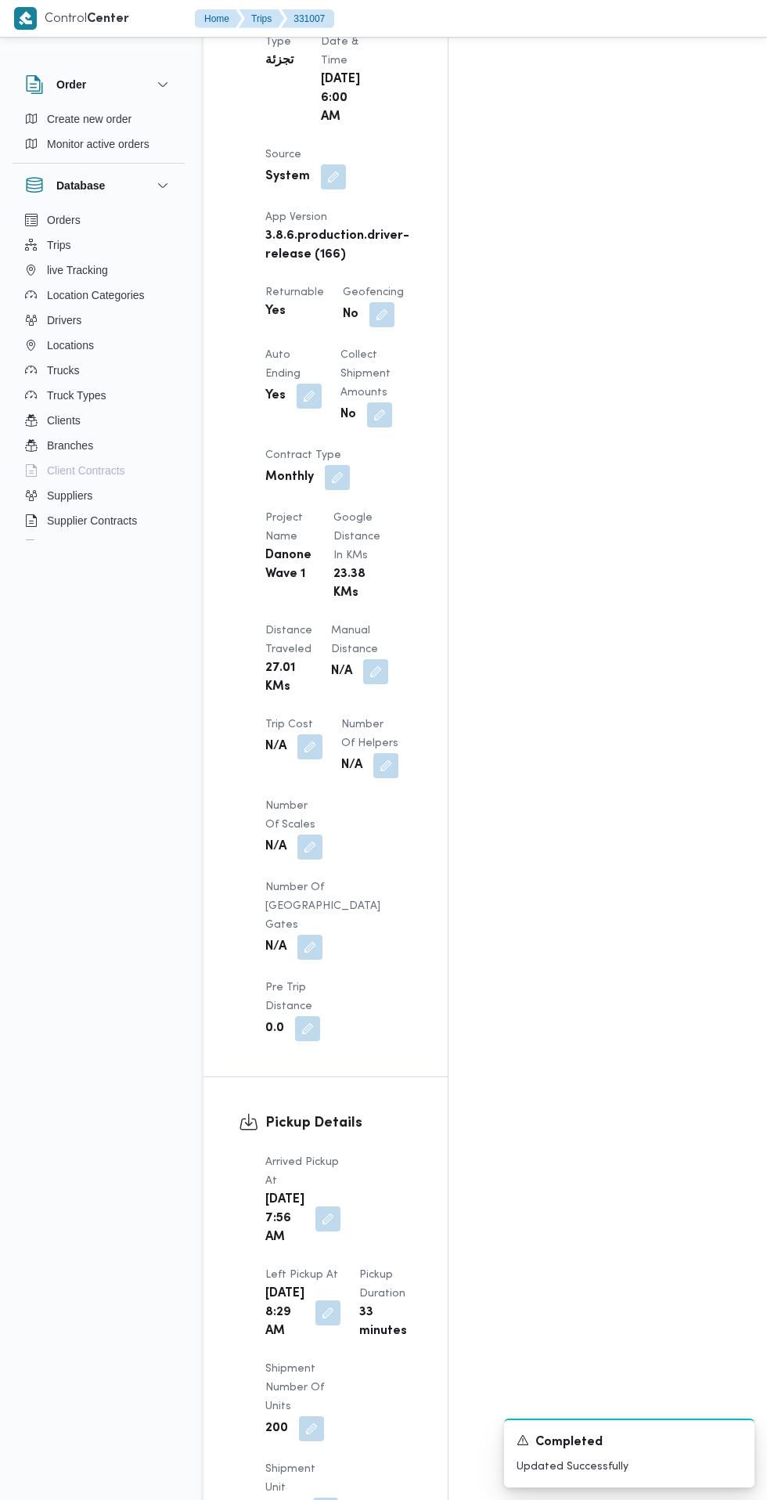
scroll to position [991, 0]
click at [324, 1208] on button "button" at bounding box center [327, 1220] width 25 height 25
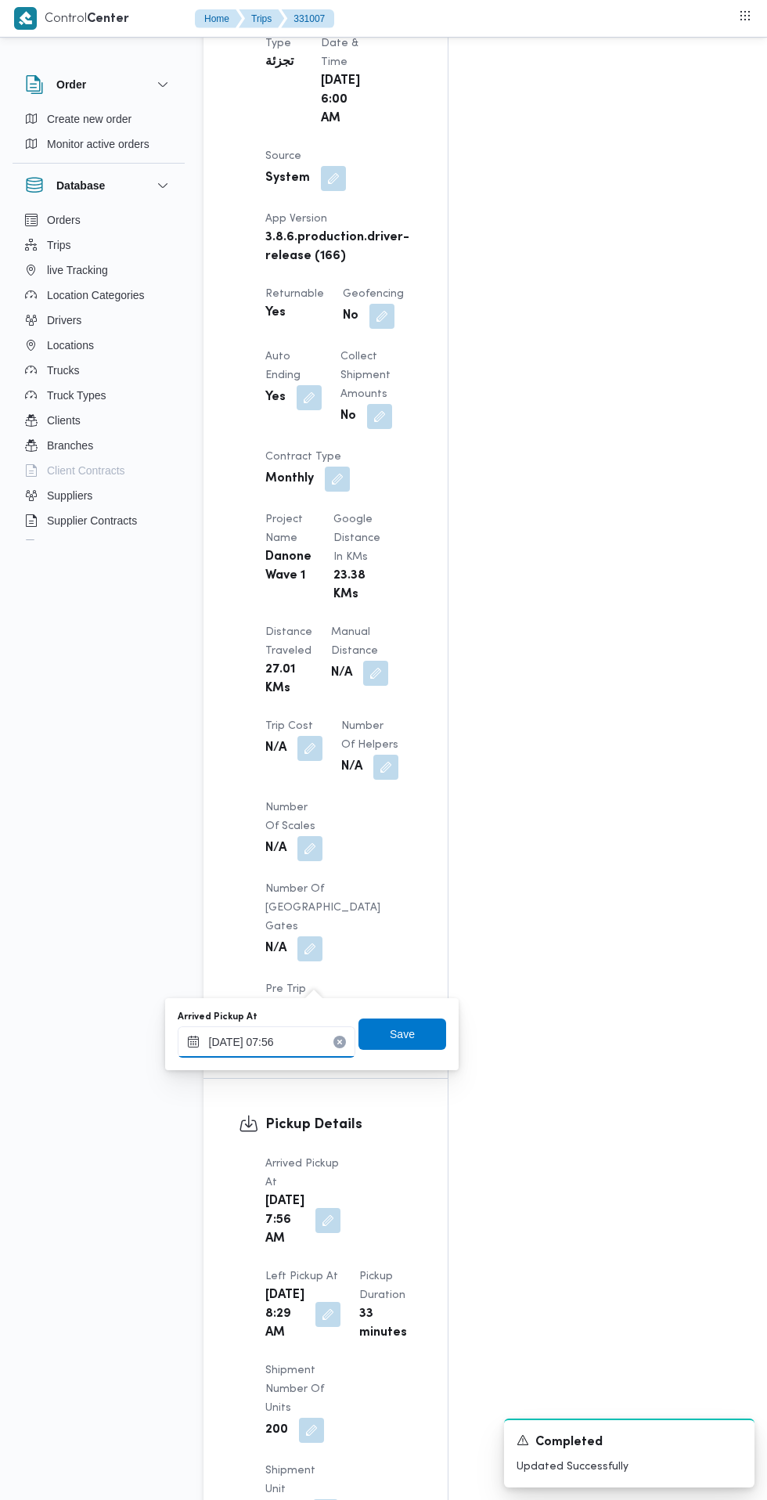
click at [310, 1036] on input "14/08/2025 07:56" at bounding box center [267, 1041] width 178 height 31
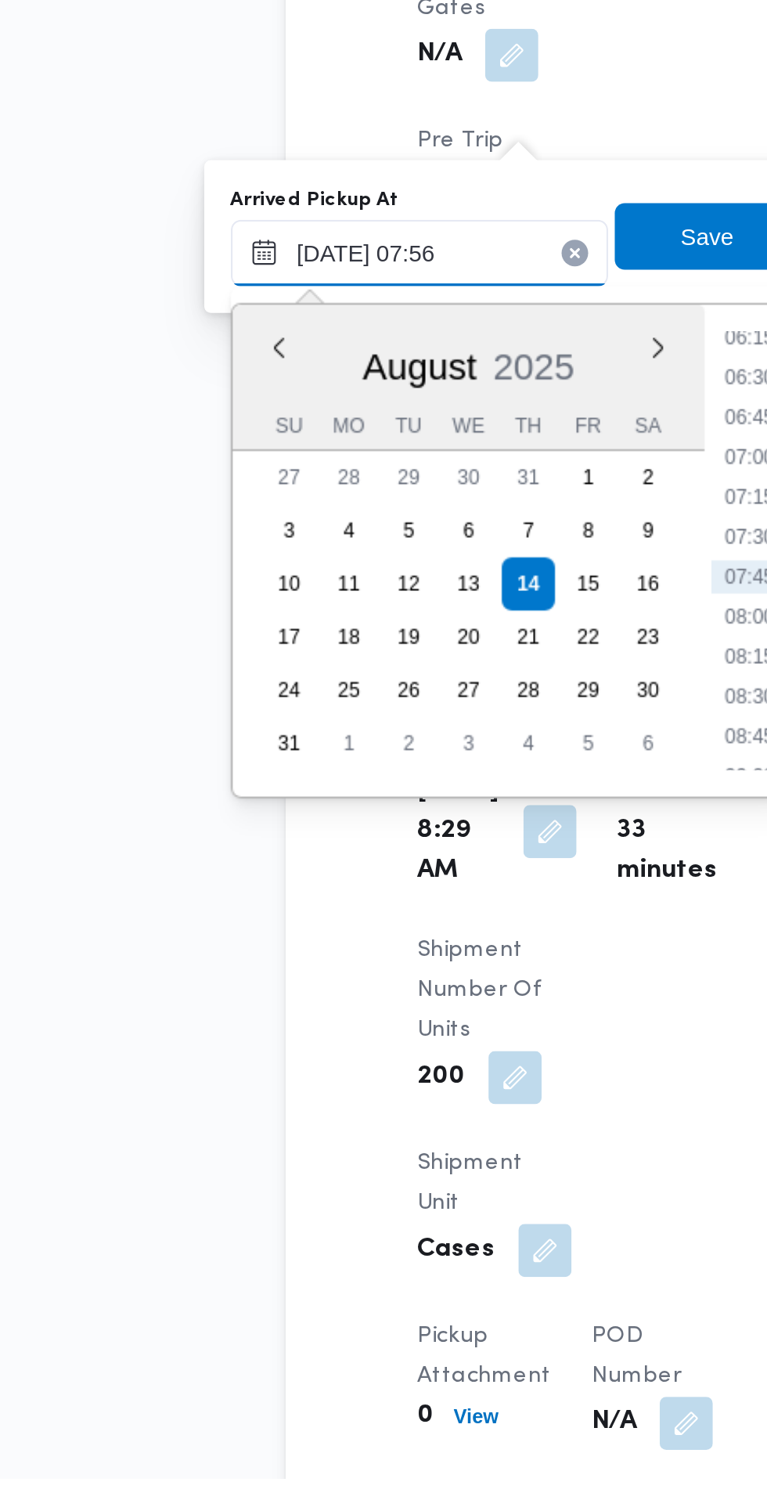
scroll to position [1110, 0]
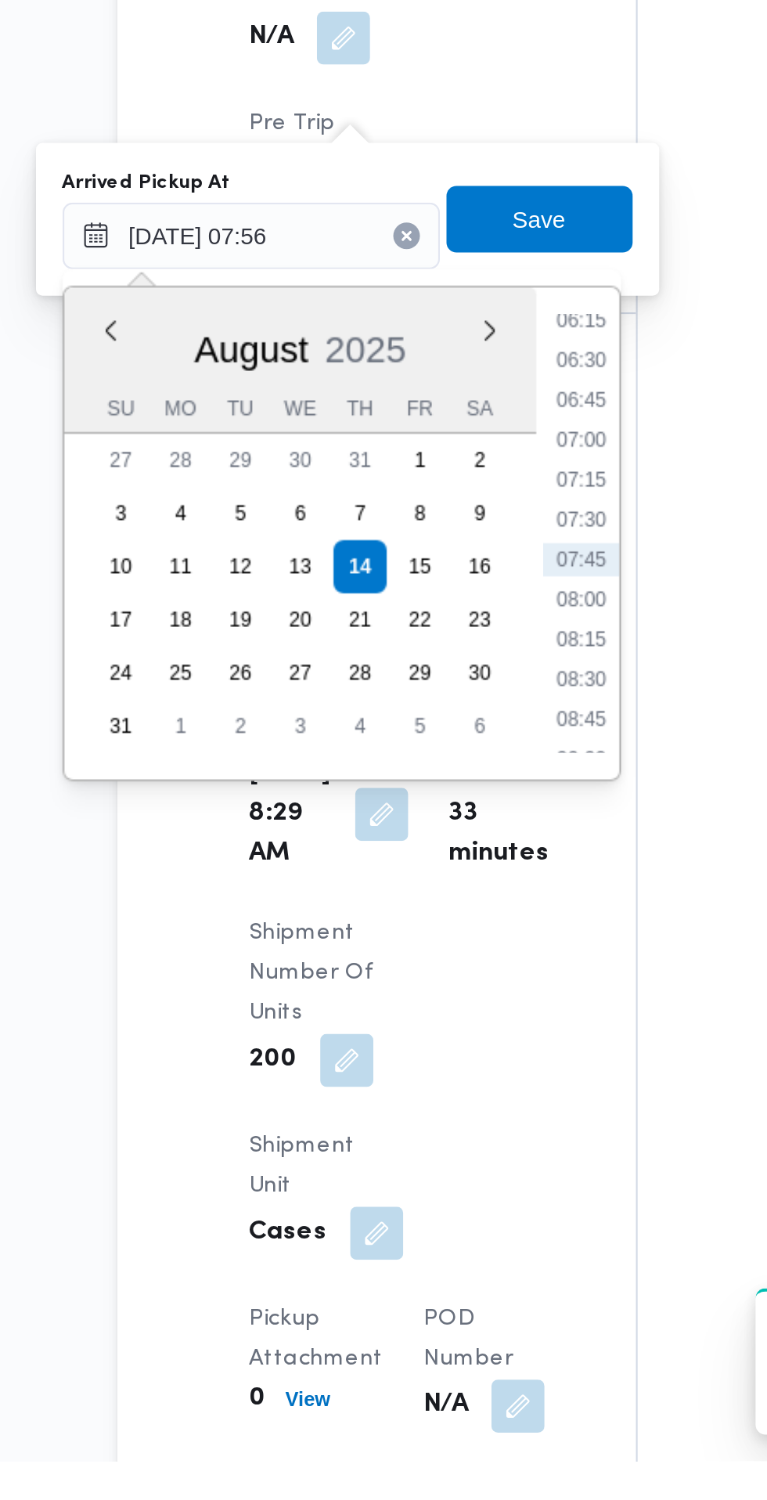
click at [422, 1056] on li "07:30" at bounding box center [422, 1057] width 36 height 16
type input "14/08/2025 07:30"
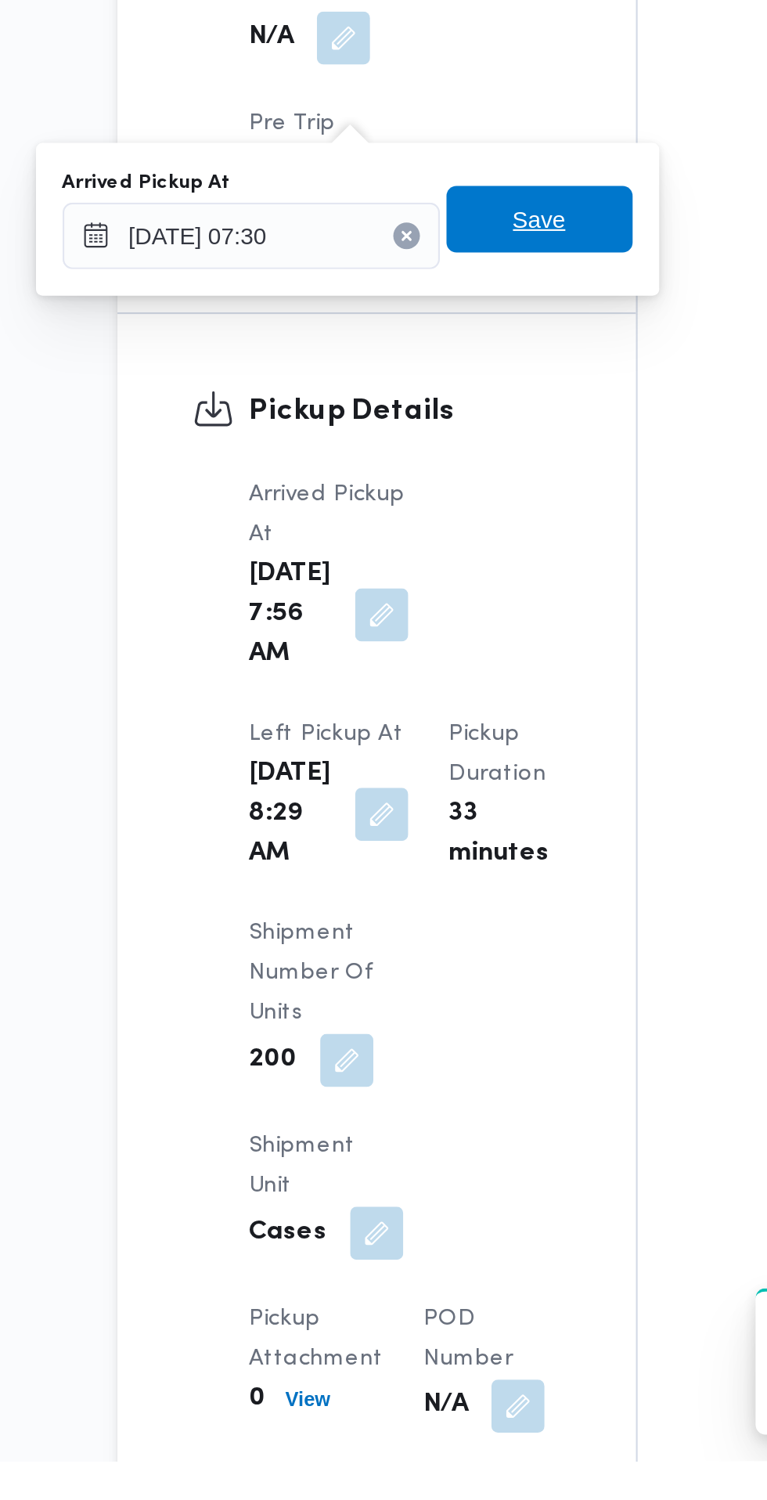
click at [424, 913] on span "Save" at bounding box center [402, 914] width 88 height 31
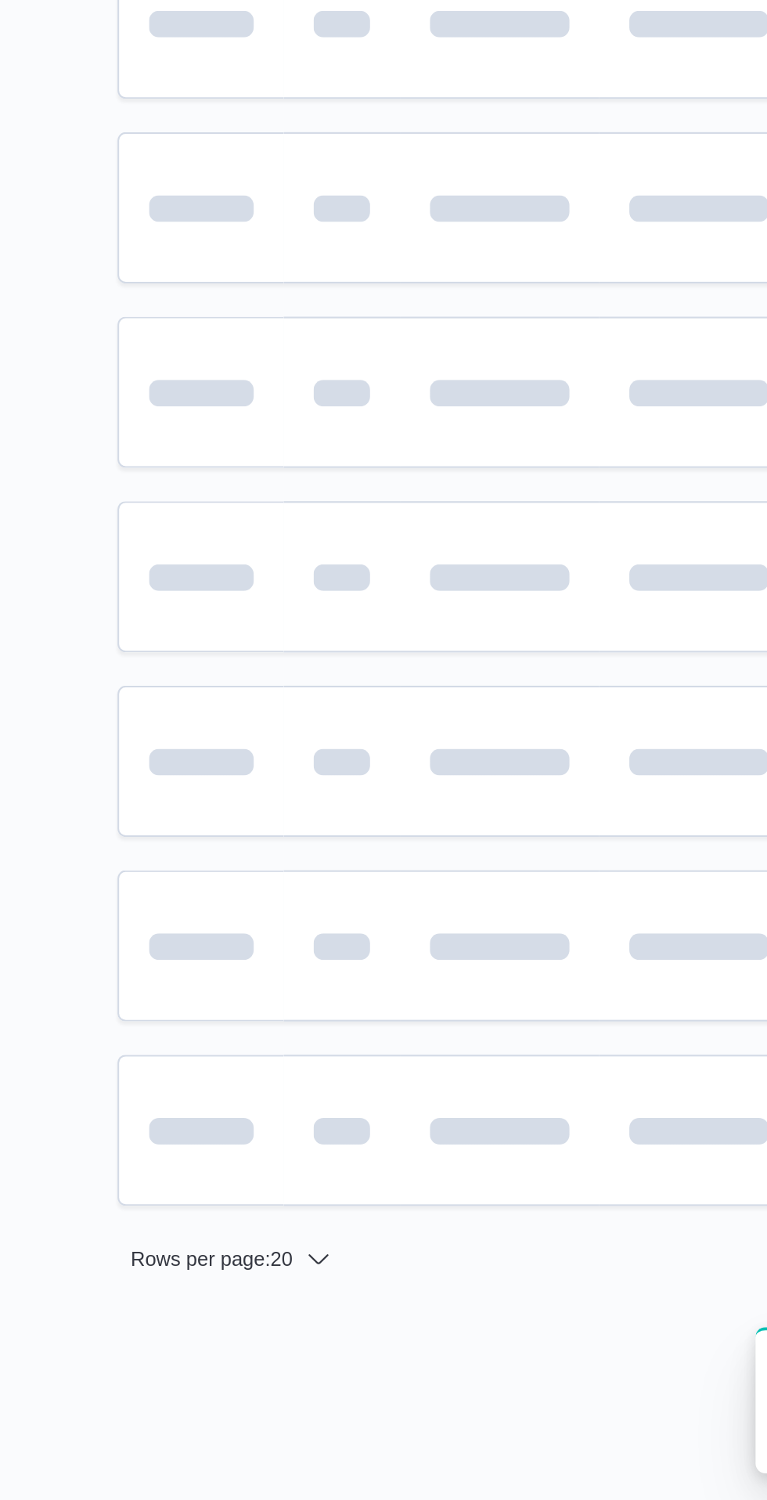
scroll to position [0, 25]
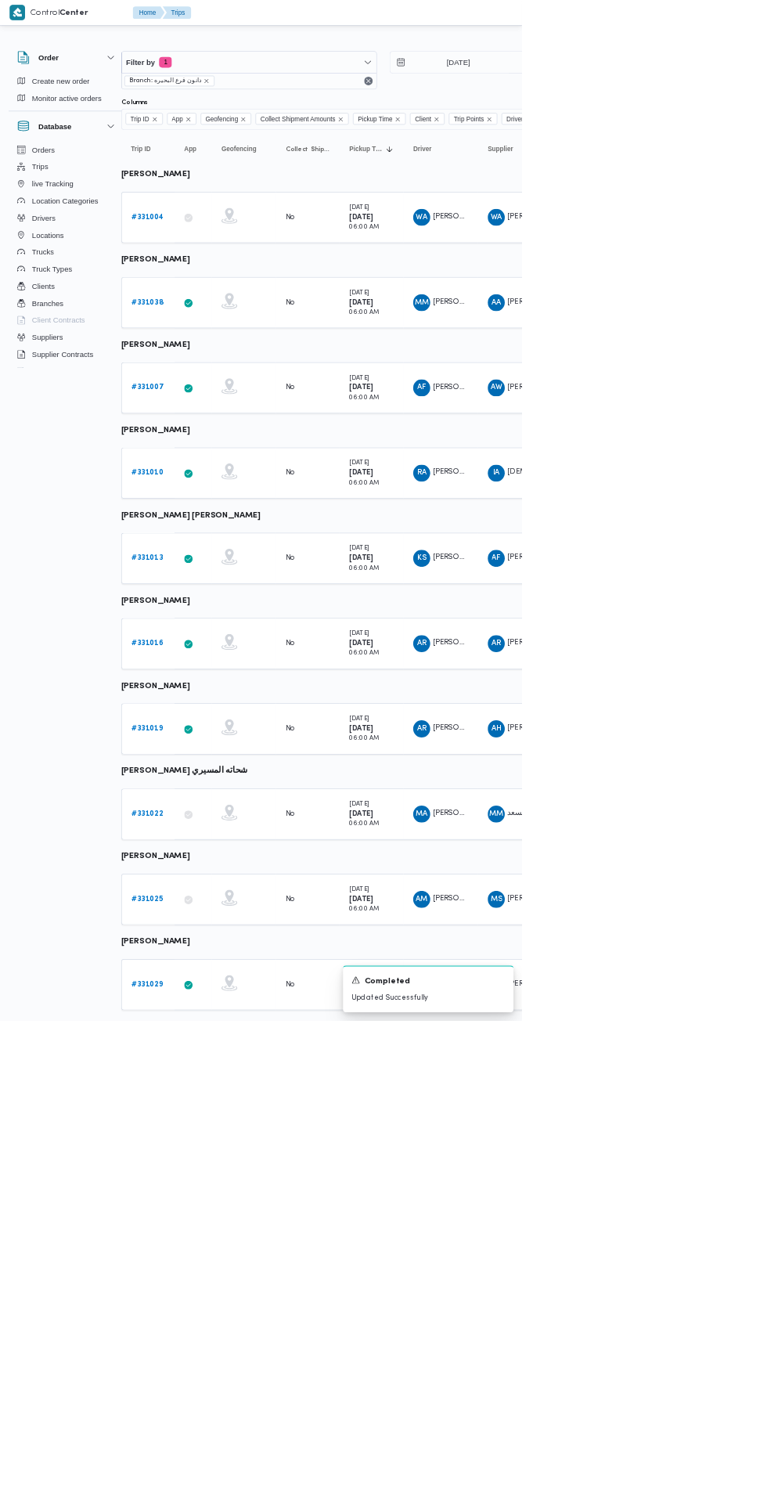
click at [216, 694] on b "# 331010" at bounding box center [216, 695] width 47 height 10
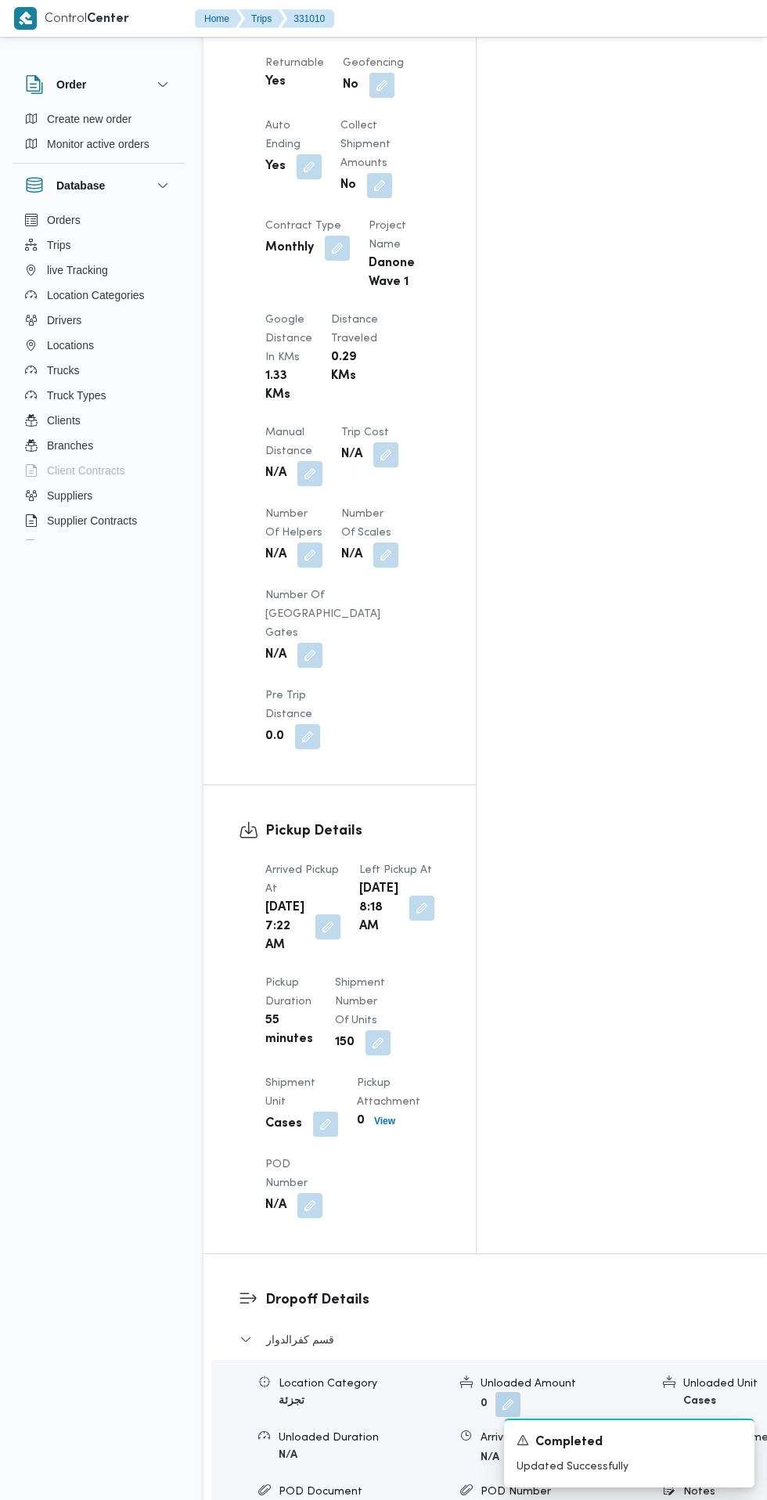
scroll to position [1129, 0]
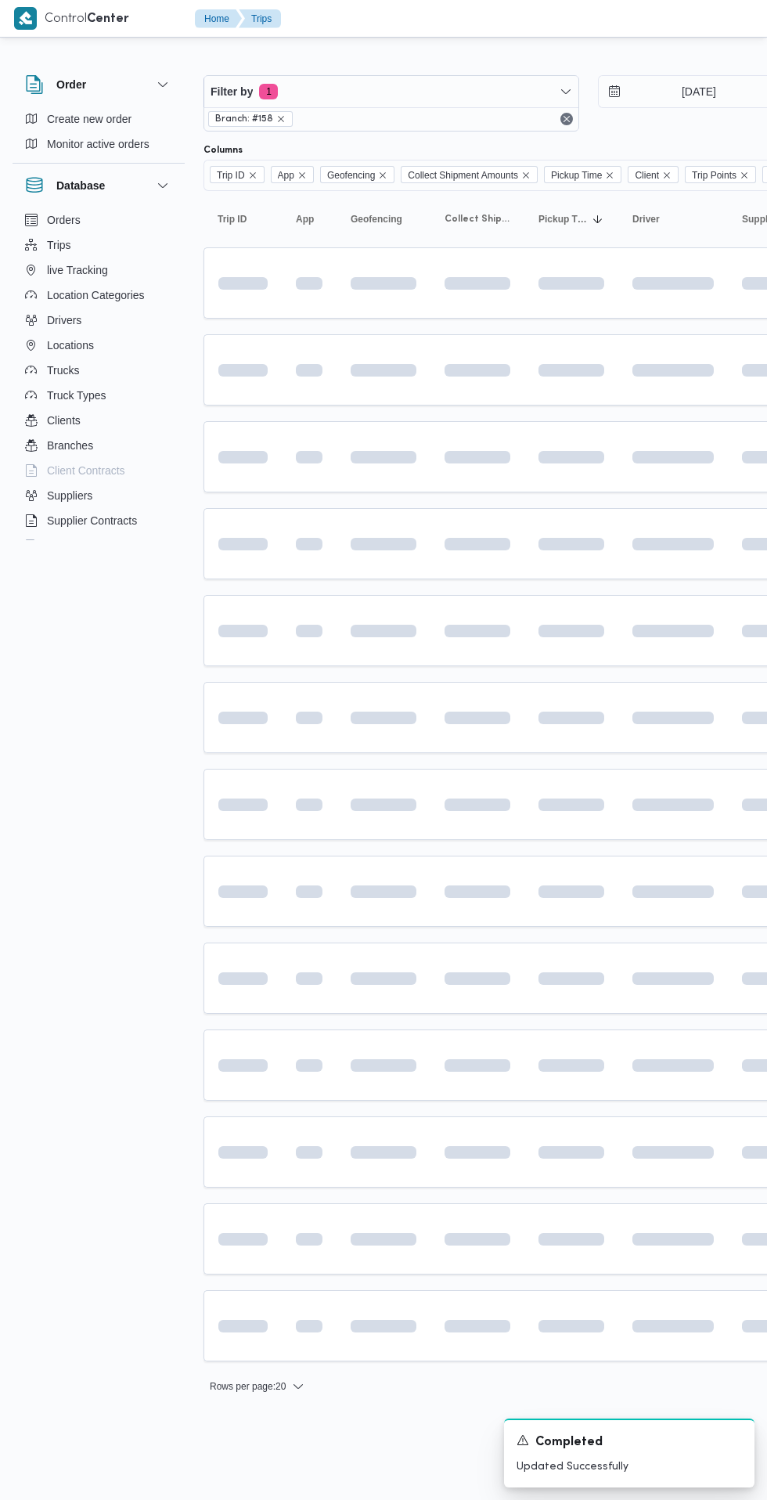
scroll to position [0, 25]
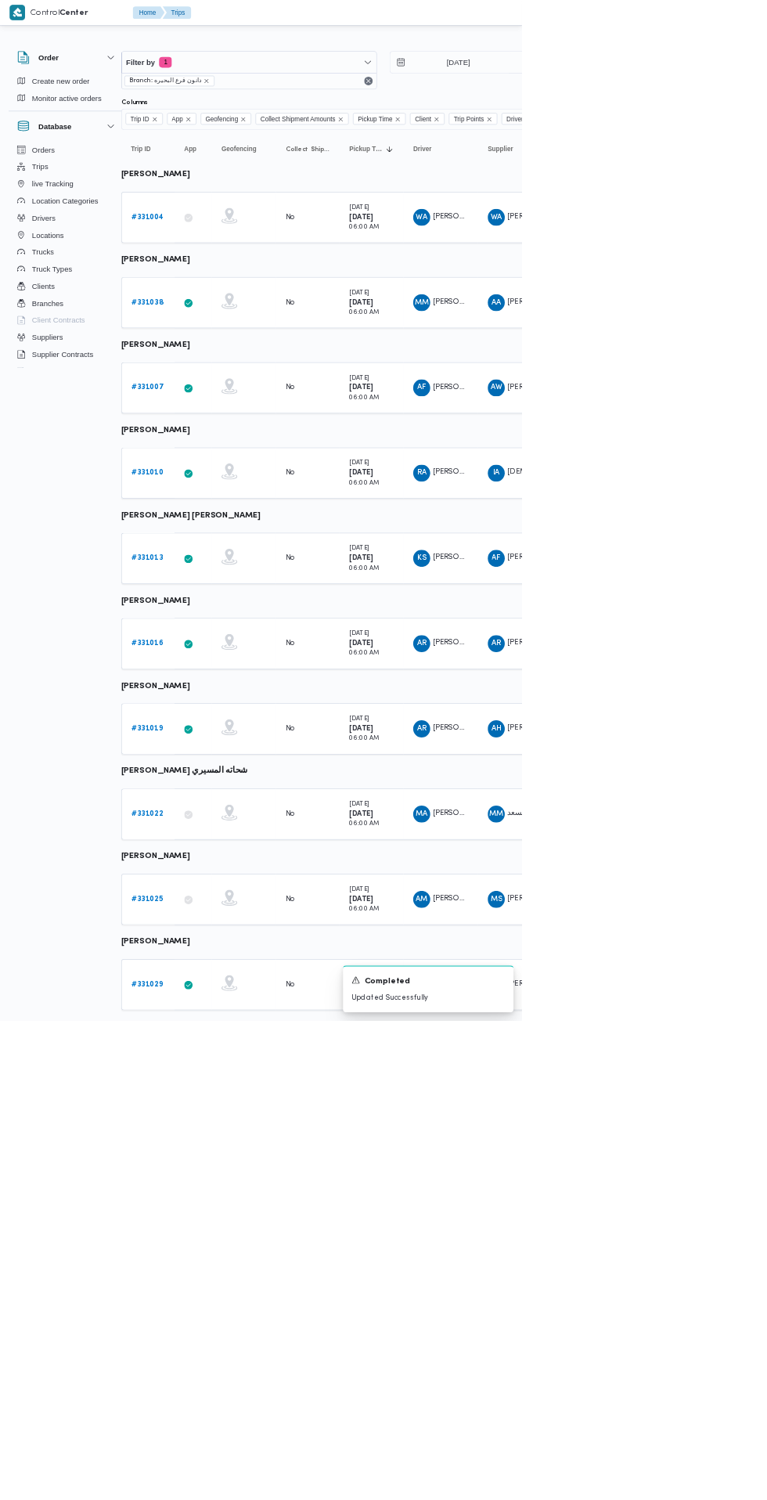
click at [216, 819] on b "# 331013" at bounding box center [216, 820] width 46 height 10
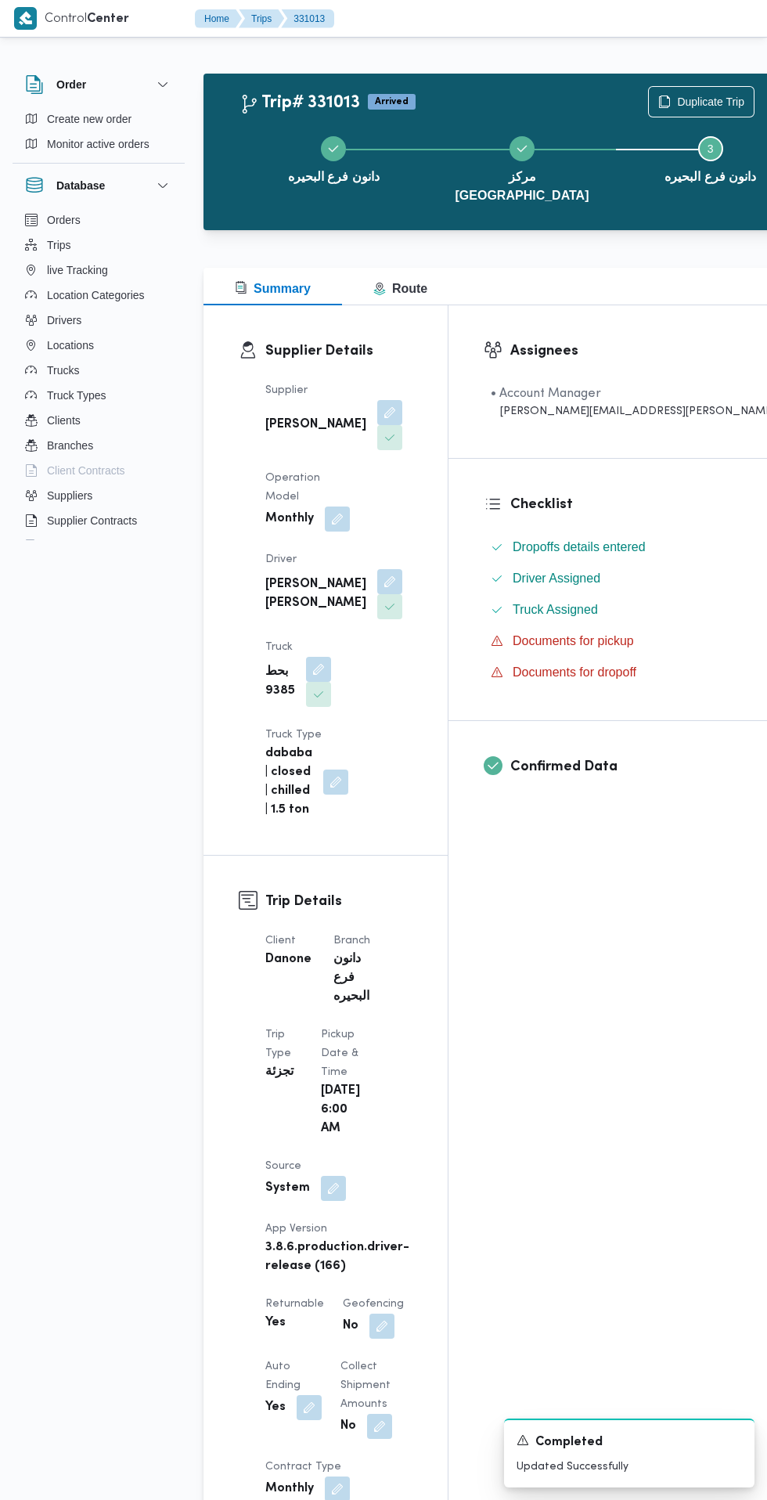
scroll to position [1137, 0]
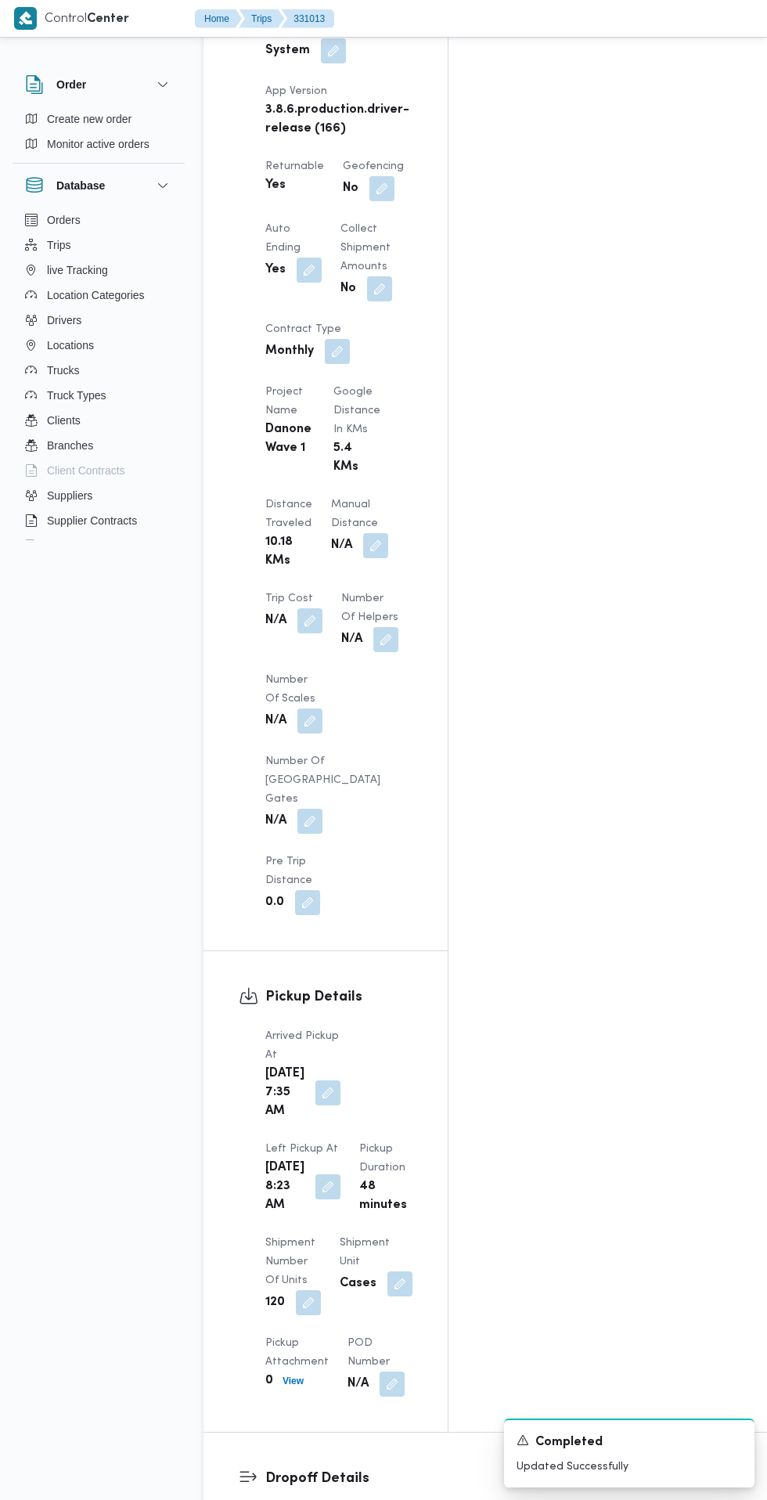
click at [340, 1174] on button "button" at bounding box center [327, 1186] width 25 height 25
click at [651, 754] on div "Assignees • Account Manager abdallah.mohamed@illa.com.eg Checklist Dropoffs det…" at bounding box center [640, 300] width 384 height 2264
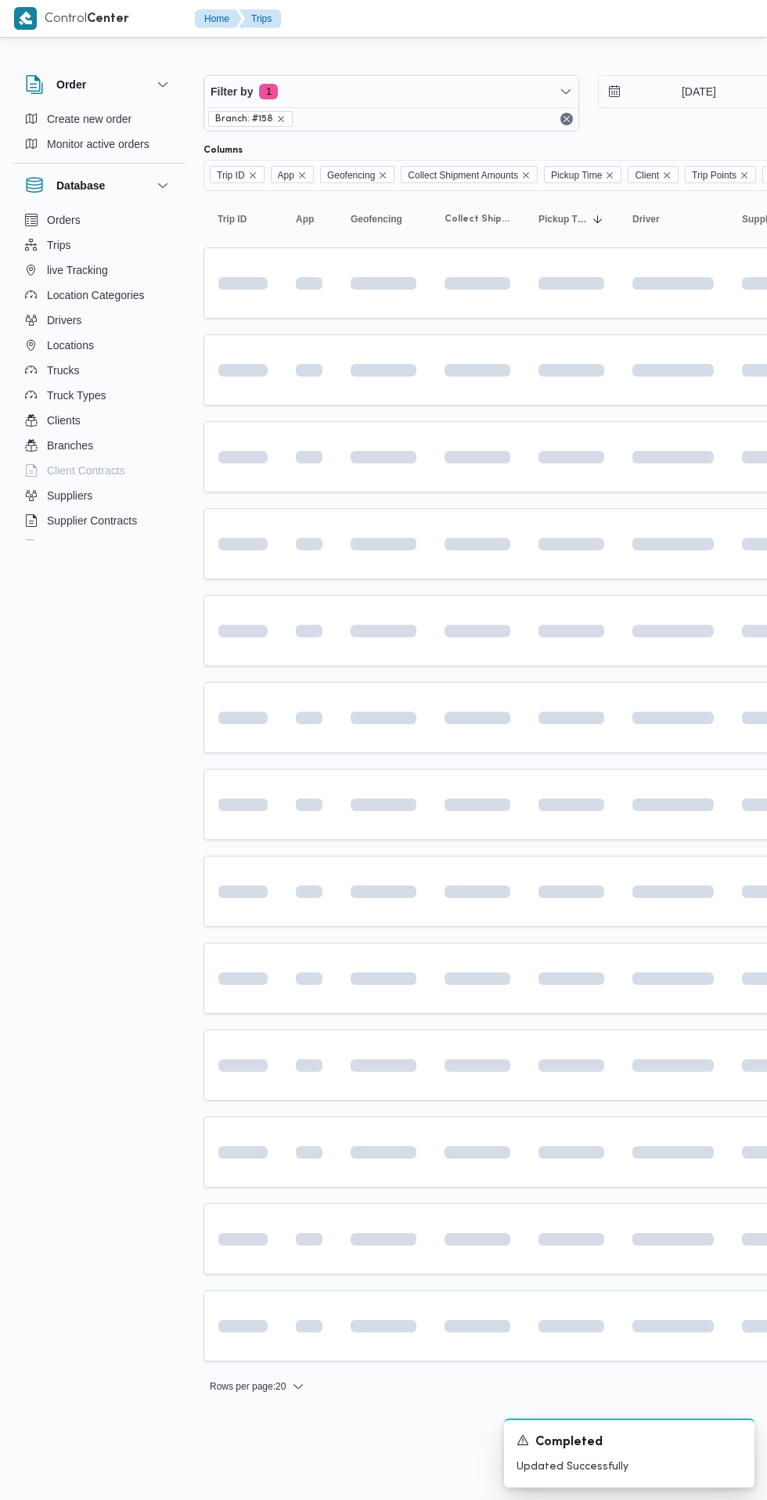
scroll to position [0, 25]
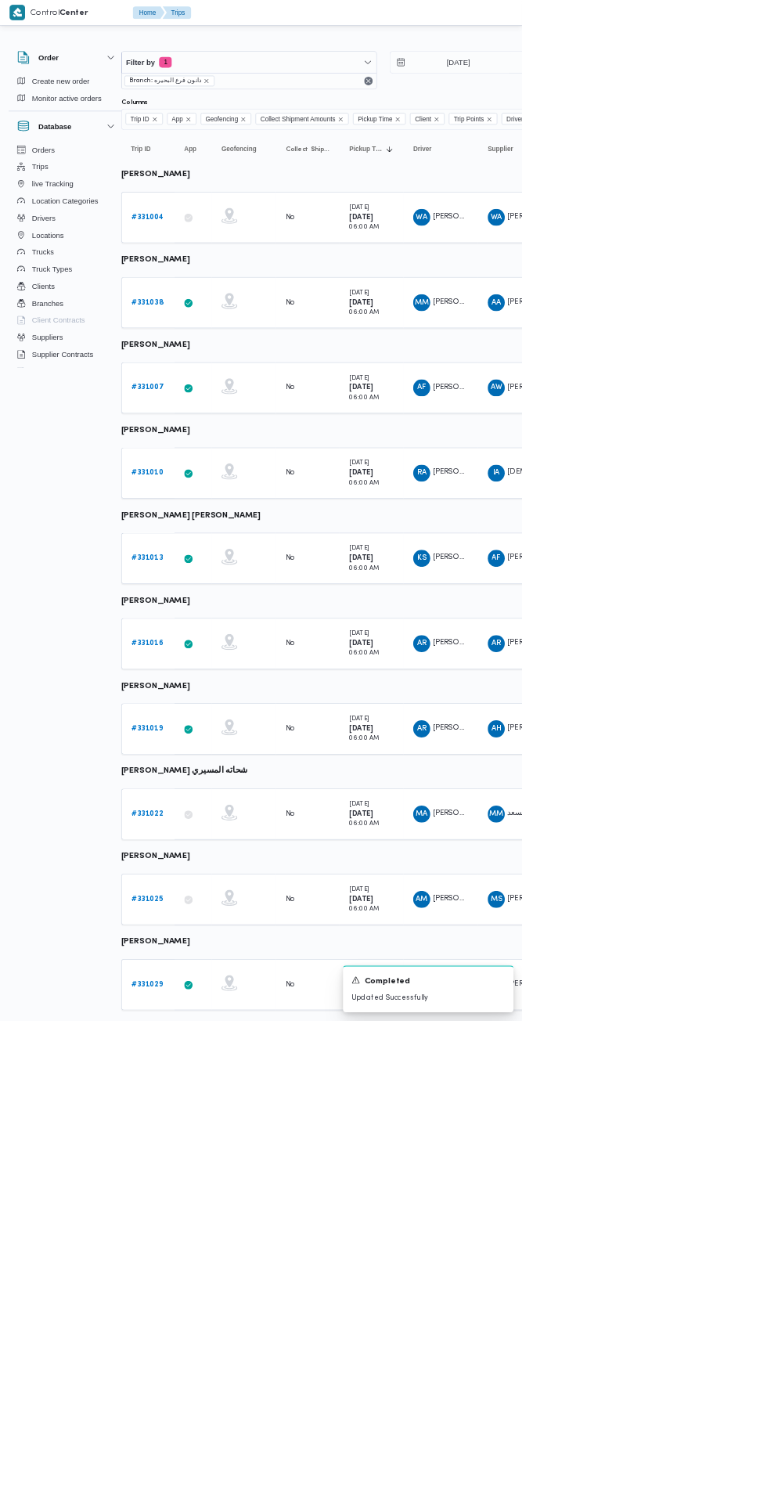
click at [216, 944] on b "# 331016" at bounding box center [216, 945] width 47 height 10
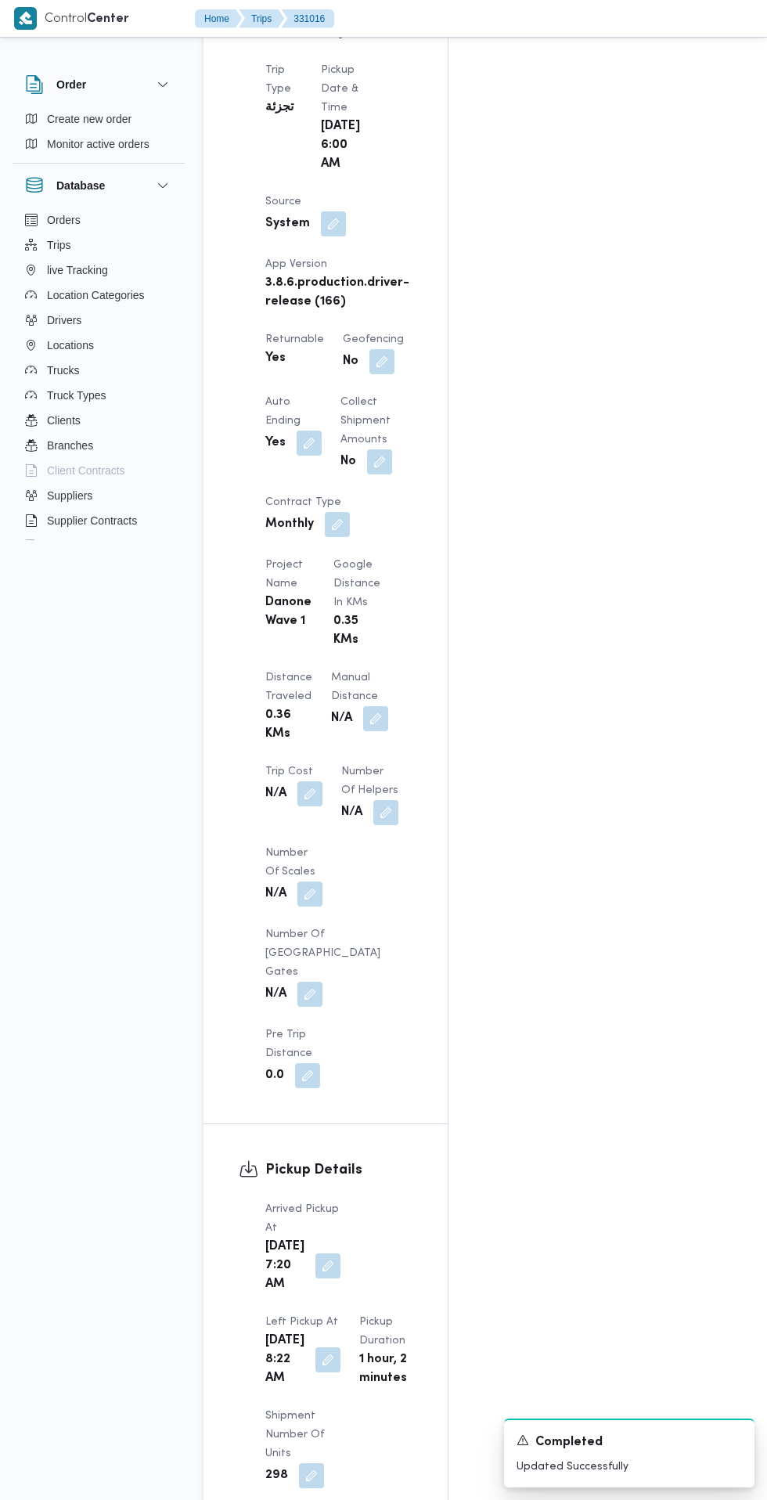
scroll to position [937, 0]
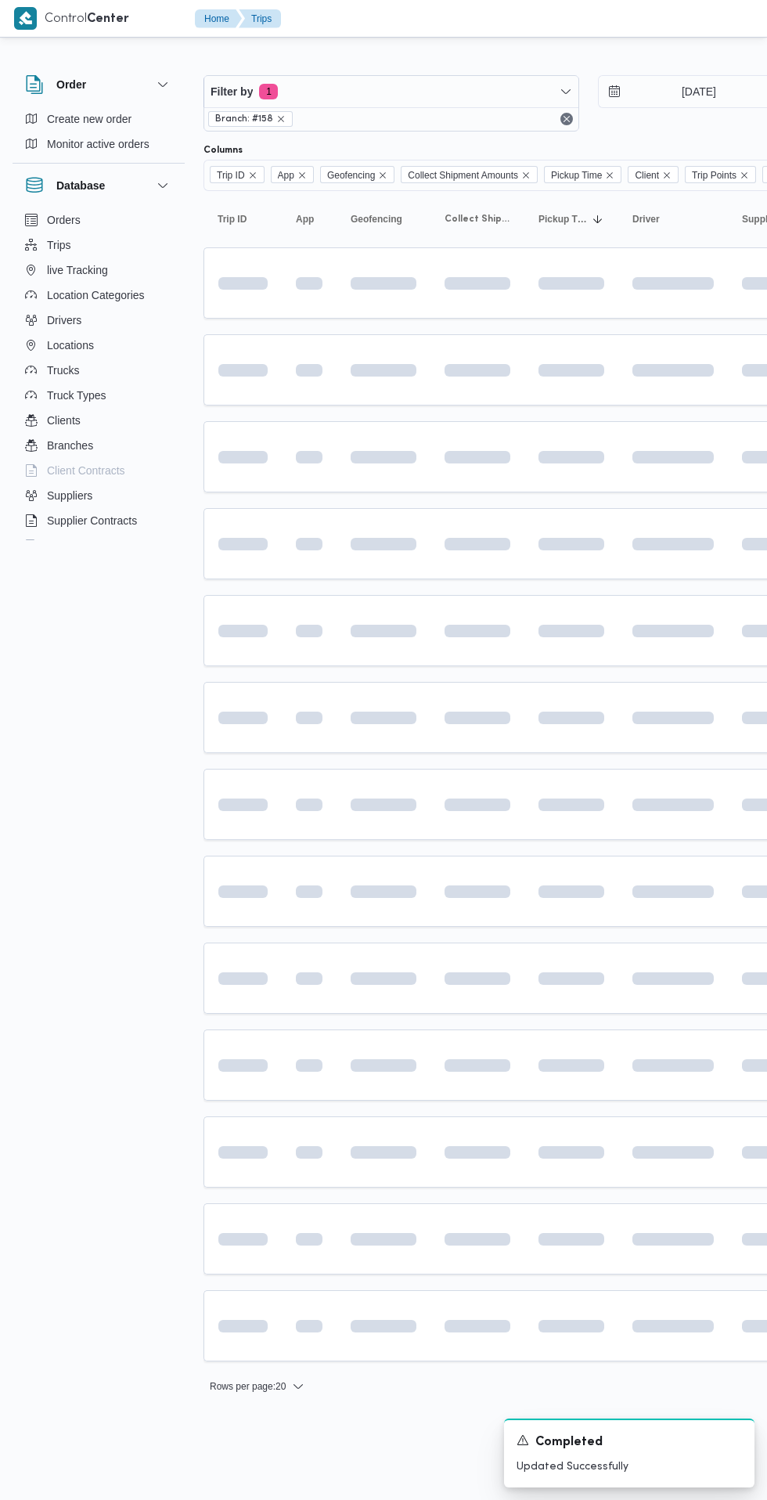
scroll to position [0, 25]
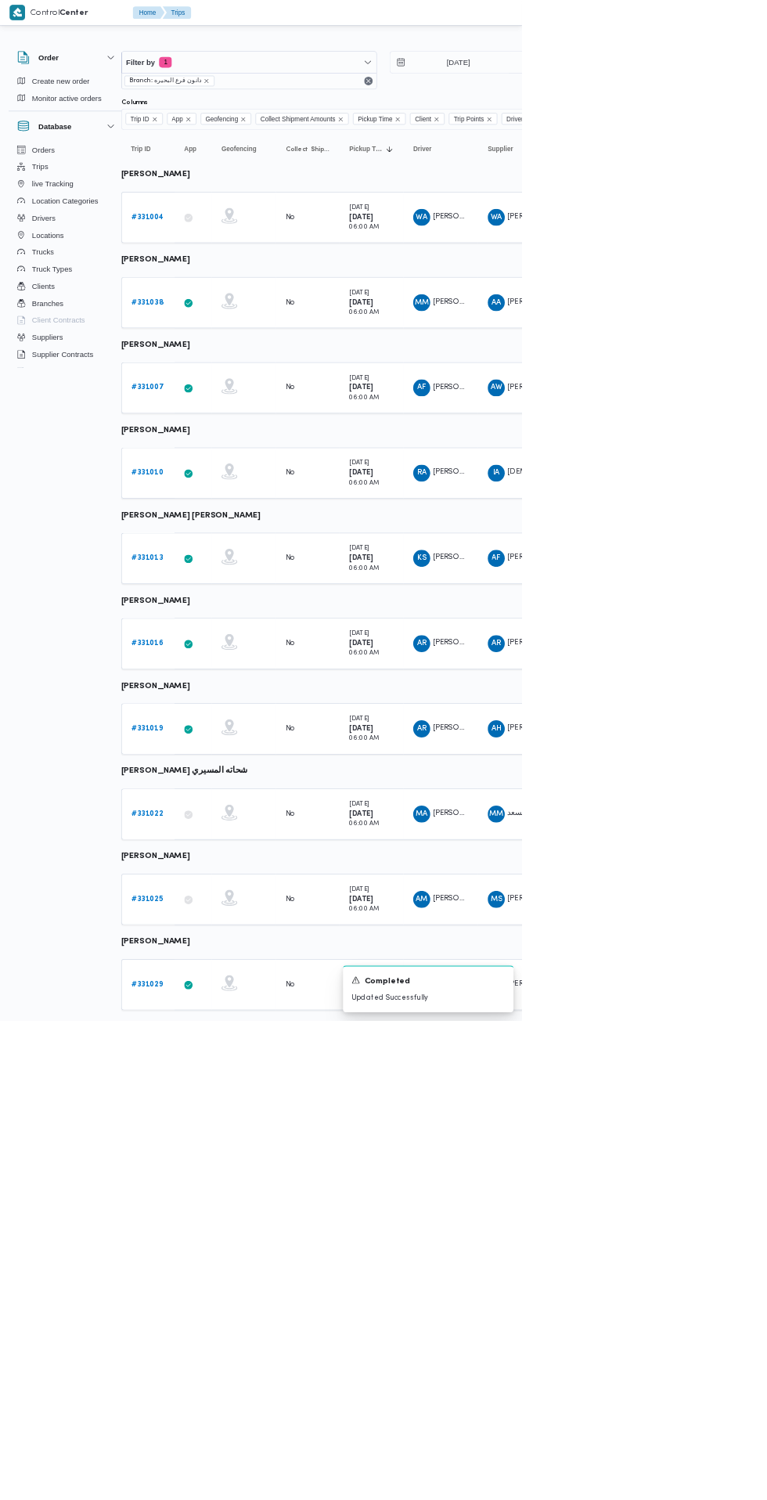
click at [220, 944] on b "# 331016" at bounding box center [216, 945] width 47 height 10
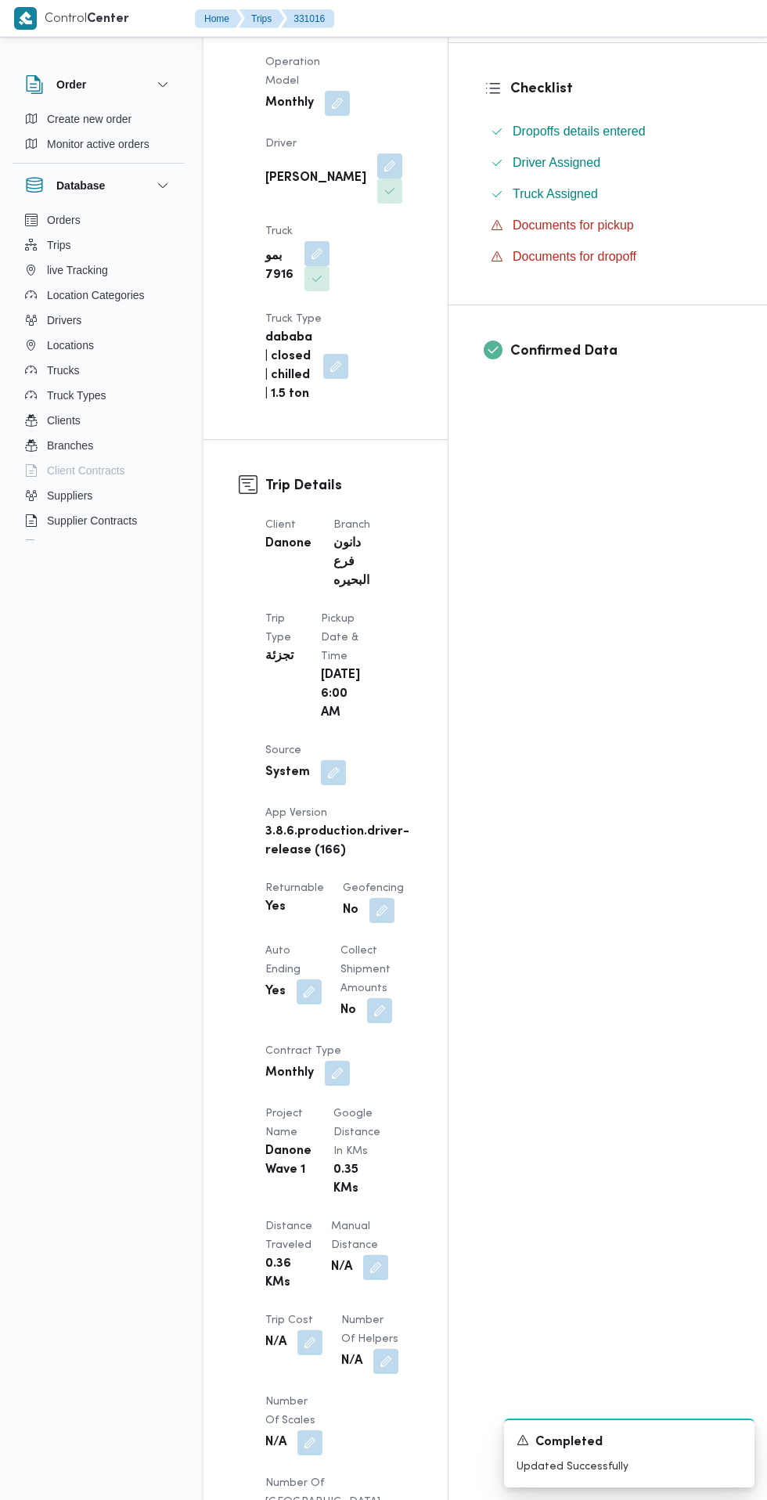
scroll to position [1014, 0]
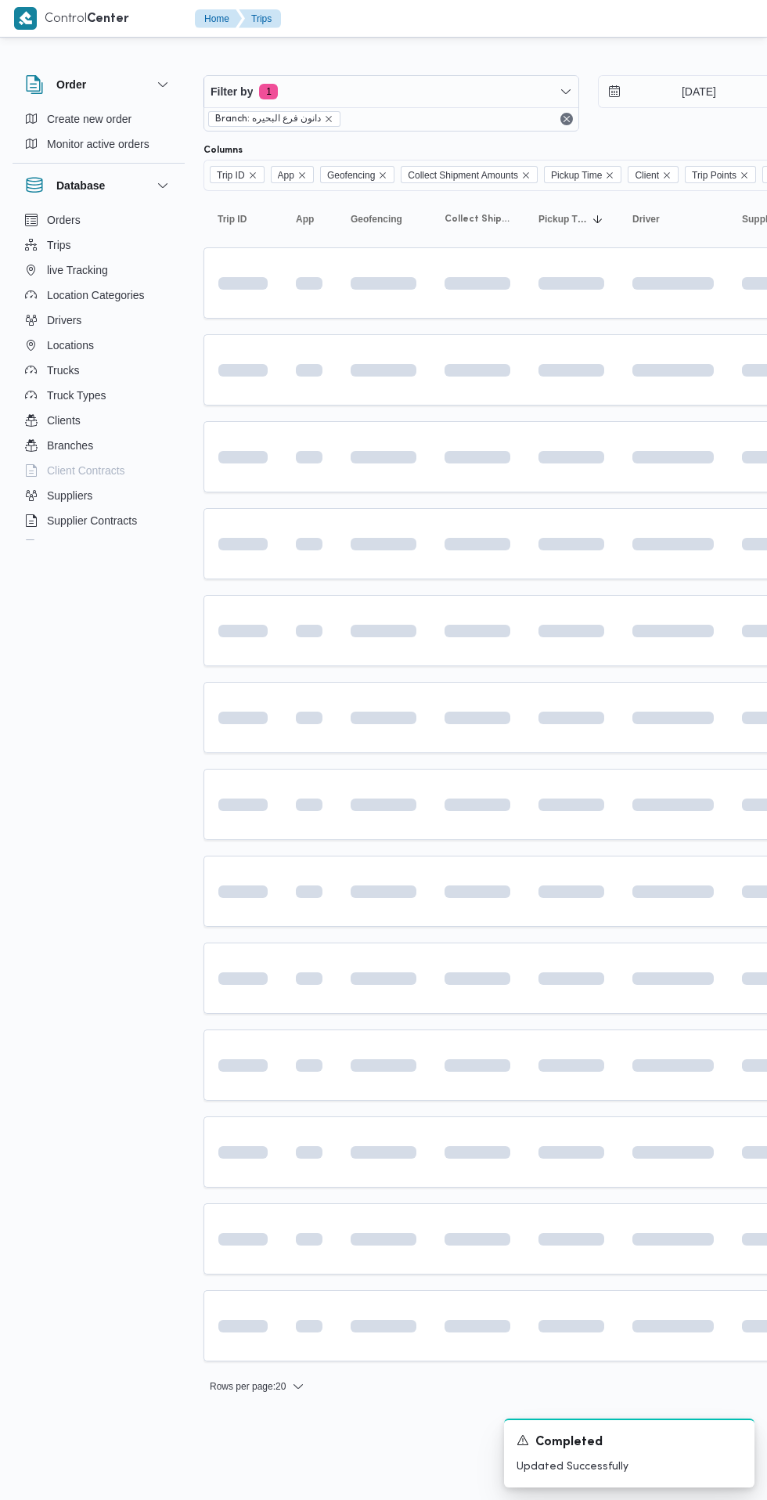
scroll to position [0, 25]
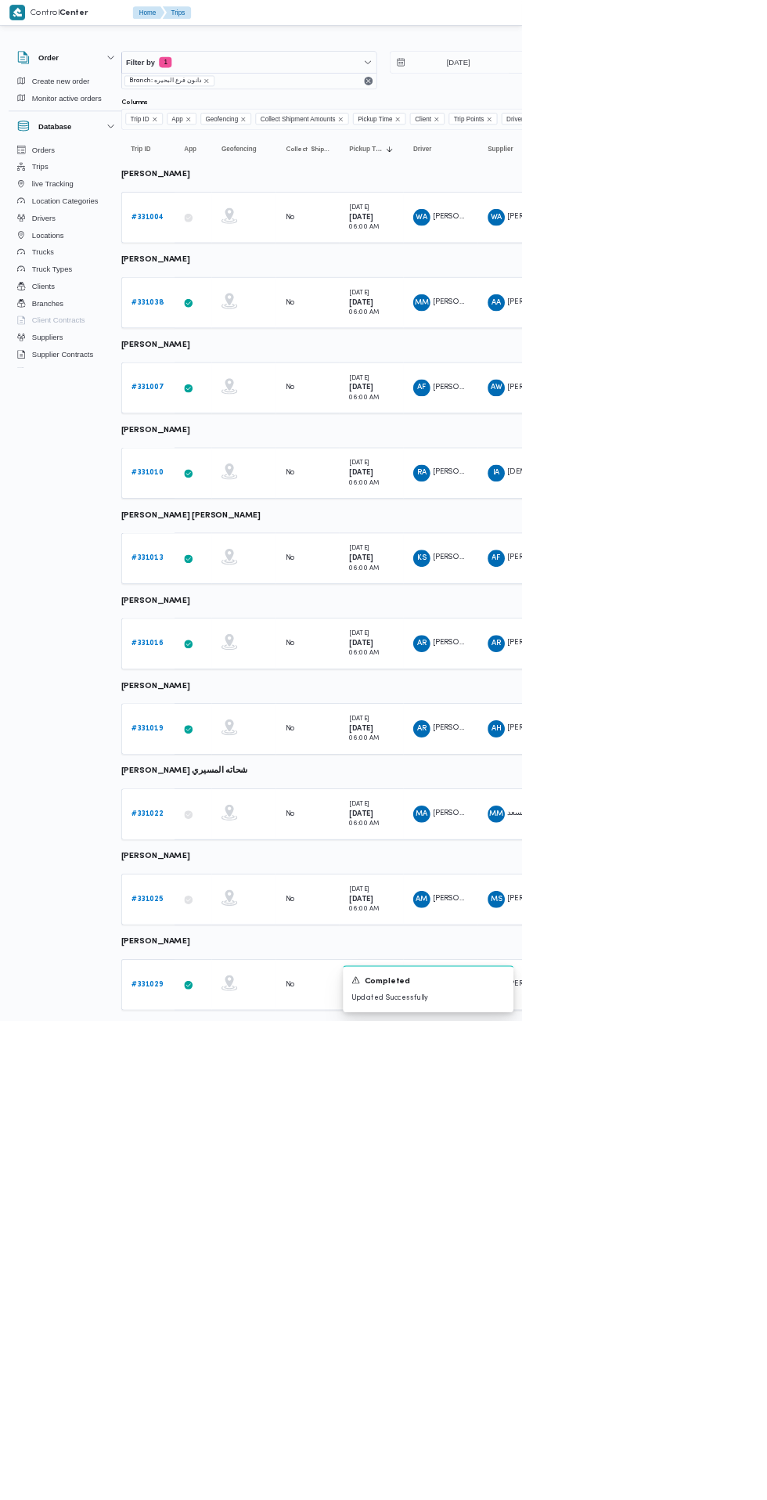
click at [216, 1069] on b "# 331019" at bounding box center [216, 1070] width 46 height 10
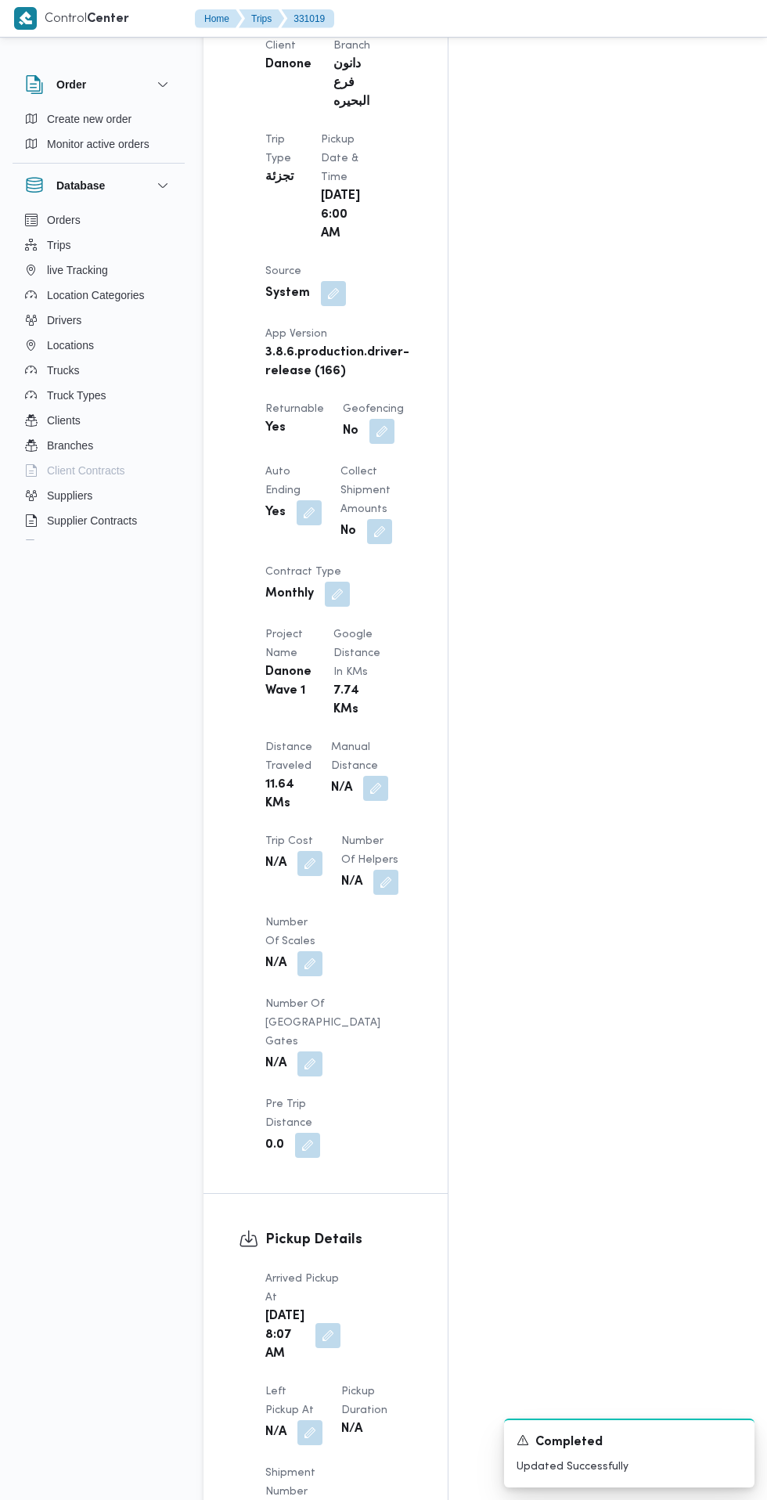
scroll to position [888, 0]
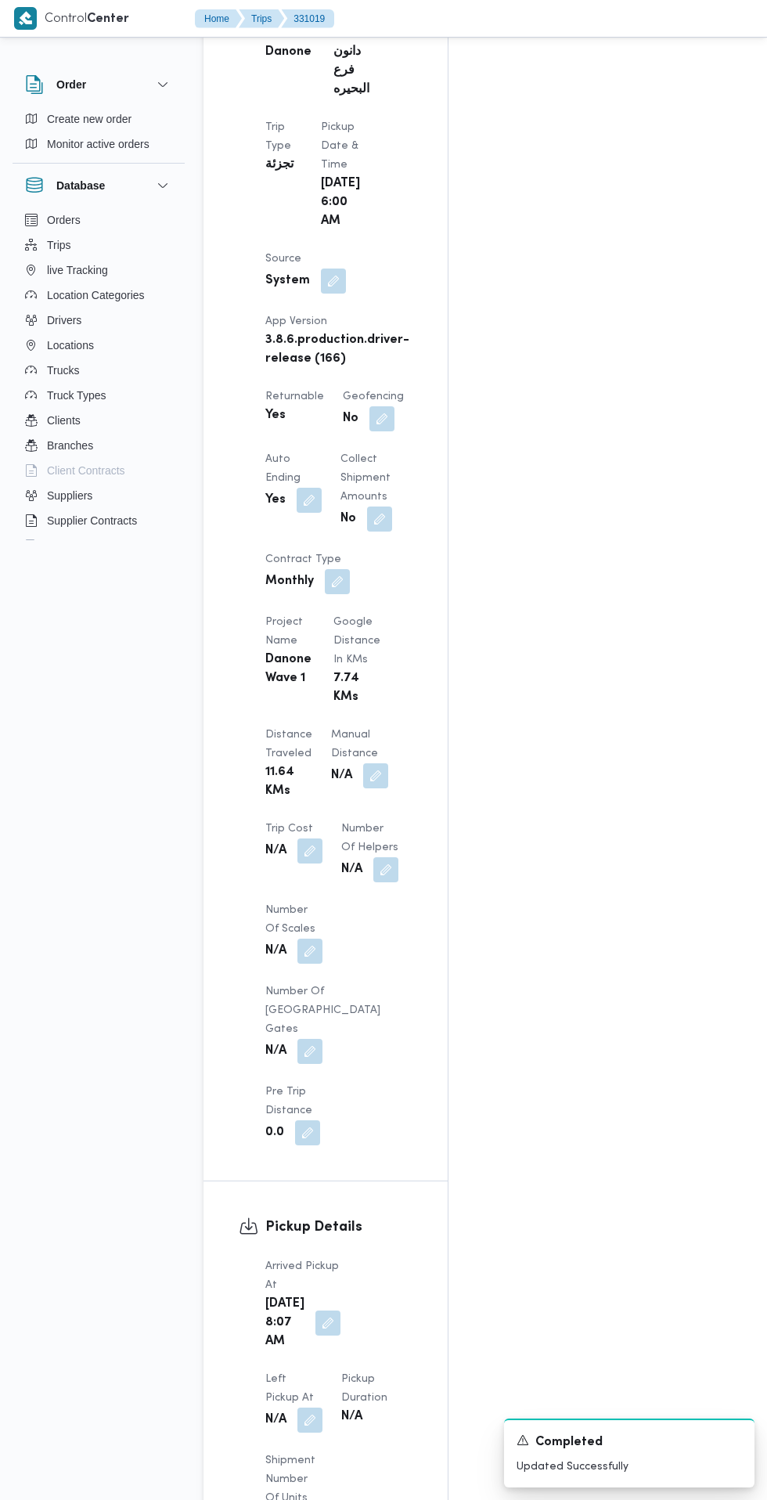
click at [317, 1310] on button "button" at bounding box center [327, 1322] width 25 height 25
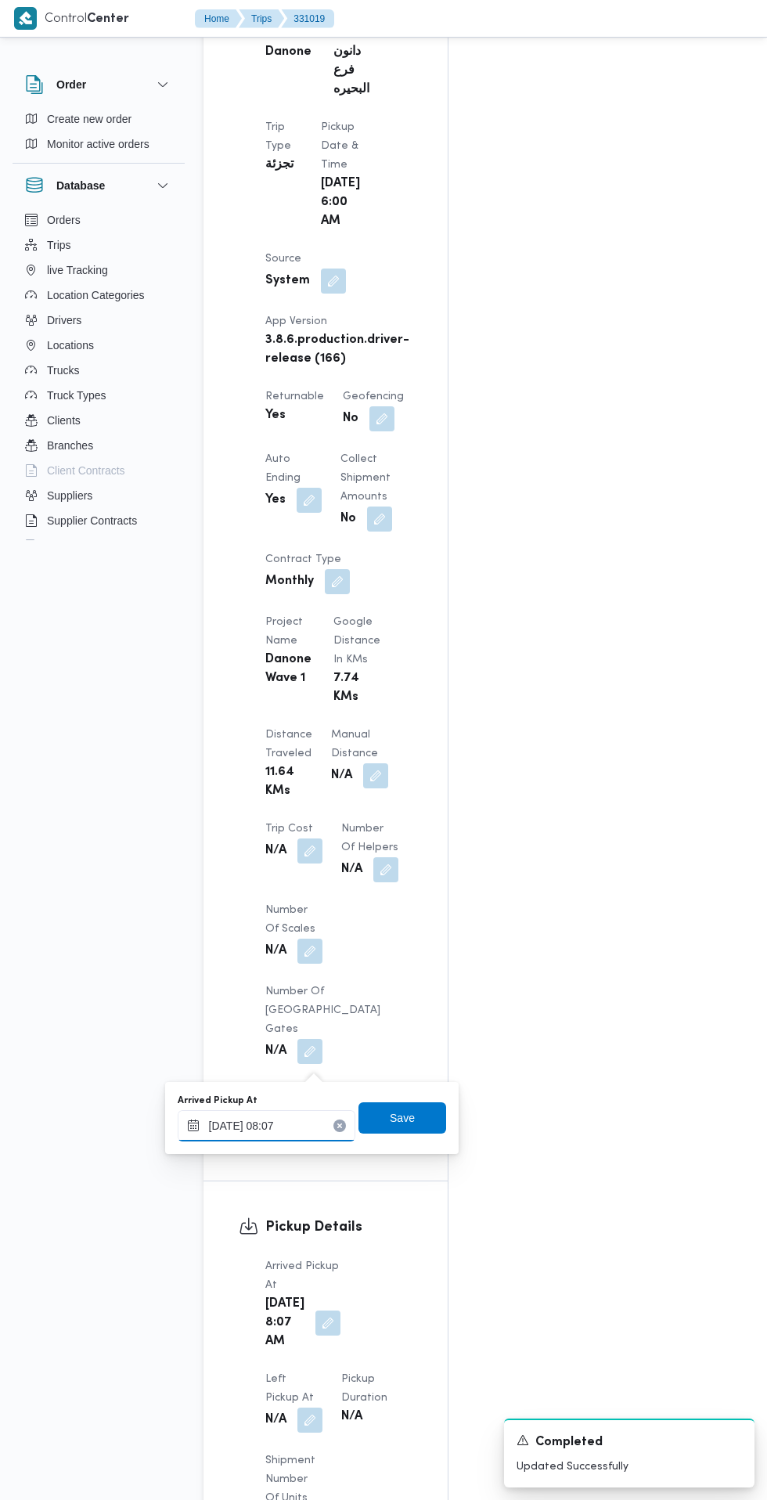
click at [288, 1122] on input "14/08/2025 08:07" at bounding box center [267, 1125] width 178 height 31
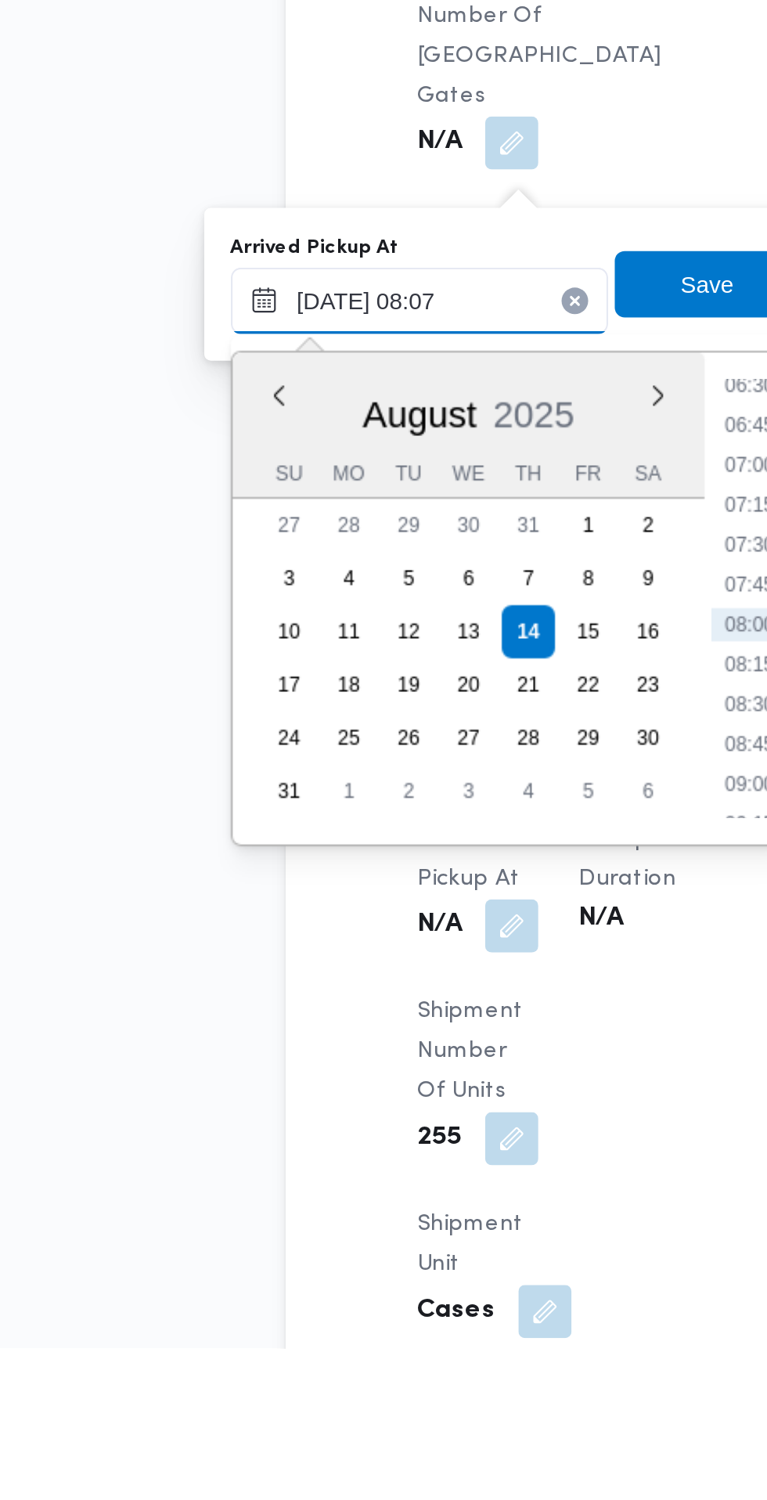
scroll to position [1007, 0]
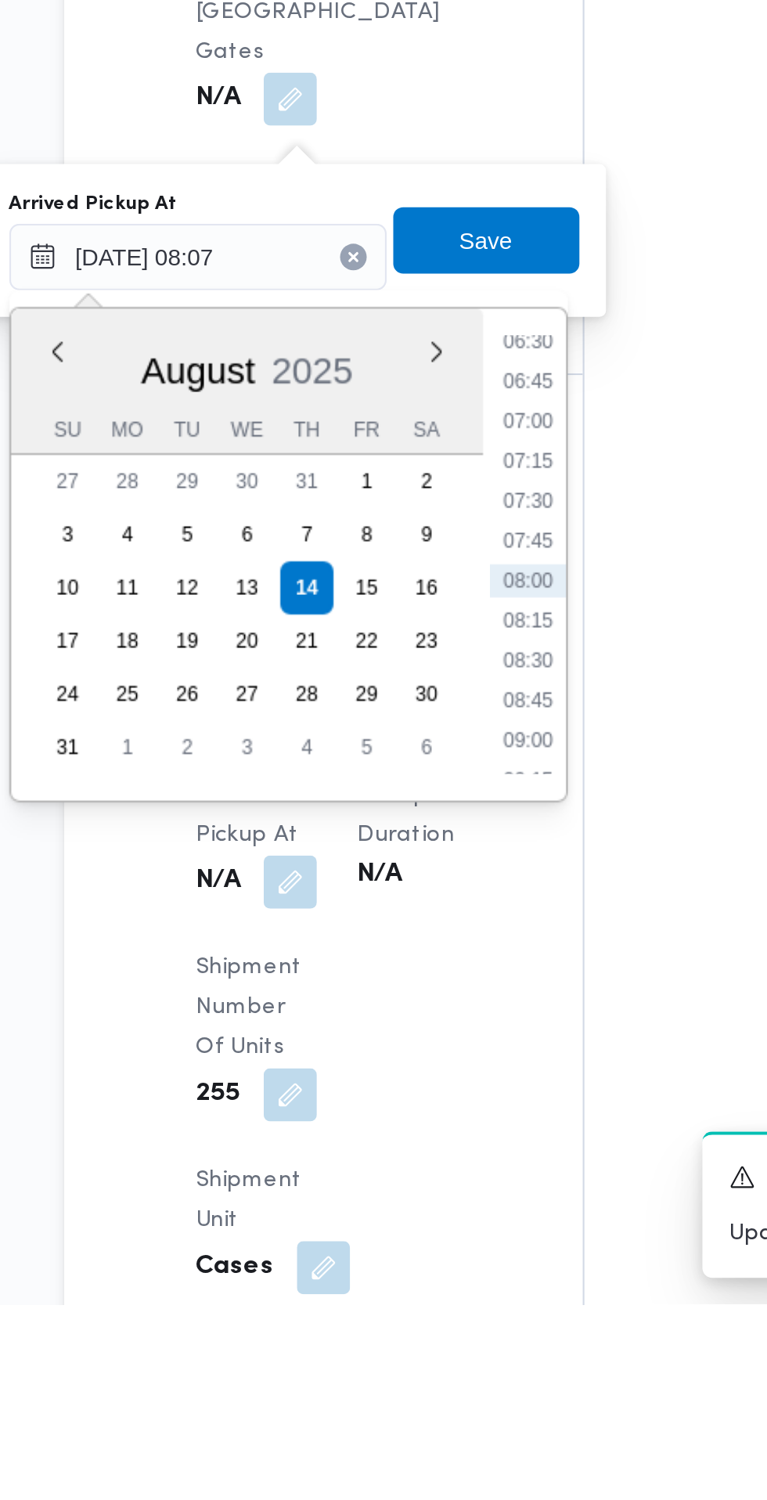
click at [424, 1125] on li "07:30" at bounding box center [422, 1122] width 36 height 16
type input "14/08/2025 07:30"
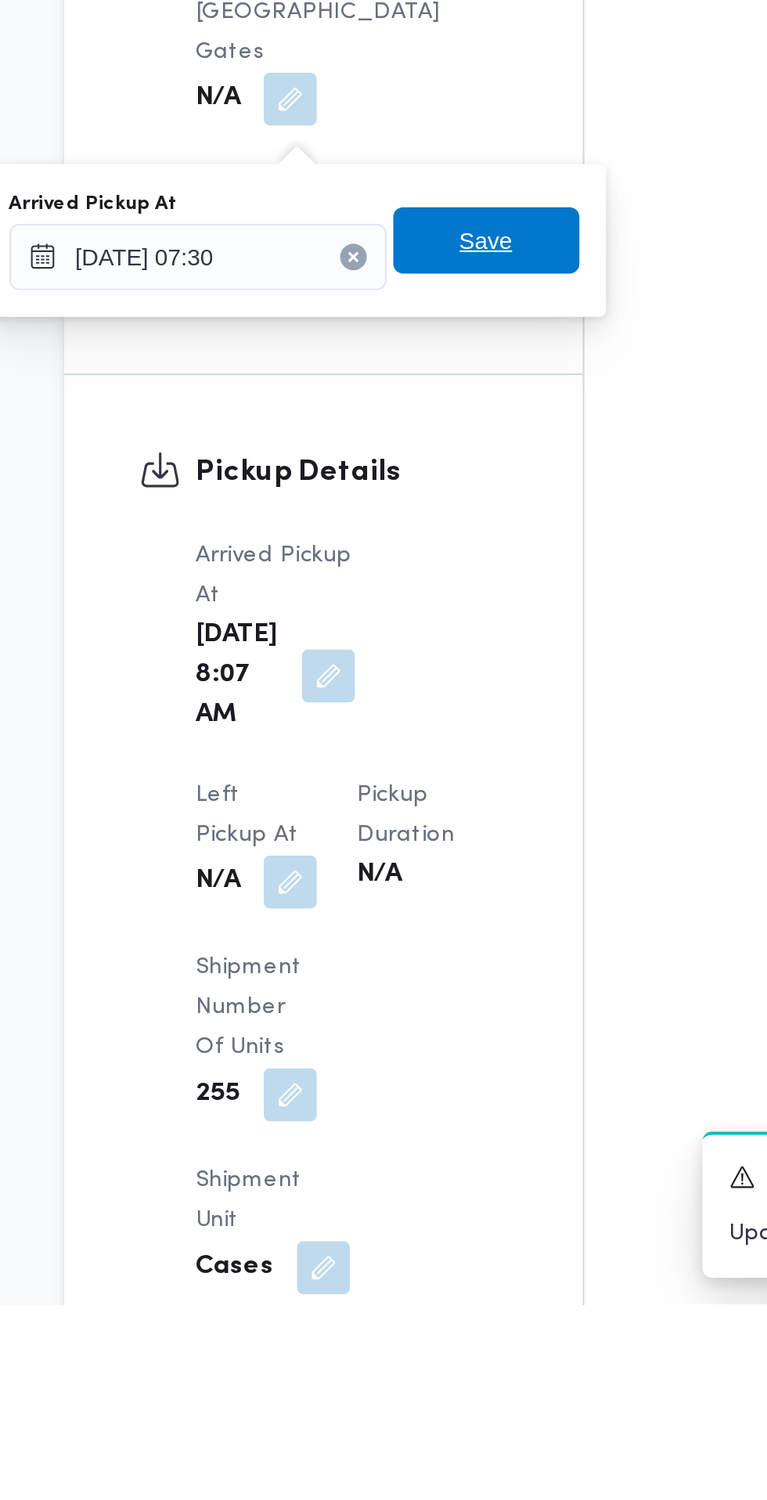
click at [425, 1002] on span "Save" at bounding box center [402, 998] width 88 height 31
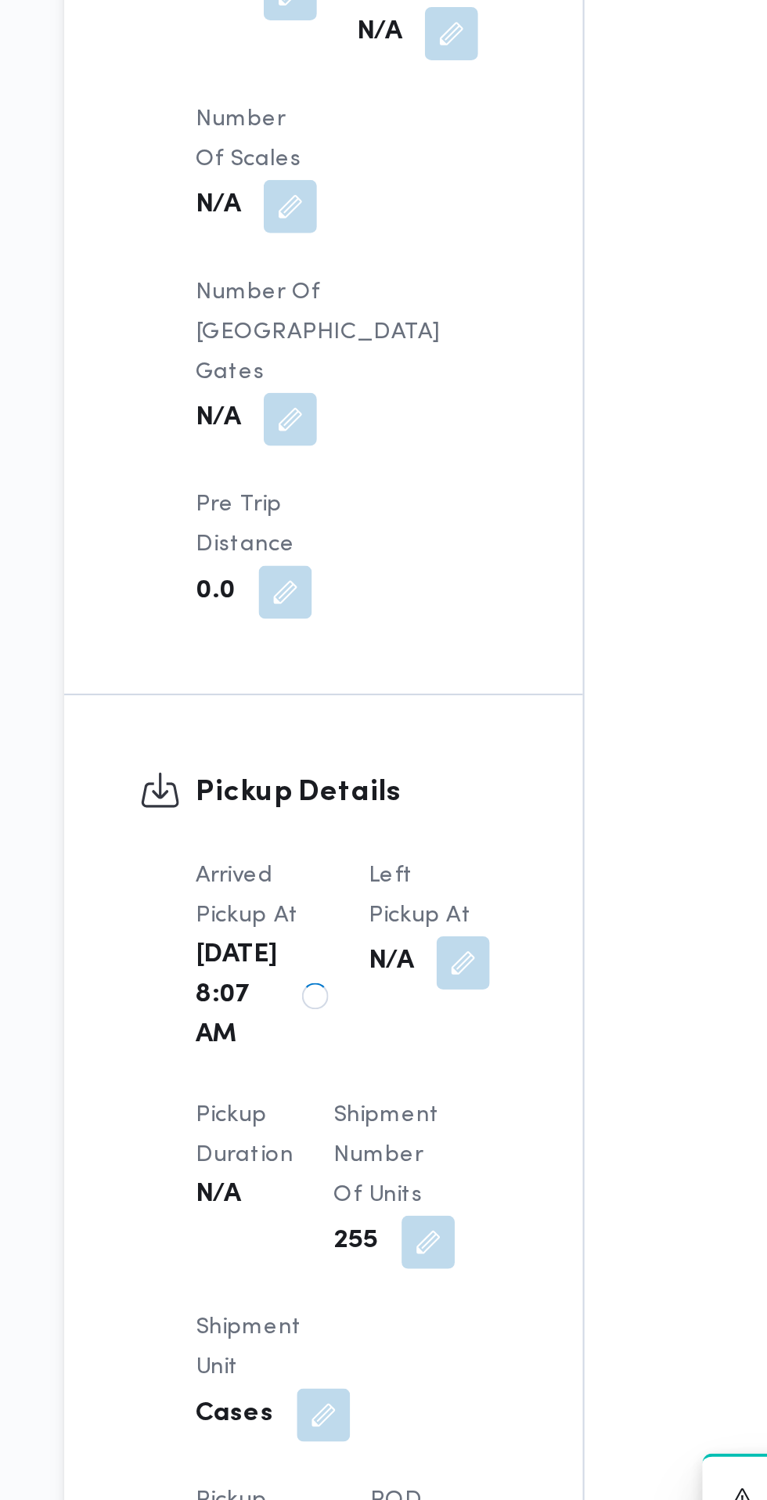
scroll to position [1008, 0]
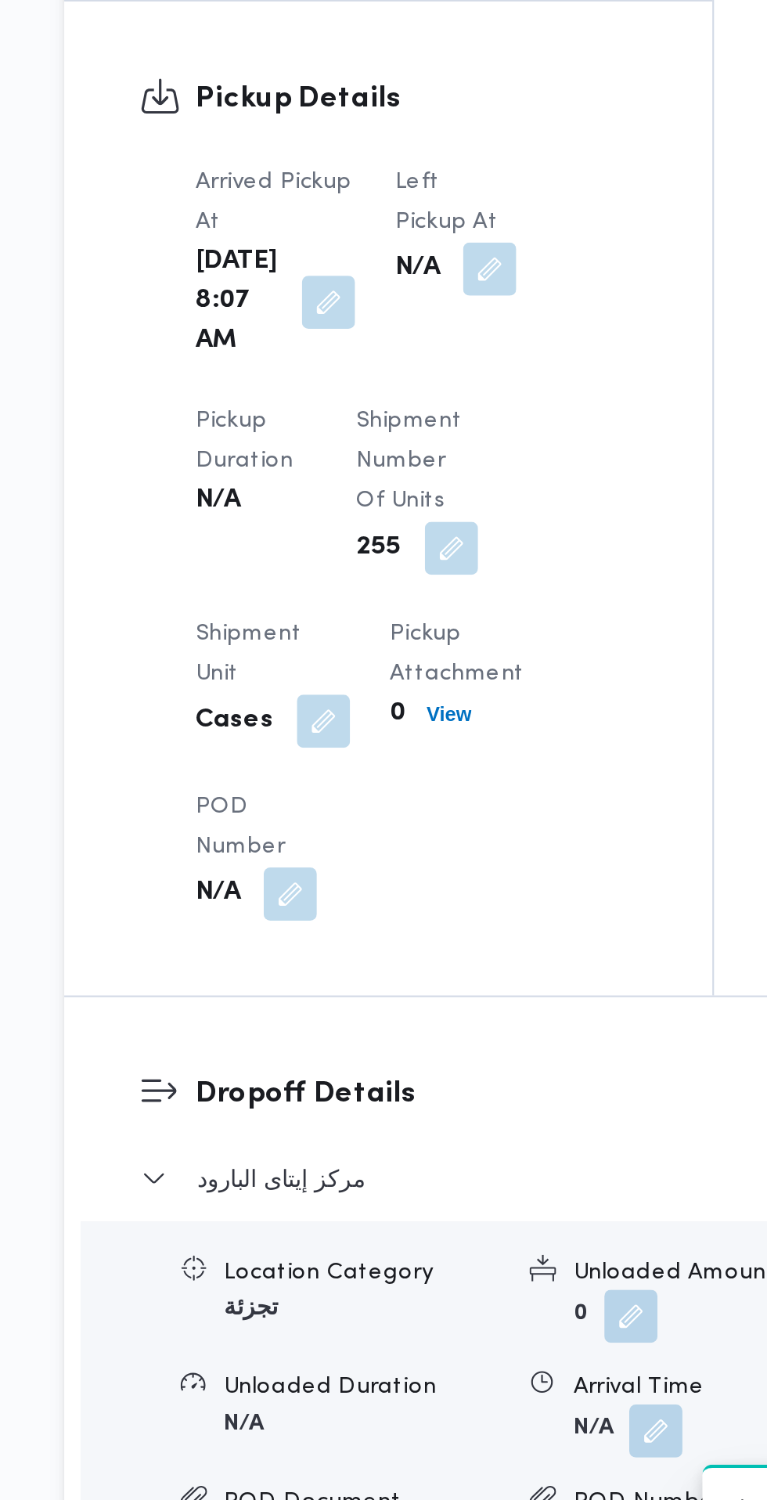
click at [380, 899] on div "Left Pickup At N/A" at bounding box center [387, 852] width 57 height 94
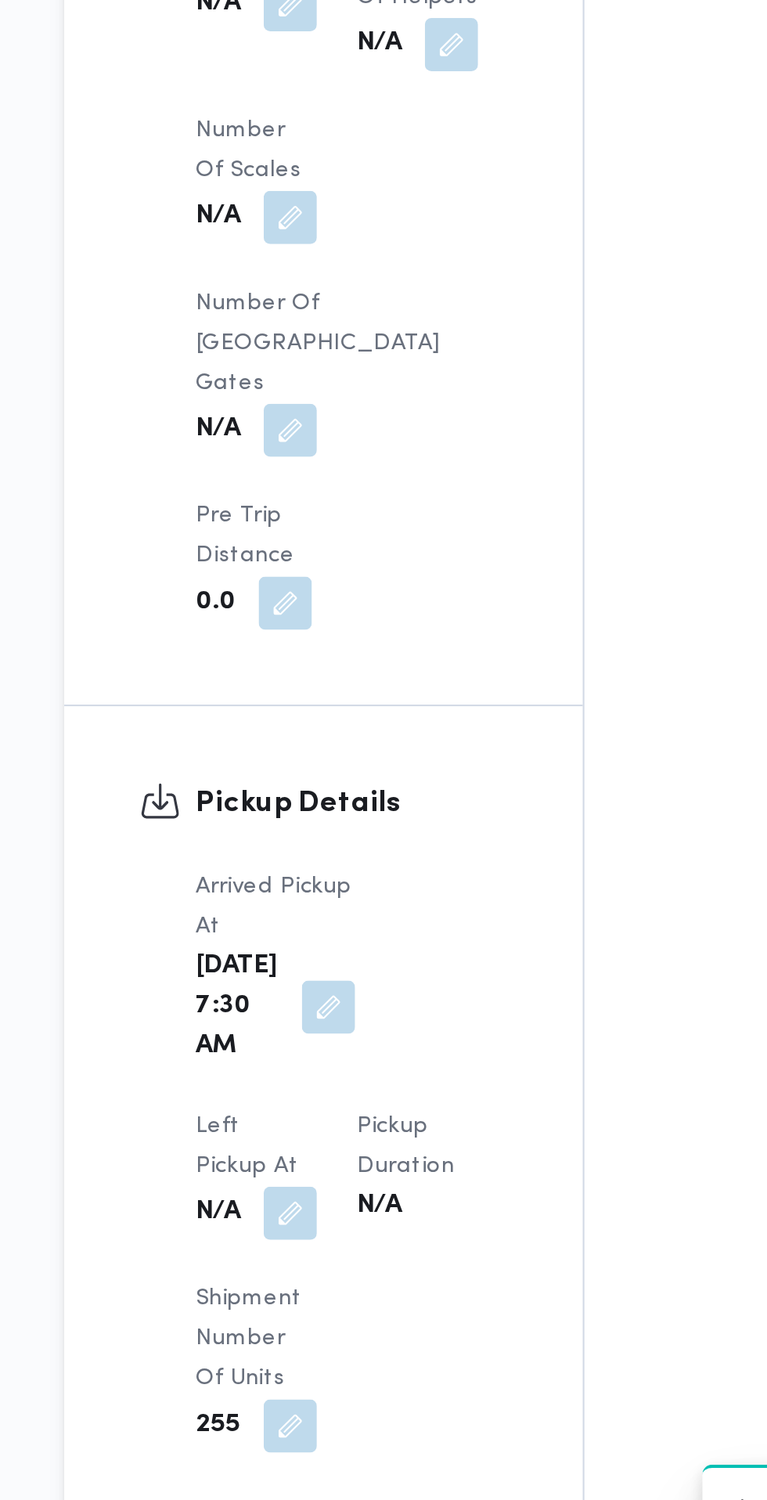
click at [322, 1250] on dt "Left Pickup At" at bounding box center [293, 1269] width 57 height 38
click at [322, 1288] on button "button" at bounding box center [309, 1300] width 25 height 25
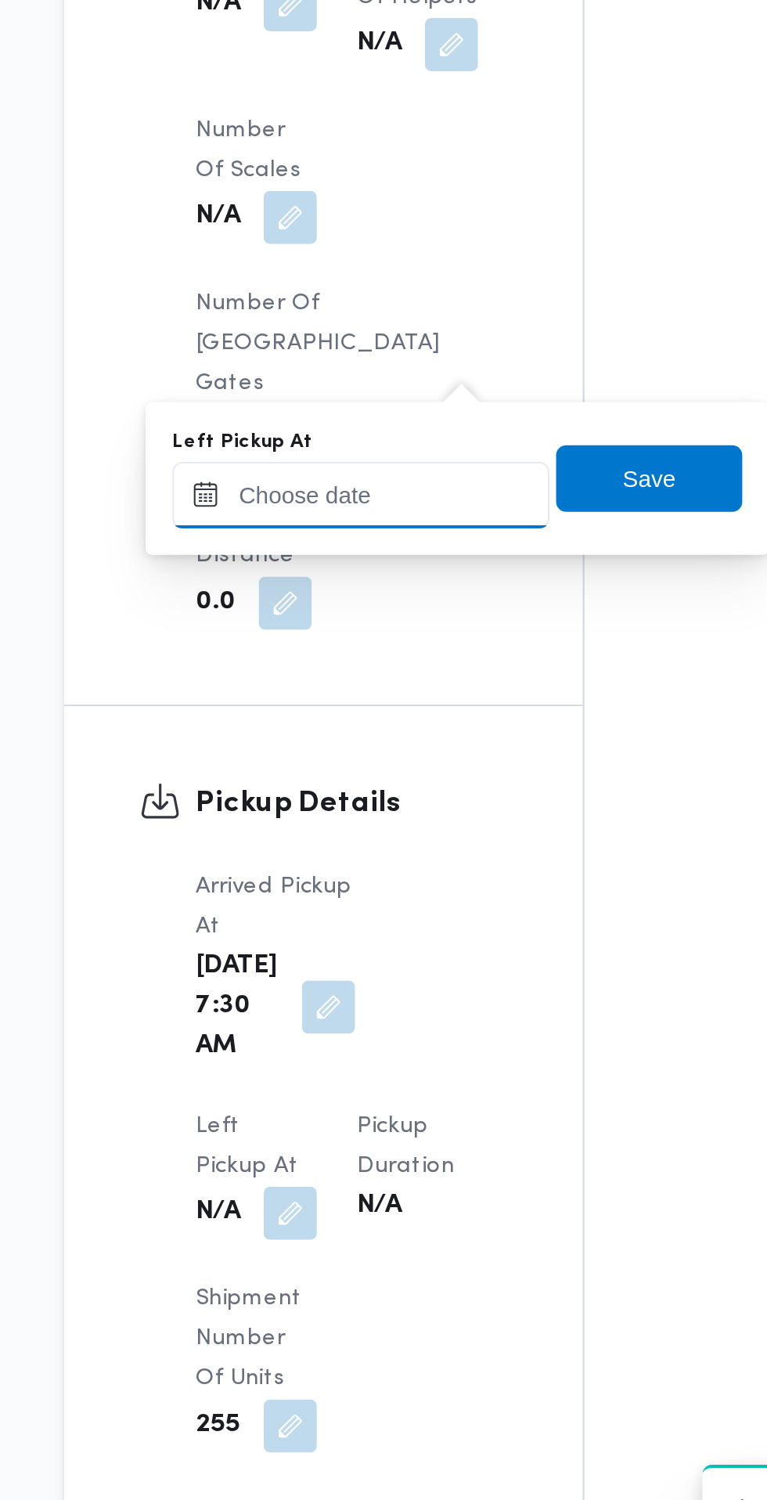
click at [373, 964] on input "Left Pickup At" at bounding box center [343, 961] width 178 height 31
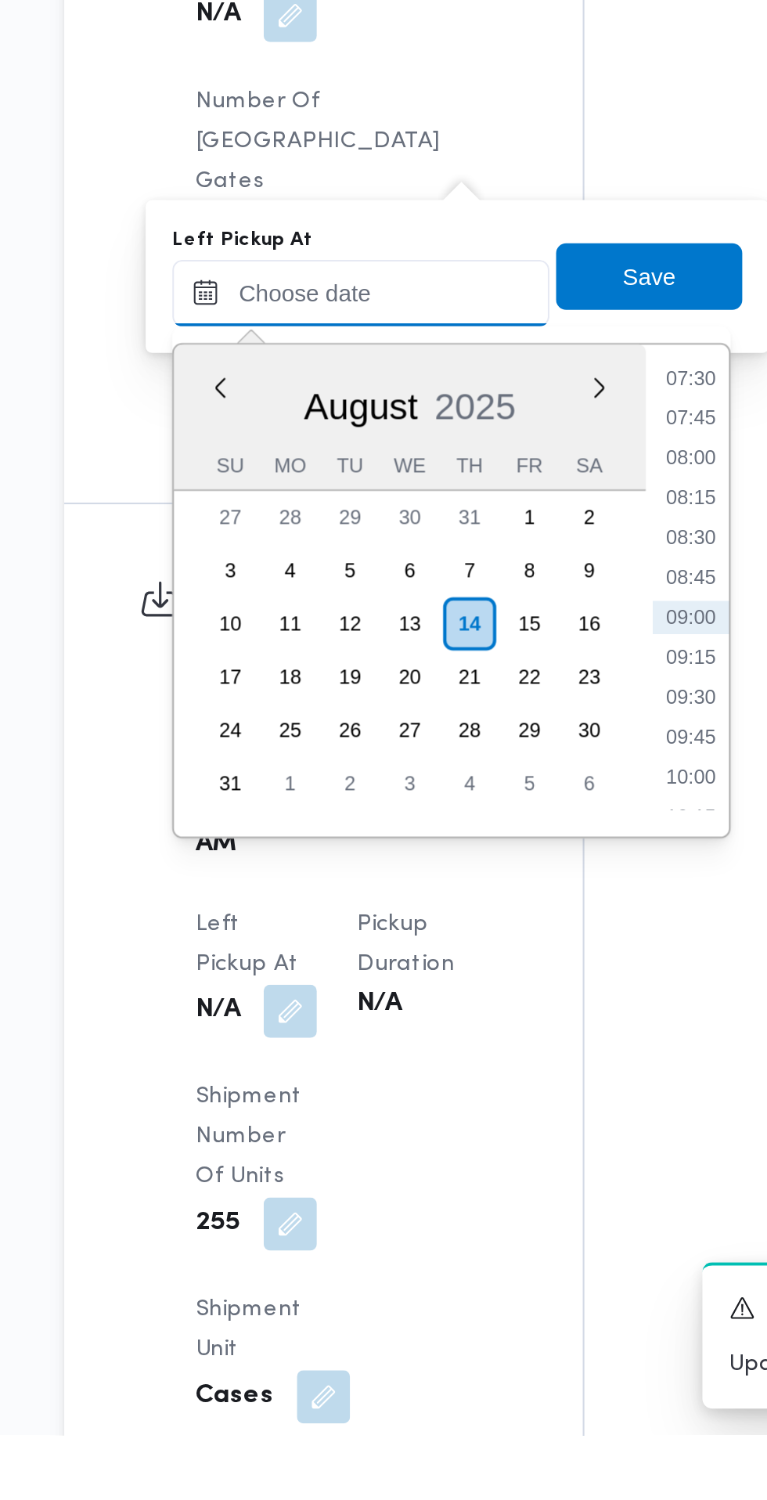
scroll to position [1007, 0]
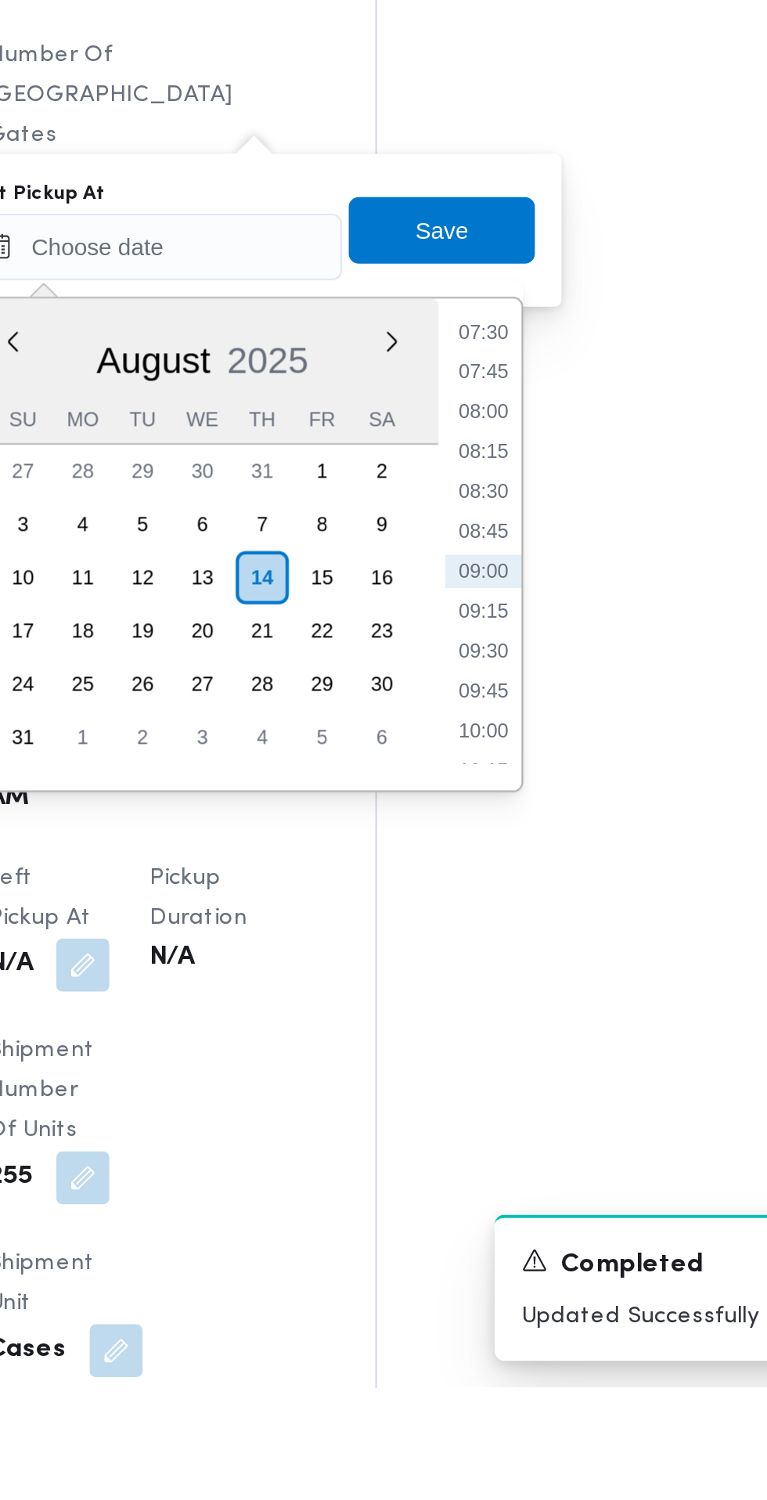
click at [503, 1092] on li "08:45" at bounding box center [499, 1097] width 36 height 16
type input "14/08/2025 08:45"
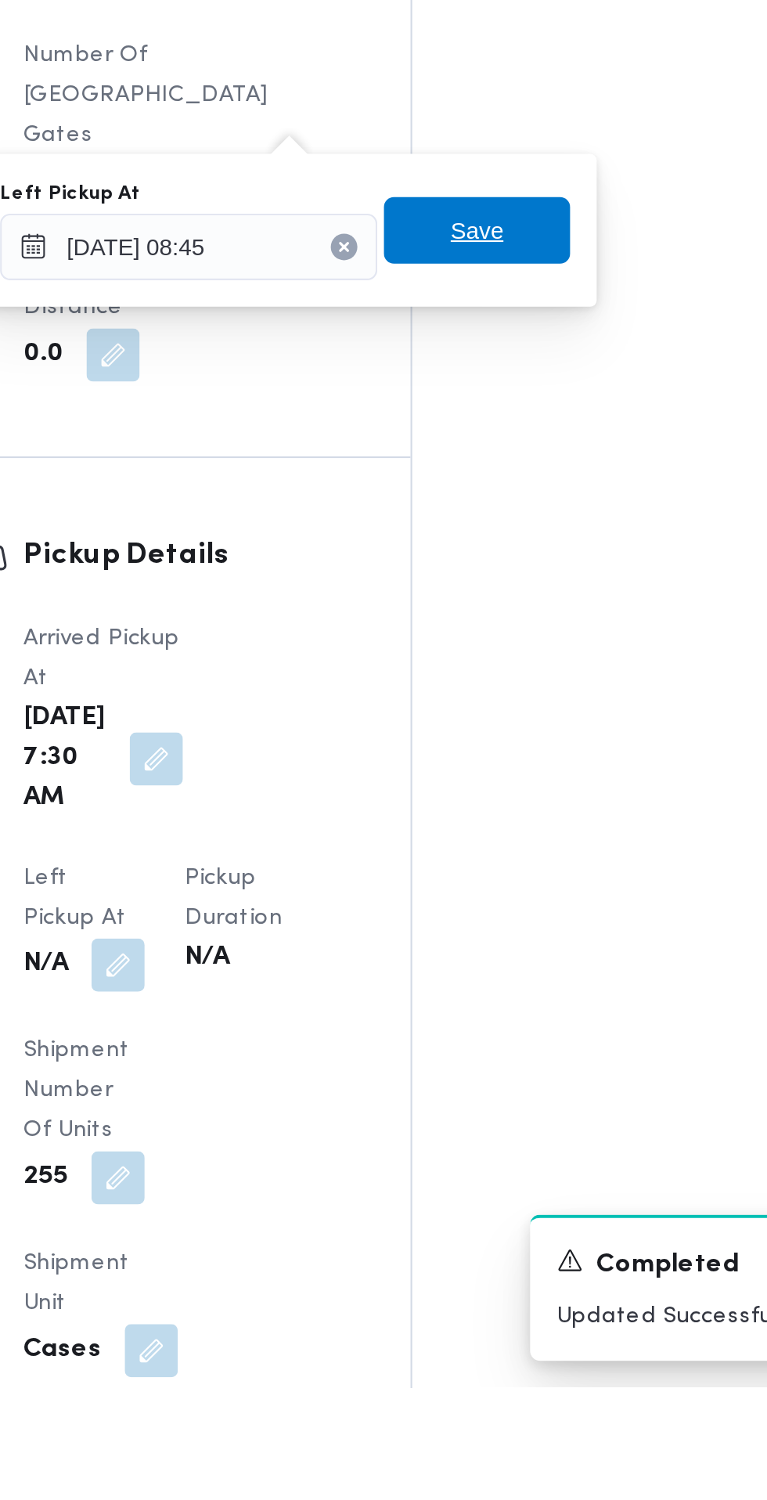
click at [499, 958] on span "Save" at bounding box center [479, 954] width 88 height 31
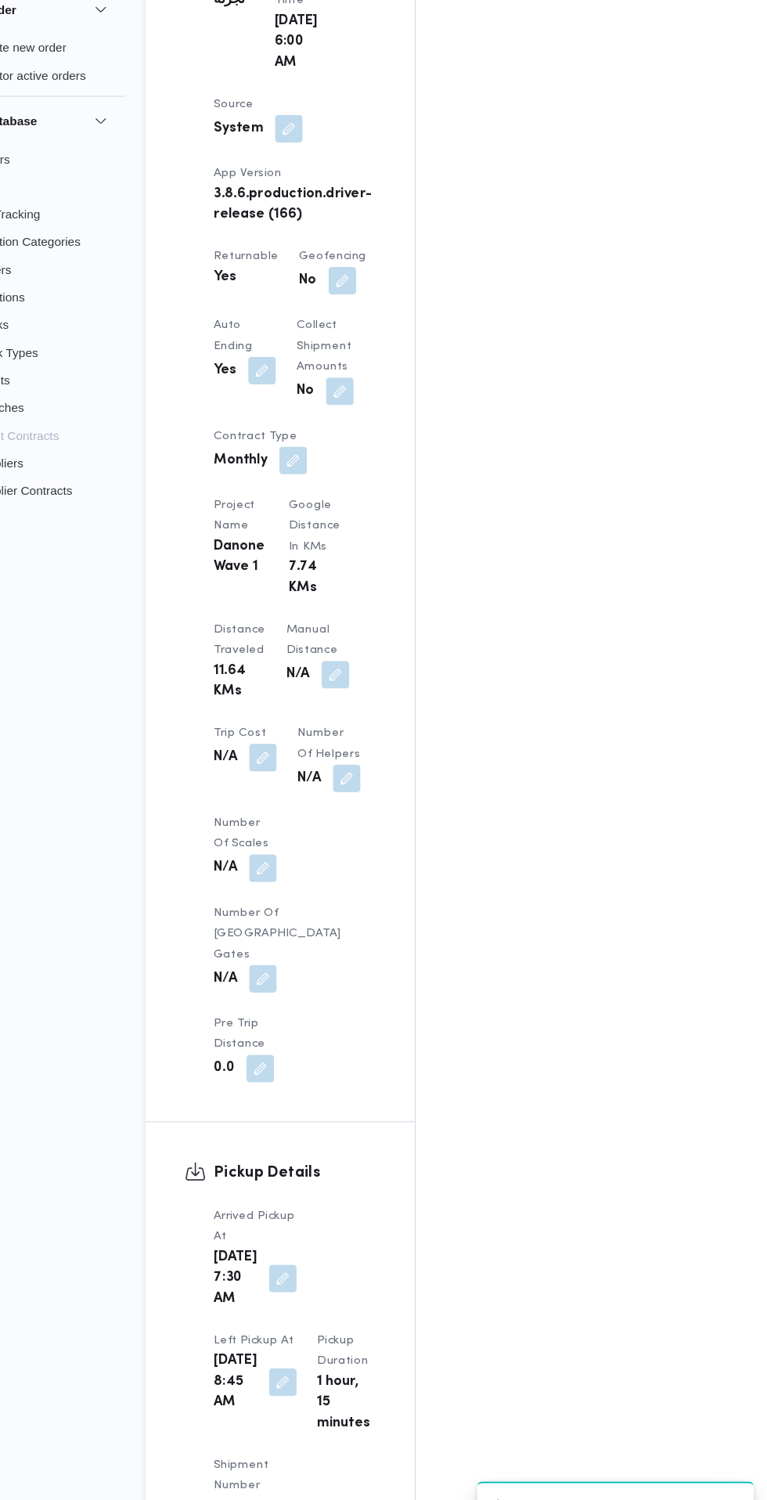
scroll to position [977, 0]
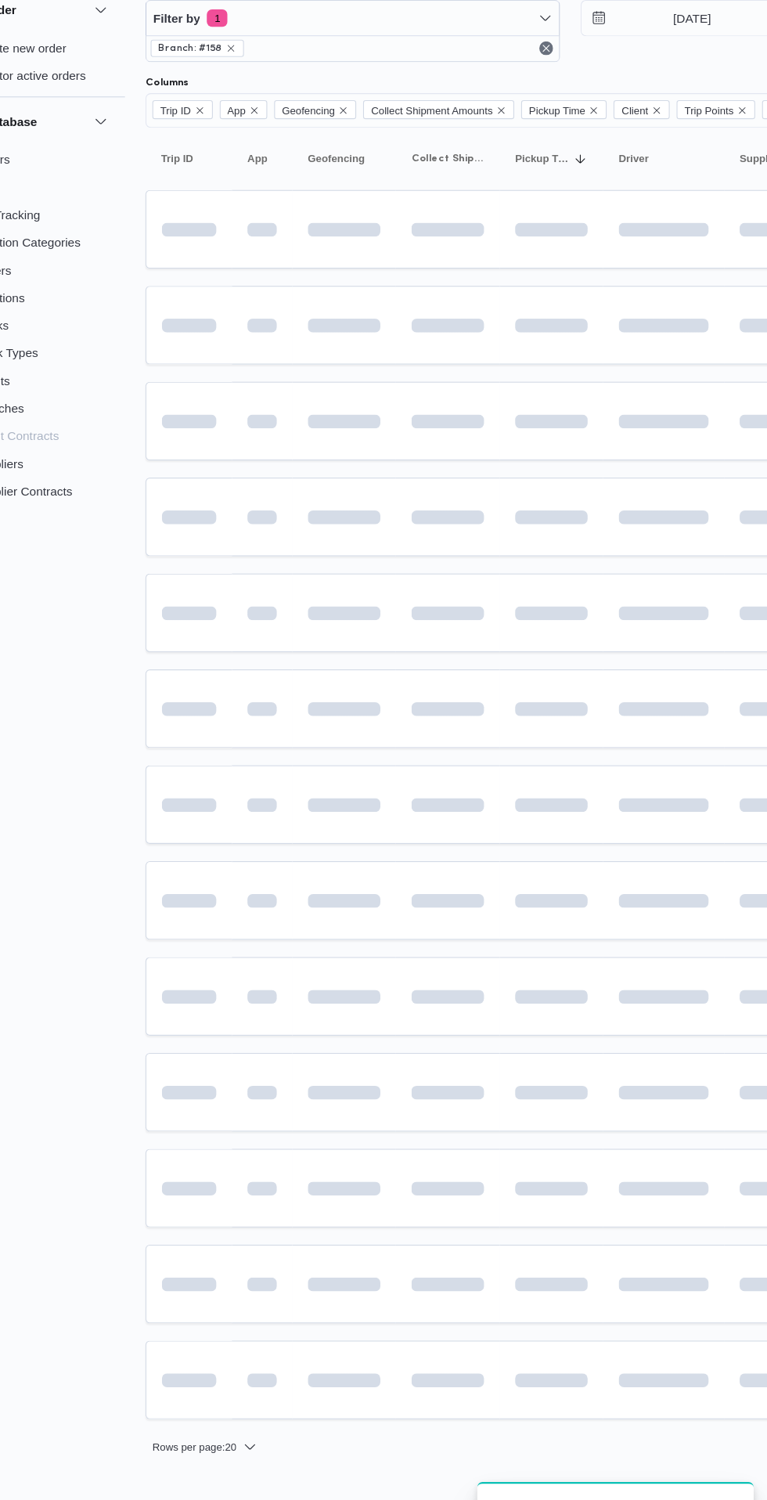
scroll to position [0, 25]
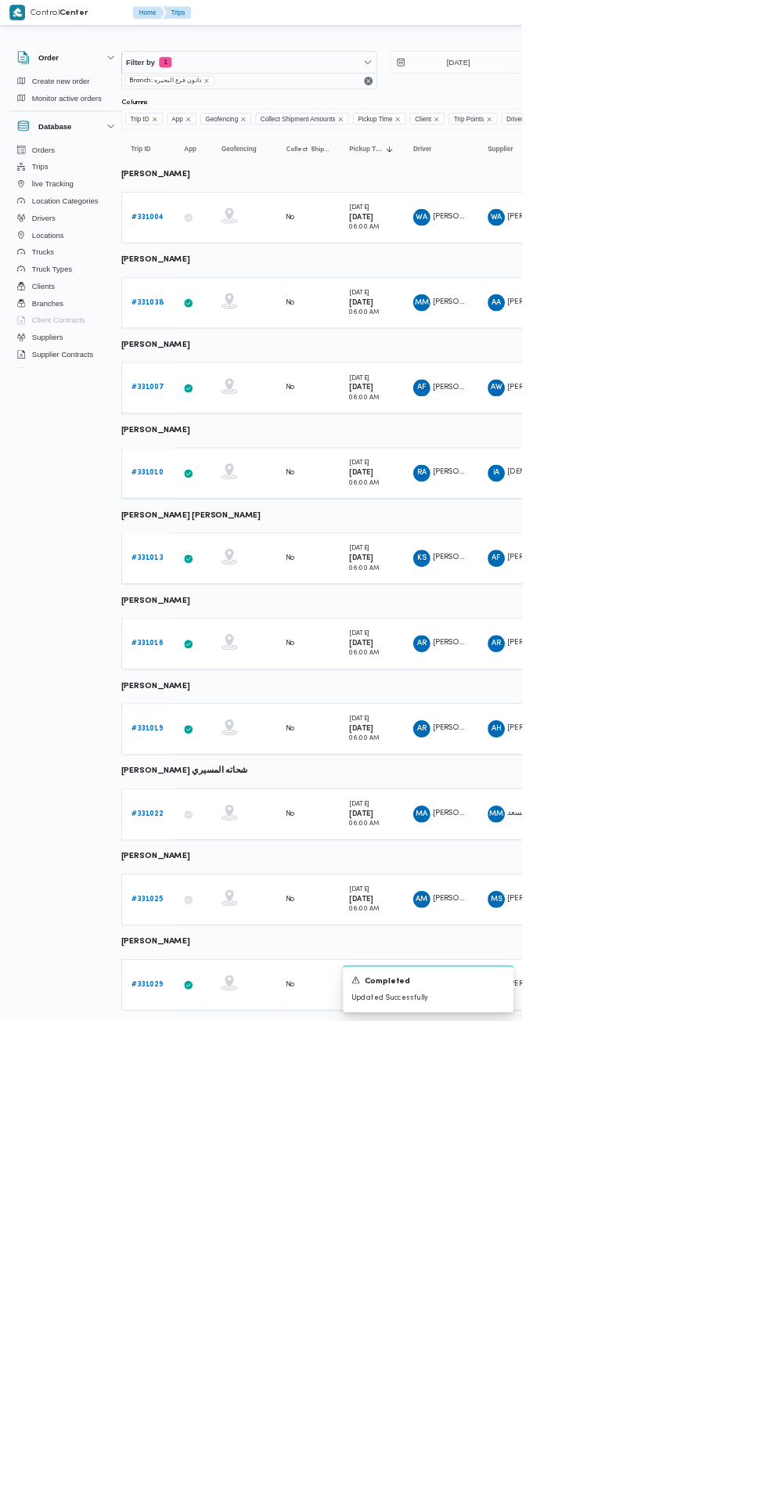
click at [236, 1442] on b "# 331029" at bounding box center [216, 1446] width 46 height 10
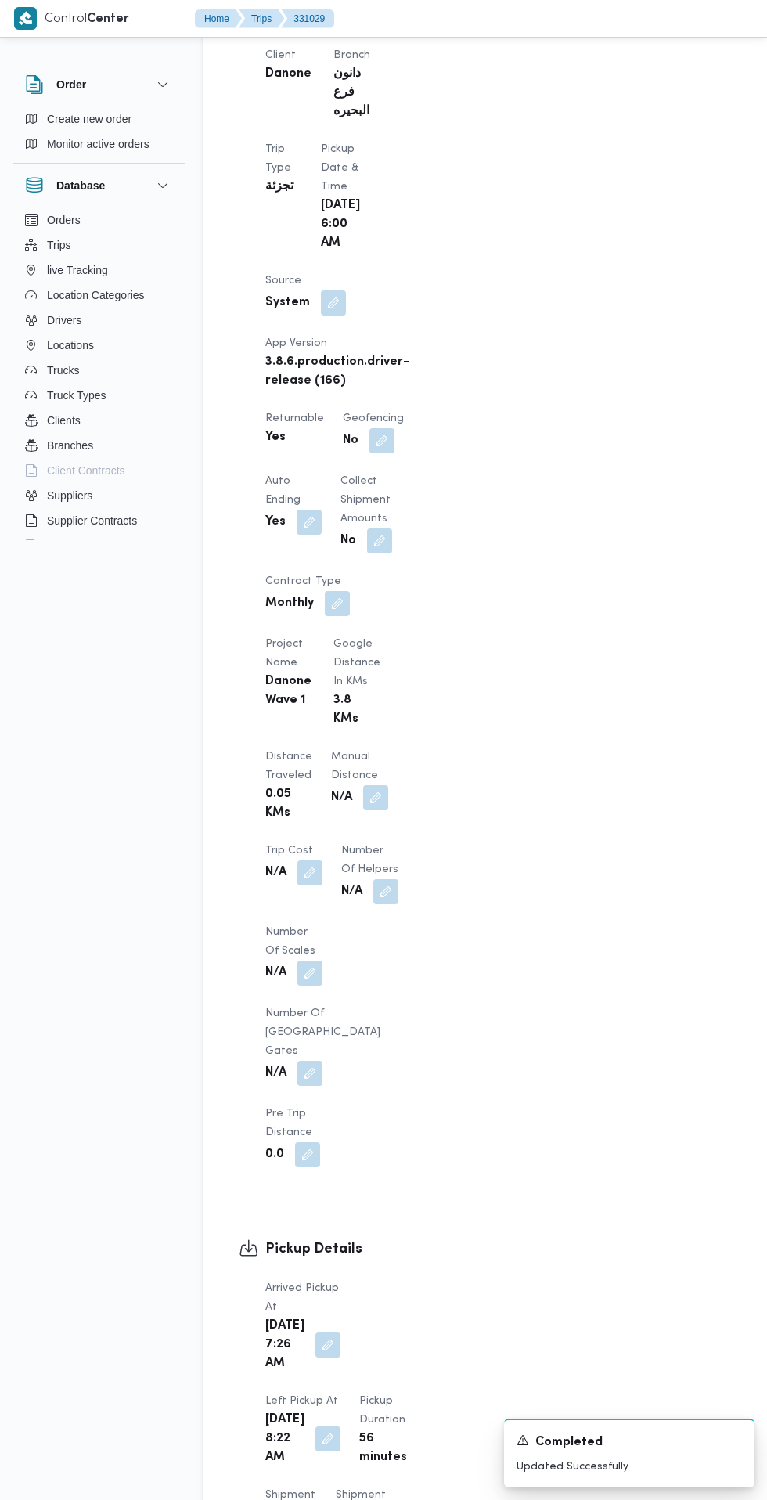
scroll to position [866, 0]
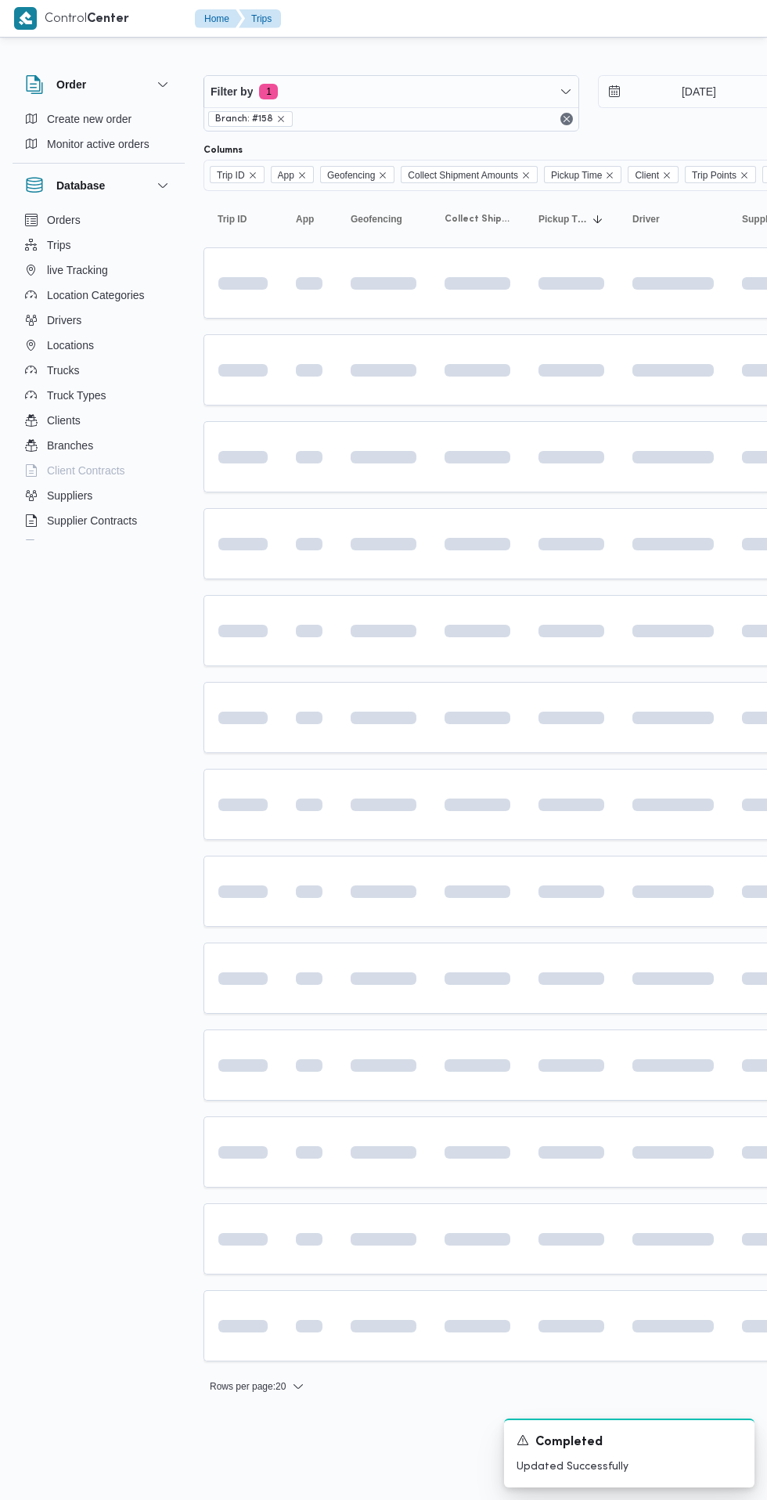
scroll to position [0, 25]
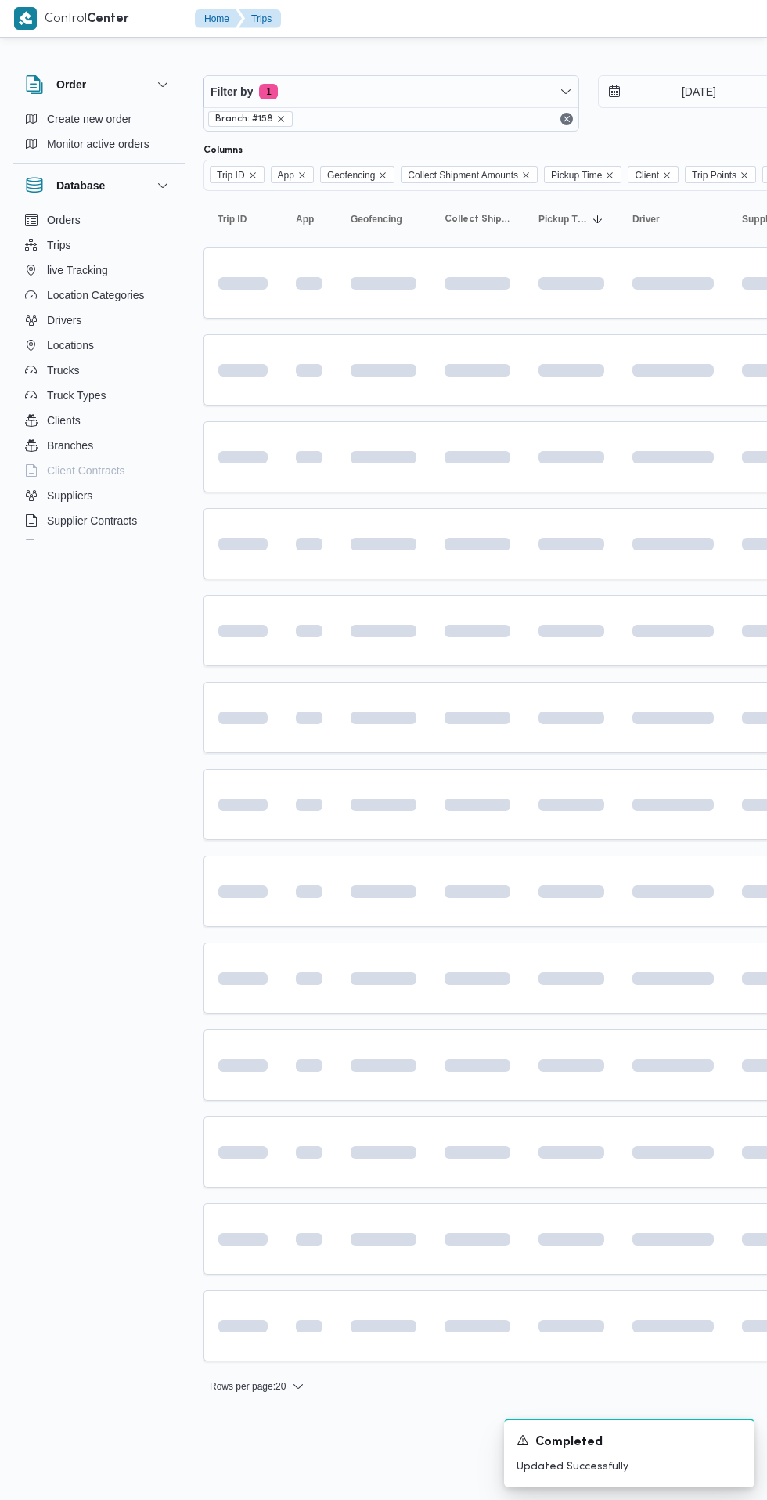
scroll to position [0, 25]
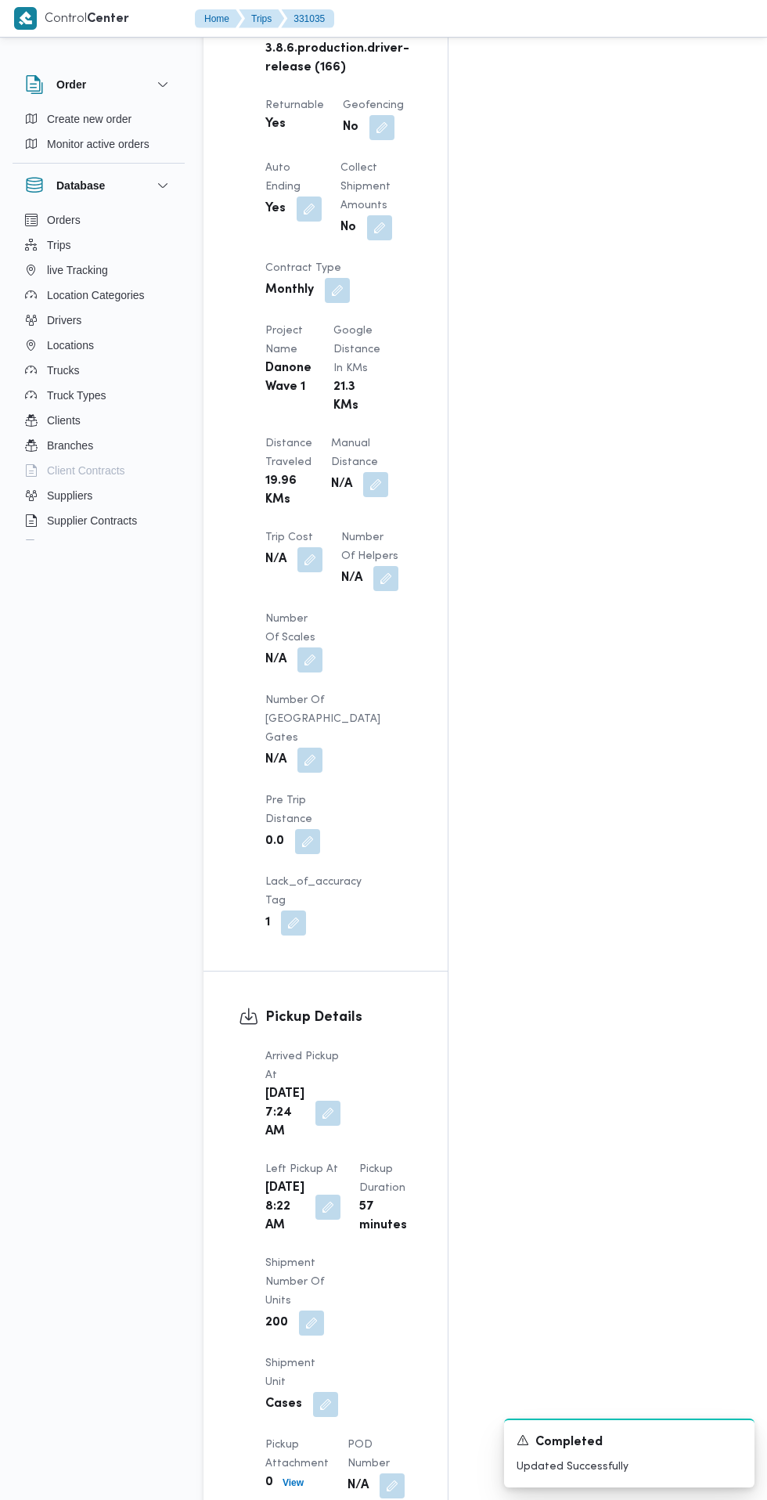
scroll to position [1180, 0]
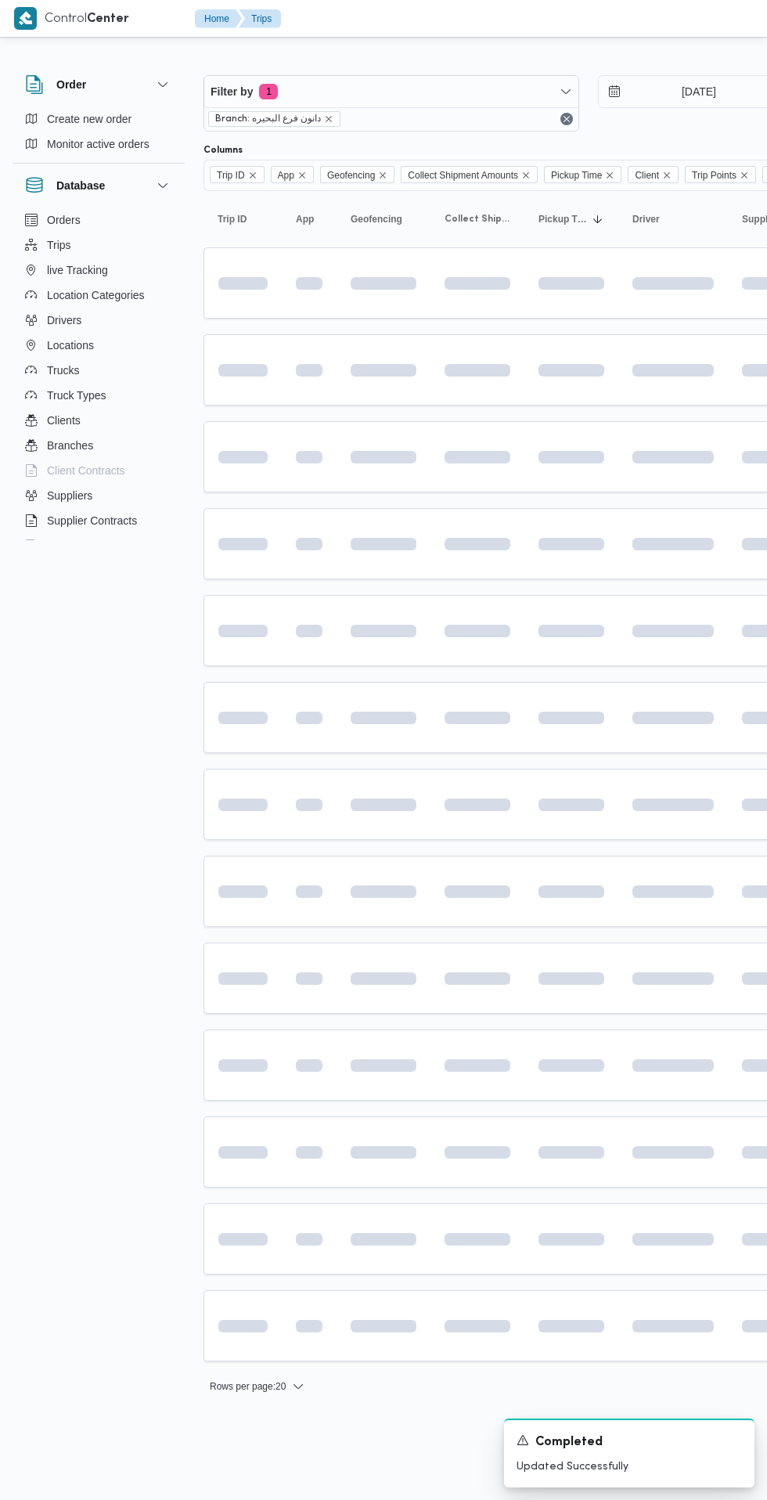
scroll to position [0, 25]
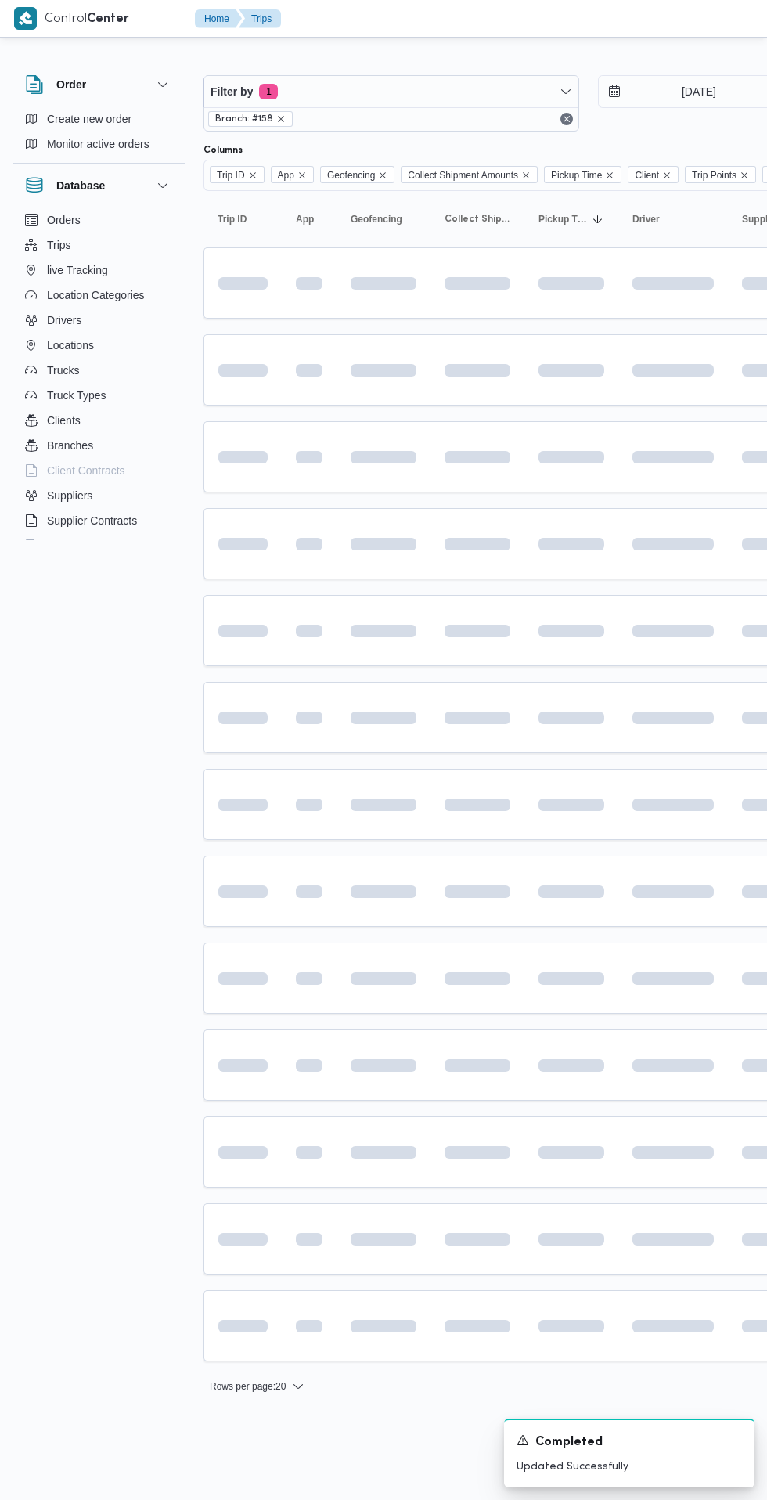
scroll to position [0, 25]
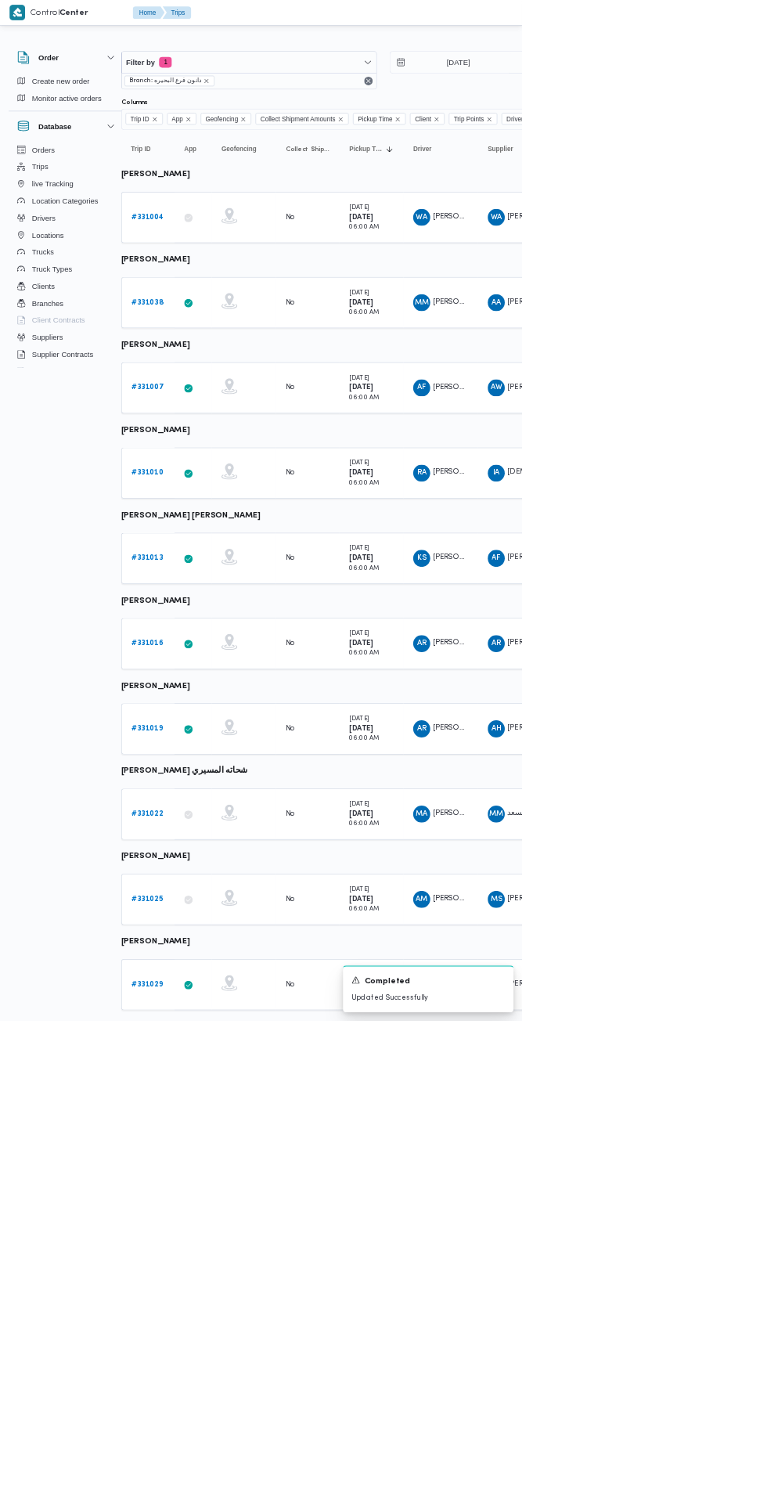
click at [216, 819] on b "# 331013" at bounding box center [216, 820] width 46 height 10
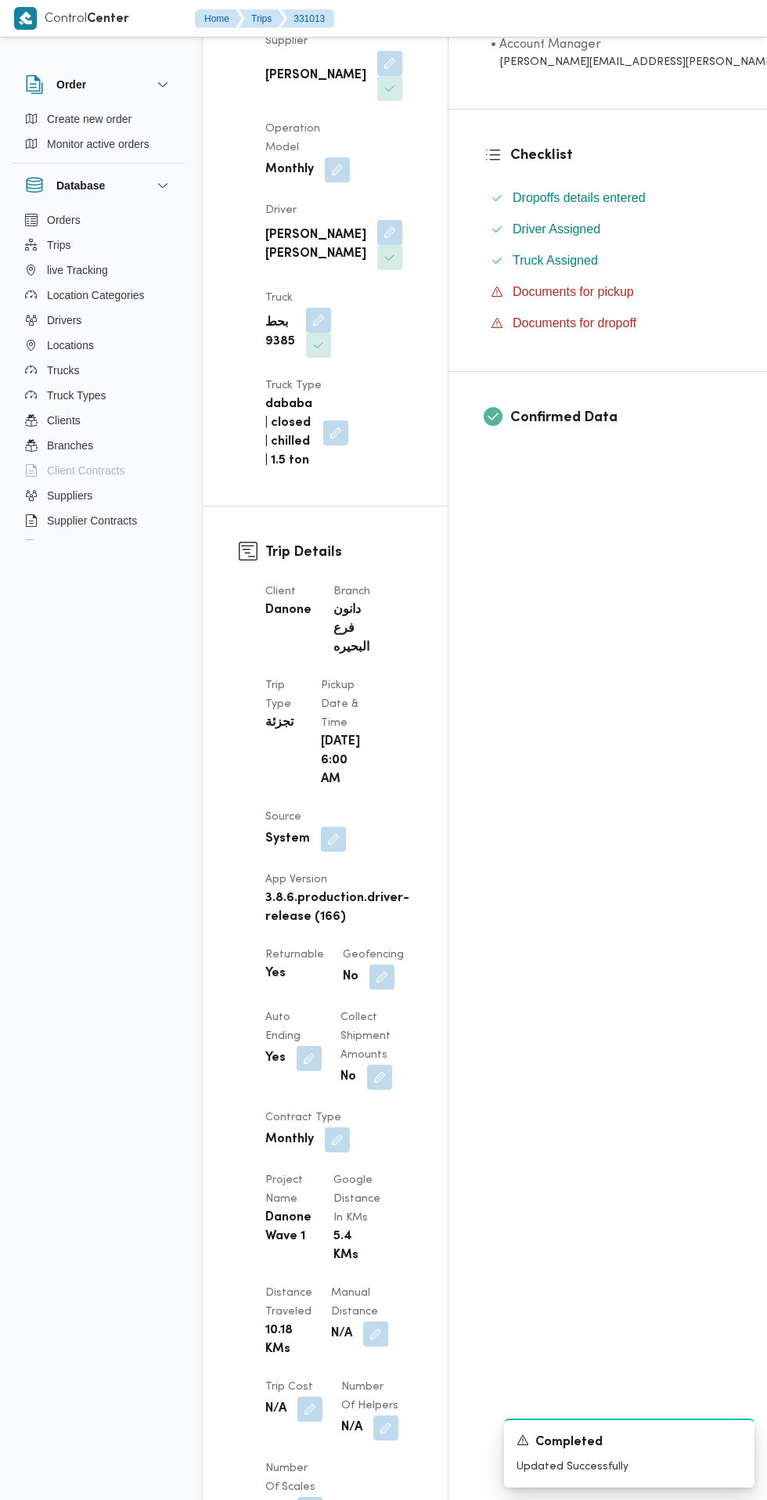
scroll to position [849, 0]
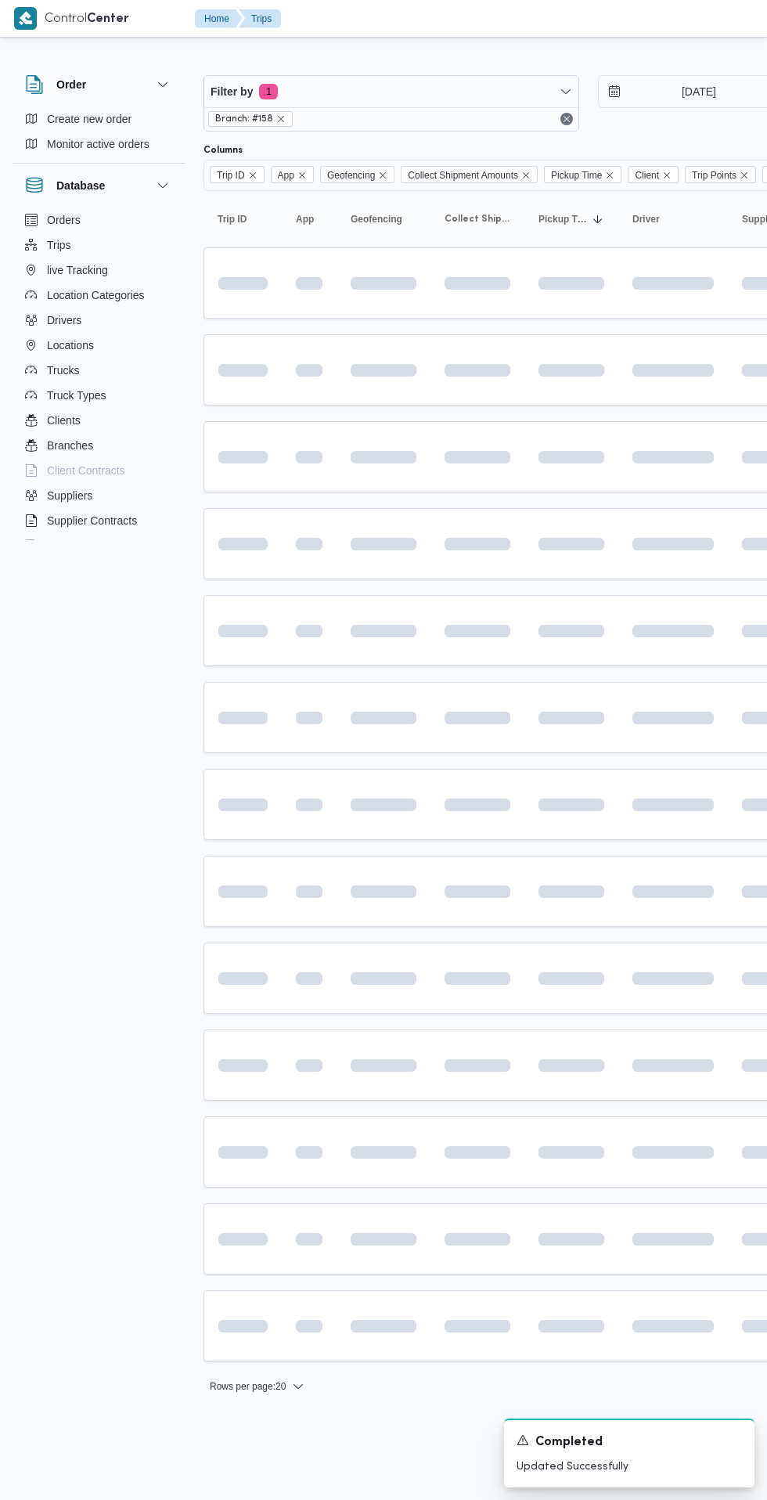
scroll to position [0, 25]
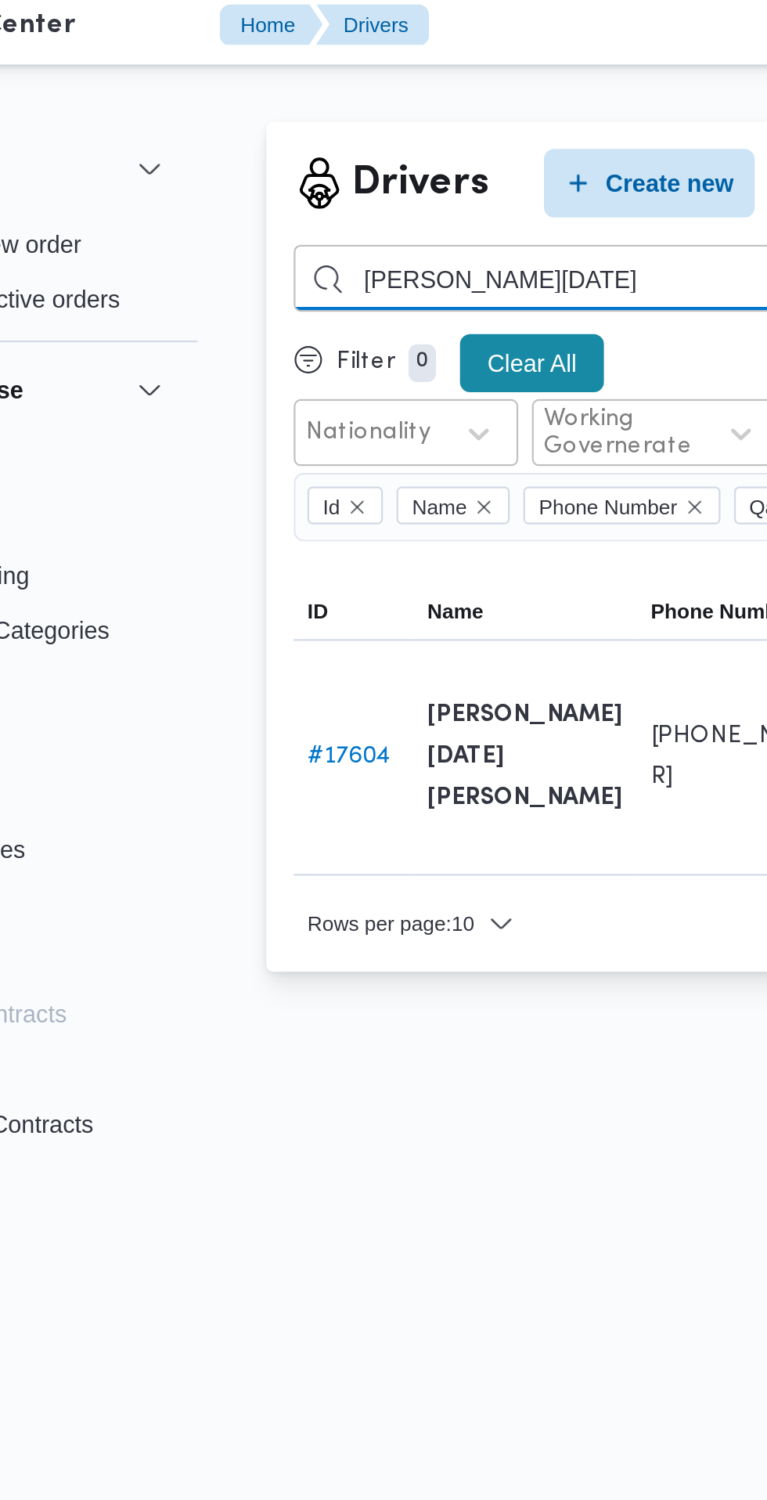
click at [381, 134] on input "ابراهيم رمضان رجب" at bounding box center [574, 134] width 690 height 31
type input "ابراهيم"
type input "محمد صبحي محمد اسماعيل"
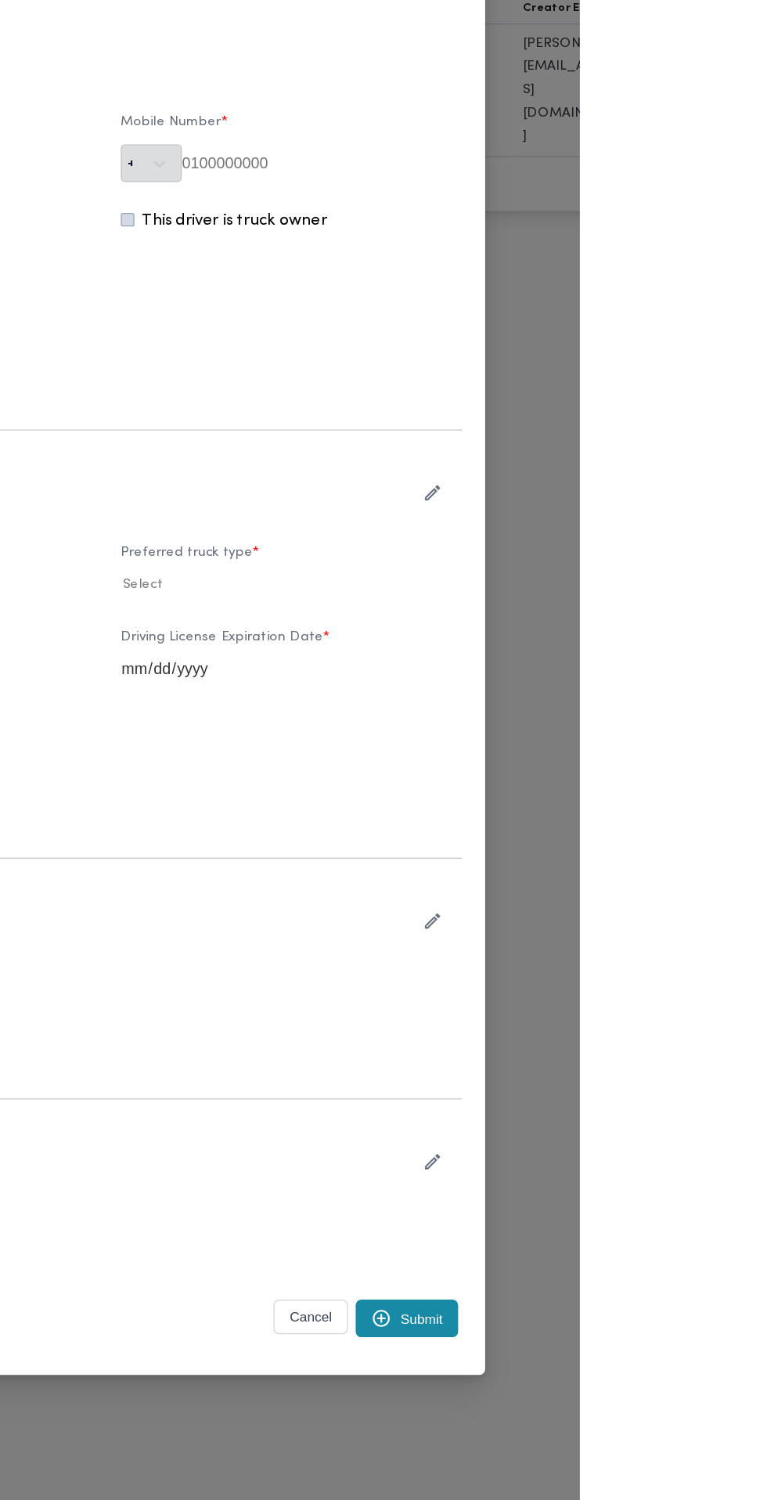
type input "[PERSON_NAME] [PERSON_NAME]"
type input "01207180785"
type input "2027-12-02"
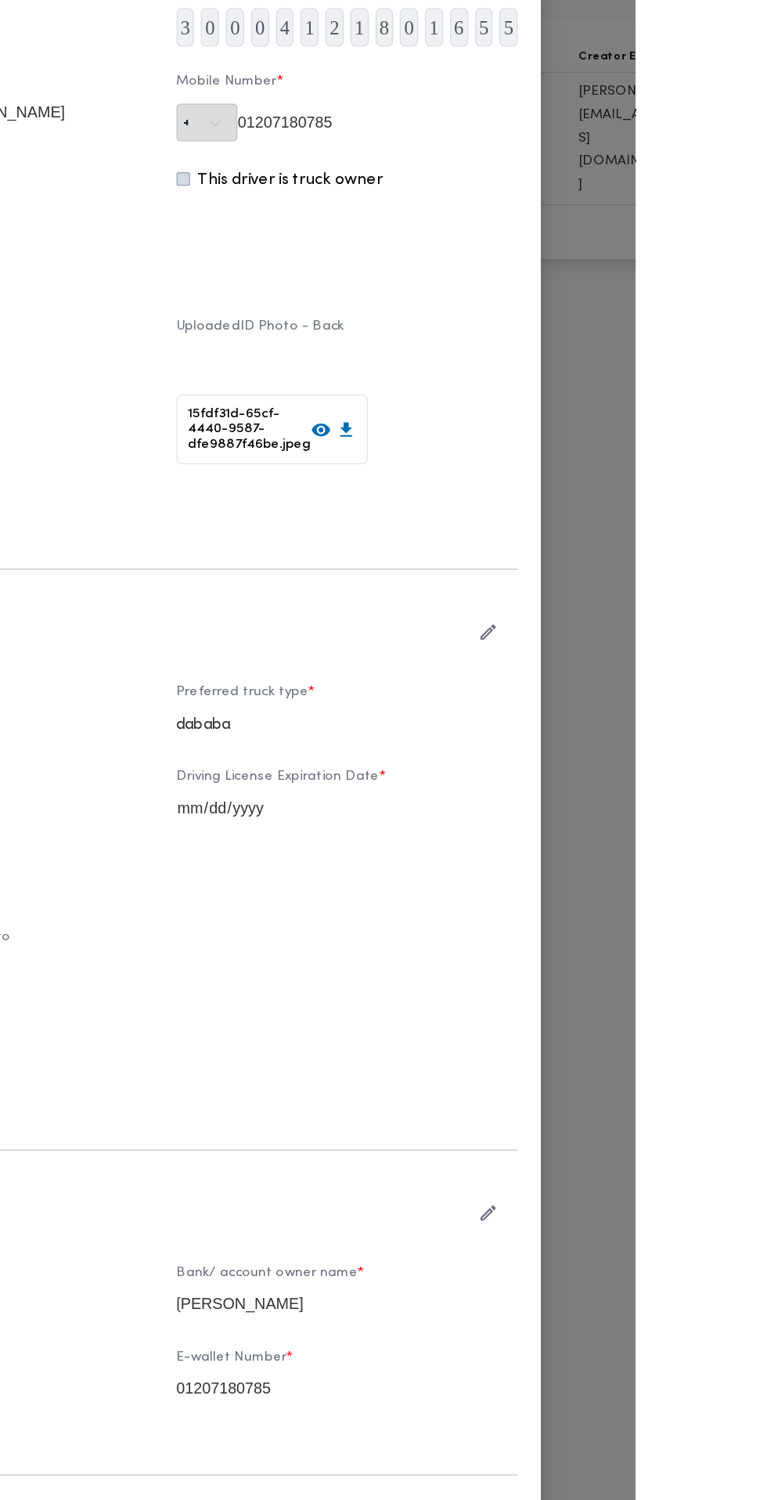
click at [656, 761] on icon "button" at bounding box center [647, 752] width 16 height 16
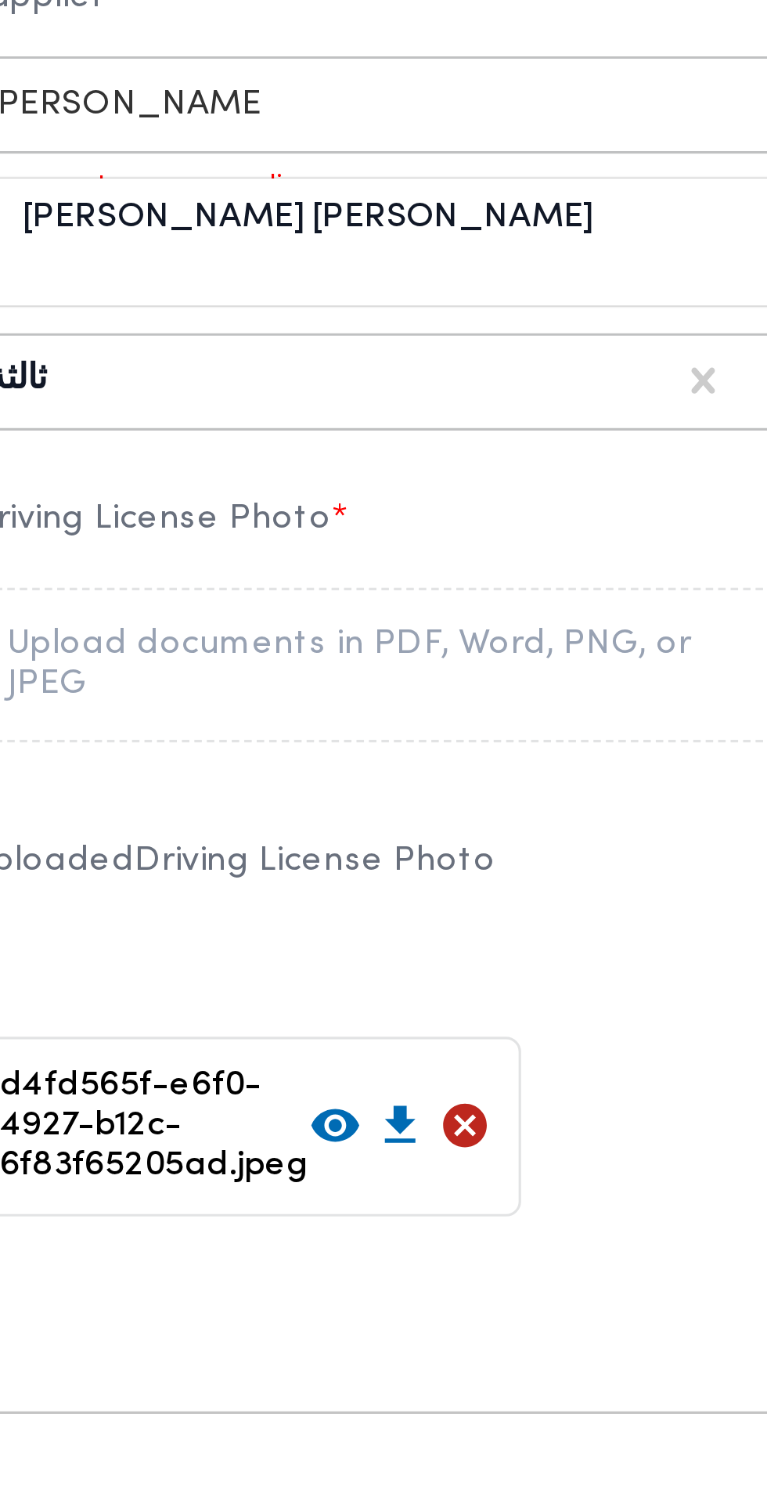
click at [300, 967] on div "[PERSON_NAME] [PERSON_NAME]" at bounding box center [233, 952] width 275 height 27
type input "احمد محمد عبدالعا"
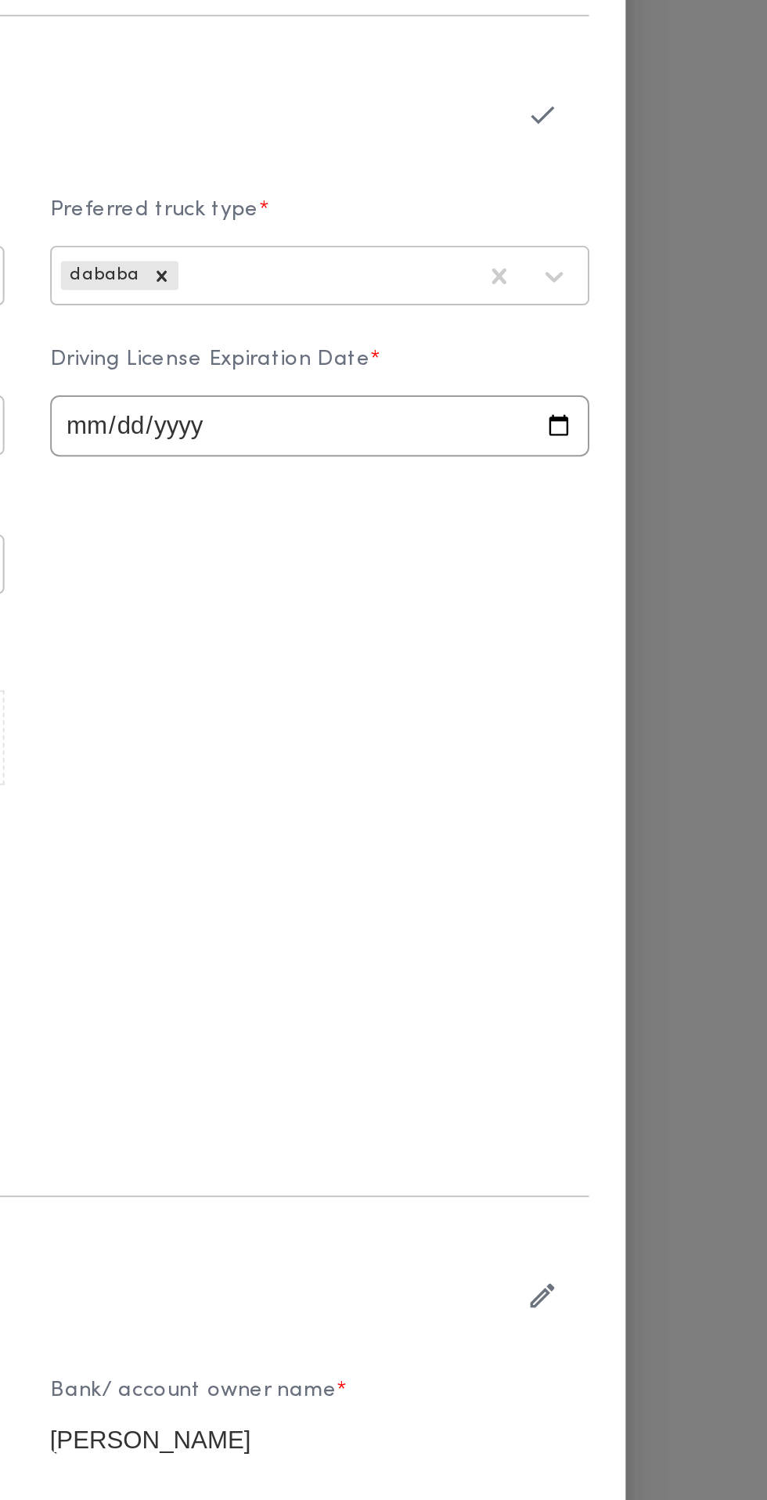
click at [656, 761] on icon "button" at bounding box center [647, 752] width 16 height 16
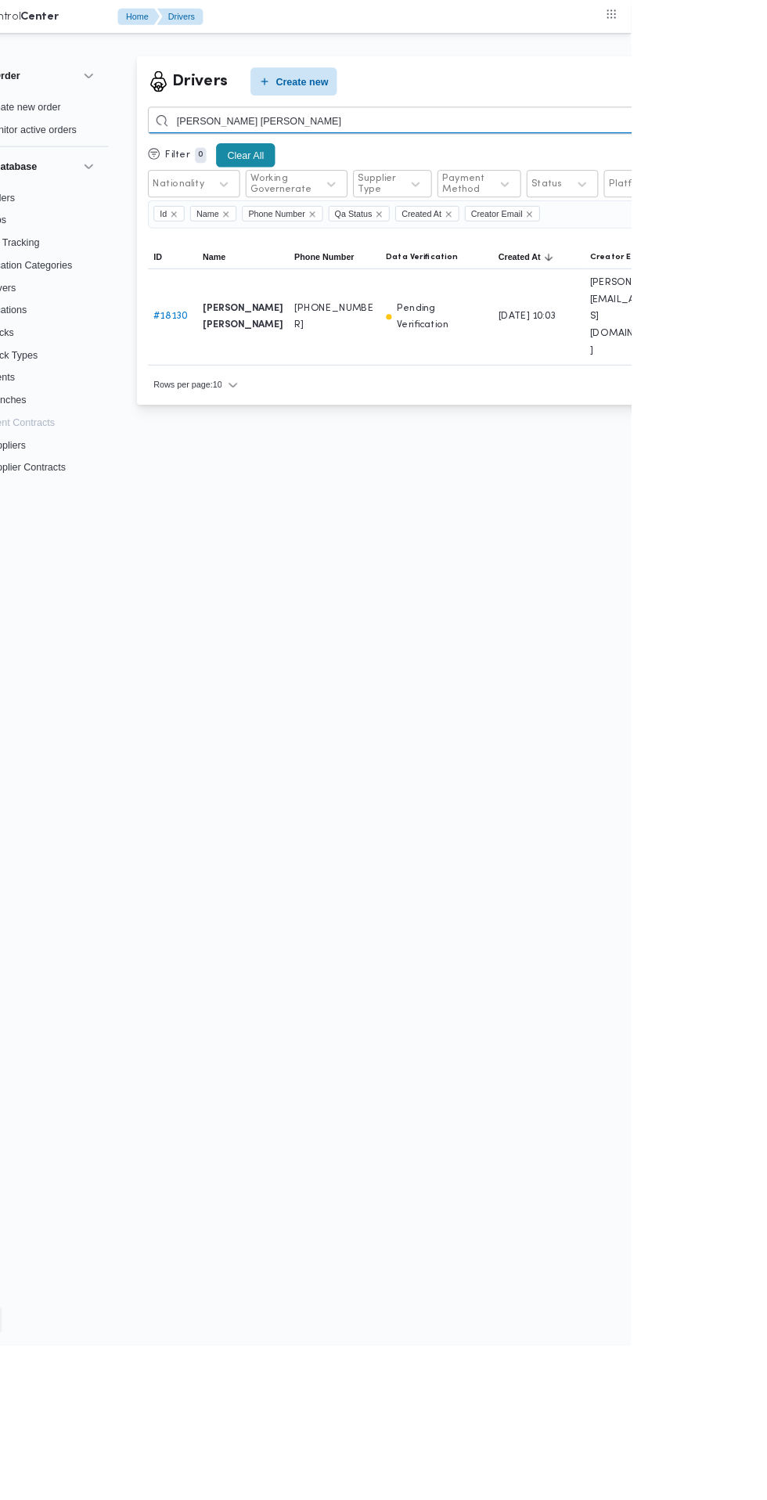
click at [425, 135] on input "محمد صبحي محمد اسماعيل" at bounding box center [574, 134] width 690 height 31
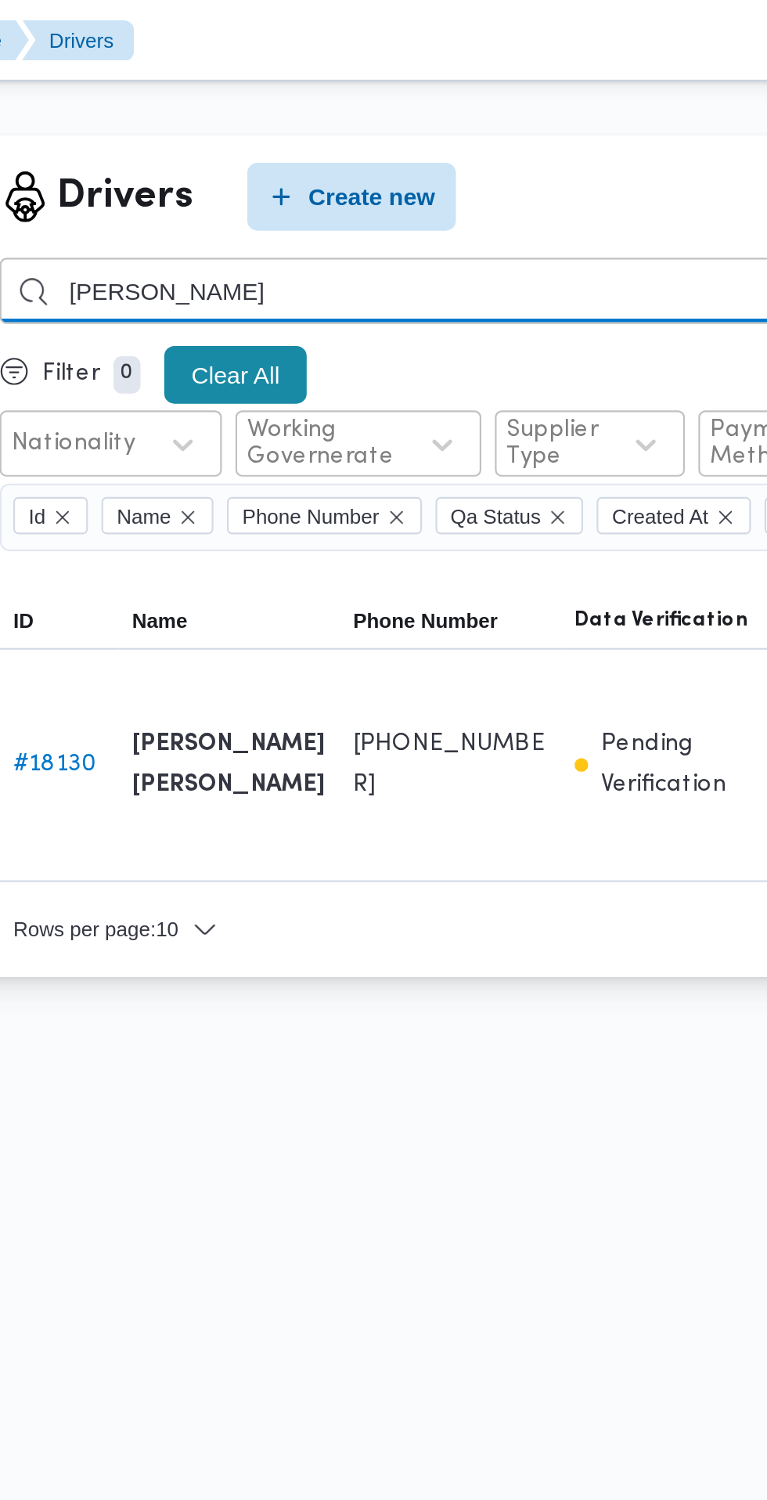
type input "[PERSON_NAME]"
type input "الطنيخي"
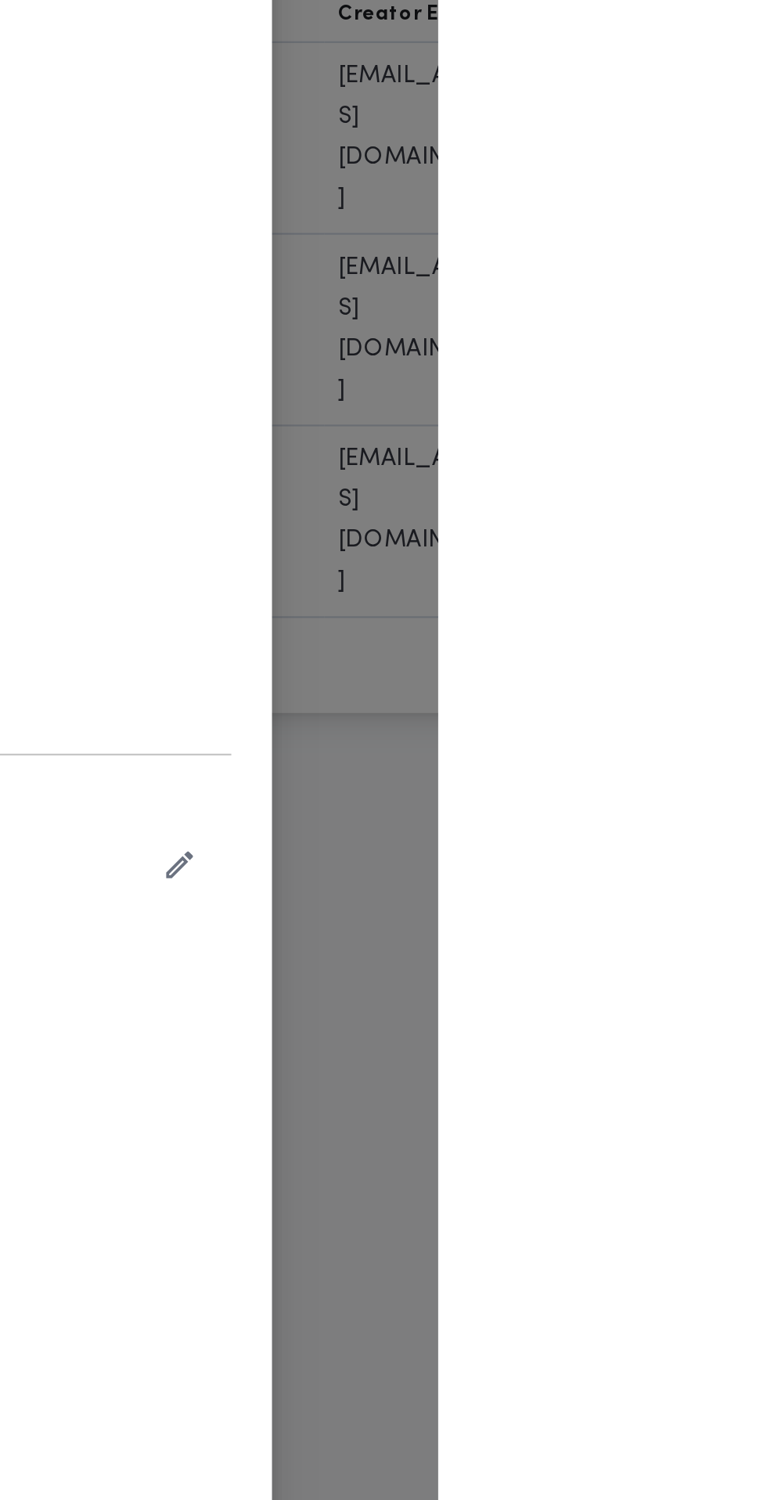
type input "محمود ابراهيم محمد محمد هنداوي الطنيخي"
type input "01226816177"
type input "2026-06-18"
type input "2026-03-24"
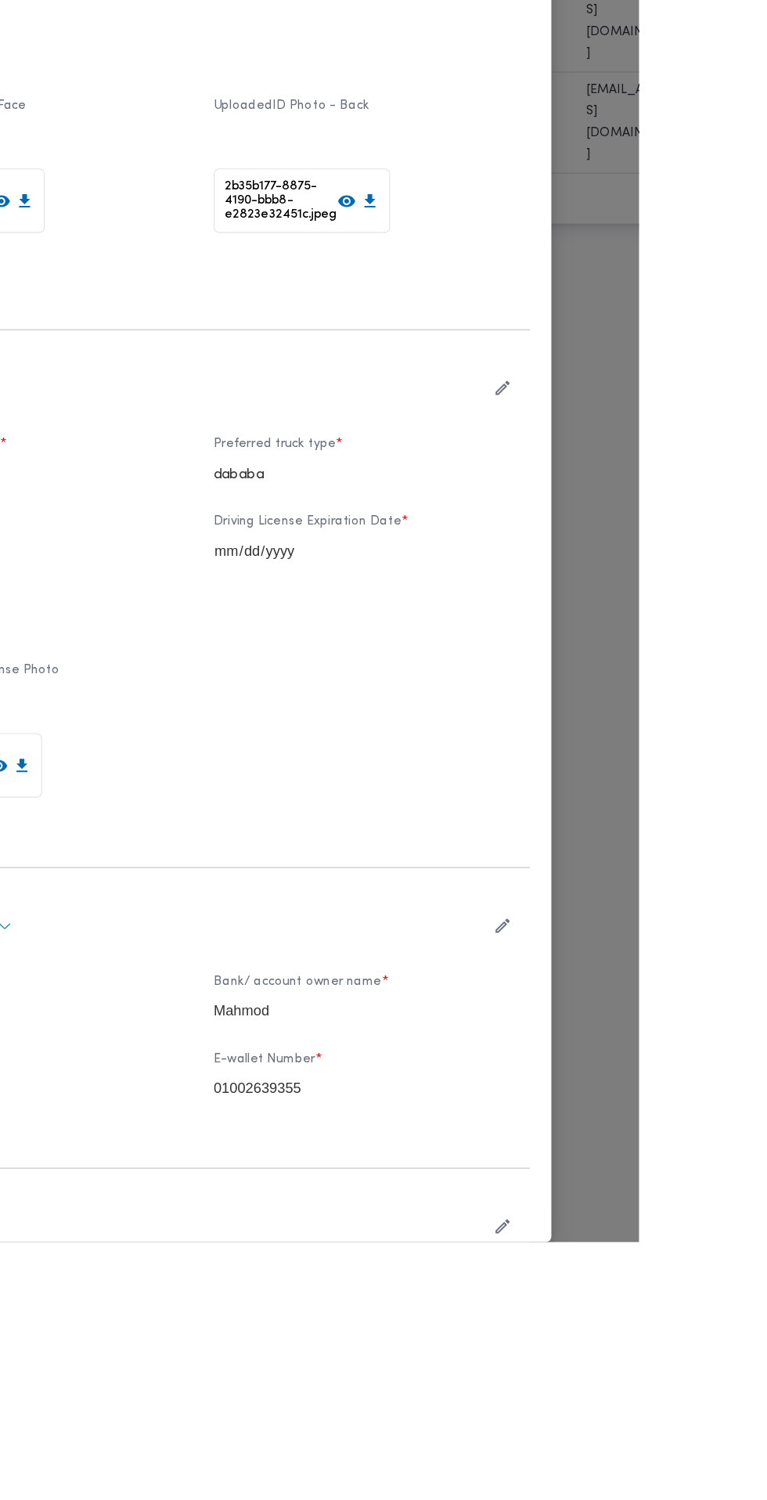
click at [656, 761] on icon "button" at bounding box center [647, 752] width 16 height 16
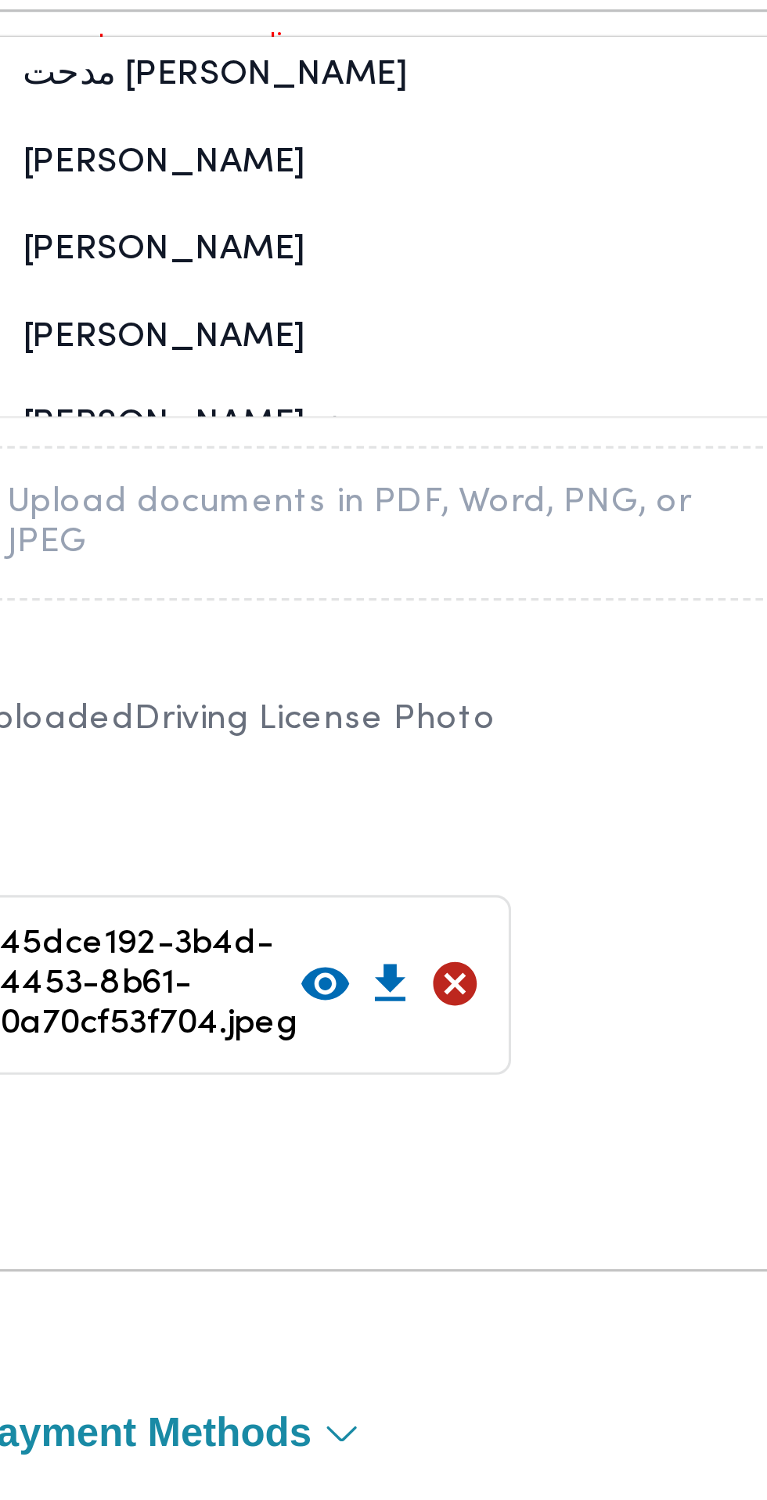
click at [298, 1021] on div "محمد سعيد عبدالصمد الجمسي" at bounding box center [233, 1007] width 275 height 27
type input "محمد سعيد"
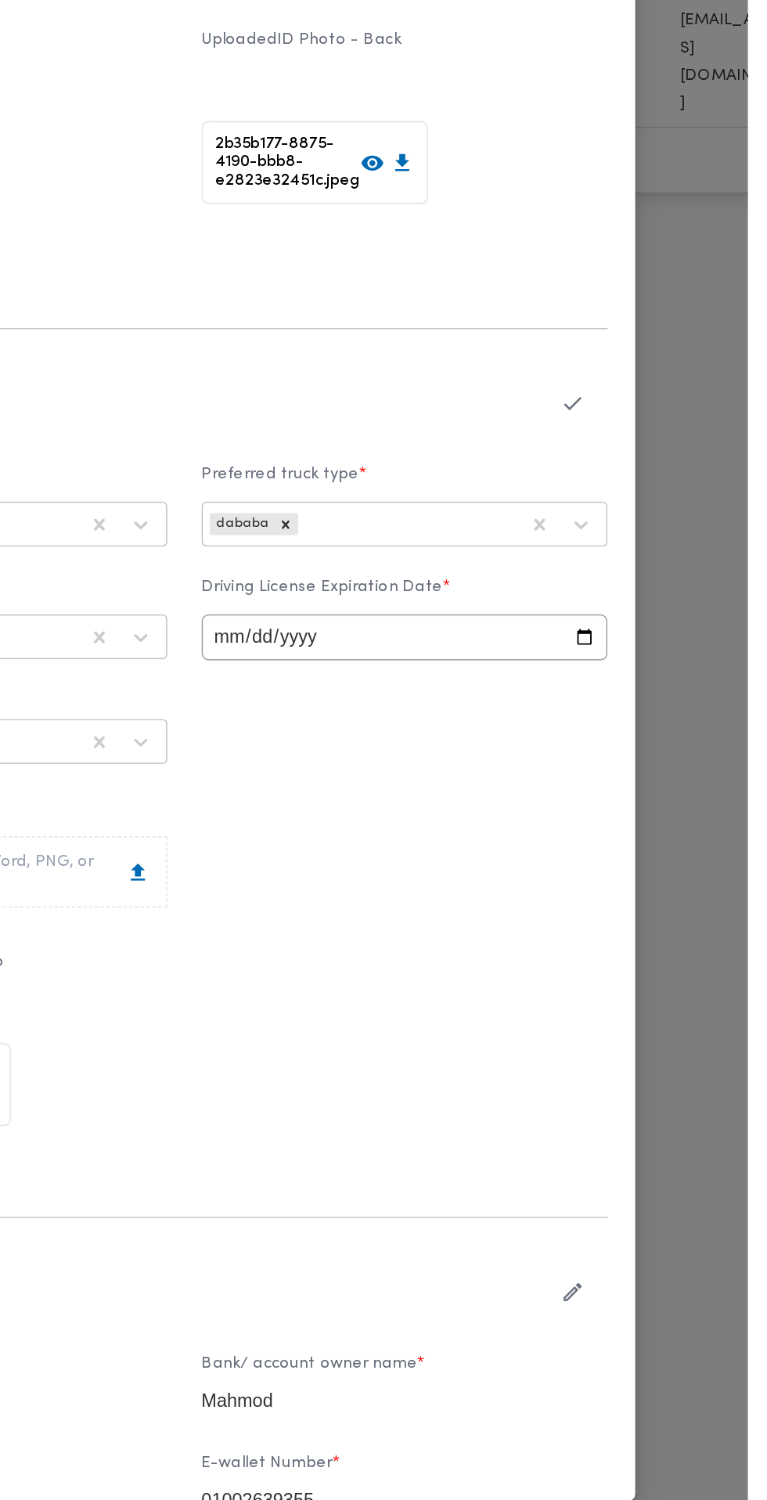
click at [656, 761] on icon "button" at bounding box center [647, 752] width 16 height 16
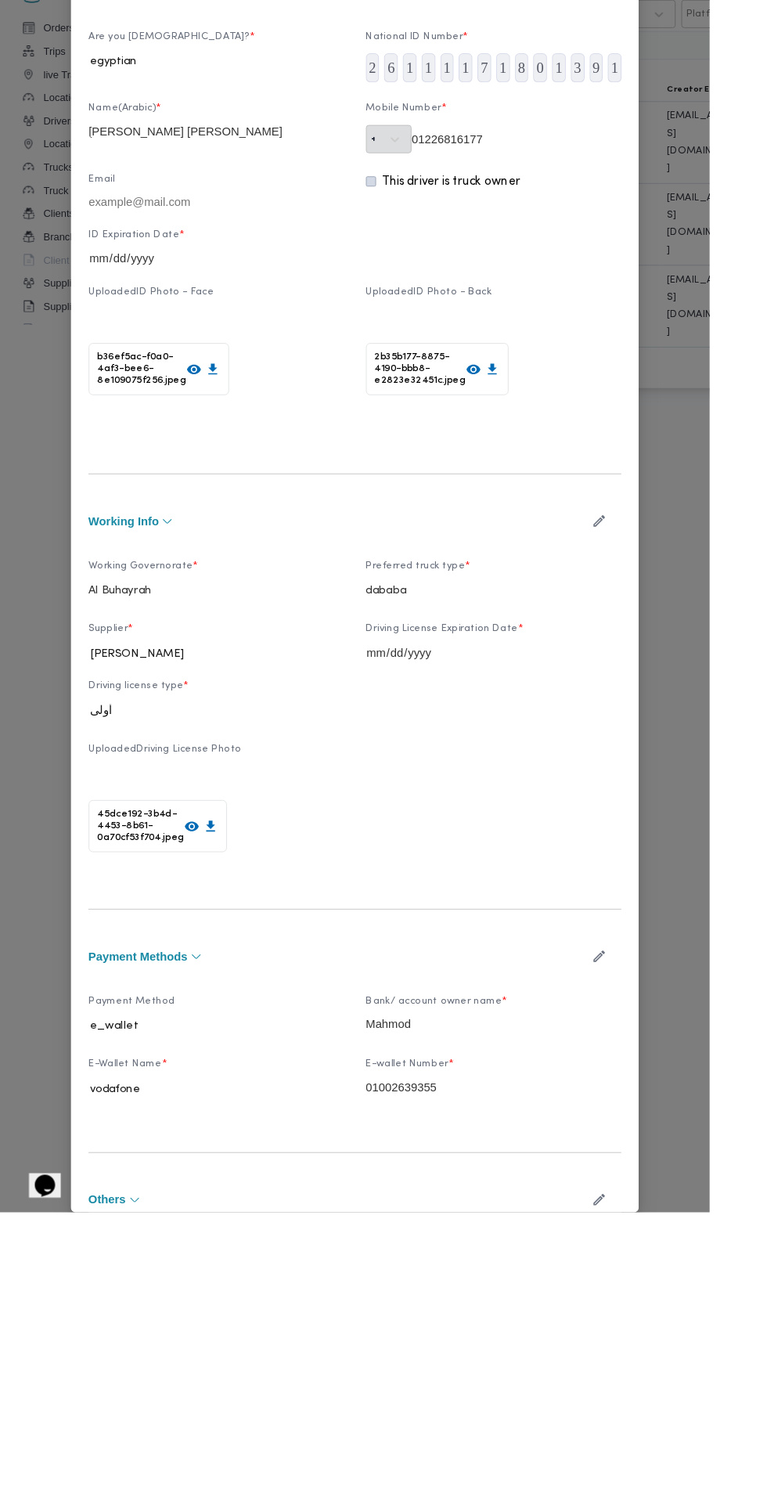
scroll to position [12, 0]
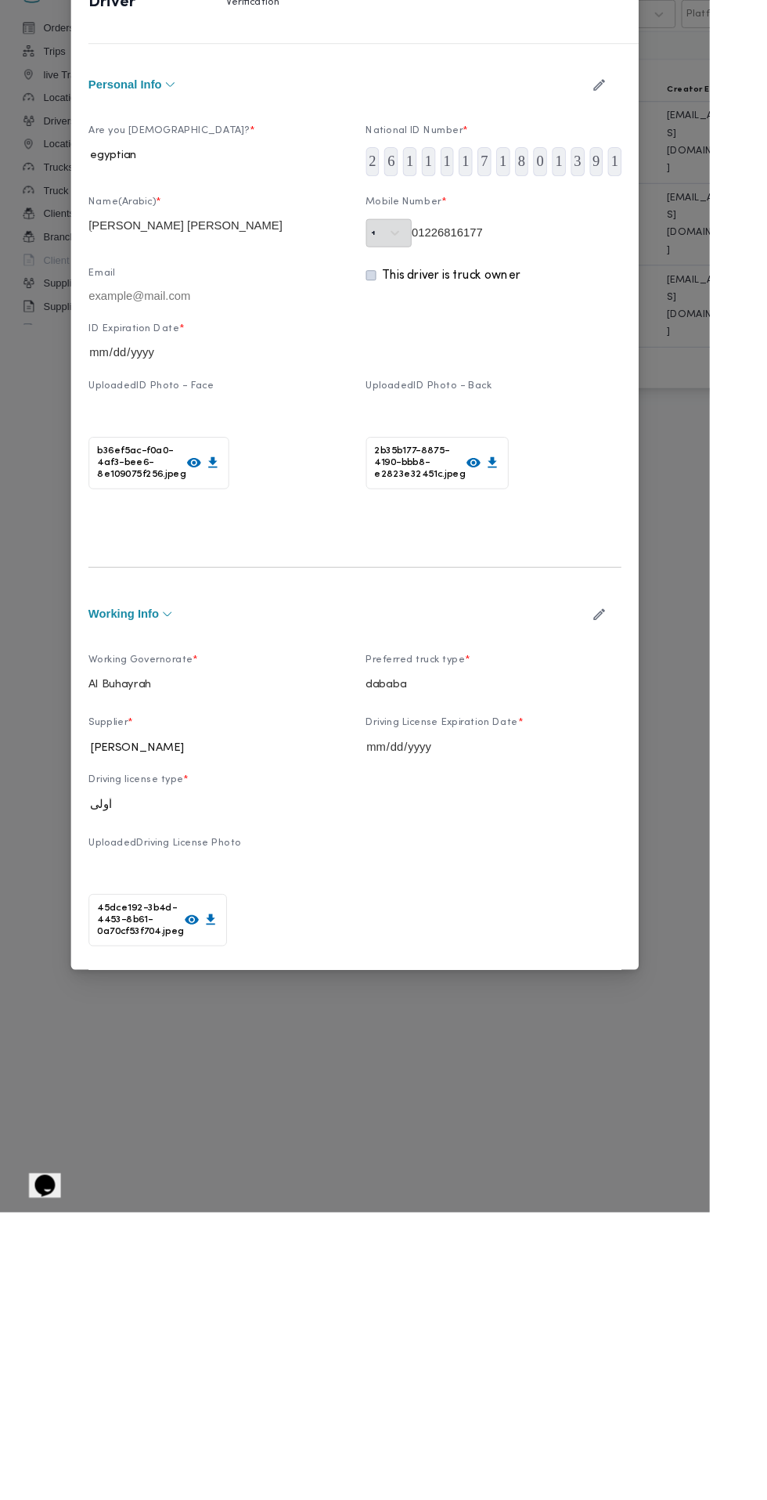
scroll to position [0, 0]
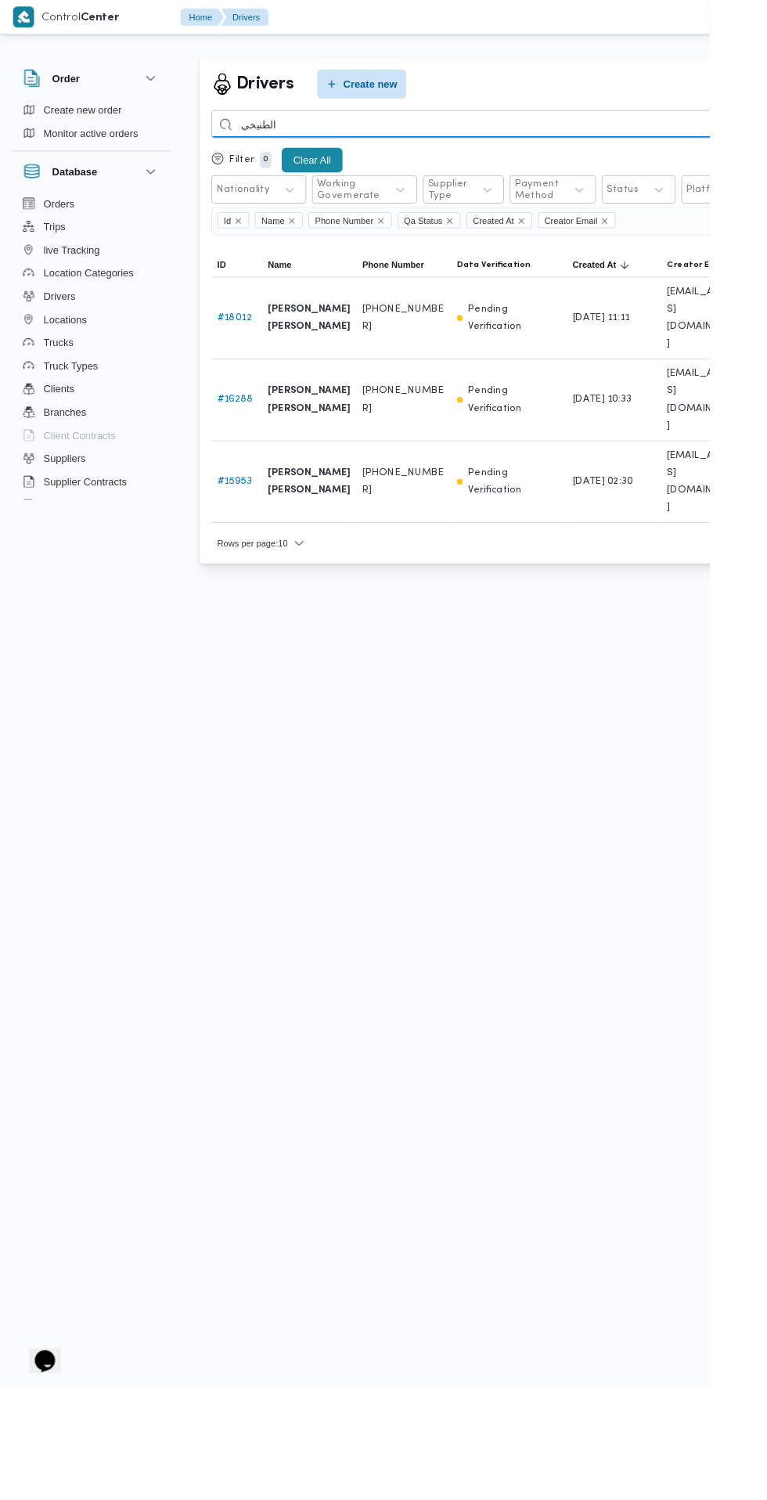
click at [582, 138] on input "الطنيخي" at bounding box center [574, 134] width 690 height 31
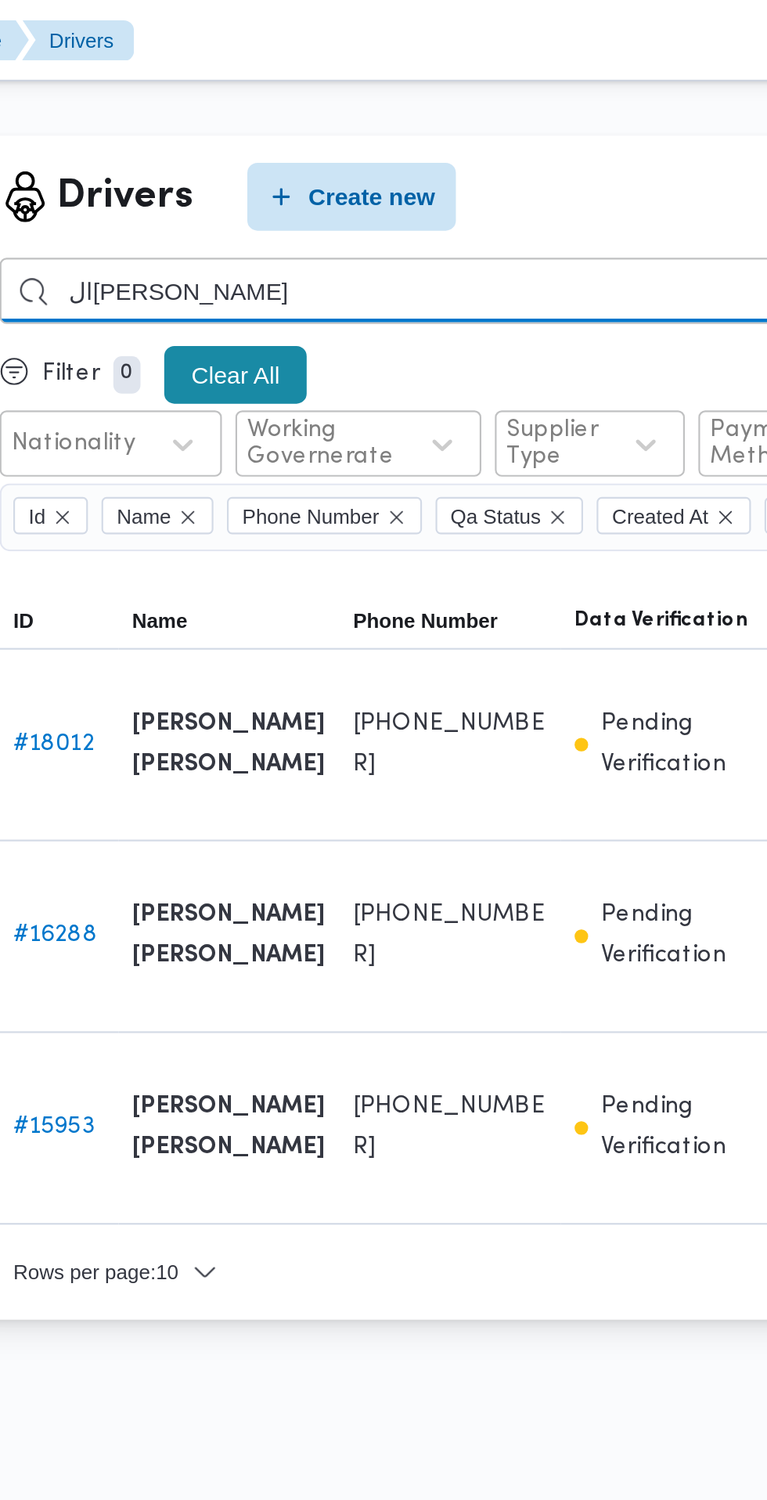
type input "ال[PERSON_NAME]"
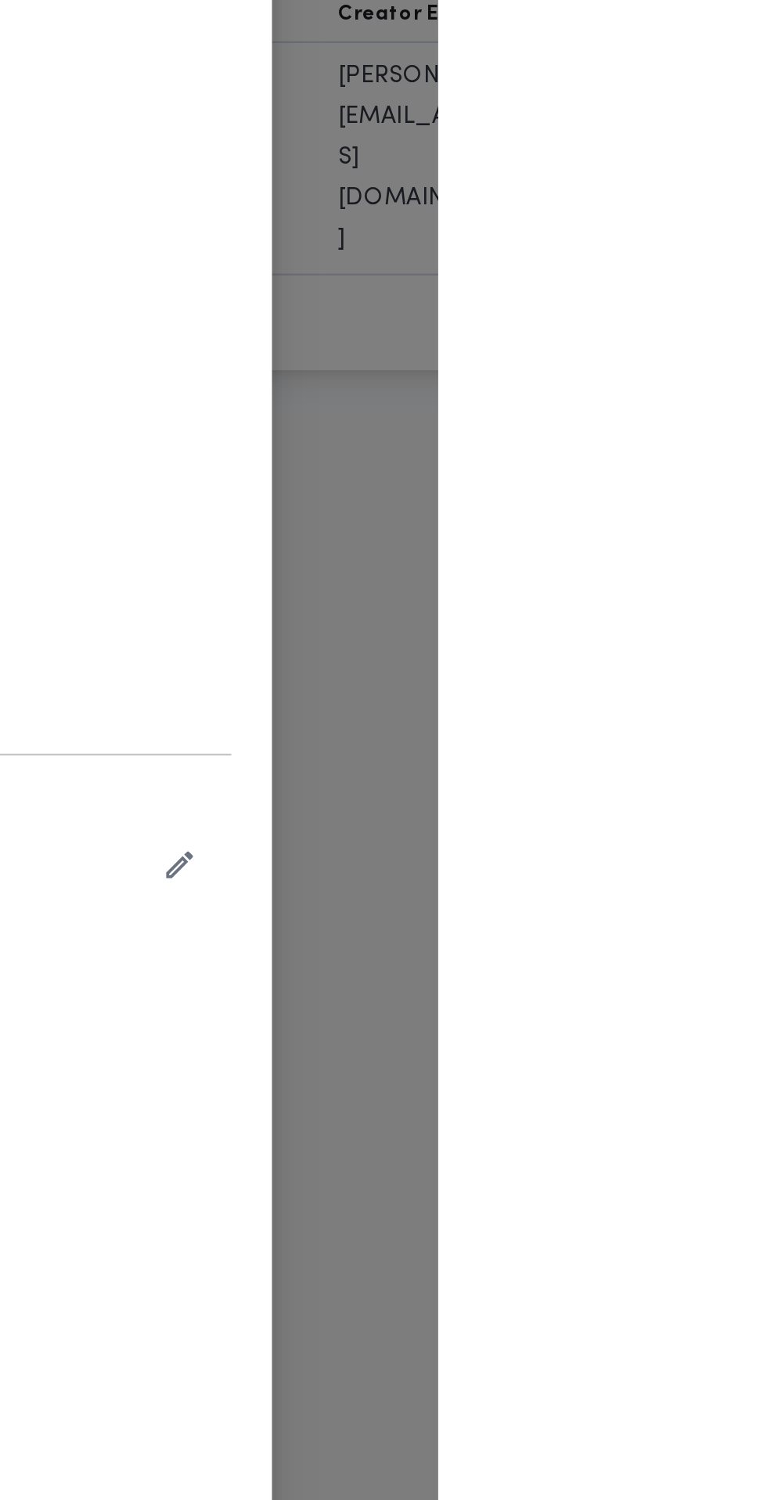
type input "وفيق نصرالله السيد مهدي"
type input "01024464994"
type input "2033-08-15"
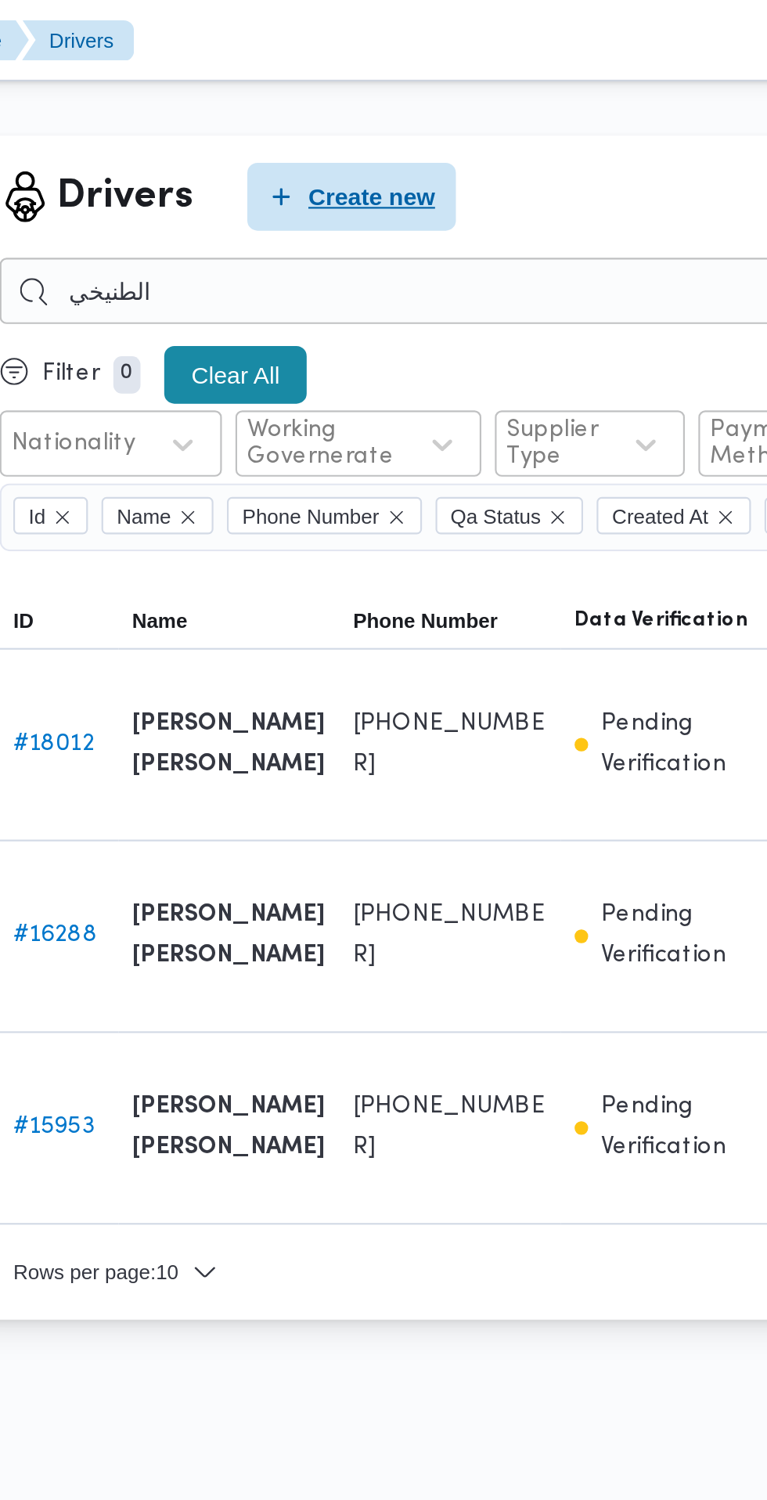
click at [356, 91] on icon "button" at bounding box center [358, 91] width 13 height 13
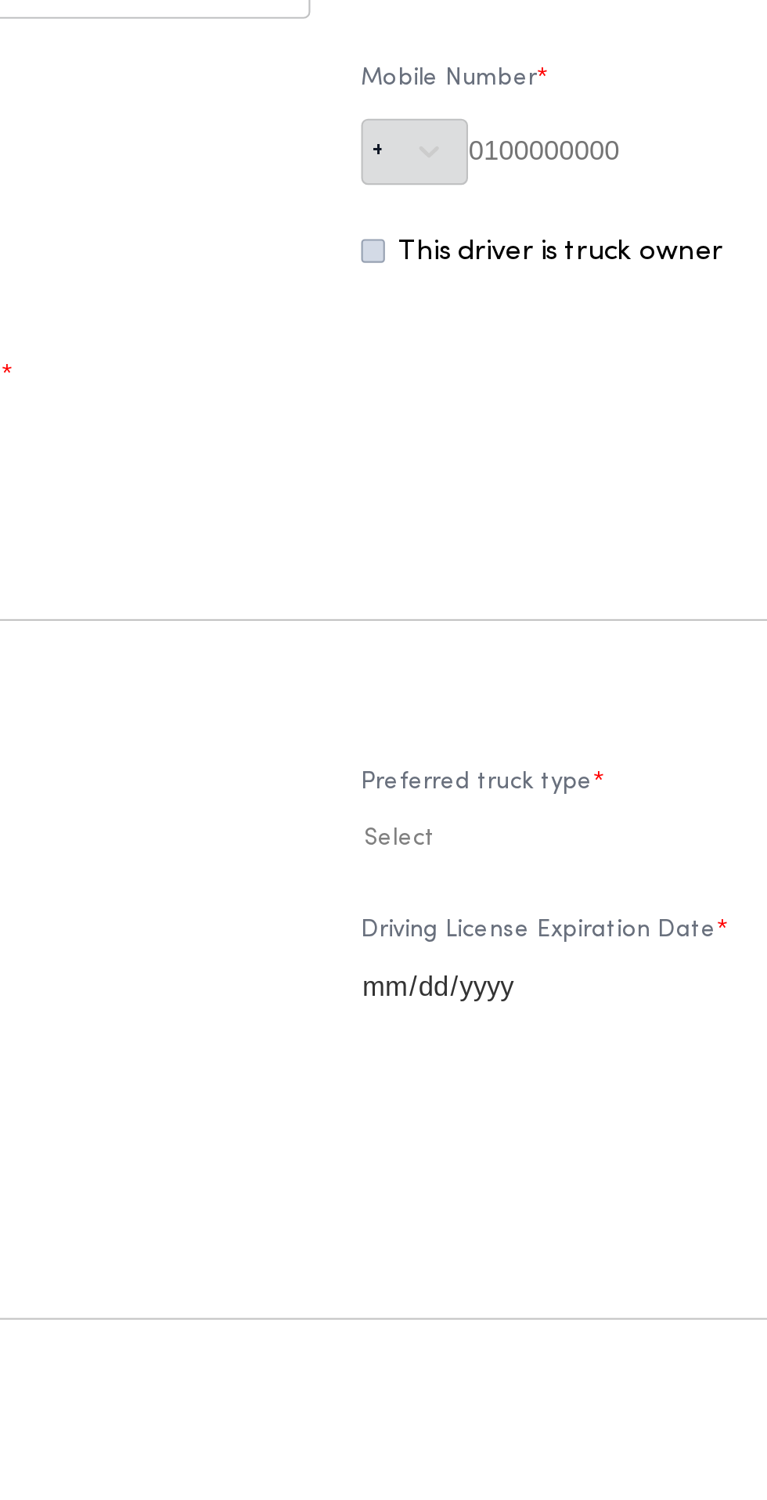
click at [340, 302] on div "Select..." at bounding box center [219, 291] width 240 height 22
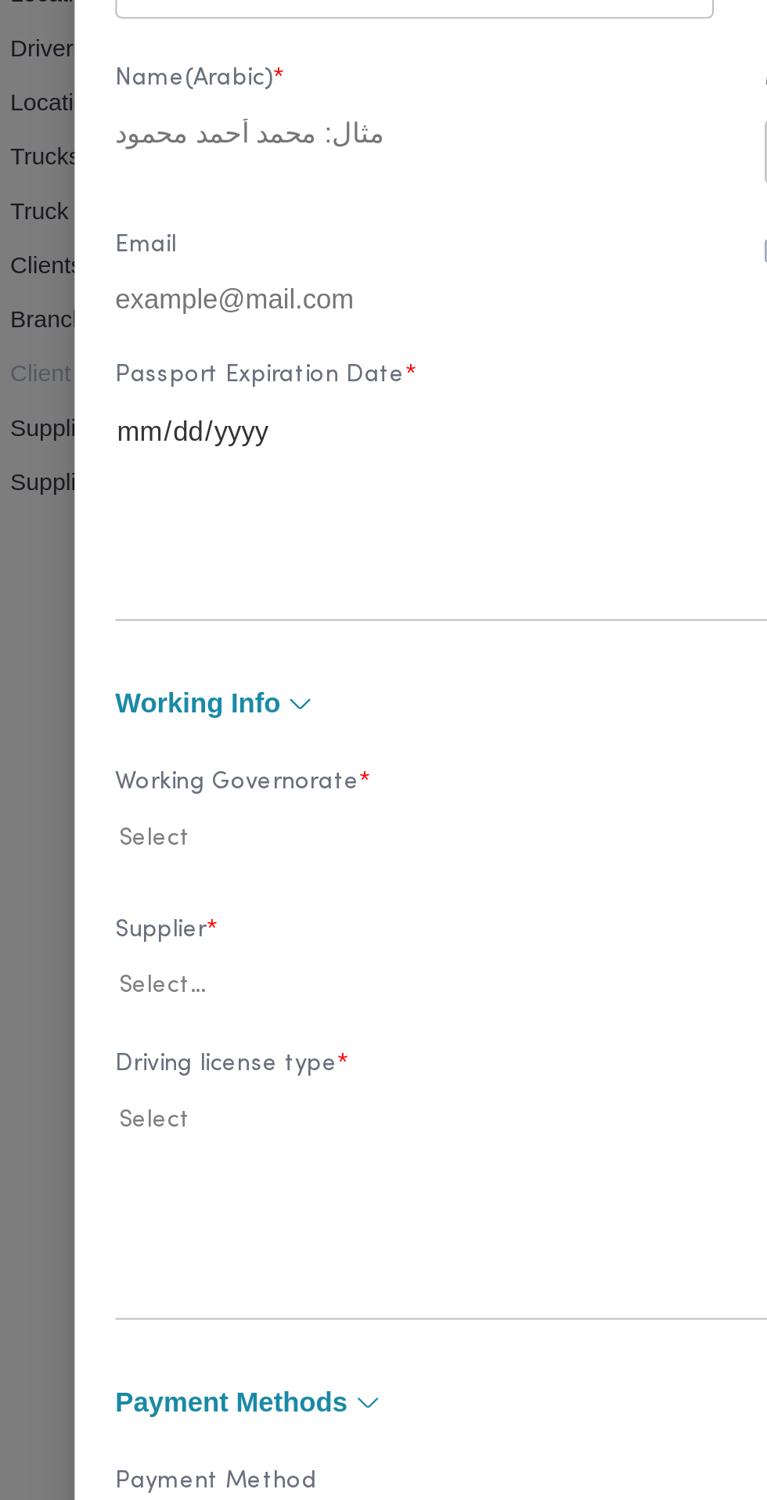
click at [103, 449] on div "New driver Personal Info Are you Egyptian? * Select... Name(Arabic) * Mobile Nu…" at bounding box center [383, 750] width 767 height 1500
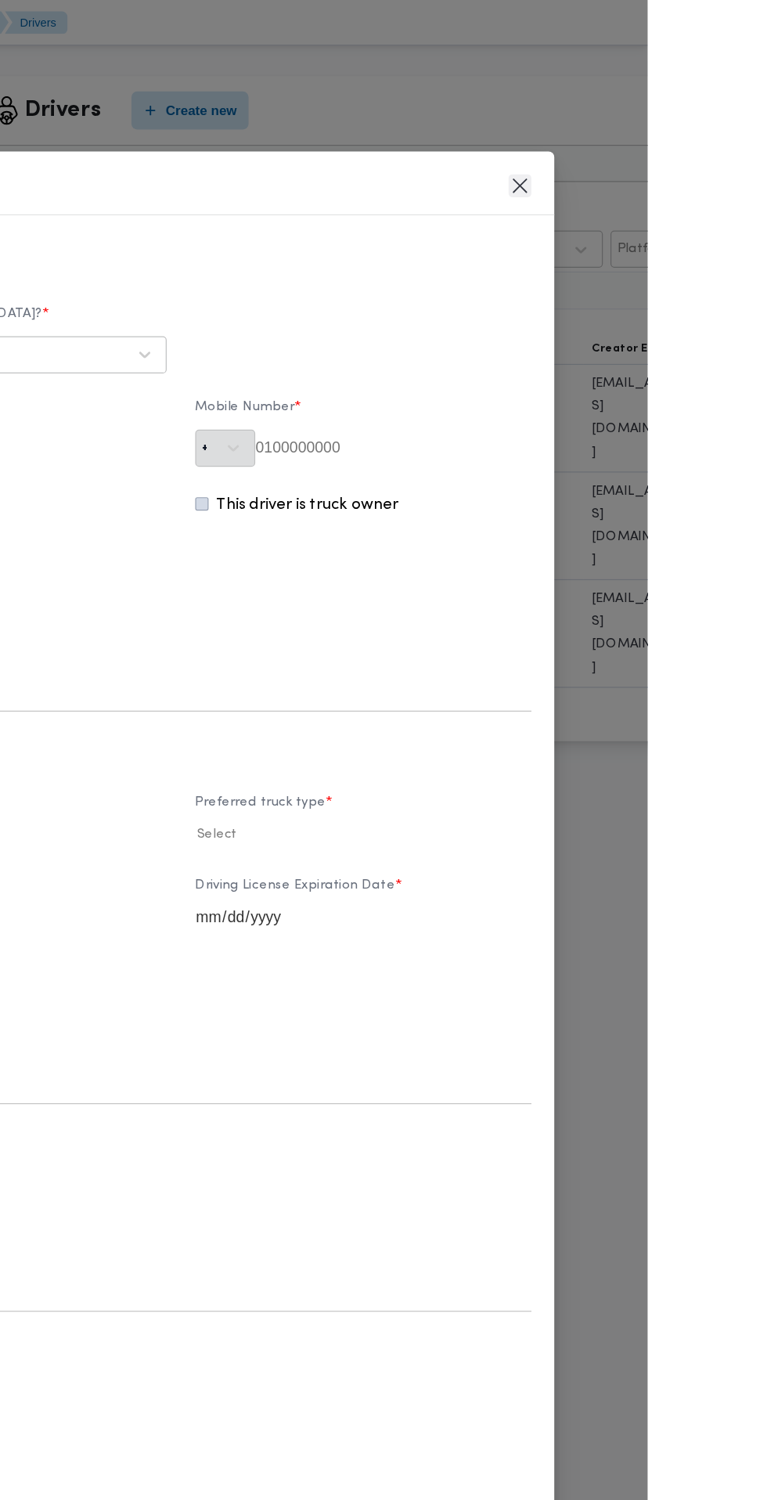
click at [672, 162] on button "Closes this modal window" at bounding box center [662, 152] width 19 height 19
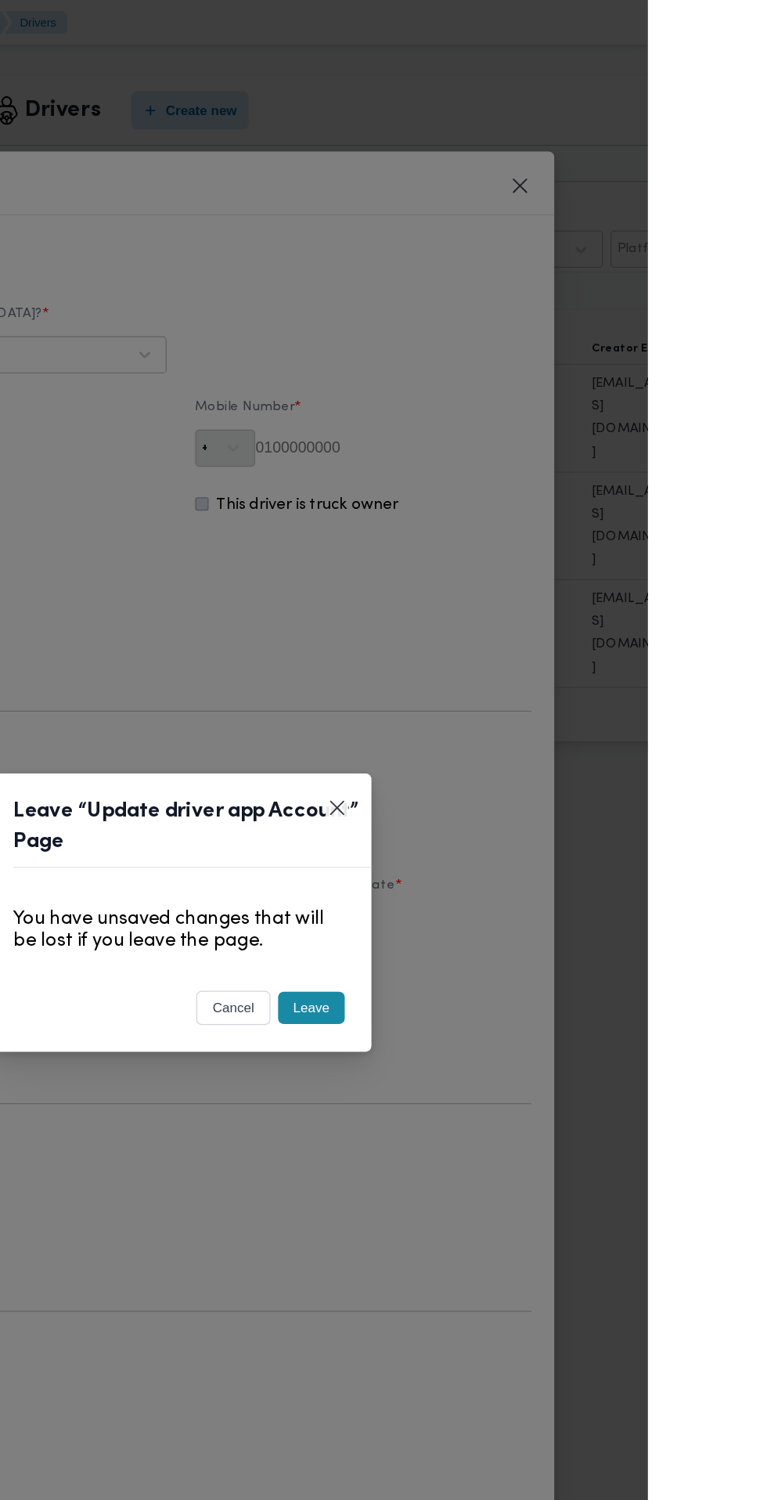
click at [518, 841] on button "Leave" at bounding box center [490, 828] width 55 height 27
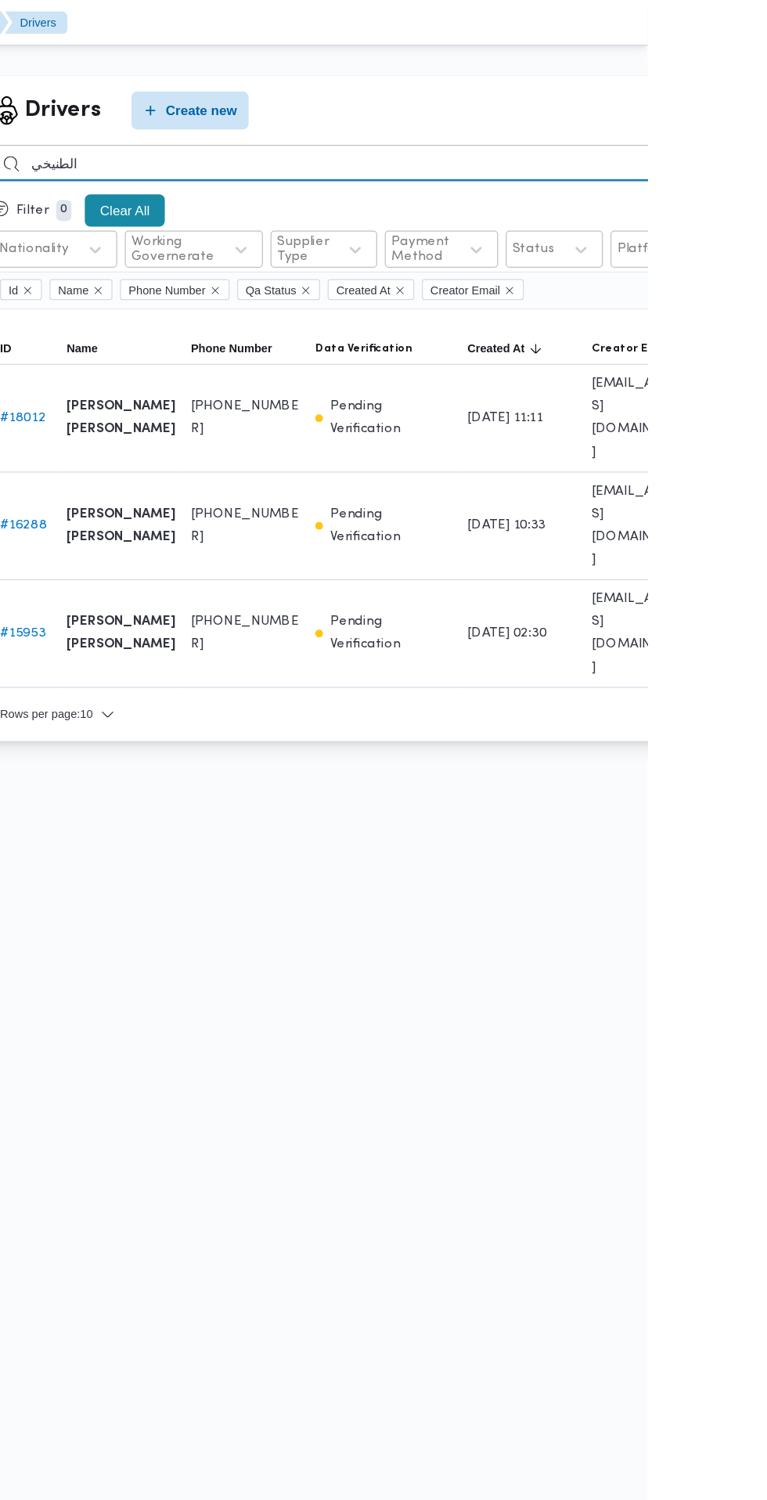
click at [384, 136] on input "الطنيخي" at bounding box center [574, 134] width 690 height 31
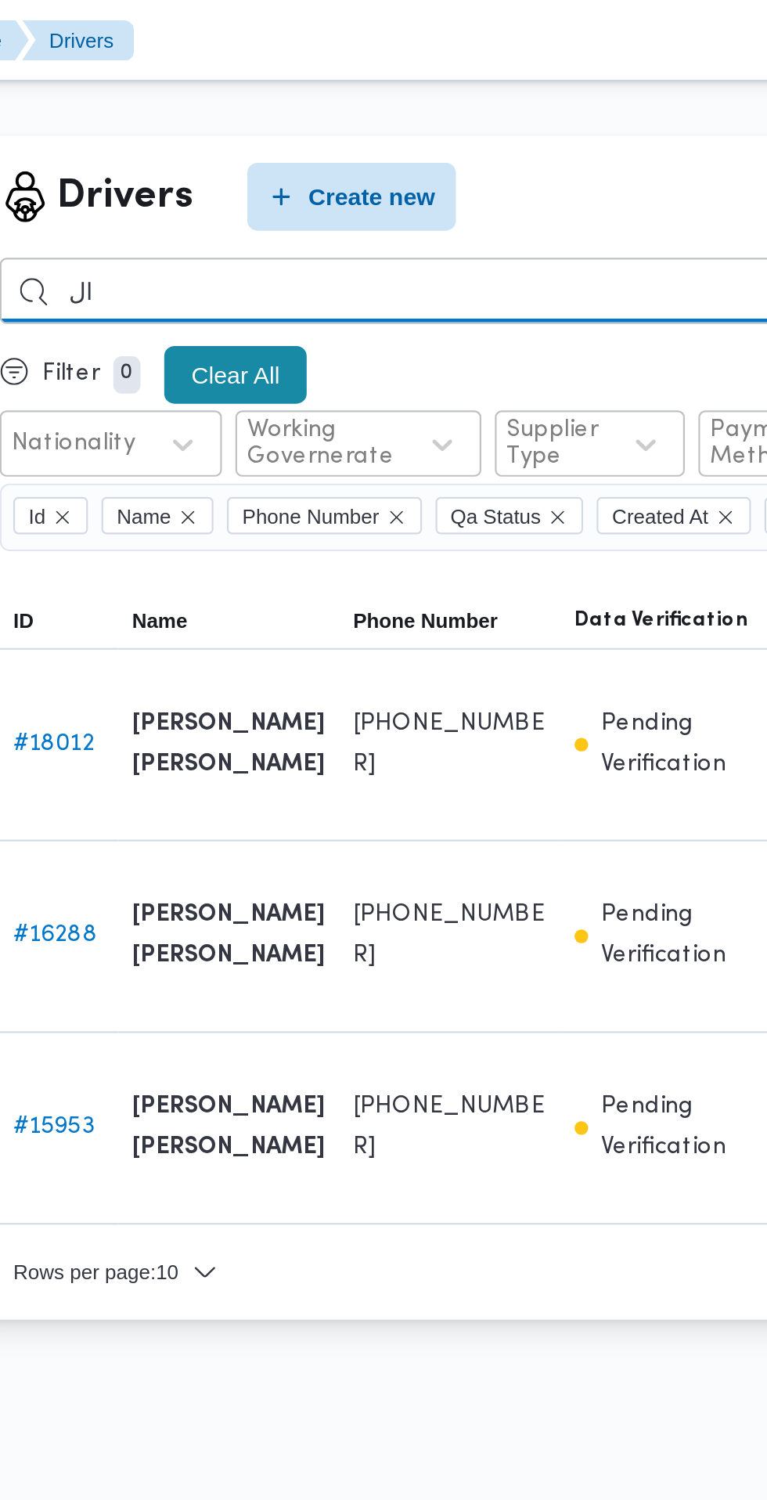
type input "ا"
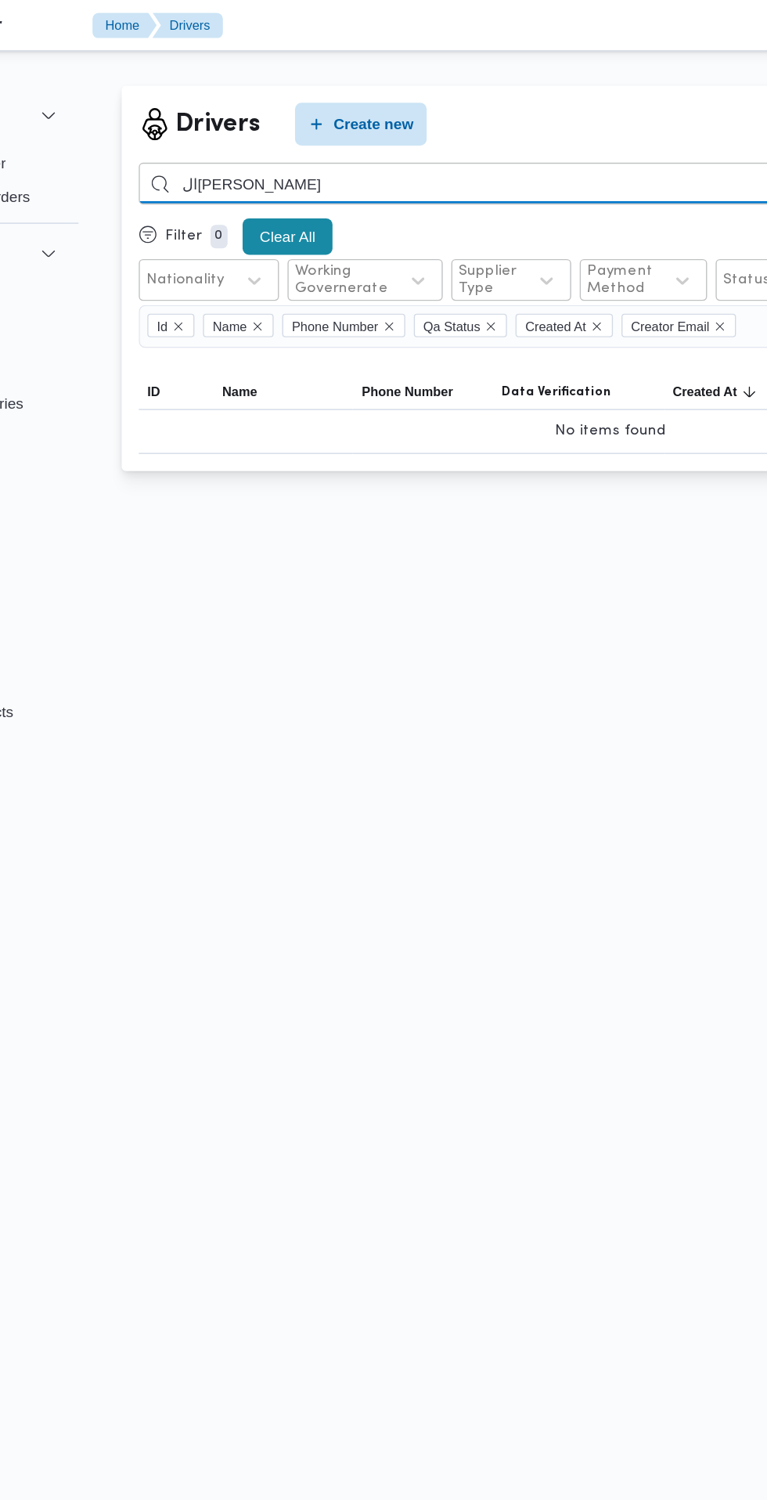
click at [521, 134] on input "السيد مهدي السيد" at bounding box center [574, 134] width 690 height 31
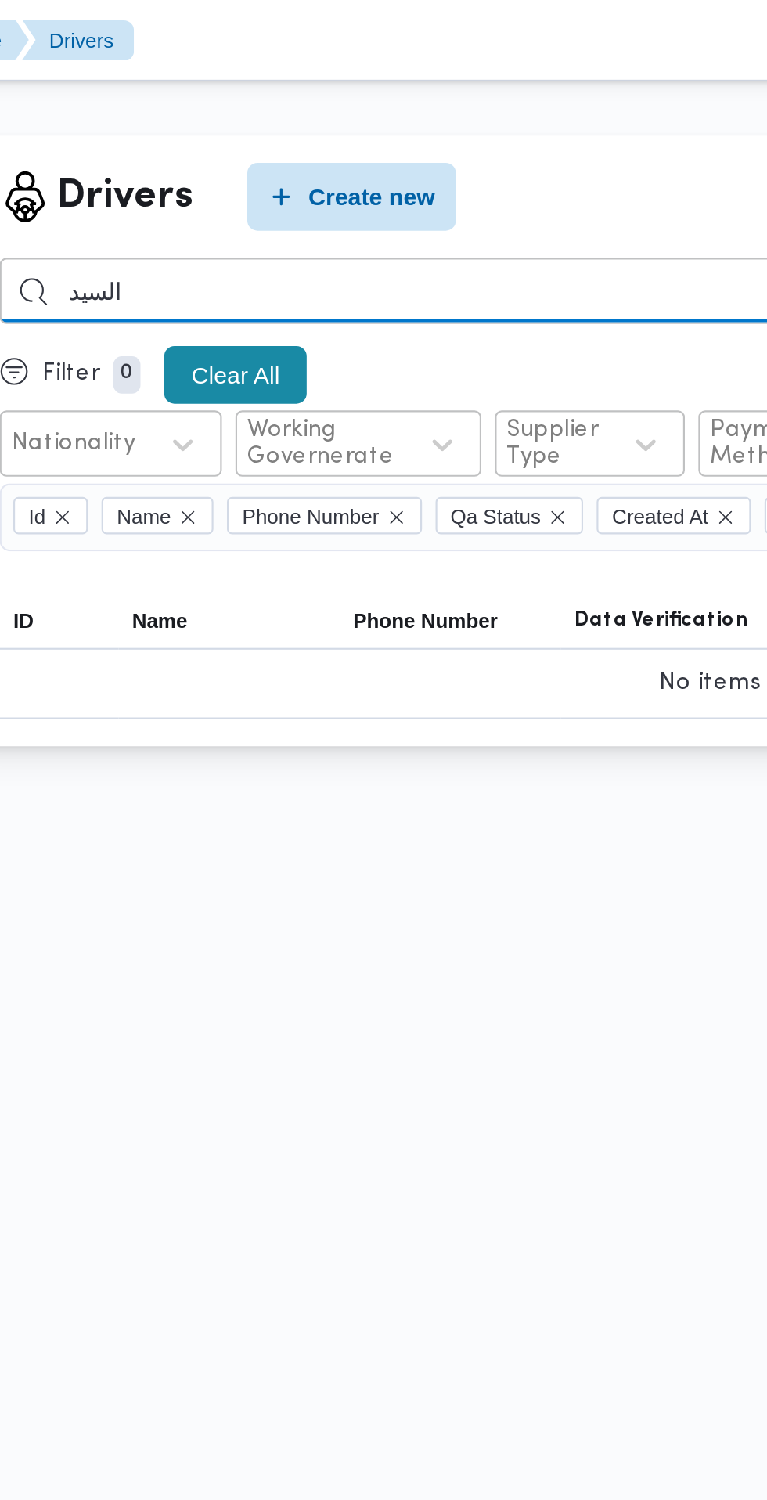
type input "السيد"
click at [290, 137] on input "search" at bounding box center [574, 134] width 690 height 31
paste input "01207085155"
type input "01207085155"
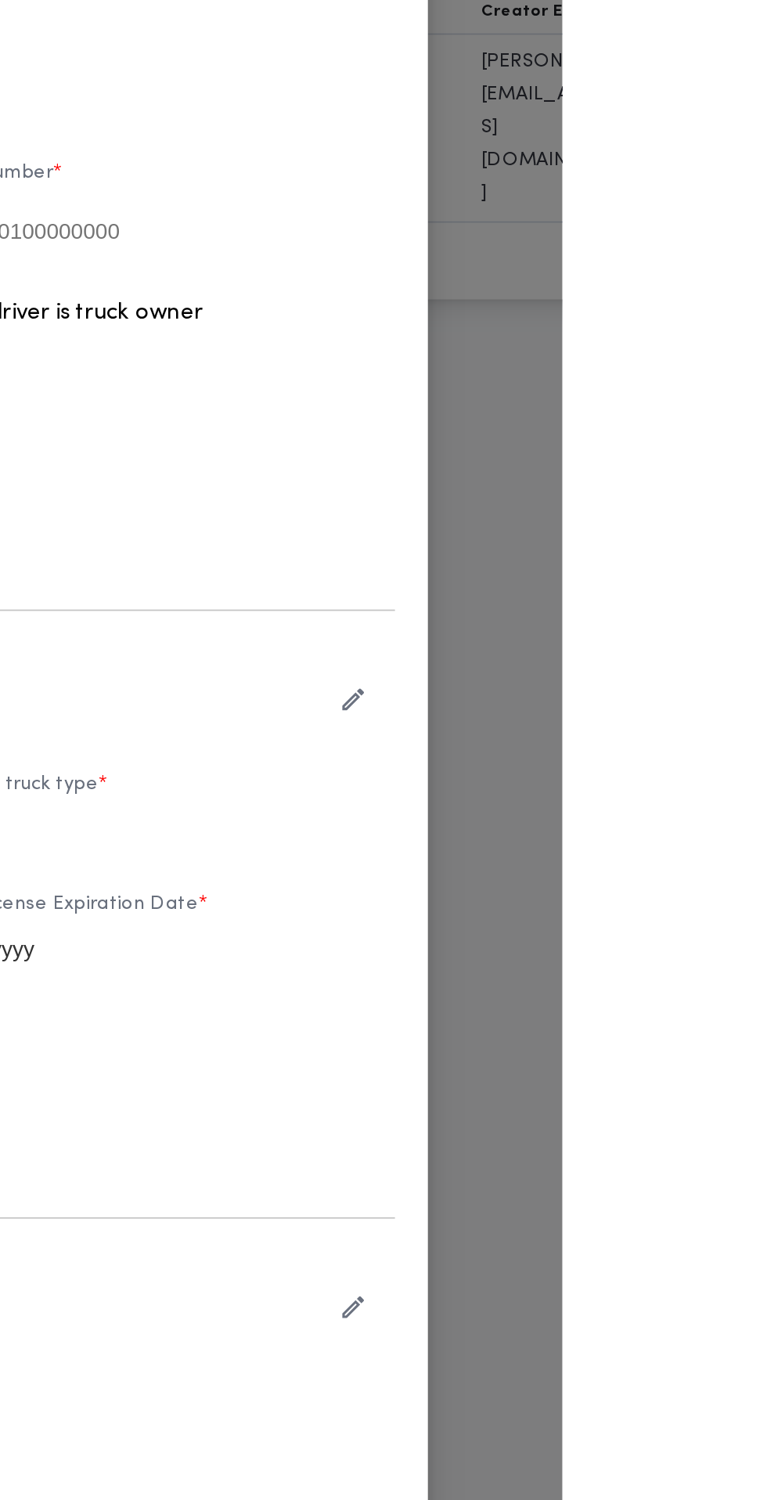
type input "السيد المهدي السيد العدوي سعد"
type input "01207085155"
type input "[DATE]"
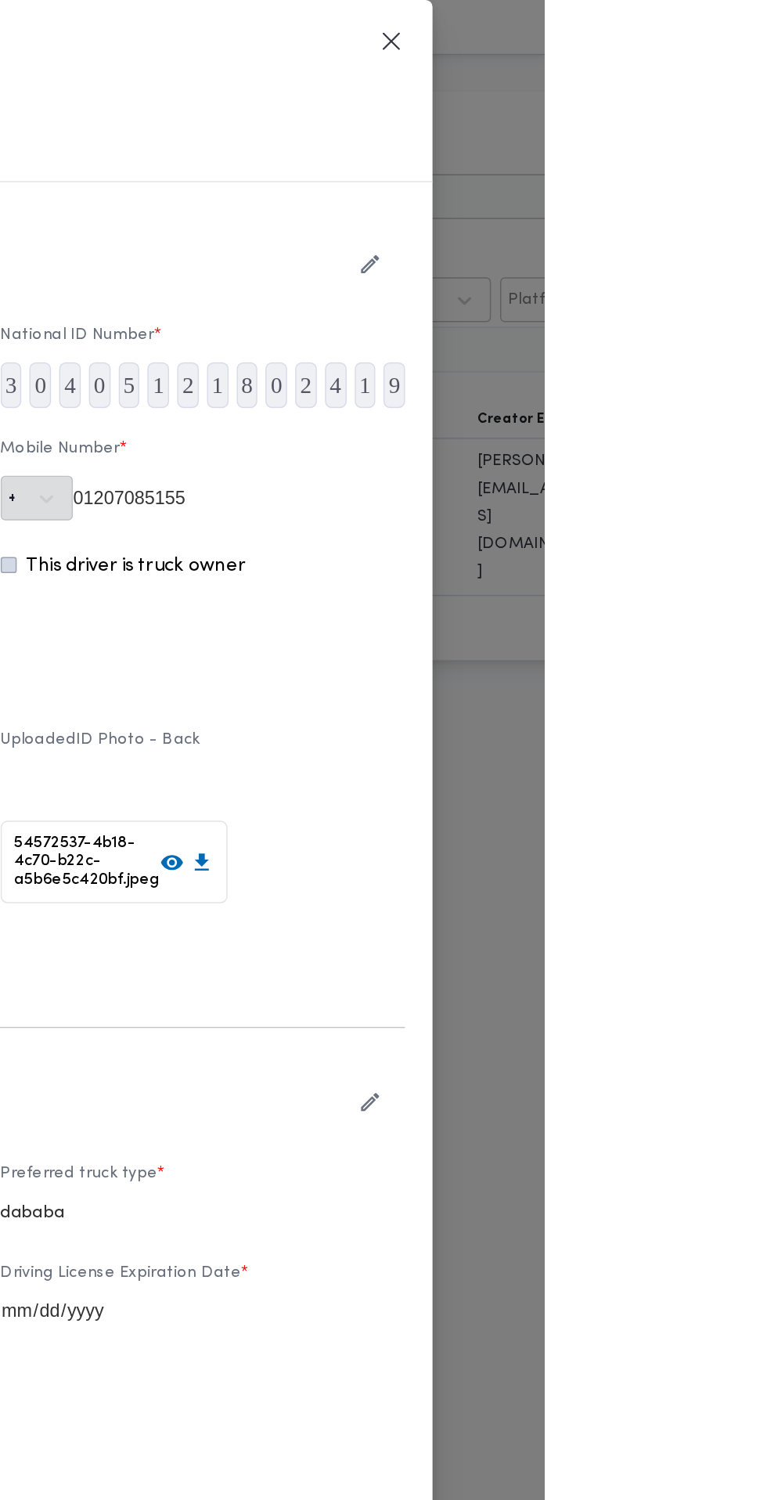
click at [656, 189] on icon "button" at bounding box center [647, 180] width 16 height 16
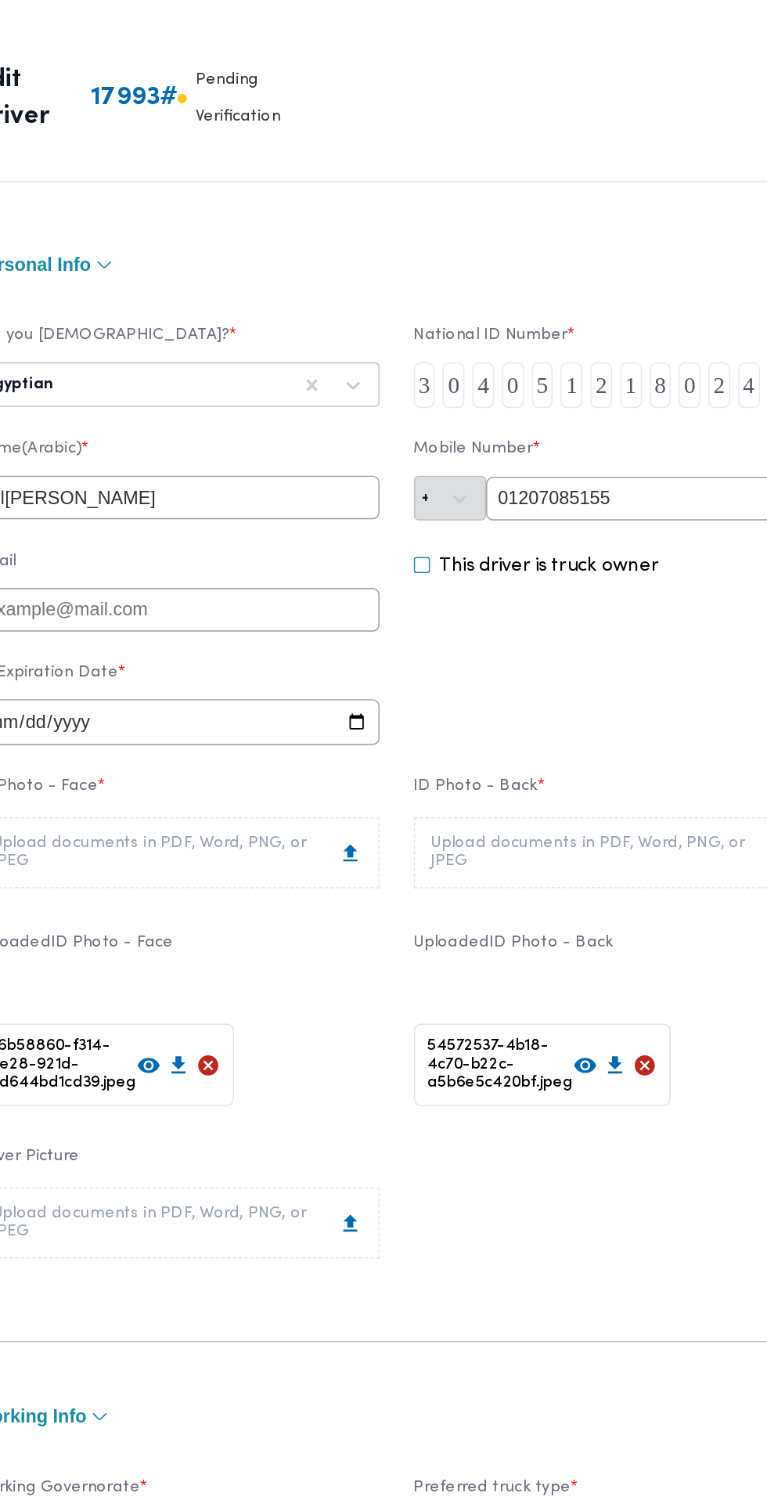
click at [294, 355] on input "السيد المهدي السيد العدوي سعد" at bounding box center [233, 340] width 276 height 30
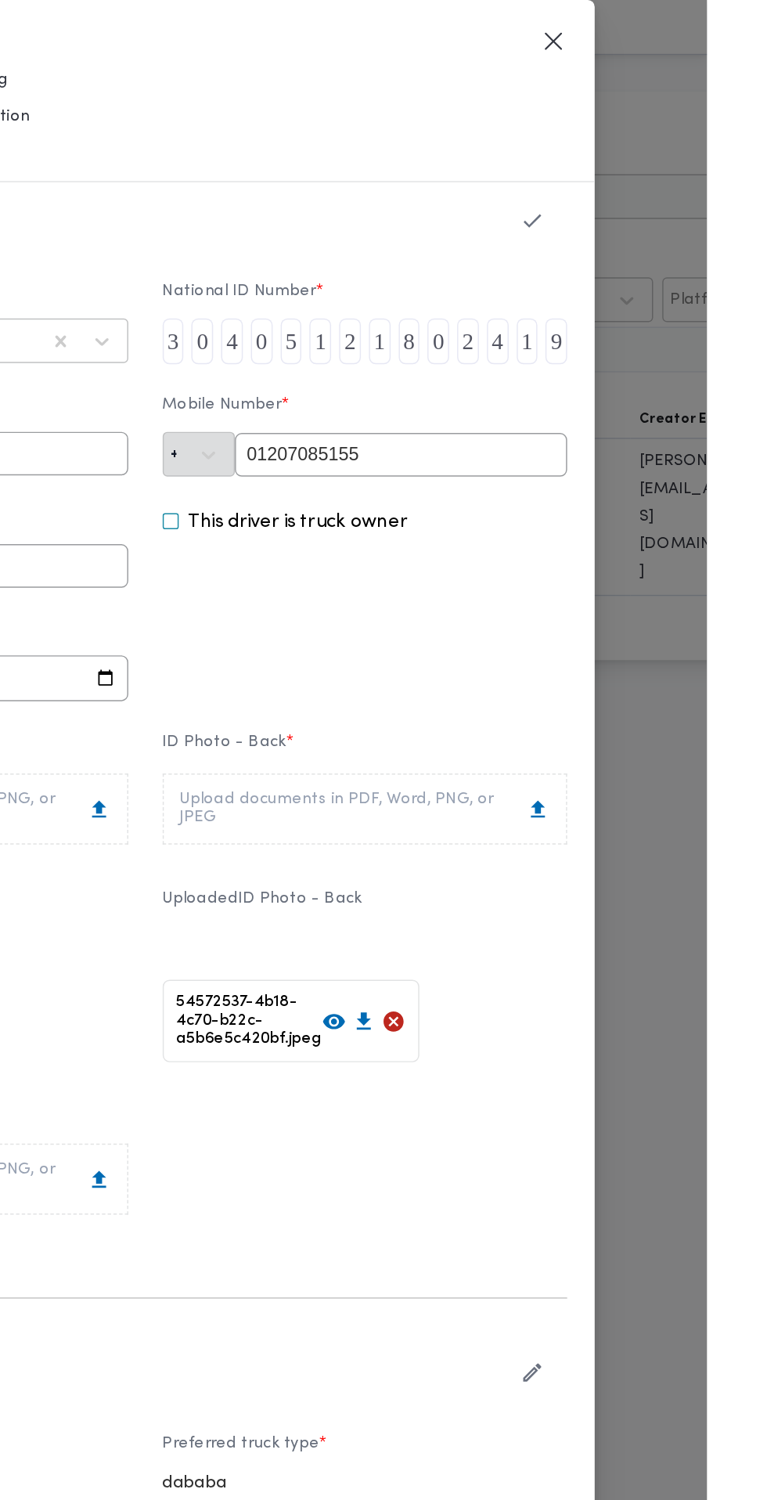
scroll to position [29, 0]
type input "ال[PERSON_NAME]"
click at [656, 160] on icon "button" at bounding box center [647, 151] width 16 height 16
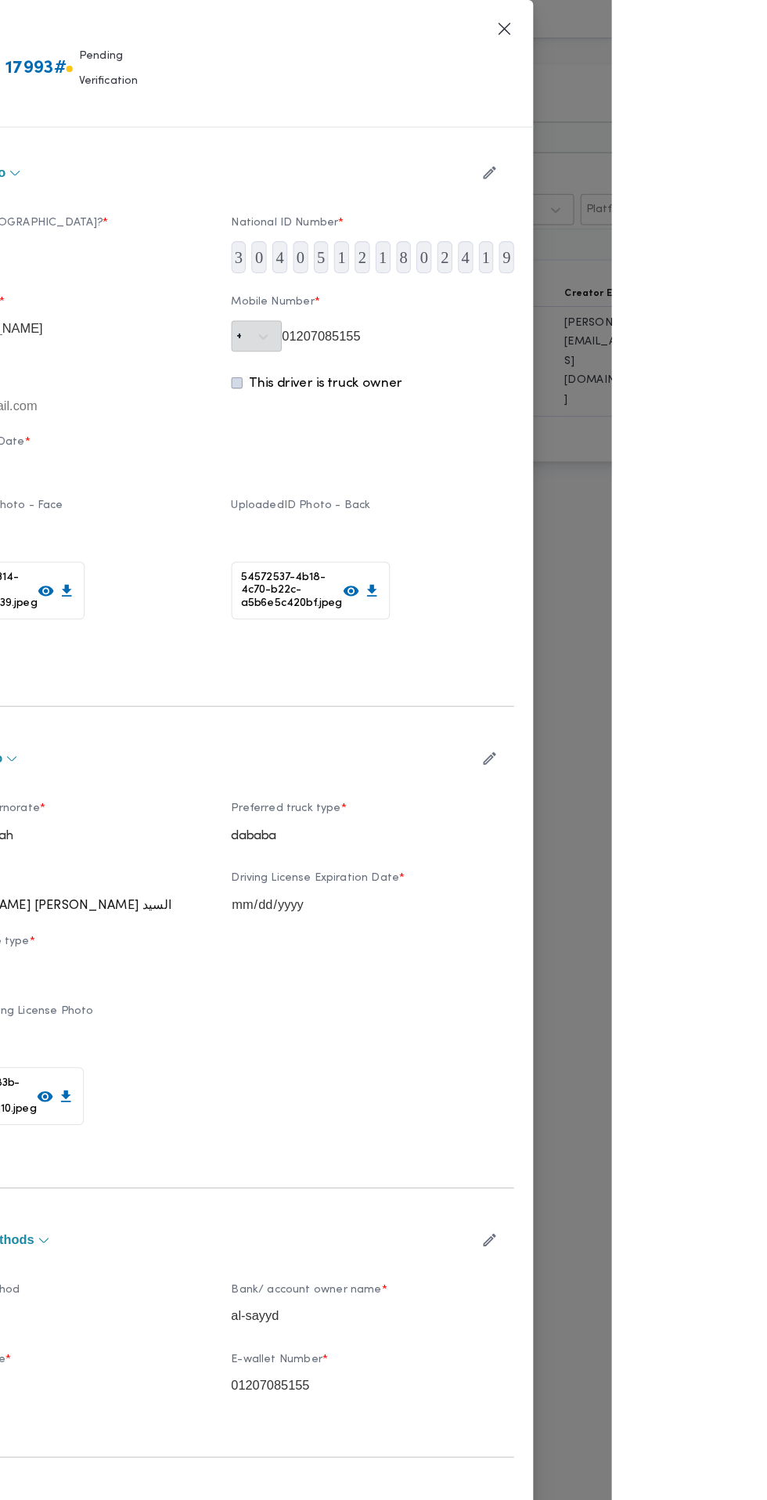
scroll to position [0, 0]
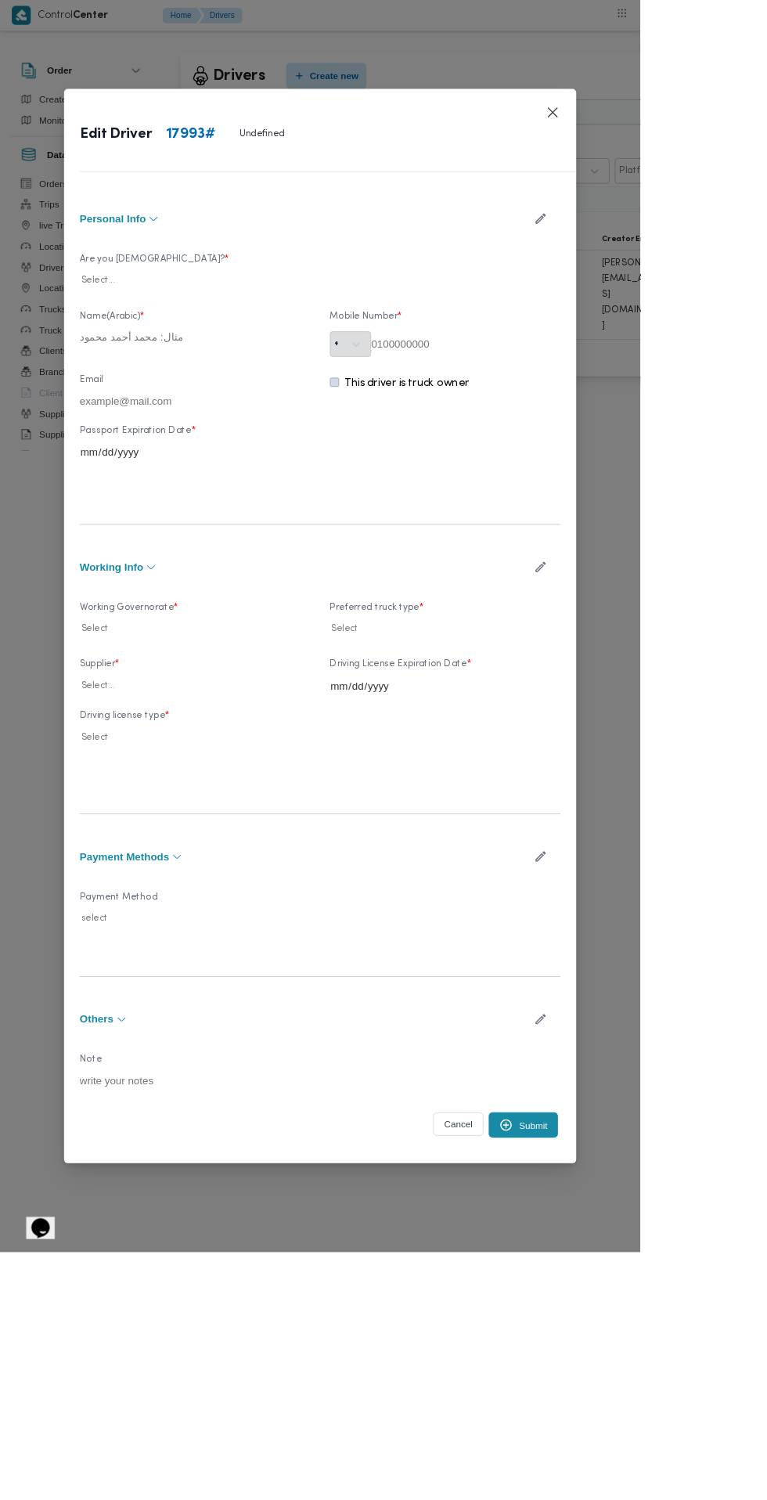
type input "ال[PERSON_NAME]"
type input "01207085155"
type input "[DATE]"
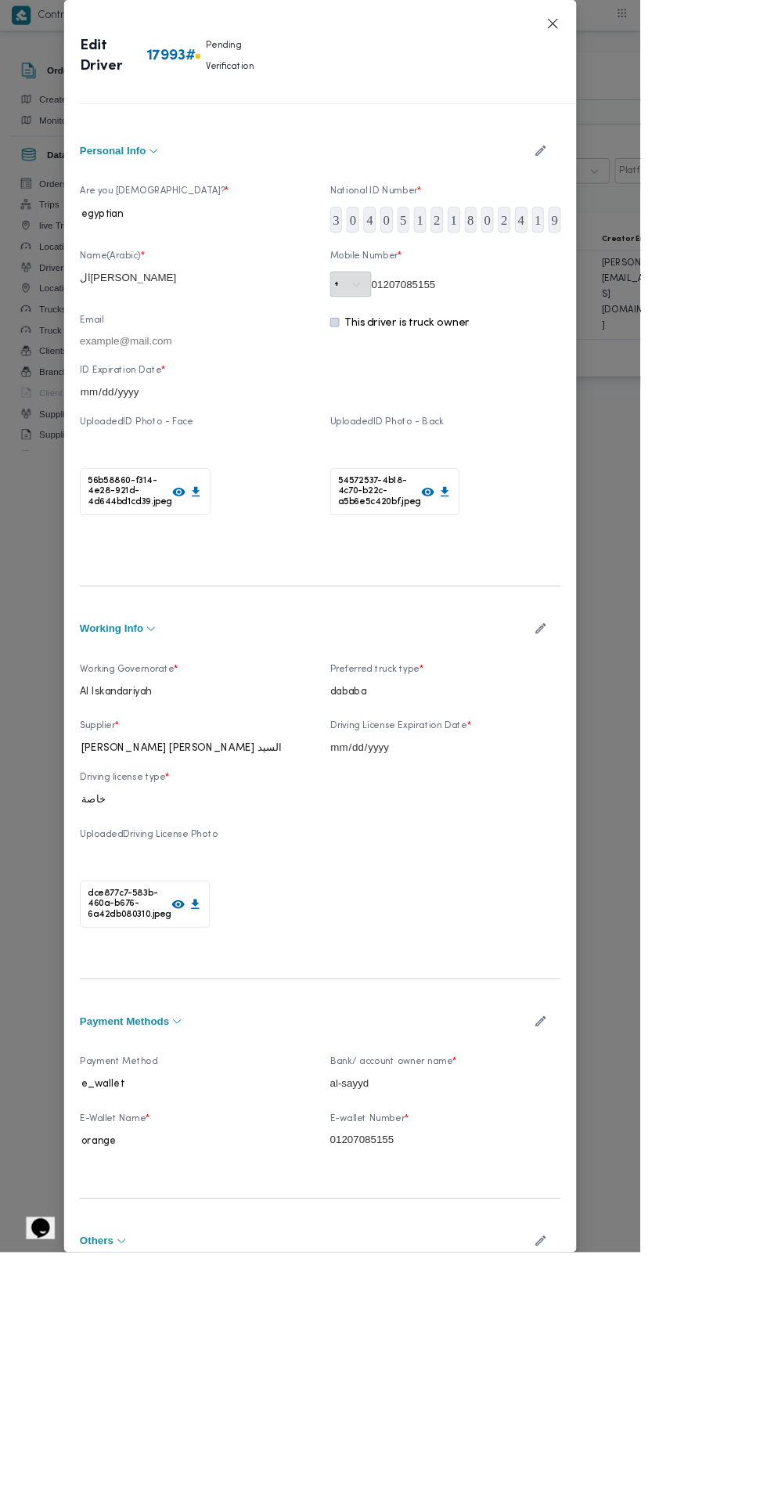
click at [656, 761] on icon "button" at bounding box center [647, 752] width 16 height 16
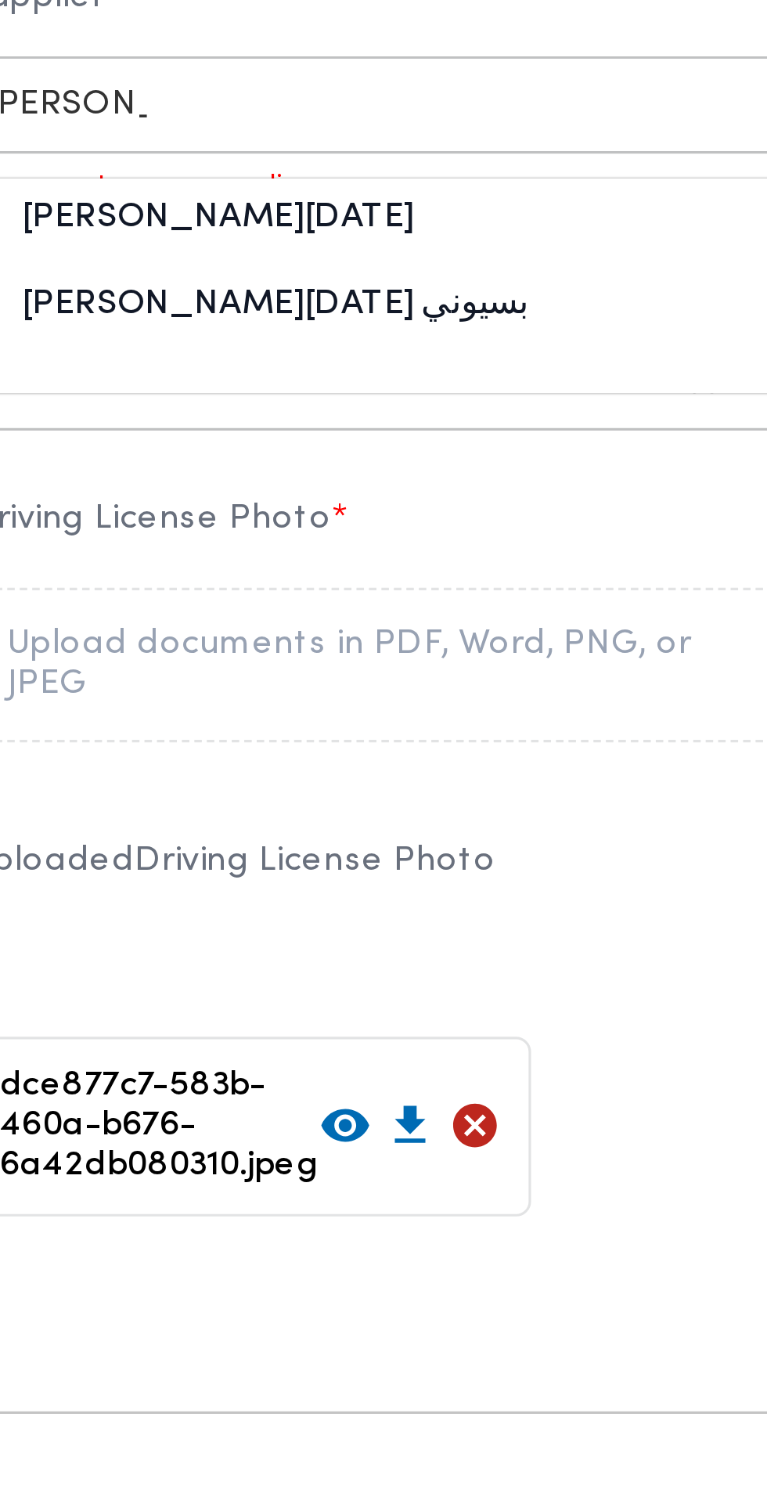
click at [302, 994] on div "[PERSON_NAME][DATE] بسيوني" at bounding box center [233, 980] width 275 height 27
type input "[PERSON_NAME]"
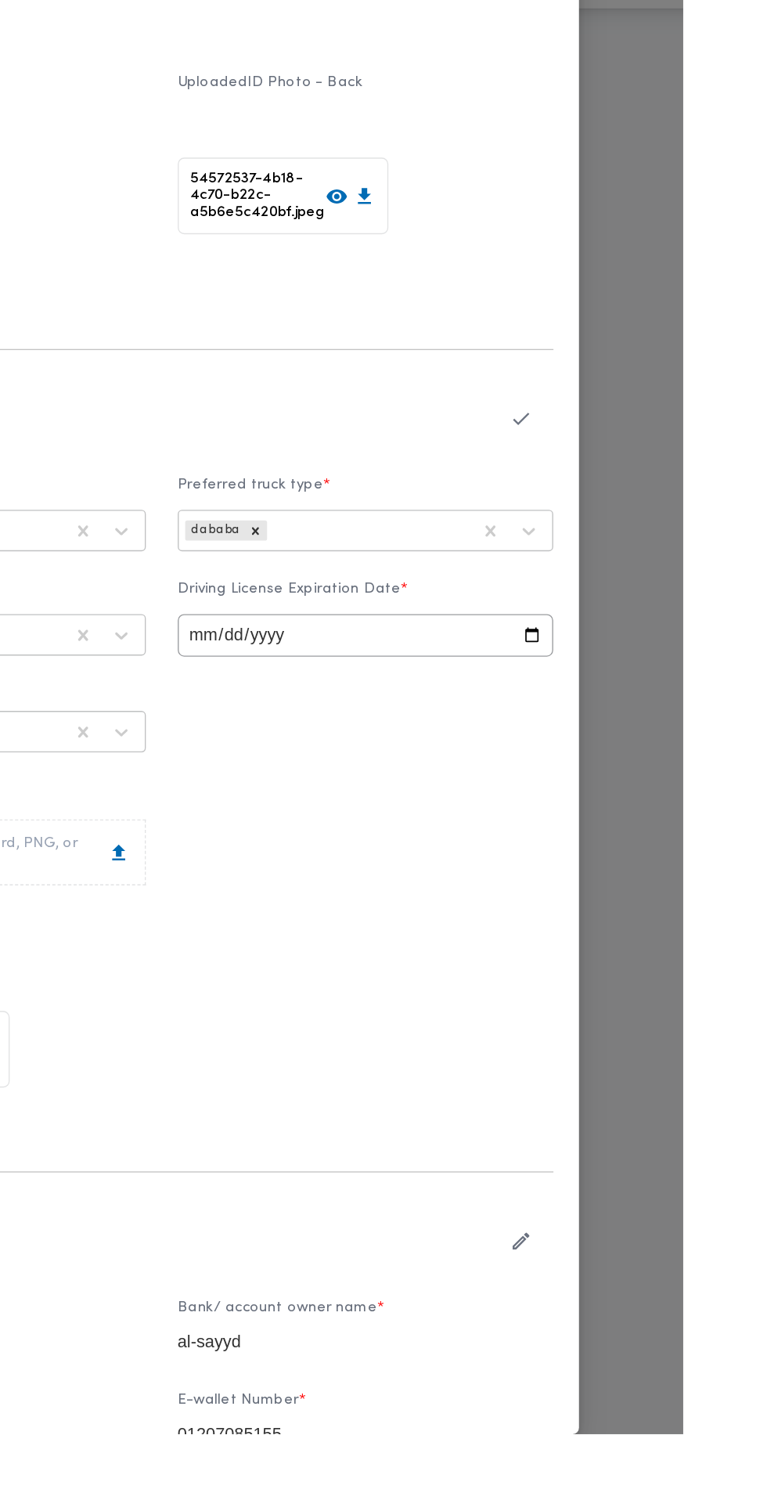
click at [656, 761] on icon "button" at bounding box center [647, 752] width 16 height 16
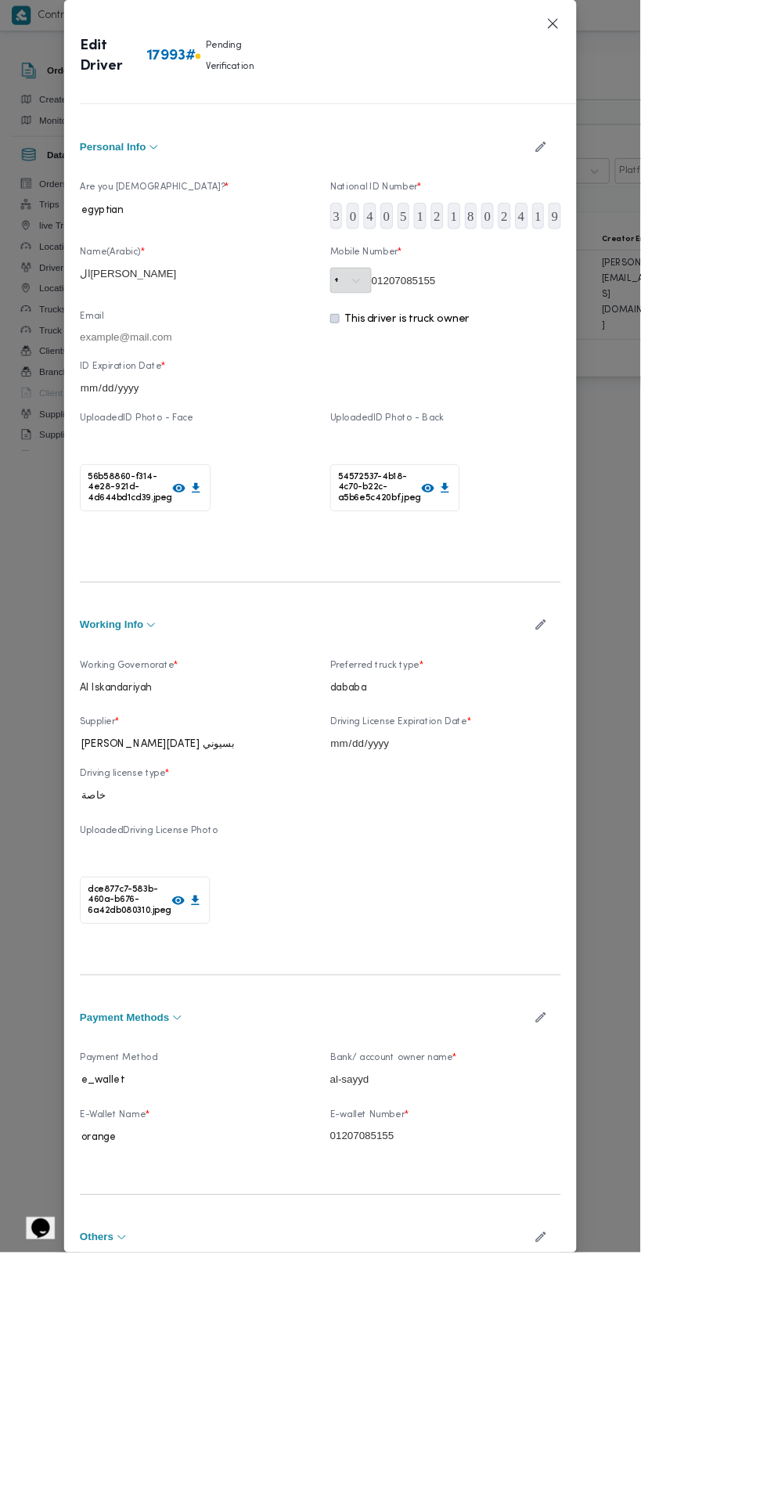
scroll to position [12, 0]
